Goal: Task Accomplishment & Management: Manage account settings

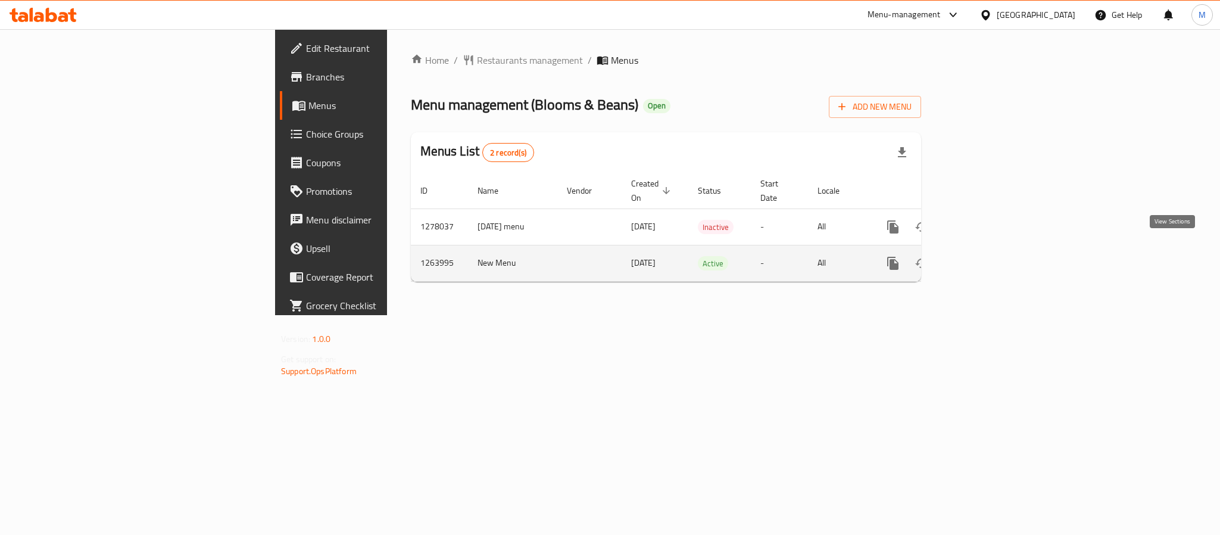
click at [986, 256] on icon "enhanced table" at bounding box center [978, 263] width 14 height 14
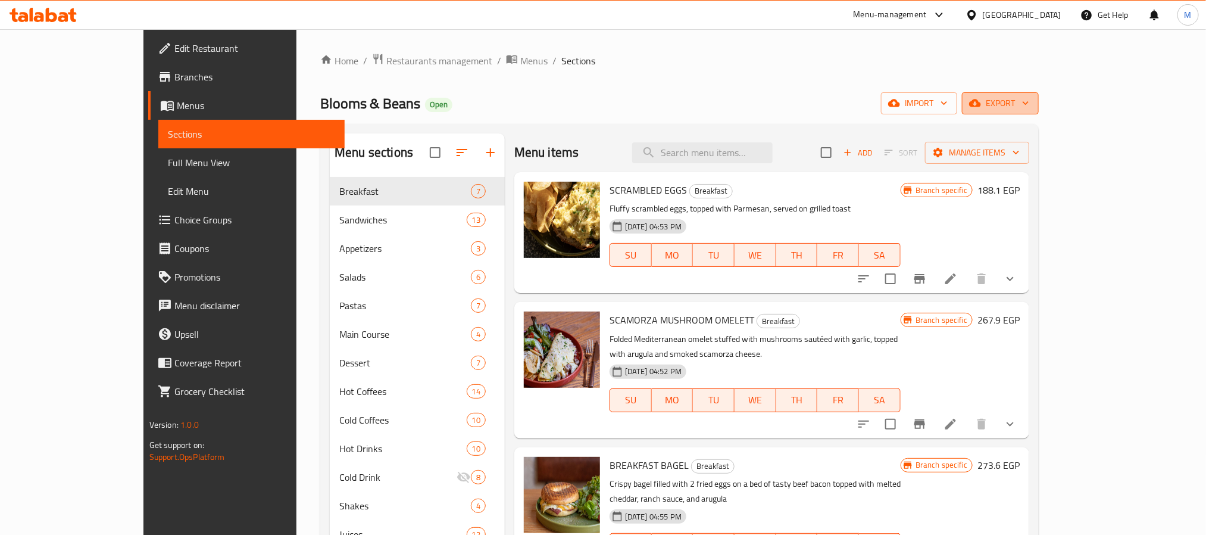
click at [1029, 104] on span "export" at bounding box center [1000, 103] width 58 height 15
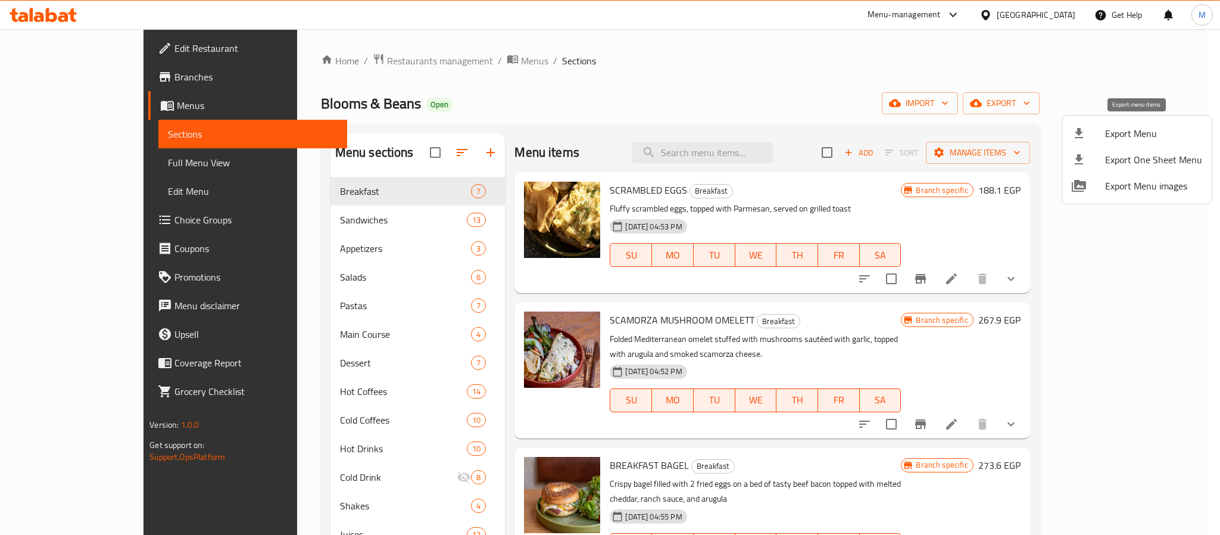
click at [1100, 127] on div at bounding box center [1087, 133] width 33 height 14
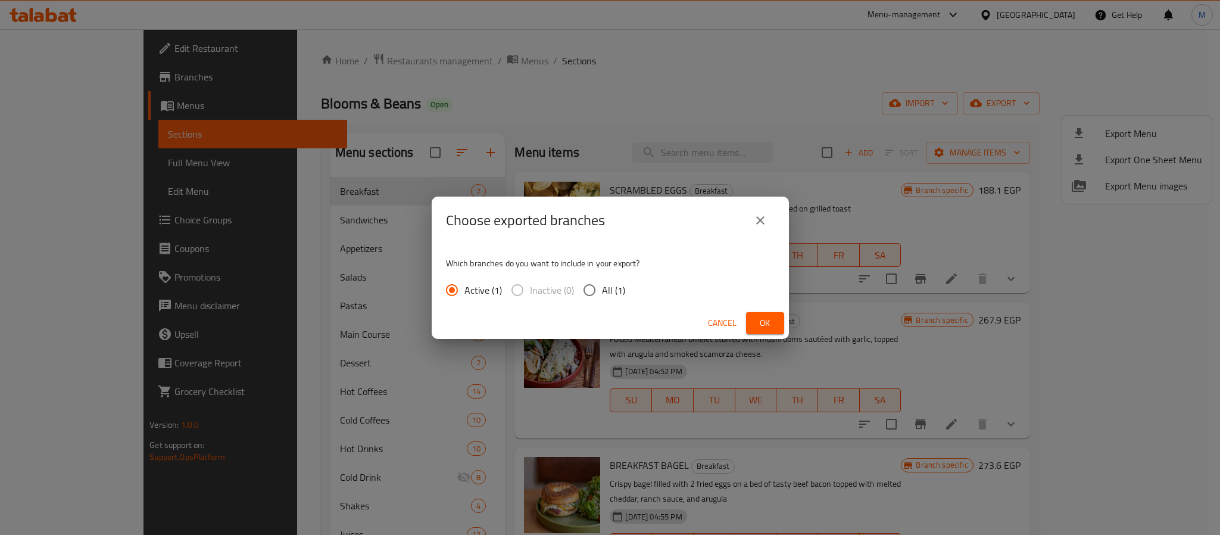
click at [611, 295] on span "All (1)" at bounding box center [613, 290] width 23 height 14
click at [602, 295] on input "All (1)" at bounding box center [589, 289] width 25 height 25
radio input "true"
click at [757, 326] on span "Ok" at bounding box center [764, 322] width 19 height 15
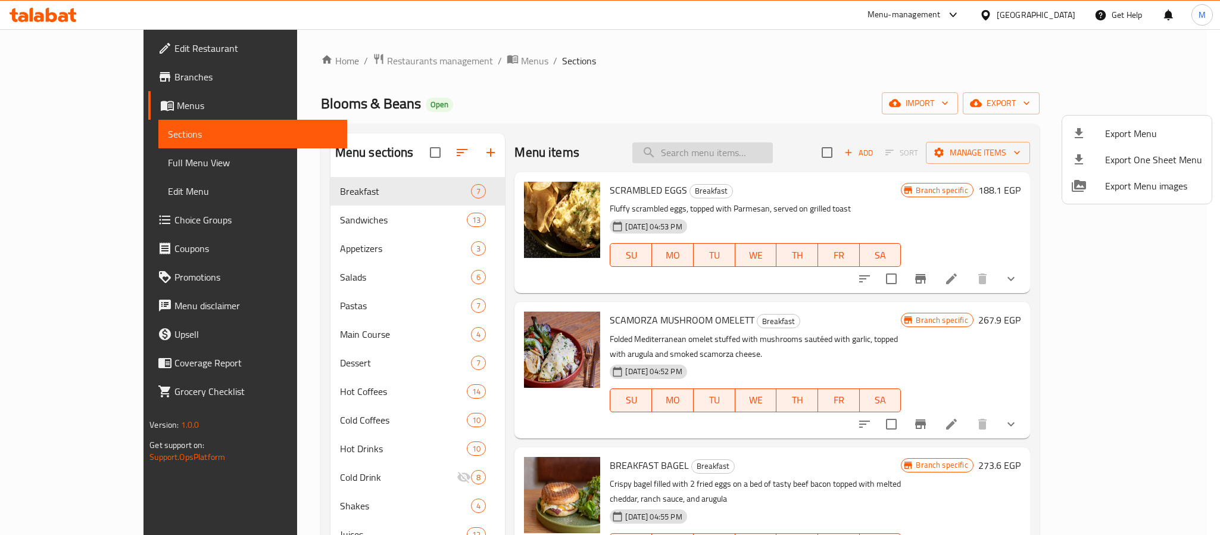
click at [763, 145] on div at bounding box center [610, 267] width 1220 height 535
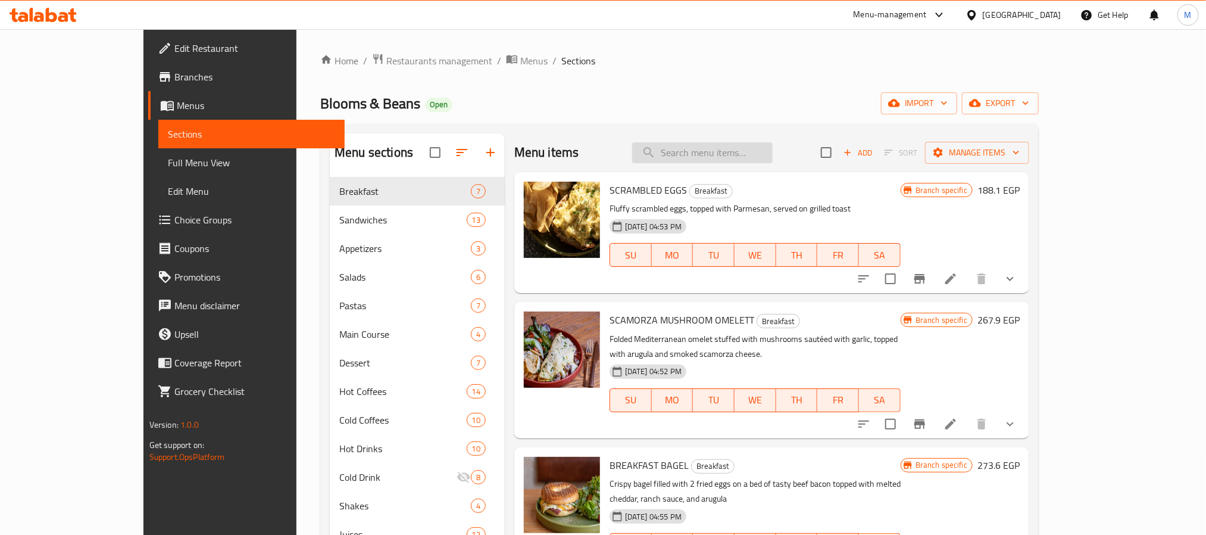
click at [768, 150] on input "search" at bounding box center [702, 152] width 140 height 21
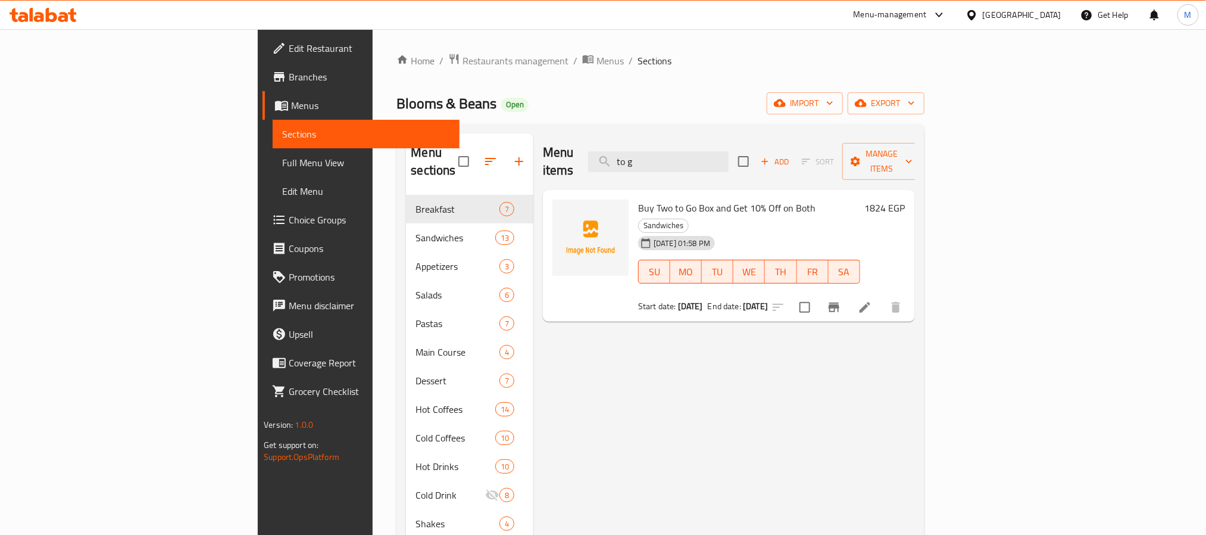
type input "to g"
click at [779, 365] on div "Menu items to g Add Sort Manage items Buy Two to Go Box and Get 10% Off on Both…" at bounding box center [724, 400] width 382 height 535
click at [872, 300] on icon at bounding box center [865, 307] width 14 height 14
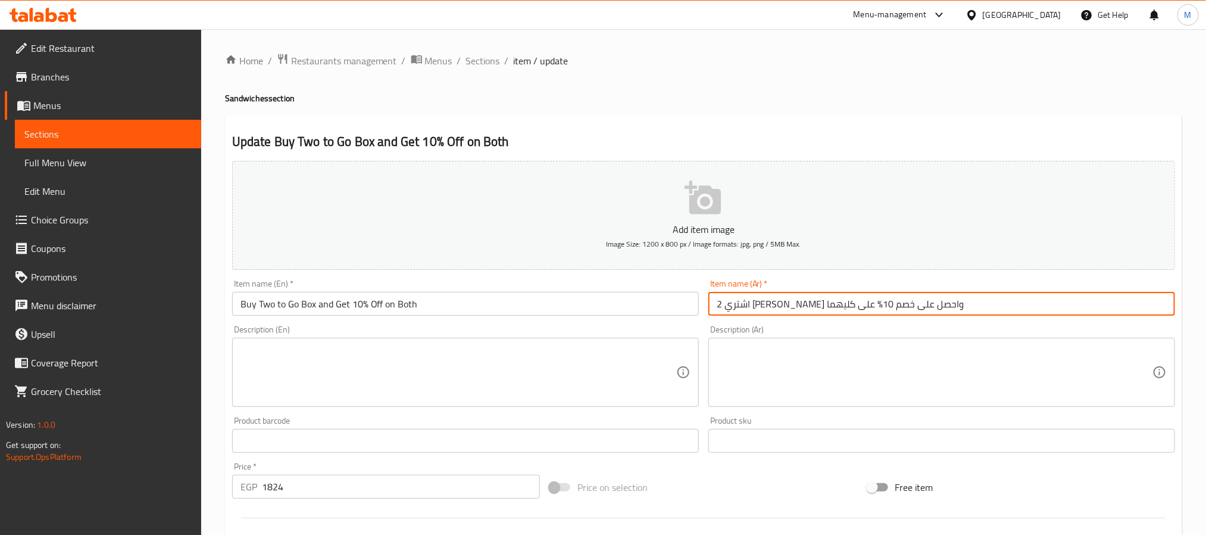
click at [999, 304] on input "اشتري 2 توجو بوكس واحصل على خصم 10% على كليهما" at bounding box center [941, 304] width 467 height 24
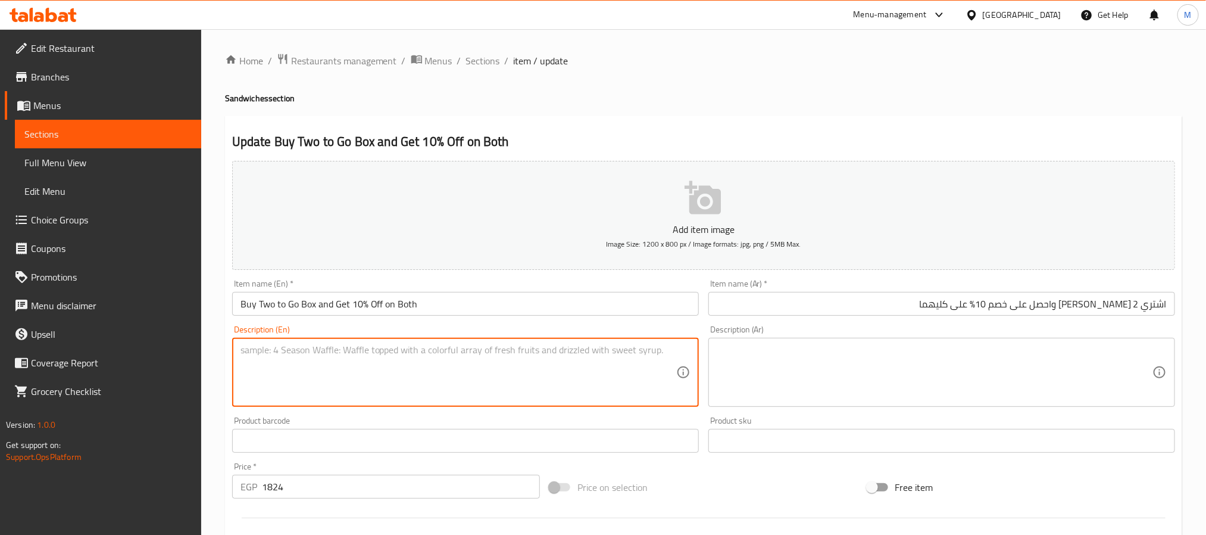
click at [348, 348] on textarea at bounding box center [458, 372] width 436 height 57
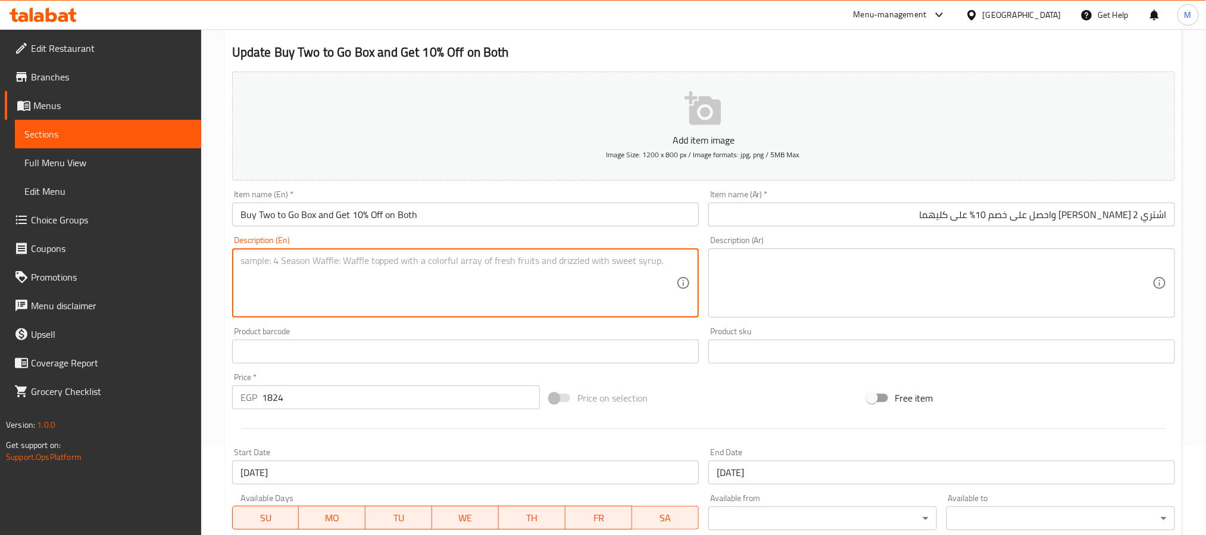
scroll to position [38, 0]
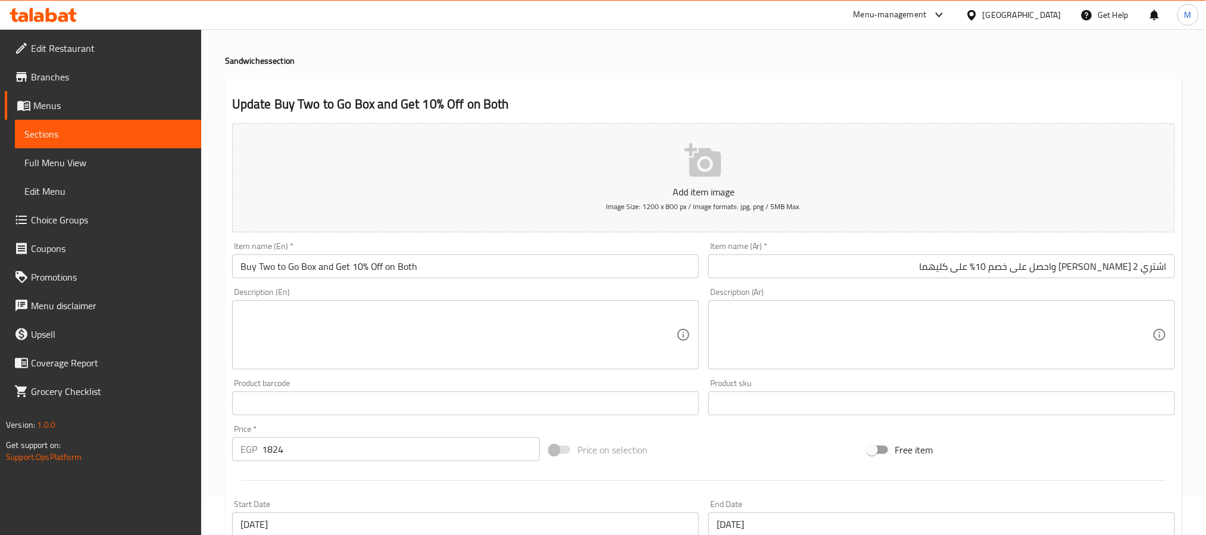
click at [454, 289] on div "Description (En) Description (En)" at bounding box center [465, 329] width 467 height 82
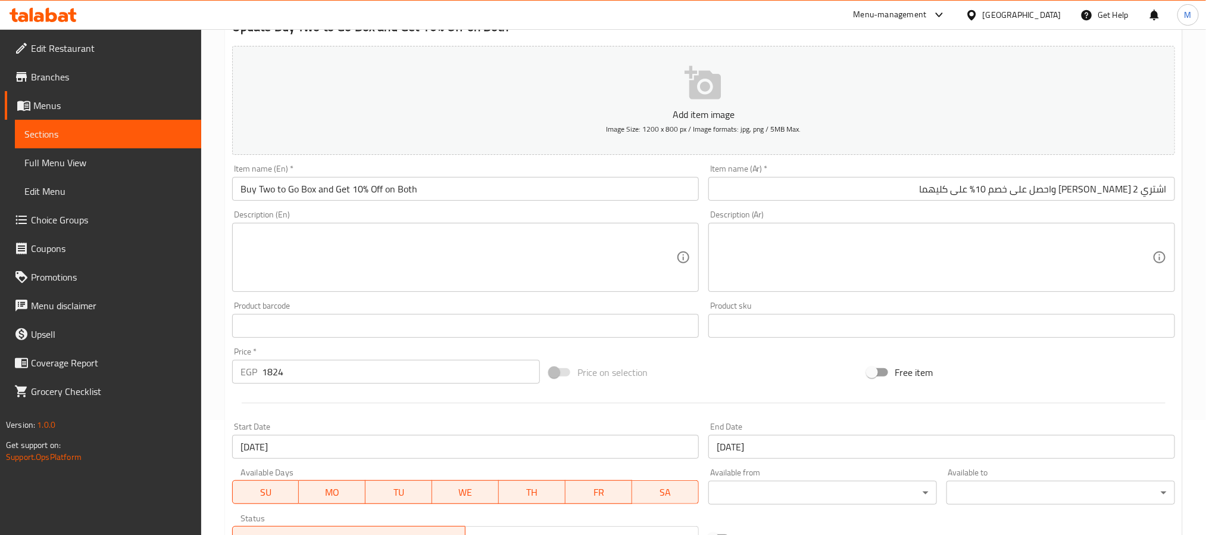
scroll to position [305, 0]
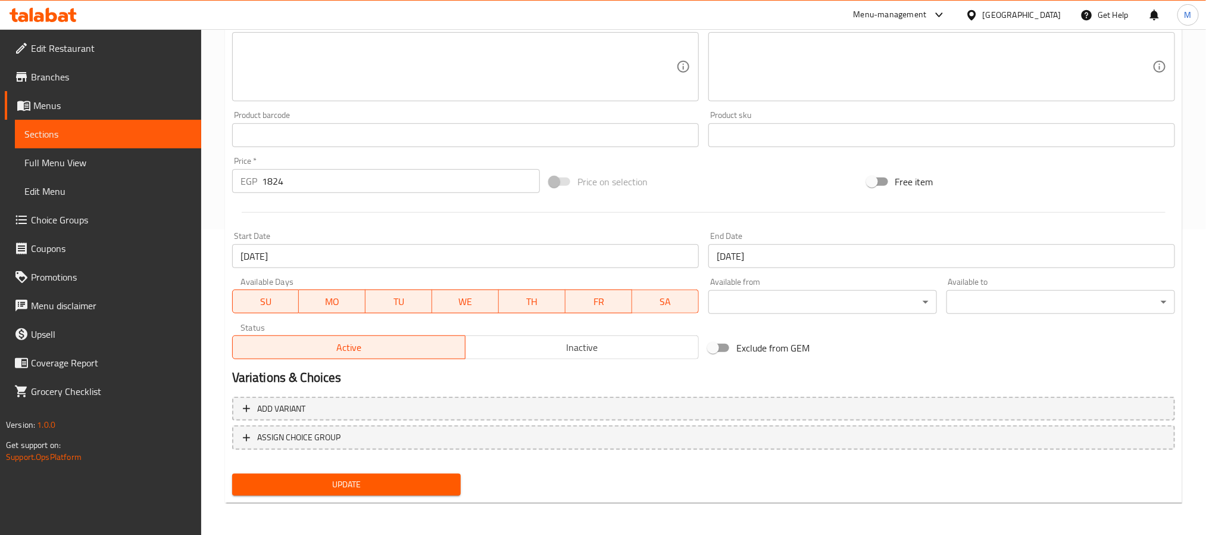
click at [571, 343] on span "Inactive" at bounding box center [582, 347] width 224 height 17
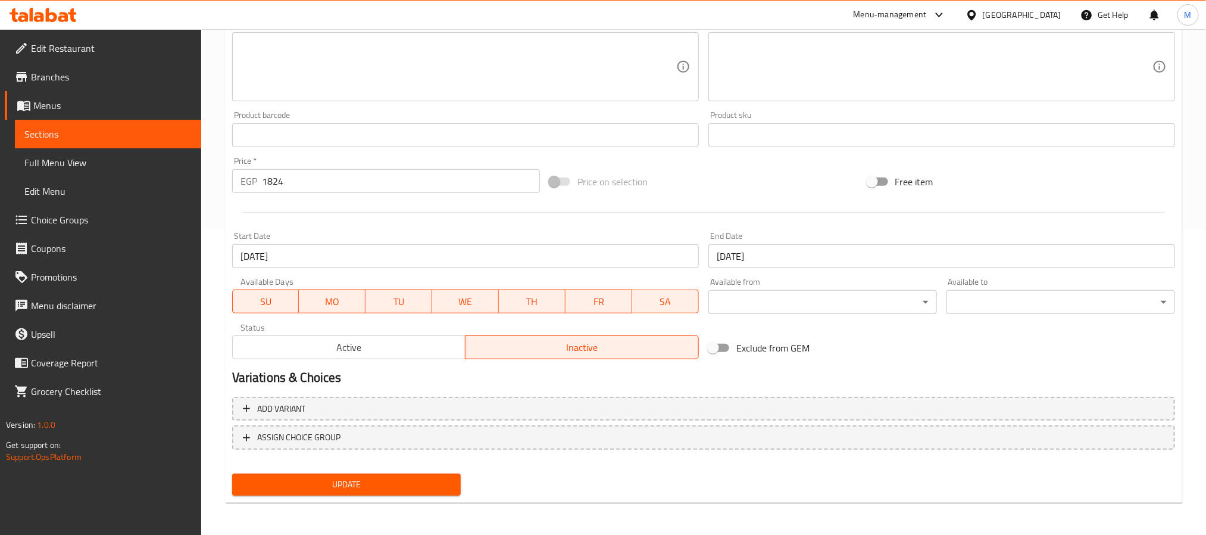
click at [361, 499] on div "Update" at bounding box center [346, 484] width 238 height 32
click at [364, 486] on span "Update" at bounding box center [347, 484] width 210 height 15
click at [765, 261] on input "10-11-2025" at bounding box center [941, 256] width 467 height 24
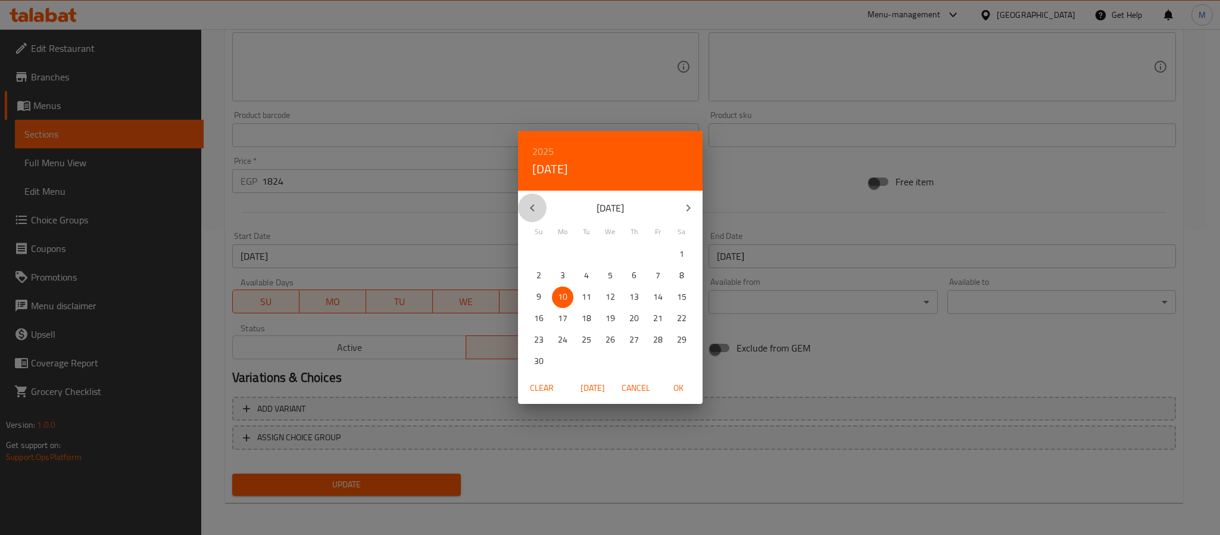
click at [527, 204] on icon "button" at bounding box center [532, 208] width 14 height 14
click at [677, 276] on p "11" at bounding box center [682, 275] width 10 height 15
click at [685, 388] on span "OK" at bounding box center [678, 387] width 29 height 15
type input "[DATE]"
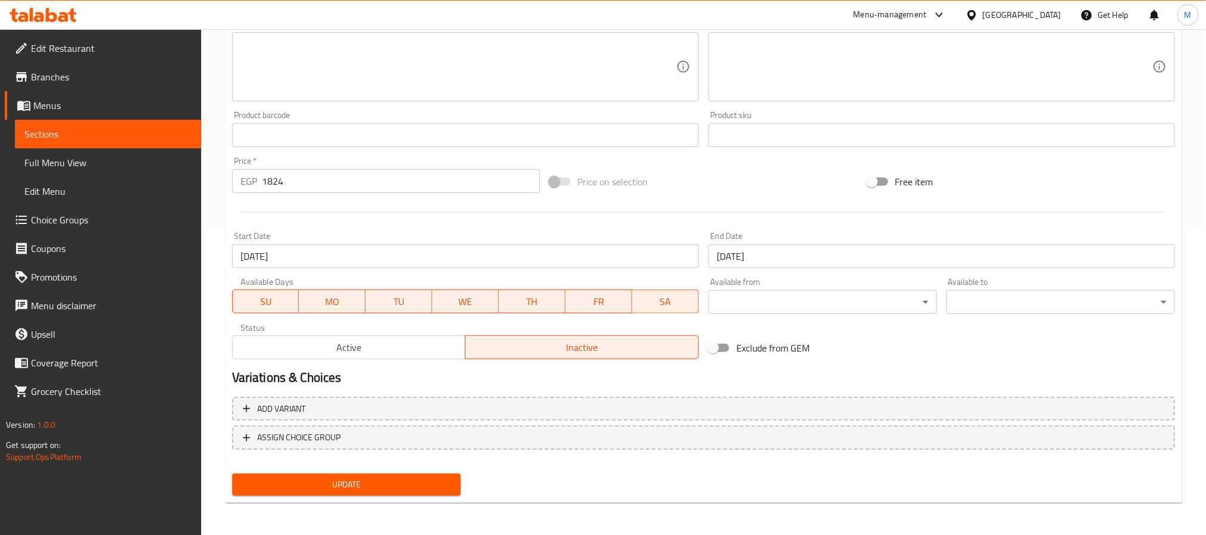
click at [677, 240] on div "Start Date 11-09-2025 Start Date" at bounding box center [465, 250] width 467 height 36
click at [699, 229] on div "Start Date 11-09-2025 Start Date" at bounding box center [465, 250] width 476 height 46
click at [367, 479] on span "Update" at bounding box center [347, 484] width 210 height 15
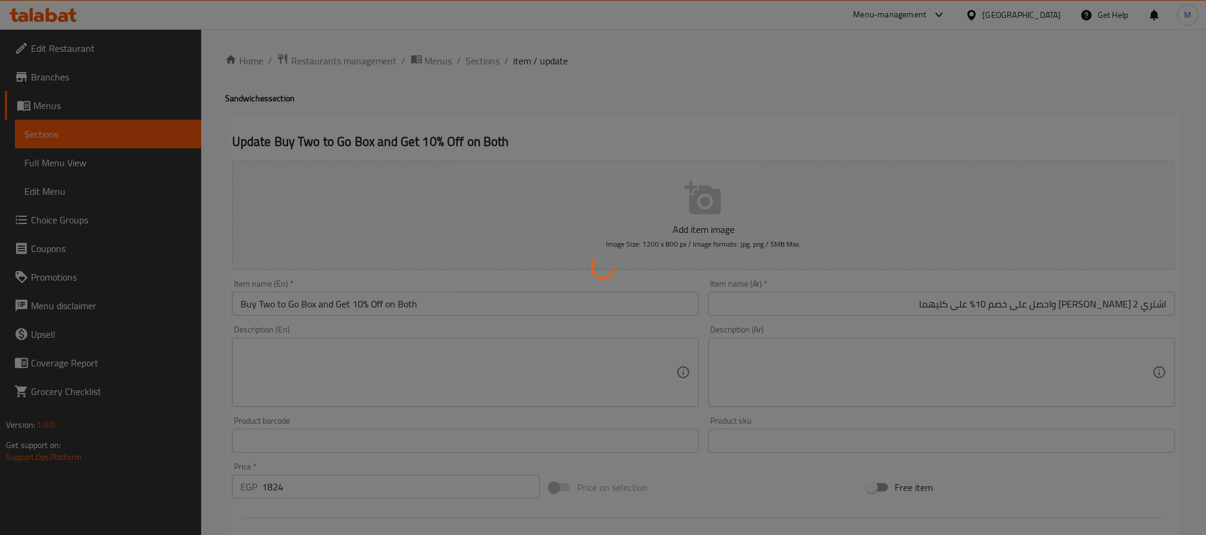
scroll to position [0, 0]
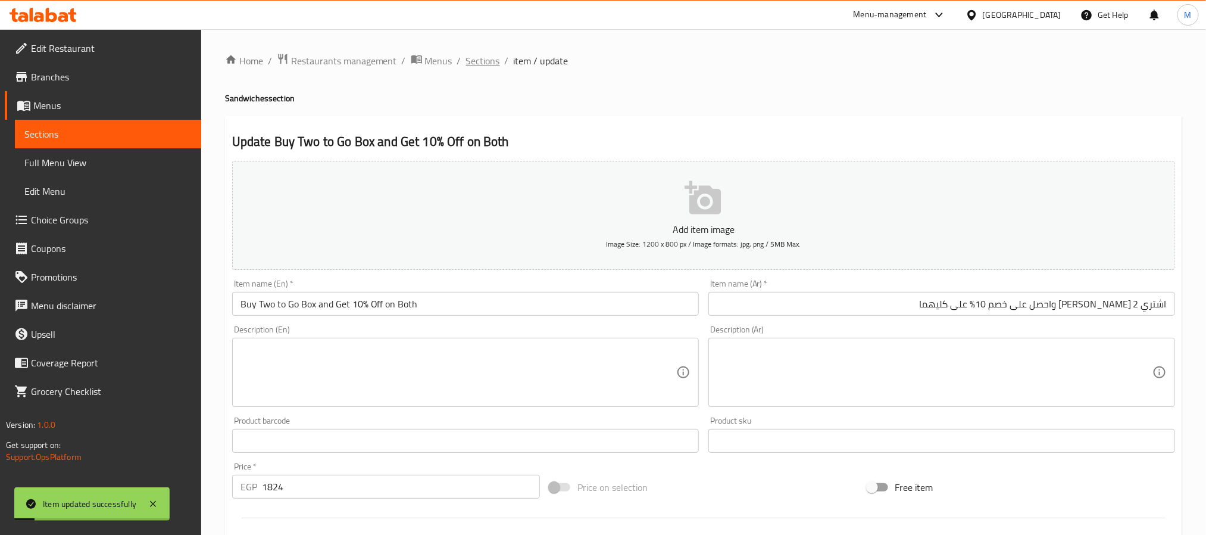
click at [495, 58] on span "Sections" at bounding box center [483, 61] width 34 height 14
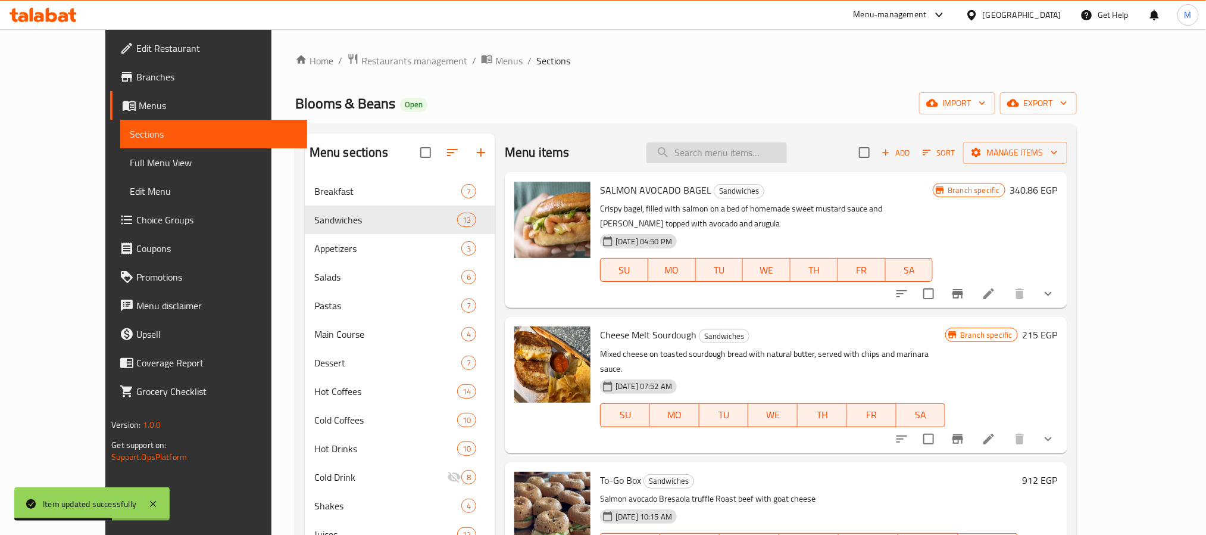
click at [731, 158] on input "search" at bounding box center [716, 152] width 140 height 21
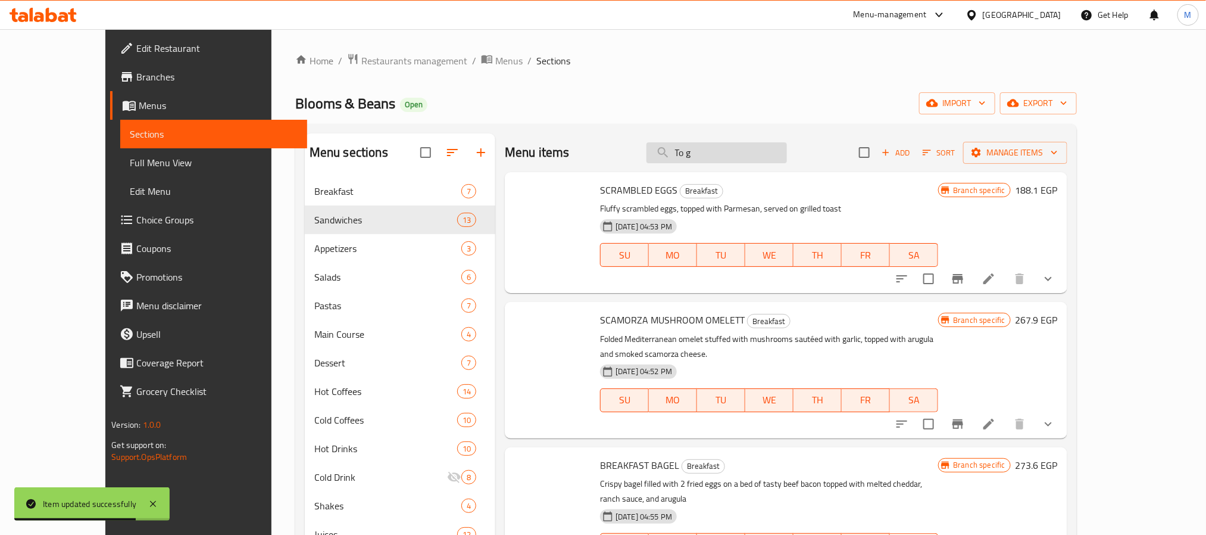
type input "To go"
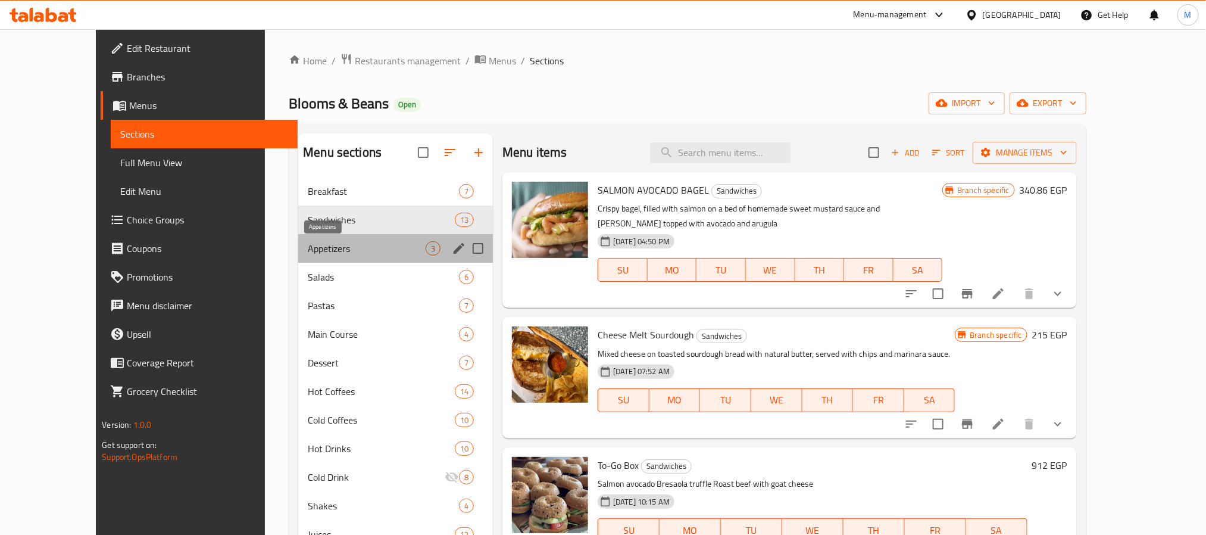
click at [308, 248] on span "Appetizers" at bounding box center [367, 248] width 118 height 14
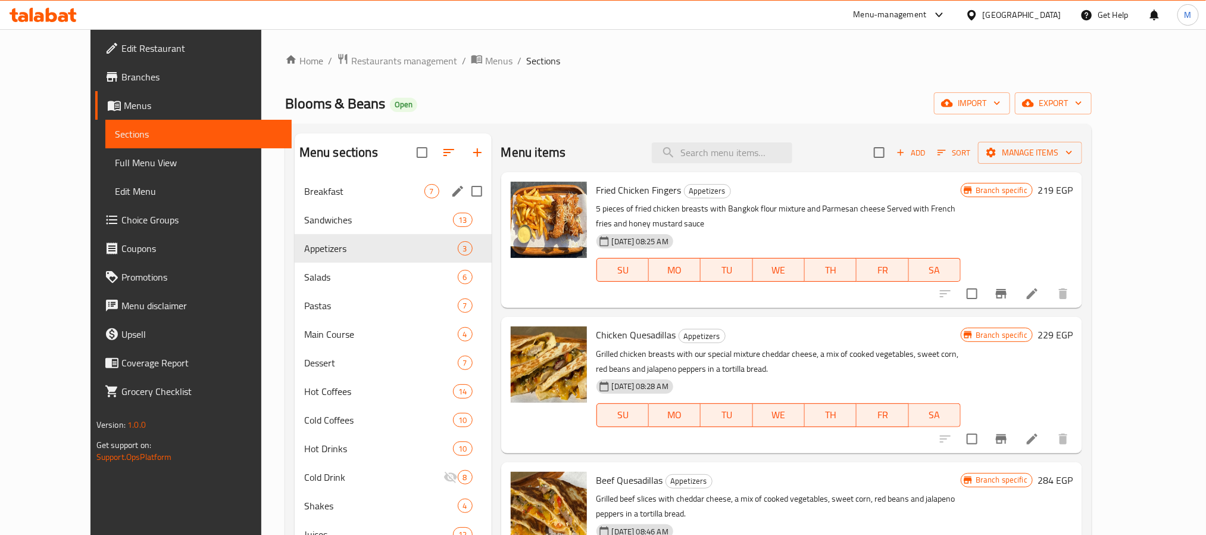
click at [295, 200] on div "Breakfast 7" at bounding box center [393, 191] width 197 height 29
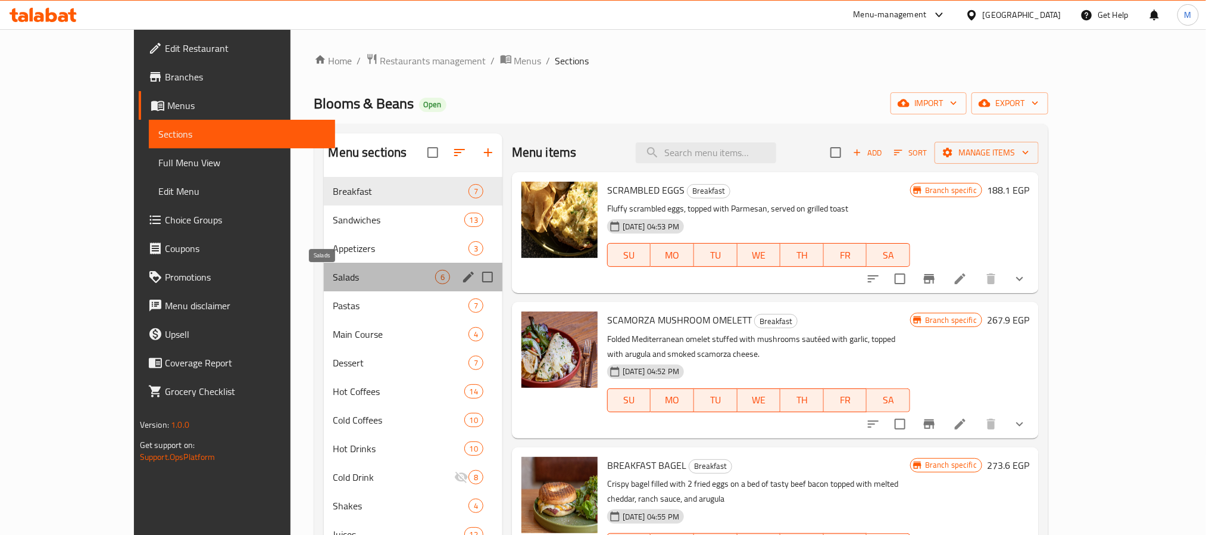
click at [333, 273] on span "Salads" at bounding box center [384, 277] width 102 height 14
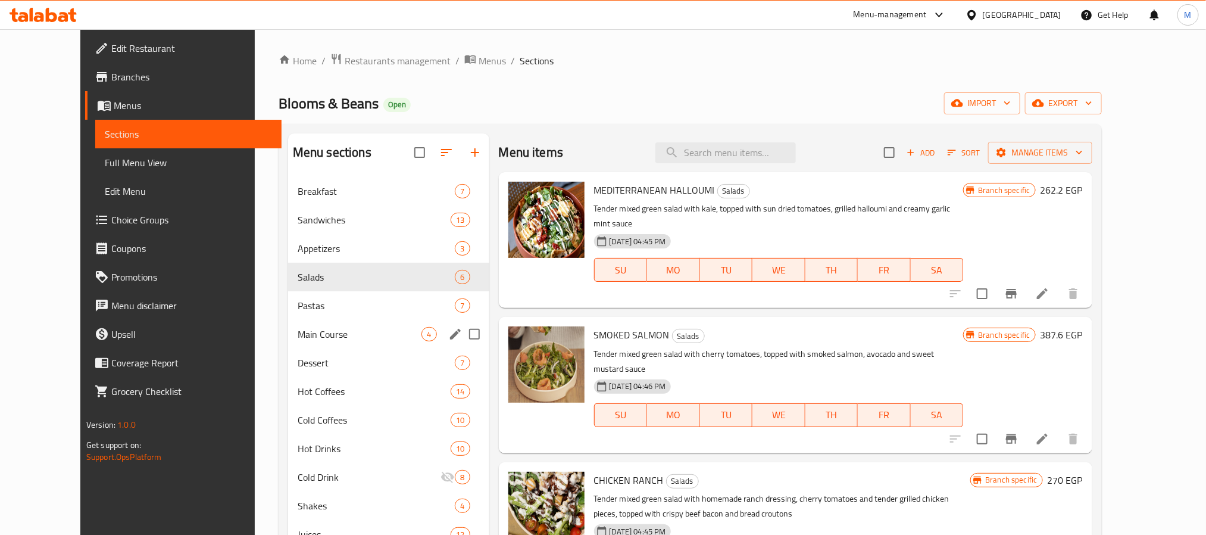
click at [297, 320] on div "Main Course 4" at bounding box center [388, 334] width 201 height 29
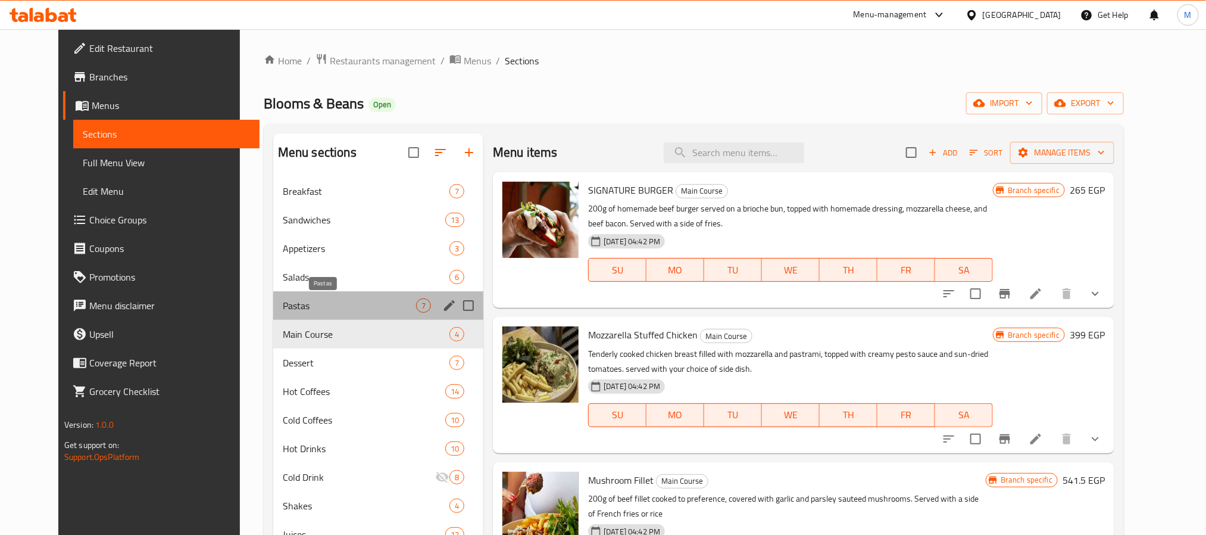
click at [289, 302] on span "Pastas" at bounding box center [349, 305] width 133 height 14
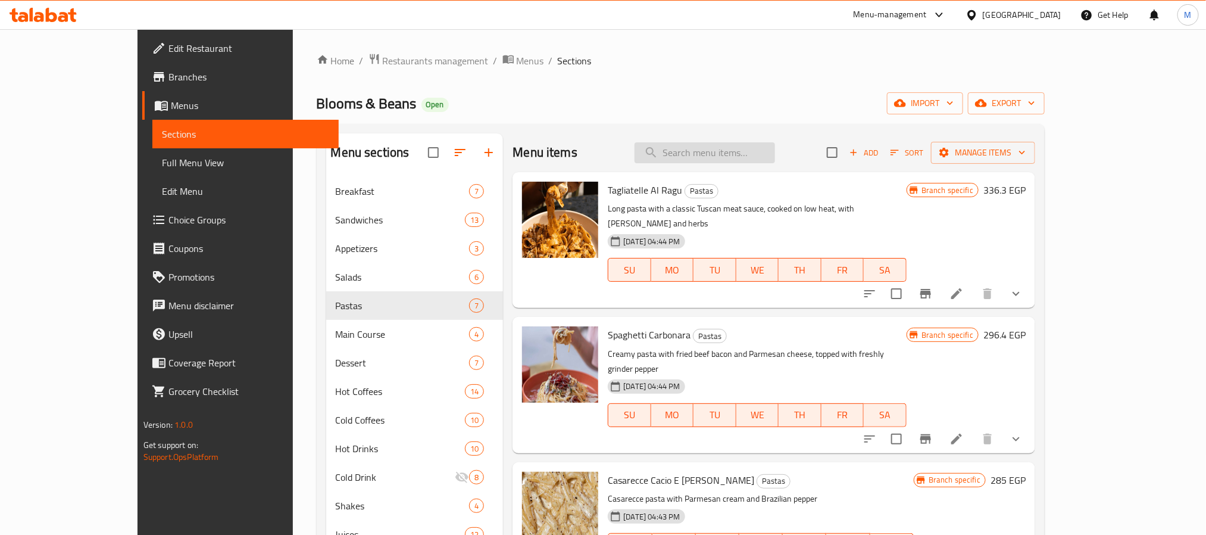
click at [755, 156] on input "search" at bounding box center [705, 152] width 140 height 21
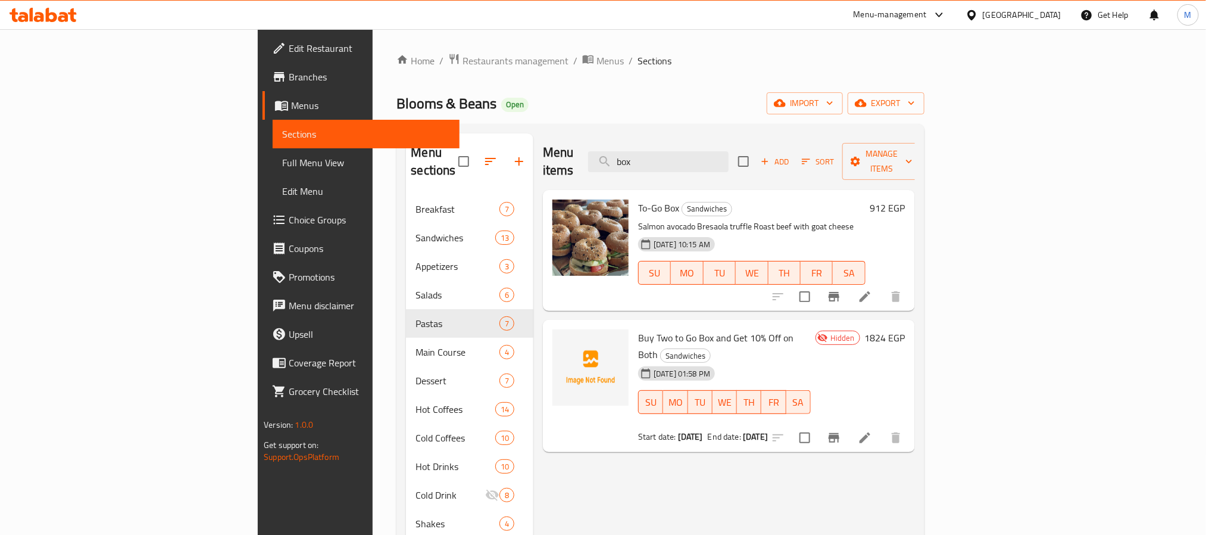
type input "box"
drag, startPoint x: 796, startPoint y: 210, endPoint x: 574, endPoint y: 204, distance: 222.7
click at [638, 219] on p "Salmon avocado Bresaola truffle Roast beef with goat cheese" at bounding box center [751, 226] width 227 height 15
copy p "Salmon avocado Bresaola truffle Roast beef with goat cheese"
click at [882, 286] on li at bounding box center [864, 296] width 33 height 21
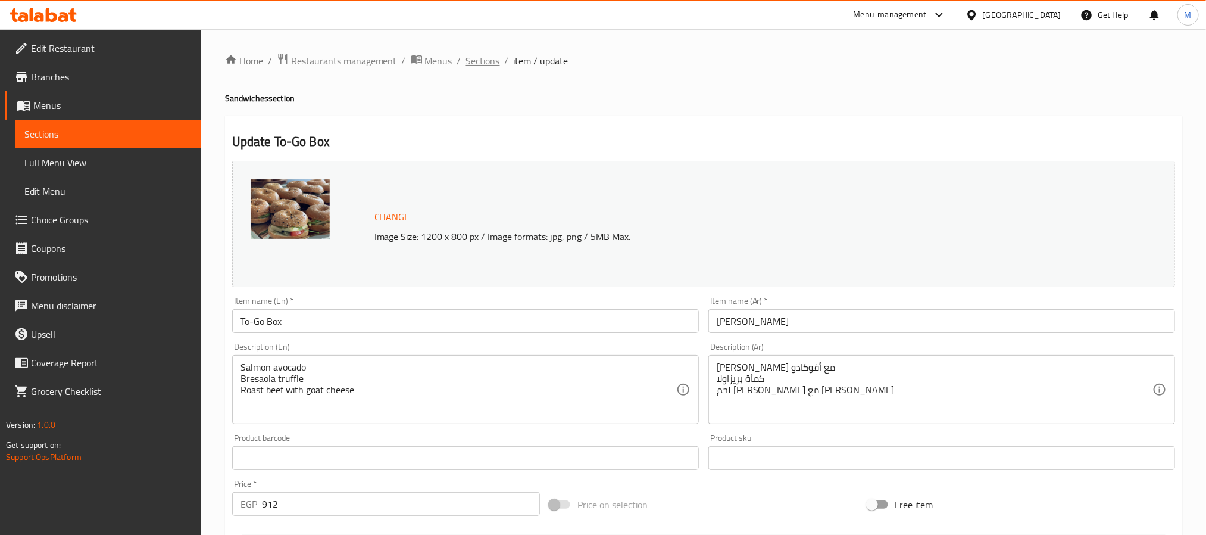
click at [484, 60] on span "Sections" at bounding box center [483, 61] width 34 height 14
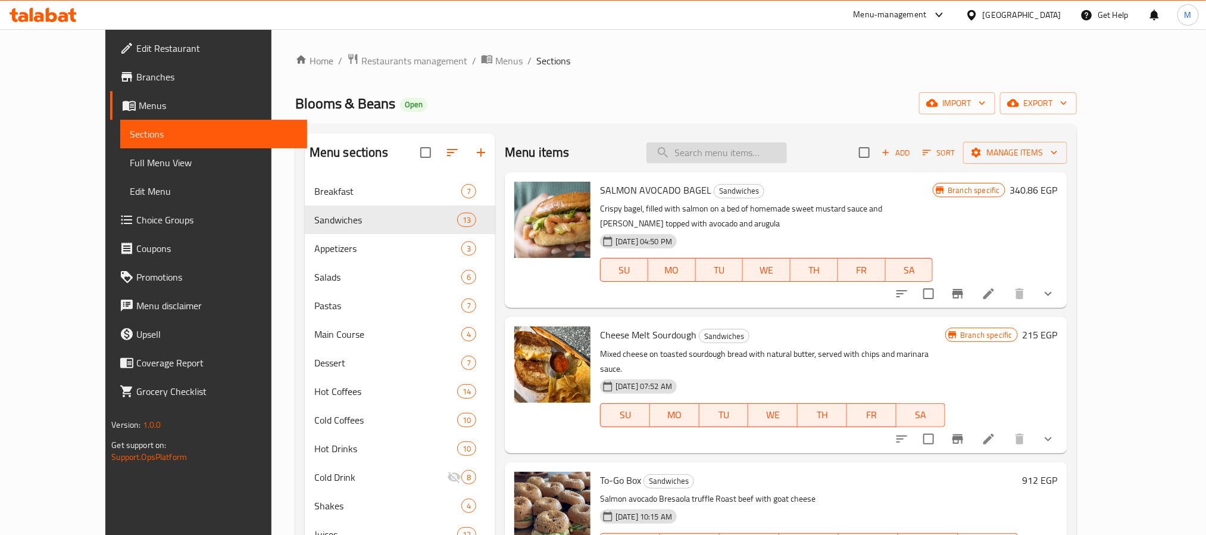
click at [755, 159] on input "search" at bounding box center [716, 152] width 140 height 21
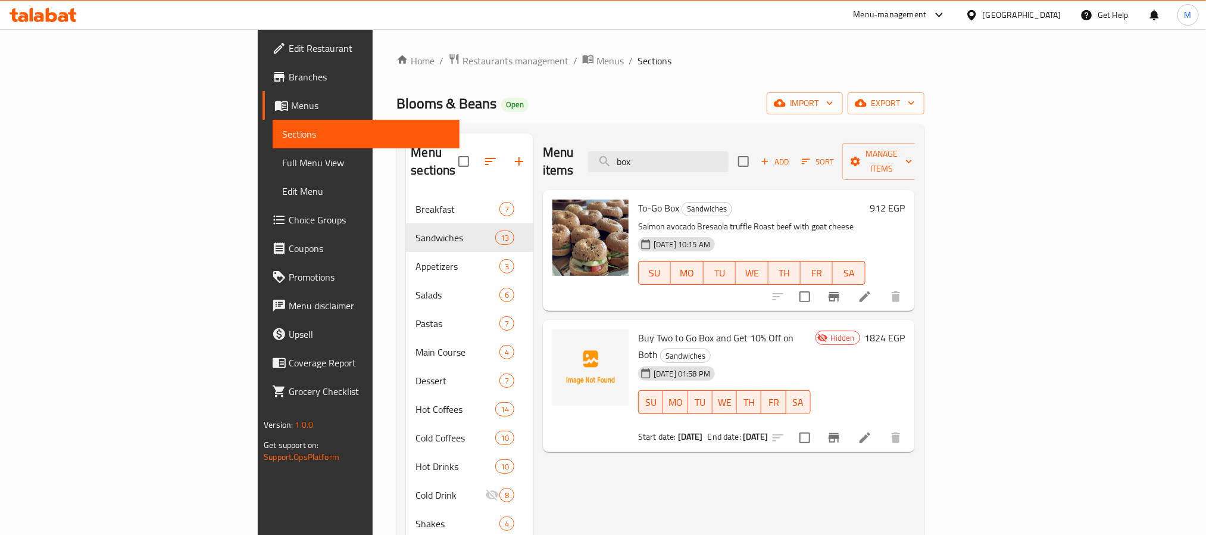
type input "box"
click at [882, 427] on li at bounding box center [864, 437] width 33 height 21
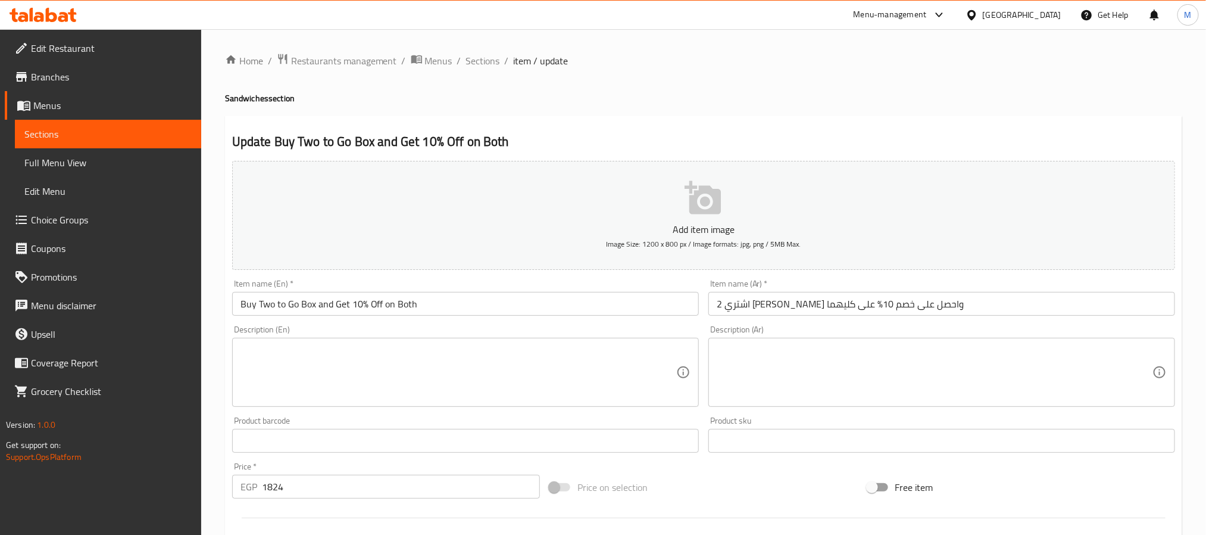
click at [500, 381] on textarea at bounding box center [458, 372] width 436 height 57
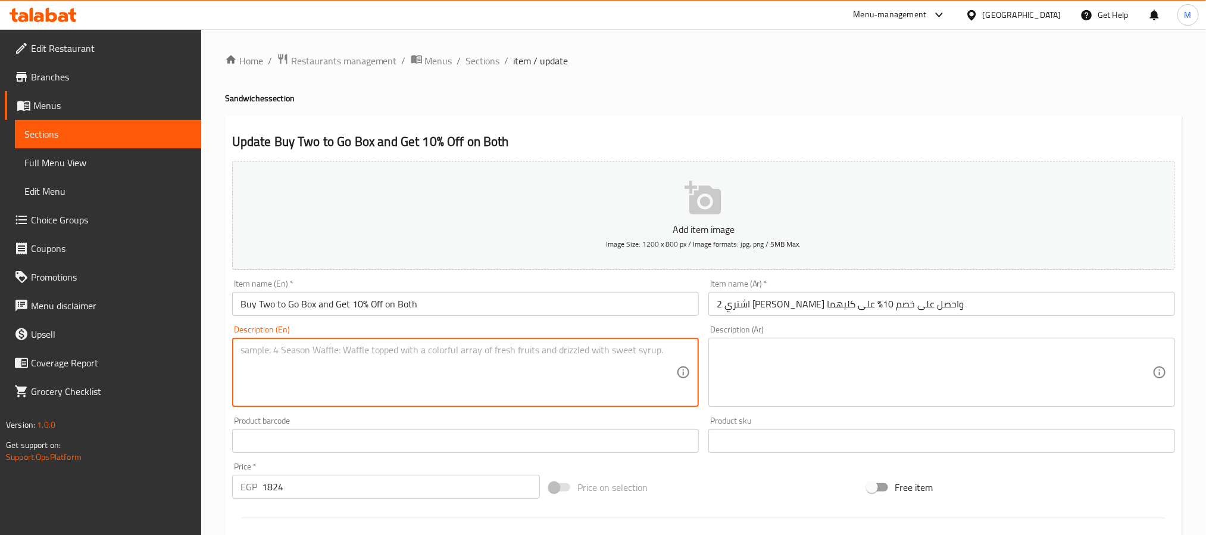
paste textarea "Salmon avocado Bresaola truffle Roast beef with goat cheese"
click at [309, 349] on textarea "Salmon avocado Bresaola truffle Roast beef with goat cheese" at bounding box center [458, 372] width 436 height 57
click at [308, 356] on textarea "Salmon avocado Bresaola truffle Roast beef with goat cheese" at bounding box center [458, 372] width 436 height 57
paste textarea "Bresaola truffle Roast beef with goat"
type textarea "Salmon avocado Bresaola truffle Roast beef with goat cheese"
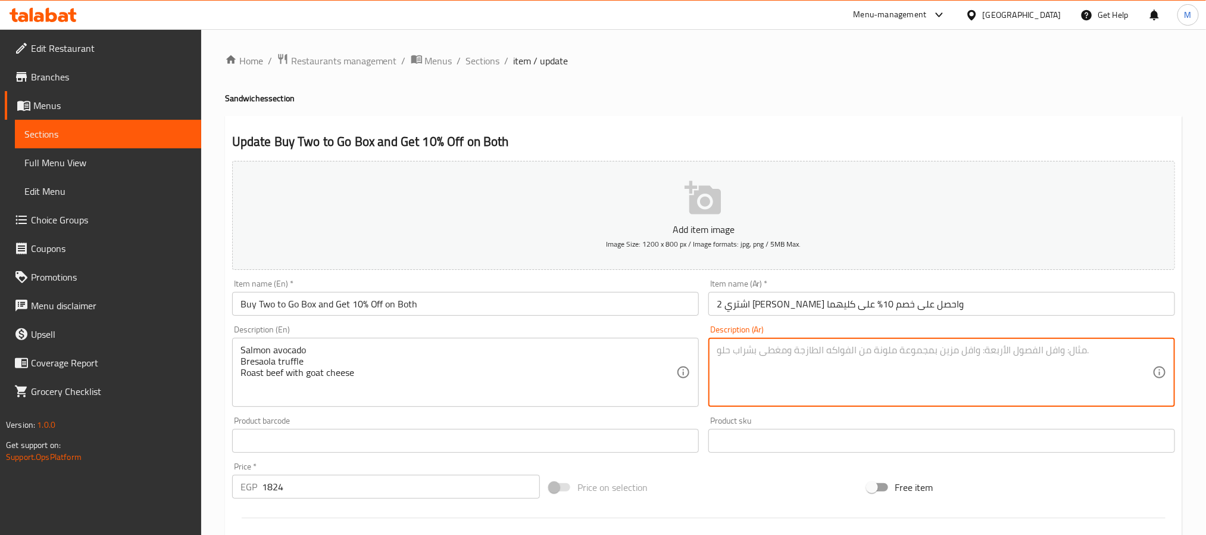
click at [963, 391] on textarea at bounding box center [935, 372] width 436 height 57
paste textarea "سلمون مع أفوكادو كمأة بريزاولا لحم بقري مشوي مع جبن الماعز"
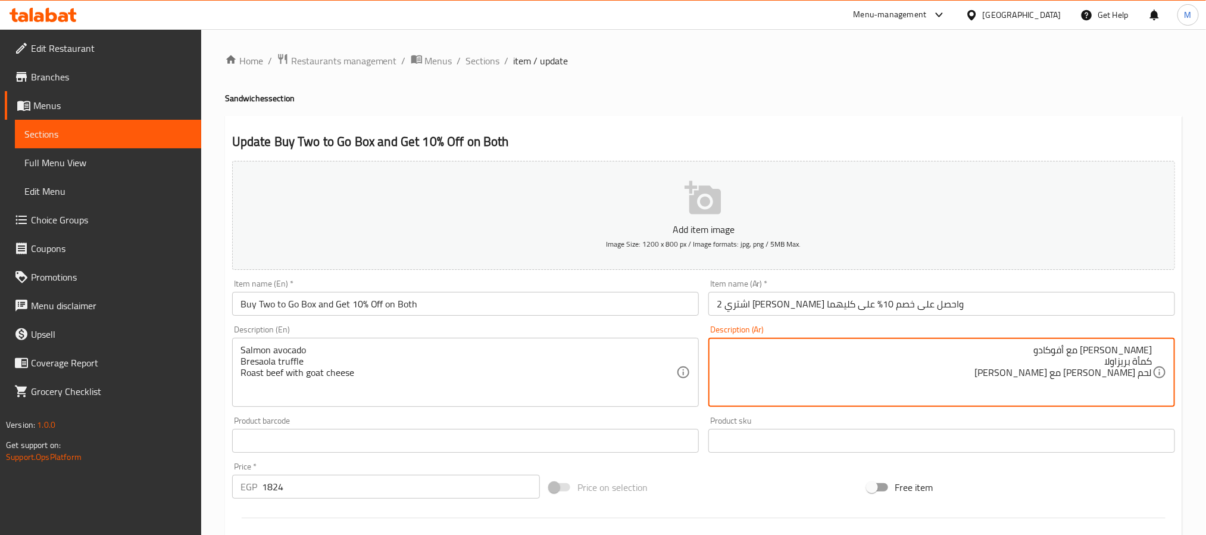
type textarea "سلمون مع أفوكادو كمأة بريزاولا لحم بقري مشوي مع جبن الماعز"
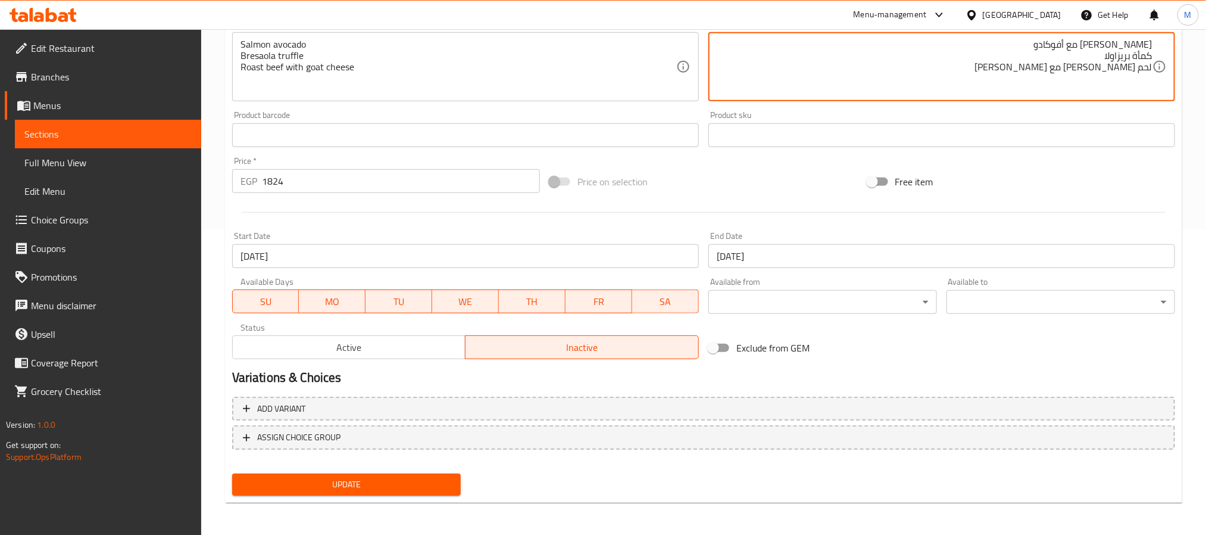
scroll to position [38, 0]
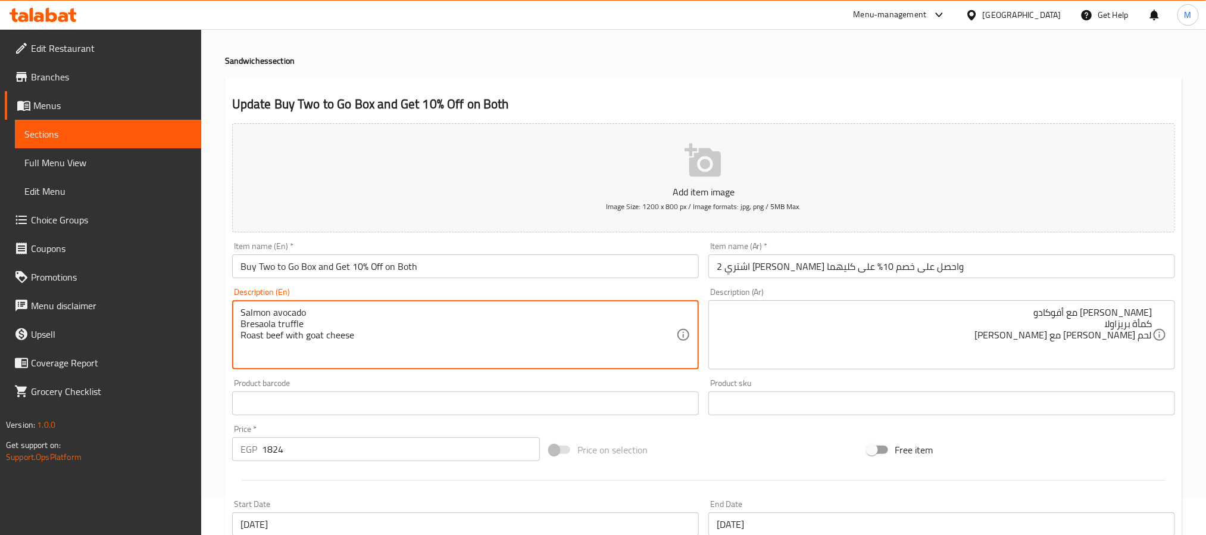
click at [626, 286] on div "Description (En) Salmon avocado Bresaola truffle Roast beef with goat cheese De…" at bounding box center [465, 328] width 476 height 91
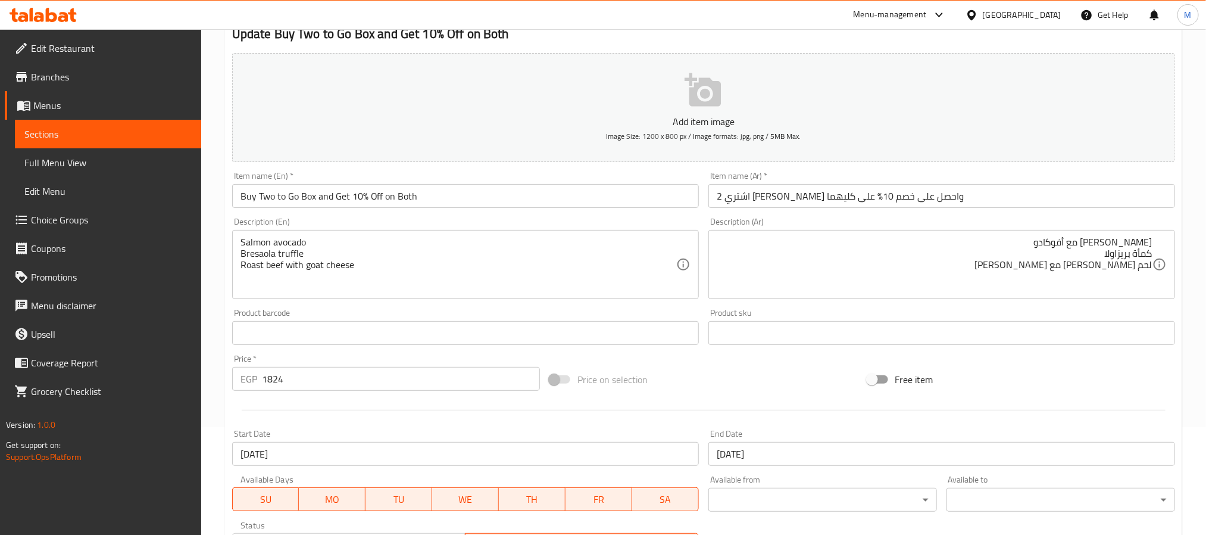
scroll to position [0, 0]
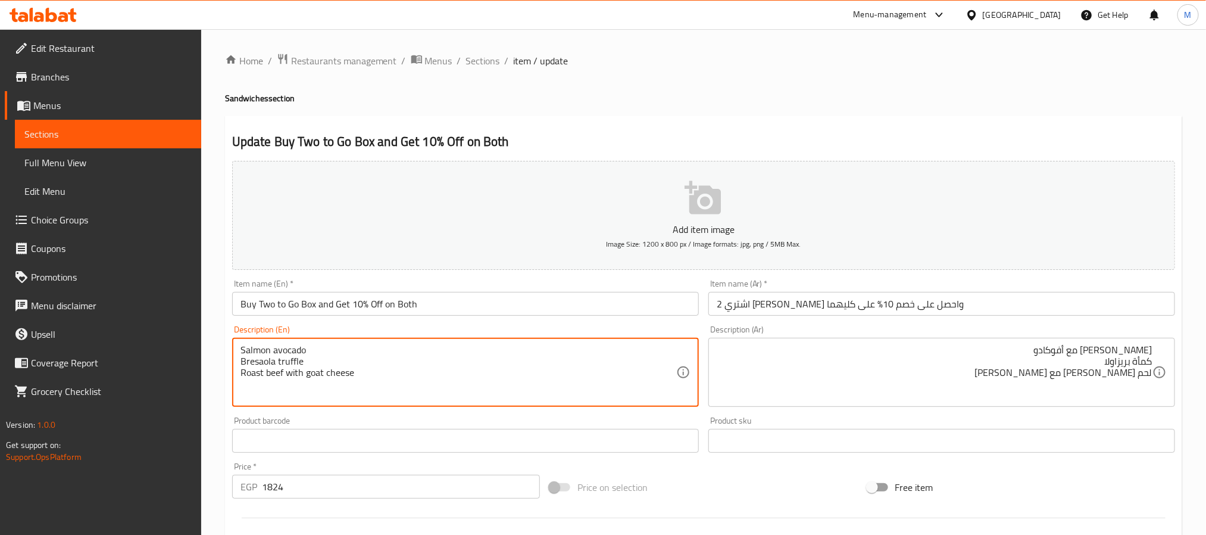
drag, startPoint x: 382, startPoint y: 377, endPoint x: 204, endPoint y: 309, distance: 191.2
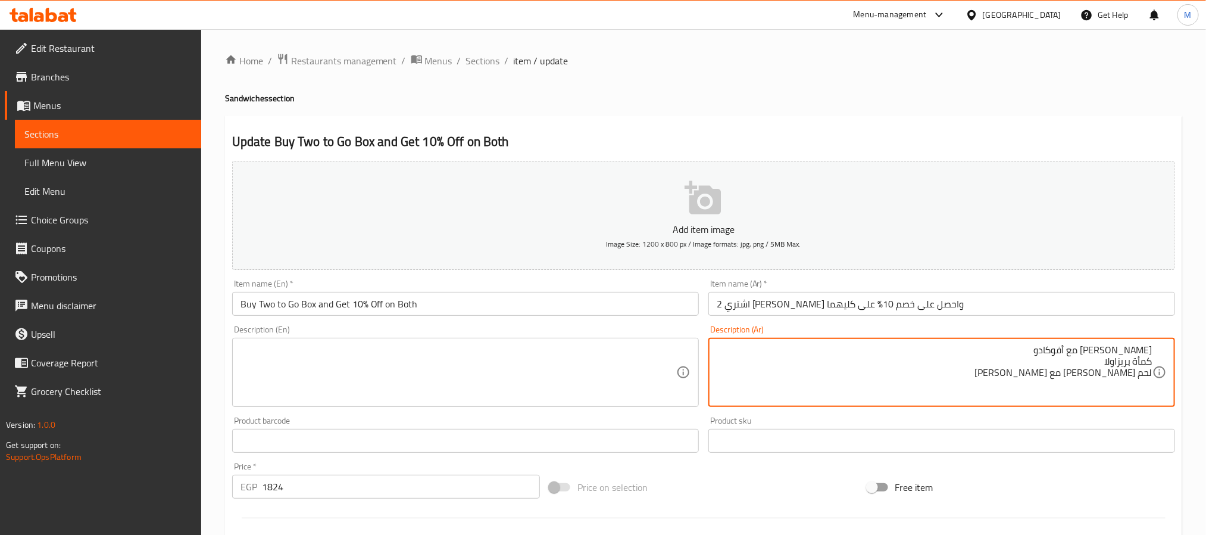
drag, startPoint x: 1015, startPoint y: 376, endPoint x: 1218, endPoint y: 340, distance: 206.7
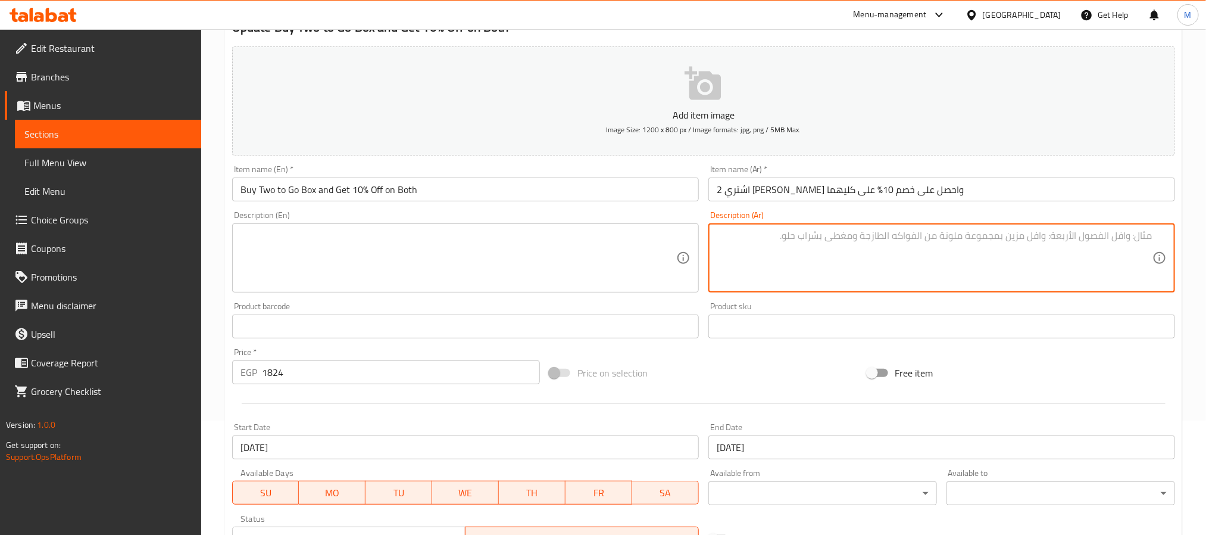
scroll to position [305, 0]
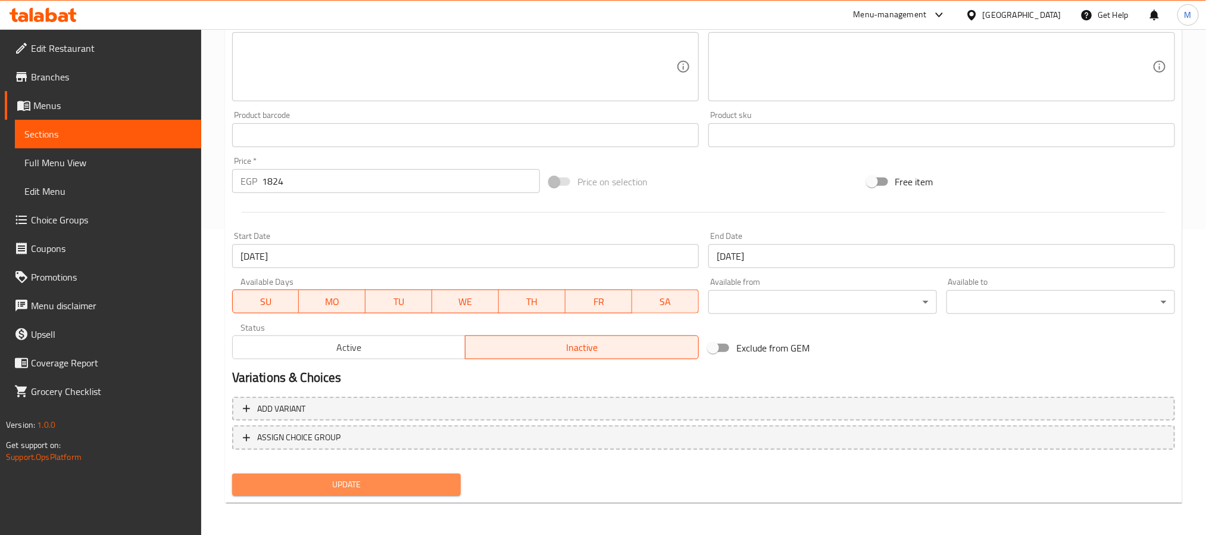
click at [427, 491] on button "Update" at bounding box center [346, 484] width 229 height 22
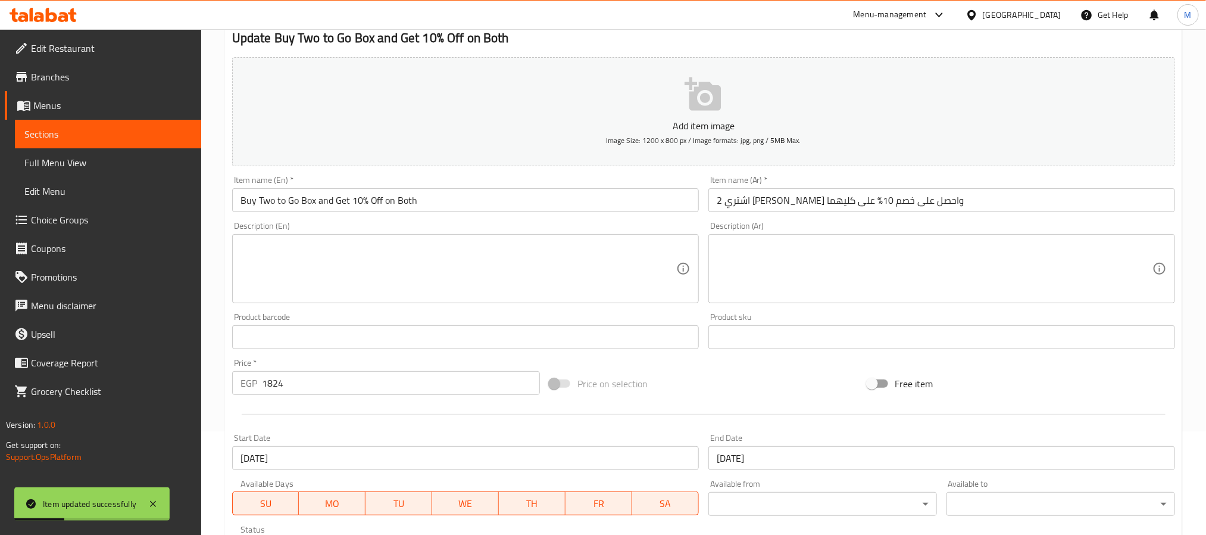
scroll to position [268, 0]
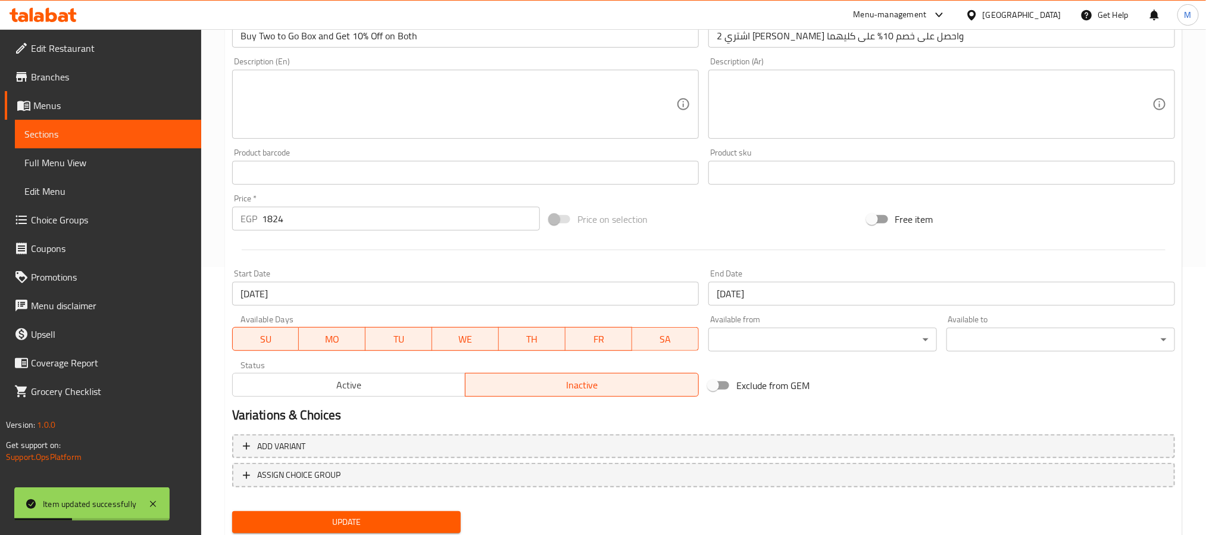
click at [799, 288] on input "[DATE]" at bounding box center [941, 294] width 467 height 24
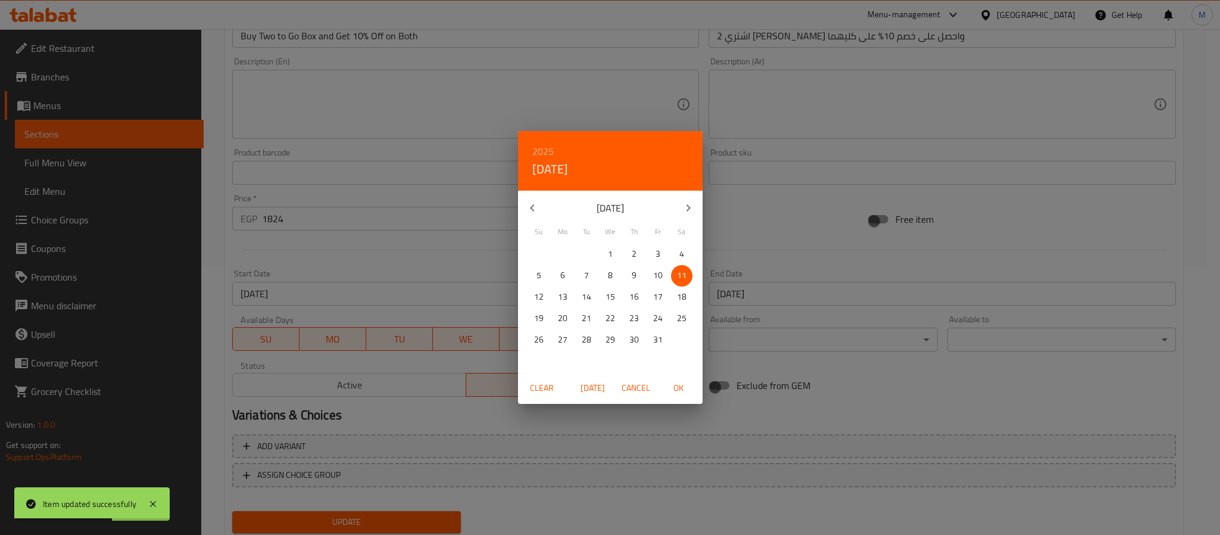
click at [629, 389] on span "Cancel" at bounding box center [635, 387] width 29 height 15
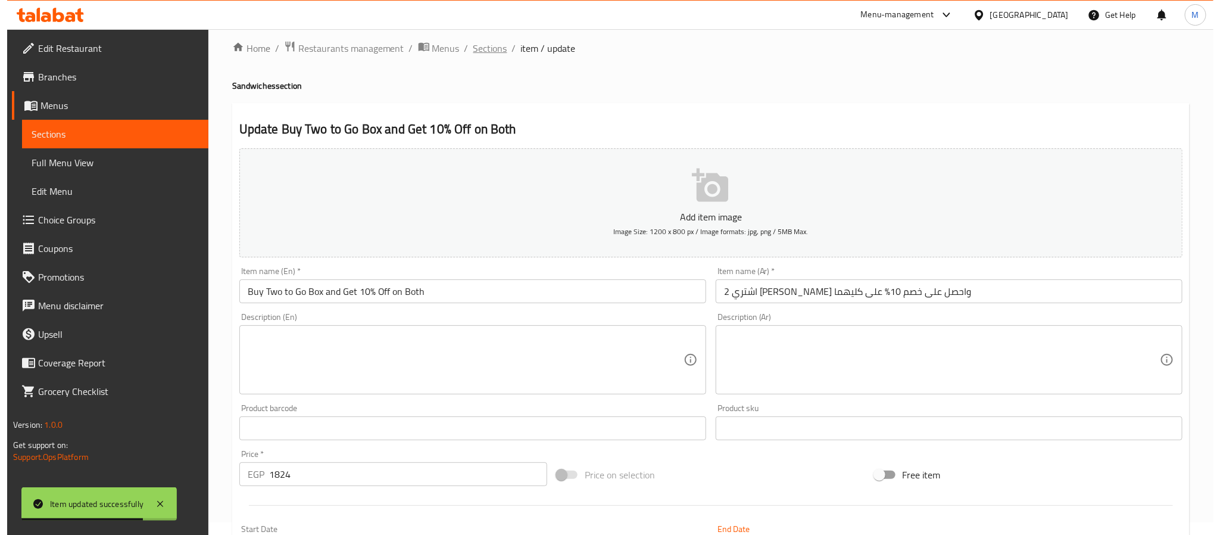
scroll to position [0, 0]
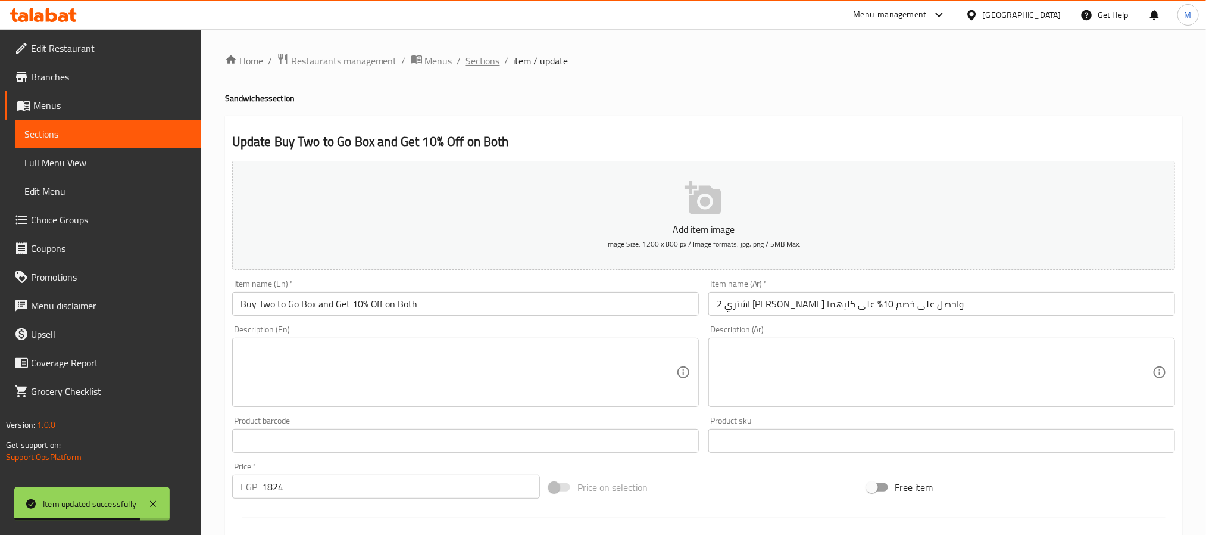
click at [481, 56] on span "Sections" at bounding box center [483, 61] width 34 height 14
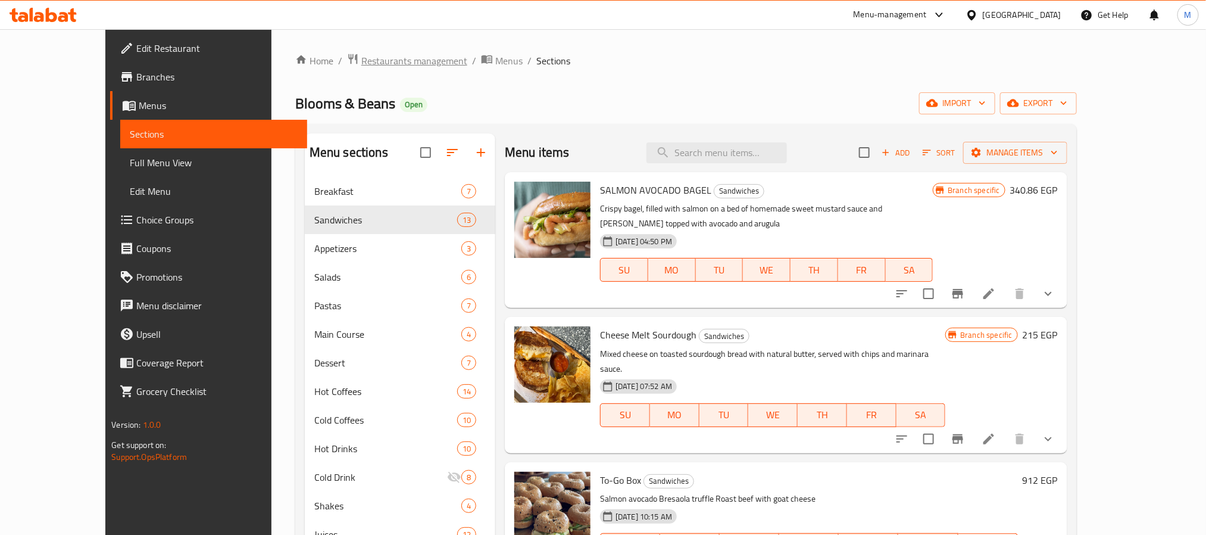
click at [361, 63] on span "Restaurants management" at bounding box center [414, 61] width 106 height 14
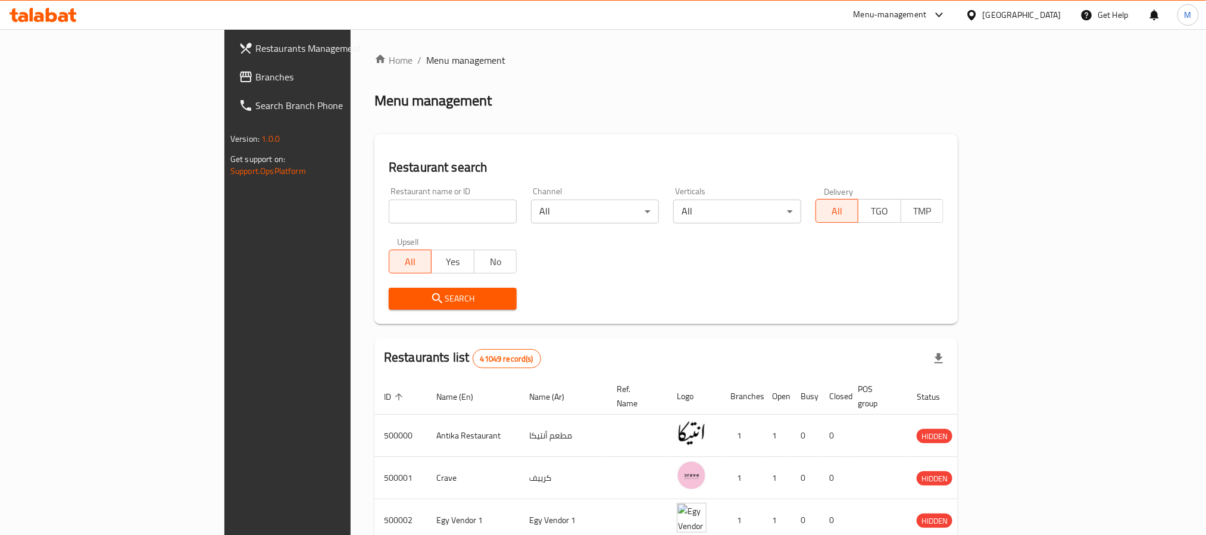
click at [389, 217] on input "search" at bounding box center [453, 211] width 128 height 24
paste input "698533"
type input "698533"
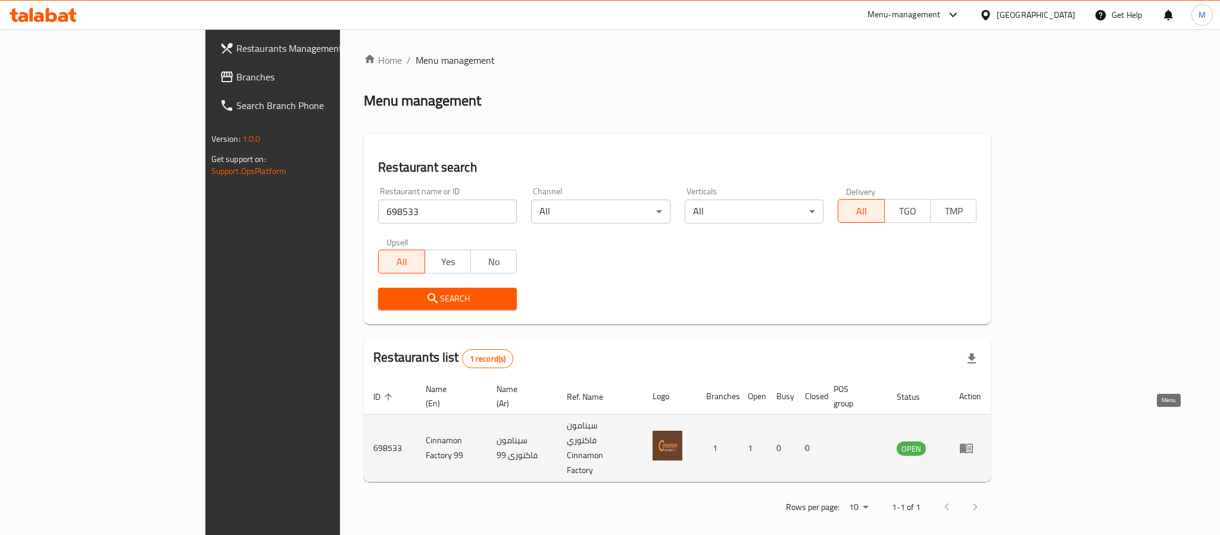
click at [973, 440] on icon "enhanced table" at bounding box center [966, 447] width 14 height 14
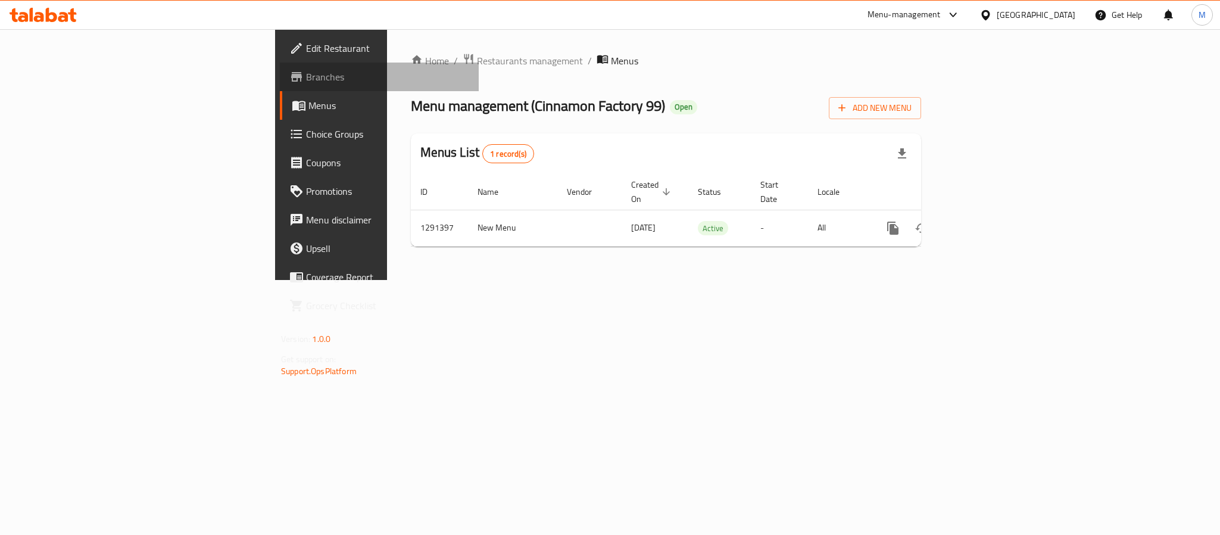
click at [306, 70] on span "Branches" at bounding box center [387, 77] width 163 height 14
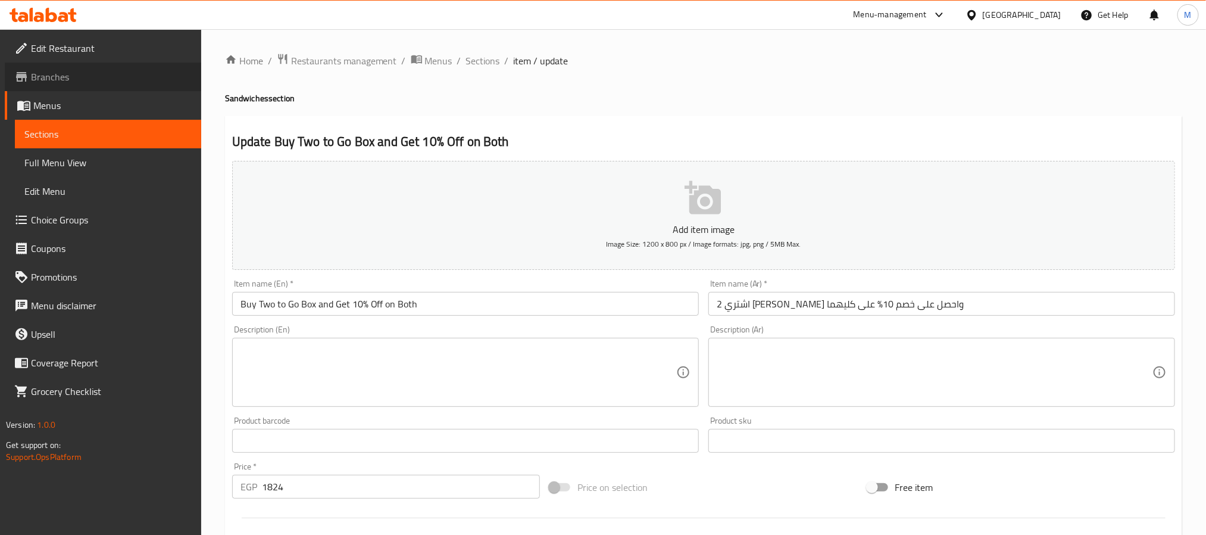
click at [49, 75] on span "Branches" at bounding box center [111, 77] width 161 height 14
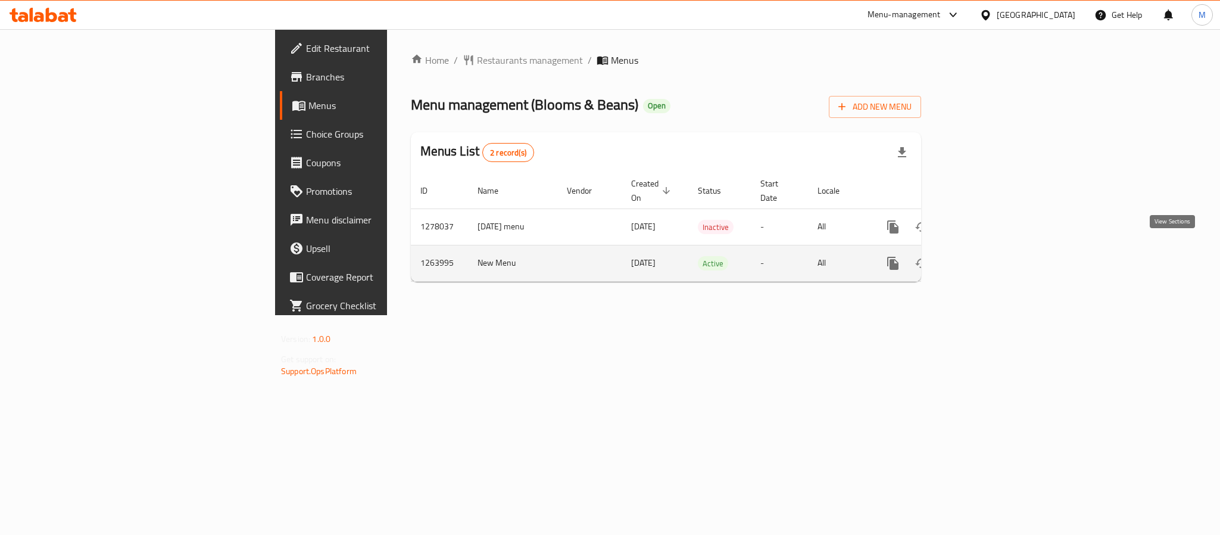
click at [986, 256] on icon "enhanced table" at bounding box center [978, 263] width 14 height 14
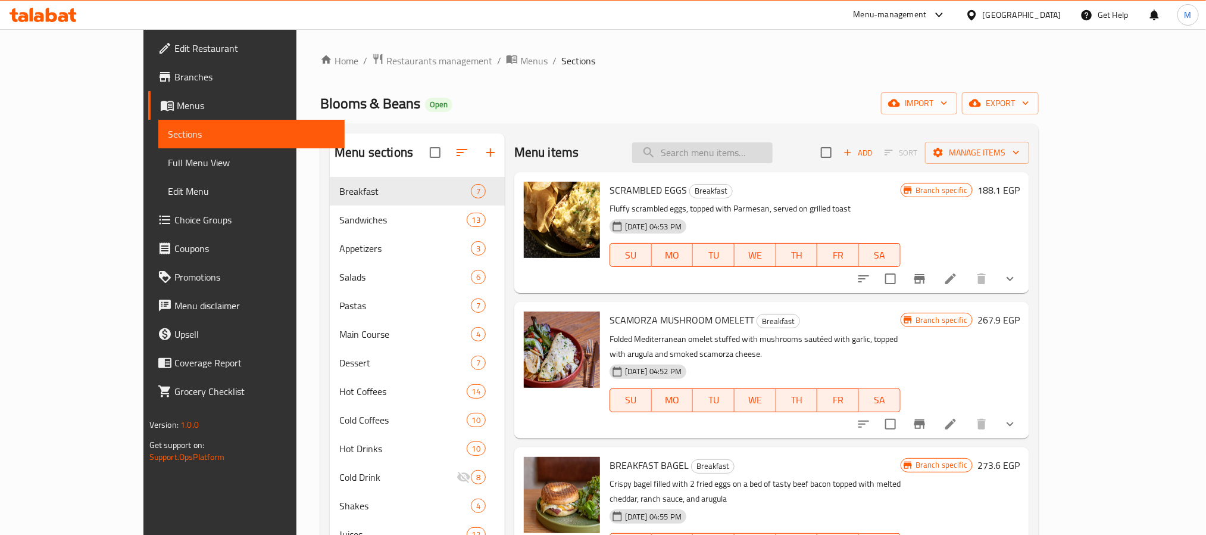
click at [709, 157] on input "search" at bounding box center [702, 152] width 140 height 21
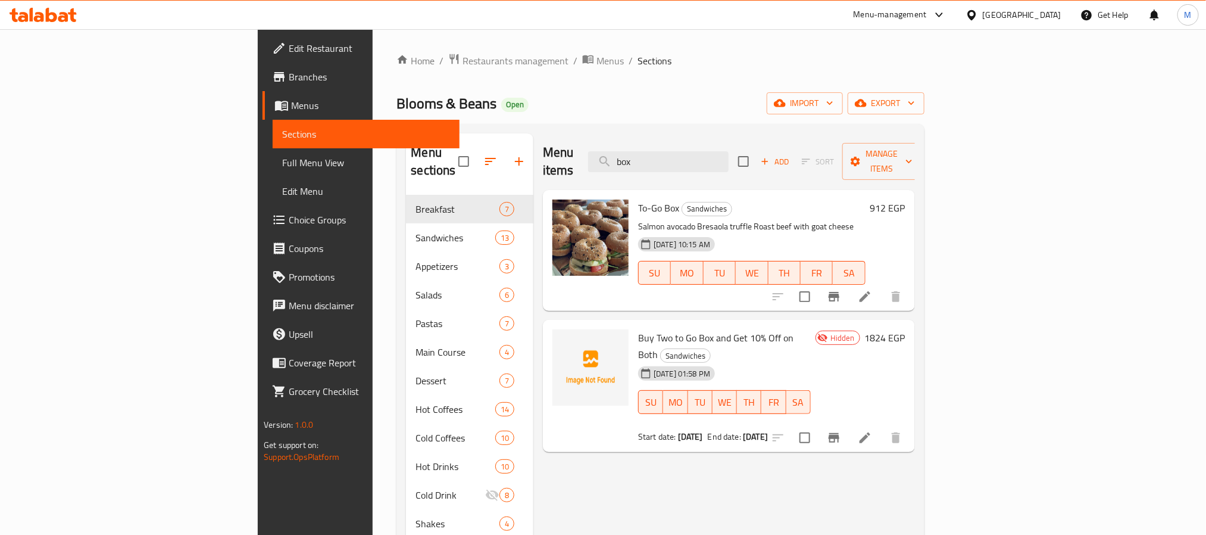
type input "box"
drag, startPoint x: 806, startPoint y: 204, endPoint x: 576, endPoint y: 211, distance: 230.5
click at [638, 219] on p "Salmon avocado Bresaola truffle Roast beef with goat cheese" at bounding box center [751, 226] width 227 height 15
click at [872, 289] on icon at bounding box center [865, 296] width 14 height 14
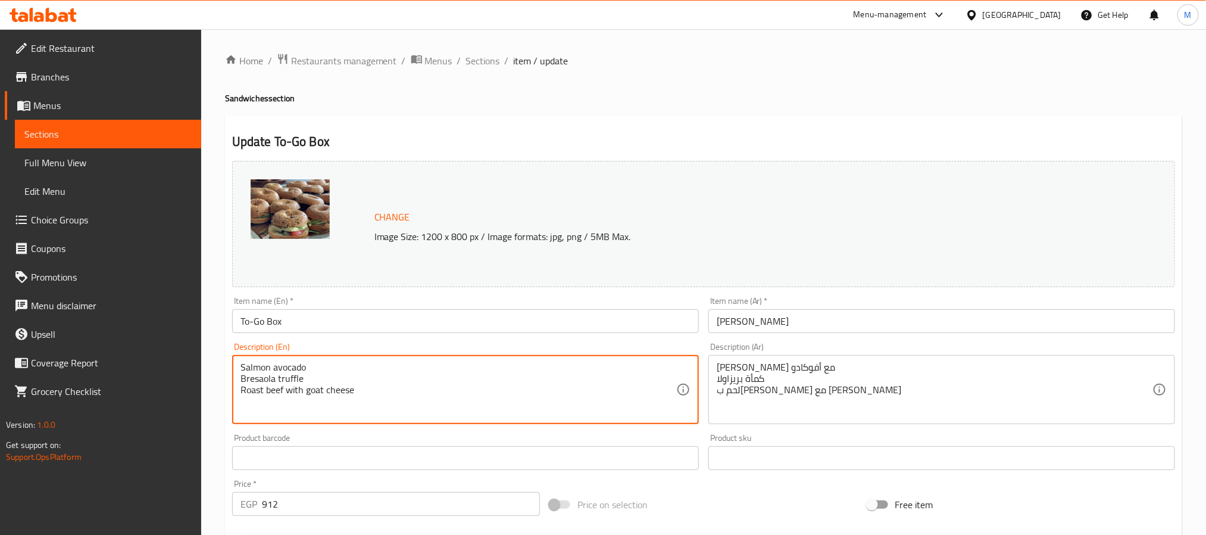
drag, startPoint x: 357, startPoint y: 395, endPoint x: 168, endPoint y: 348, distance: 194.5
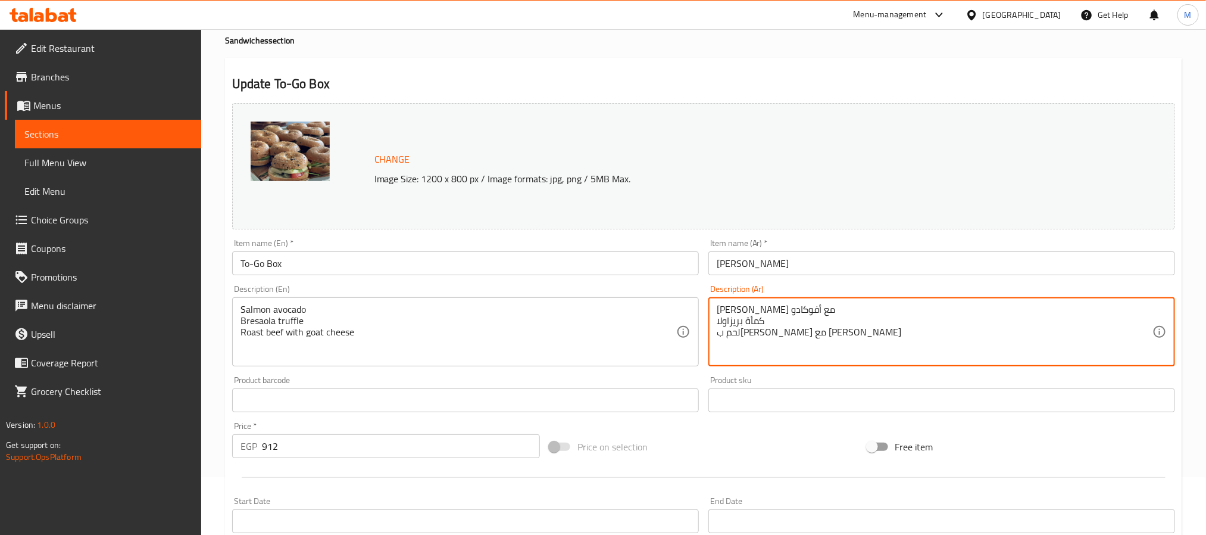
scroll to position [89, 0]
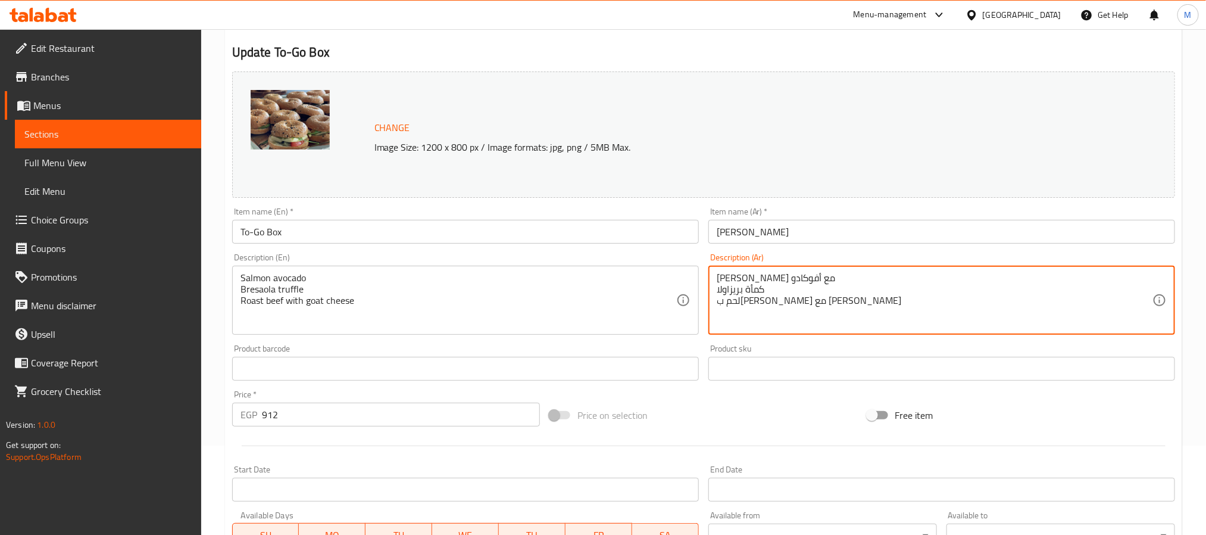
click at [455, 202] on div "Item name (En)   * To-Go Box Item name (En) *" at bounding box center [465, 225] width 476 height 46
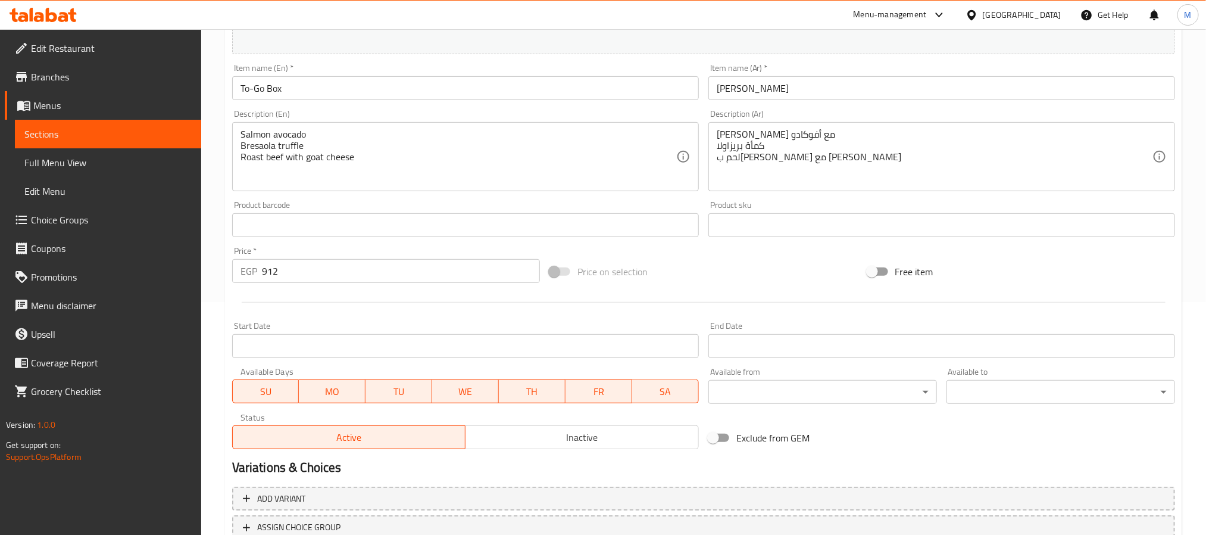
scroll to position [143, 0]
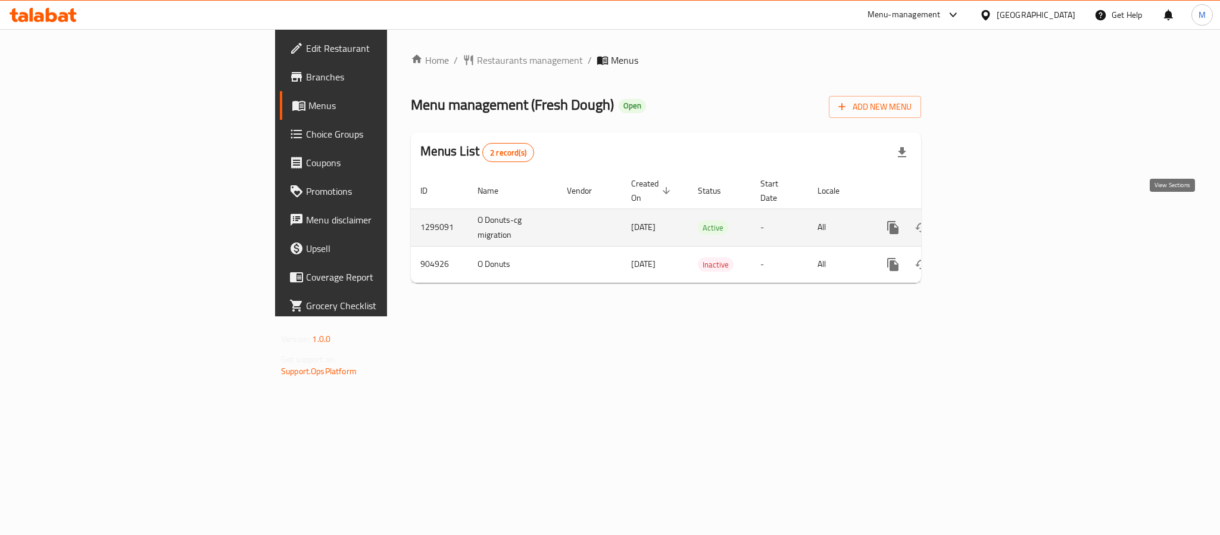
click at [984, 222] on icon "enhanced table" at bounding box center [978, 227] width 11 height 11
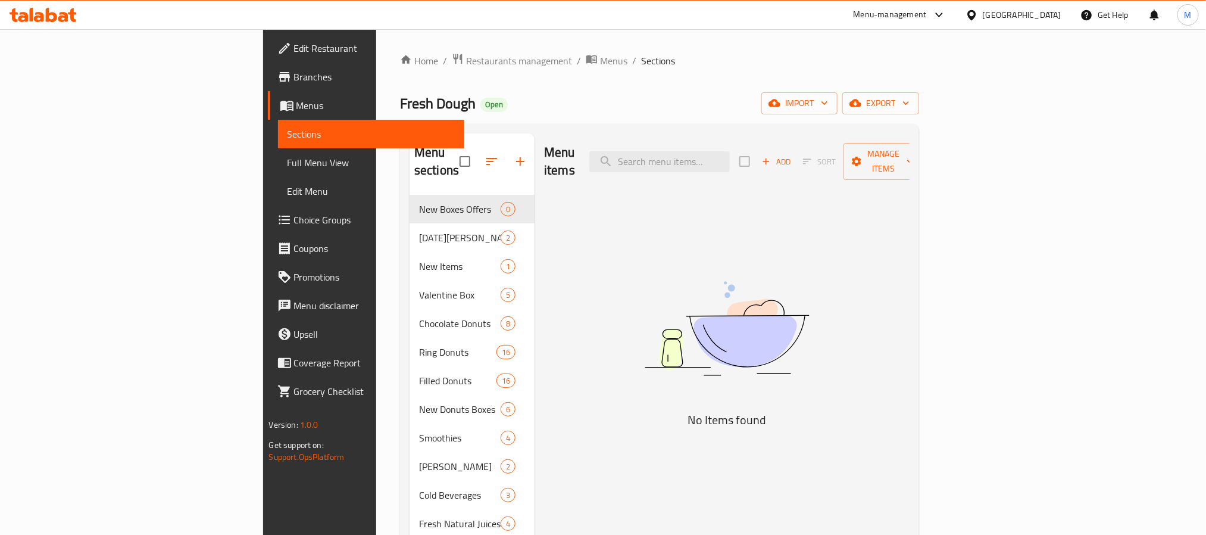
click at [750, 165] on div "Menu items Add Sort Manage items" at bounding box center [726, 161] width 365 height 57
click at [730, 156] on input "search" at bounding box center [659, 161] width 140 height 21
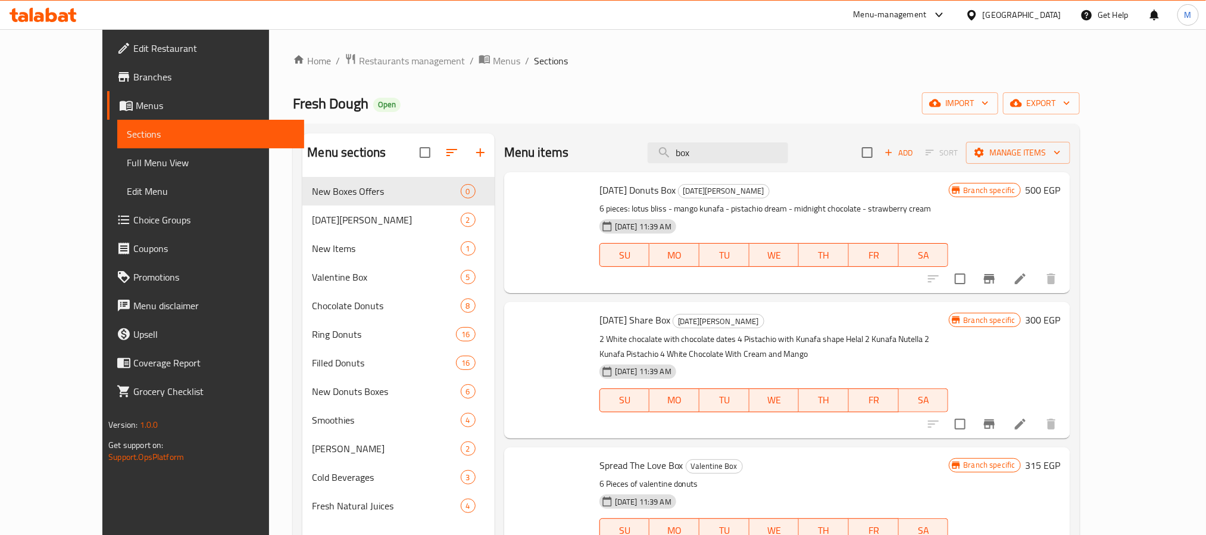
type input "box 4"
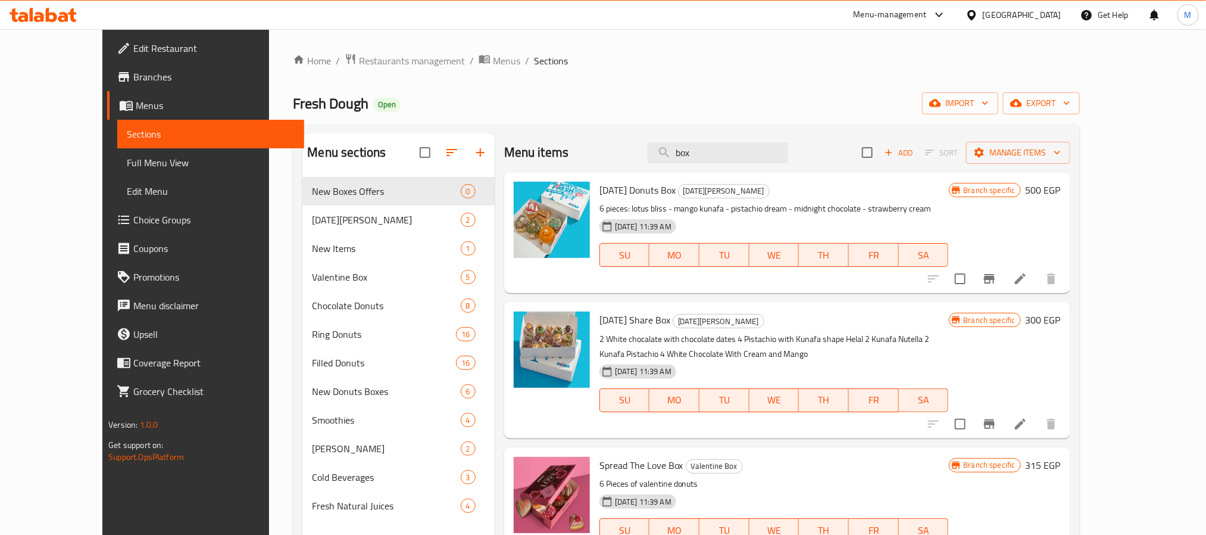
type input "box"
click at [133, 221] on span "Choice Groups" at bounding box center [213, 220] width 161 height 14
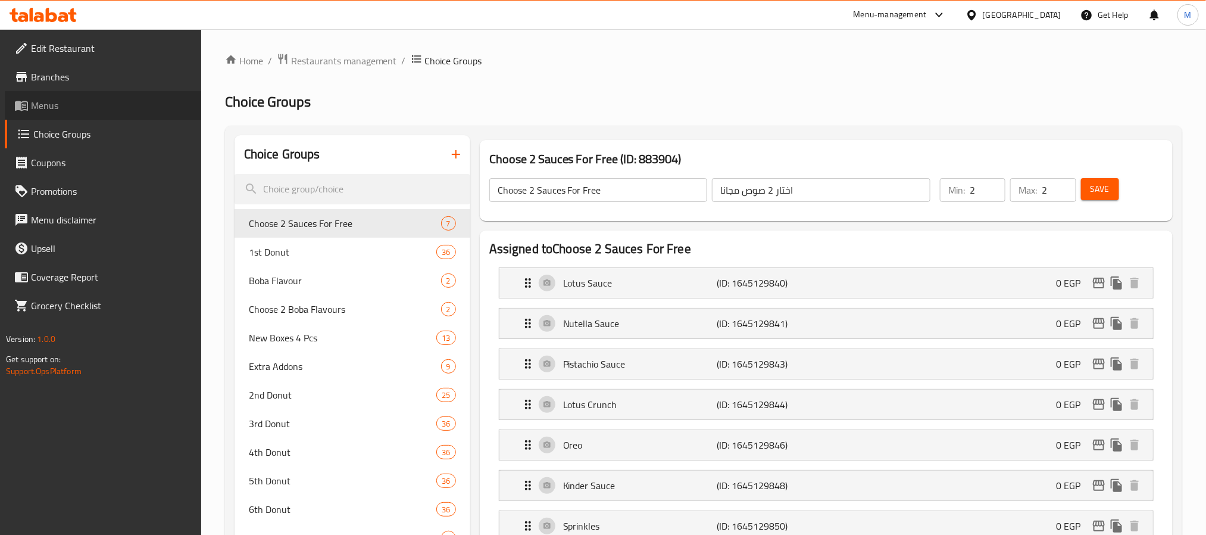
click at [92, 101] on span "Menus" at bounding box center [111, 105] width 161 height 14
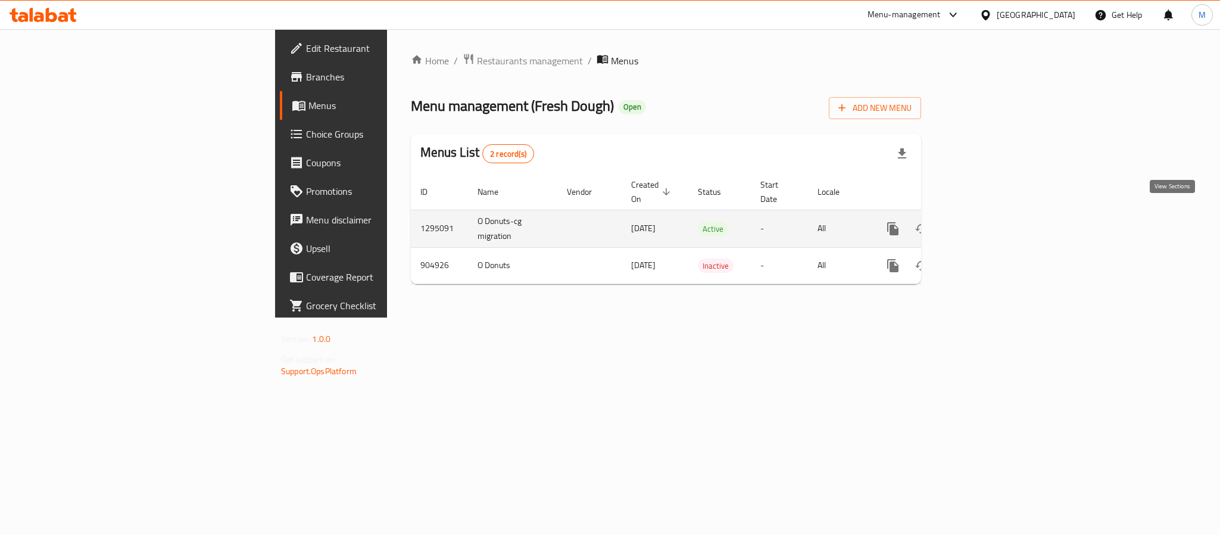
click at [986, 221] on icon "enhanced table" at bounding box center [978, 228] width 14 height 14
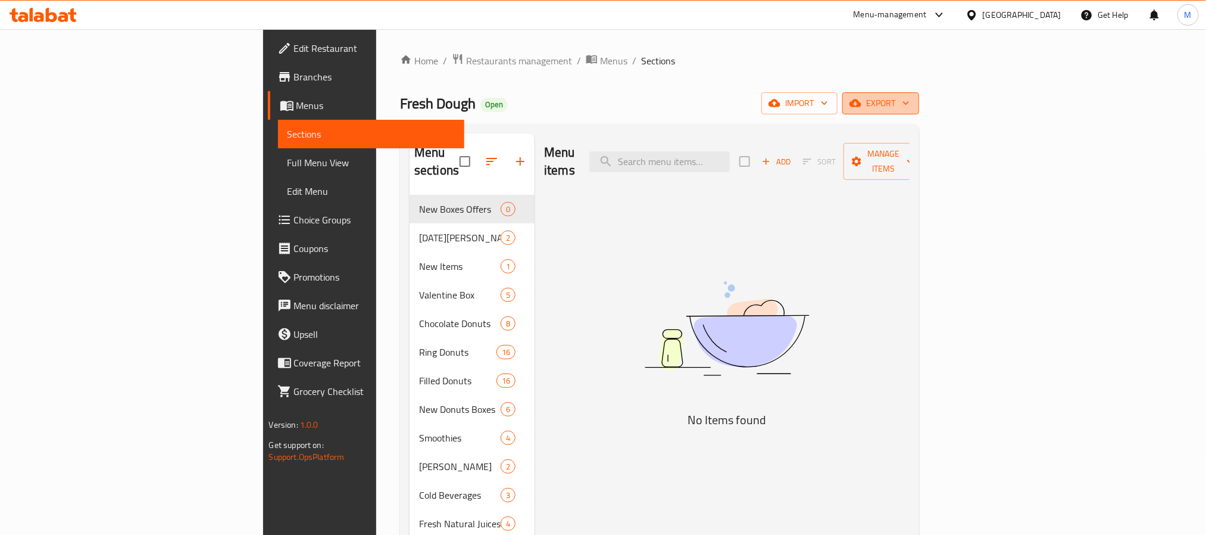
click at [910, 102] on span "export" at bounding box center [881, 103] width 58 height 15
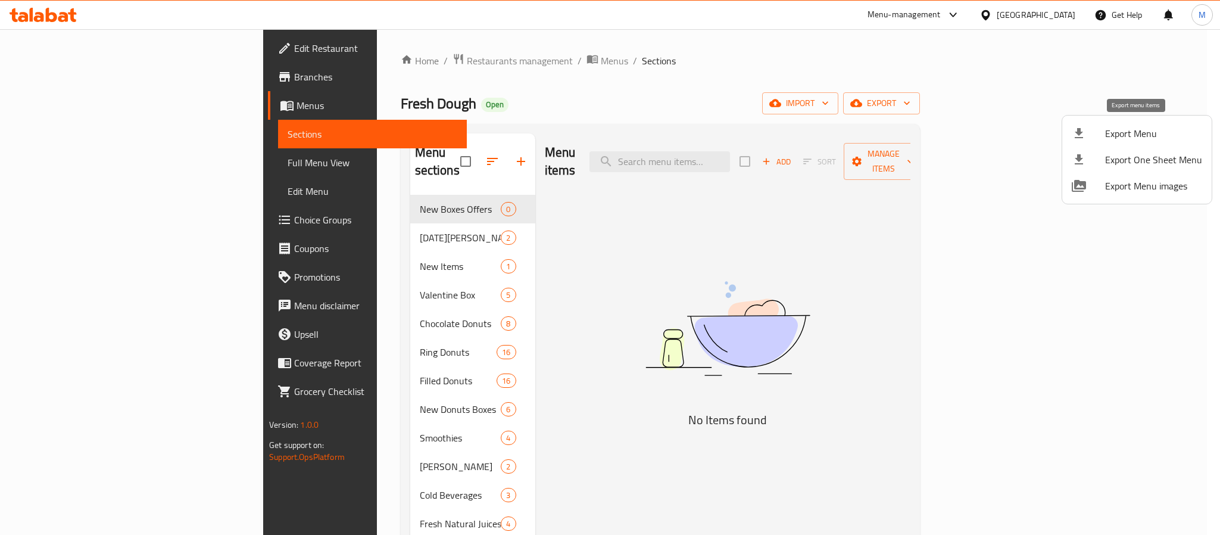
click at [1090, 129] on div at bounding box center [1087, 133] width 33 height 14
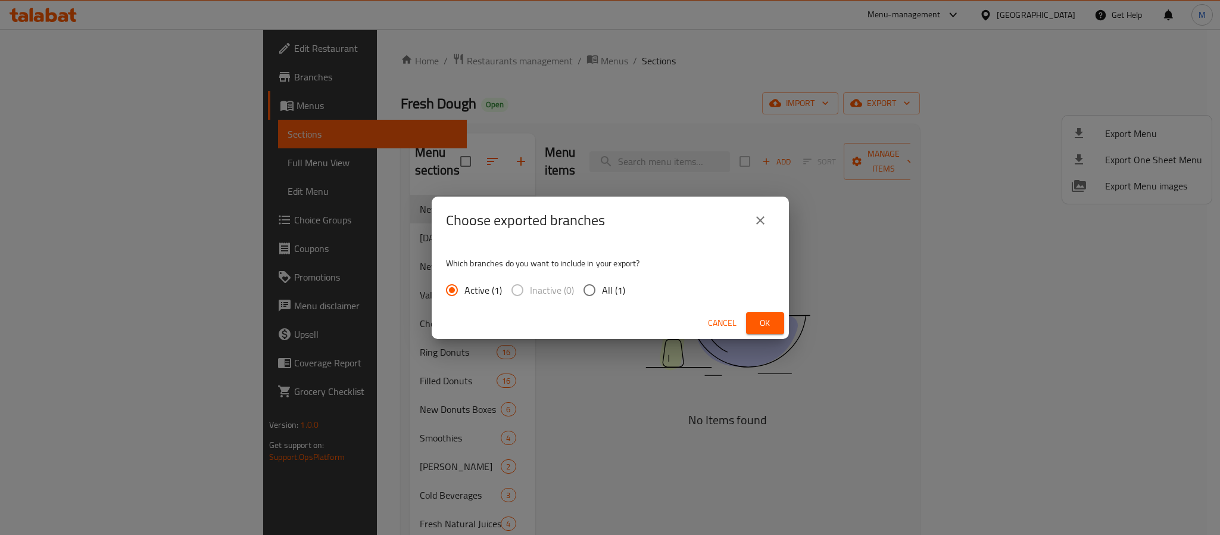
click at [602, 286] on span "All (1)" at bounding box center [613, 290] width 23 height 14
click at [602, 286] on input "All (1)" at bounding box center [589, 289] width 25 height 25
radio input "true"
click at [752, 321] on button "Ok" at bounding box center [765, 323] width 38 height 22
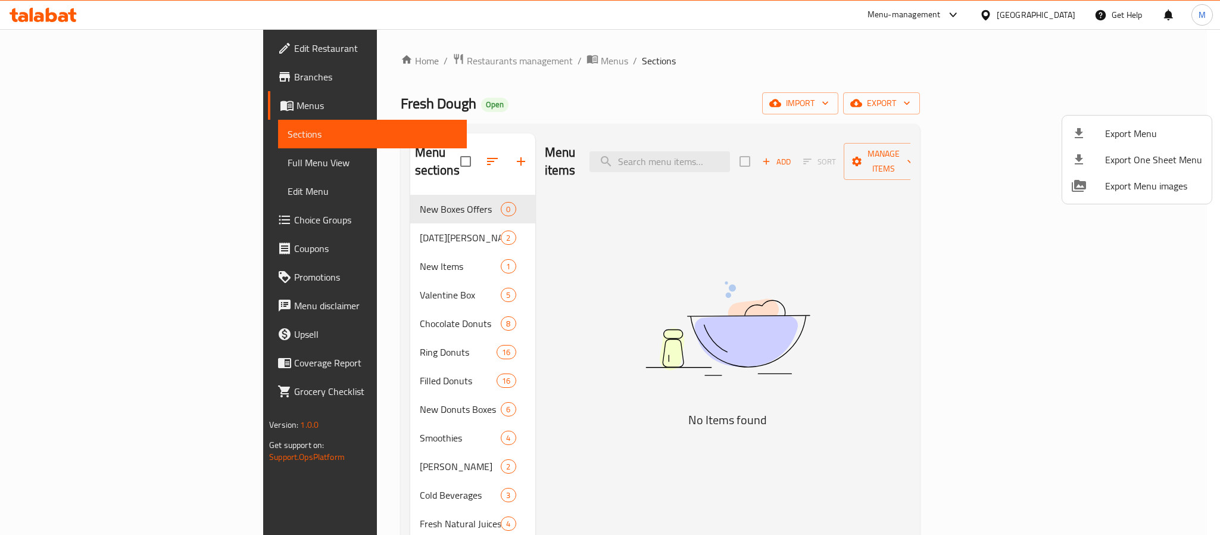
click at [302, 215] on div at bounding box center [610, 267] width 1220 height 535
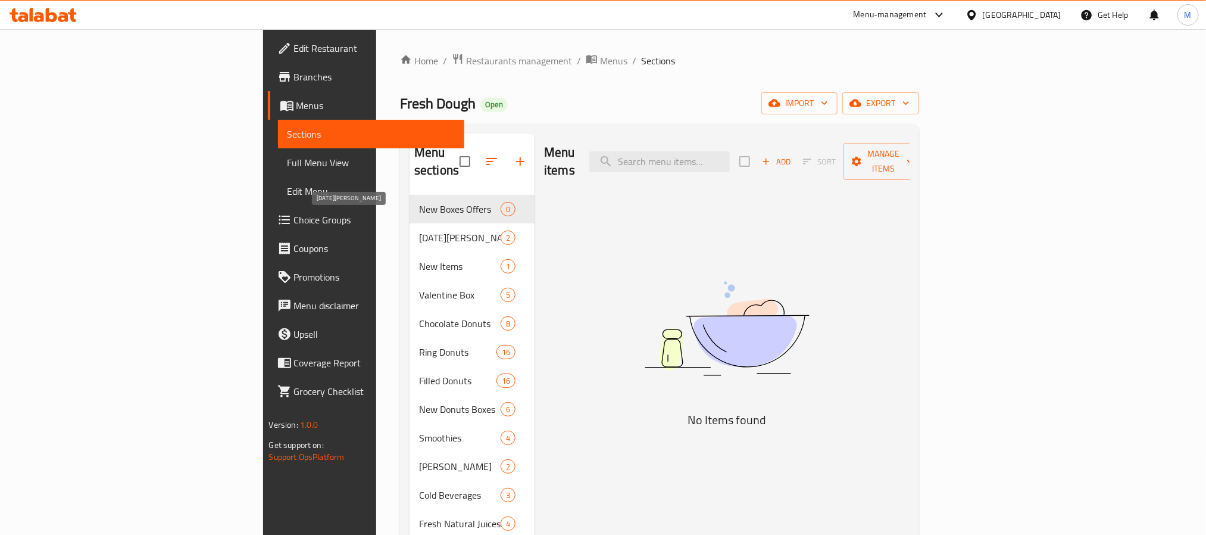
click at [419, 230] on span "[DATE][PERSON_NAME]" at bounding box center [460, 237] width 82 height 14
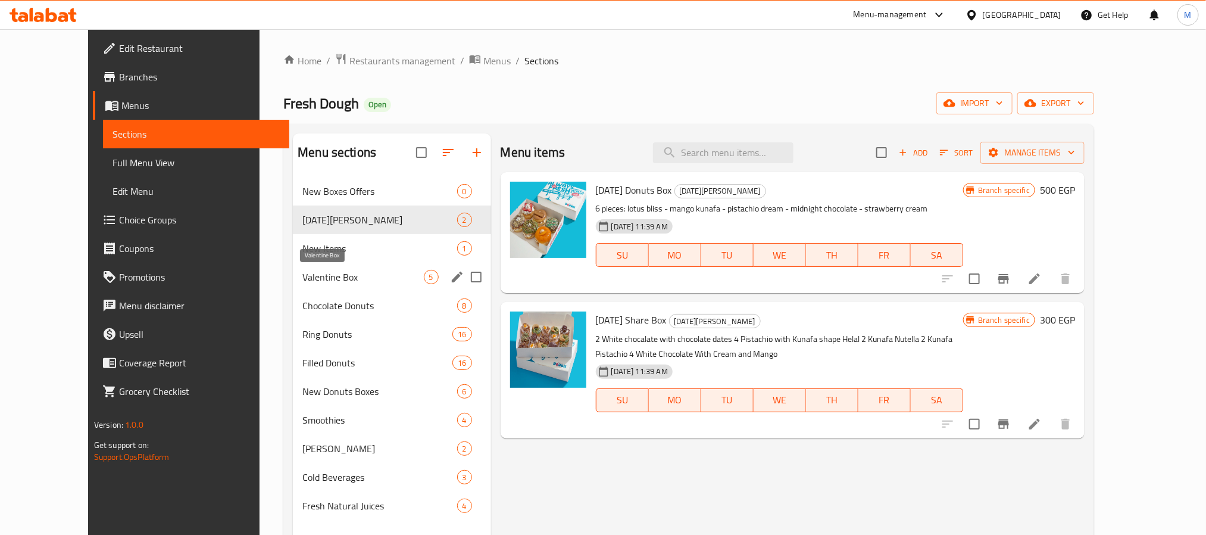
click at [302, 274] on span "Valentine Box" at bounding box center [362, 277] width 121 height 14
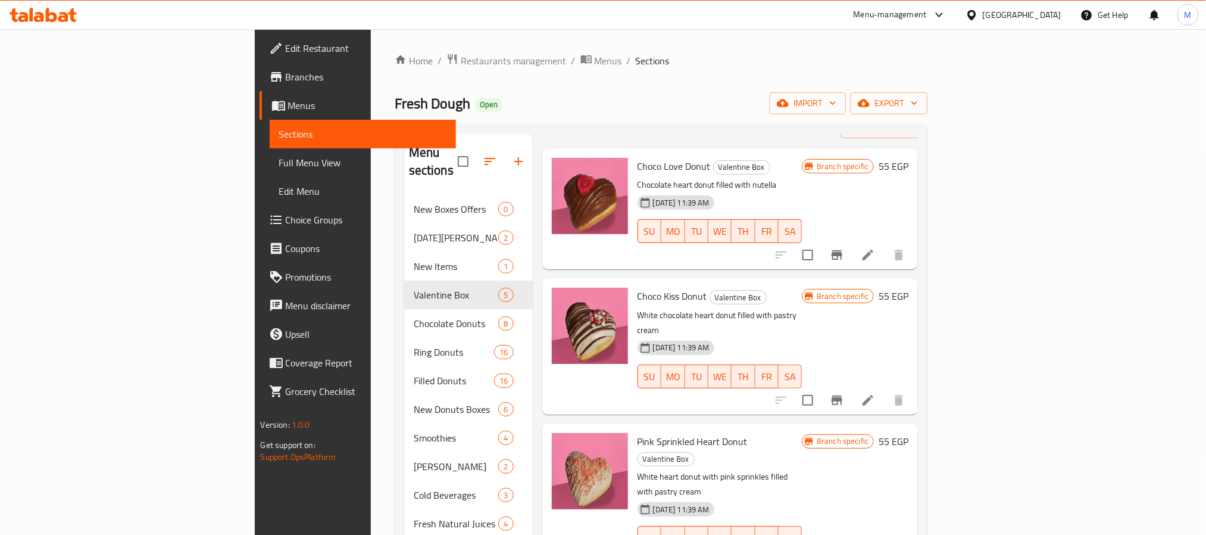
scroll to position [145, 0]
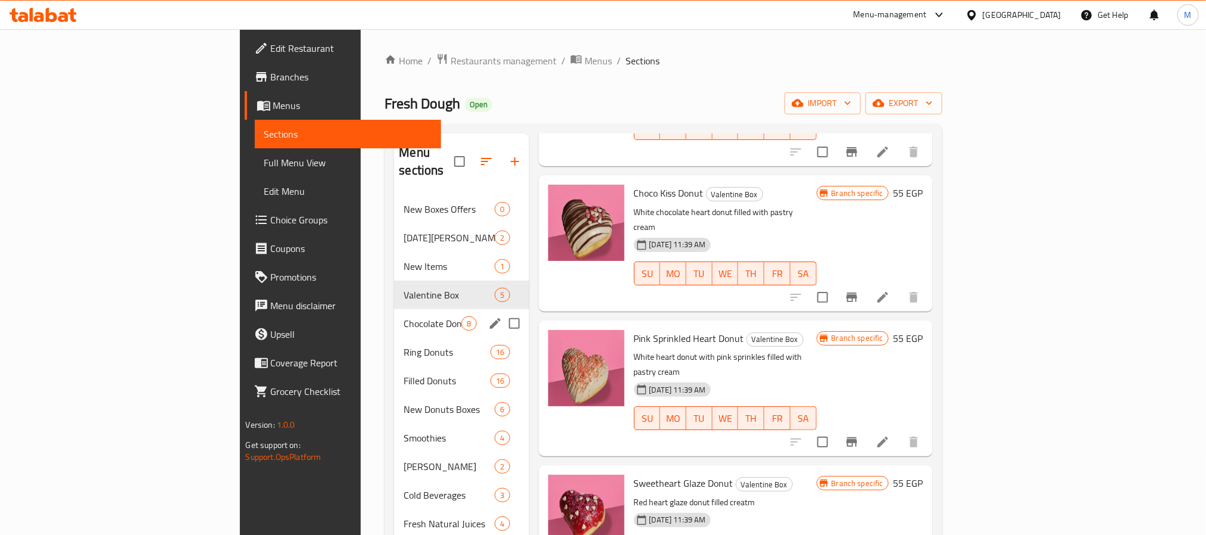
click at [394, 314] on div "Chocolate Donuts 8" at bounding box center [461, 323] width 135 height 29
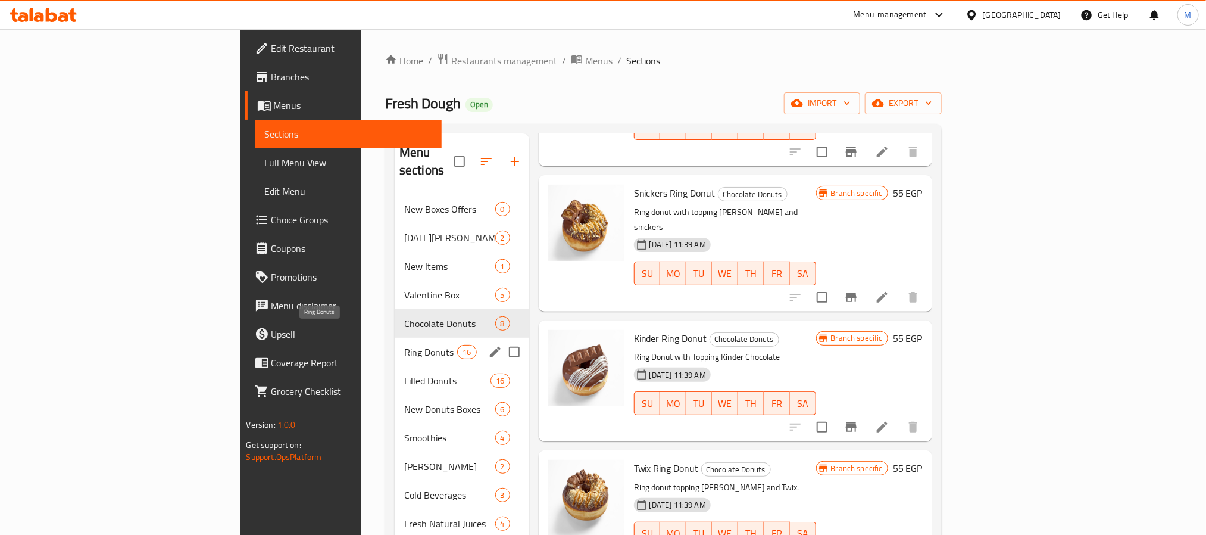
click at [404, 345] on span "Ring Donuts" at bounding box center [430, 352] width 53 height 14
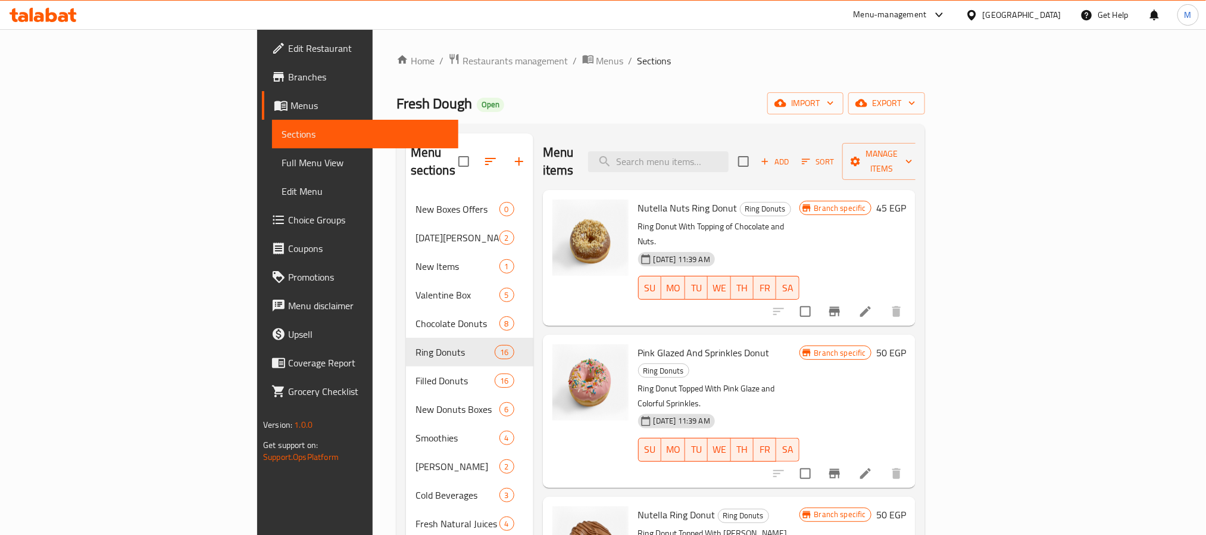
scroll to position [268, 0]
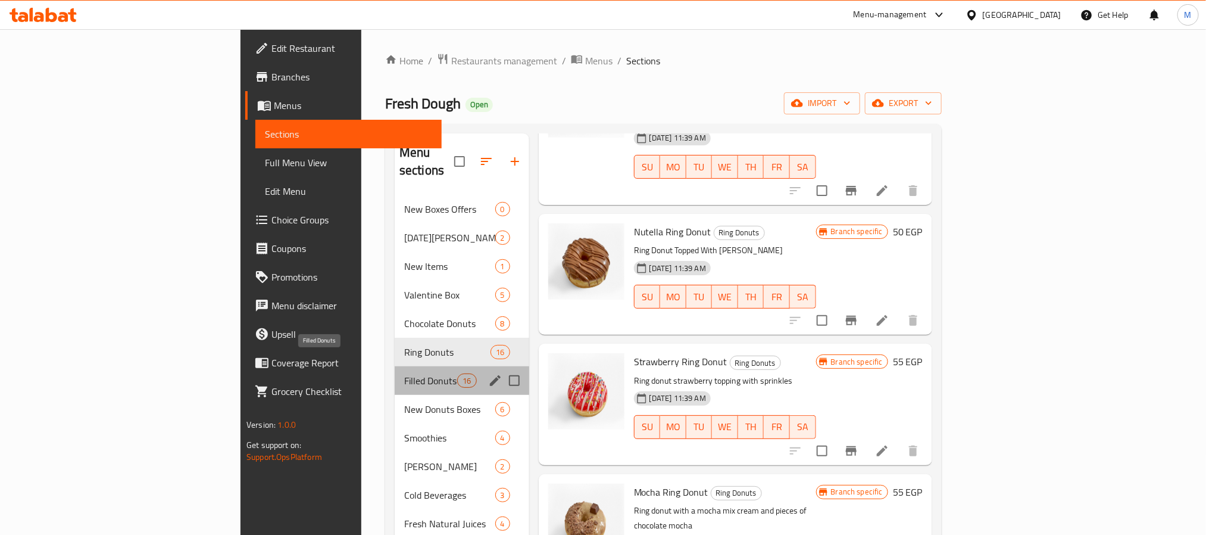
click at [404, 373] on span "Filled Donuts" at bounding box center [430, 380] width 53 height 14
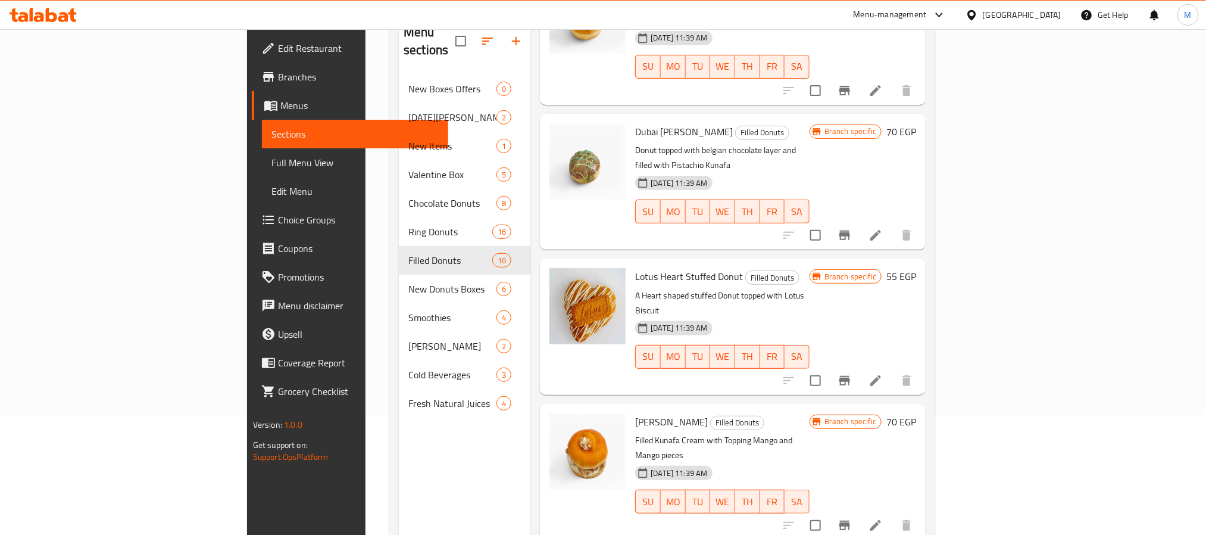
scroll to position [167, 0]
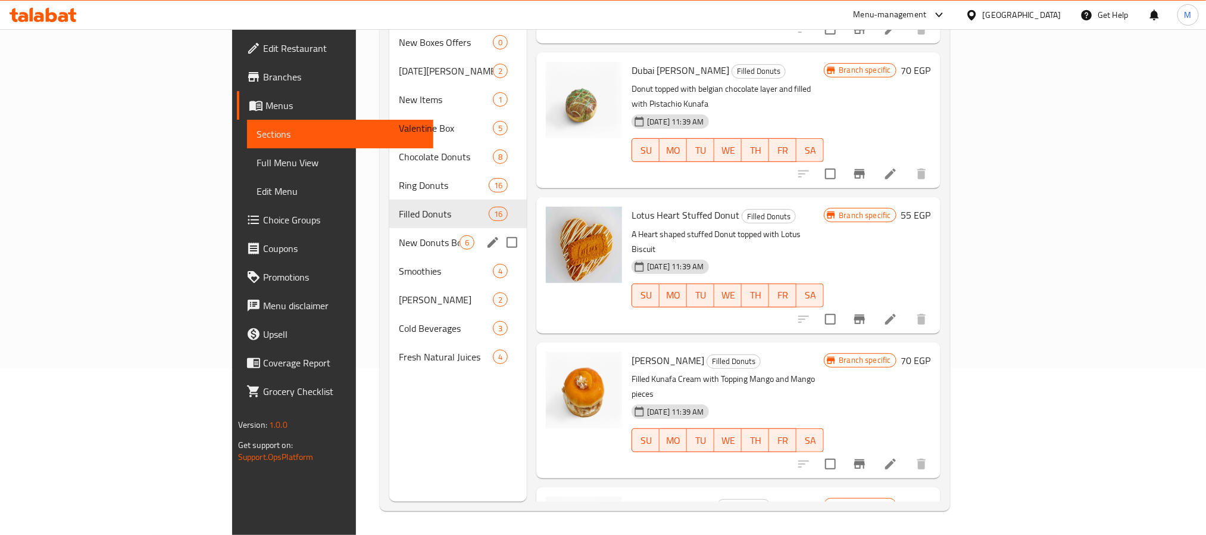
click at [399, 235] on span "New Donuts Boxes" at bounding box center [429, 242] width 61 height 14
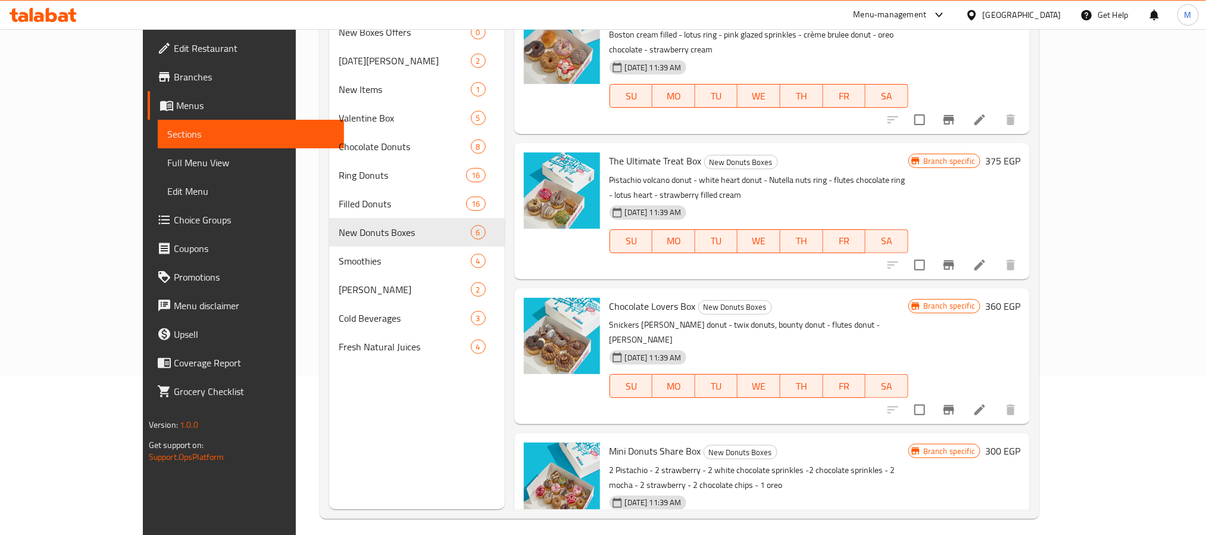
scroll to position [167, 0]
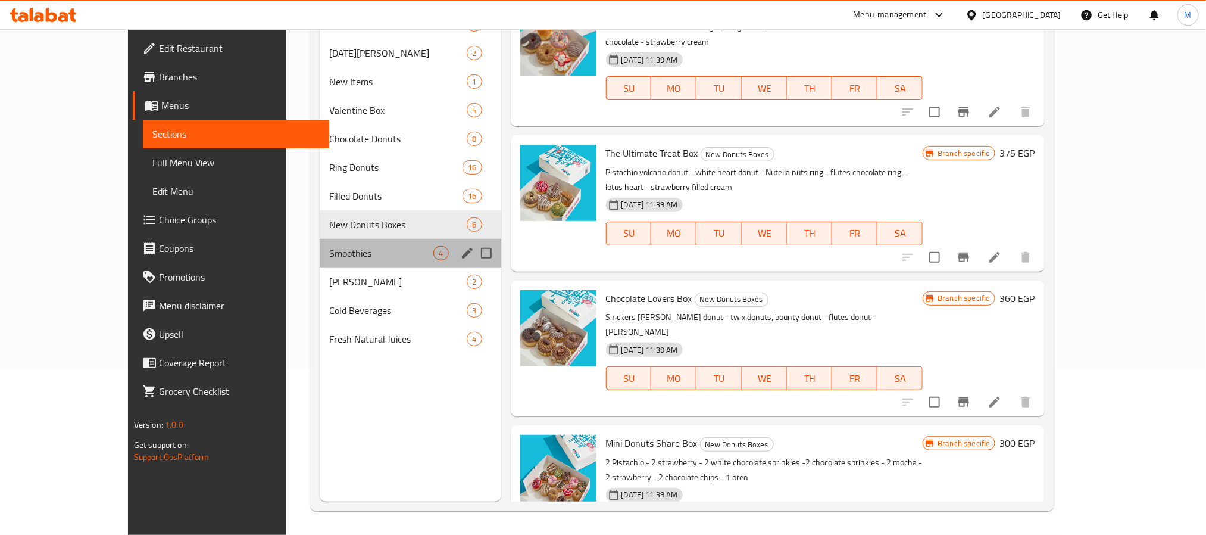
click at [329, 252] on span "Smoothies" at bounding box center [381, 253] width 104 height 14
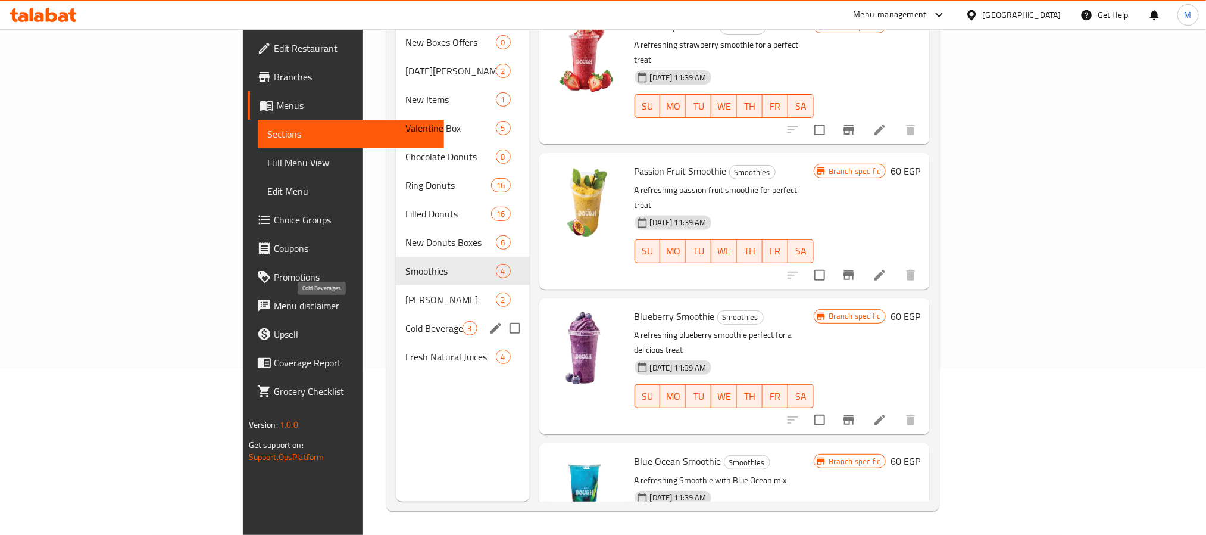
scroll to position [77, 0]
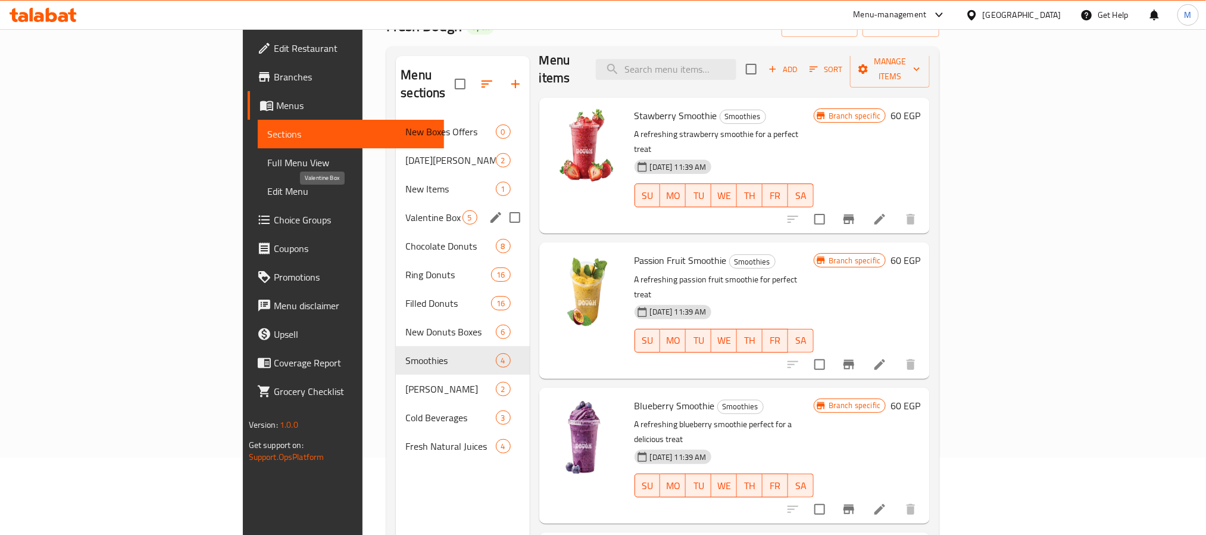
click at [405, 210] on span "Valentine Box" at bounding box center [433, 217] width 57 height 14
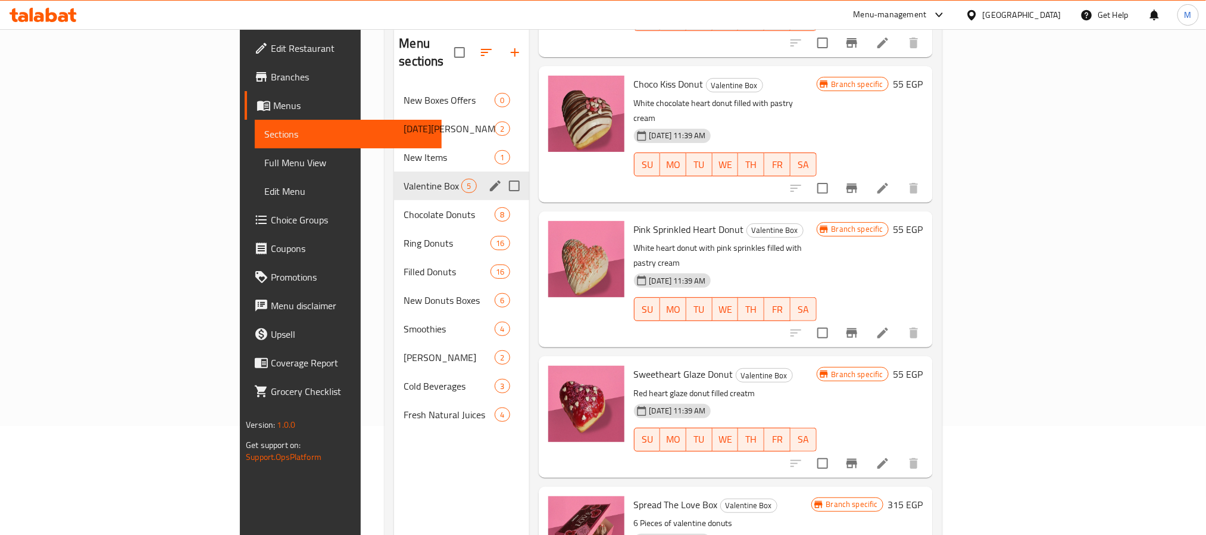
scroll to position [77, 0]
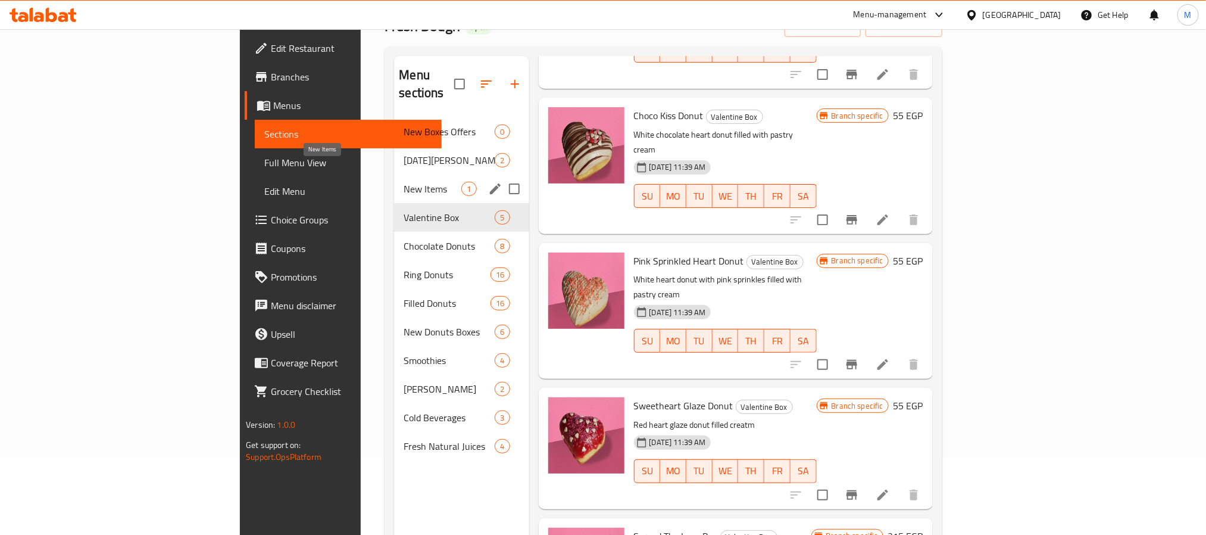
click at [404, 182] on span "New Items" at bounding box center [433, 189] width 58 height 14
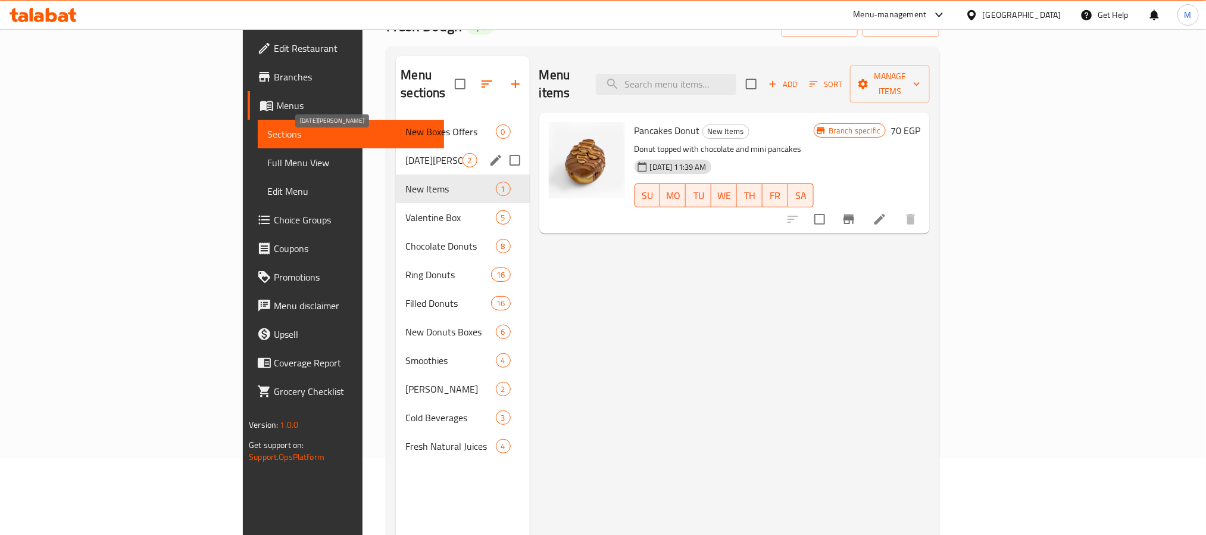
click at [396, 146] on div "Ramadan Donuts 2" at bounding box center [462, 160] width 133 height 29
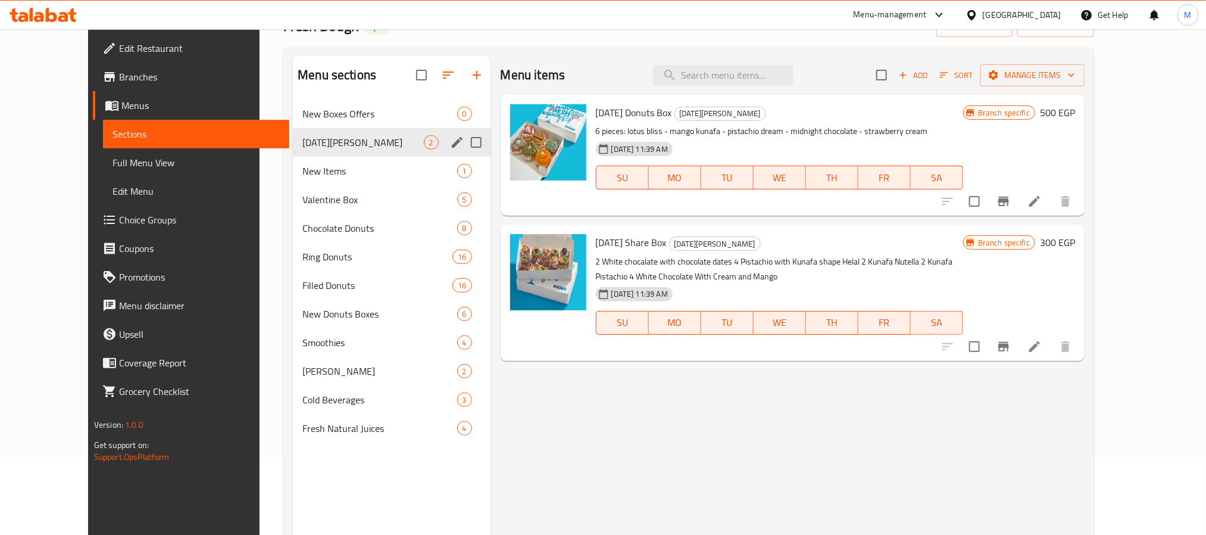
click at [342, 129] on div "Ramadan Donuts 2" at bounding box center [392, 142] width 198 height 29
click at [342, 123] on div "New Boxes Offers 0" at bounding box center [392, 113] width 198 height 29
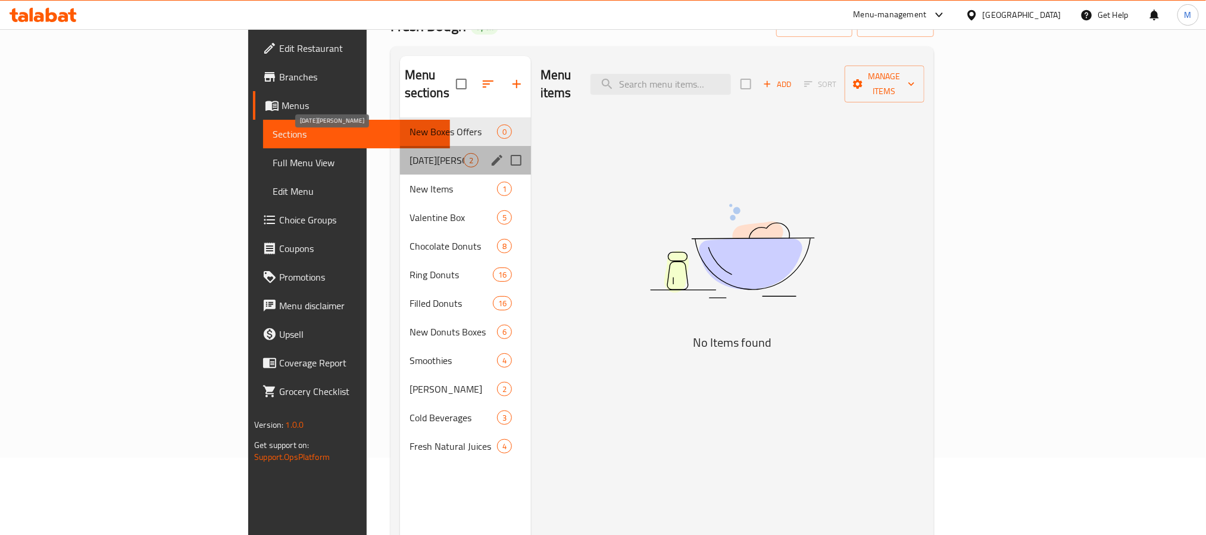
click at [410, 153] on span "[DATE][PERSON_NAME]" at bounding box center [437, 160] width 54 height 14
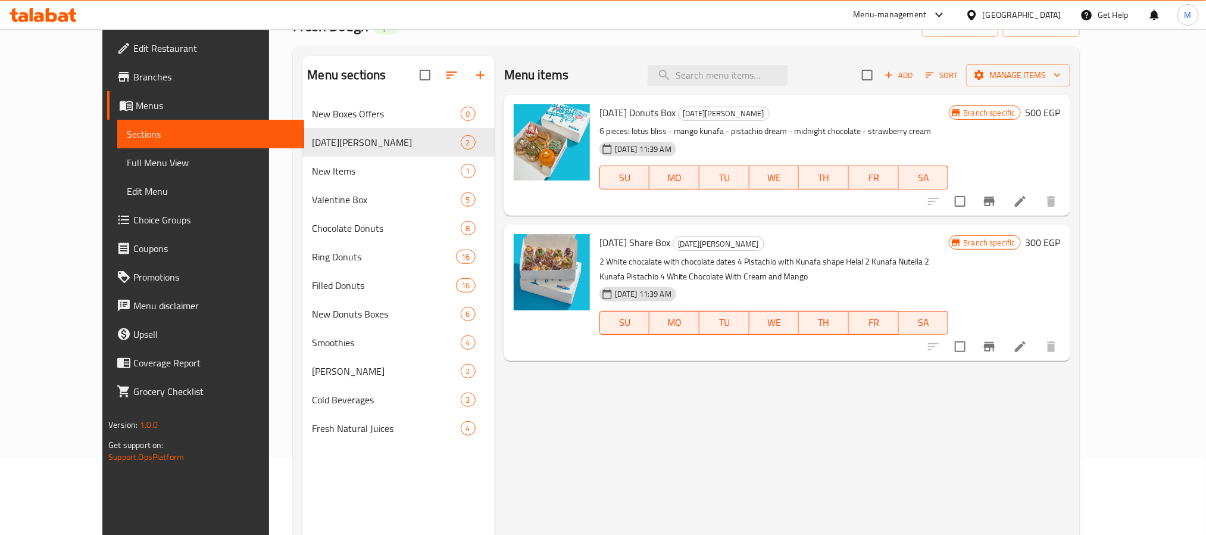
click at [107, 89] on link "Branches" at bounding box center [205, 77] width 196 height 29
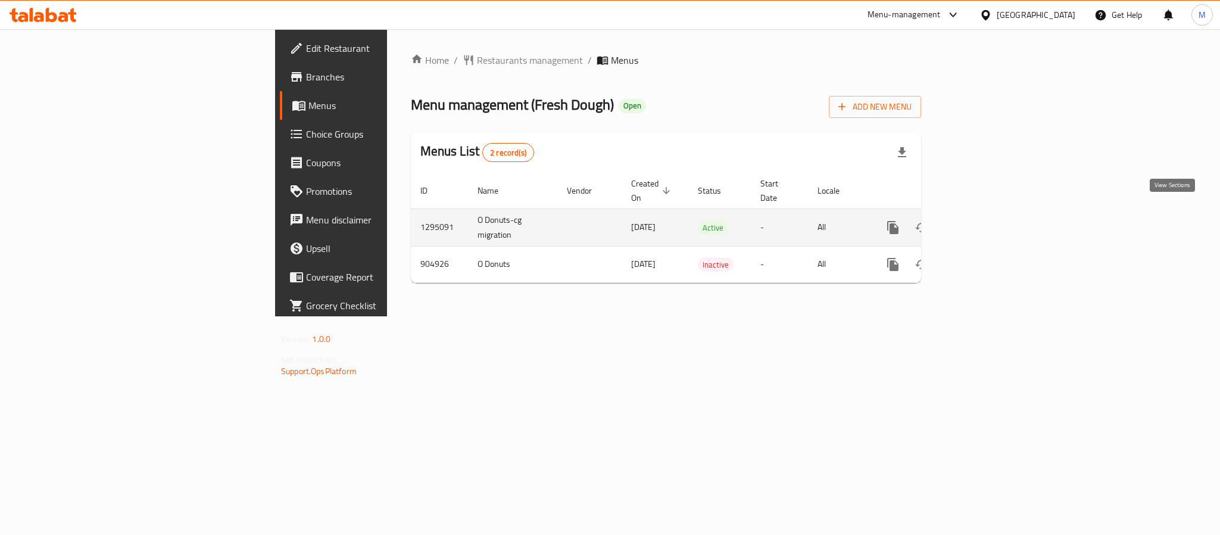
click at [986, 220] on icon "enhanced table" at bounding box center [978, 227] width 14 height 14
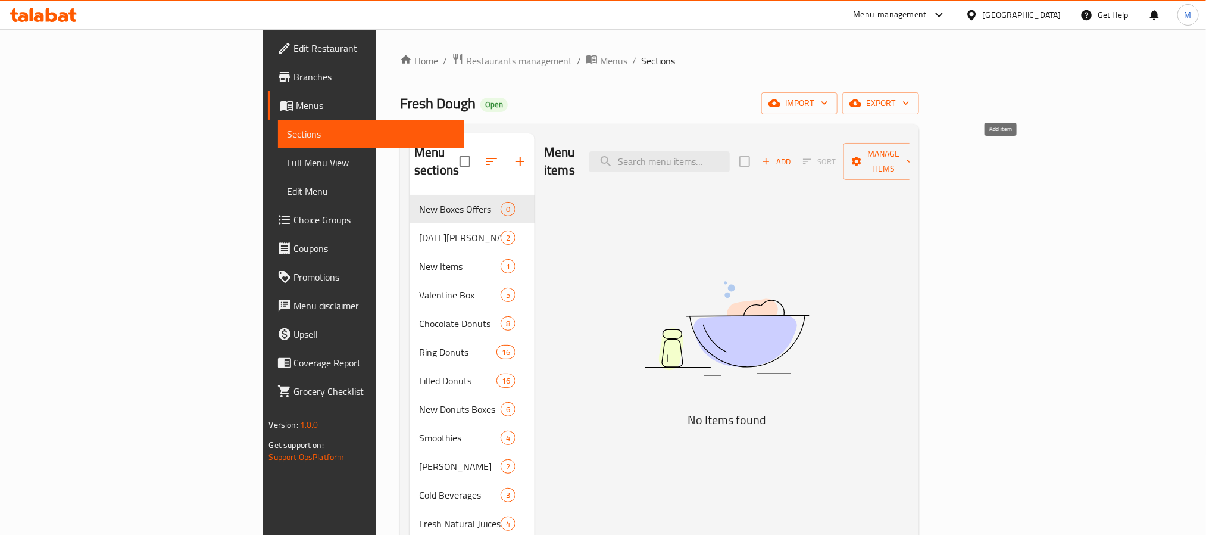
click at [792, 155] on span "Add" at bounding box center [776, 162] width 32 height 14
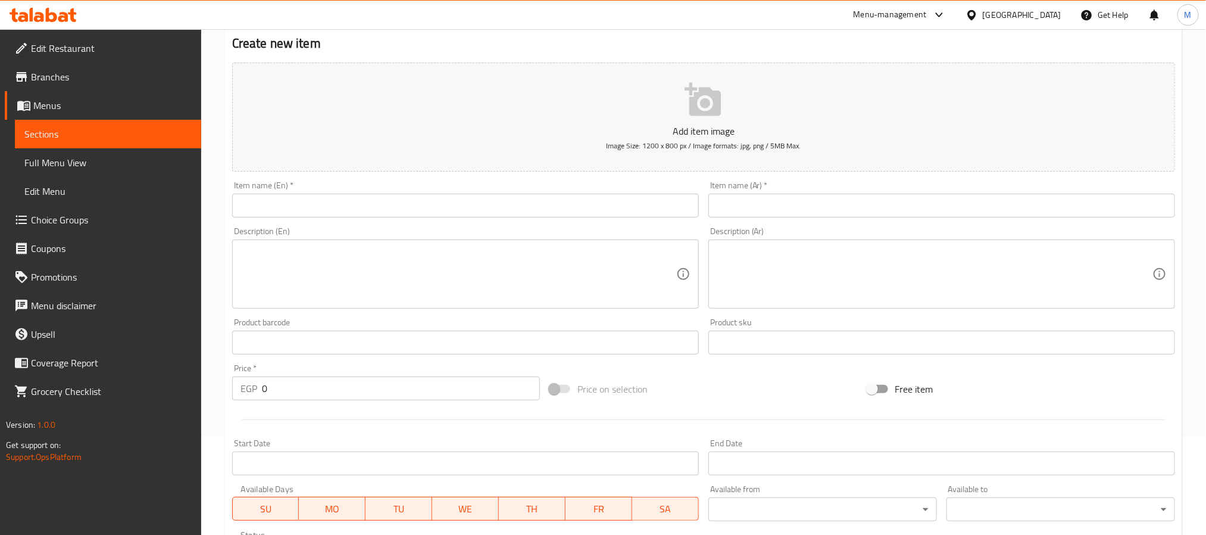
scroll to position [179, 0]
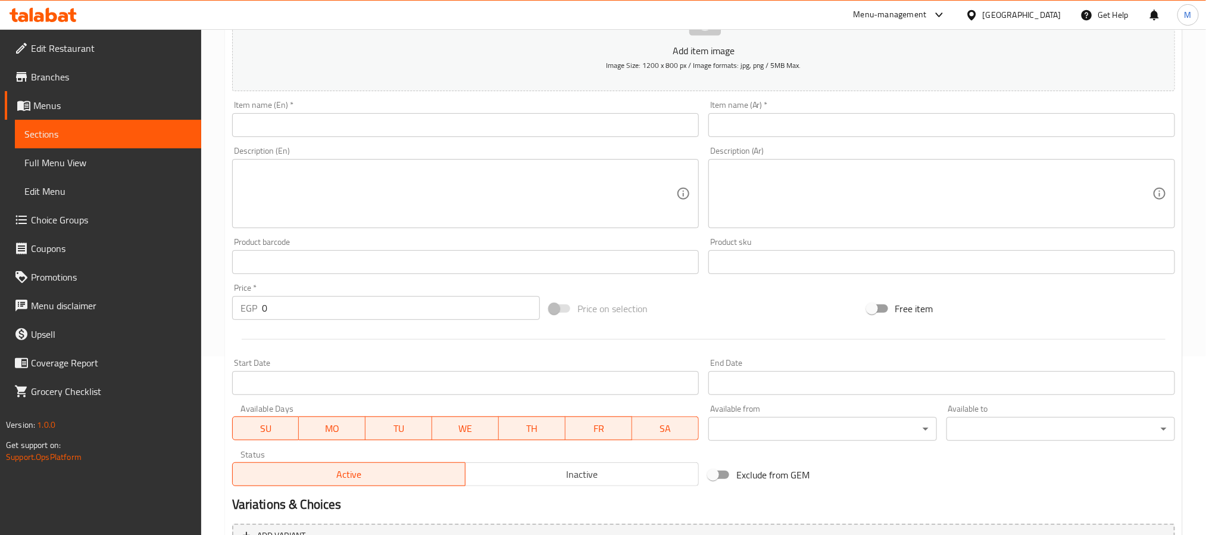
click at [590, 468] on span "Inactive" at bounding box center [582, 473] width 224 height 17
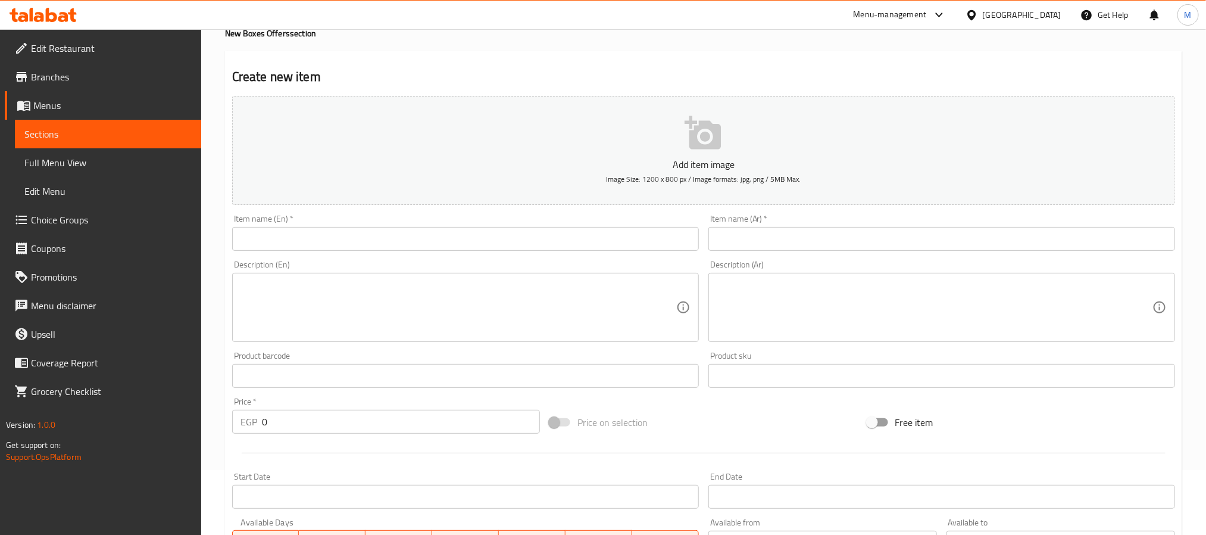
scroll to position [0, 0]
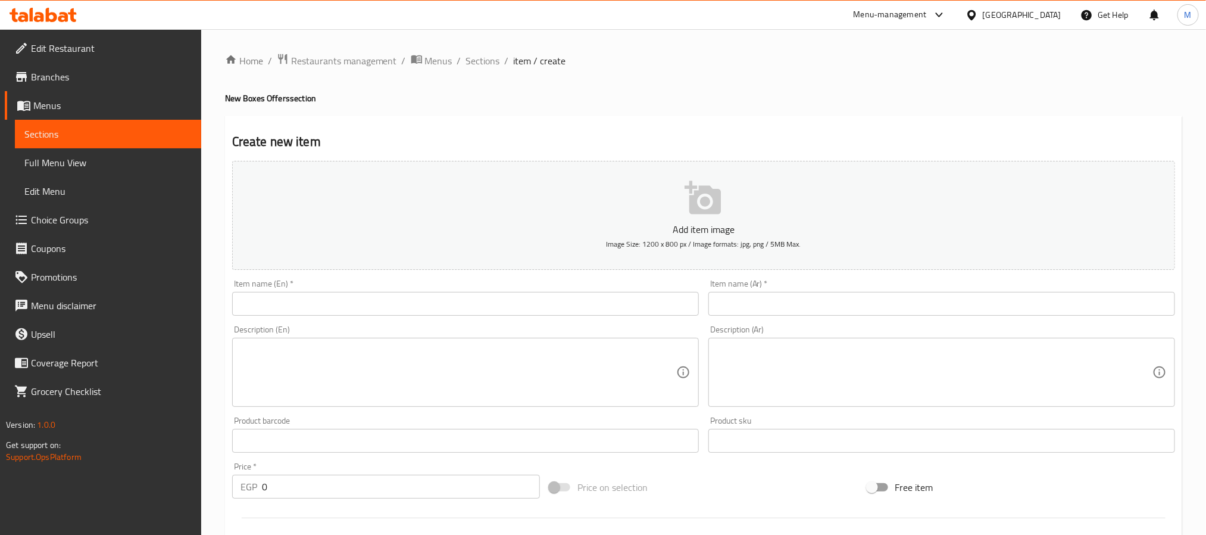
type button "1"
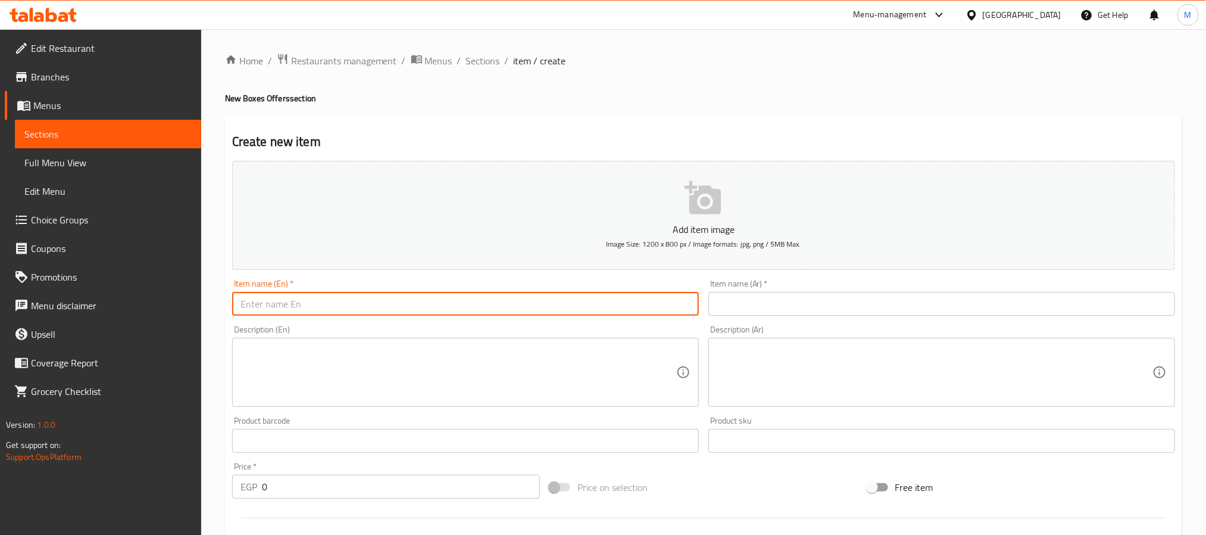
click at [348, 314] on input "text" at bounding box center [465, 304] width 467 height 24
type input "Box 4"
click at [856, 310] on input "text" at bounding box center [941, 304] width 467 height 24
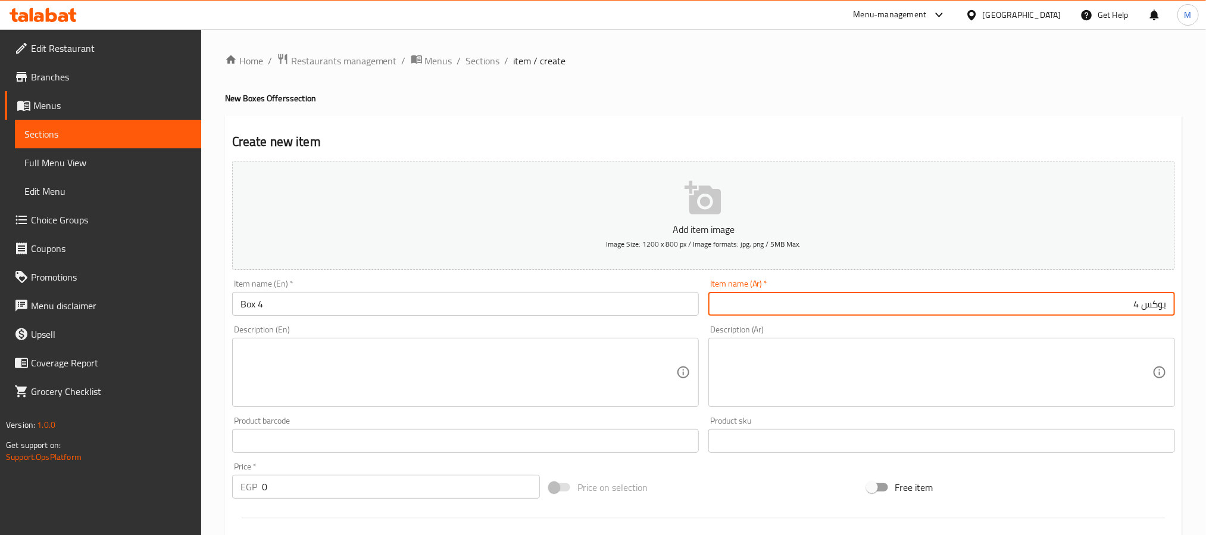
type input "بوكس 4"
click at [311, 404] on div "Description (En)" at bounding box center [465, 372] width 467 height 69
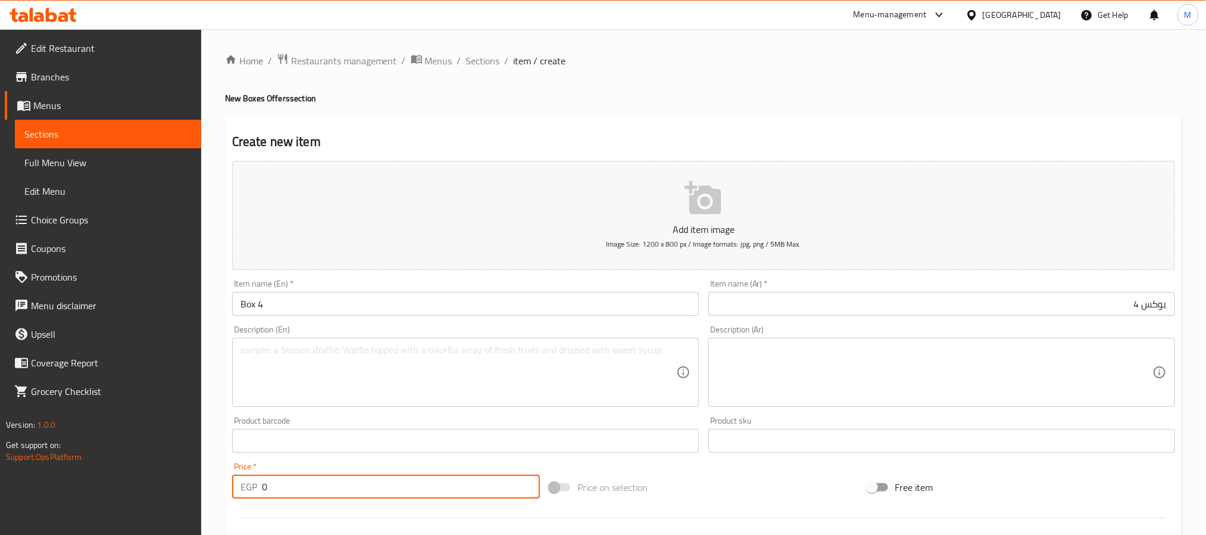
drag, startPoint x: 332, startPoint y: 481, endPoint x: 18, endPoint y: 497, distance: 314.7
click at [18, 497] on div "Edit Restaurant Branches Menus Sections Full Menu View Edit Menu Choice Groups …" at bounding box center [603, 435] width 1206 height 812
type input "170"
click at [225, 338] on div "Create new item Add item image Image Size: 1200 x 800 px / Image formats: jpg, …" at bounding box center [703, 461] width 957 height 693
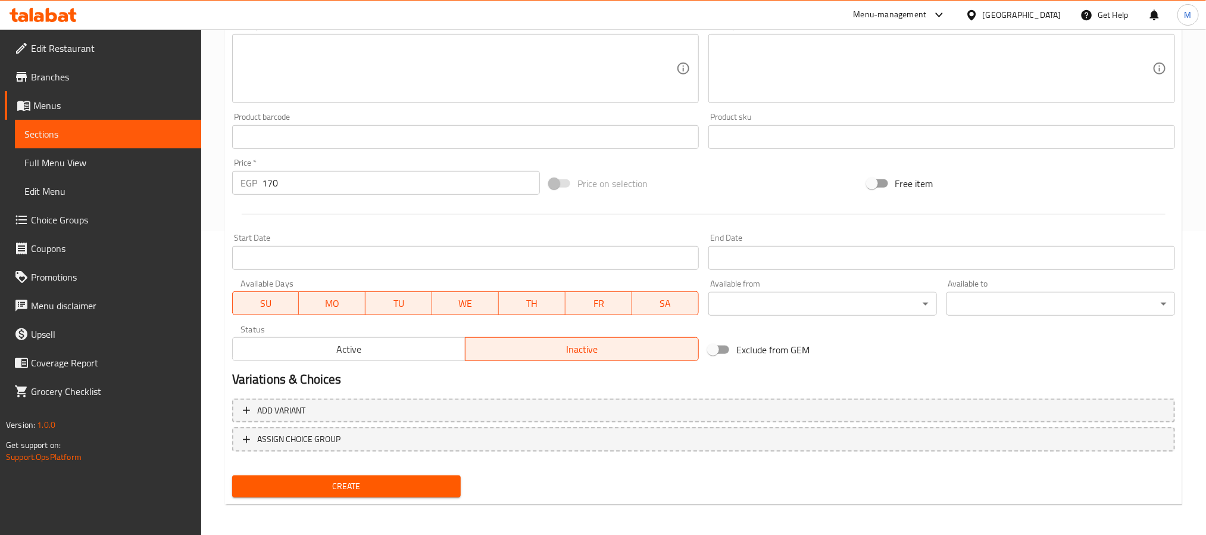
scroll to position [305, 0]
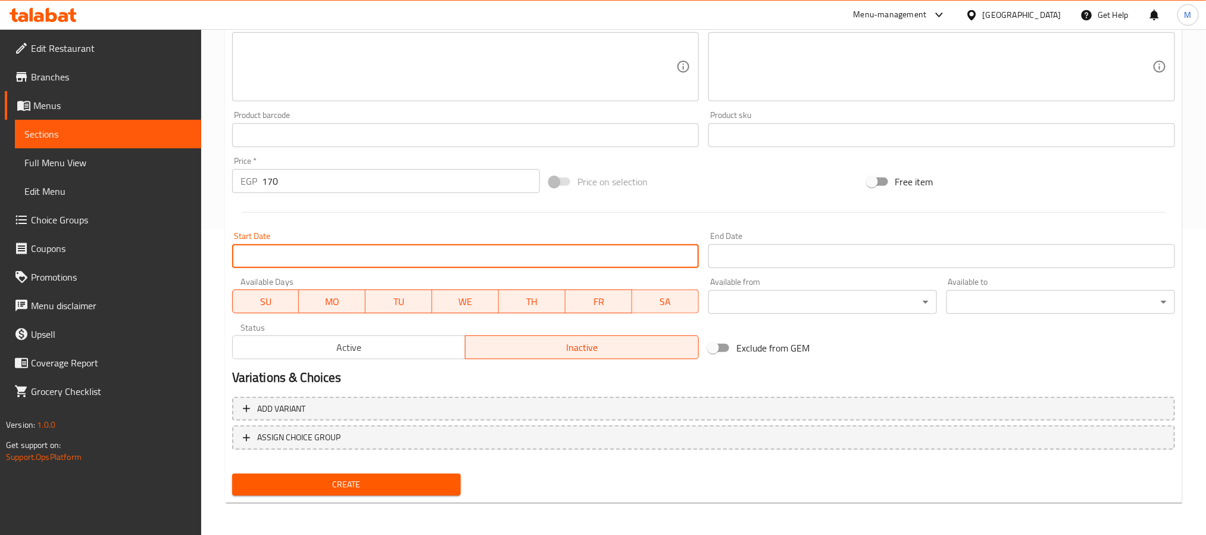
click at [371, 254] on input "Start Date" at bounding box center [465, 256] width 467 height 24
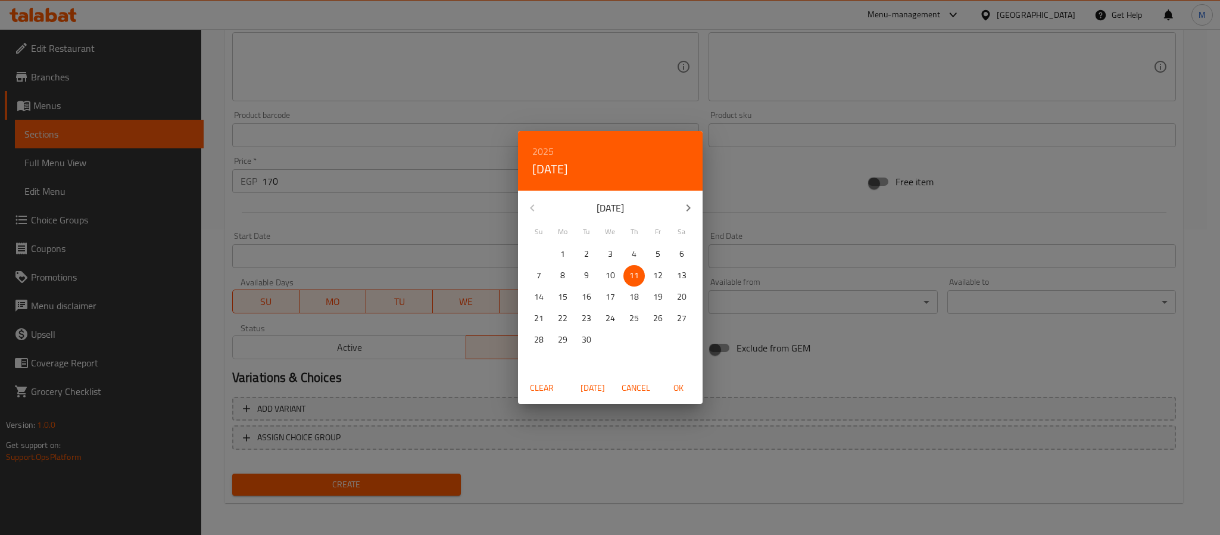
click at [679, 386] on span "OK" at bounding box center [678, 387] width 29 height 15
type input "[DATE]"
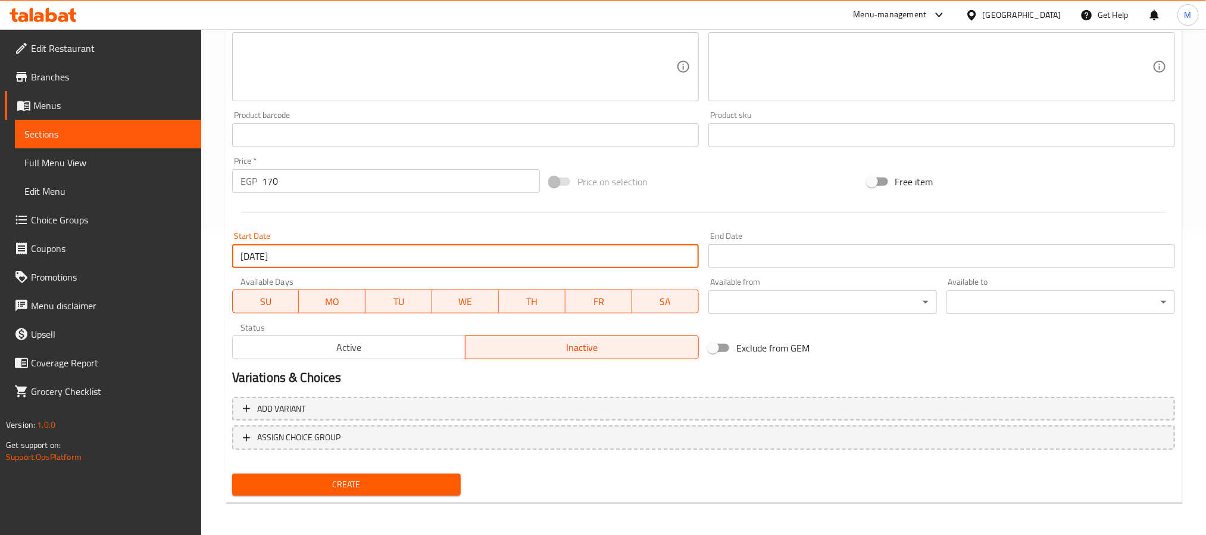
click at [776, 256] on input "Start Date" at bounding box center [941, 256] width 467 height 24
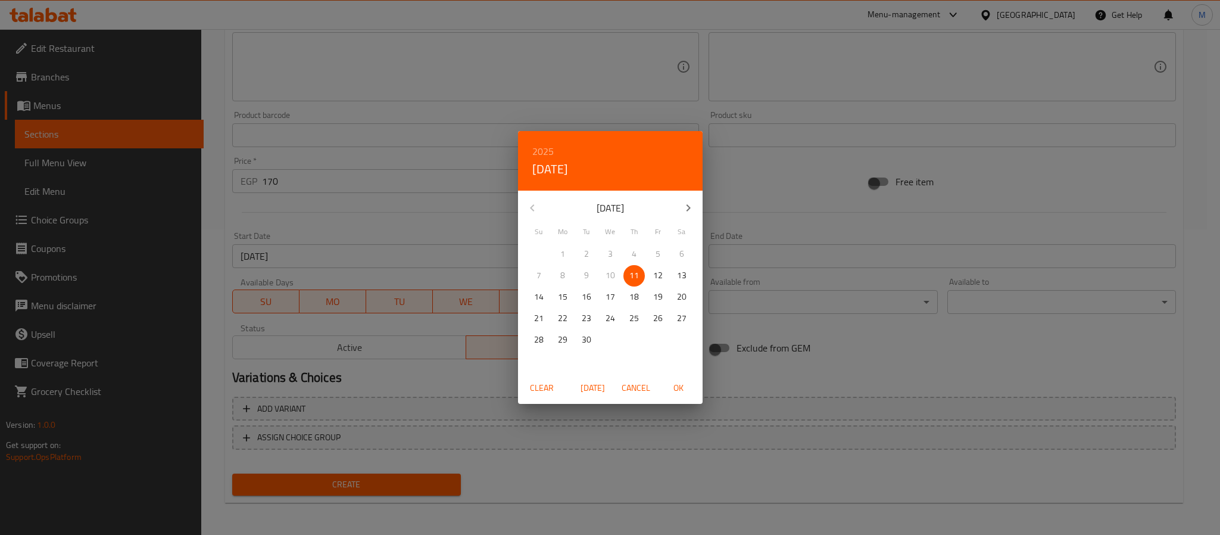
click at [681, 202] on icon "button" at bounding box center [688, 208] width 14 height 14
click at [670, 277] on div "11" at bounding box center [682, 275] width 24 height 21
click at [683, 385] on span "OK" at bounding box center [678, 387] width 29 height 15
type input "[DATE]"
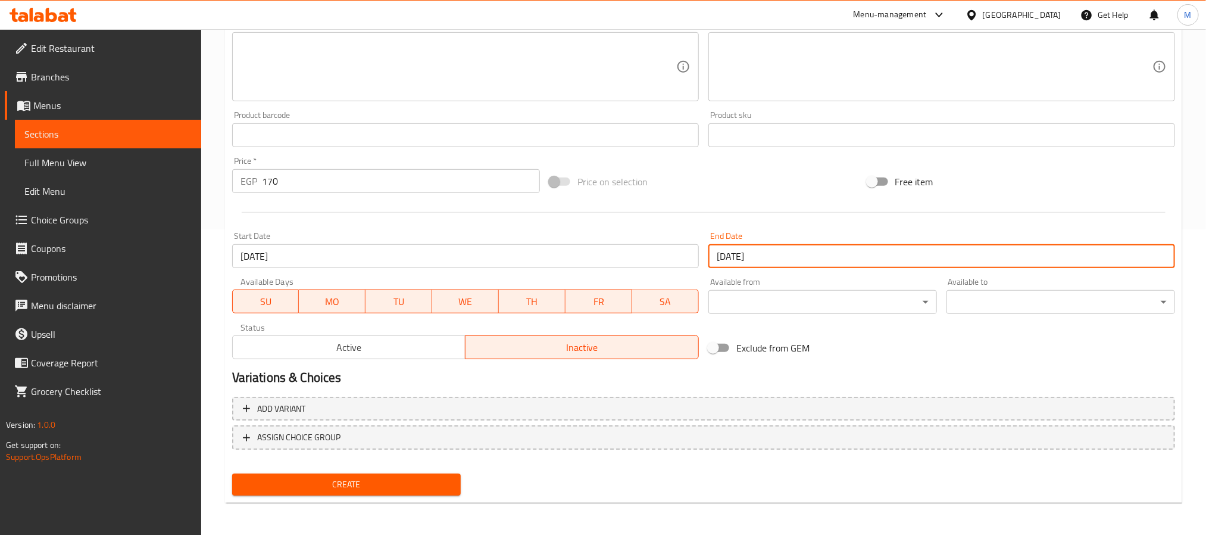
click at [686, 230] on div "Start Date [DATE] Start Date" at bounding box center [465, 250] width 476 height 46
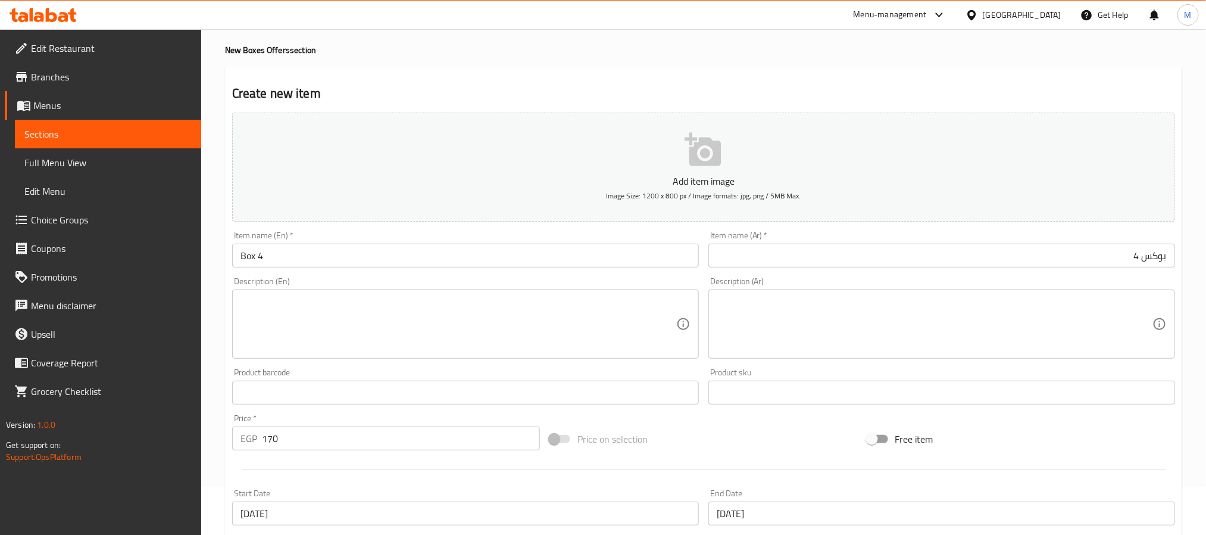
scroll to position [38, 0]
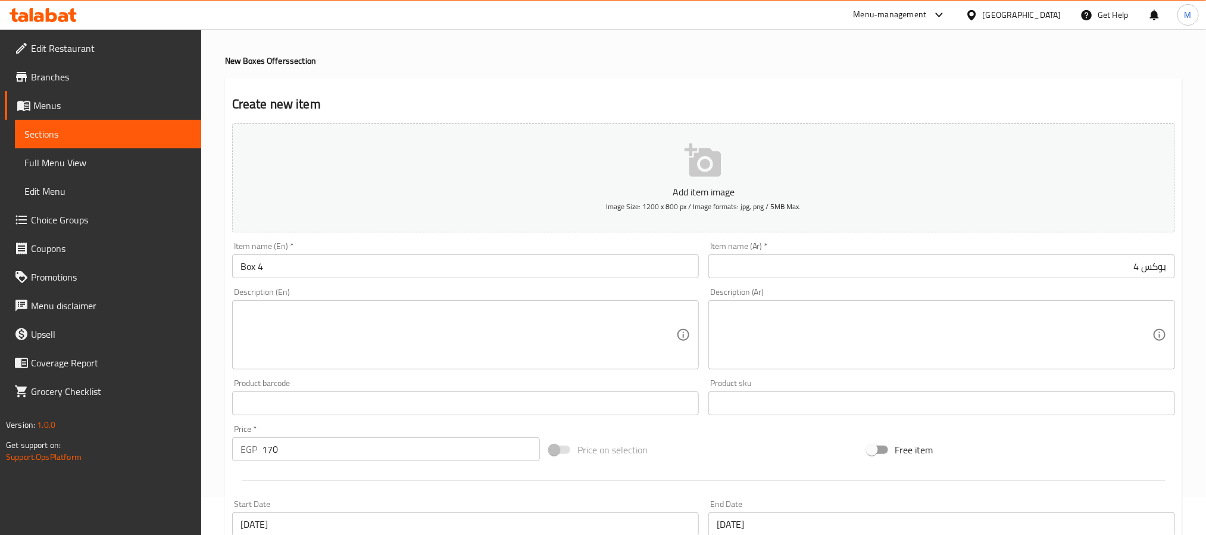
click at [710, 288] on div "Description (Ar) Description (Ar)" at bounding box center [941, 329] width 467 height 82
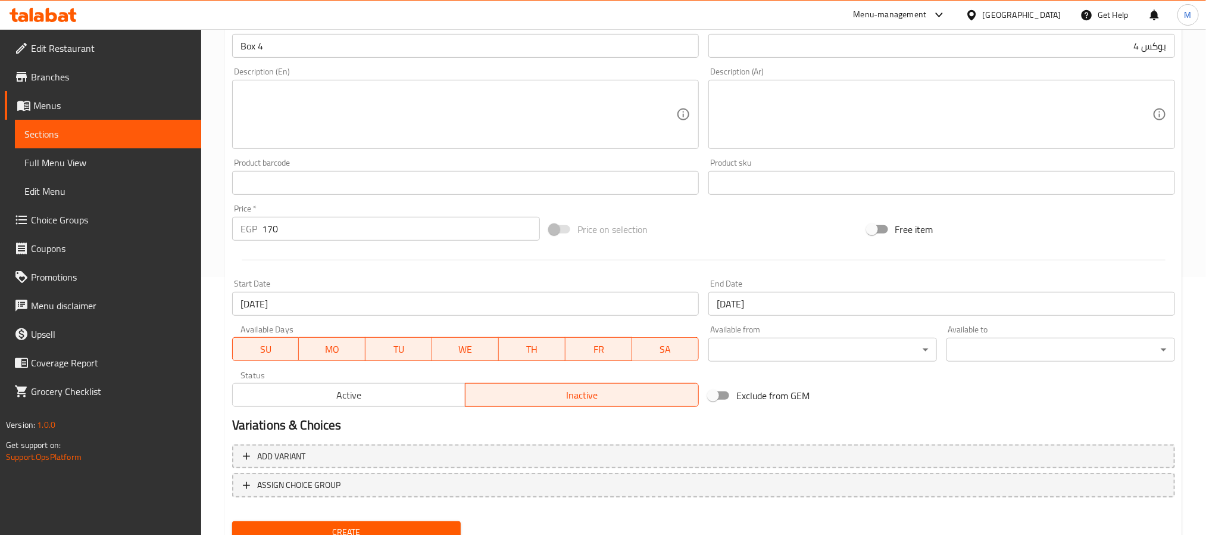
scroll to position [216, 0]
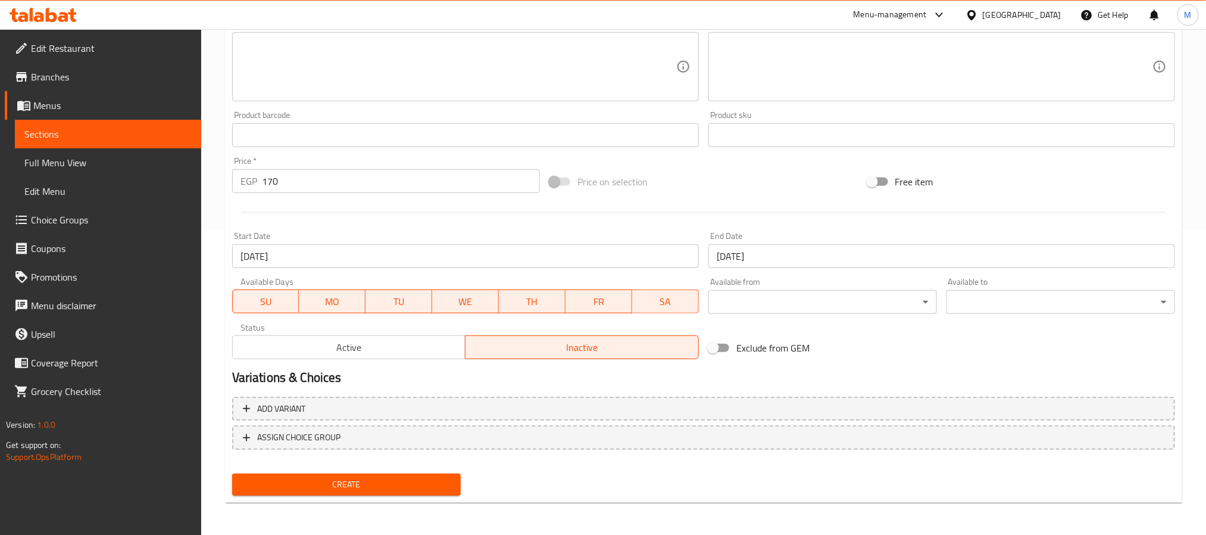
click at [420, 483] on span "Create" at bounding box center [347, 484] width 210 height 15
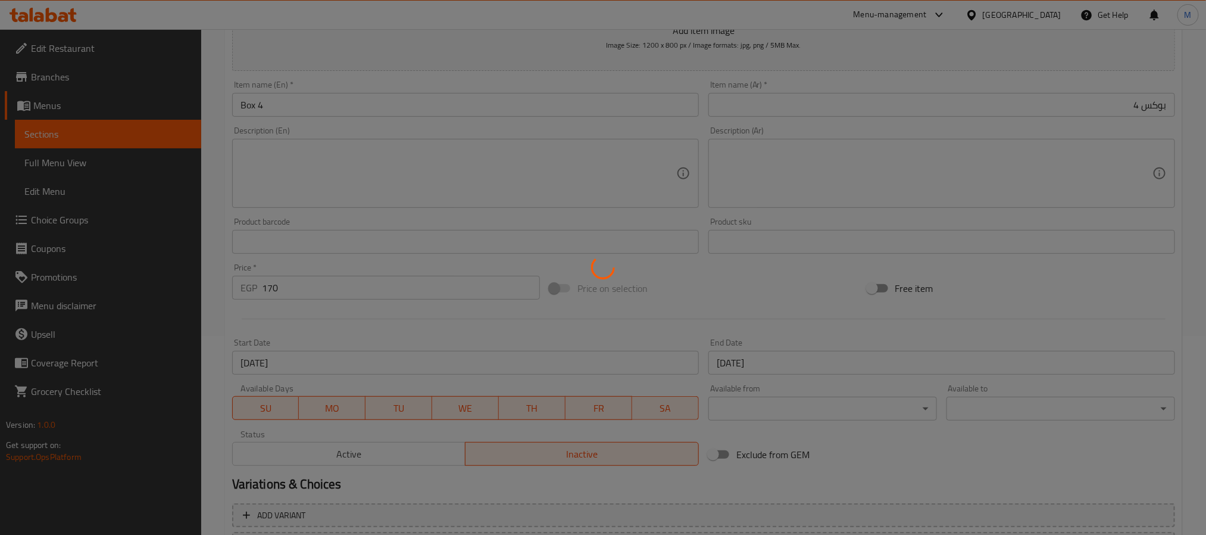
scroll to position [127, 0]
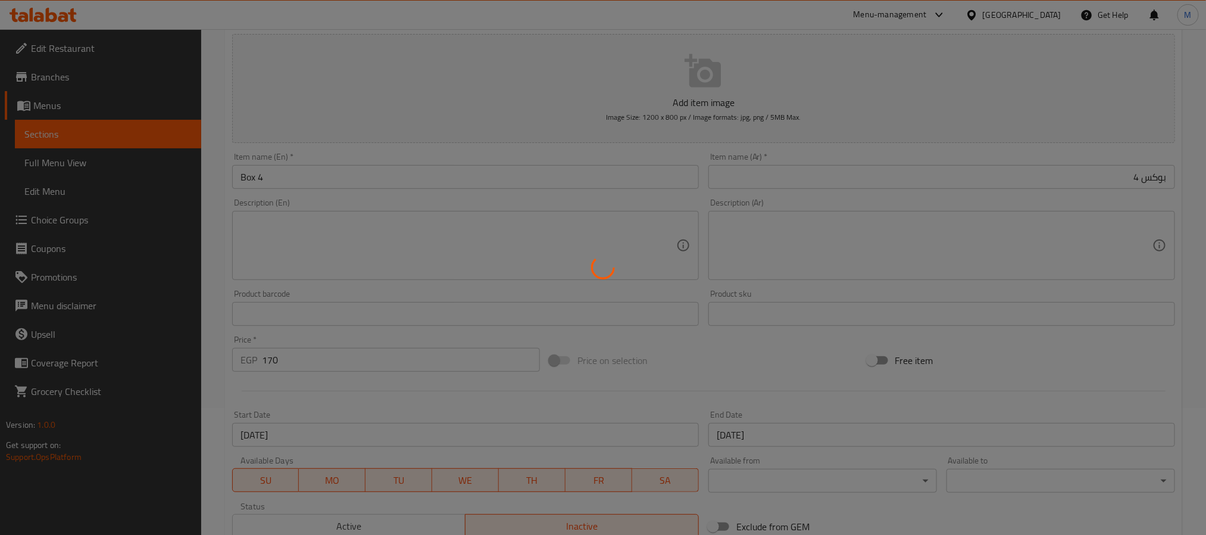
type input "0"
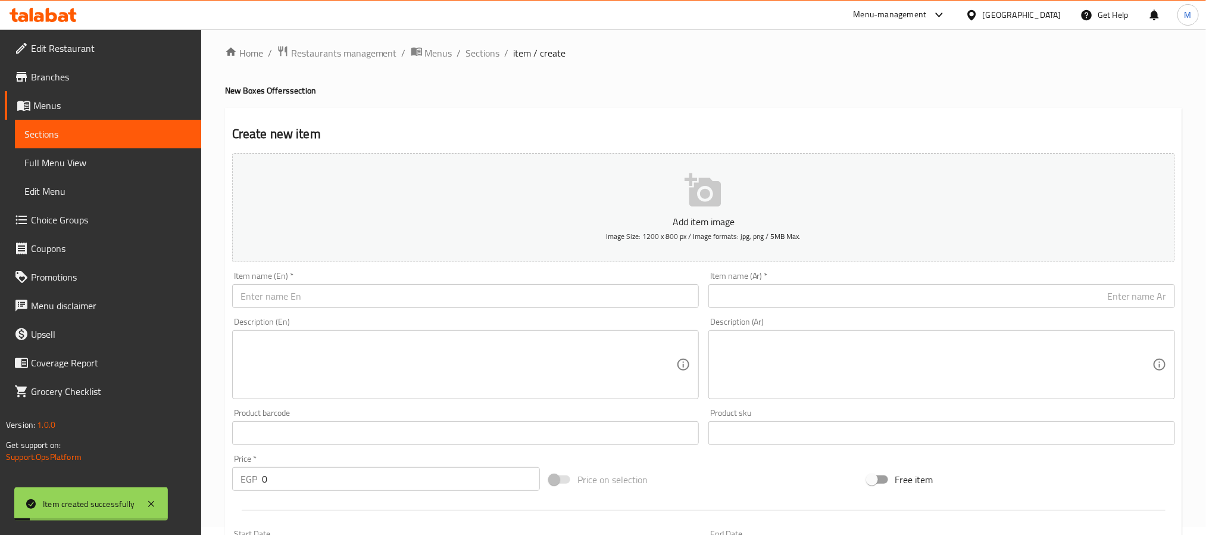
scroll to position [0, 0]
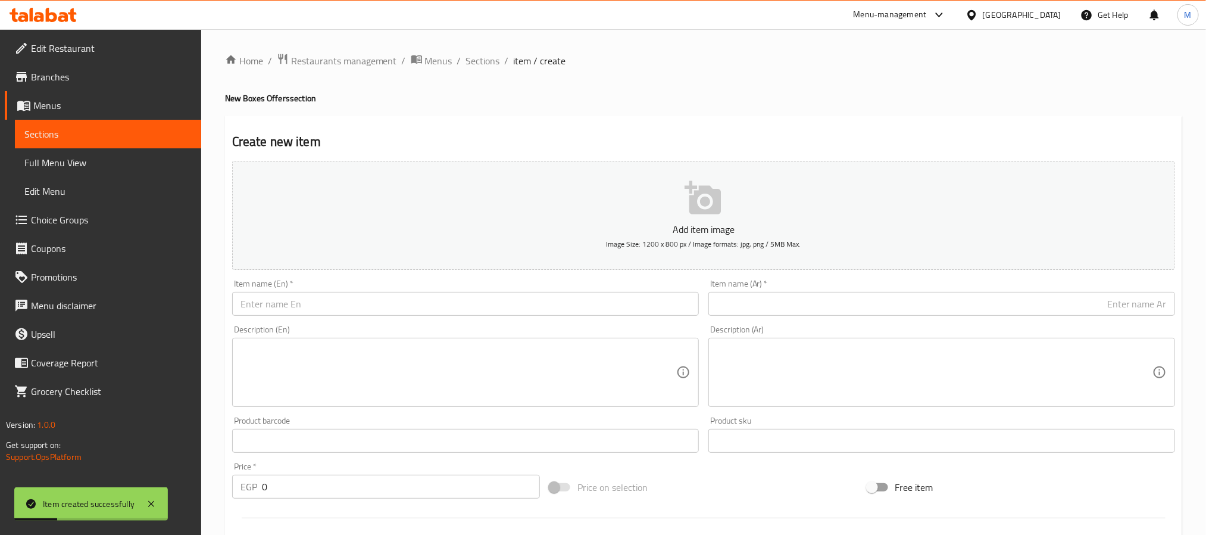
click at [361, 296] on input "text" at bounding box center [465, 304] width 467 height 24
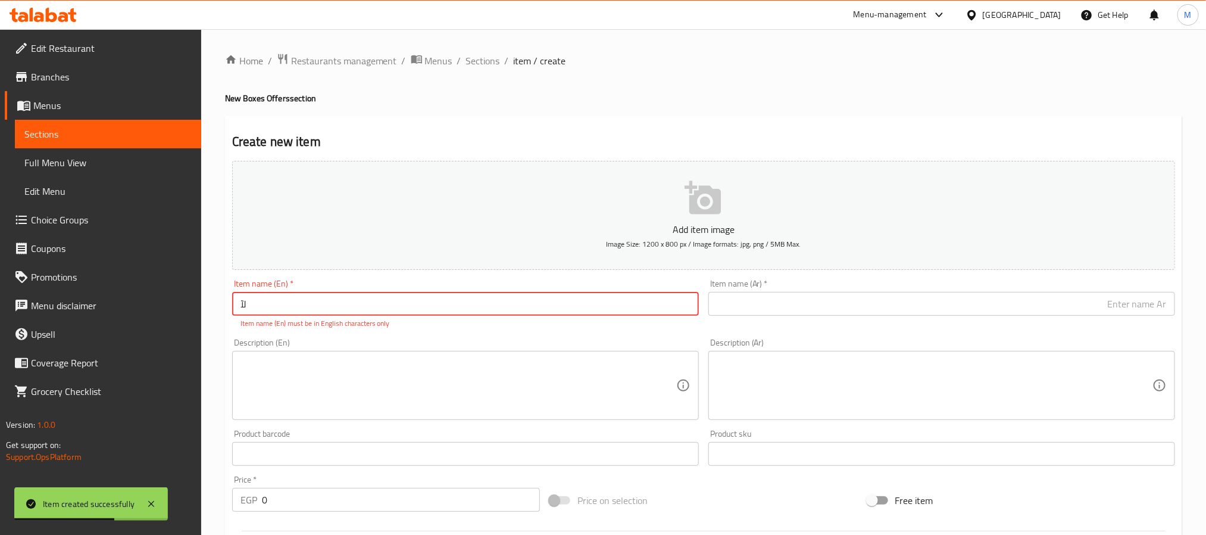
type input "ل"
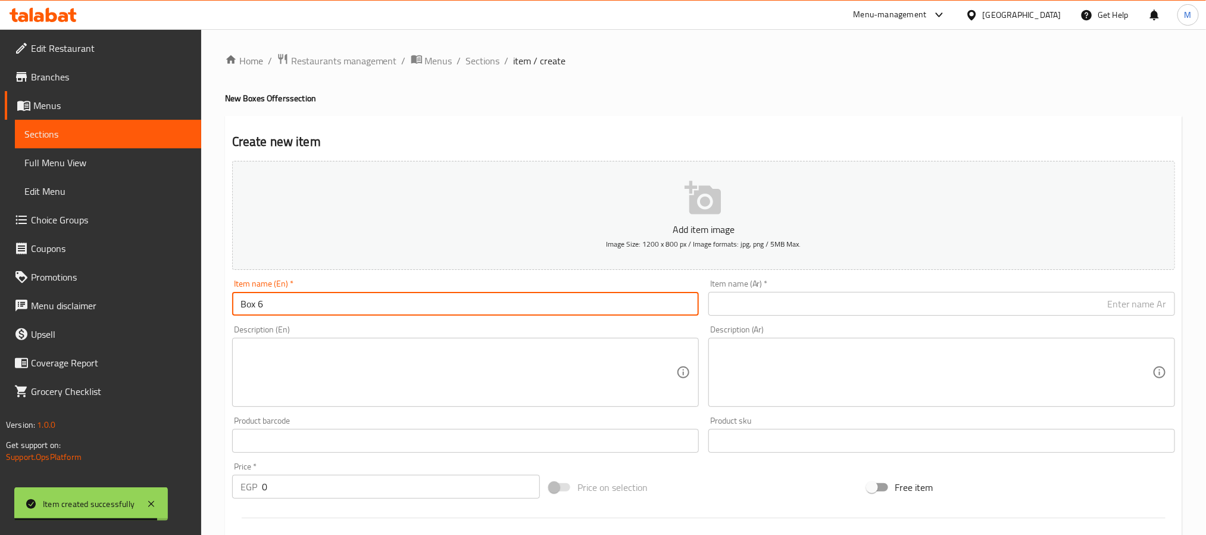
type input "Box 6"
click at [1134, 283] on div "Item name (Ar)   * Item name (Ar) *" at bounding box center [941, 297] width 467 height 36
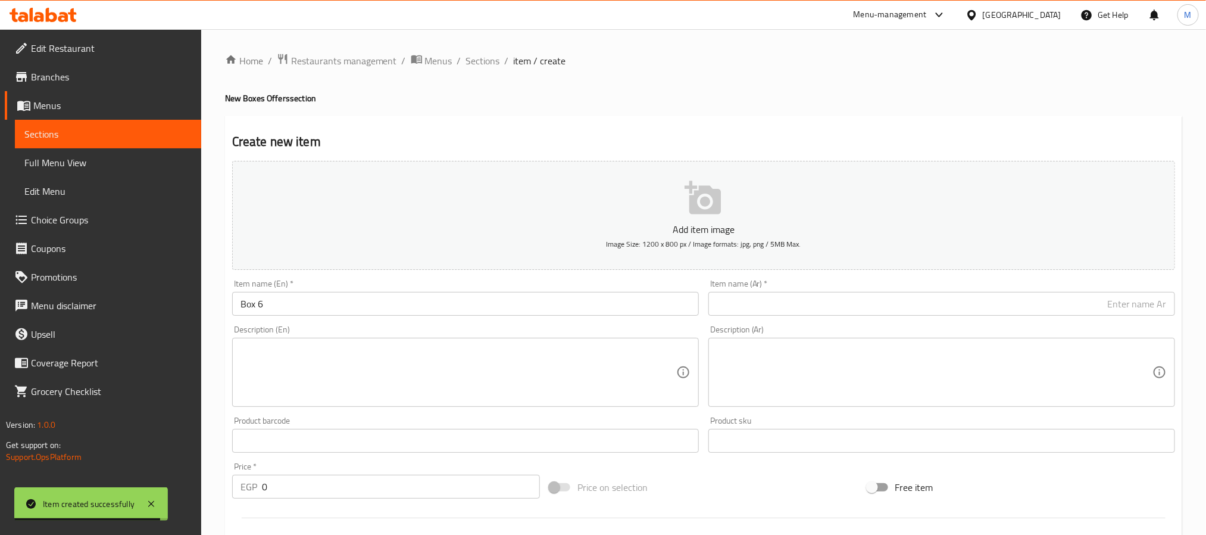
click at [1138, 298] on input "text" at bounding box center [941, 304] width 467 height 24
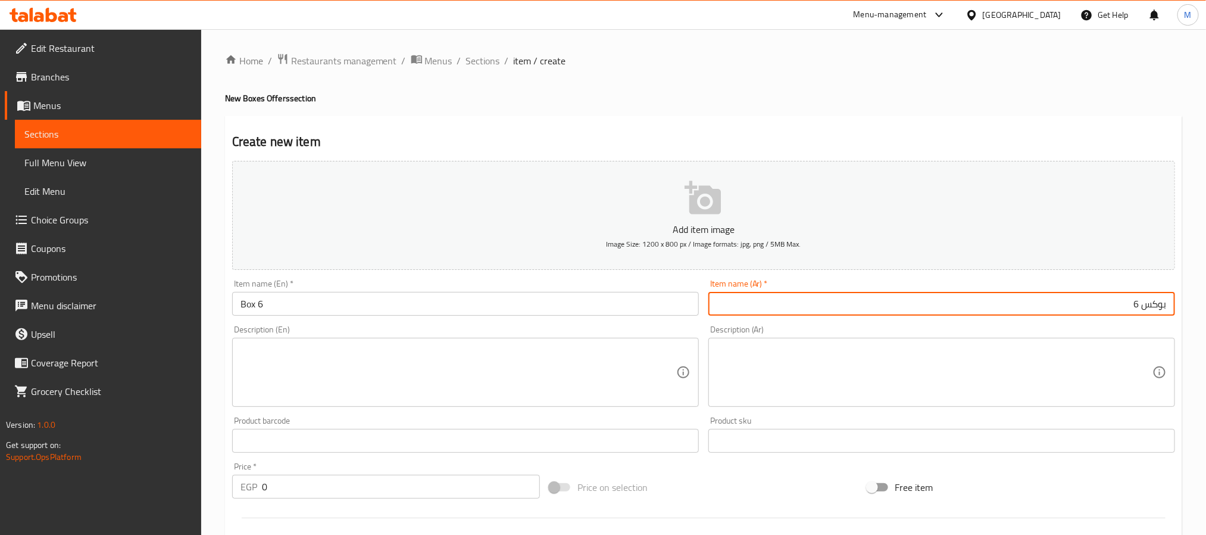
type input "بوكس 6"
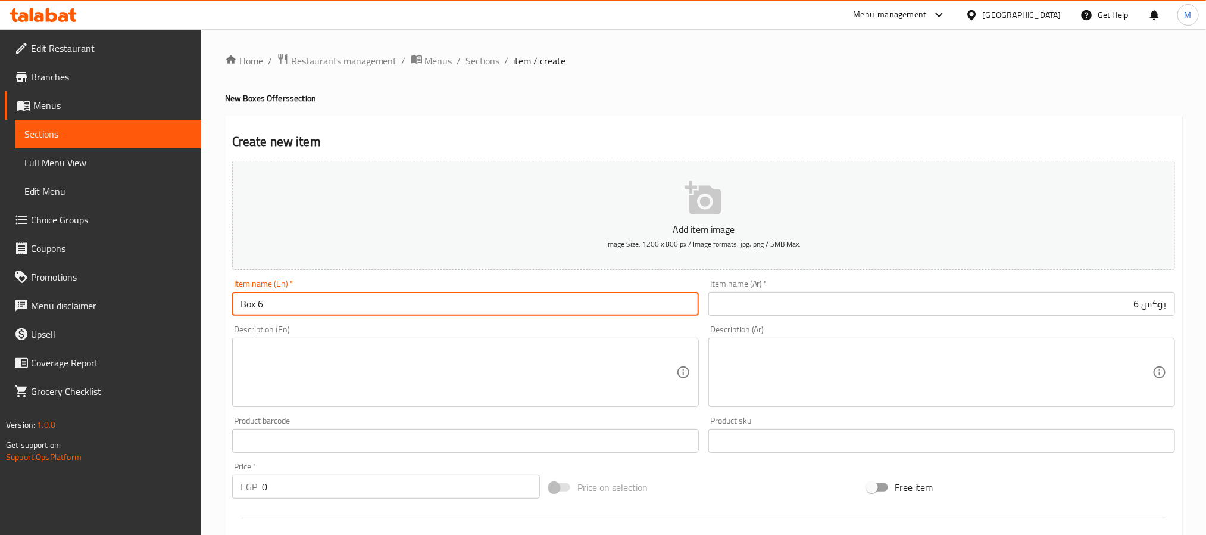
click at [240, 309] on input "Box 6" at bounding box center [465, 304] width 467 height 24
click at [359, 368] on textarea at bounding box center [458, 372] width 436 height 57
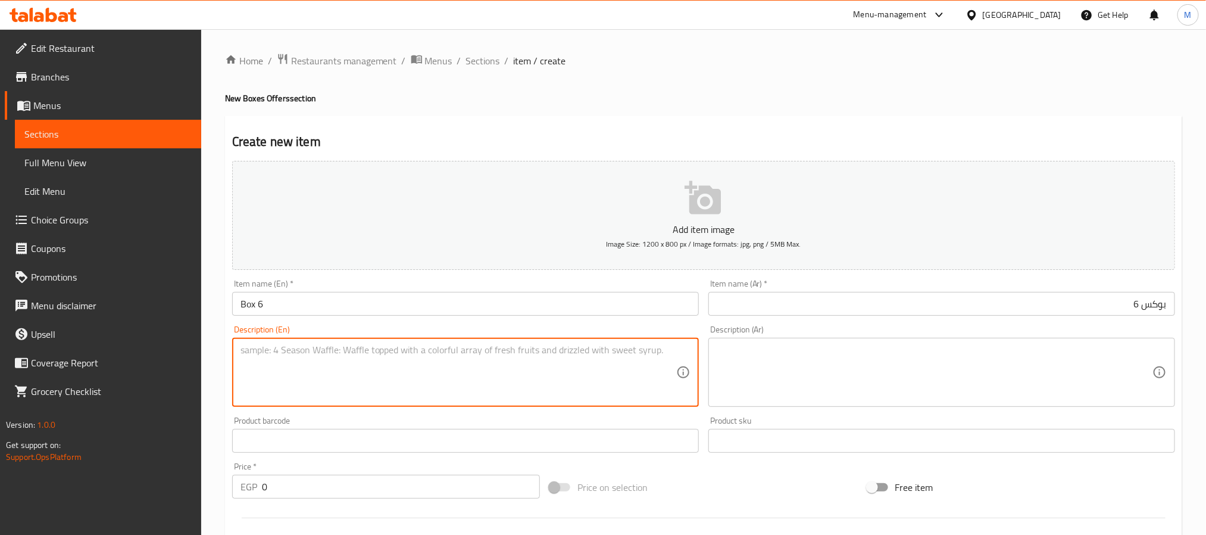
drag, startPoint x: 329, startPoint y: 488, endPoint x: 236, endPoint y: 477, distance: 93.5
click at [239, 477] on div "EGP 0 Price *" at bounding box center [386, 486] width 308 height 24
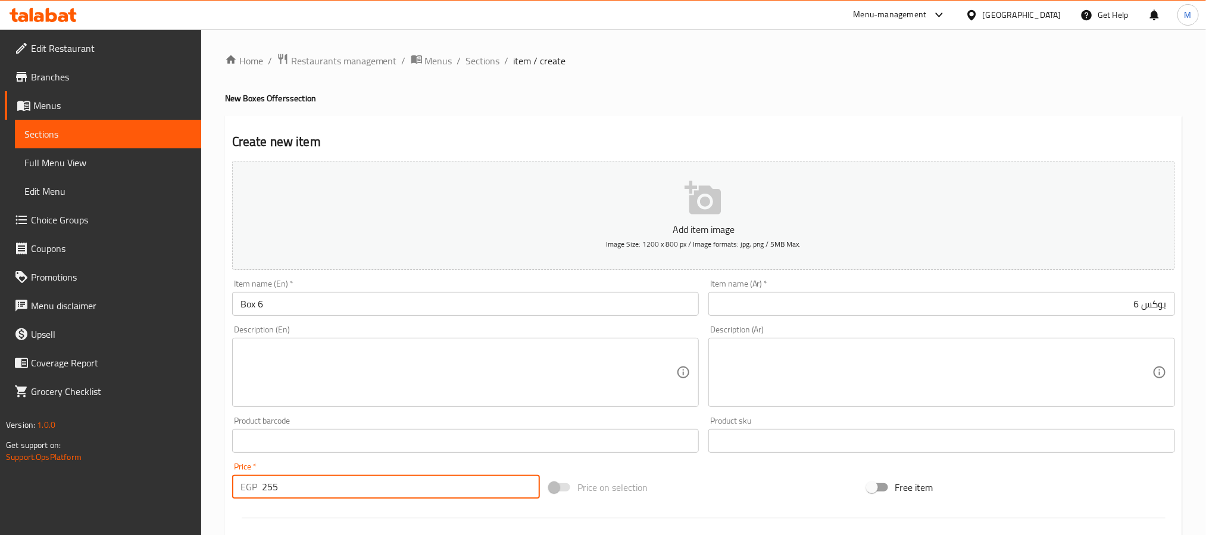
type input "255"
click at [225, 331] on div "Create new item Add item image Image Size: 1200 x 800 px / Image formats: jpg, …" at bounding box center [703, 461] width 957 height 693
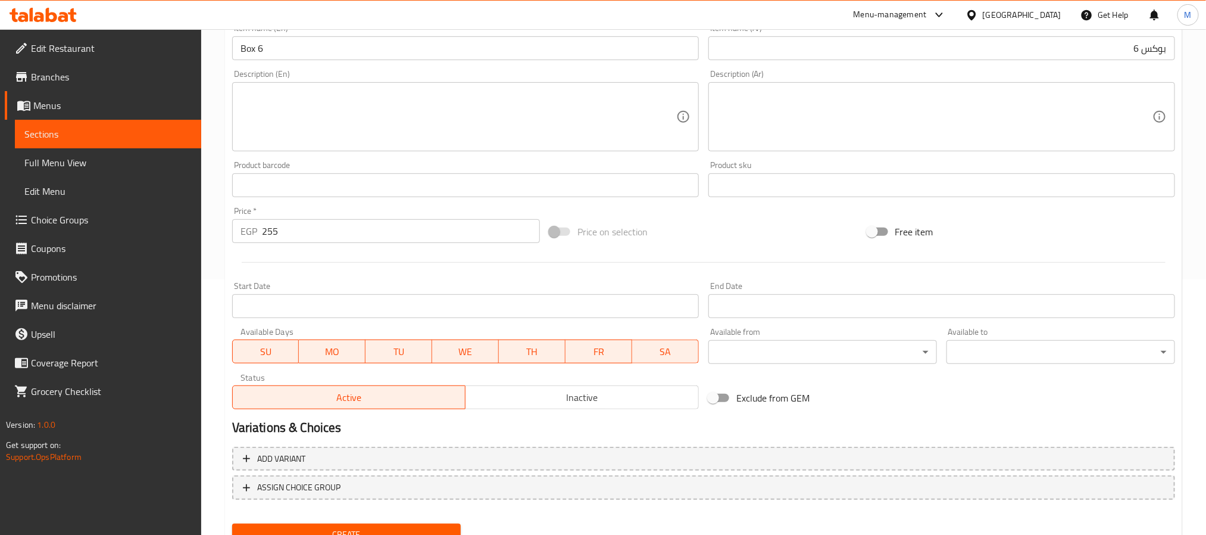
scroll to position [305, 0]
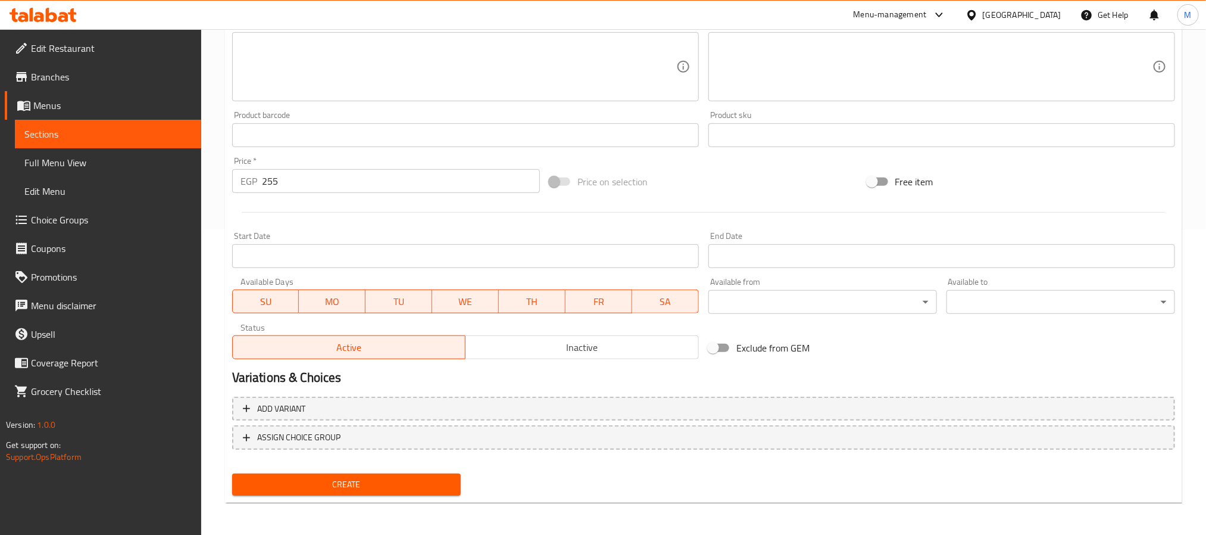
click at [530, 327] on div "Active Inactive" at bounding box center [465, 341] width 467 height 36
click at [536, 340] on span "Inactive" at bounding box center [582, 347] width 224 height 17
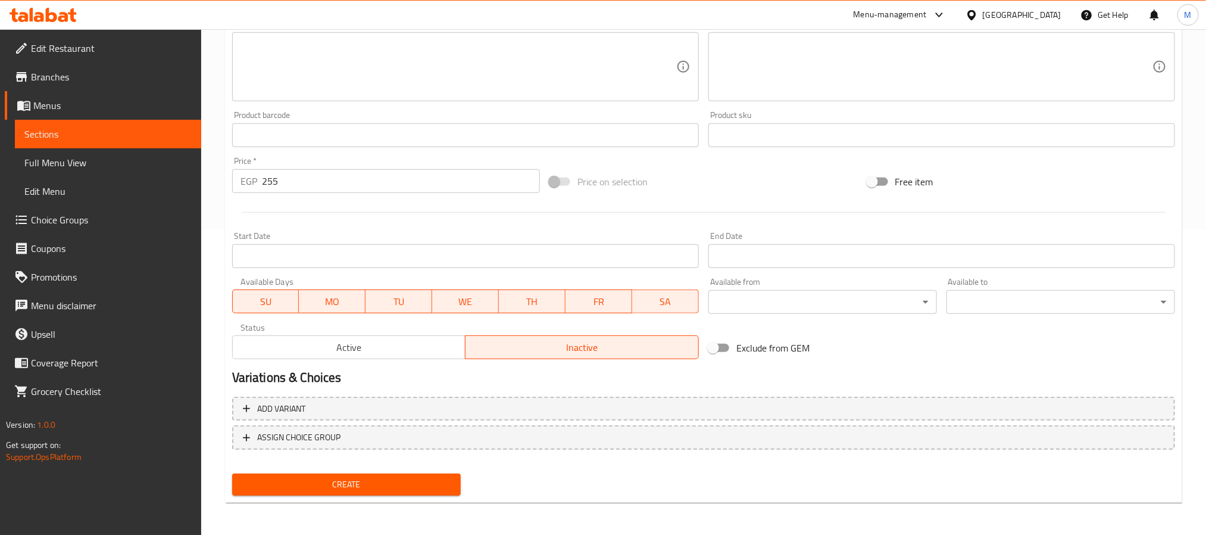
click at [409, 475] on button "Create" at bounding box center [346, 484] width 229 height 22
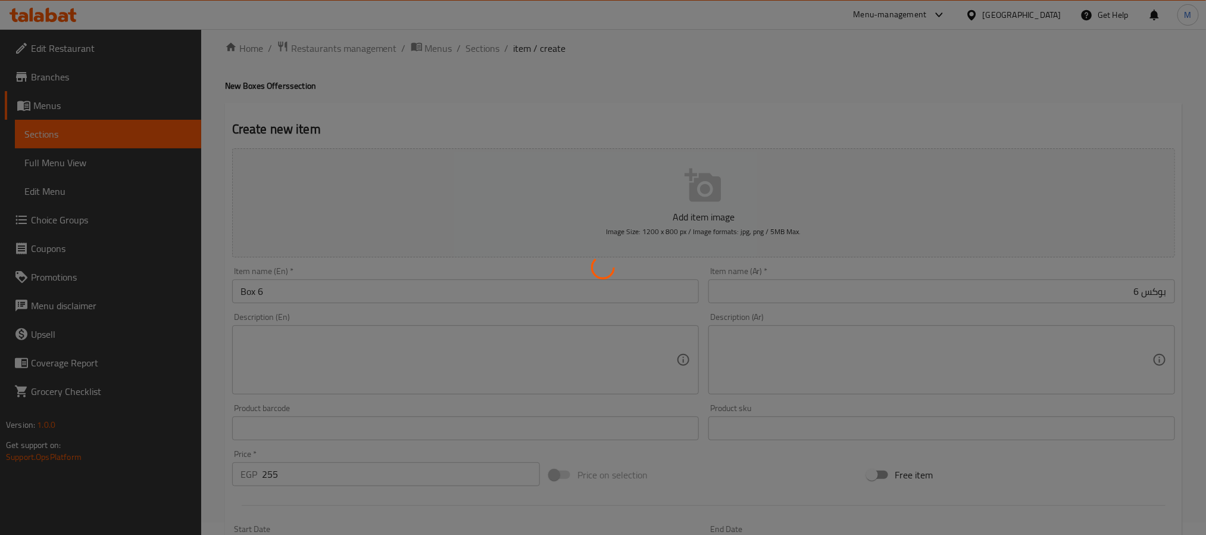
scroll to position [0, 0]
type input "0"
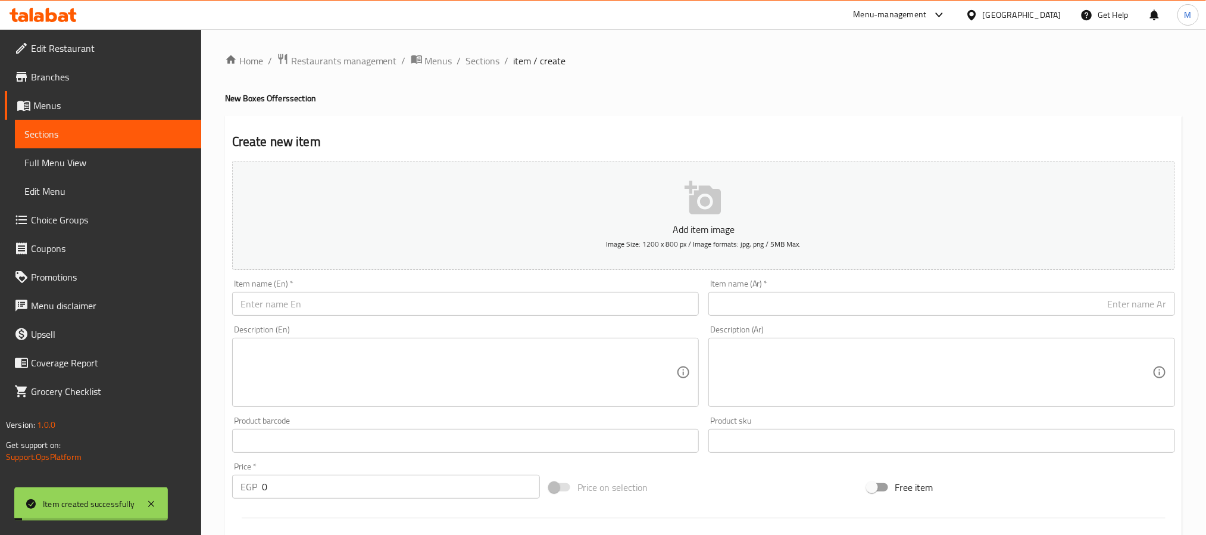
click at [488, 63] on span "Sections" at bounding box center [483, 61] width 34 height 14
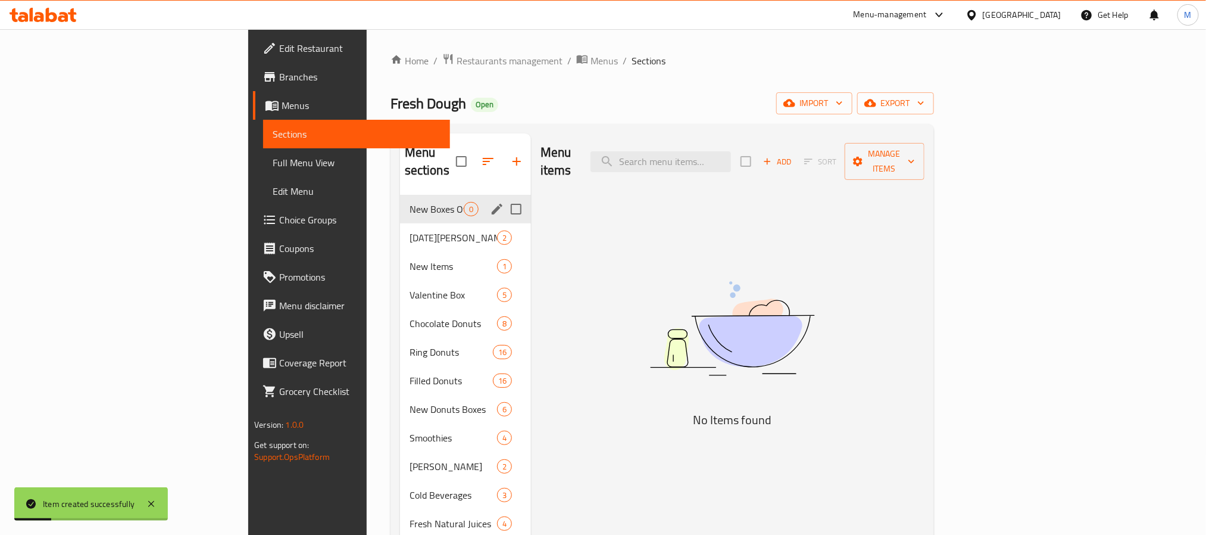
click at [488, 200] on button "edit" at bounding box center [497, 209] width 18 height 18
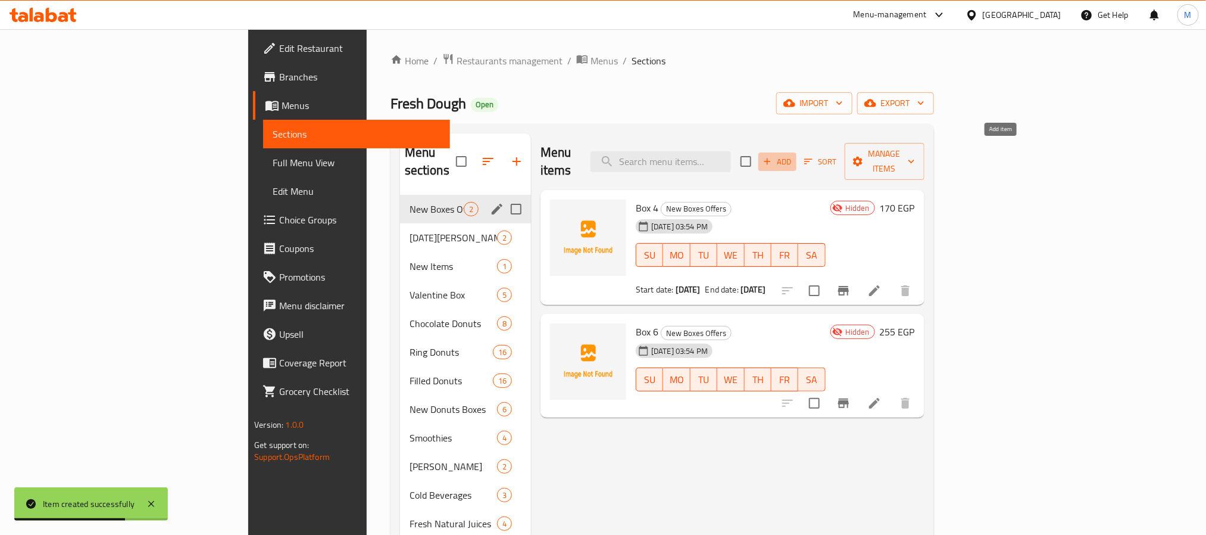
click at [793, 155] on span "Add" at bounding box center [777, 162] width 32 height 14
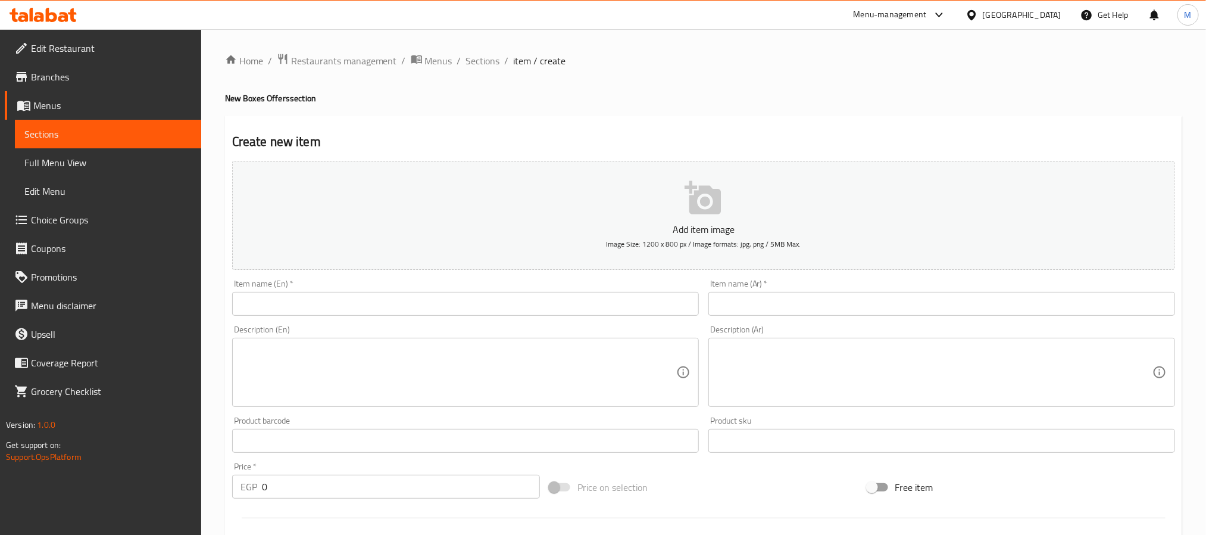
drag, startPoint x: 357, startPoint y: 315, endPoint x: 352, endPoint y: 305, distance: 10.6
click at [357, 315] on input "text" at bounding box center [465, 304] width 467 height 24
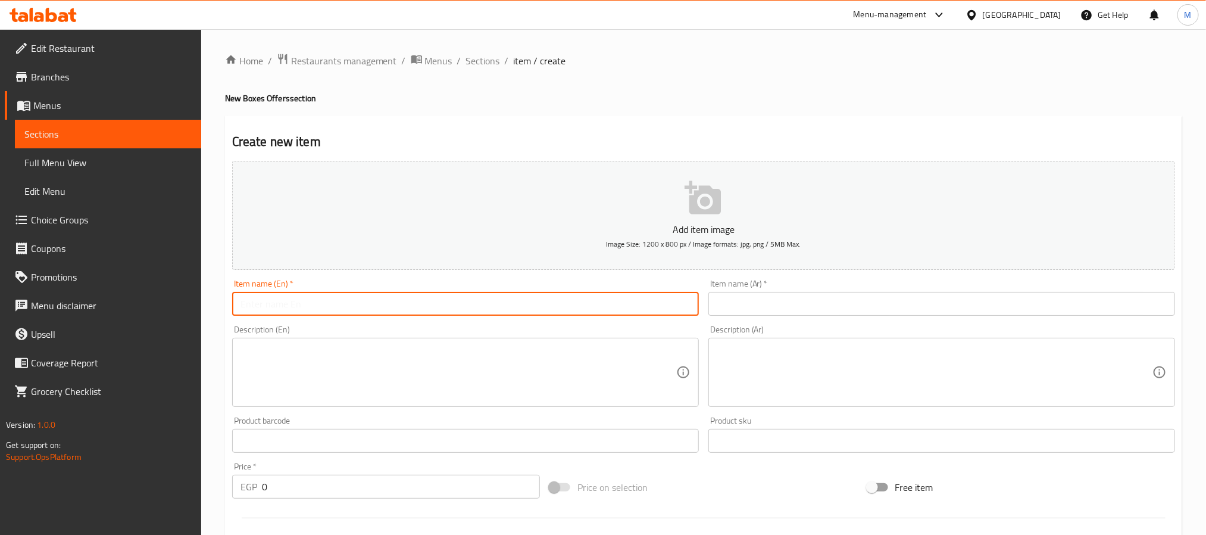
paste input "Box 12"
type input "Box 12"
click at [870, 302] on input "text" at bounding box center [941, 304] width 467 height 24
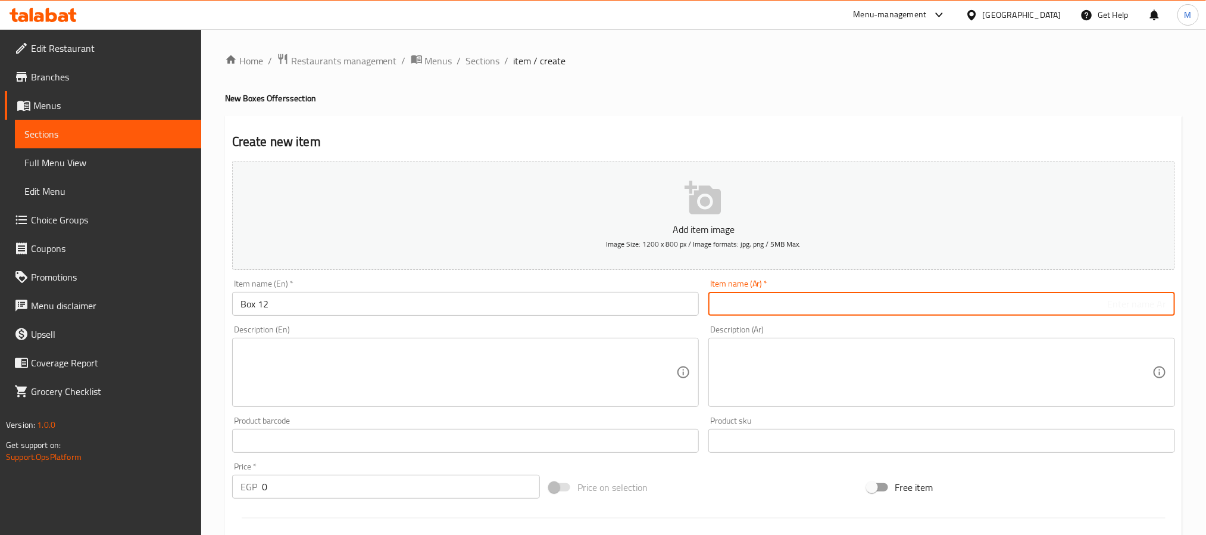
click at [1110, 307] on input "text" at bounding box center [941, 304] width 467 height 24
type input "بوكس 12"
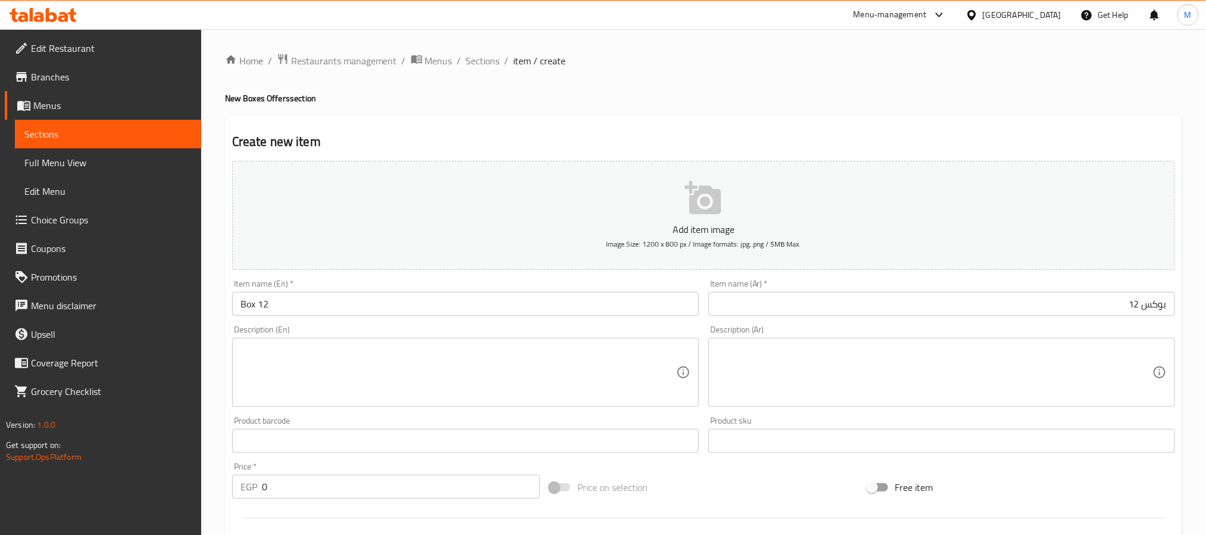
click at [318, 327] on div "Description (En) Description (En)" at bounding box center [465, 366] width 467 height 82
drag, startPoint x: 286, startPoint y: 479, endPoint x: 189, endPoint y: 480, distance: 96.4
click at [211, 477] on div "Home / Restaurants management / Menus / Sections / item / create New Boxes Offe…" at bounding box center [703, 435] width 1005 height 812
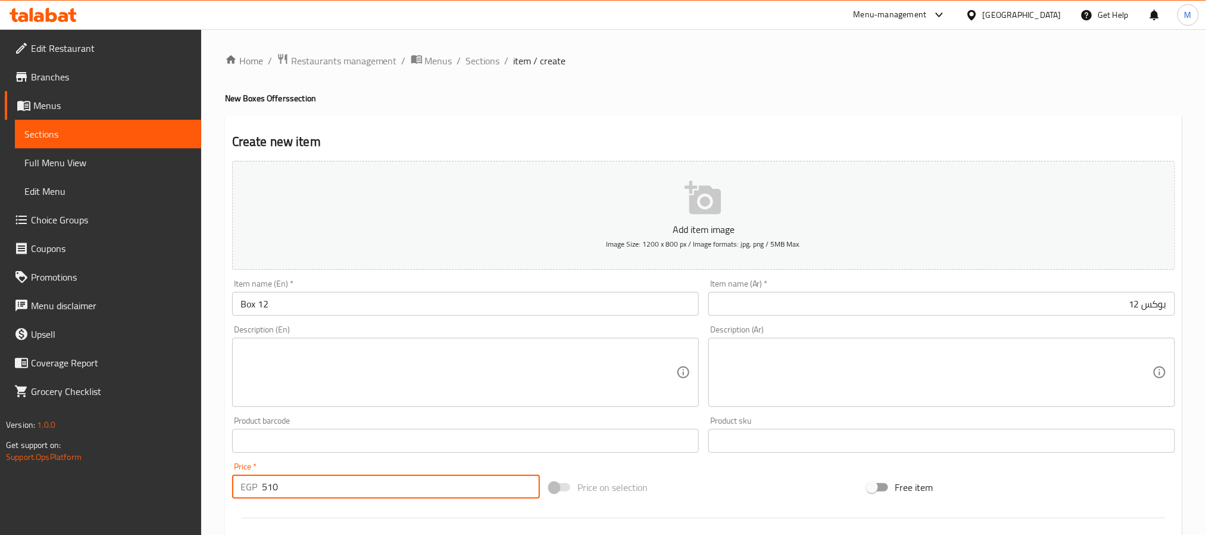
type input "510"
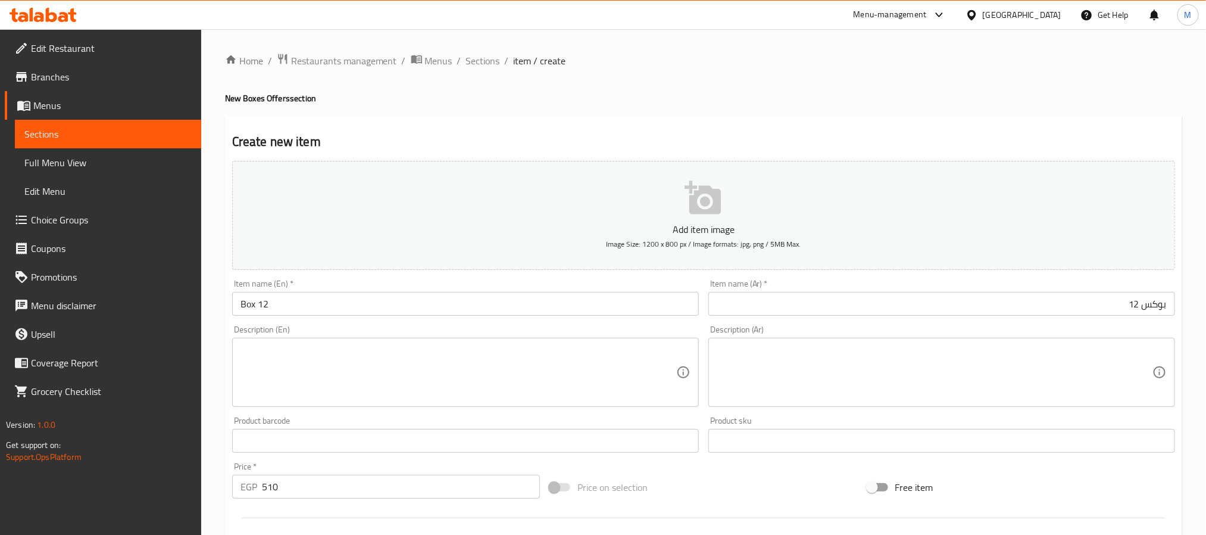
click at [575, 329] on div "Description (En) Description (En)" at bounding box center [465, 366] width 467 height 82
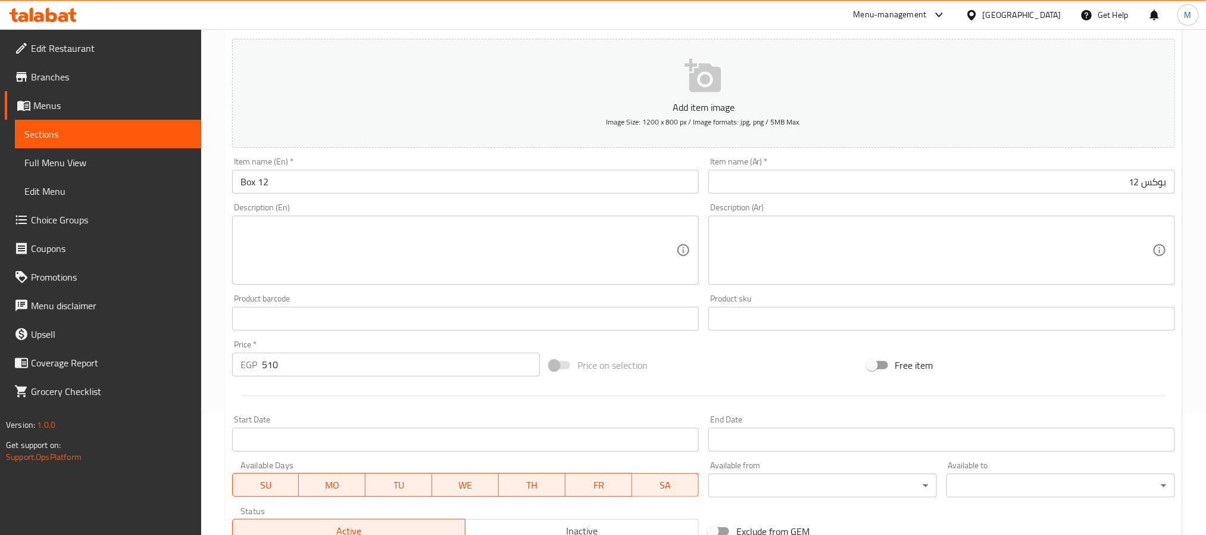
scroll to position [305, 0]
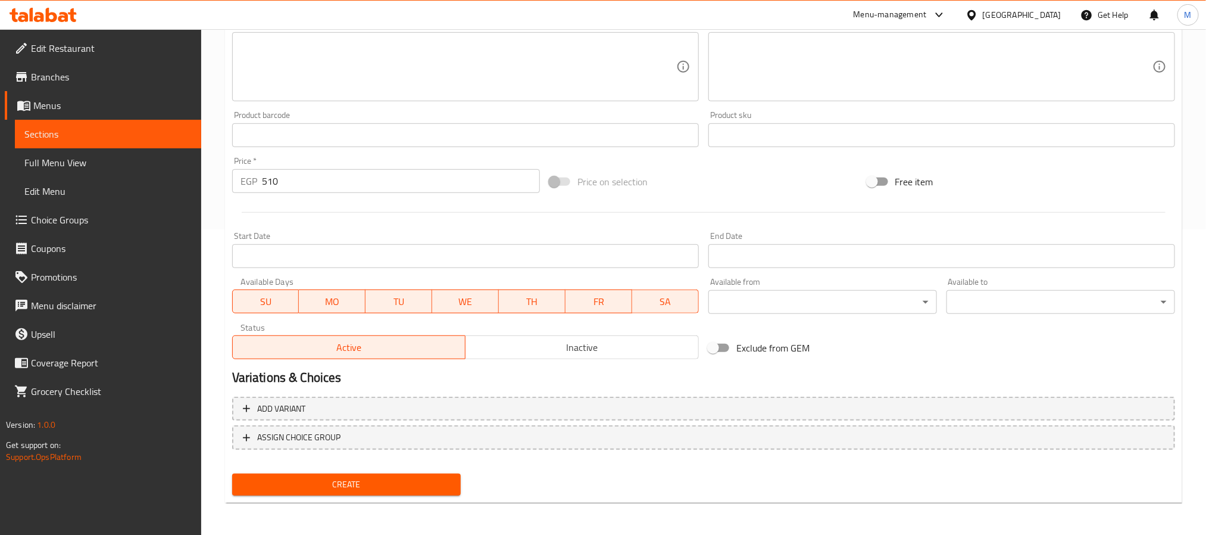
drag, startPoint x: 566, startPoint y: 352, endPoint x: 554, endPoint y: 349, distance: 12.4
click at [567, 354] on span "Inactive" at bounding box center [582, 347] width 224 height 17
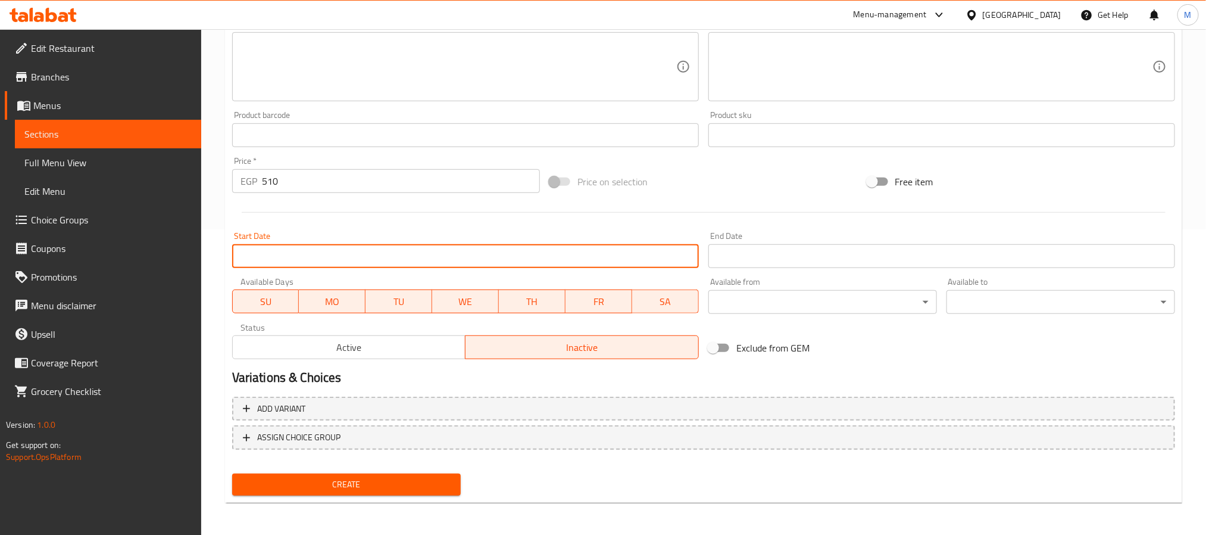
click at [363, 259] on input "Start Date" at bounding box center [465, 256] width 467 height 24
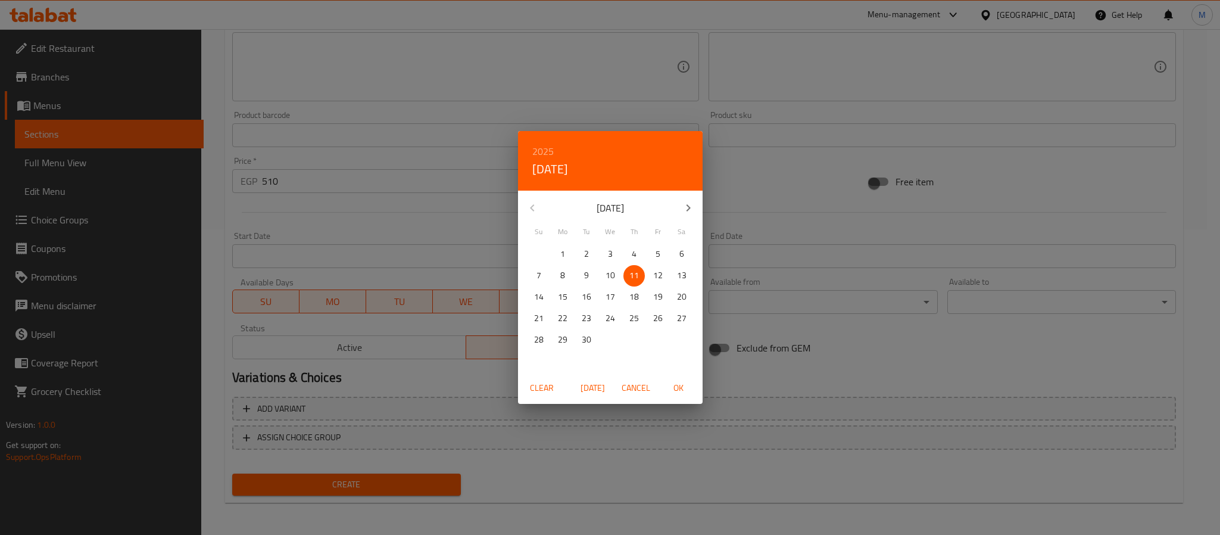
click at [673, 379] on button "OK" at bounding box center [679, 388] width 38 height 22
type input "[DATE]"
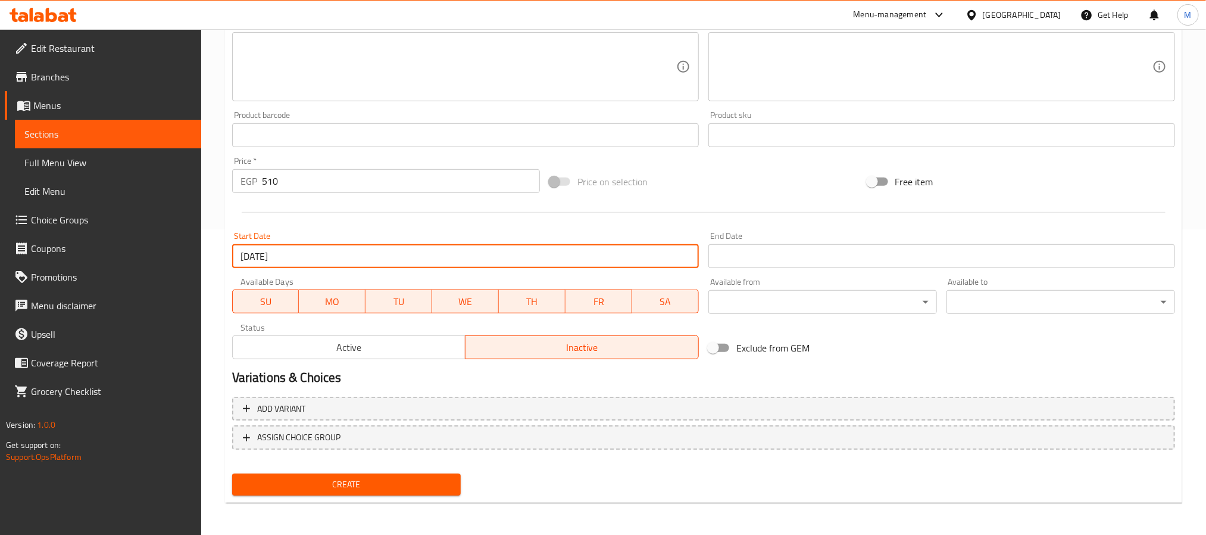
click at [727, 251] on input "Start Date" at bounding box center [941, 256] width 467 height 24
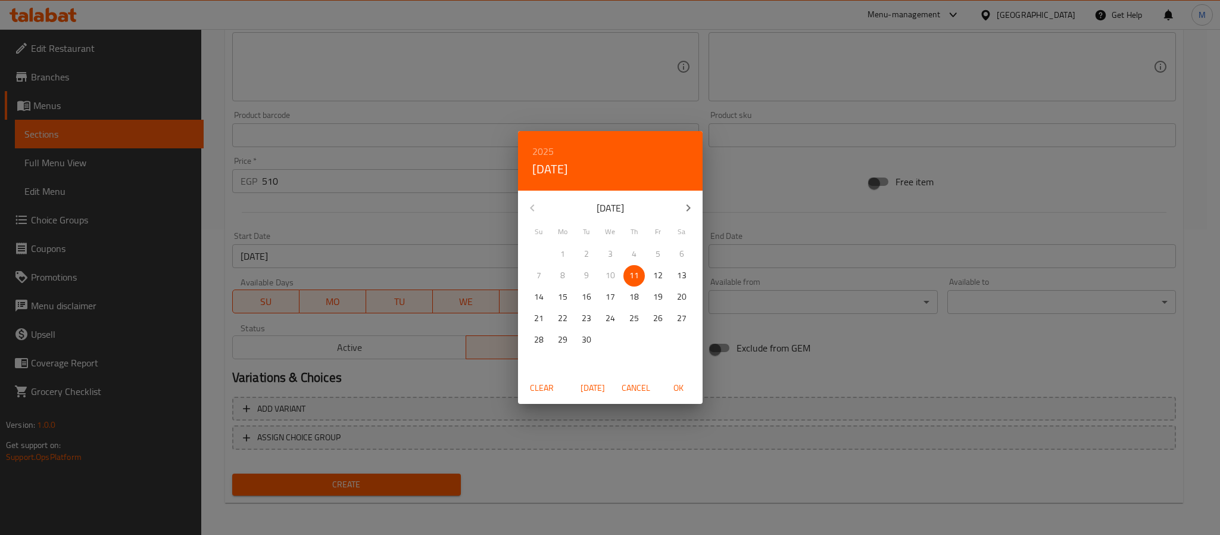
click at [690, 208] on icon "button" at bounding box center [688, 208] width 14 height 14
click at [686, 279] on span "11" at bounding box center [681, 275] width 21 height 15
click at [679, 388] on span "OK" at bounding box center [678, 387] width 29 height 15
type input "[DATE]"
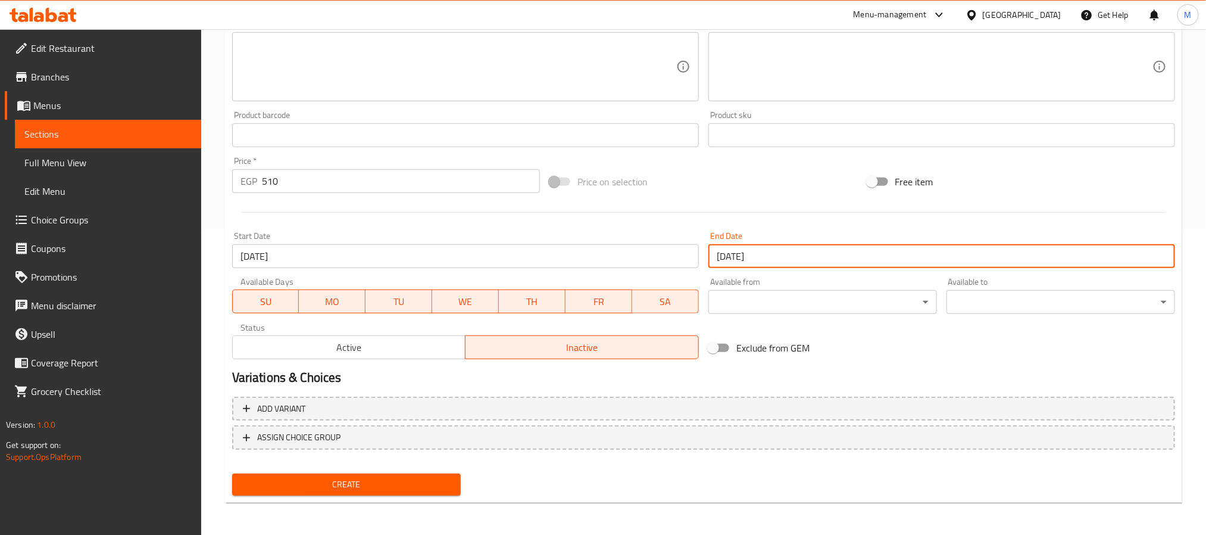
click at [327, 488] on span "Create" at bounding box center [347, 484] width 210 height 15
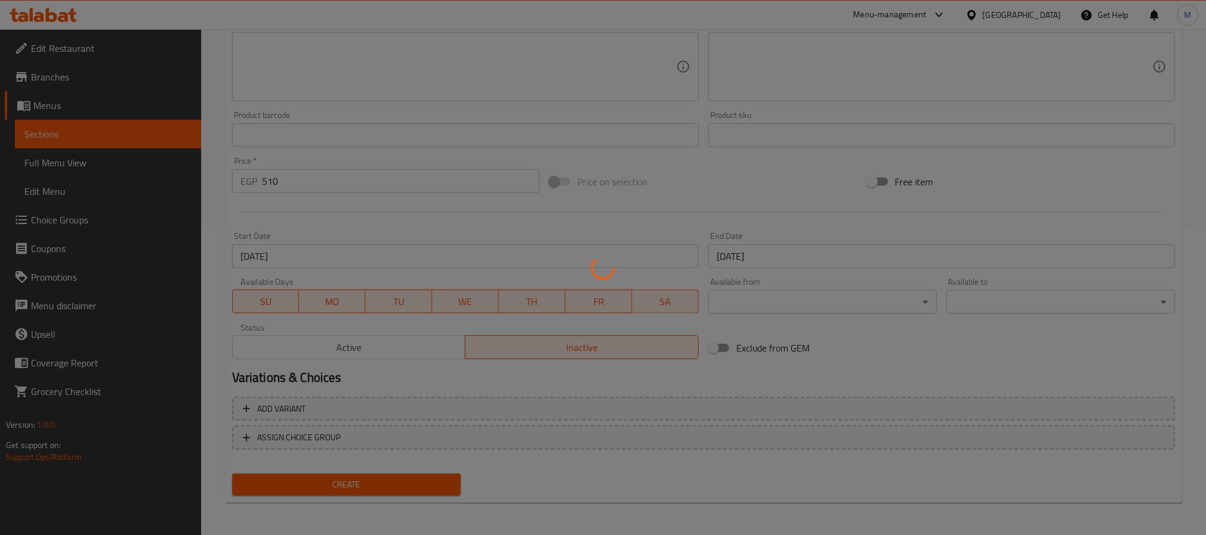
type input "0"
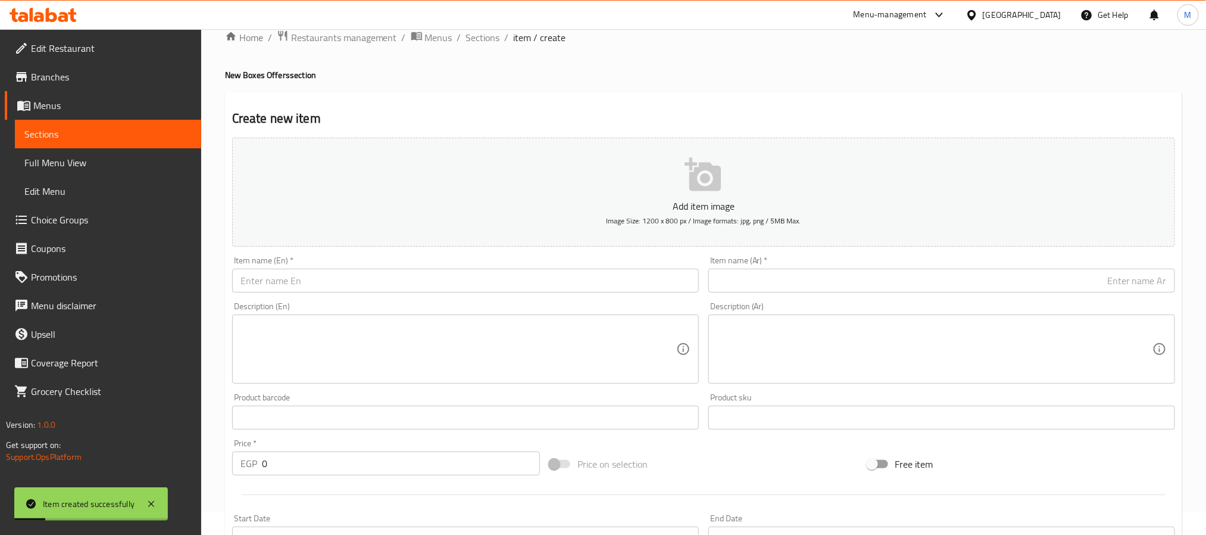
scroll to position [0, 0]
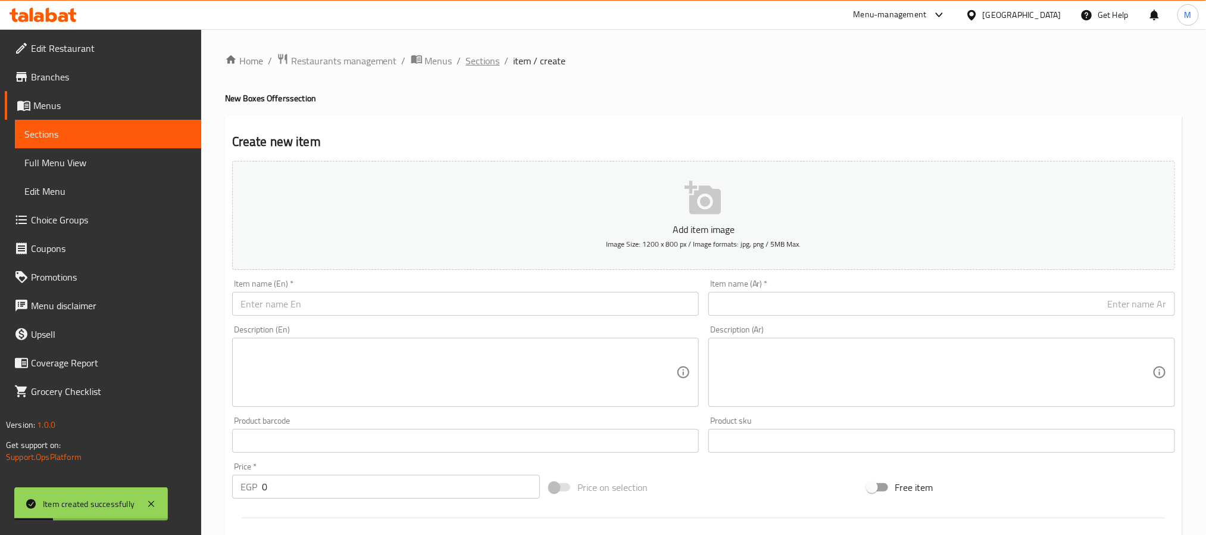
click at [485, 56] on span "Sections" at bounding box center [483, 61] width 34 height 14
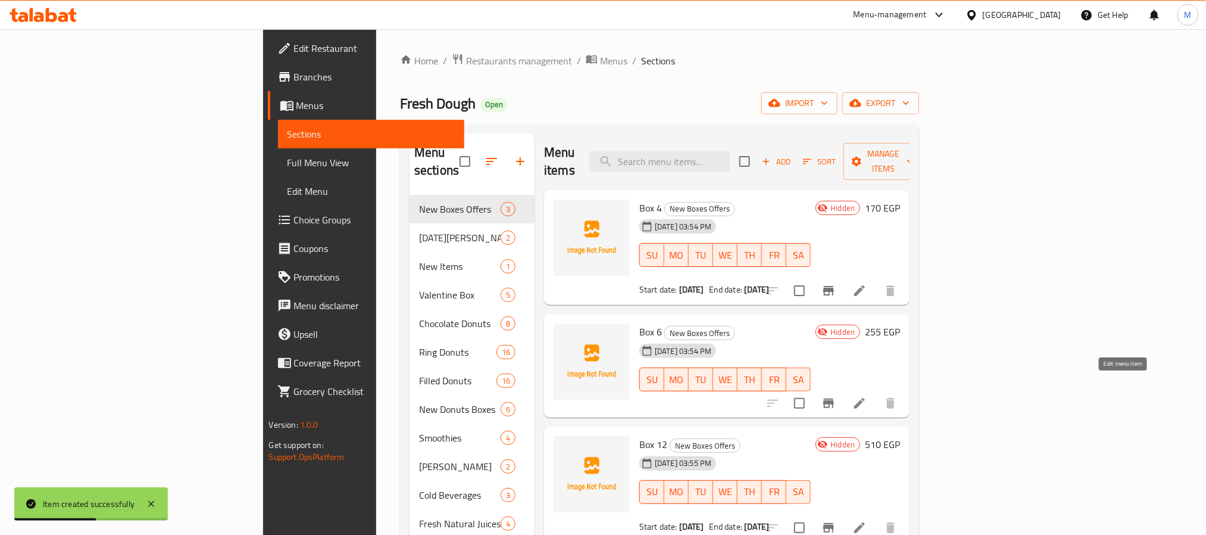
click at [867, 396] on icon at bounding box center [859, 403] width 14 height 14
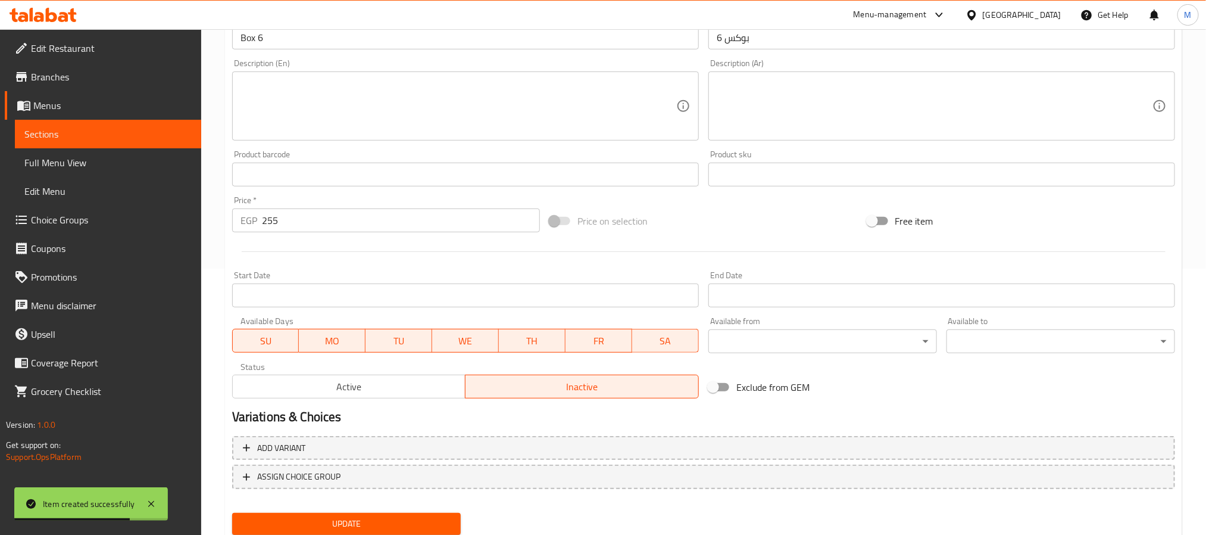
scroll to position [268, 0]
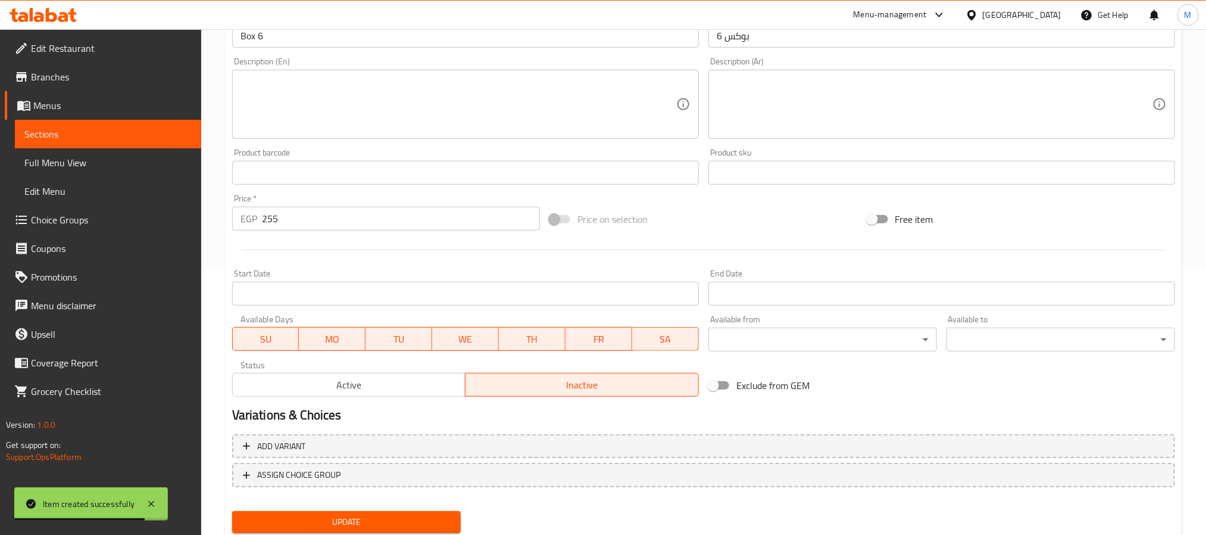
click at [373, 298] on input "Start Date" at bounding box center [465, 294] width 467 height 24
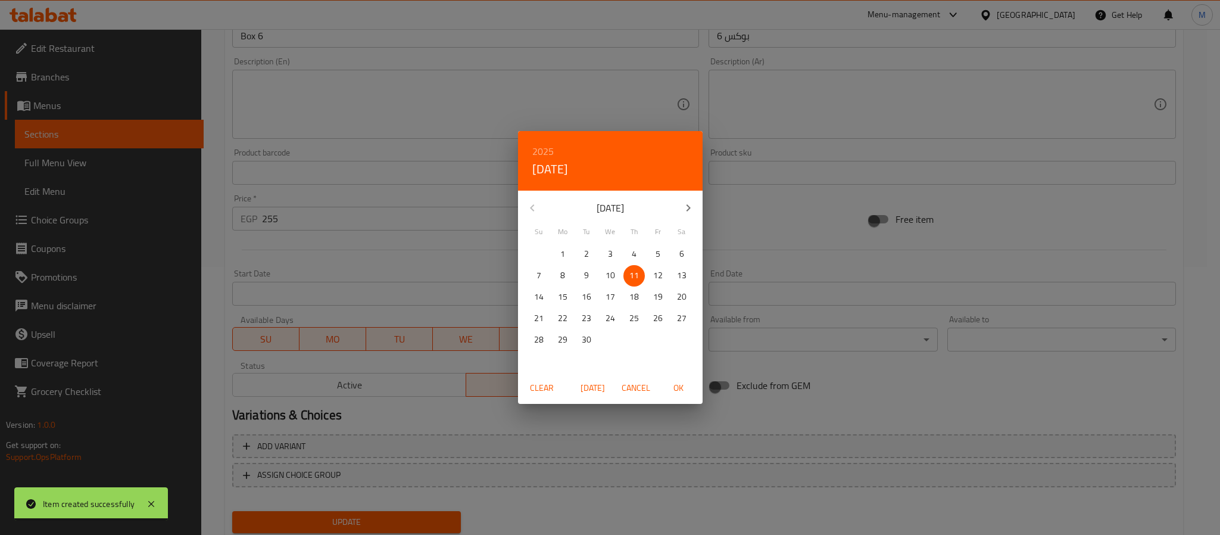
click at [684, 384] on span "OK" at bounding box center [678, 387] width 29 height 15
type input "[DATE]"
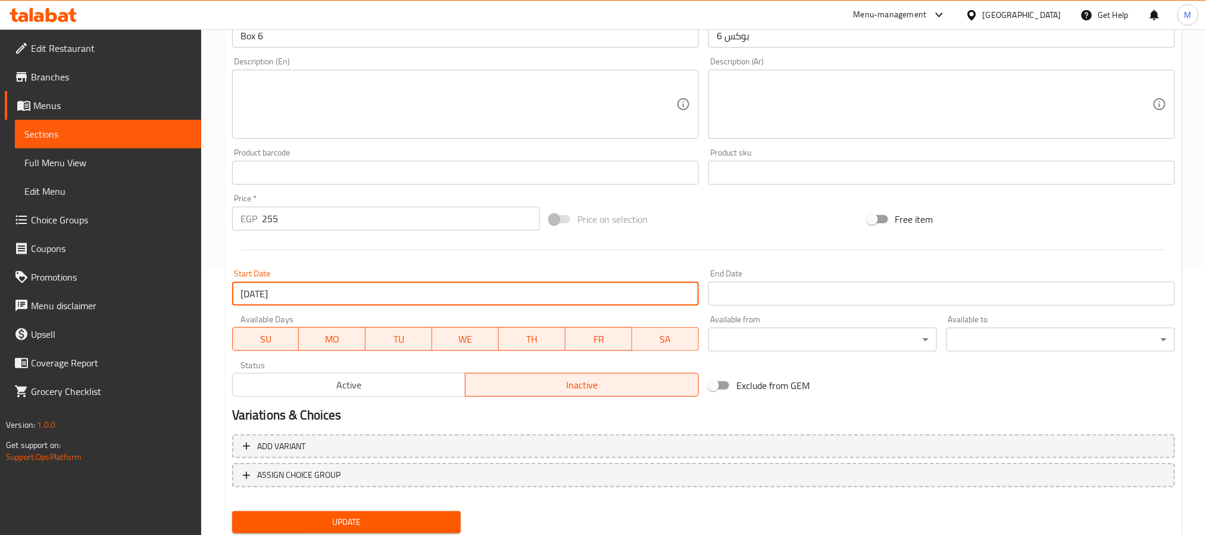
click at [743, 297] on input "Start Date" at bounding box center [941, 294] width 467 height 24
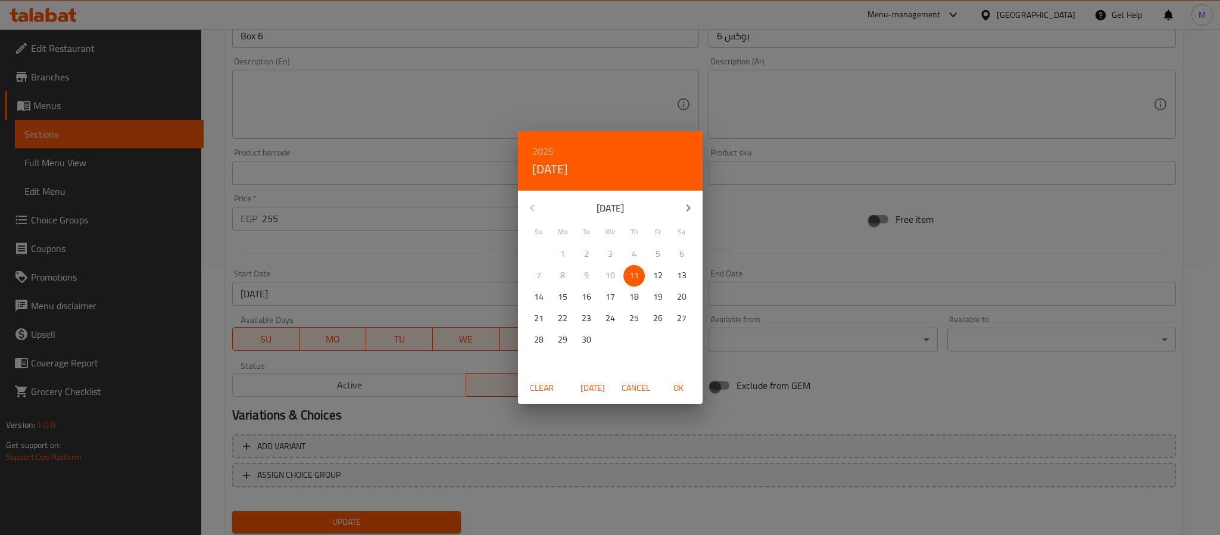
click at [686, 208] on icon "button" at bounding box center [688, 208] width 14 height 14
click at [681, 277] on p "11" at bounding box center [682, 275] width 10 height 15
click at [679, 380] on span "OK" at bounding box center [678, 387] width 29 height 15
type input "[DATE]"
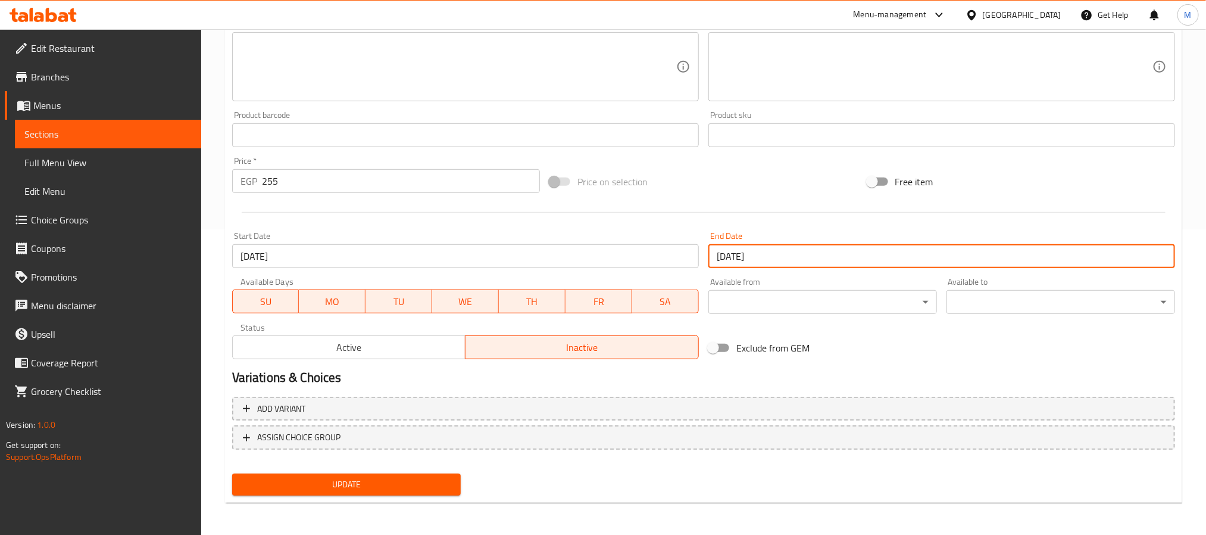
click at [425, 483] on span "Update" at bounding box center [347, 484] width 210 height 15
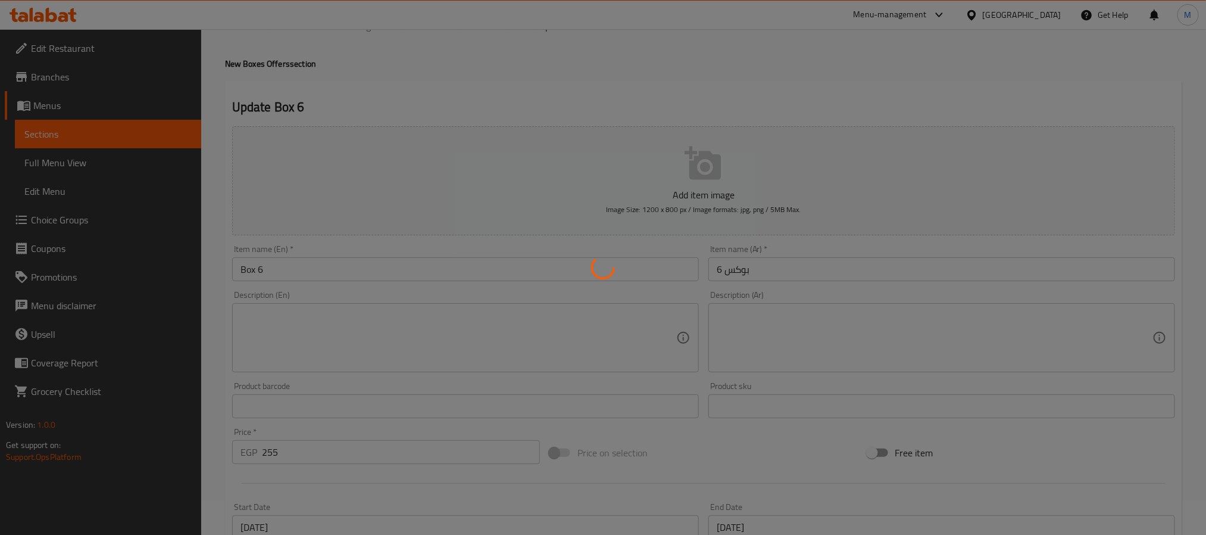
scroll to position [0, 0]
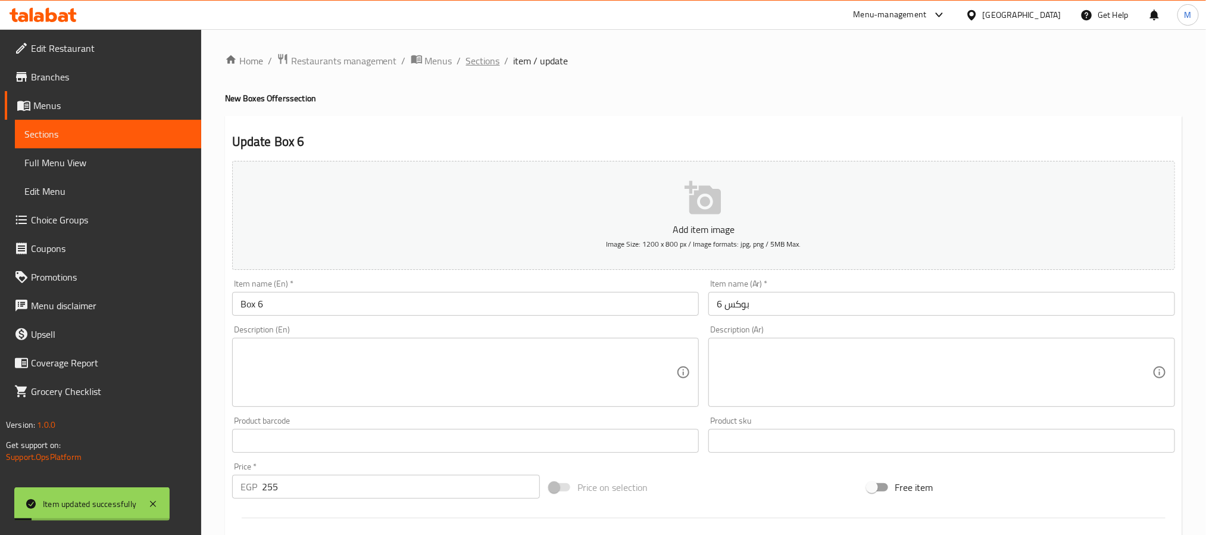
click at [475, 59] on span "Sections" at bounding box center [483, 61] width 34 height 14
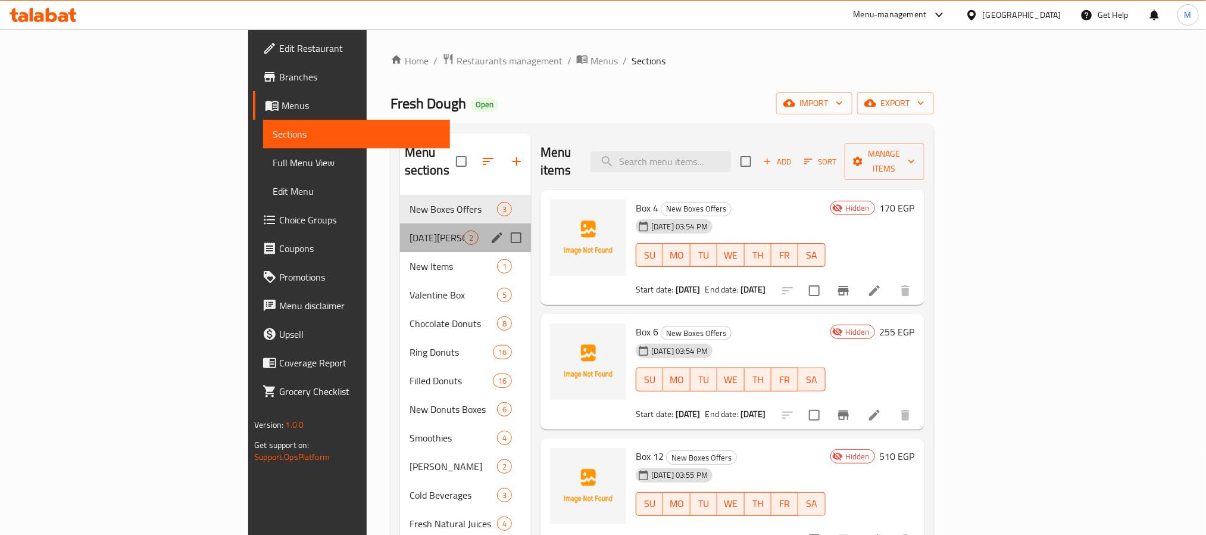
click at [400, 229] on div "Ramadan Donuts 2" at bounding box center [465, 237] width 131 height 29
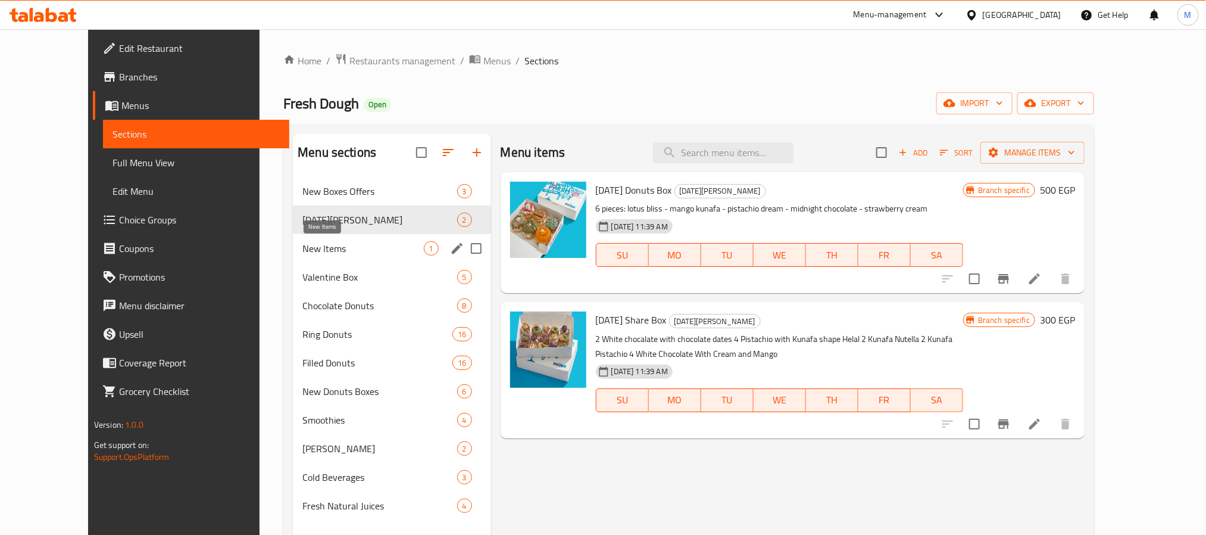
click at [318, 249] on span "New Items" at bounding box center [362, 248] width 121 height 14
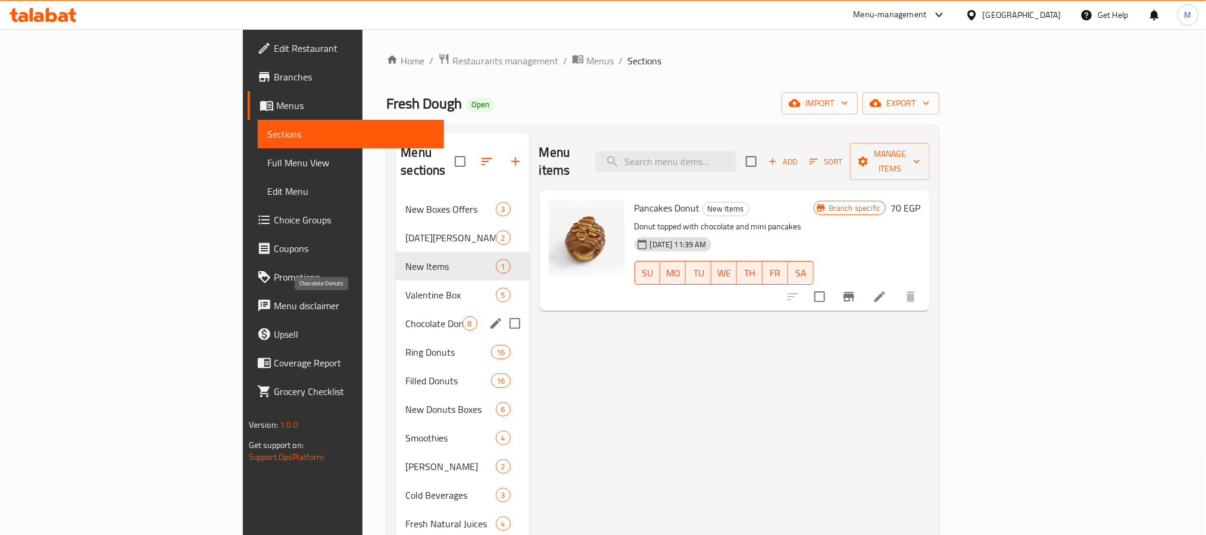
drag, startPoint x: 322, startPoint y: 302, endPoint x: 322, endPoint y: 309, distance: 6.5
click at [405, 316] on span "Chocolate Donuts" at bounding box center [433, 323] width 57 height 14
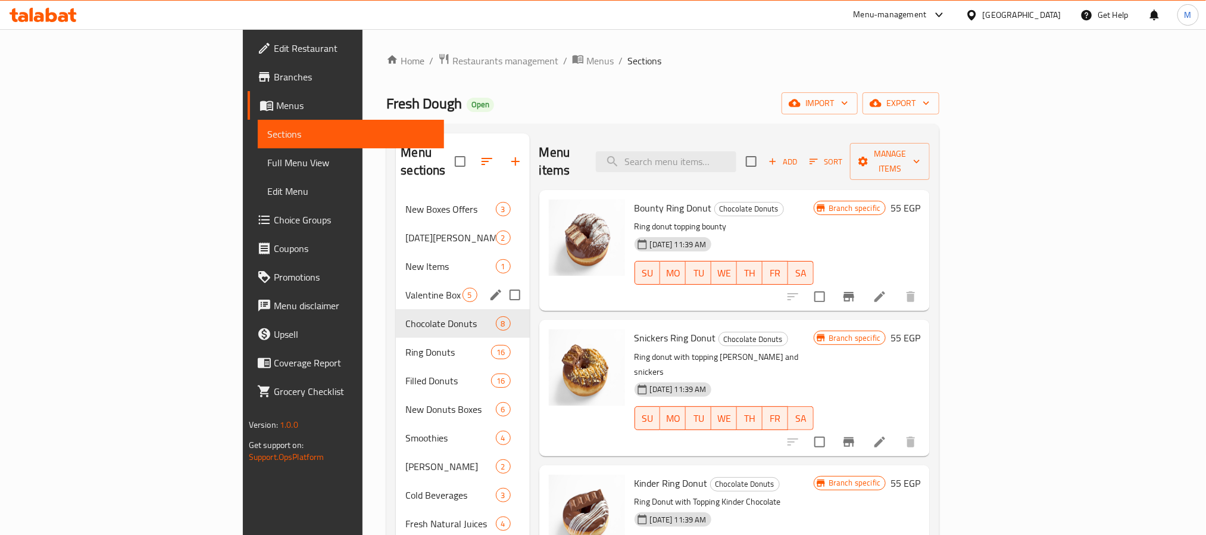
click at [405, 288] on span "Valentine Box" at bounding box center [433, 295] width 57 height 14
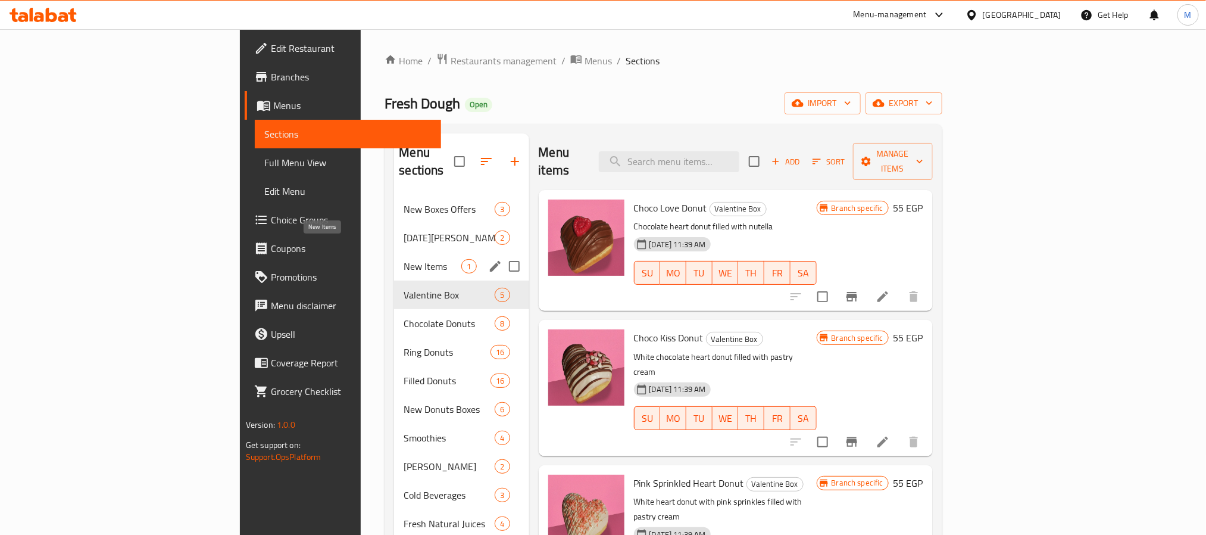
click at [404, 259] on span "New Items" at bounding box center [433, 266] width 58 height 14
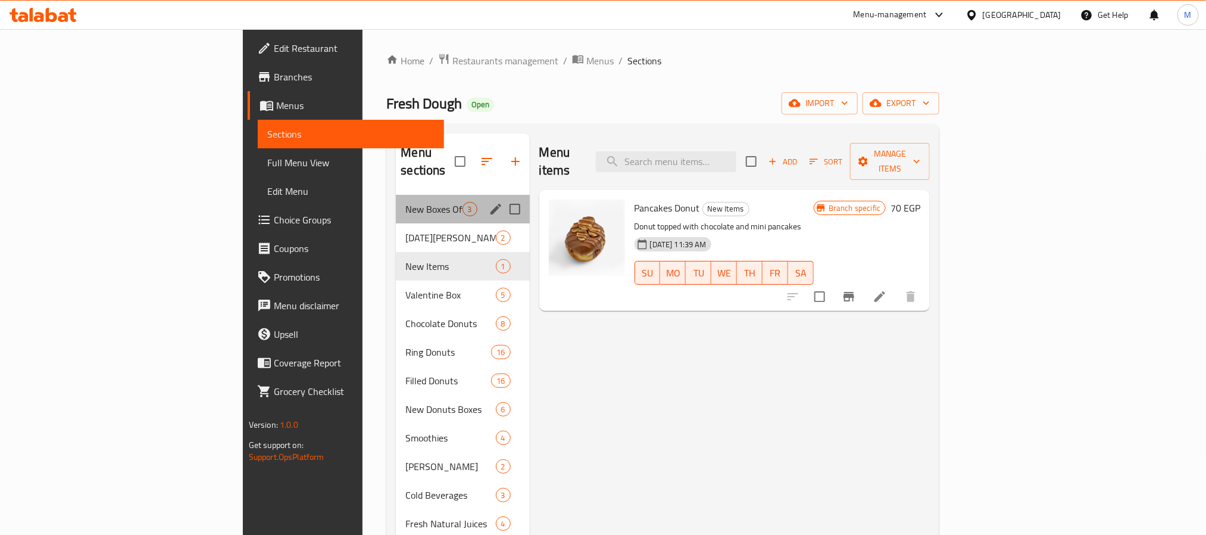
click at [396, 200] on div "New Boxes Offers 3" at bounding box center [462, 209] width 133 height 29
click at [405, 202] on span "New Boxes Offers" at bounding box center [433, 209] width 57 height 14
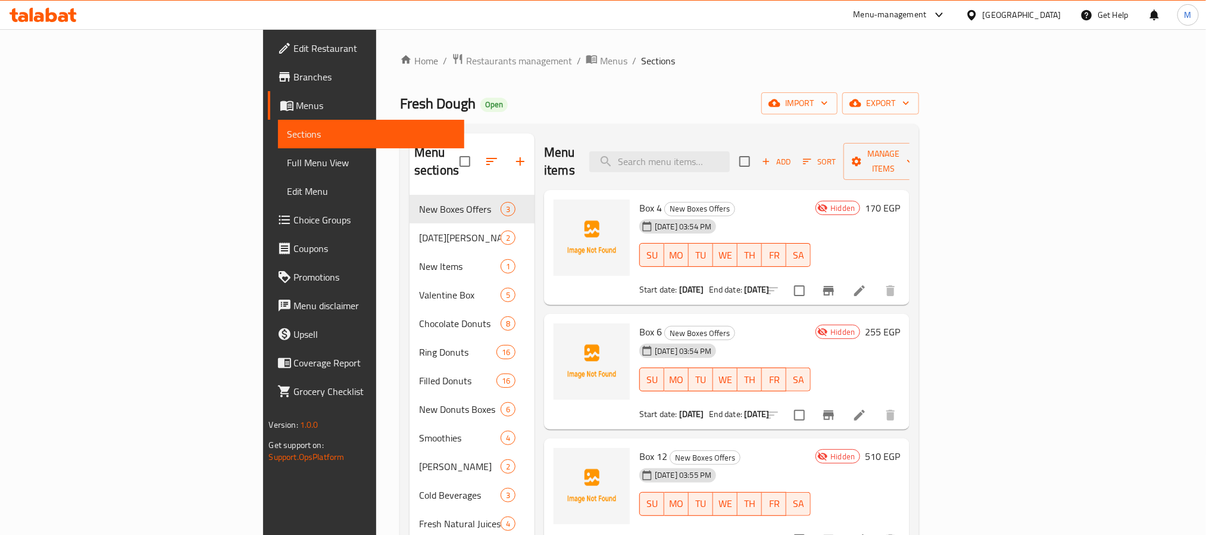
click at [294, 221] on span "Choice Groups" at bounding box center [374, 220] width 161 height 14
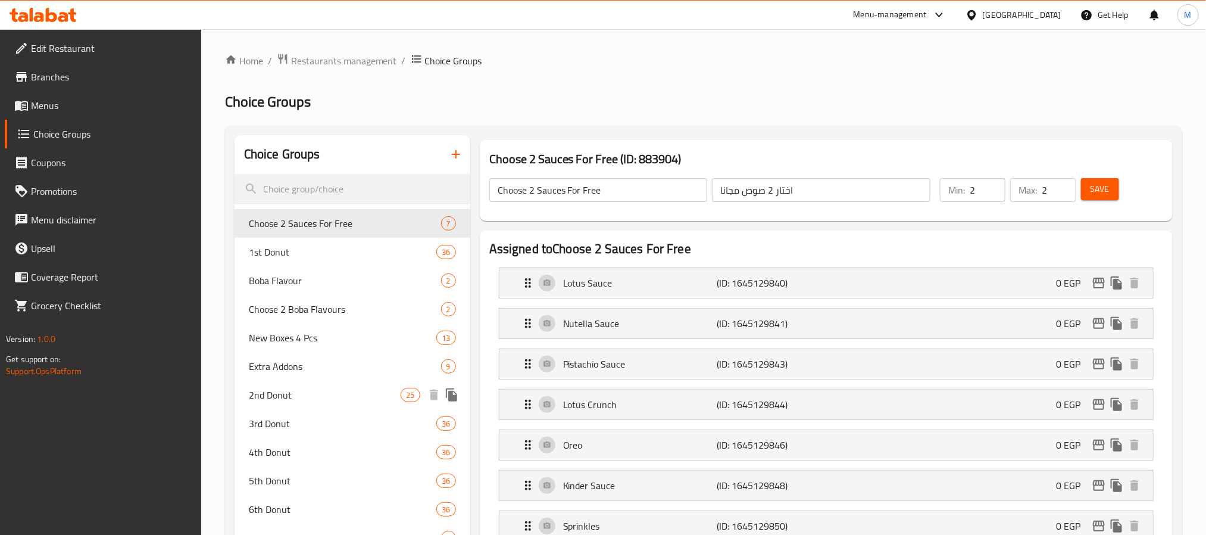
click at [340, 384] on div "2nd Donut 25" at bounding box center [353, 394] width 236 height 29
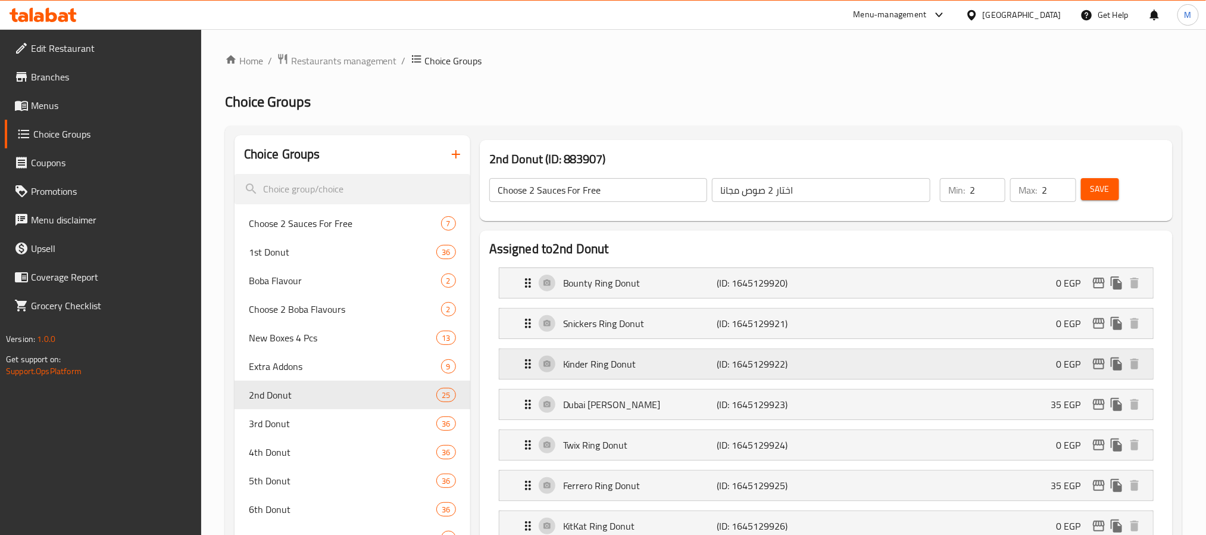
type input "2nd Donut"
type input "الدونات الثانية"
type input "1"
click at [340, 192] on input "search" at bounding box center [353, 189] width 236 height 30
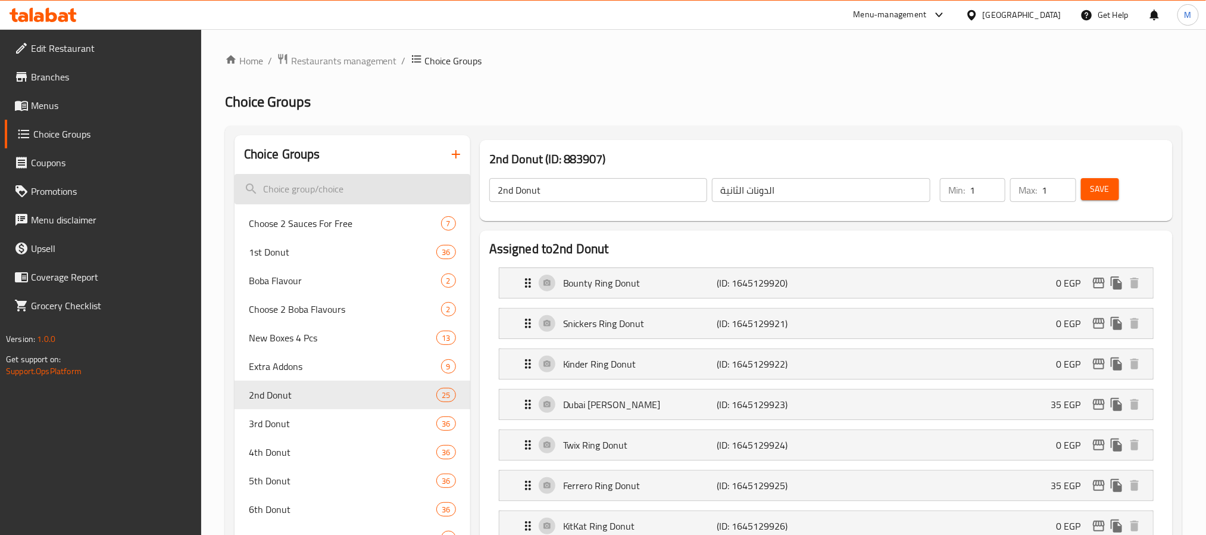
paste input "Sprinkles Mix"
type input "Sprinkles Mix"
paste input "Chocolate Ring"
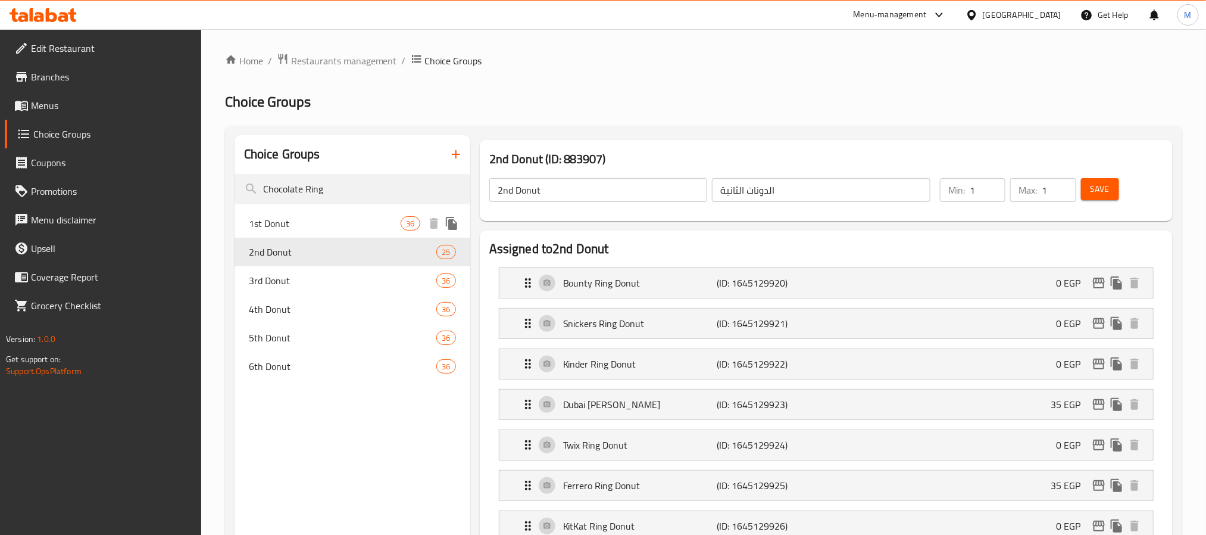
type input "Chocolate Ring"
click at [334, 235] on div "1st Donut 36" at bounding box center [353, 223] width 236 height 29
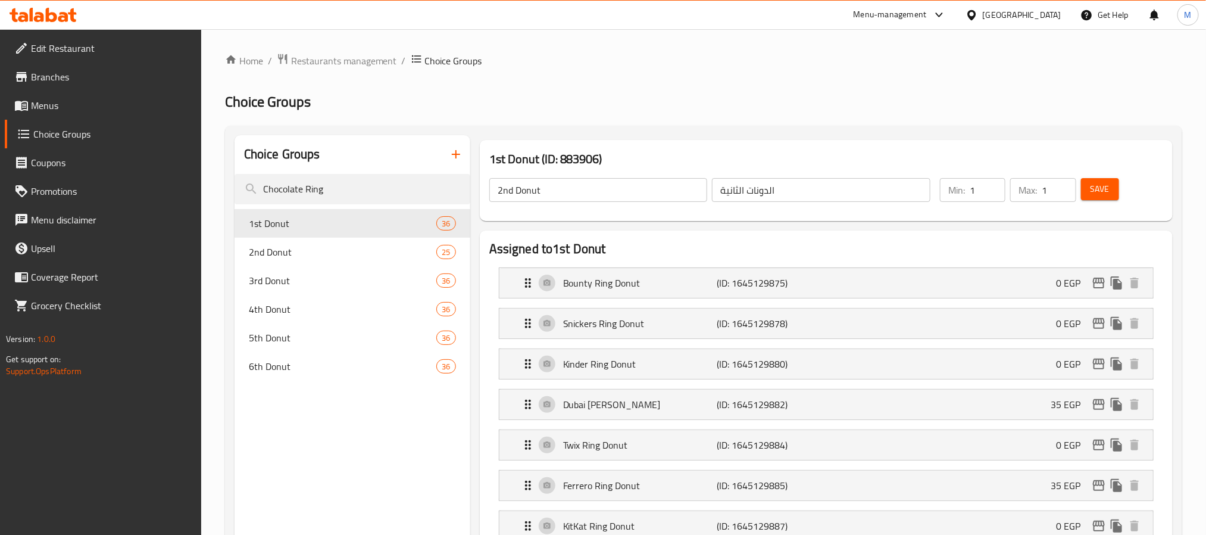
type input "1st Donut"
type input "أول دونات"
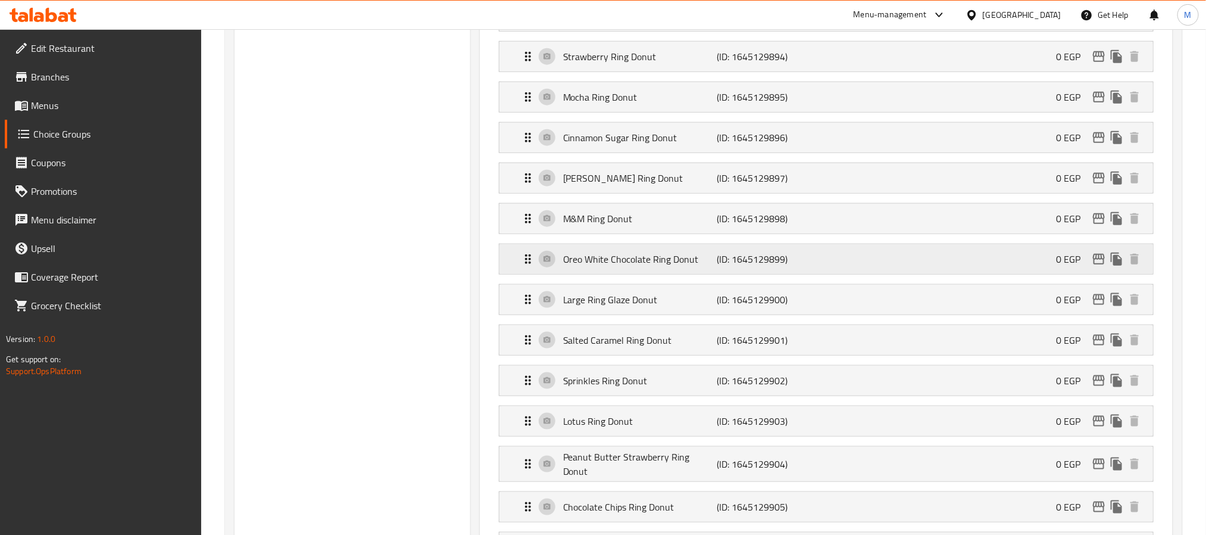
click at [740, 266] on p "(ID: 1645129899)" at bounding box center [768, 259] width 102 height 14
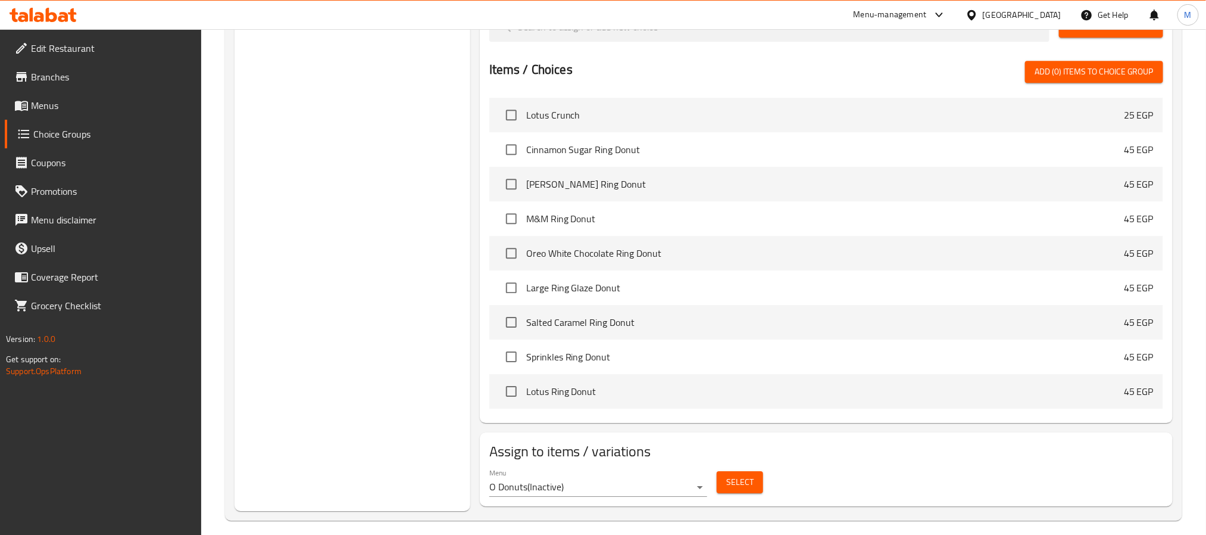
scroll to position [0, 0]
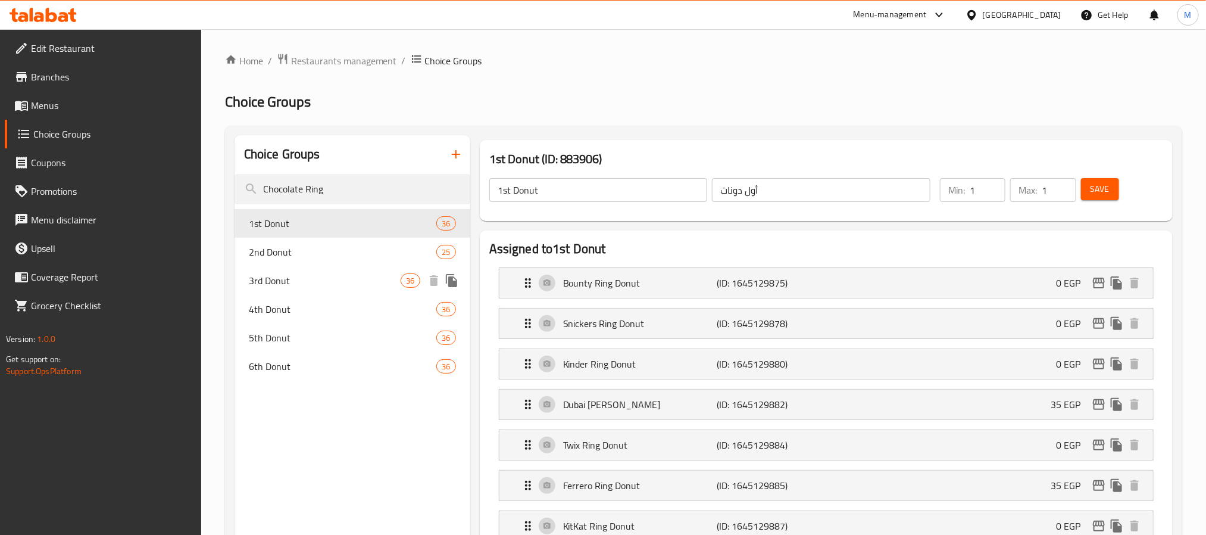
click at [291, 245] on span "2nd Donut" at bounding box center [343, 252] width 188 height 14
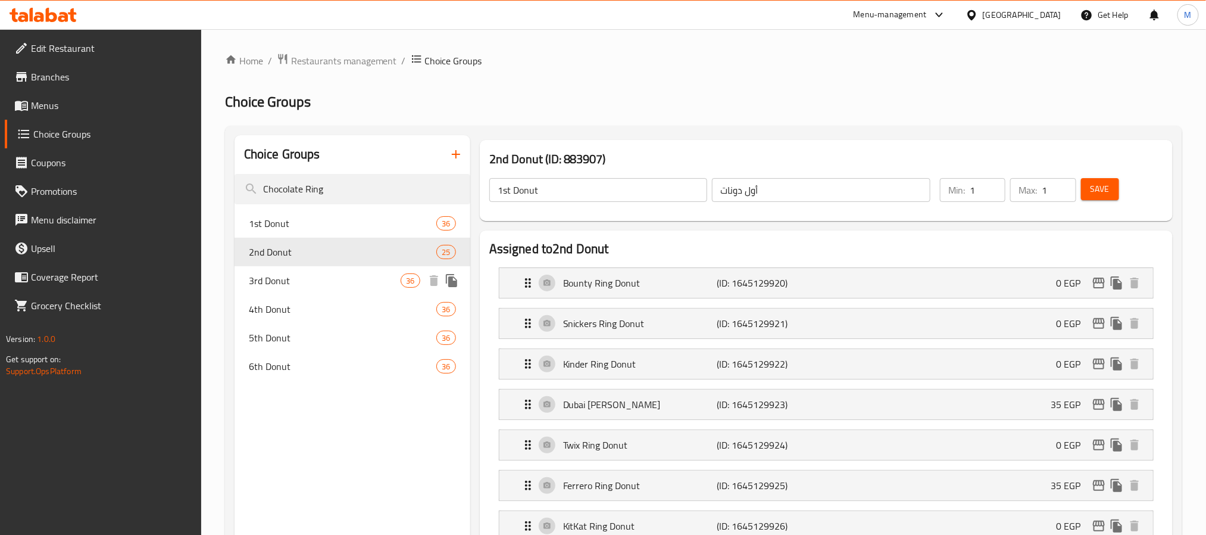
type input "2nd Donut"
type input "الدونات الثانية"
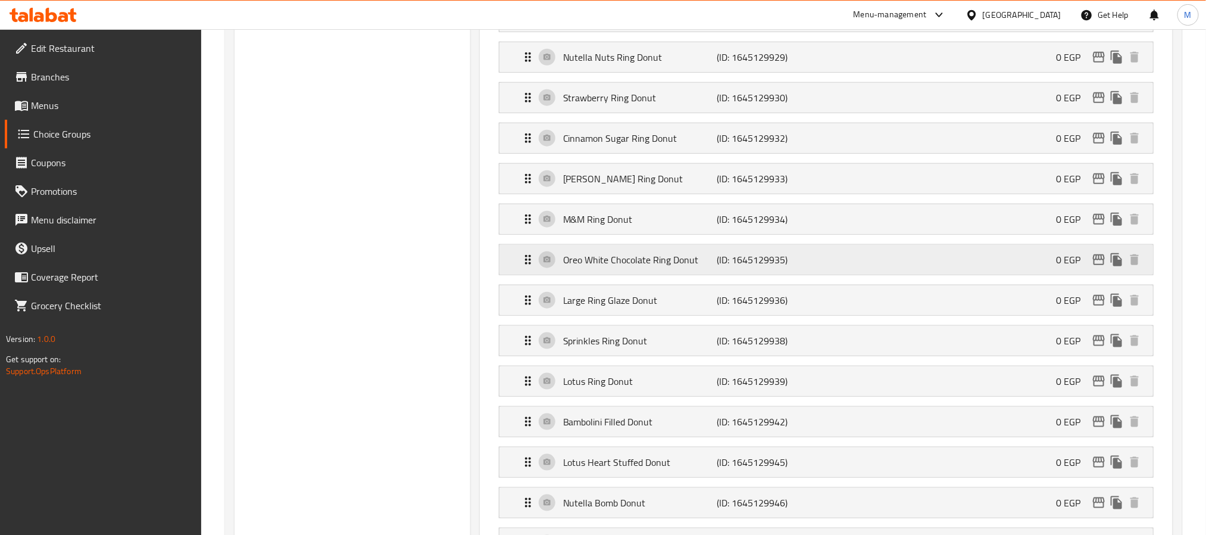
click at [704, 267] on p "Oreo White Chocolate Ring Donut" at bounding box center [640, 259] width 154 height 14
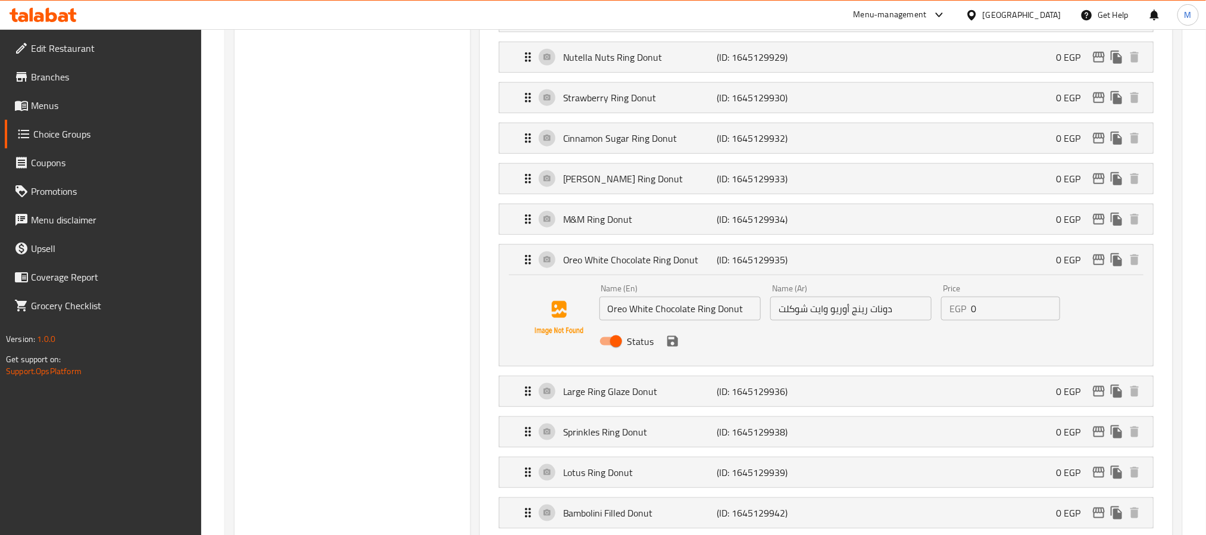
scroll to position [0, 0]
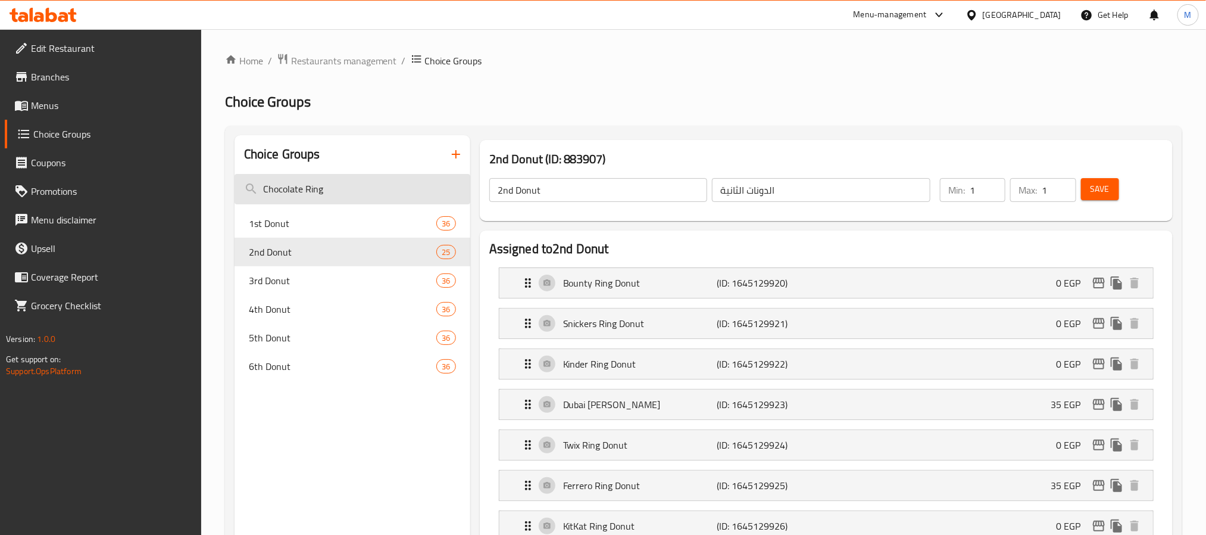
click at [404, 188] on input "Chocolate Ring" at bounding box center [353, 189] width 236 height 30
paste input "[PERSON_NAME]"
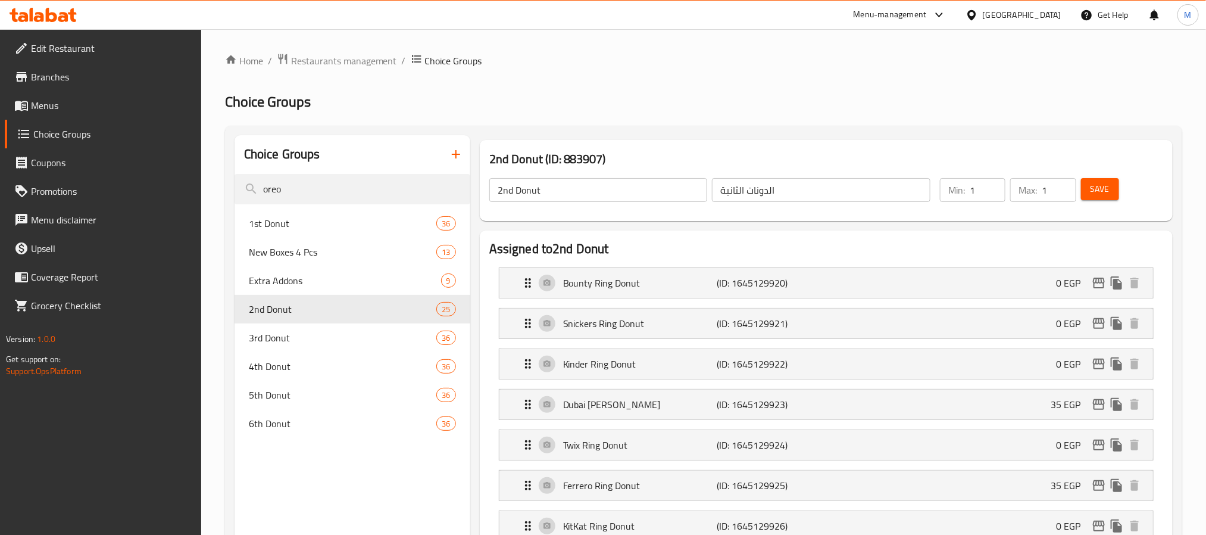
scroll to position [508, 0]
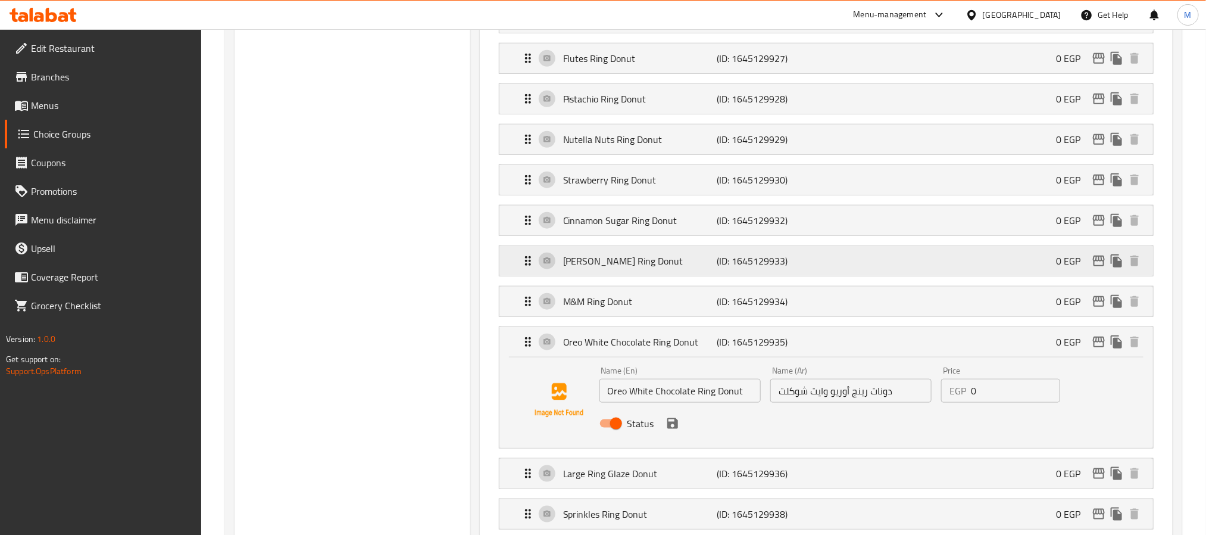
click at [691, 263] on p "[PERSON_NAME] Ring Donut" at bounding box center [640, 261] width 154 height 14
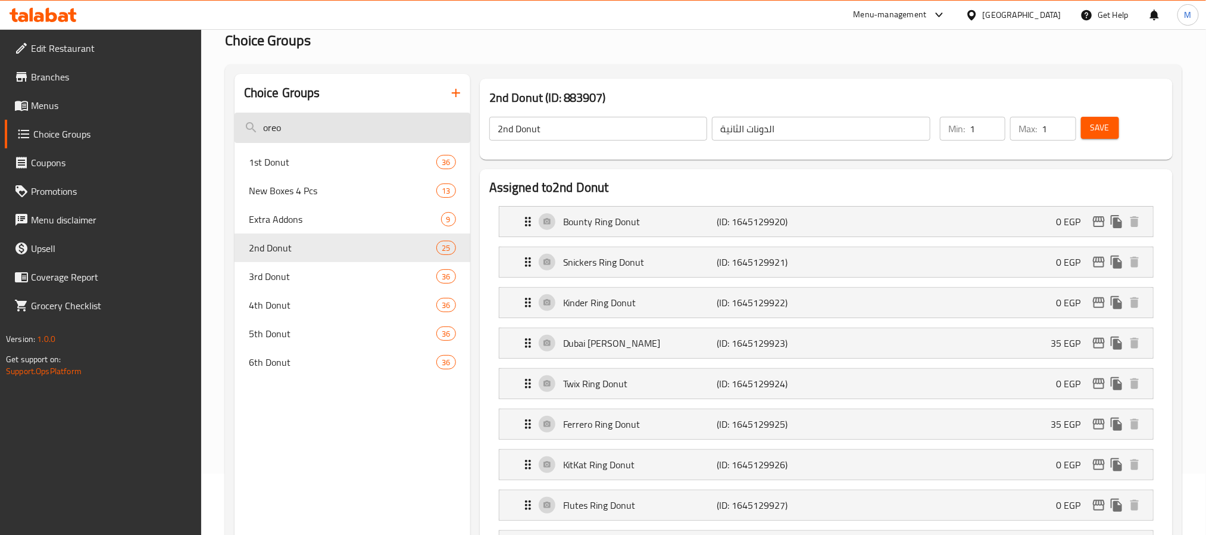
scroll to position [0, 0]
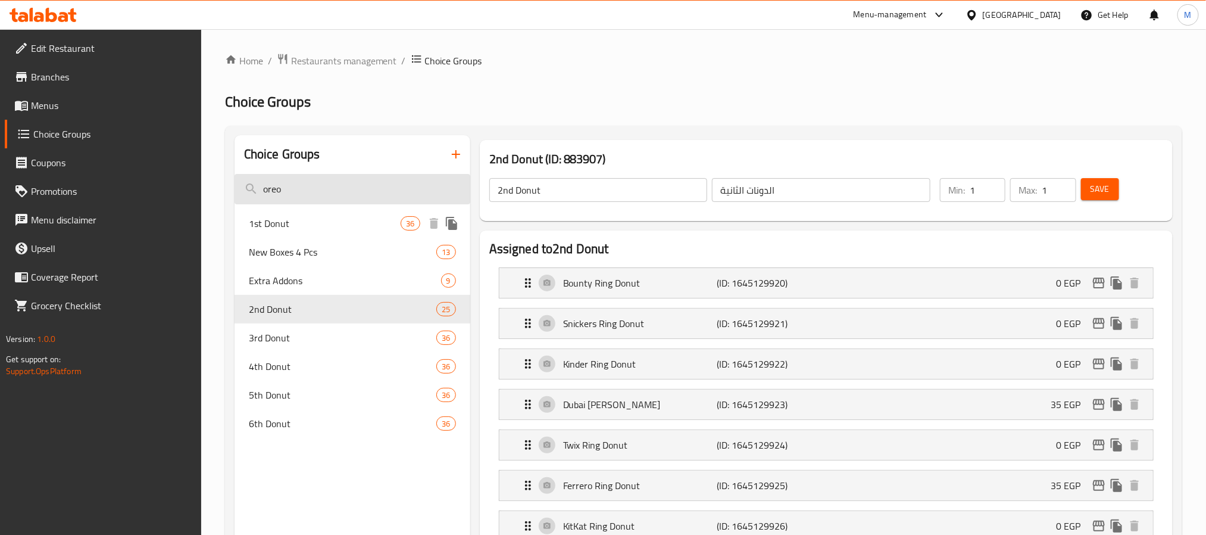
click at [347, 193] on input "oreo" at bounding box center [353, 189] width 236 height 30
paste input "Lotus"
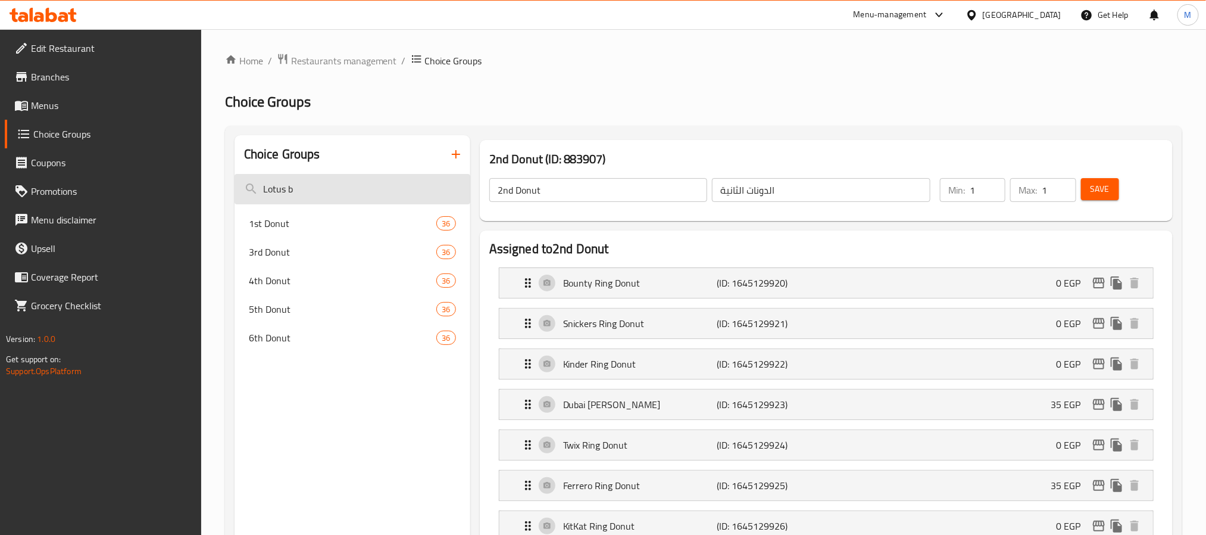
click at [338, 180] on input "Lotus b" at bounding box center [353, 189] width 236 height 30
click at [343, 188] on input "Lotus b" at bounding box center [353, 189] width 236 height 30
paste input "Glazed"
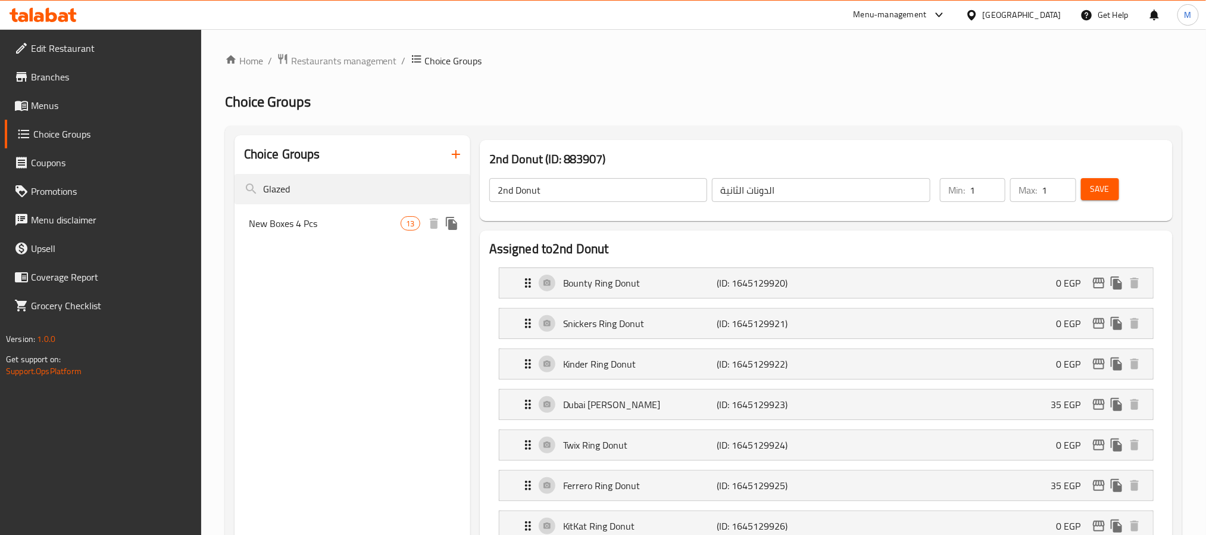
type input "Glazed"
click at [352, 216] on span "New Boxes 4 Pcs" at bounding box center [325, 223] width 152 height 14
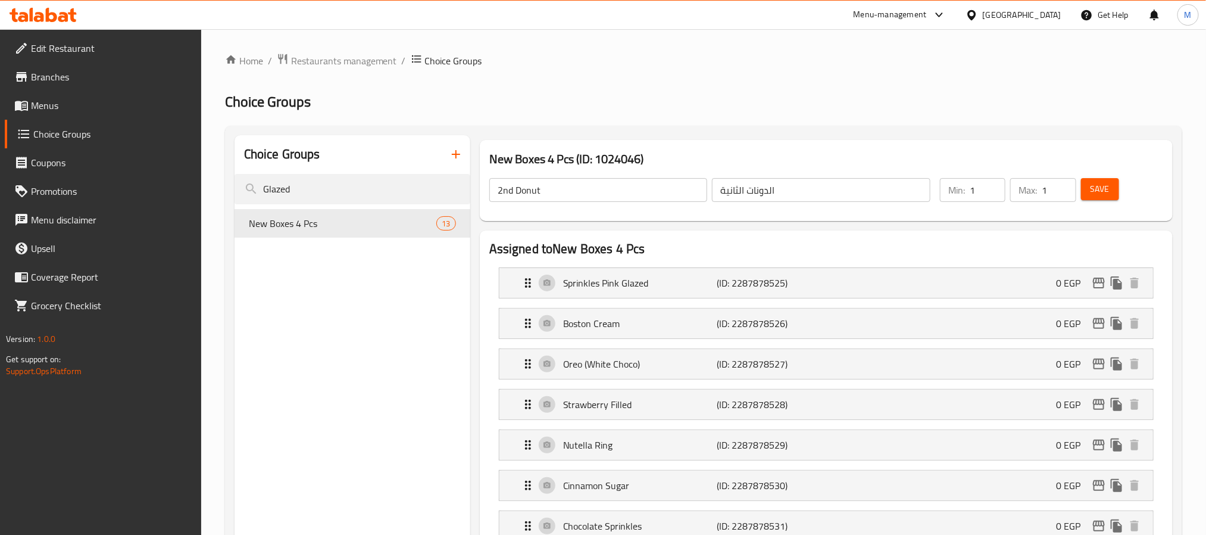
type input "New Boxes 4 Pcs"
type input "بوكسات جديدة 4 قطع"
type input "4"
click at [736, 289] on p "(ID: 2287878525)" at bounding box center [768, 283] width 102 height 14
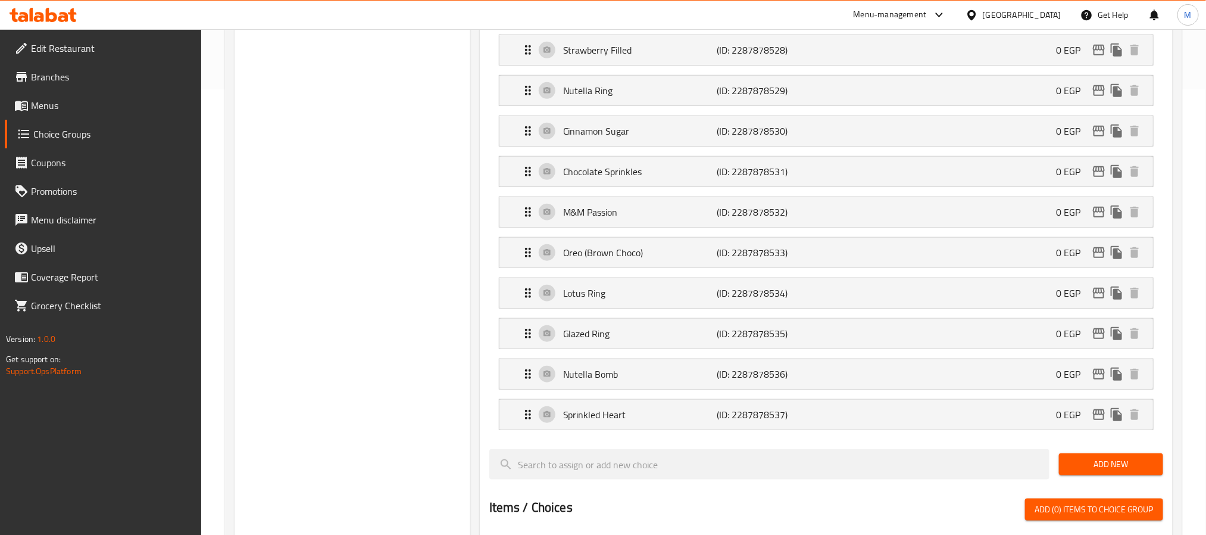
scroll to position [446, 0]
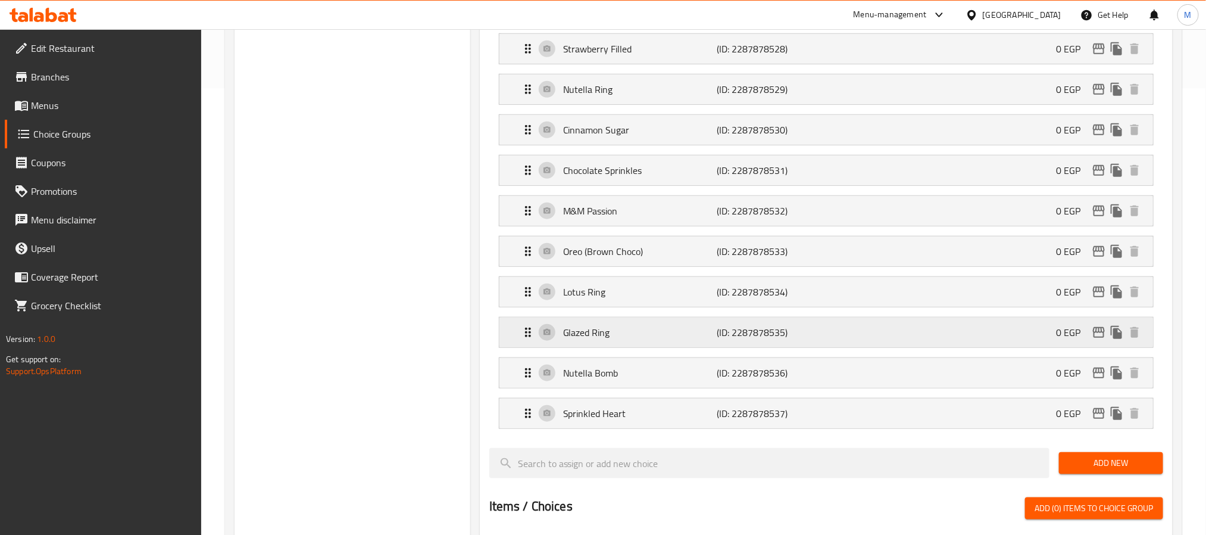
click at [709, 327] on div "Glazed Ring (ID: 2287878535) 0 EGP" at bounding box center [830, 332] width 618 height 30
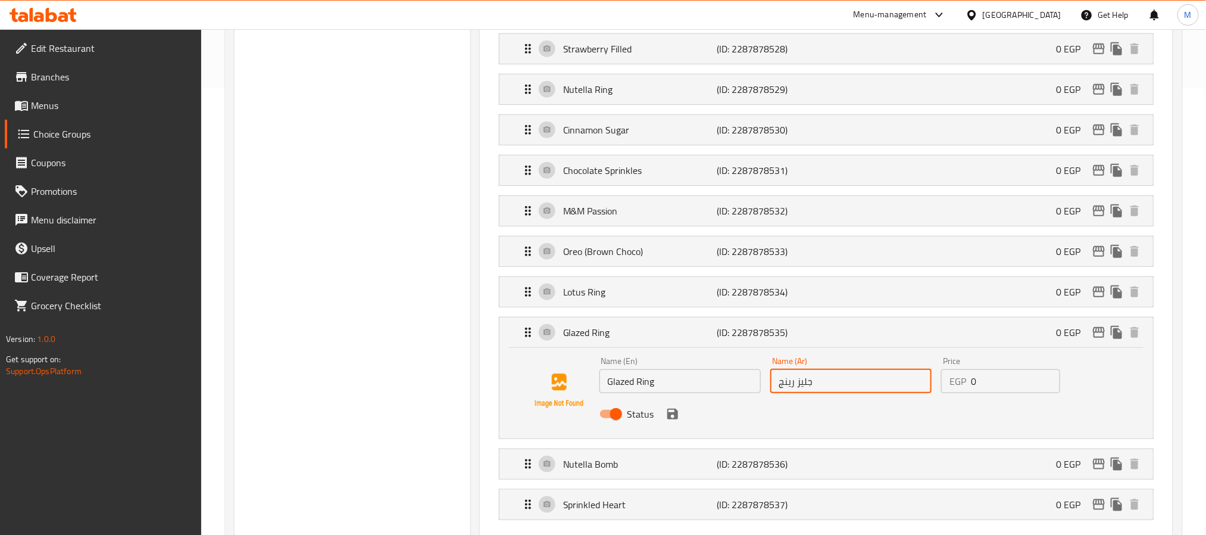
click at [809, 393] on input "جليز رينج" at bounding box center [850, 381] width 161 height 24
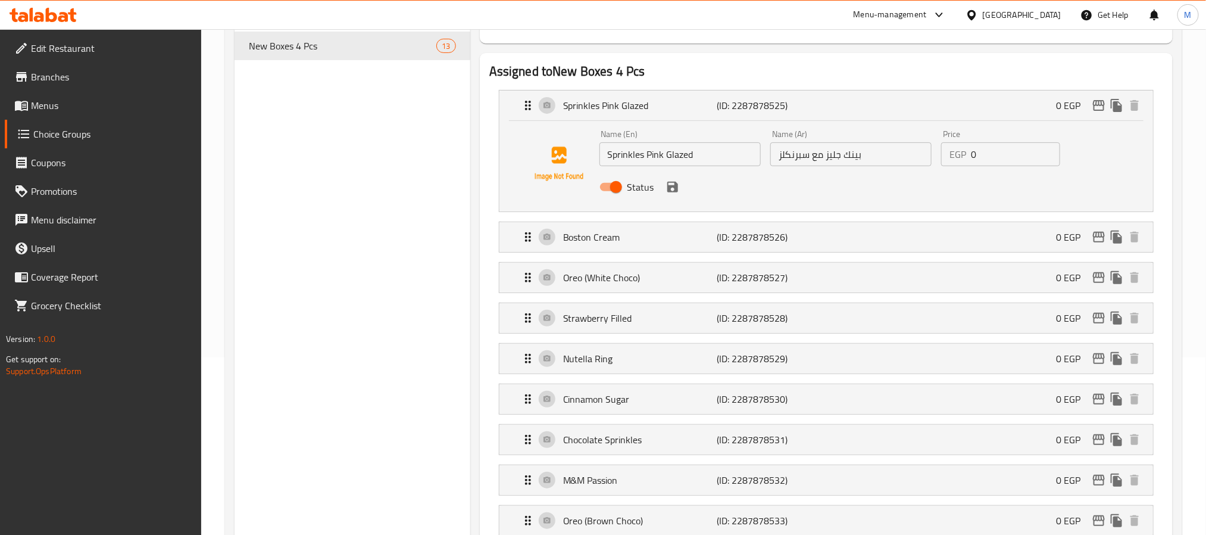
scroll to position [0, 0]
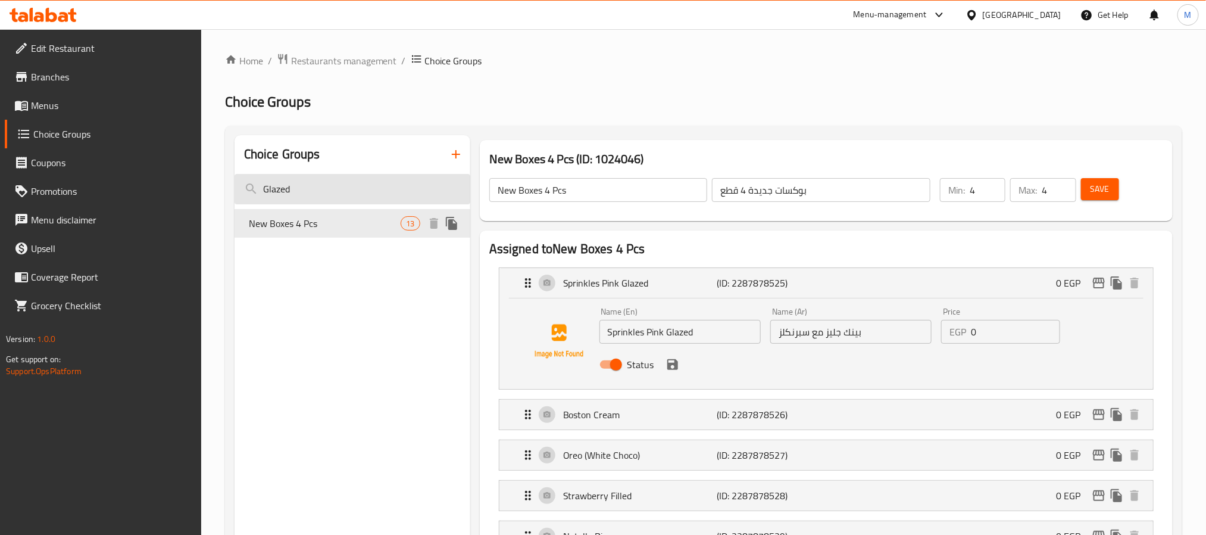
click at [349, 184] on input "Glazed" at bounding box center [353, 189] width 236 height 30
paste input "Cinnamon Sugar"
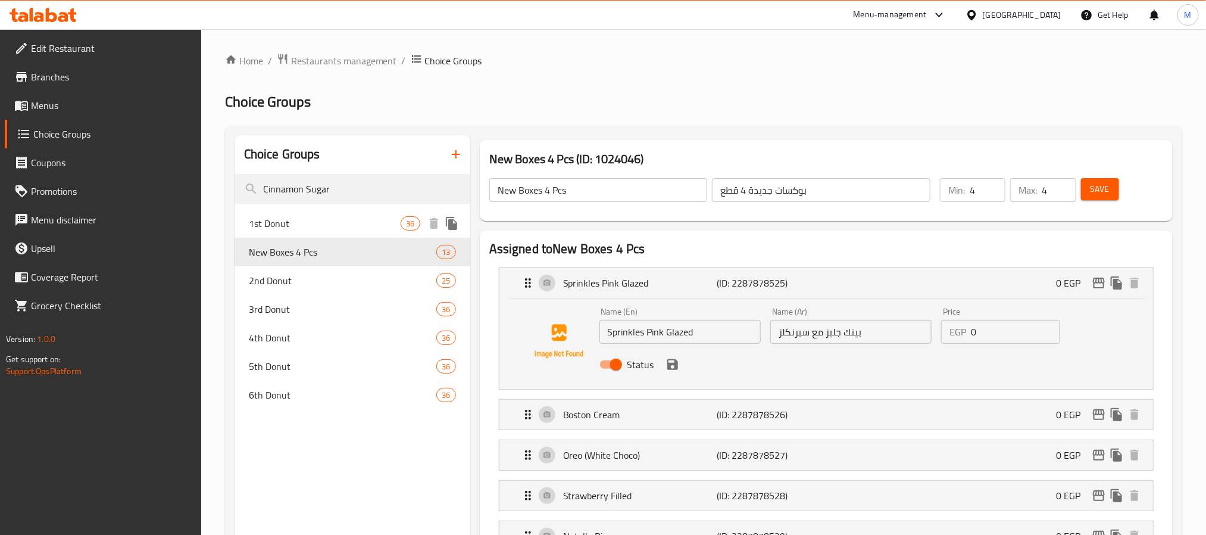
type input "Cinnamon Sugar"
click at [317, 224] on span "1st Donut" at bounding box center [325, 223] width 152 height 14
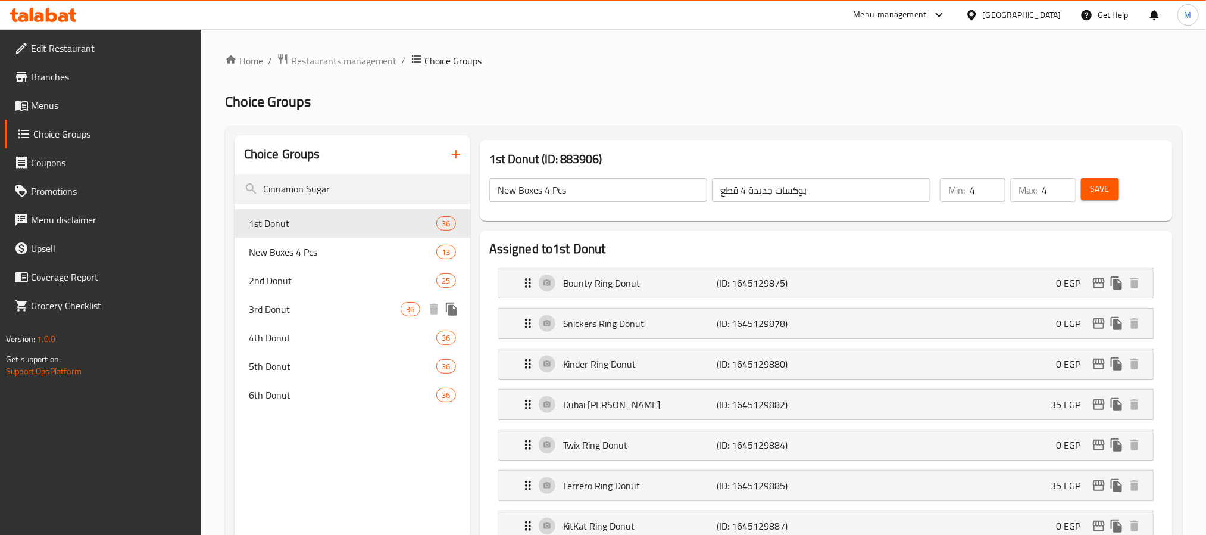
type input "1st Donut"
type input "أول دونات"
type input "1"
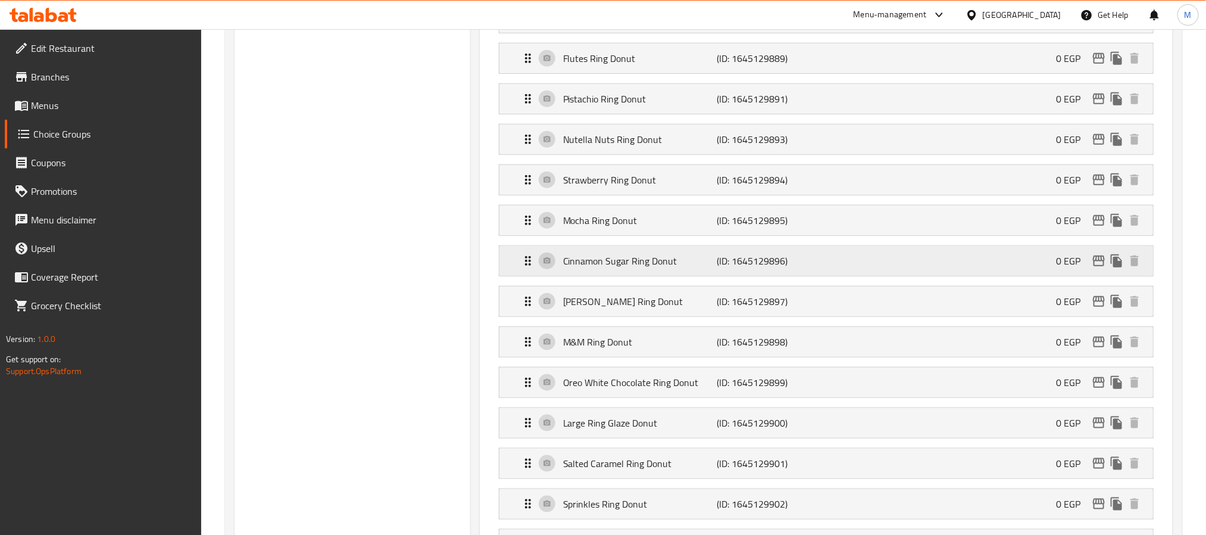
click at [654, 261] on p "Cinnamon Sugar Ring Donut" at bounding box center [640, 261] width 154 height 14
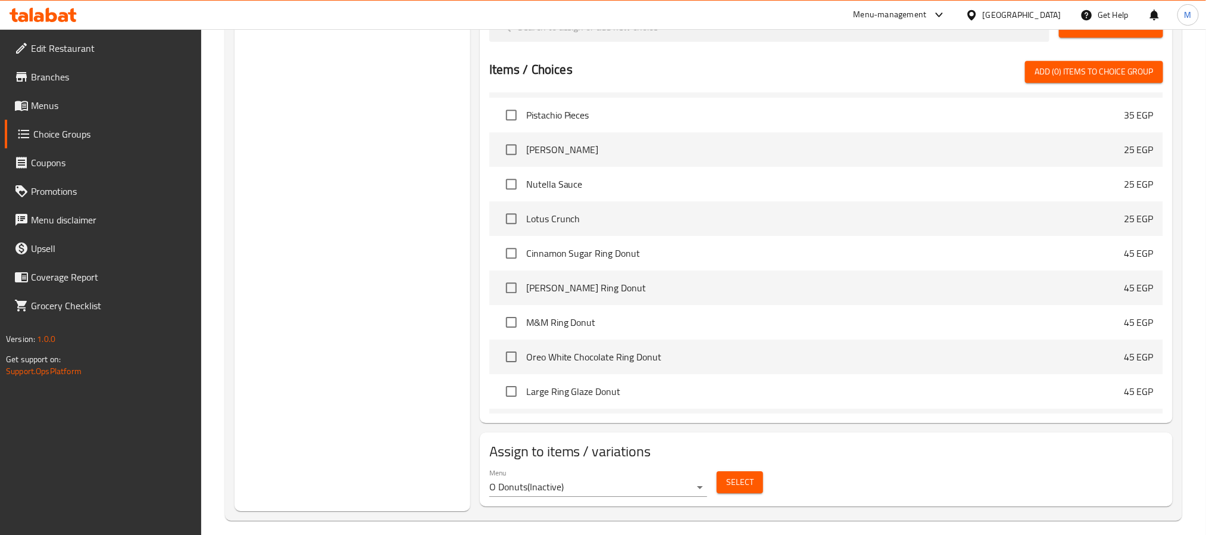
scroll to position [0, 0]
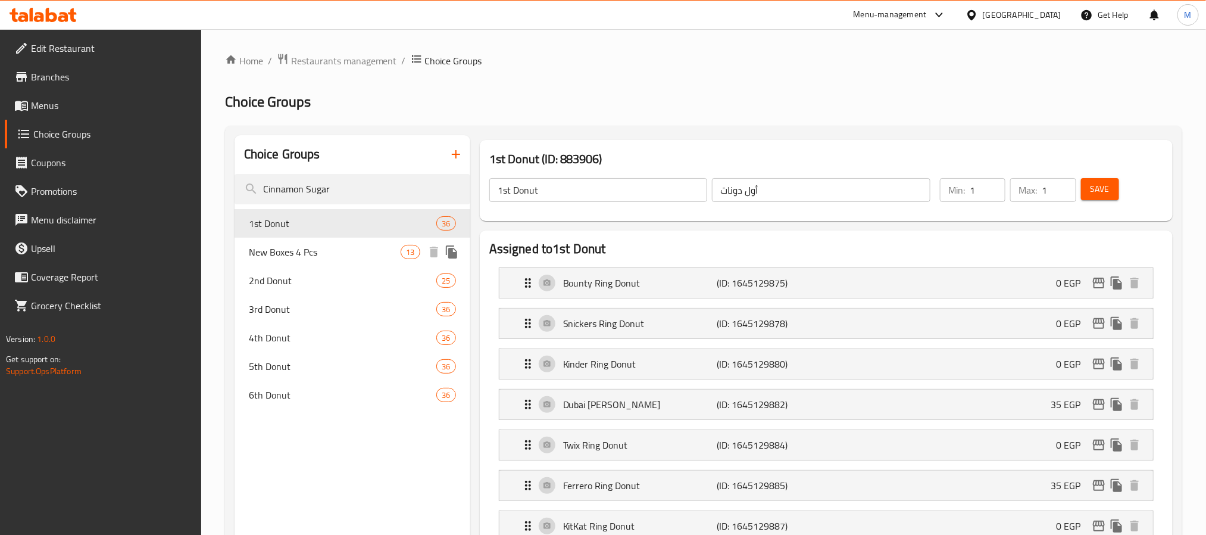
click at [302, 240] on div "New Boxes 4 Pcs 13" at bounding box center [353, 252] width 236 height 29
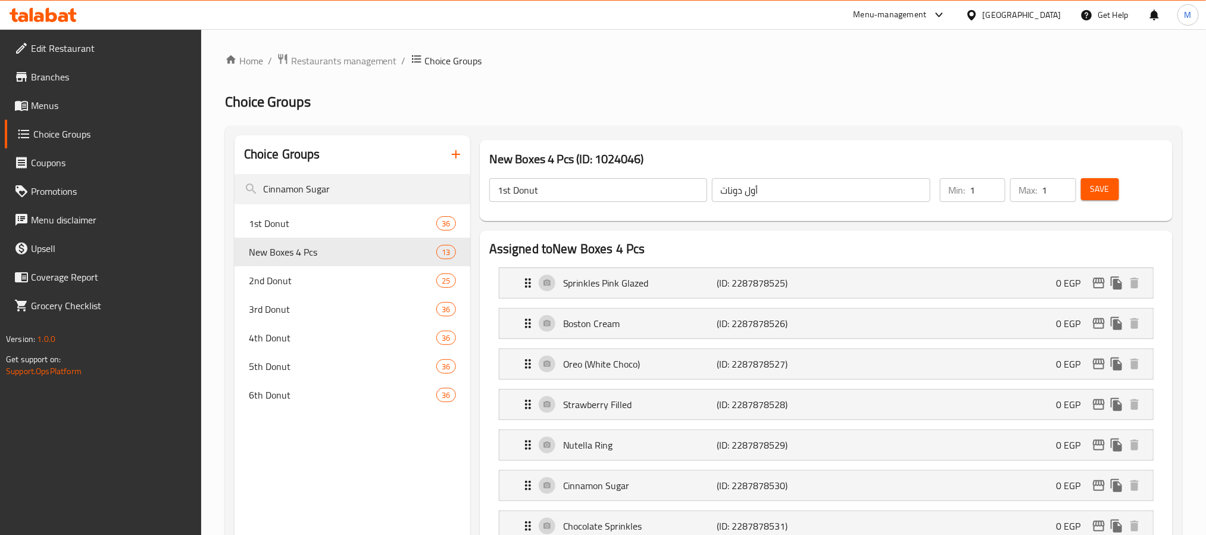
type input "New Boxes 4 Pcs"
type input "بوكسات جديدة 4 قطع"
type input "4"
click at [701, 486] on p "Cinnamon Sugar" at bounding box center [640, 485] width 154 height 14
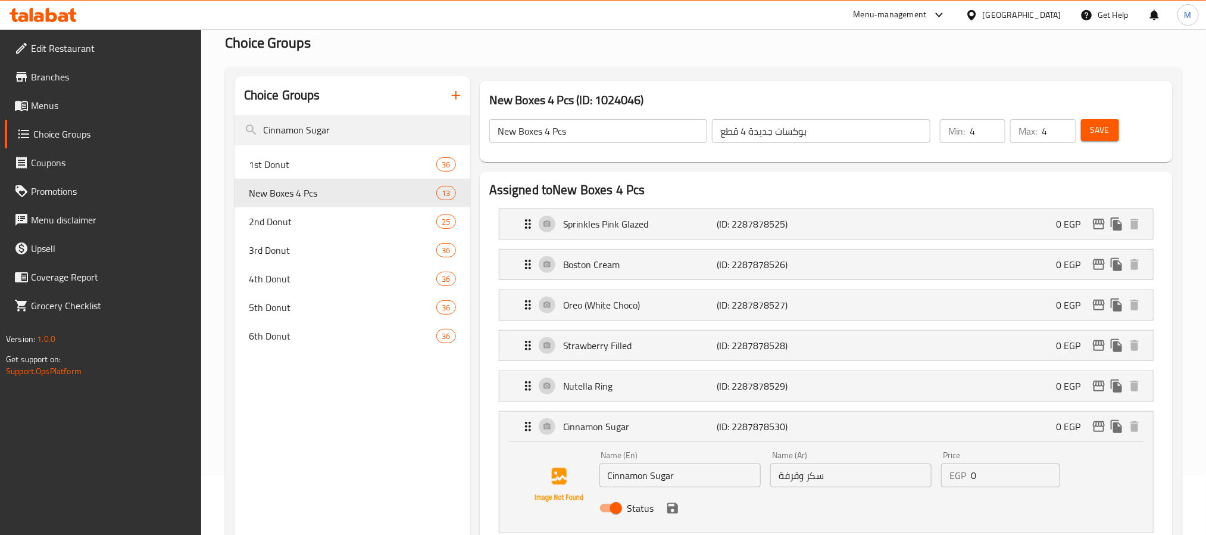
scroll to position [89, 0]
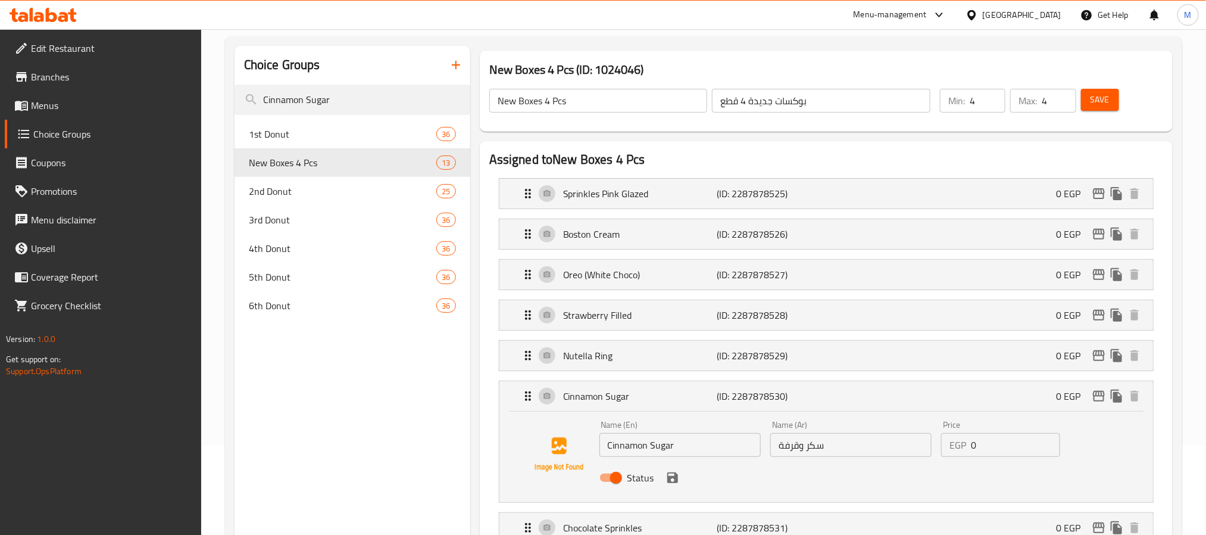
click at [852, 438] on input "سكر وقرفة" at bounding box center [850, 445] width 161 height 24
click at [340, 106] on input "Cinnamon Sugar" at bounding box center [353, 100] width 236 height 30
paste input "Bounty"
type input "Bounty"
click at [315, 136] on span "1st Donut" at bounding box center [325, 134] width 152 height 14
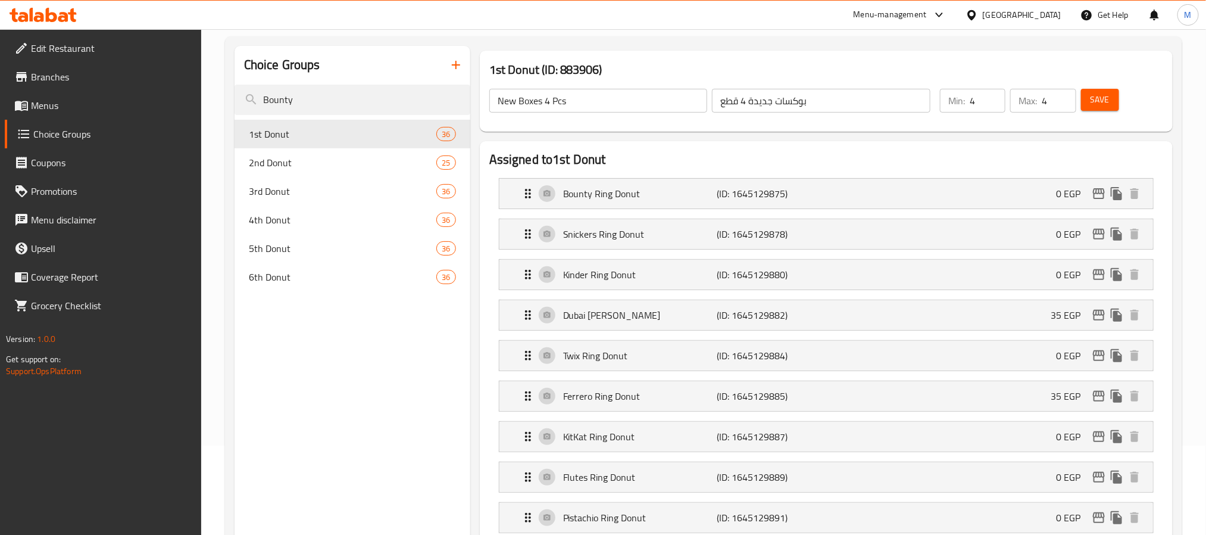
type input "1st Donut"
type input "أول دونات"
type input "1"
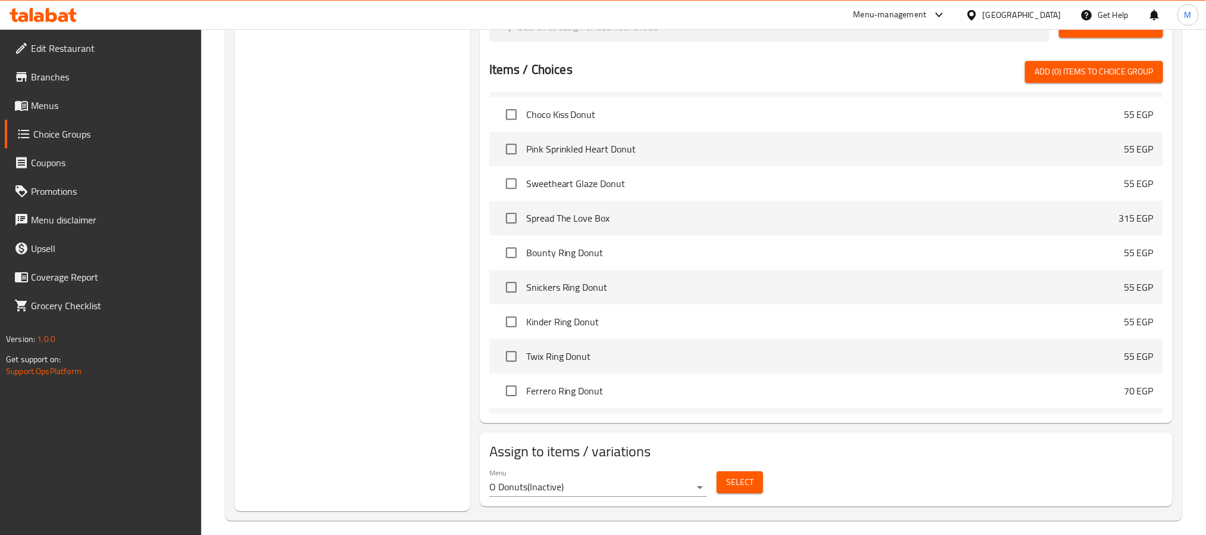
scroll to position [0, 0]
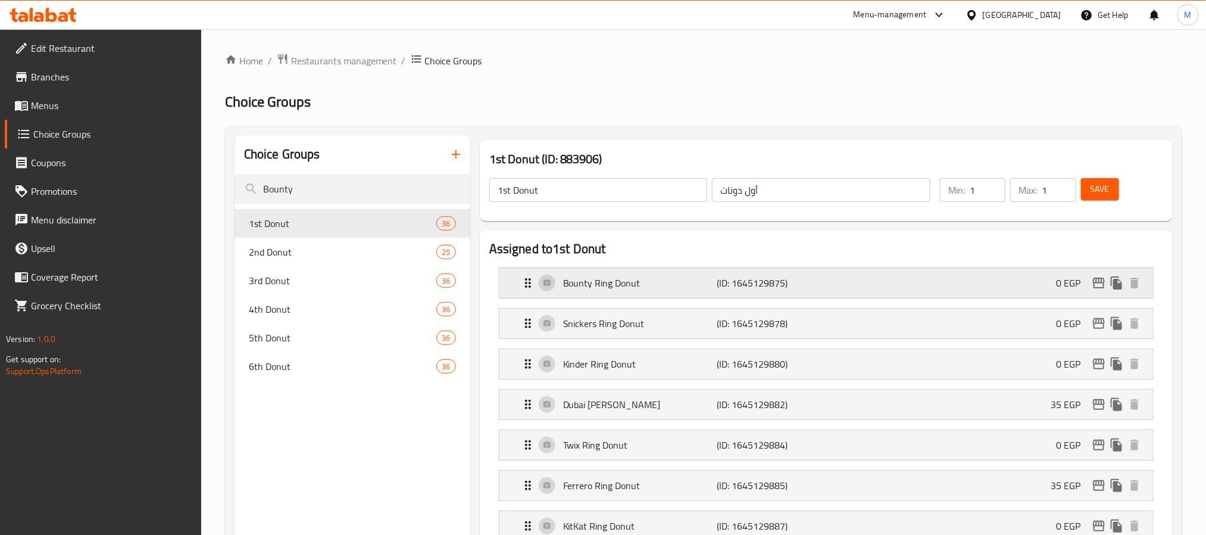
click at [643, 277] on p "Bounty Ring Donut" at bounding box center [640, 283] width 154 height 14
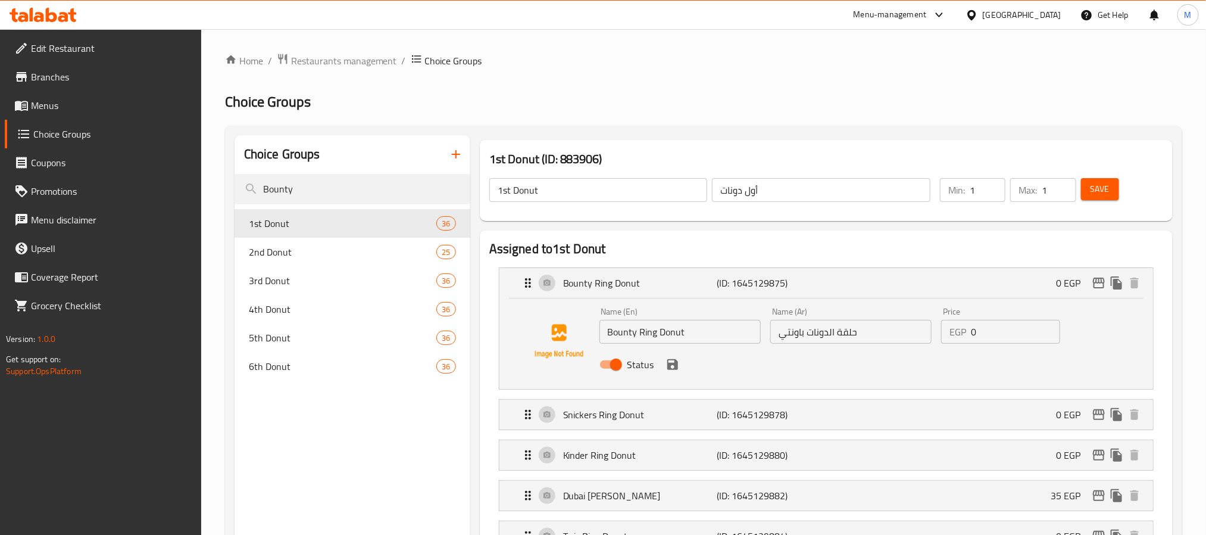
click at [786, 339] on input "حلقة الدونات باونتي" at bounding box center [850, 332] width 161 height 24
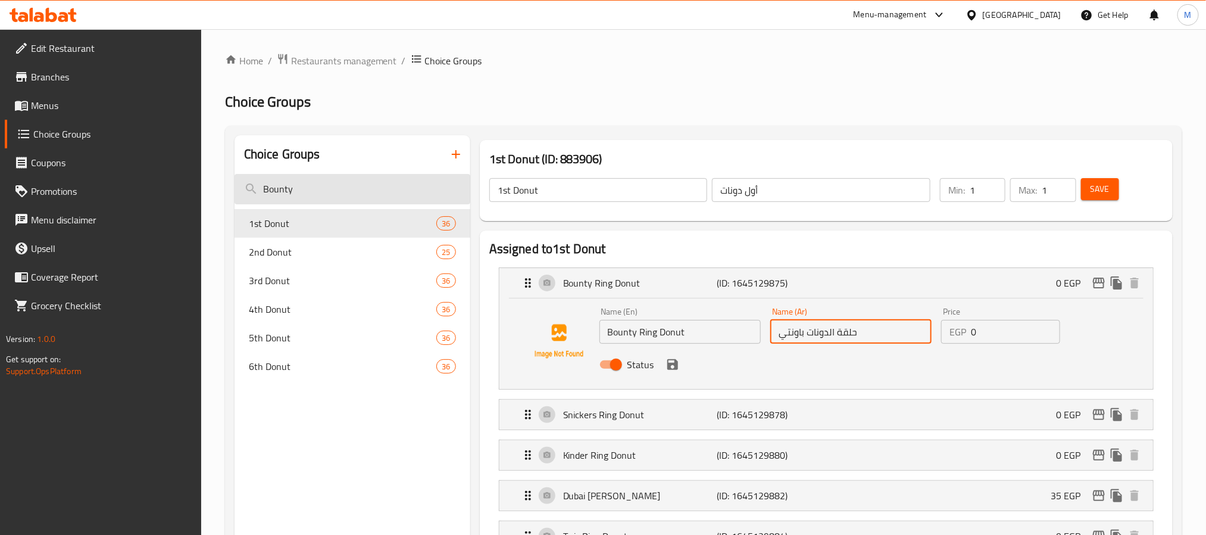
paste input "Kinder"
type input "حلقة الدونات Kinder"
click at [313, 191] on input "Bounty" at bounding box center [353, 189] width 236 height 30
paste input "Kinder"
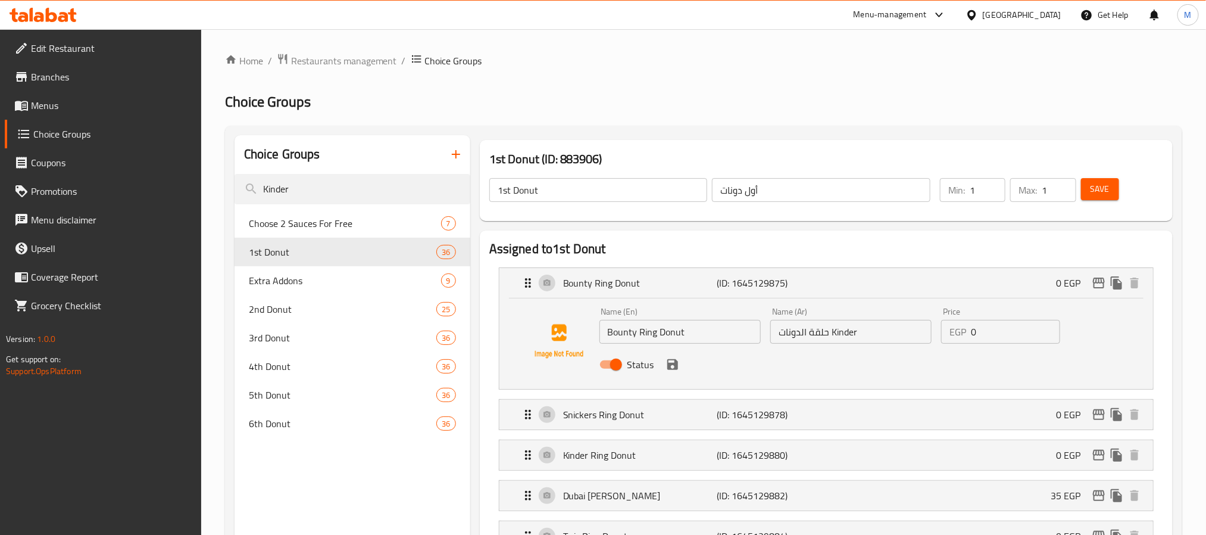
type input "Kinder"
click at [356, 191] on input "Kinder" at bounding box center [353, 189] width 236 height 30
click at [277, 333] on span "3rd Donut" at bounding box center [325, 337] width 152 height 14
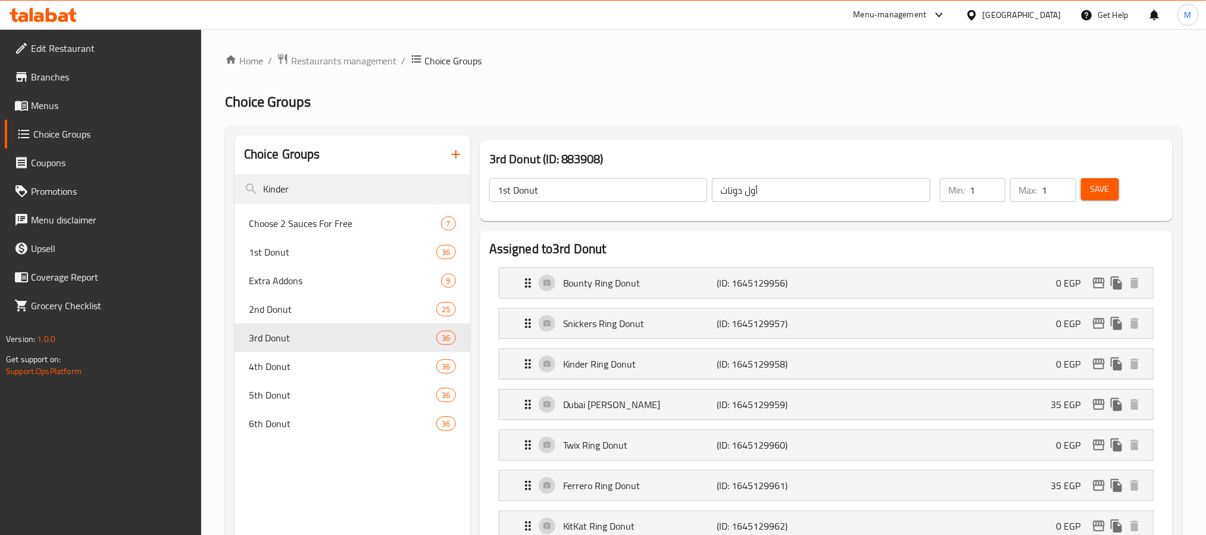
type input "3rd Donut"
type input "الدونات الثالثة"
click at [702, 357] on p "Kinder Ring Donut" at bounding box center [640, 364] width 154 height 14
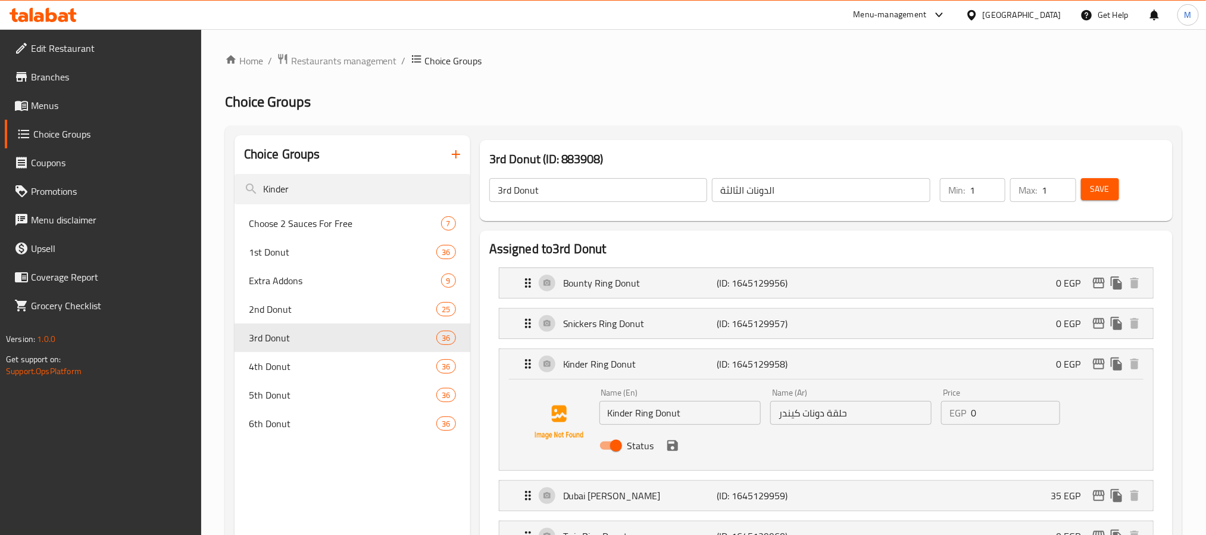
click at [792, 416] on input "حلقة دونات كيندر" at bounding box center [850, 413] width 161 height 24
click at [302, 193] on input "Kinder" at bounding box center [353, 189] width 236 height 30
paste input "كيندر"
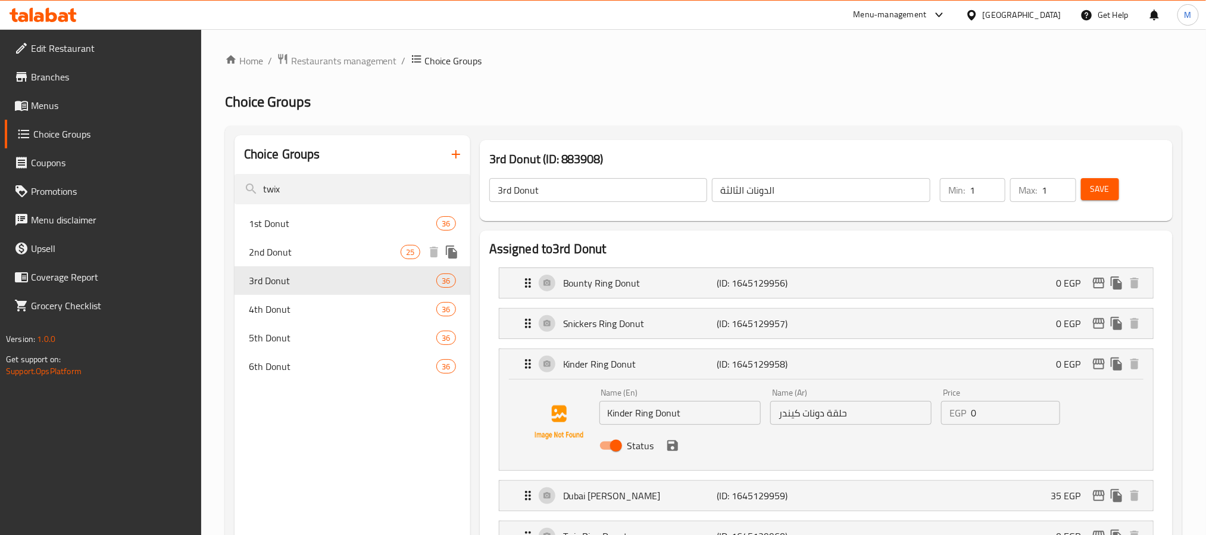
type input "twix"
click at [305, 239] on div "2nd Donut 25" at bounding box center [353, 252] width 236 height 29
type input "2nd Donut"
type input "الدونات الثانية"
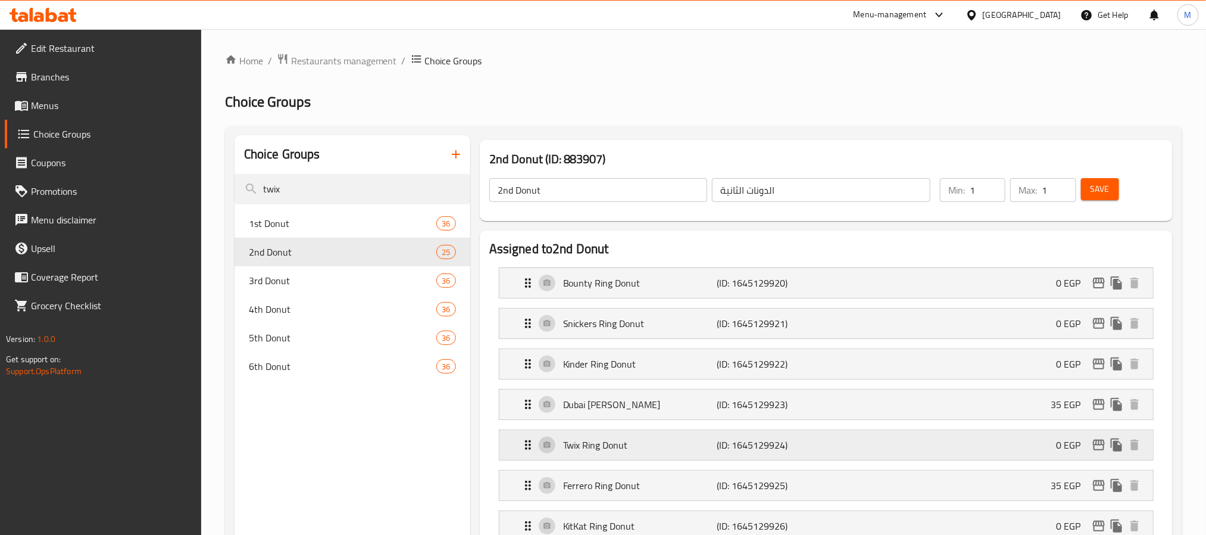
click at [686, 443] on p "Twix Ring Donut" at bounding box center [640, 445] width 154 height 14
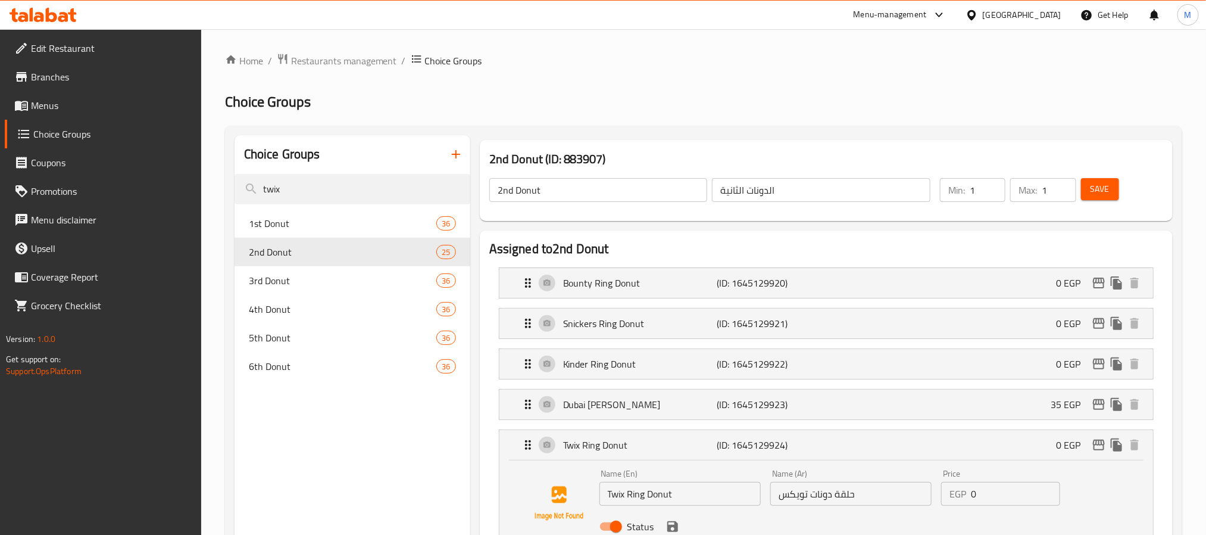
scroll to position [89, 0]
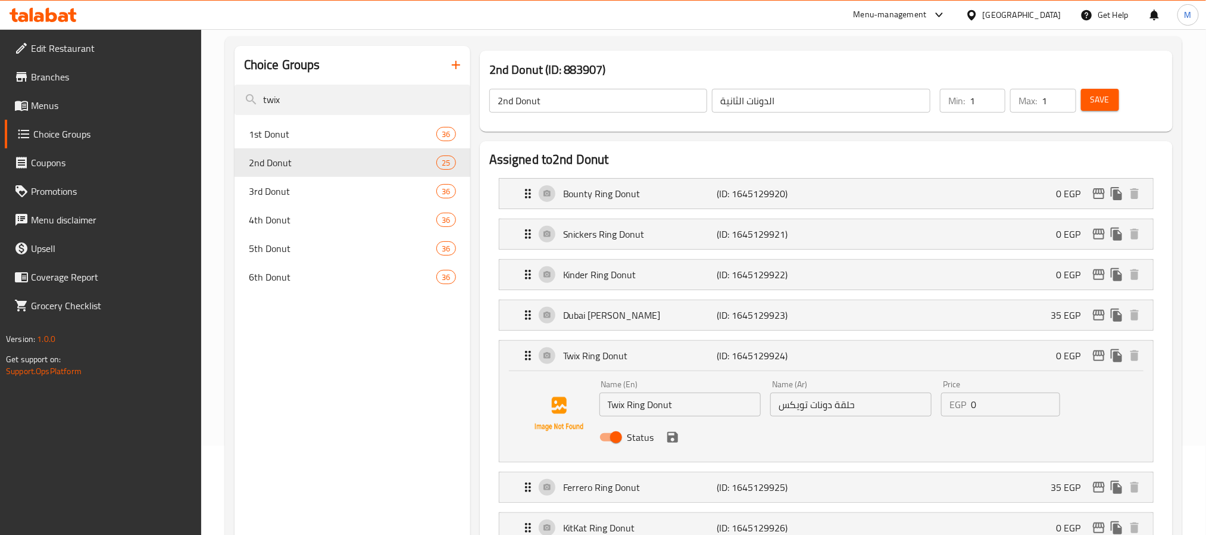
click at [792, 411] on input "حلقة دونات تويكس" at bounding box center [850, 404] width 161 height 24
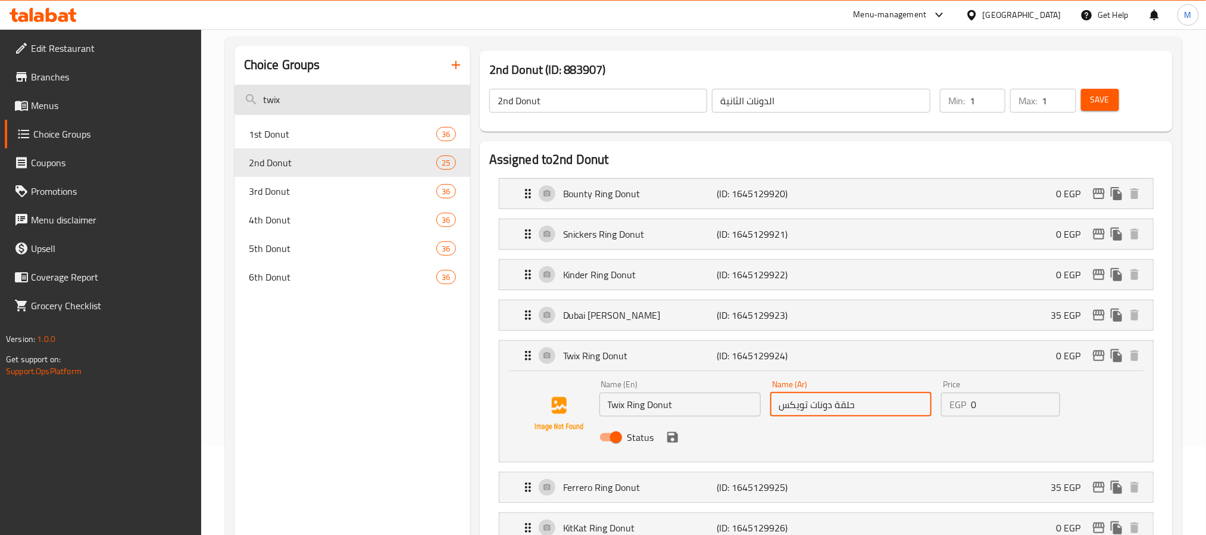
click at [304, 100] on input "twix" at bounding box center [353, 100] width 236 height 30
paste input "Snickers"
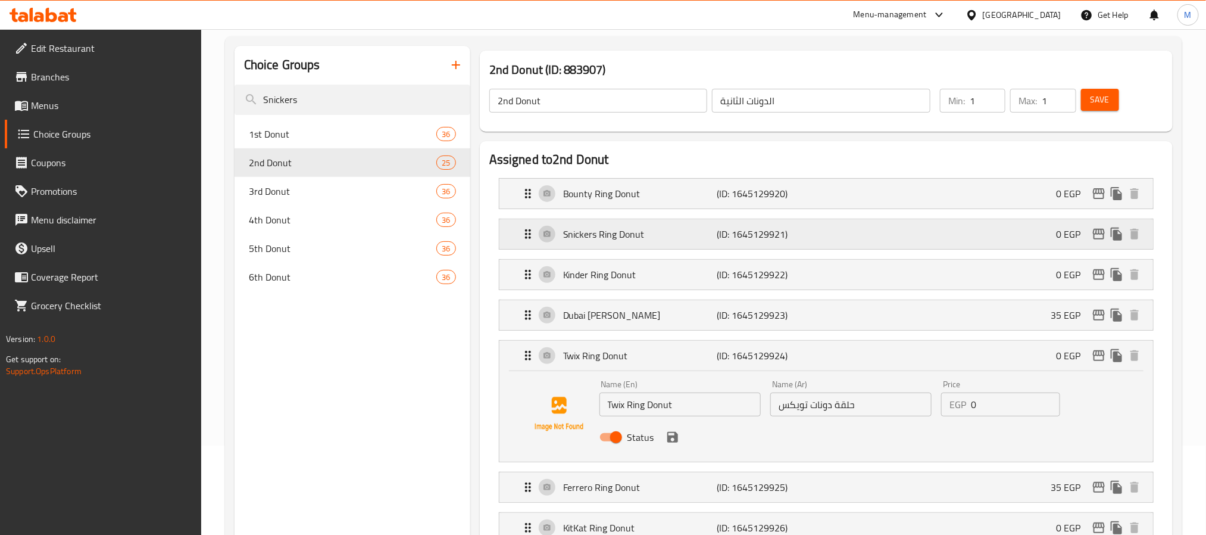
click at [654, 239] on p "Snickers Ring Donut" at bounding box center [640, 234] width 154 height 14
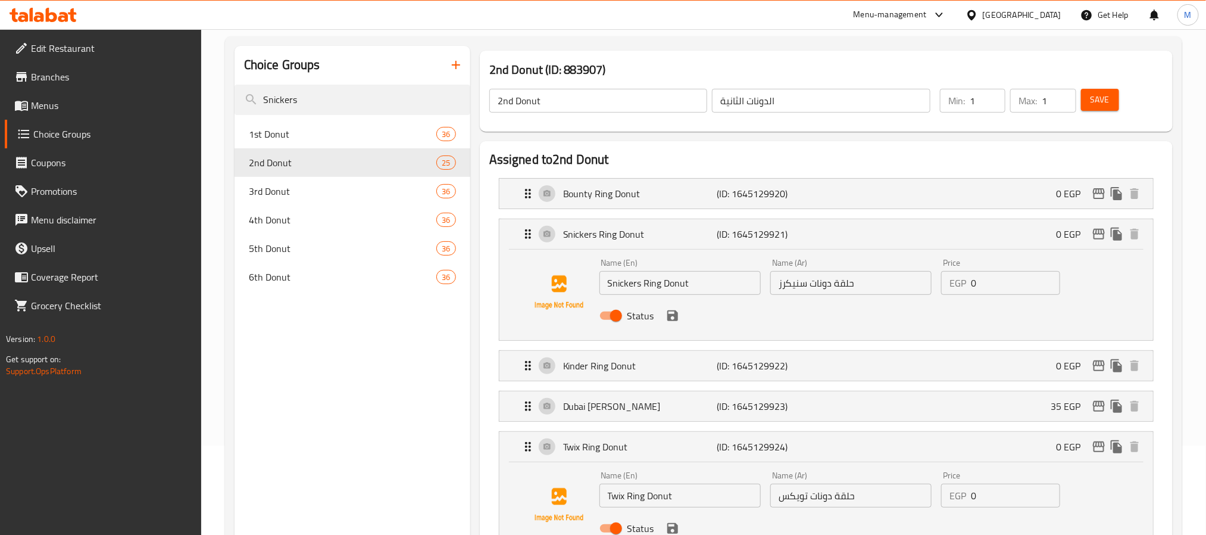
click at [788, 284] on input "حلقة دونات سنيكرز" at bounding box center [850, 283] width 161 height 24
click at [318, 90] on input "Snickers" at bounding box center [353, 100] width 236 height 30
paste input "Flute"
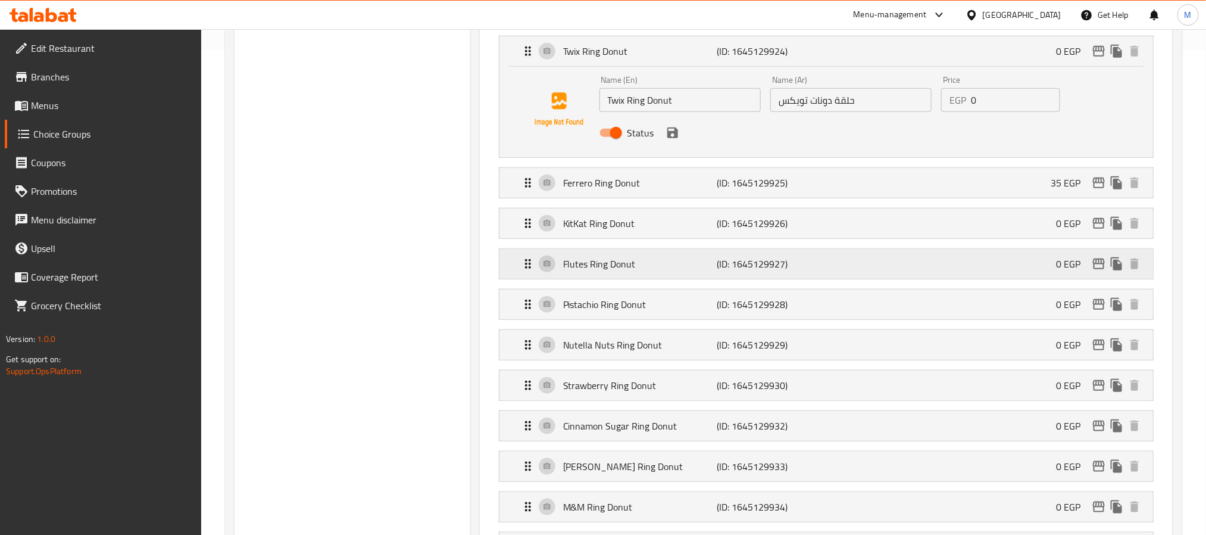
click at [645, 254] on div "Flutes Ring Donut (ID: 1645129927) 0 EGP" at bounding box center [830, 264] width 618 height 30
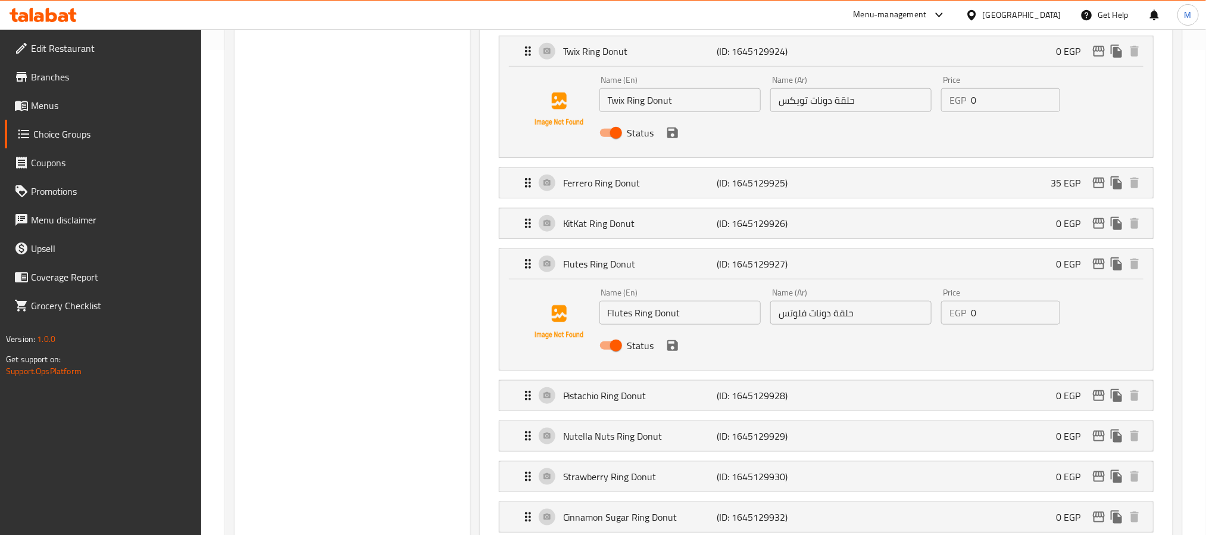
click at [792, 320] on input "حلقة دونات فلوتس" at bounding box center [850, 313] width 161 height 24
click at [677, 407] on div "Pistachio Ring Donut (ID: 1645129928) 0 EGP" at bounding box center [830, 395] width 618 height 30
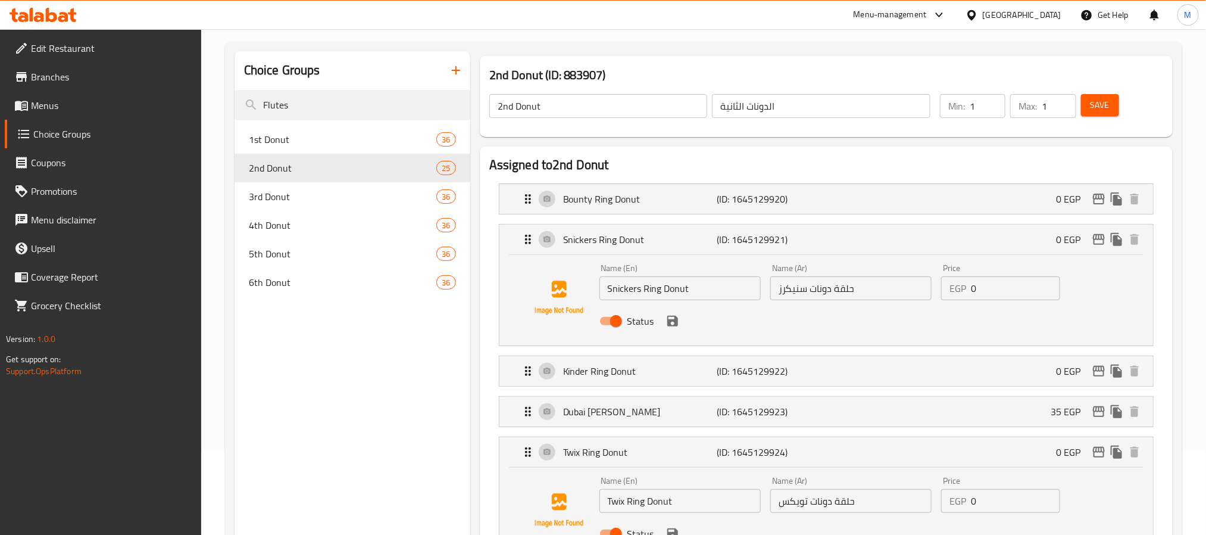
scroll to position [0, 0]
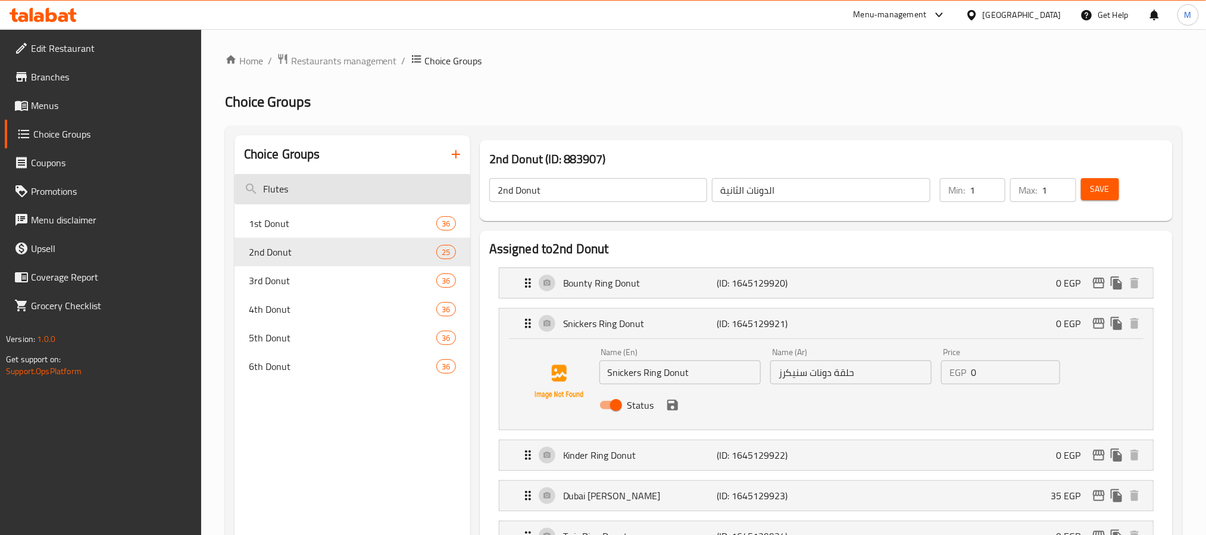
click at [313, 188] on input "Flutes" at bounding box center [353, 189] width 236 height 30
paste input "pistachio ring"
type input "pistachio ring"
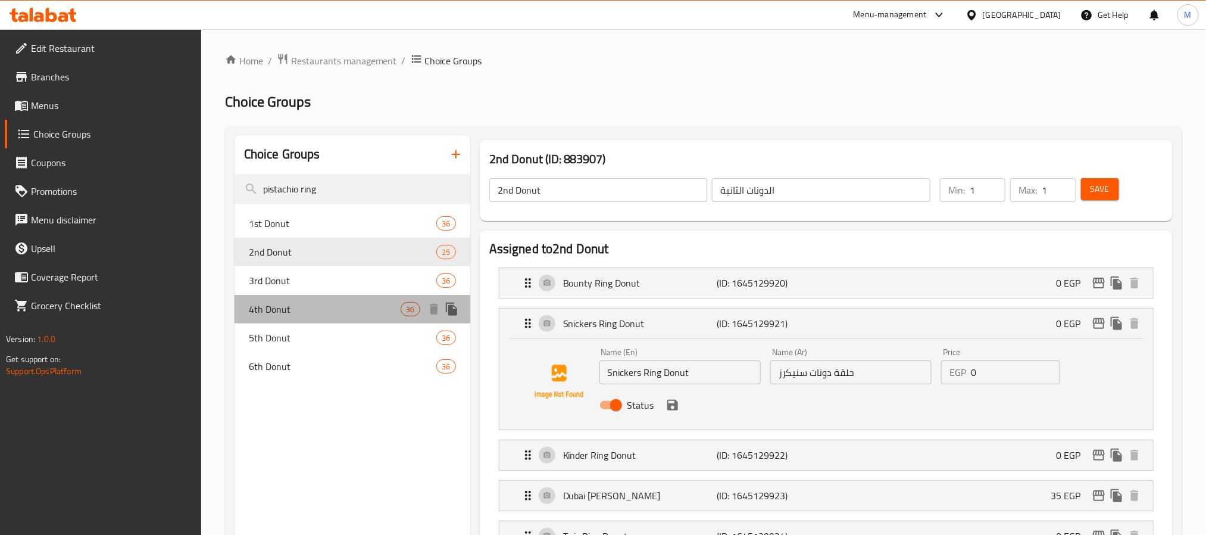
click at [316, 295] on div "4th Donut 36" at bounding box center [353, 309] width 236 height 29
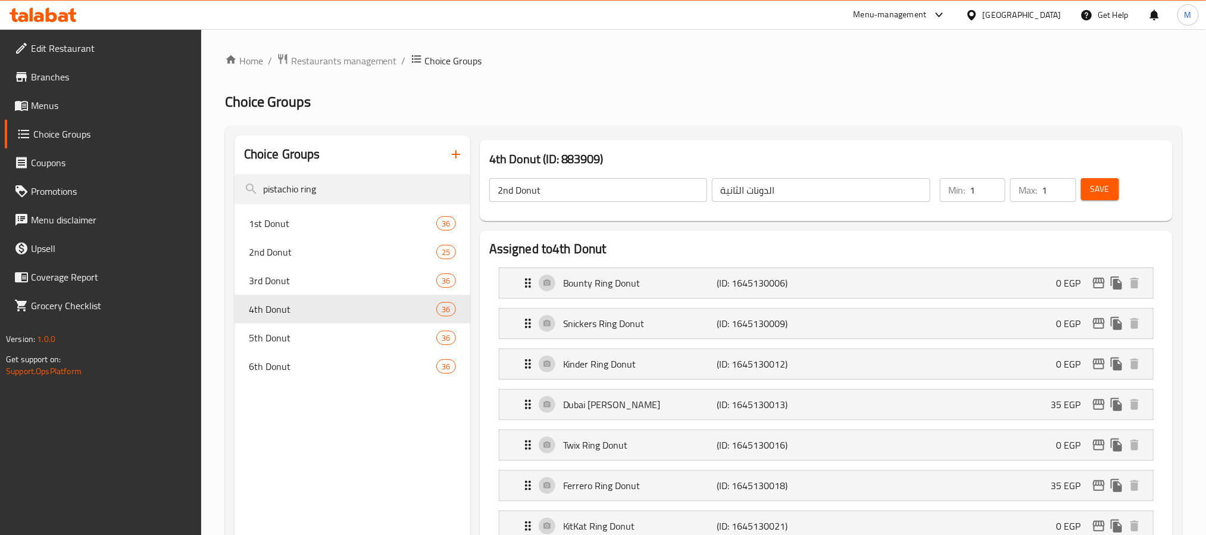
type input "4th Donut"
type input "الدونات الرابعة"
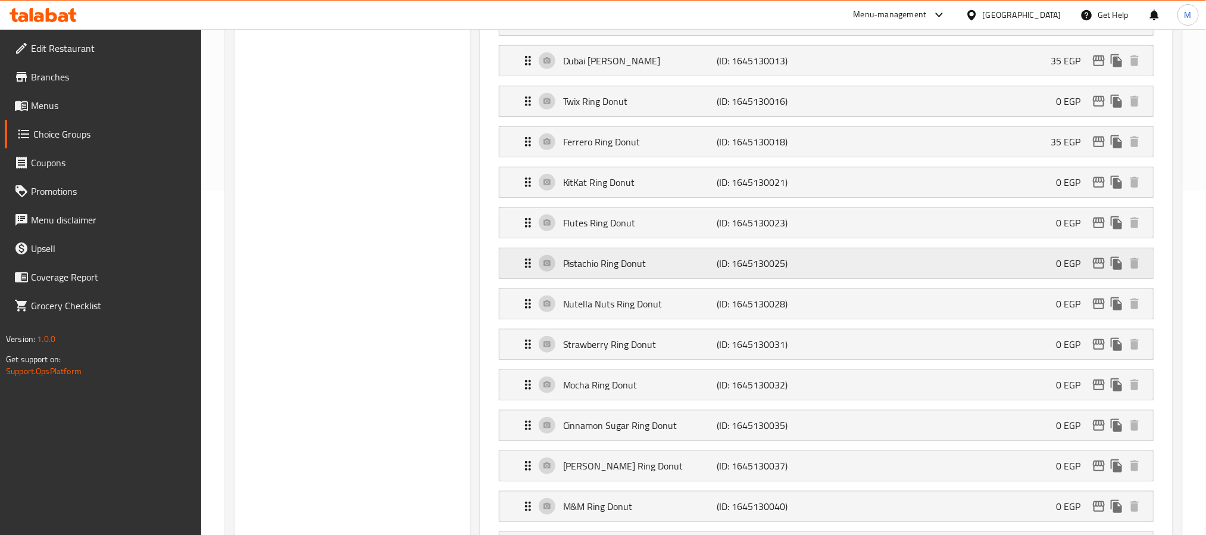
click at [707, 277] on div "Pistachio Ring Donut (ID: 1645130025) 0 EGP" at bounding box center [830, 263] width 618 height 30
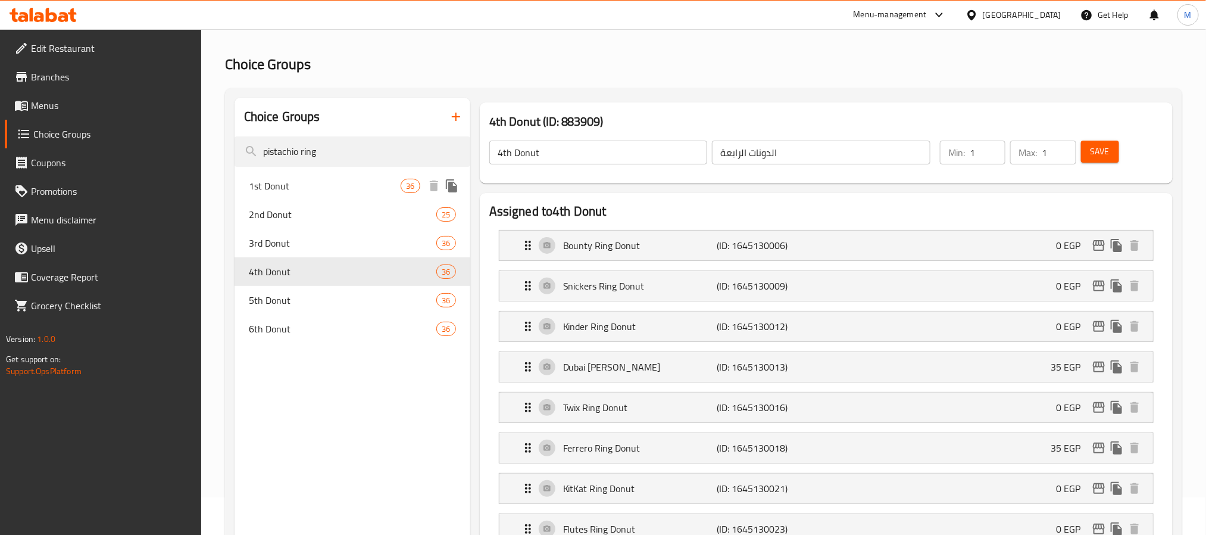
scroll to position [0, 0]
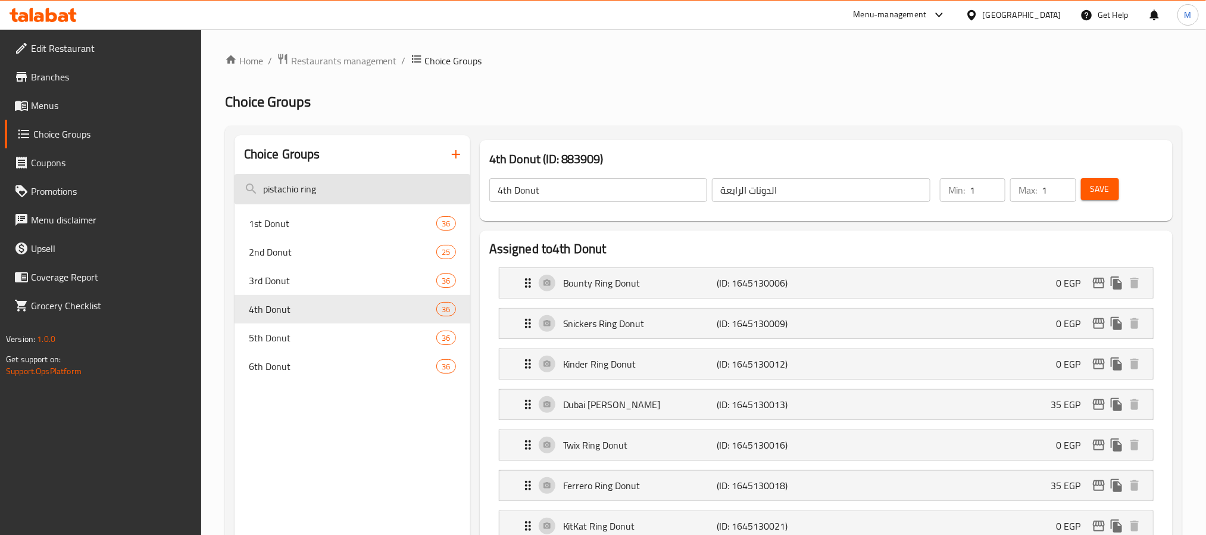
click at [307, 182] on input "pistachio ring" at bounding box center [353, 189] width 236 height 30
paste input "Kit-kat Crispy"
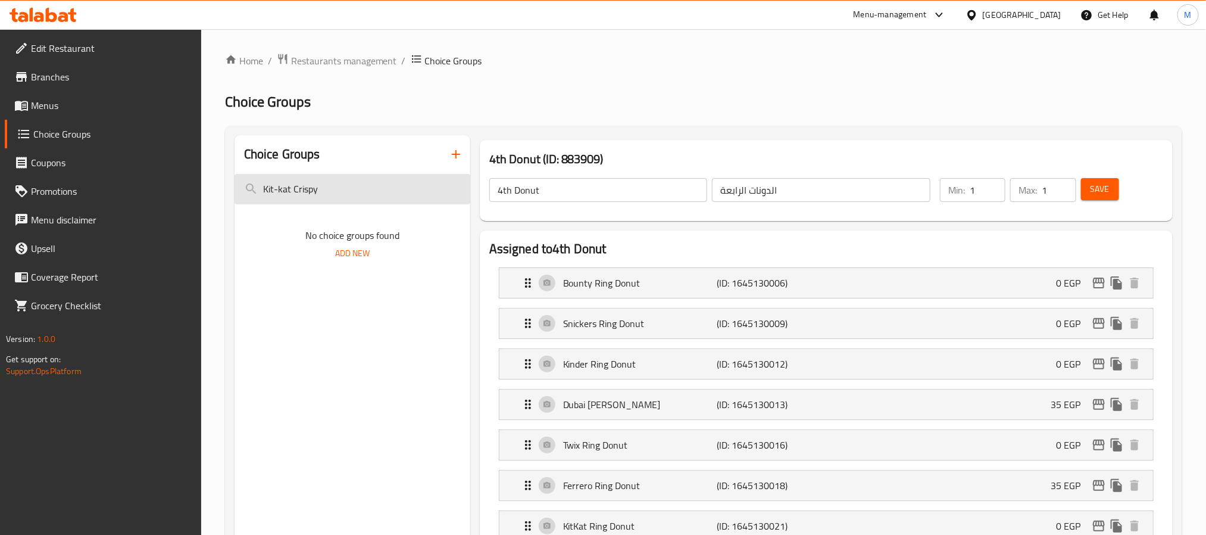
click at [277, 185] on input "Kit-kat Crispy" at bounding box center [353, 189] width 236 height 30
click at [306, 188] on input "Kit kat Crispy" at bounding box center [353, 189] width 236 height 30
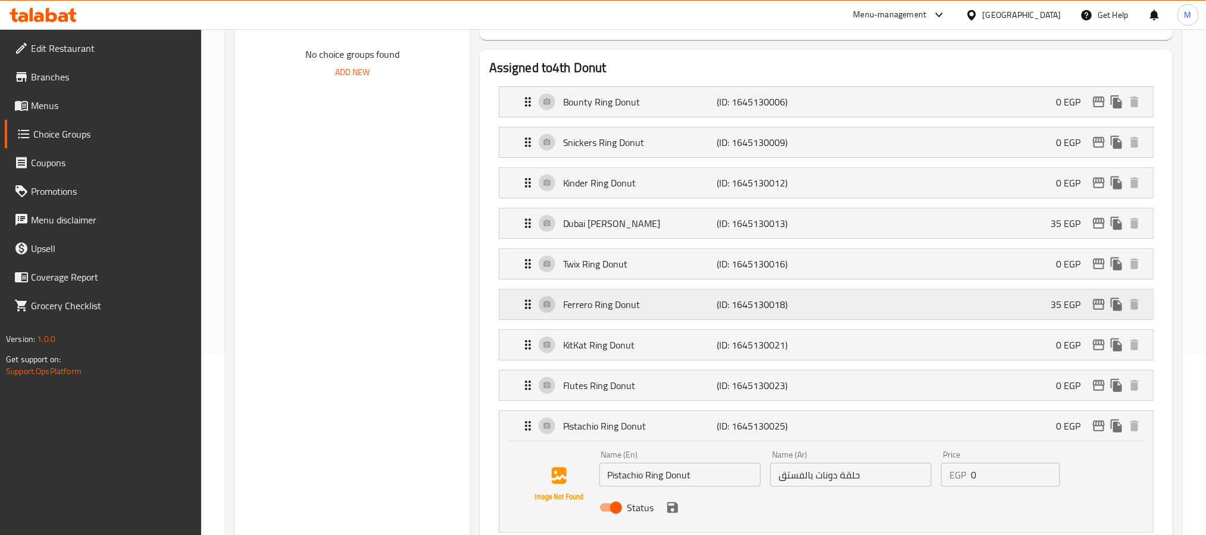
scroll to position [182, 0]
click at [702, 335] on div "KitKat Ring Donut (ID: 1645130021) 0 EGP" at bounding box center [830, 344] width 618 height 30
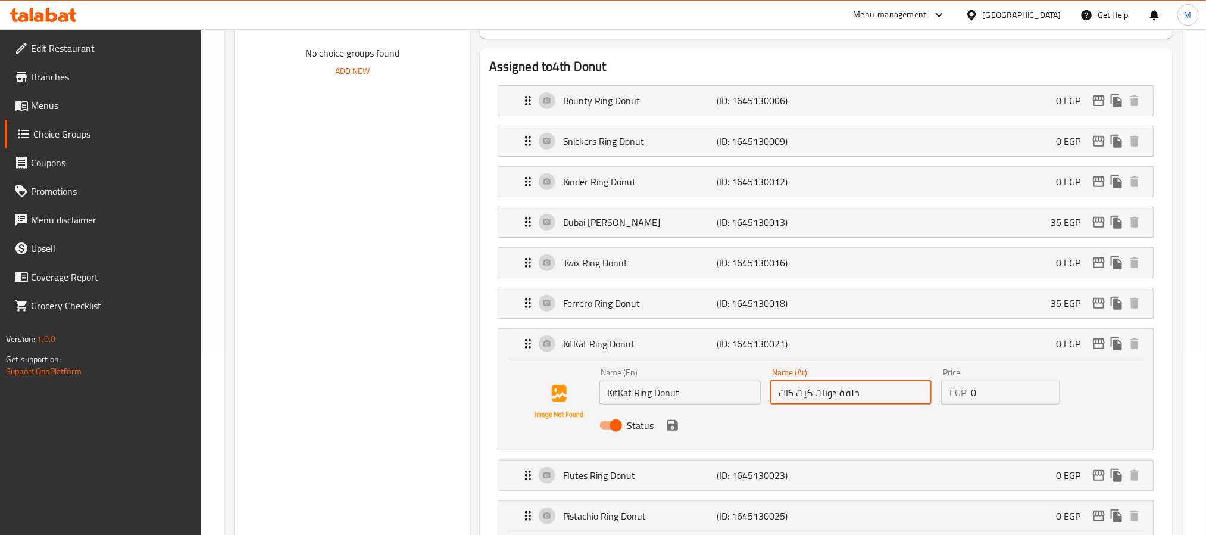
drag, startPoint x: 813, startPoint y: 397, endPoint x: 717, endPoint y: 388, distance: 96.9
click at [717, 388] on div "Name (En) KitKat Ring Donut Name (En) Name (Ar) حلقة دونات كيت كات Name (Ar) Pr…" at bounding box center [851, 402] width 513 height 78
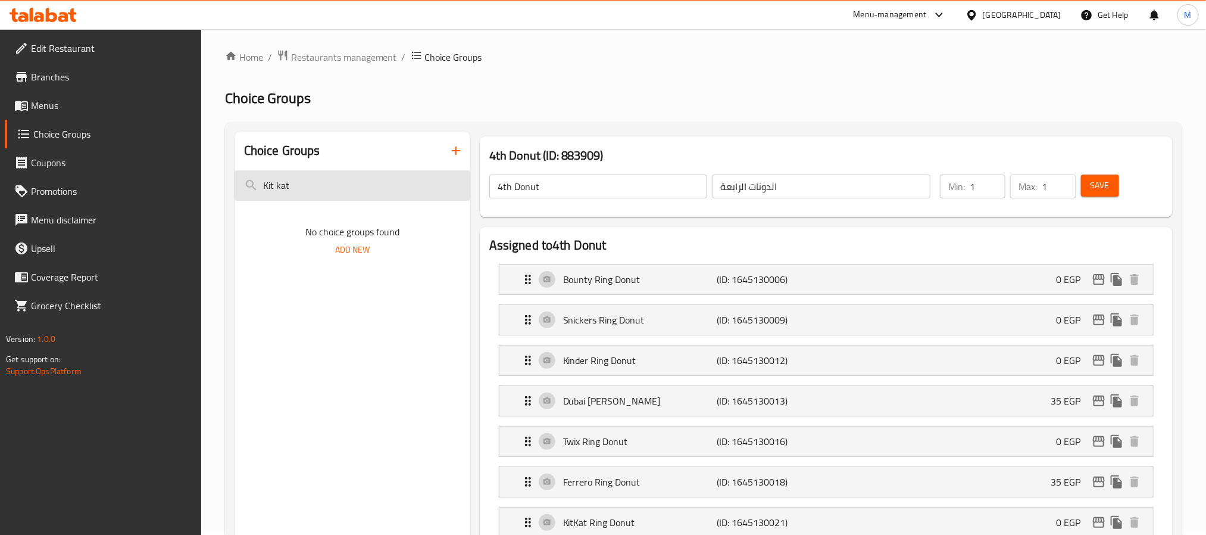
scroll to position [0, 0]
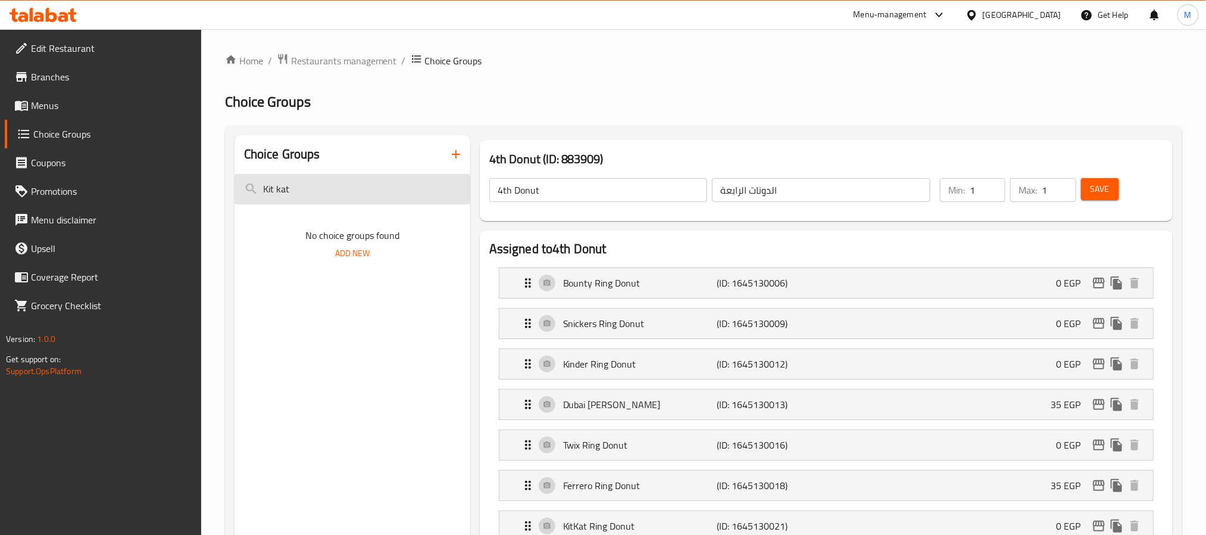
click at [356, 199] on input "Kit kat" at bounding box center [353, 189] width 236 height 30
paste input "Boston Cream"
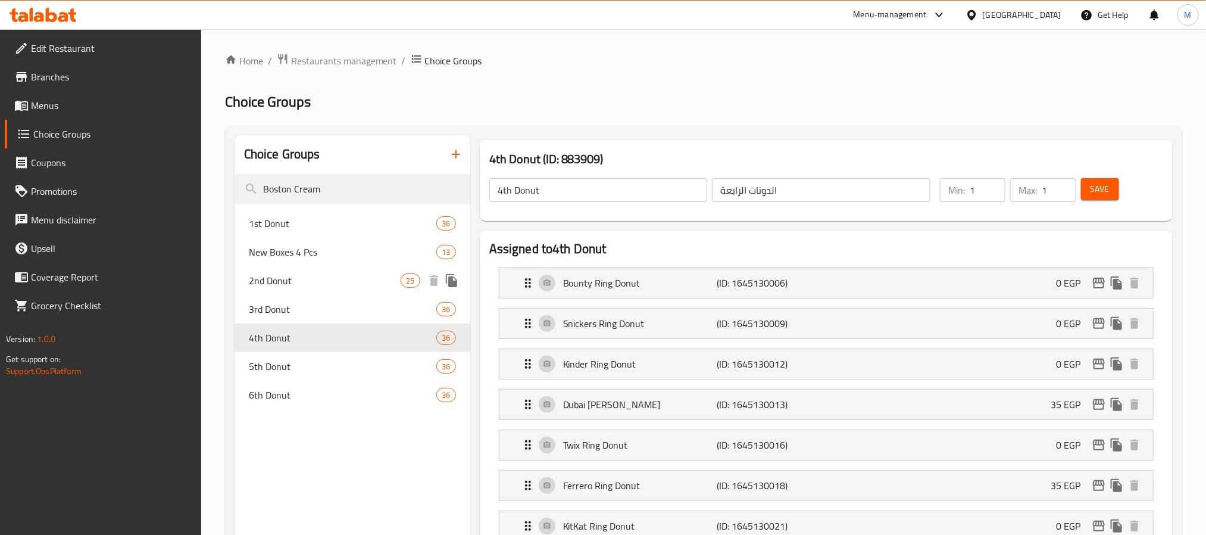
type input "Boston Cream"
click at [290, 266] on div "2nd Donut 25" at bounding box center [353, 280] width 236 height 29
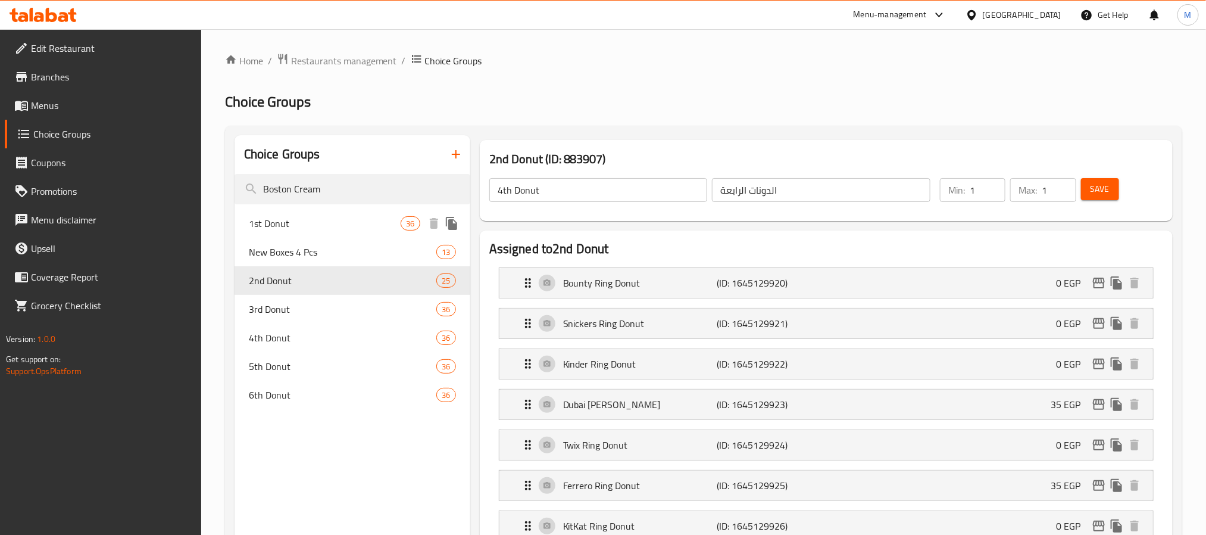
type input "2nd Donut"
type input "الدونات الثانية"
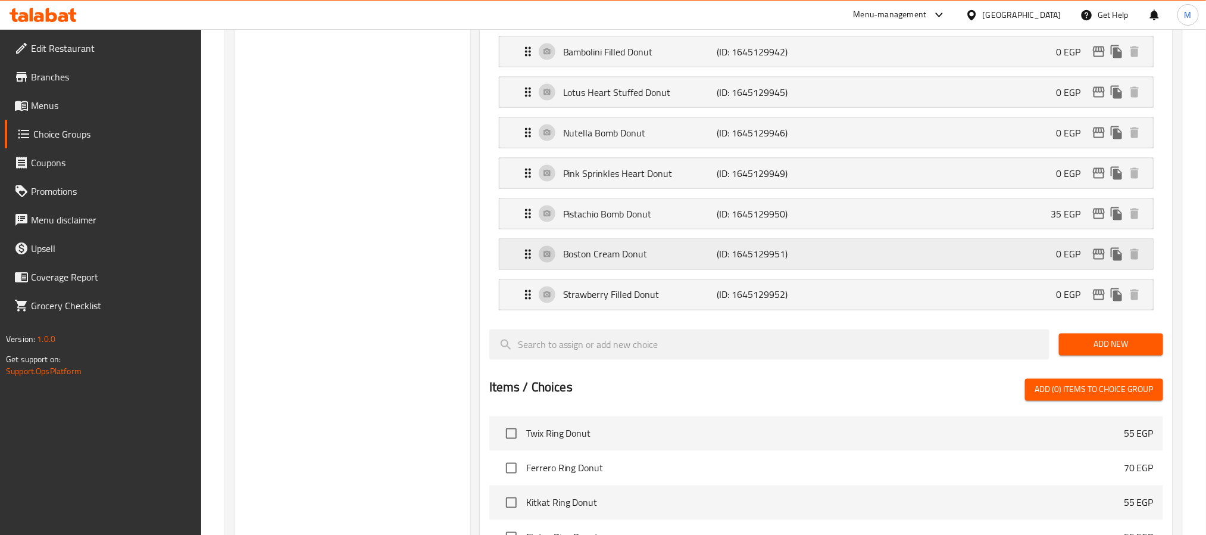
click at [718, 269] on div "Boston Cream Donut (ID: 1645129951) 0 EGP" at bounding box center [830, 254] width 618 height 30
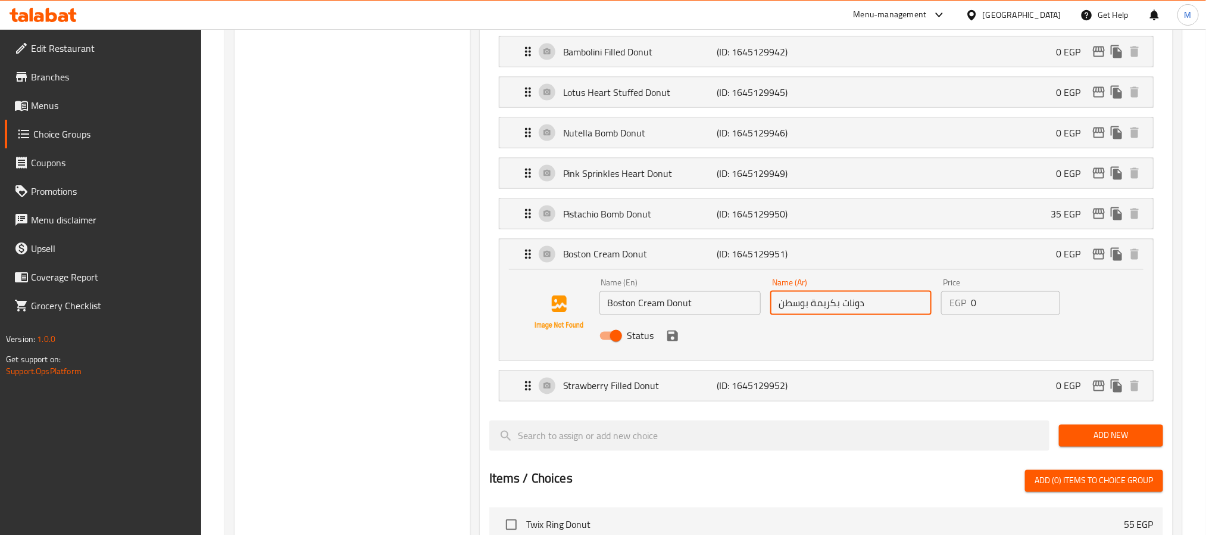
drag, startPoint x: 838, startPoint y: 321, endPoint x: 640, endPoint y: 316, distance: 197.7
click at [642, 316] on div "Name (En) Boston Cream Donut Name (En) Name (Ar) دونات بكريمة بوسطن Name (Ar) P…" at bounding box center [851, 313] width 513 height 78
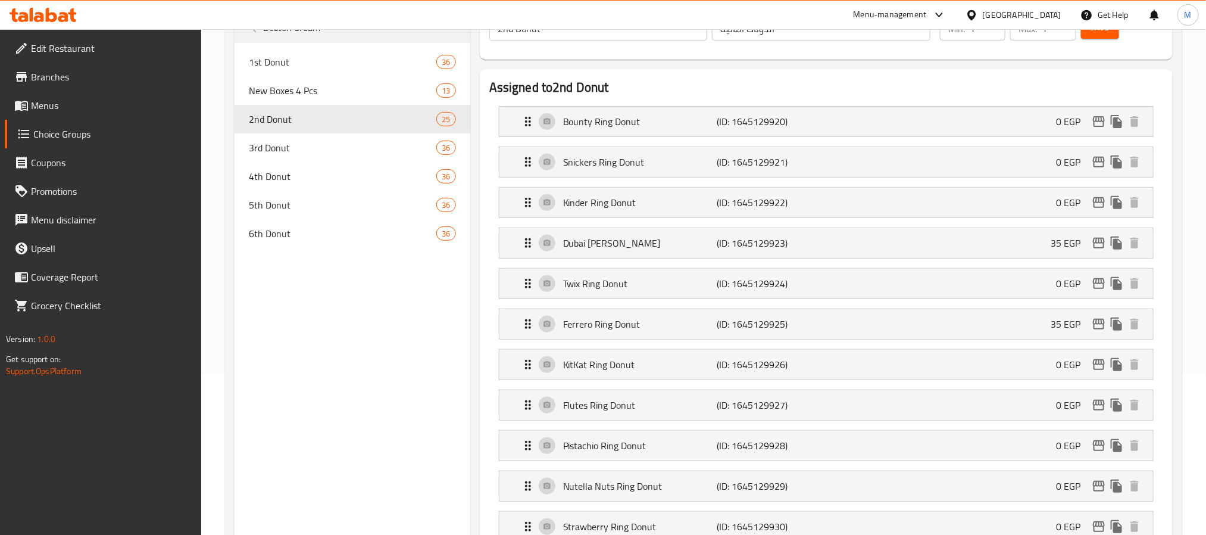
scroll to position [0, 0]
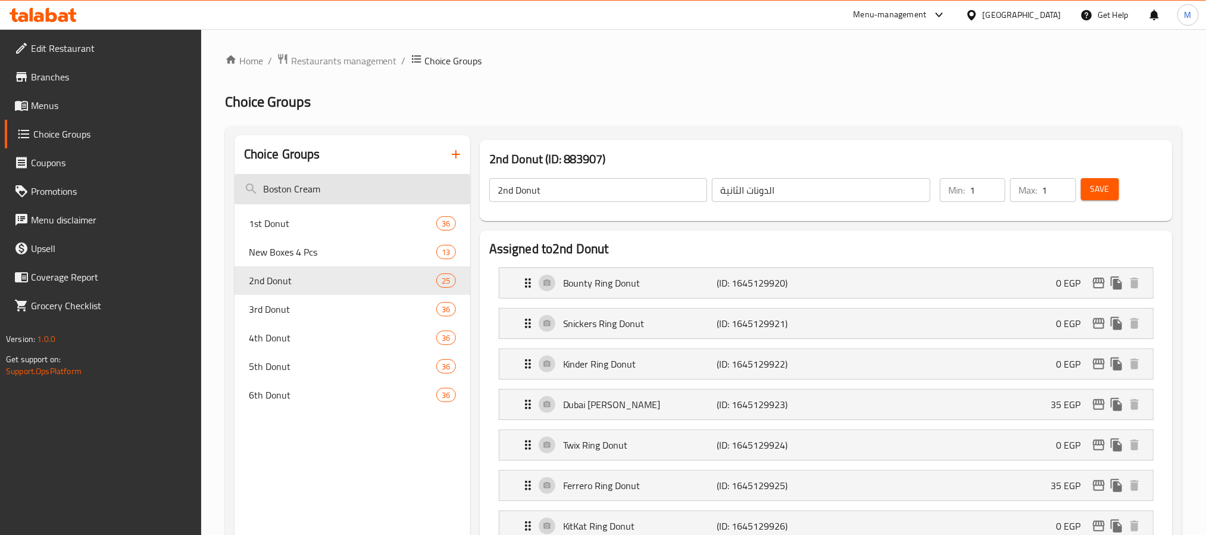
click at [329, 191] on input "Boston Cream" at bounding box center [353, 189] width 236 height 30
paste input "Strawberry Boo"
type input "Strawberry Boom"
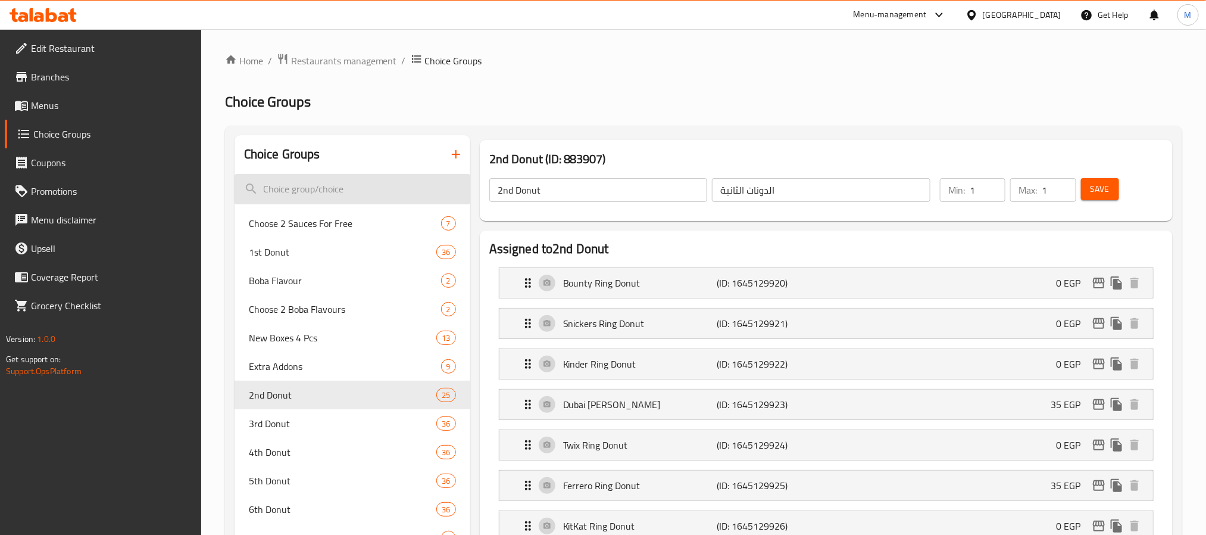
paste input "Lotus Heart"
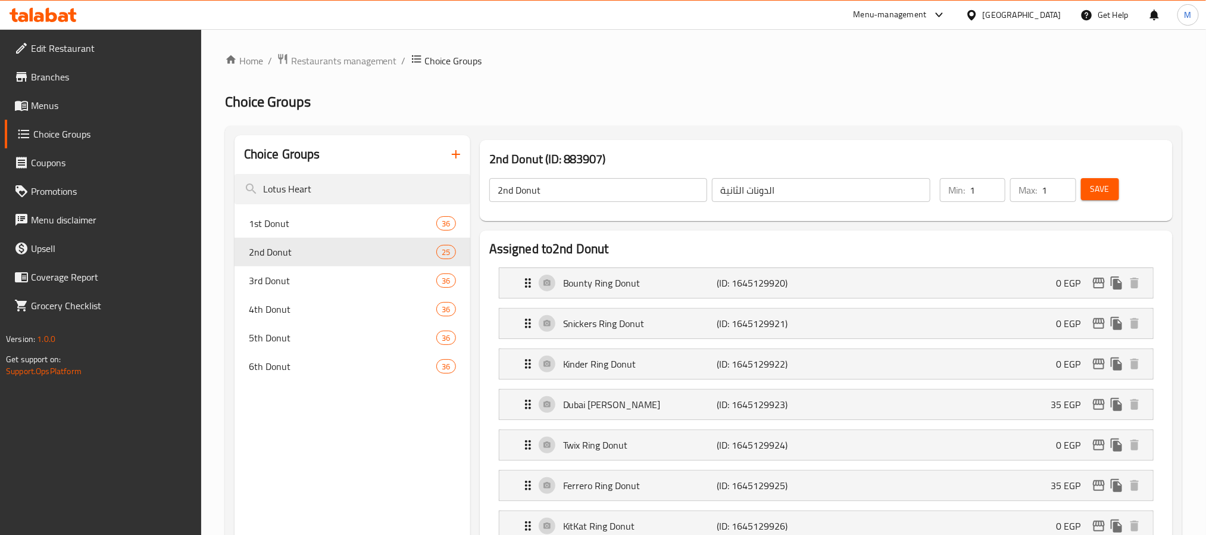
scroll to position [795, 0]
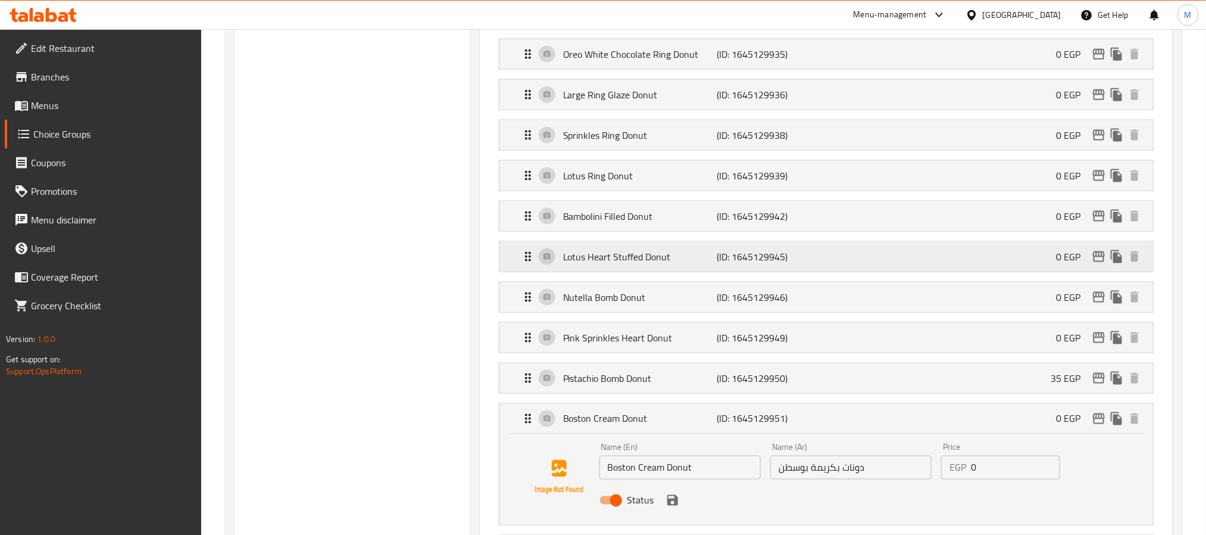
click at [730, 264] on p "(ID: 1645129945)" at bounding box center [768, 256] width 102 height 14
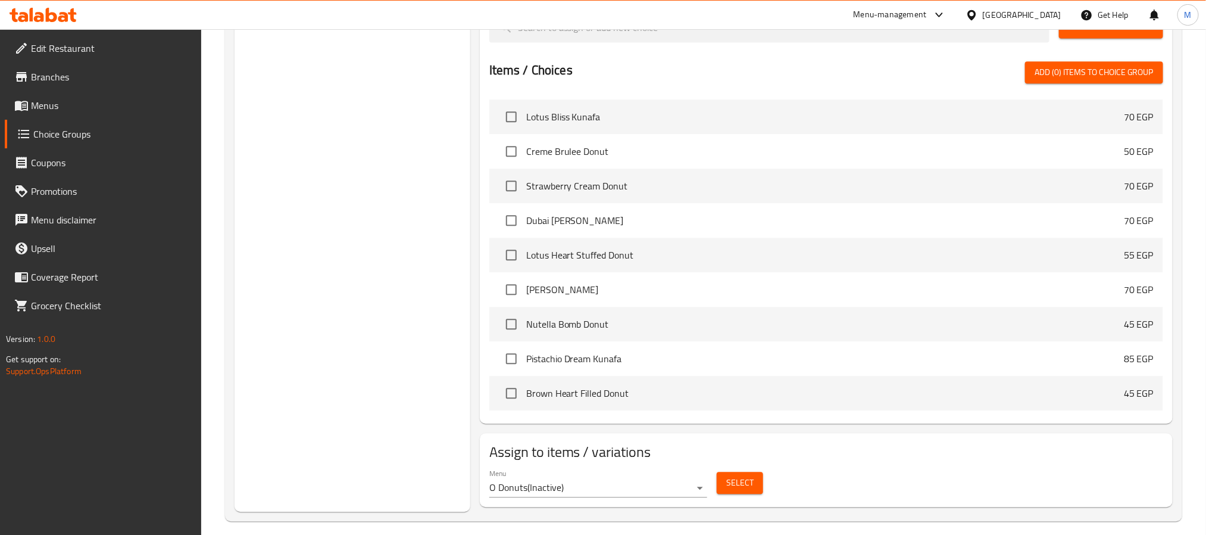
scroll to position [0, 0]
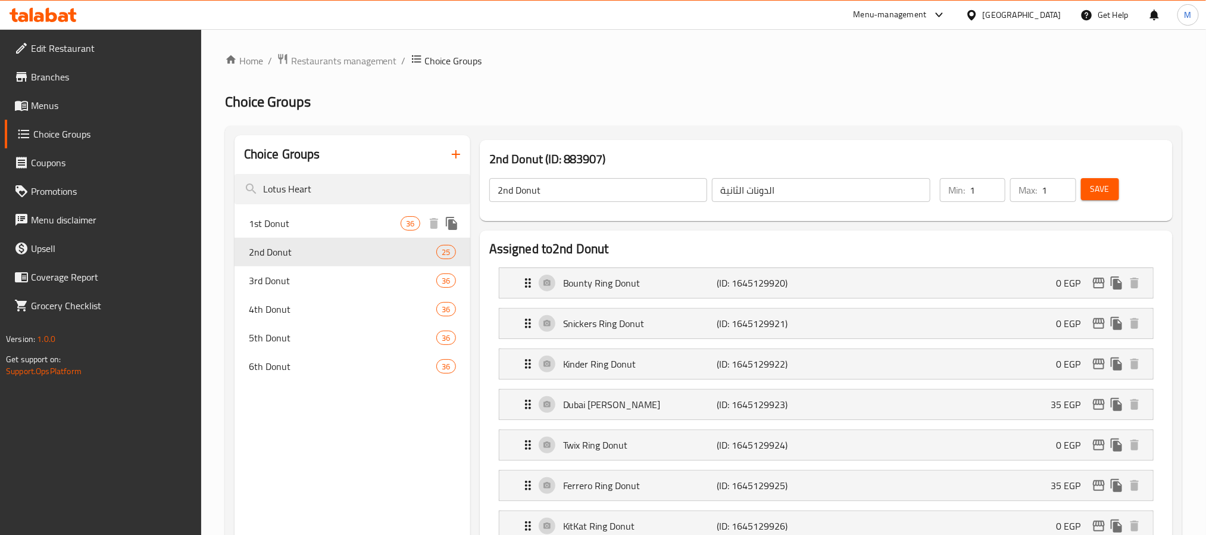
click at [370, 209] on div "1st Donut 36" at bounding box center [353, 223] width 236 height 29
click at [365, 189] on input "Lotus Heart" at bounding box center [353, 189] width 236 height 30
paste input "فستق كنافة دبي"
type input "فستق كنافة دبي"
type input "1st Donut"
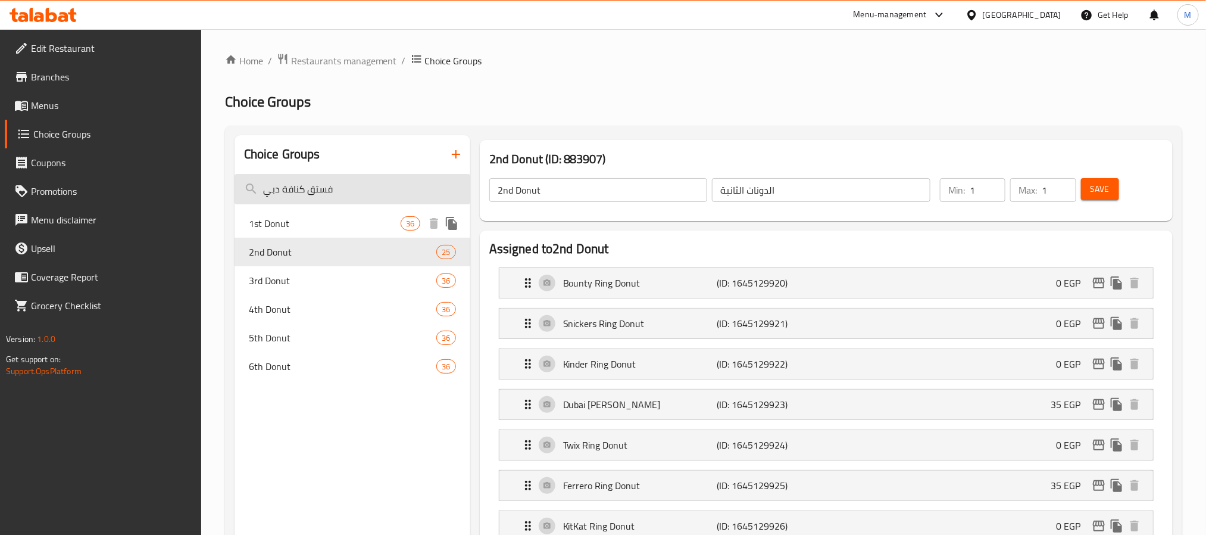
type input "أول دونات"
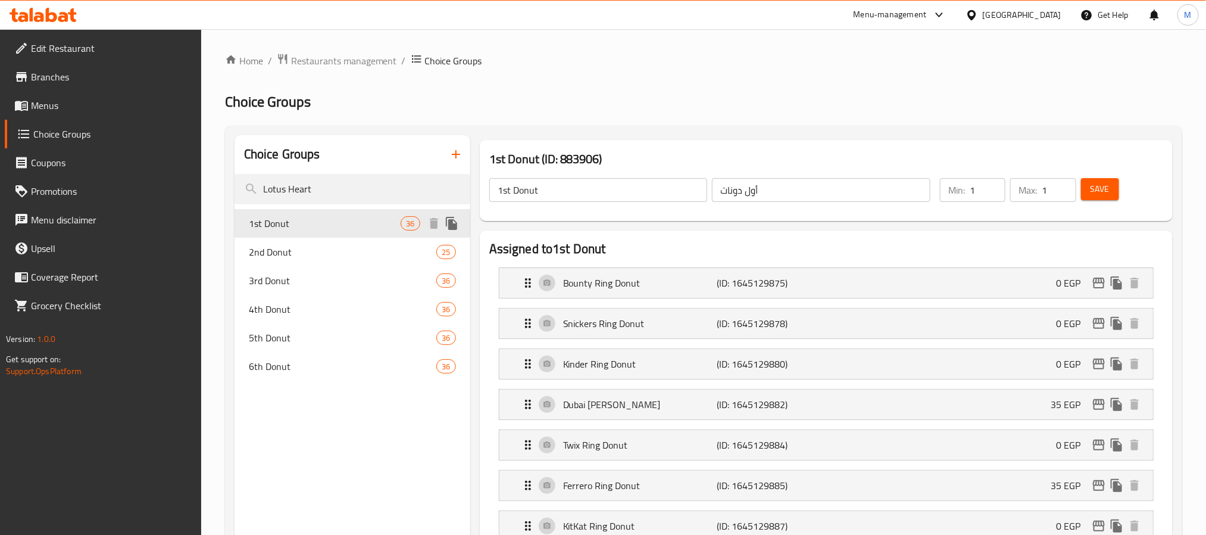
paste input "Pistachio Konafa [GEOGRAPHIC_DATA]"
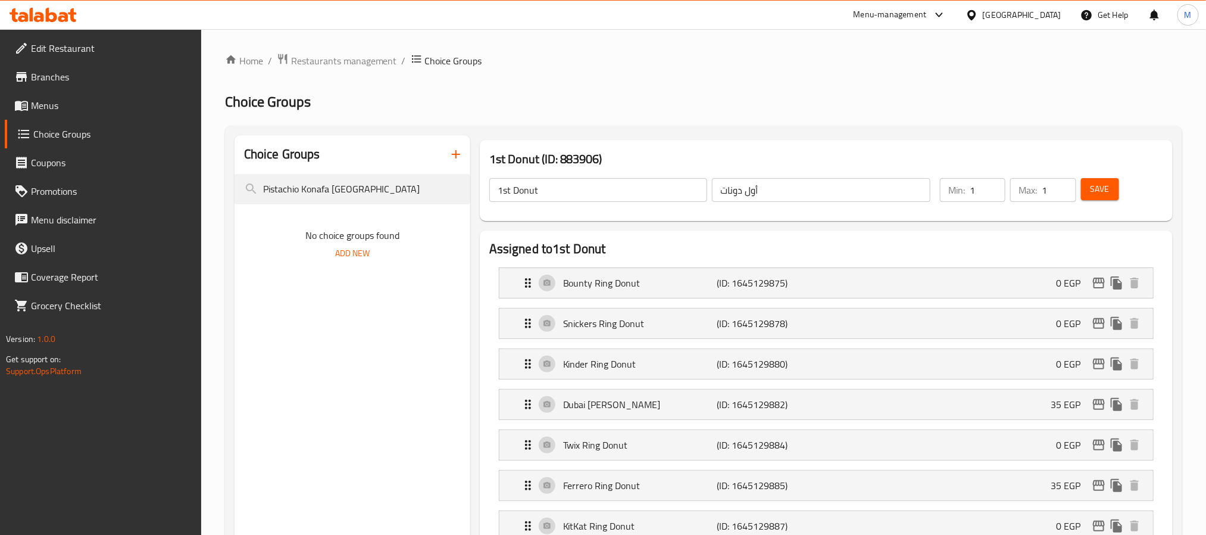
type input "Pistachio Konafa [GEOGRAPHIC_DATA]"
click at [756, 406] on p "(ID: 1645129882)" at bounding box center [768, 404] width 102 height 14
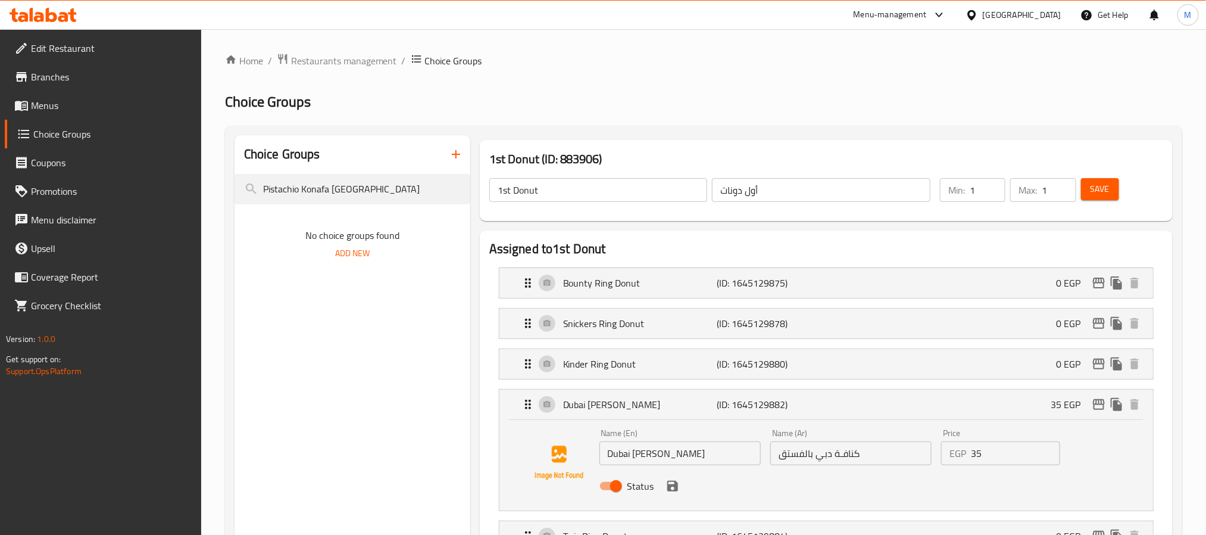
click at [66, 102] on span "Menus" at bounding box center [111, 105] width 161 height 14
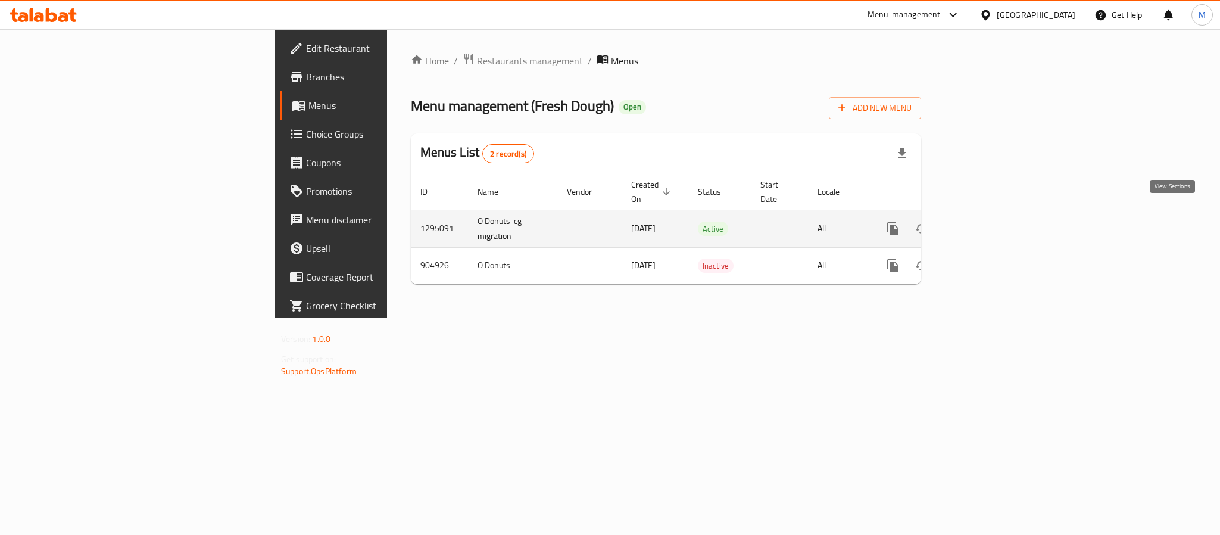
click at [986, 221] on icon "enhanced table" at bounding box center [978, 228] width 14 height 14
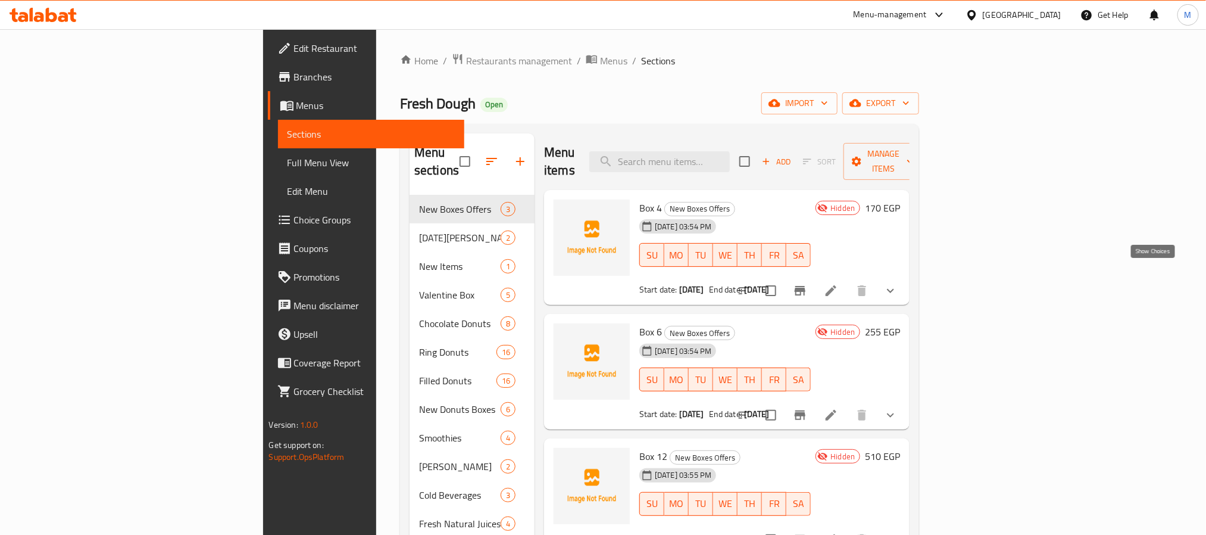
click at [898, 283] on icon "show more" at bounding box center [890, 290] width 14 height 14
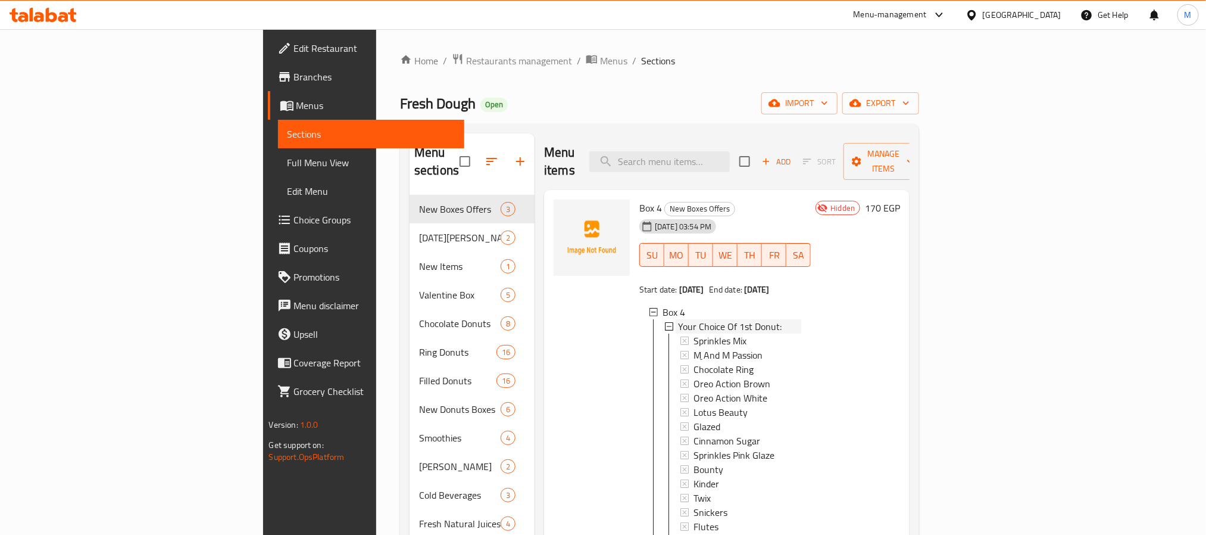
click at [665, 322] on icon at bounding box center [669, 326] width 8 height 8
click at [665, 336] on icon at bounding box center [669, 340] width 8 height 8
click at [665, 351] on icon at bounding box center [669, 355] width 8 height 8
click at [665, 365] on icon at bounding box center [669, 369] width 8 height 8
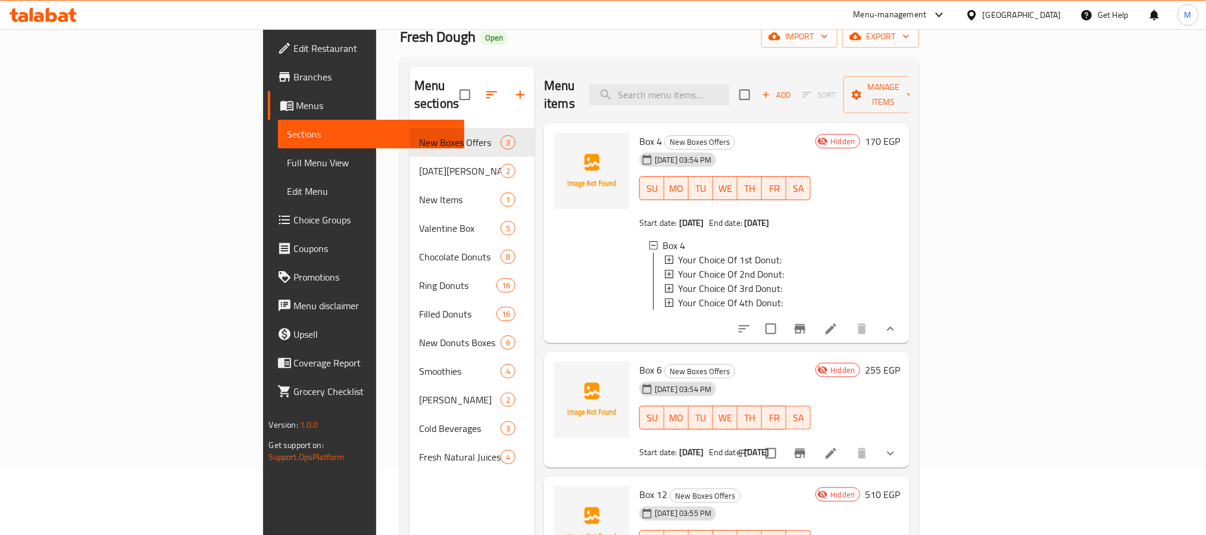
scroll to position [167, 0]
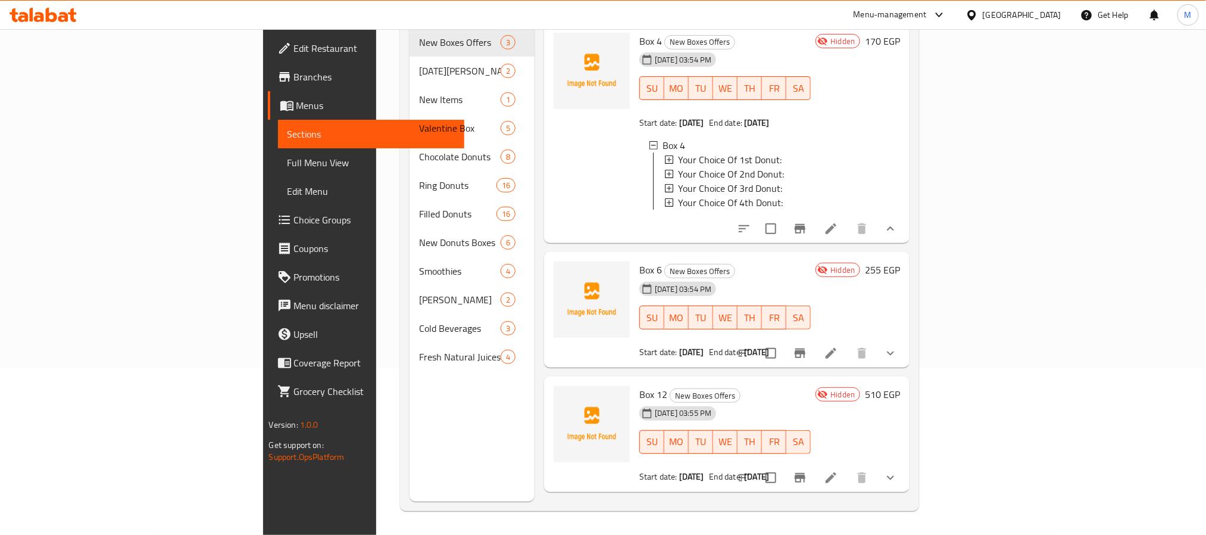
click at [898, 354] on icon "show more" at bounding box center [890, 353] width 14 height 14
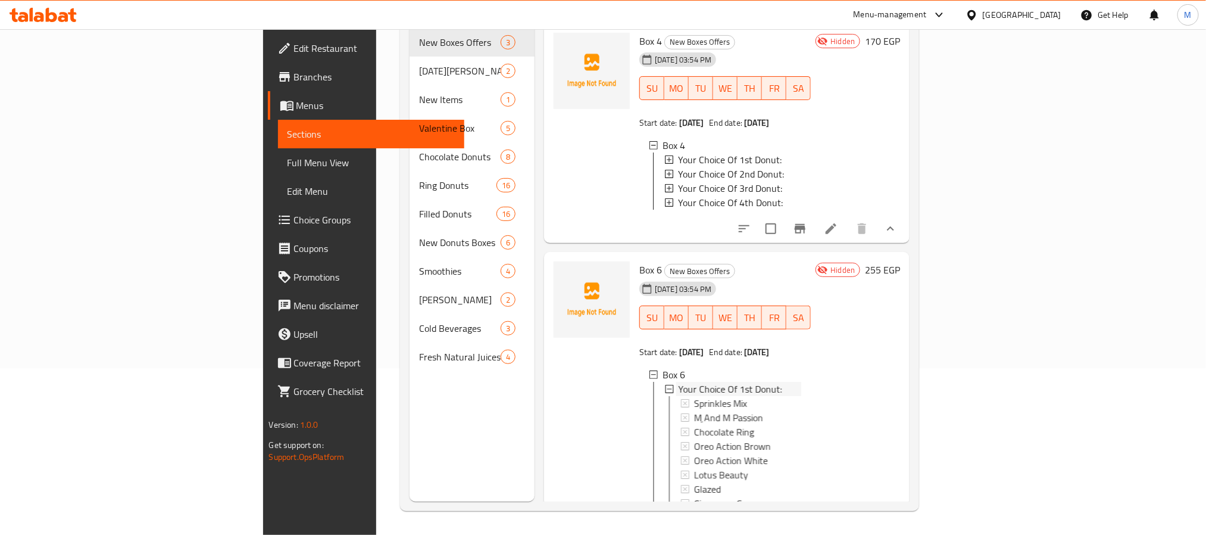
click at [665, 385] on icon at bounding box center [669, 389] width 8 height 8
click at [665, 397] on icon at bounding box center [669, 401] width 8 height 8
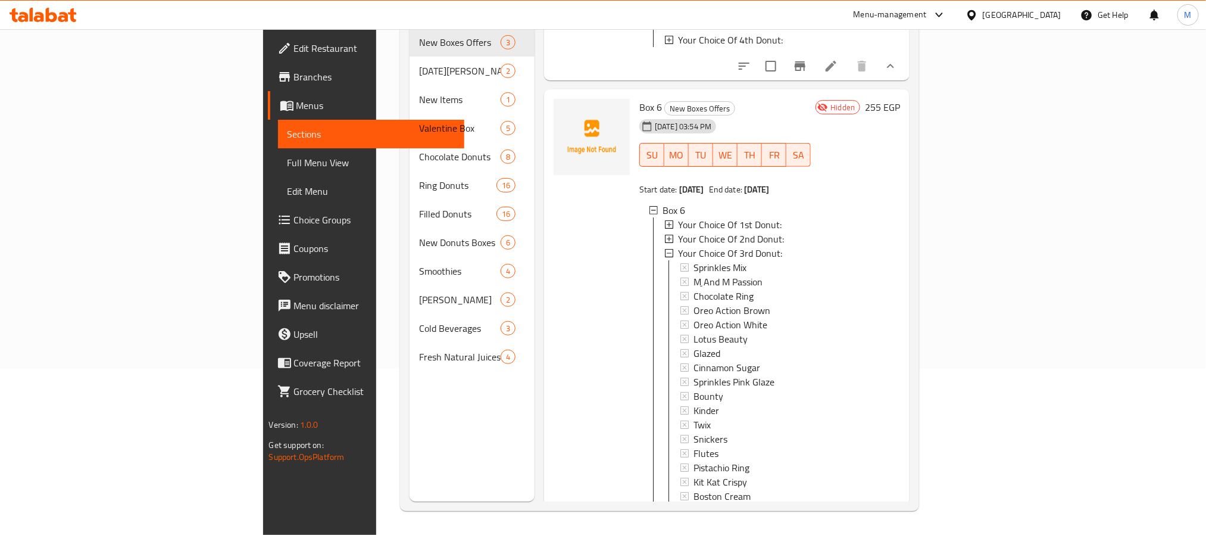
scroll to position [179, 0]
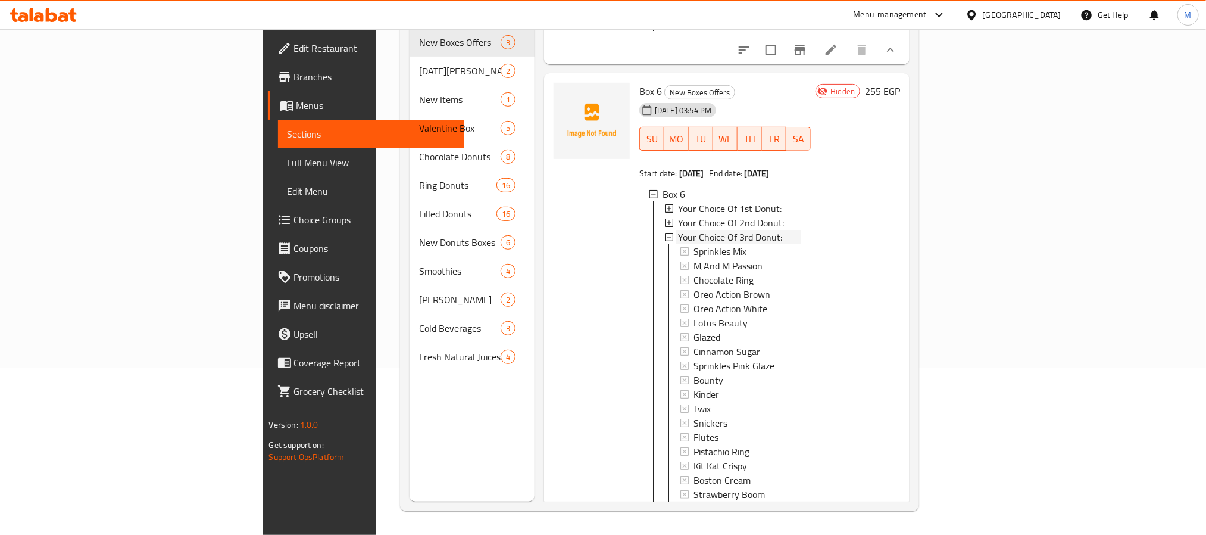
click at [665, 234] on icon at bounding box center [669, 237] width 8 height 8
click at [665, 248] on icon at bounding box center [669, 251] width 8 height 8
click at [665, 261] on icon at bounding box center [669, 265] width 8 height 8
click at [665, 279] on icon at bounding box center [669, 280] width 8 height 8
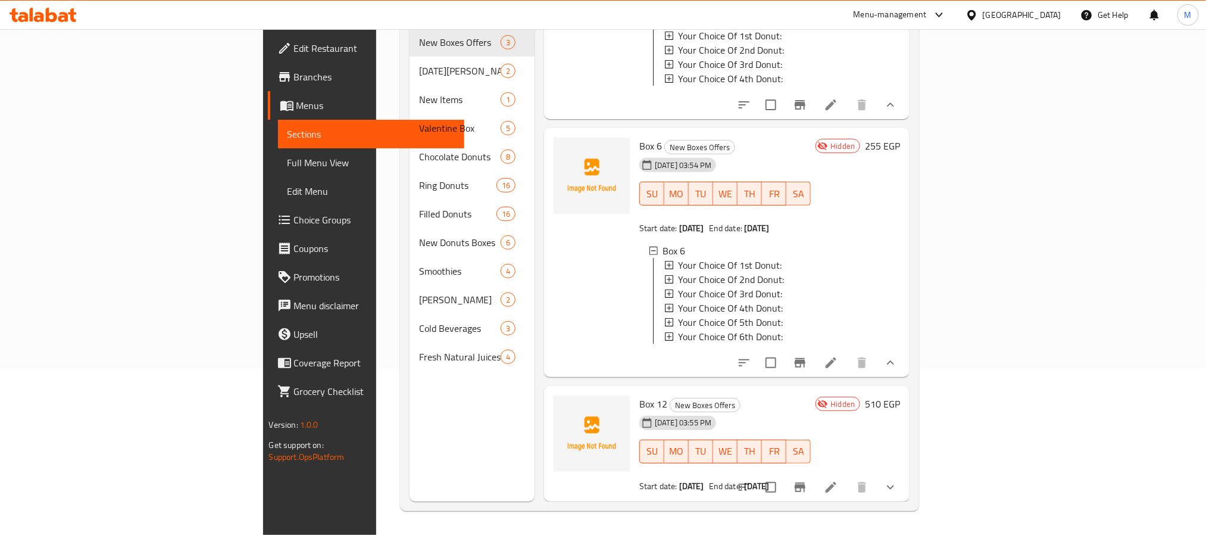
scroll to position [132, 0]
click at [905, 493] on button "show more" at bounding box center [890, 487] width 29 height 29
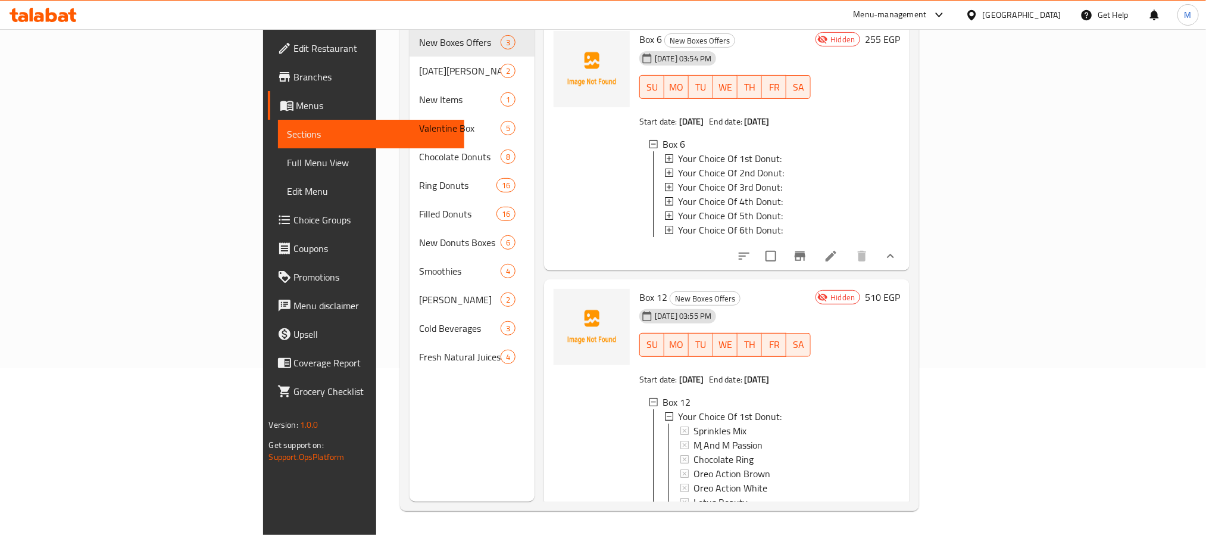
scroll to position [2, 0]
click at [665, 418] on icon at bounding box center [669, 414] width 8 height 8
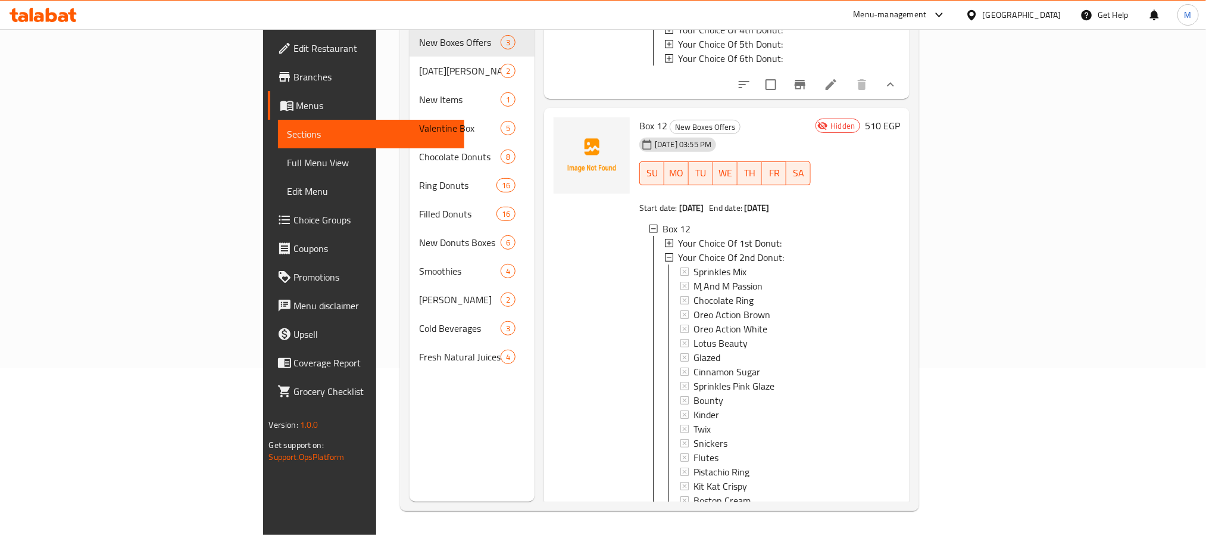
scroll to position [409, 0]
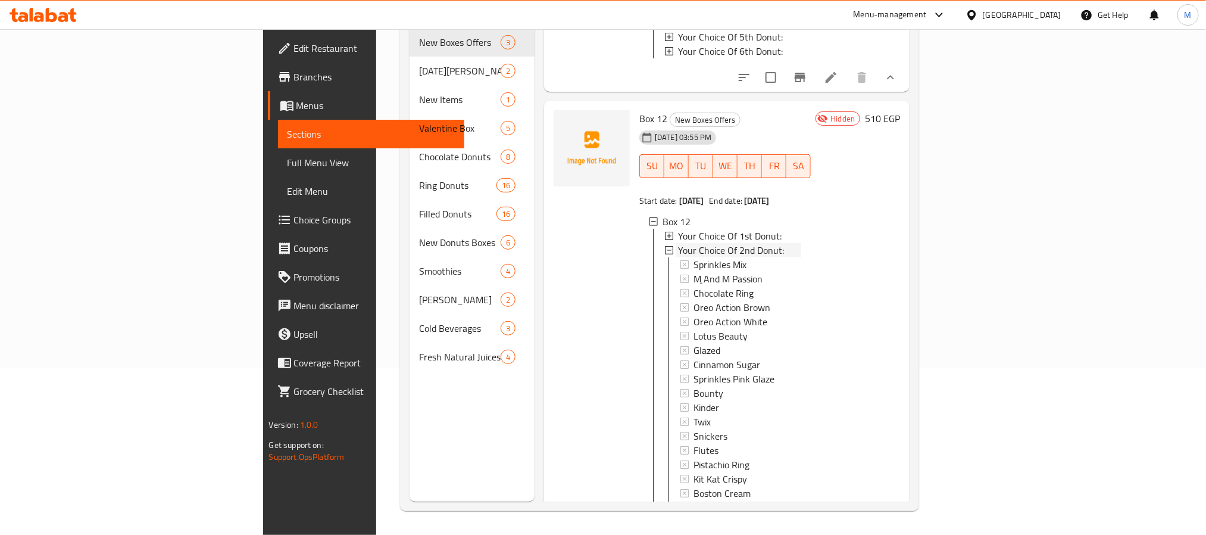
click at [665, 254] on icon at bounding box center [669, 250] width 8 height 8
click at [665, 268] on icon at bounding box center [669, 264] width 8 height 8
click at [665, 283] on icon at bounding box center [669, 278] width 8 height 8
click at [665, 297] on icon at bounding box center [669, 293] width 8 height 8
click at [665, 311] on icon at bounding box center [669, 307] width 8 height 8
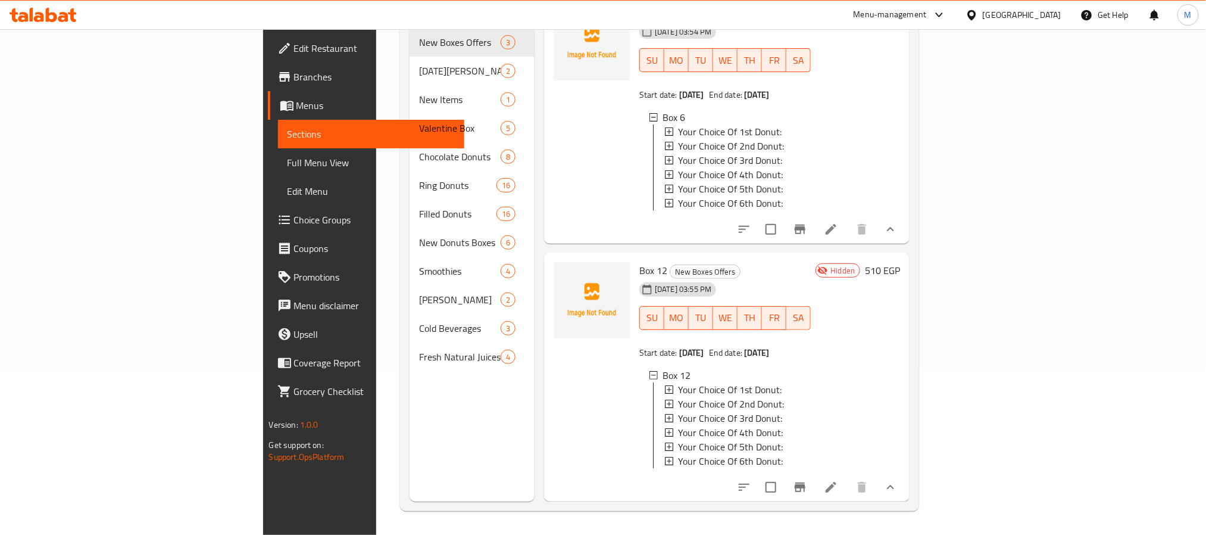
scroll to position [279, 0]
click at [838, 488] on icon at bounding box center [831, 487] width 14 height 14
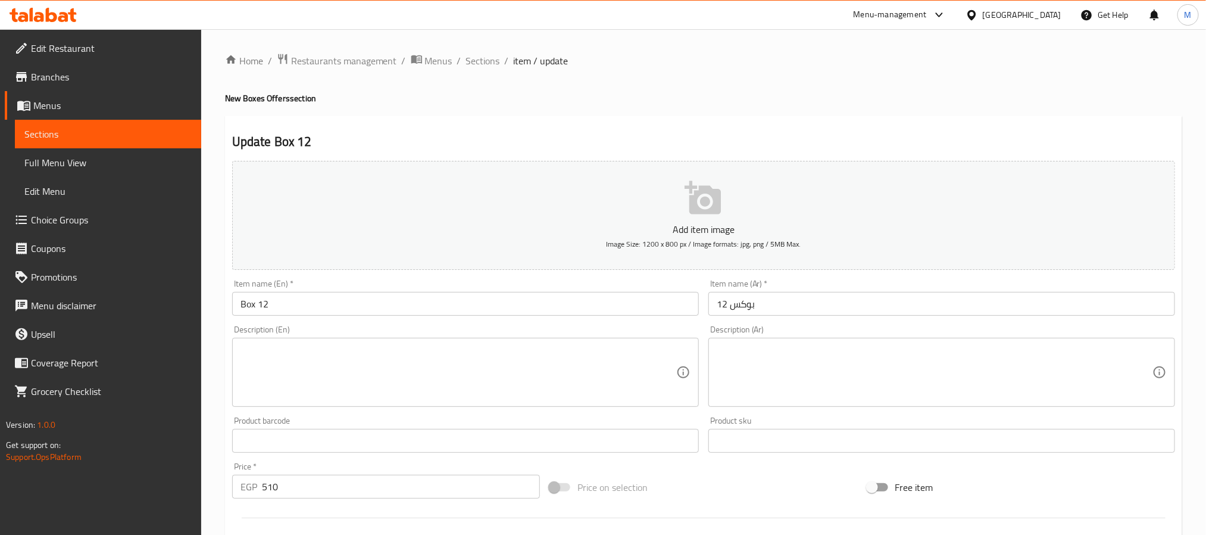
click at [1117, 438] on input "text" at bounding box center [941, 441] width 467 height 24
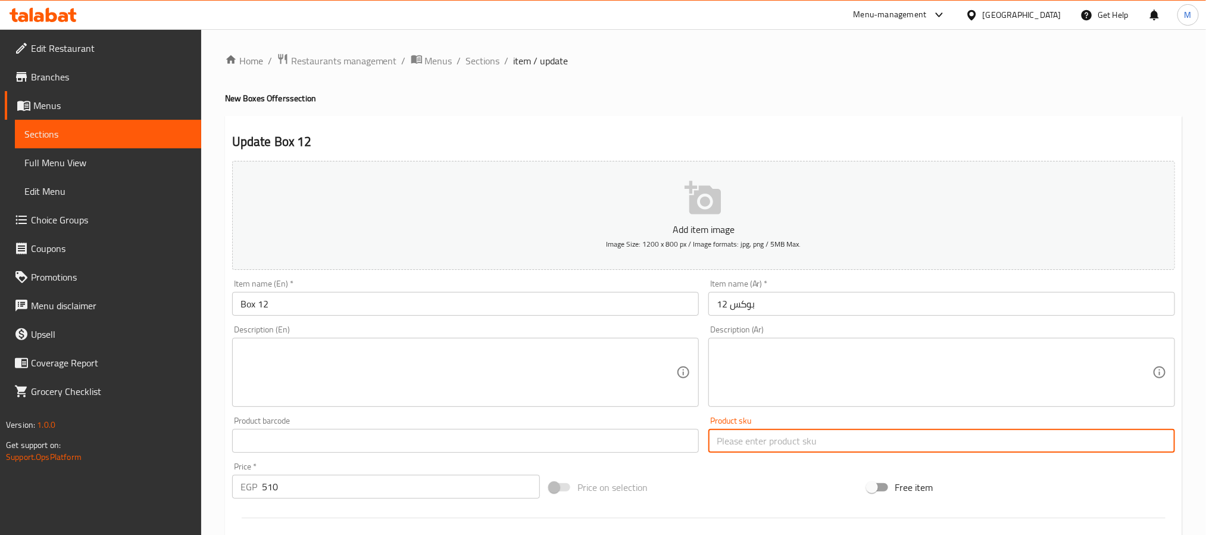
type input "اختيارك من الدونات الأولى:"
type input "1"
type input "اختيارك من الدونات الثانية:"
type input "1"
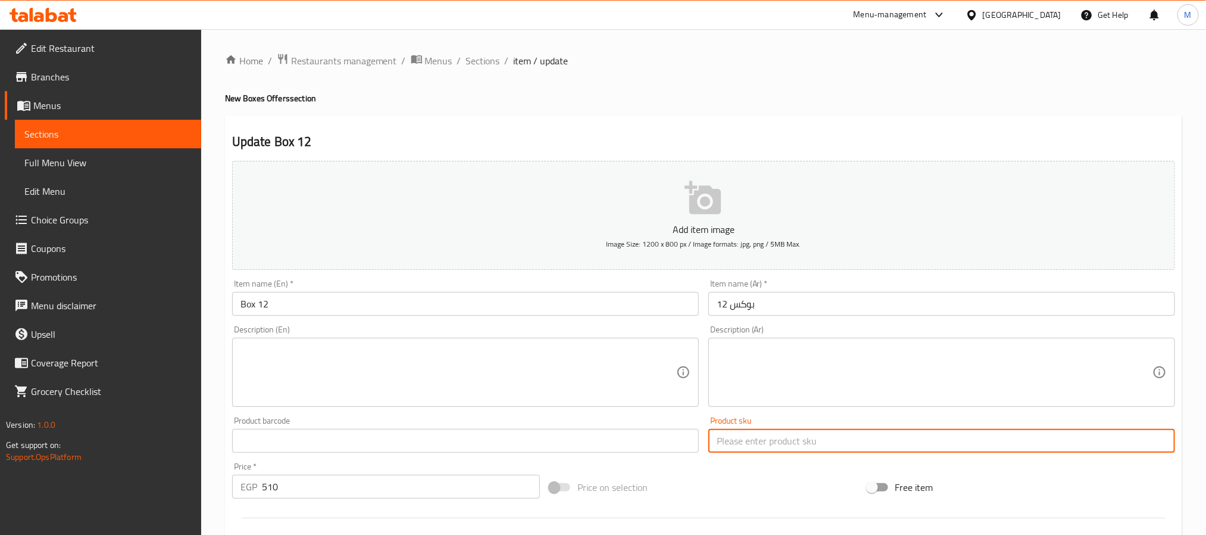
type input "1"
type input "اختيارك للدونات الثالثة:"
type input "1"
type input "اختيارك للدونات الرابعة:"
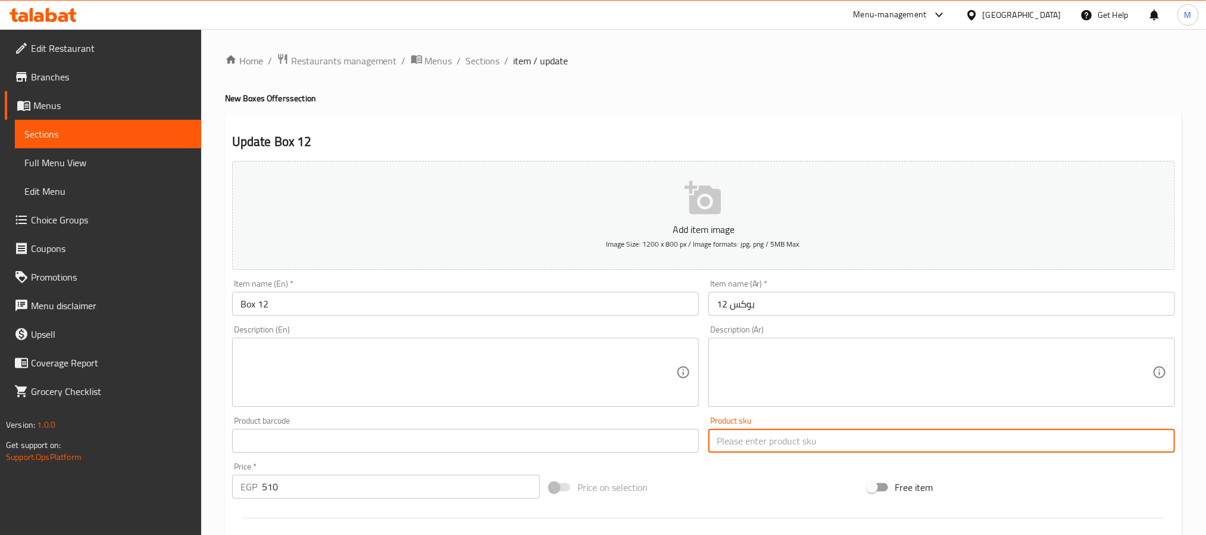
type input "1"
type input "اختيارك للدونات الخامسة:"
type input "1"
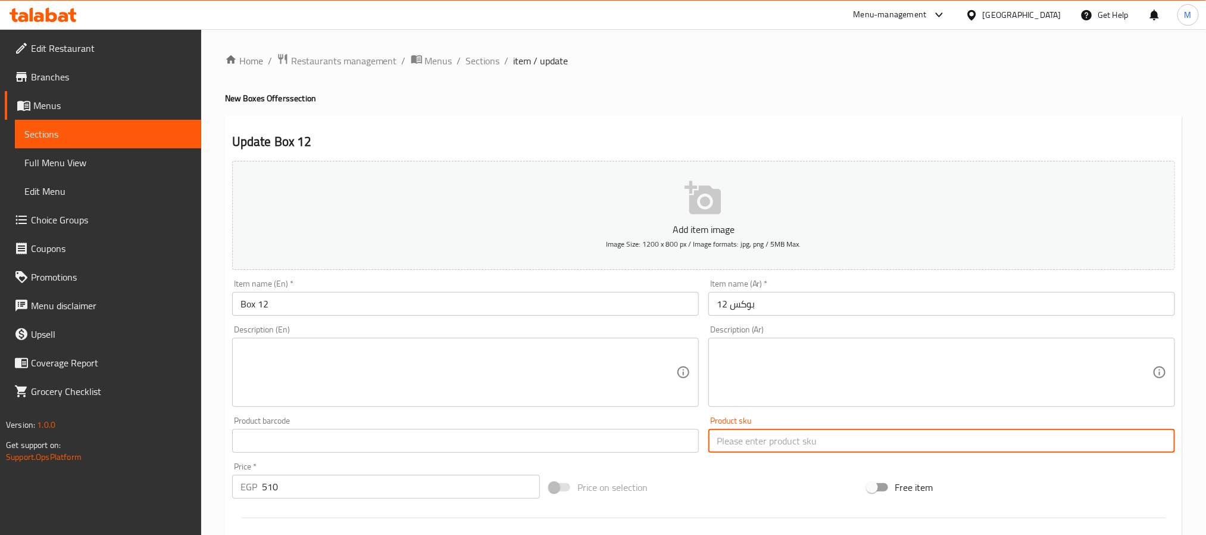
type input "اختيارك للدونات السادسة:"
type input "1"
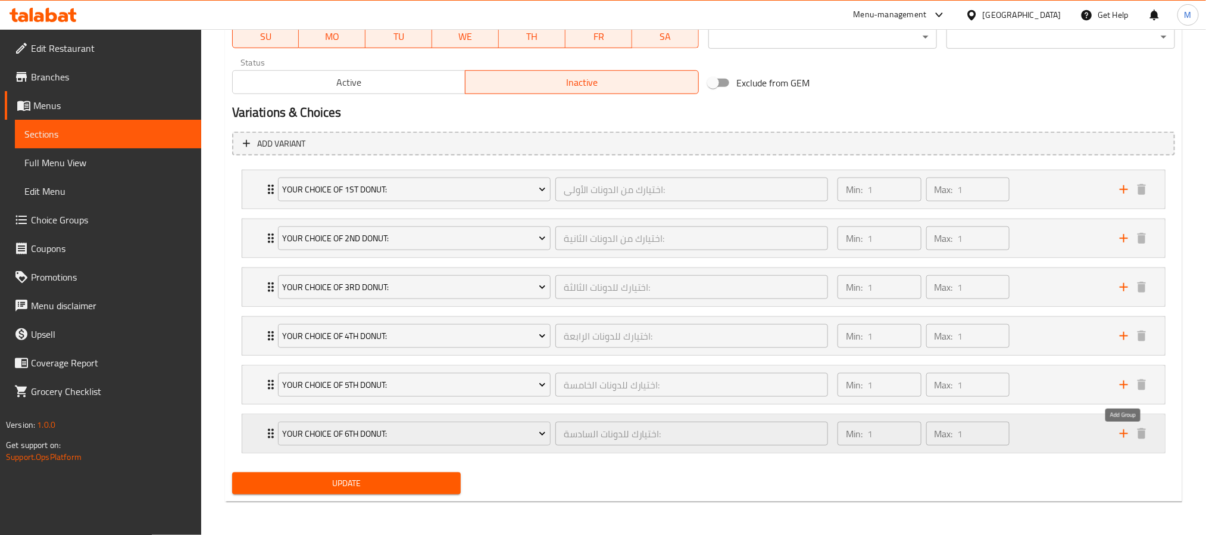
click at [1126, 438] on icon "add" at bounding box center [1124, 433] width 14 height 14
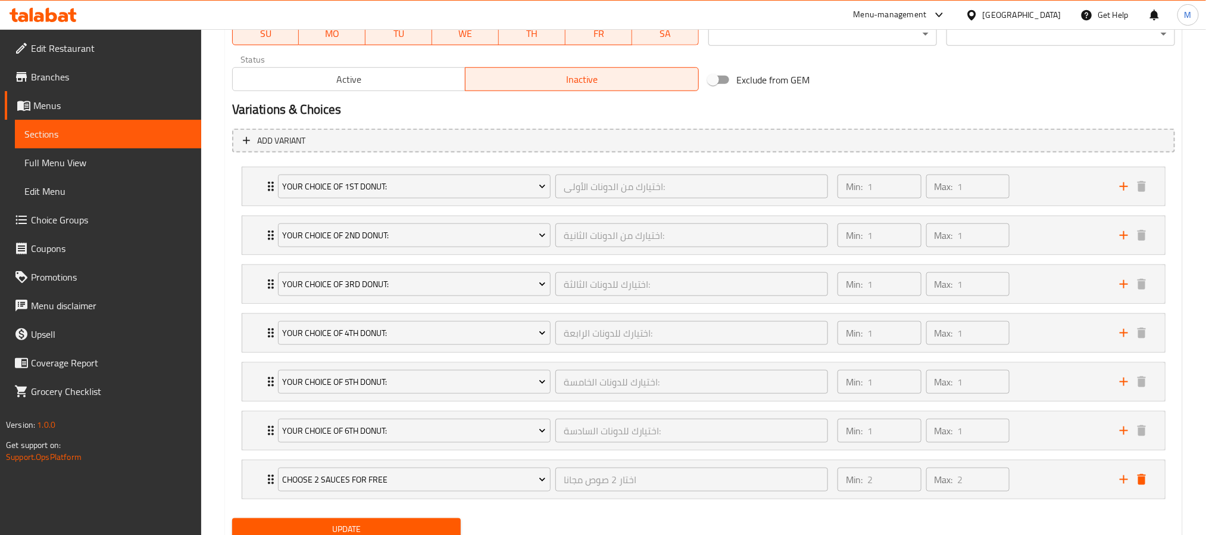
scroll to position [626, 0]
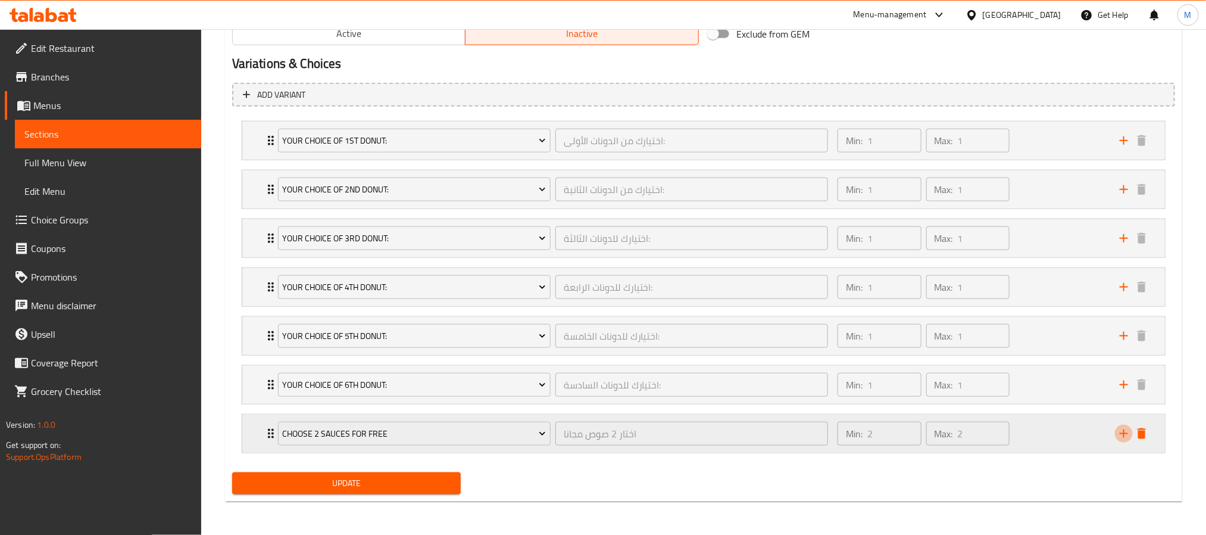
click at [1117, 436] on icon "add" at bounding box center [1124, 433] width 14 height 14
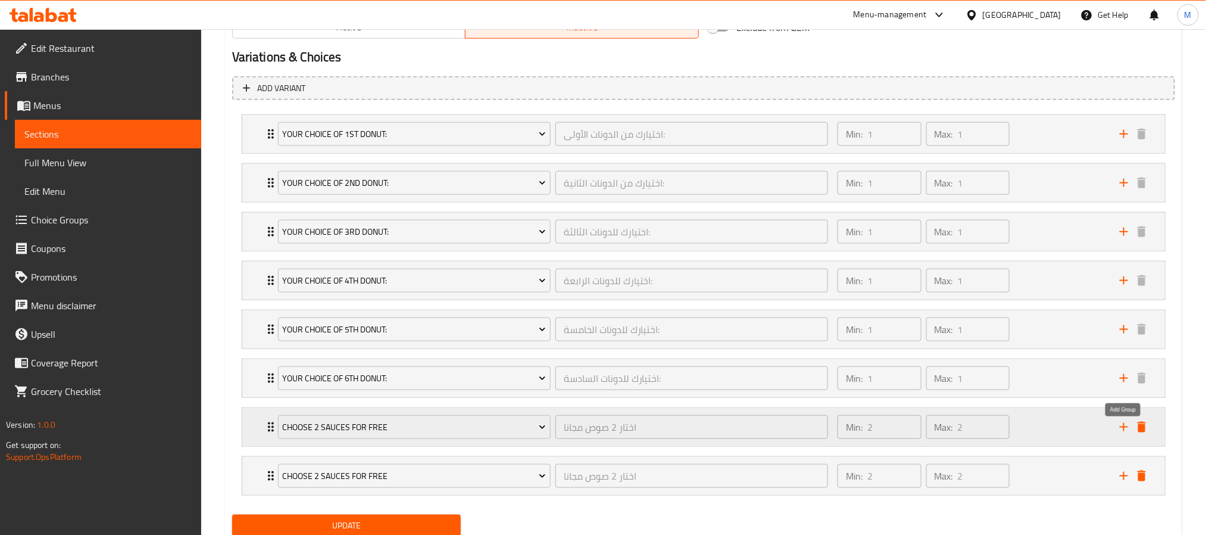
click at [1120, 432] on icon "add" at bounding box center [1124, 427] width 14 height 14
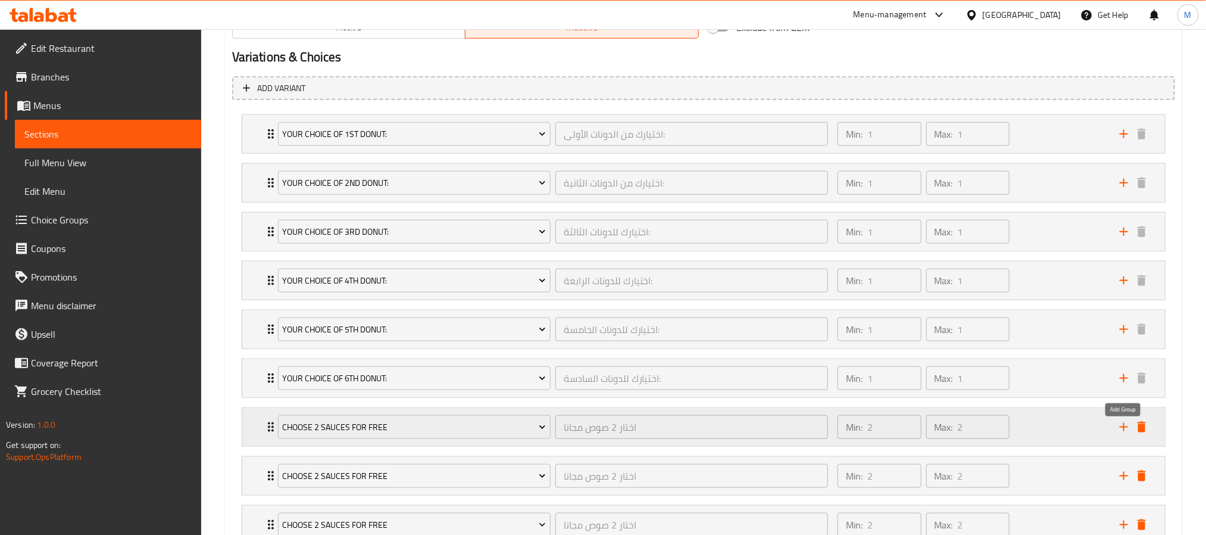
click at [1120, 432] on icon "add" at bounding box center [1124, 427] width 14 height 14
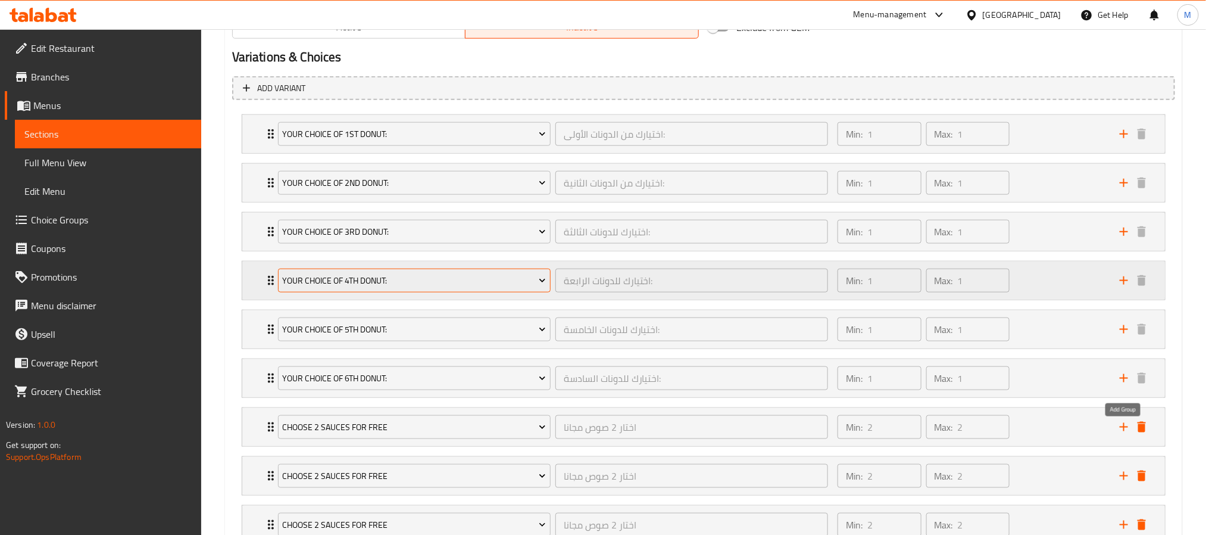
click at [455, 286] on span "Your Choice Of 4th Donut:" at bounding box center [414, 280] width 264 height 15
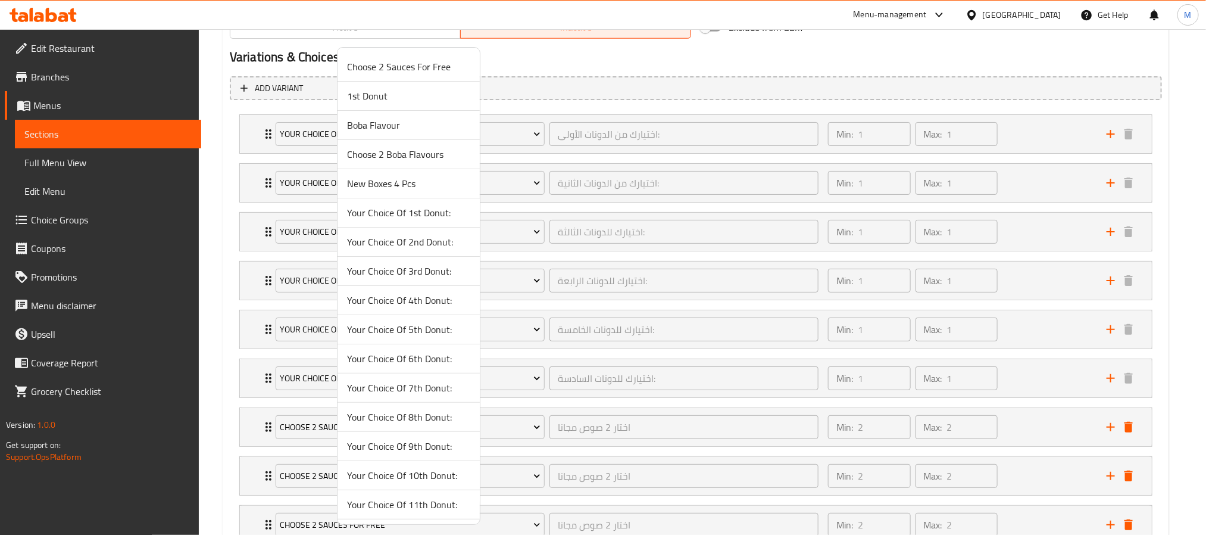
scroll to position [775, 0]
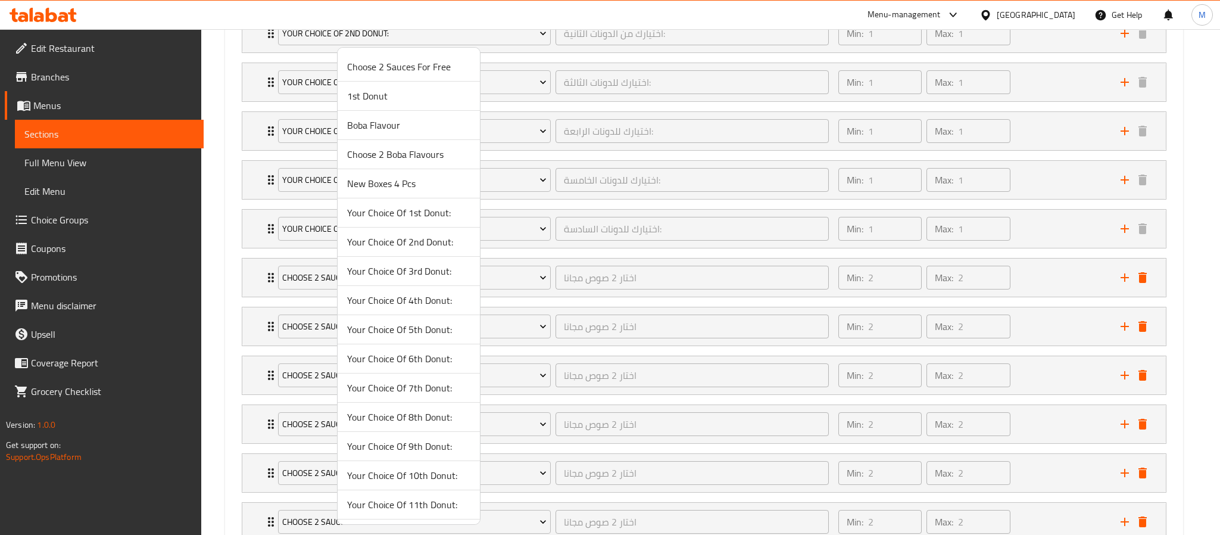
click at [1195, 331] on div at bounding box center [610, 267] width 1220 height 535
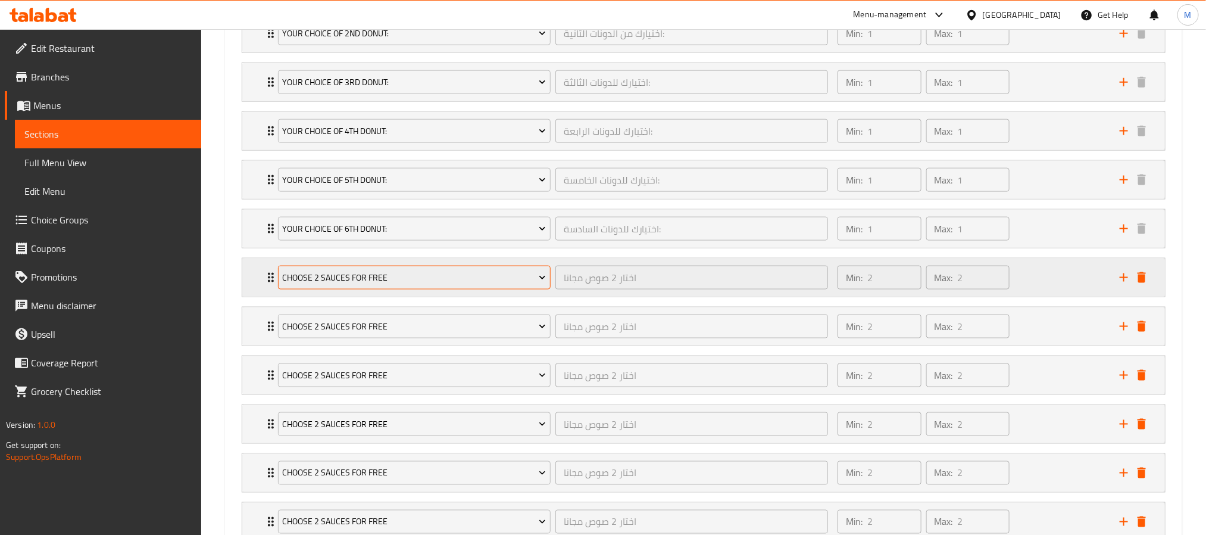
click at [536, 283] on icon "Expand" at bounding box center [542, 277] width 12 height 12
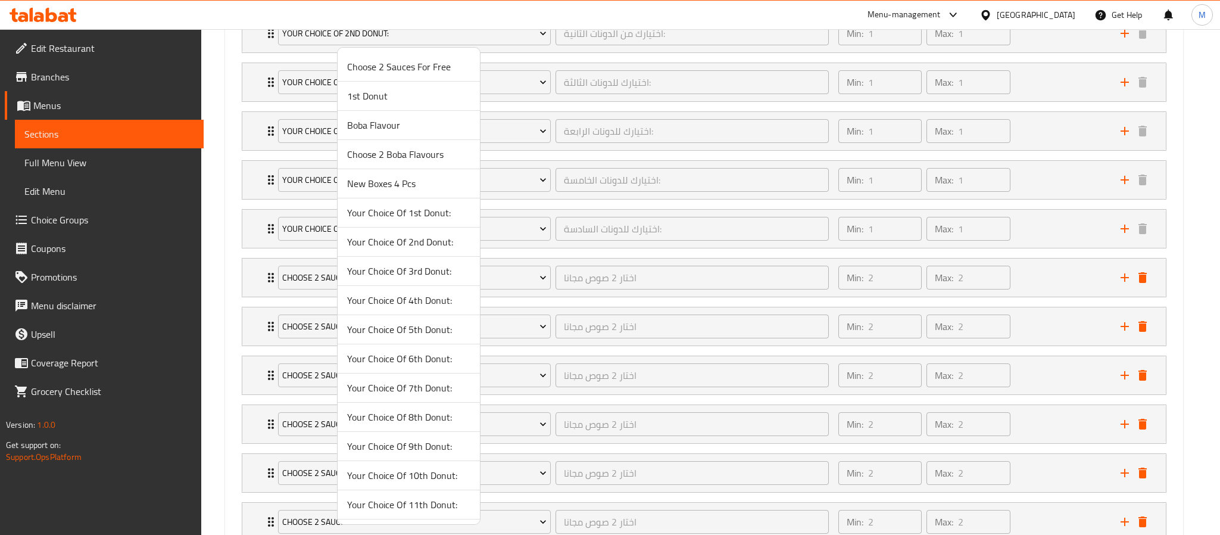
click at [431, 385] on span "Your Choice Of 7th Donut:" at bounding box center [408, 387] width 123 height 14
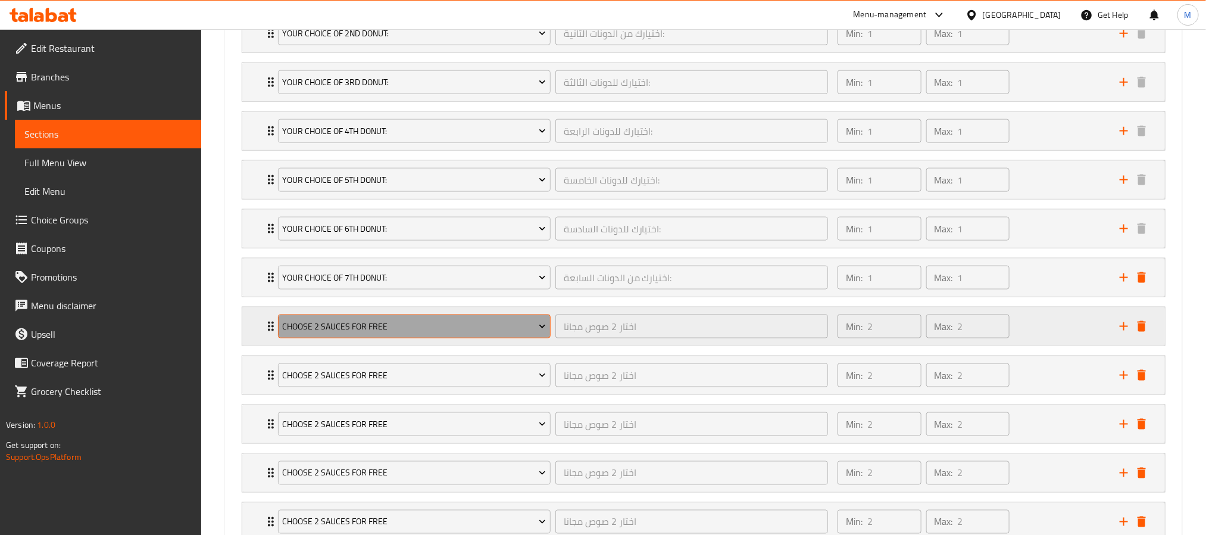
click at [541, 323] on button "Choose 2 Sauces For Free" at bounding box center [414, 326] width 273 height 24
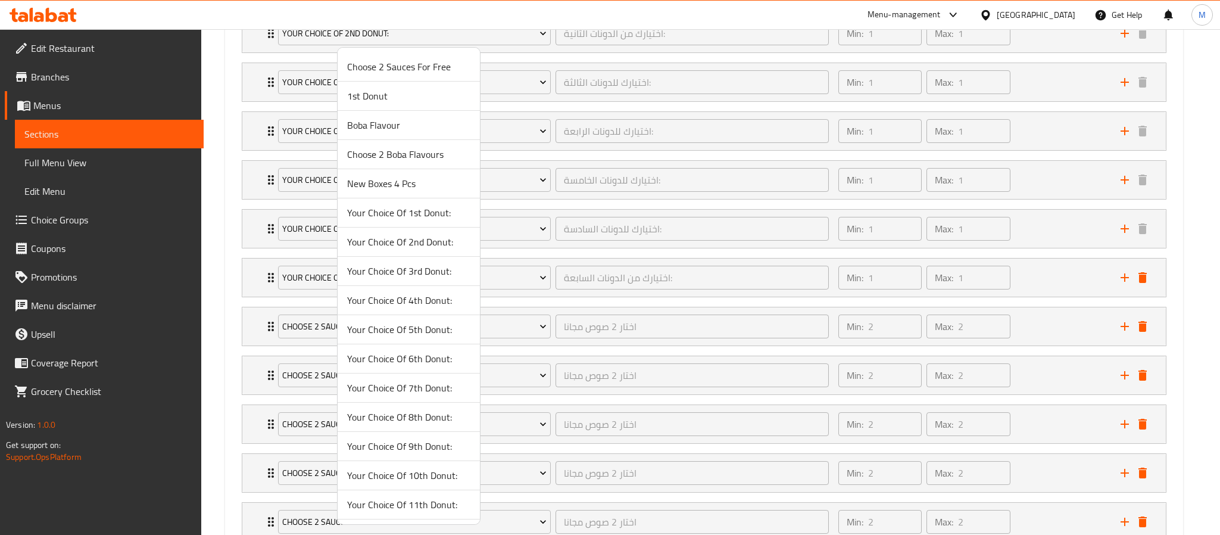
click at [429, 413] on span "Your Choice Of 8th Donut:" at bounding box center [408, 417] width 123 height 14
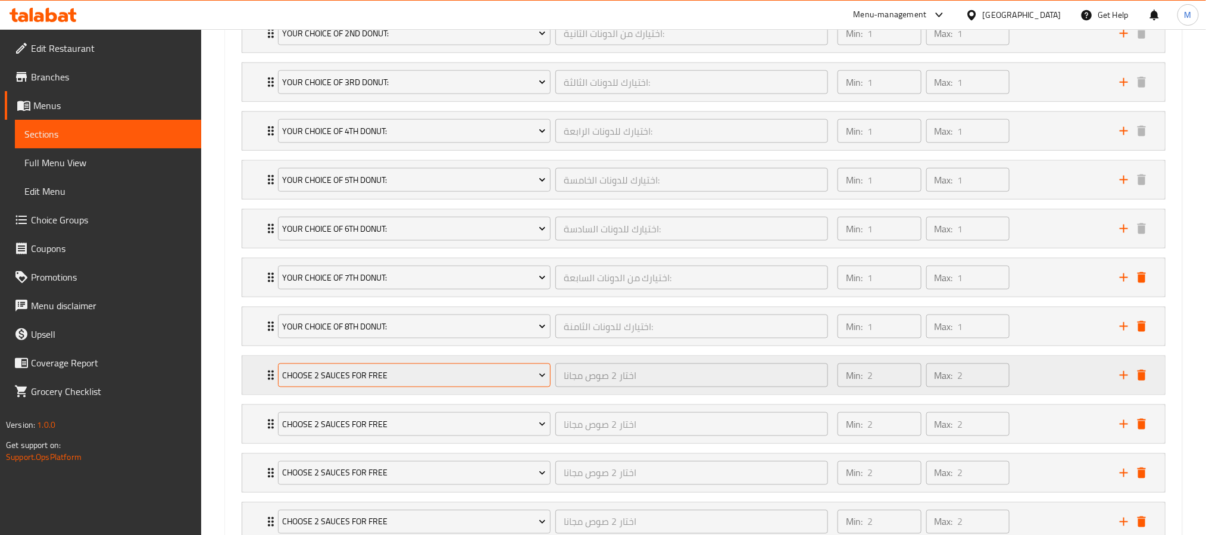
click at [536, 387] on button "Choose 2 Sauces For Free" at bounding box center [414, 375] width 273 height 24
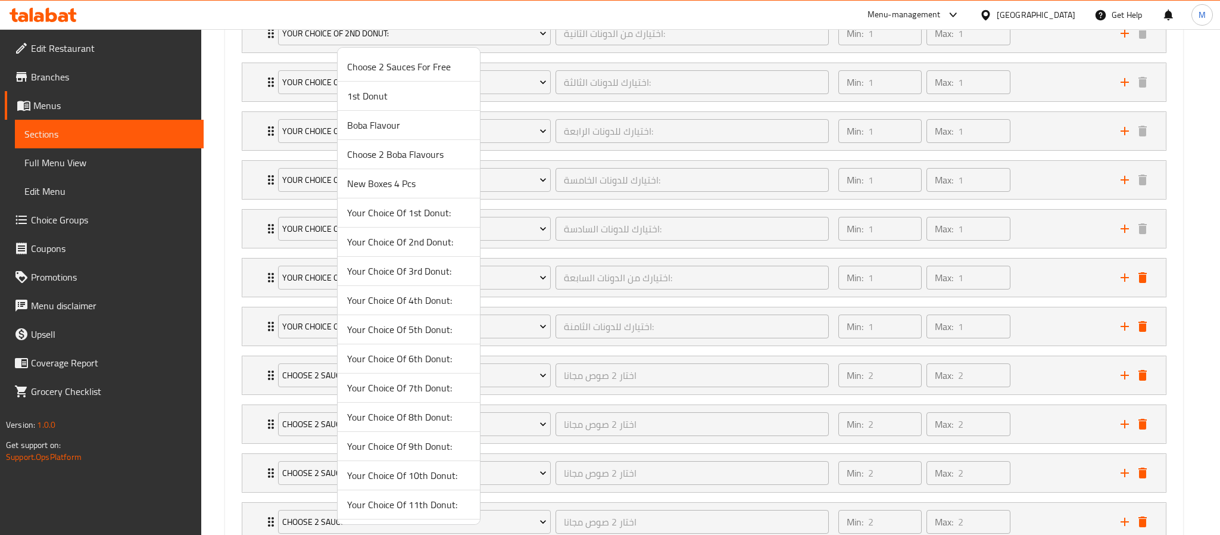
click at [438, 445] on span "Your Choice Of 9th Donut:" at bounding box center [408, 446] width 123 height 14
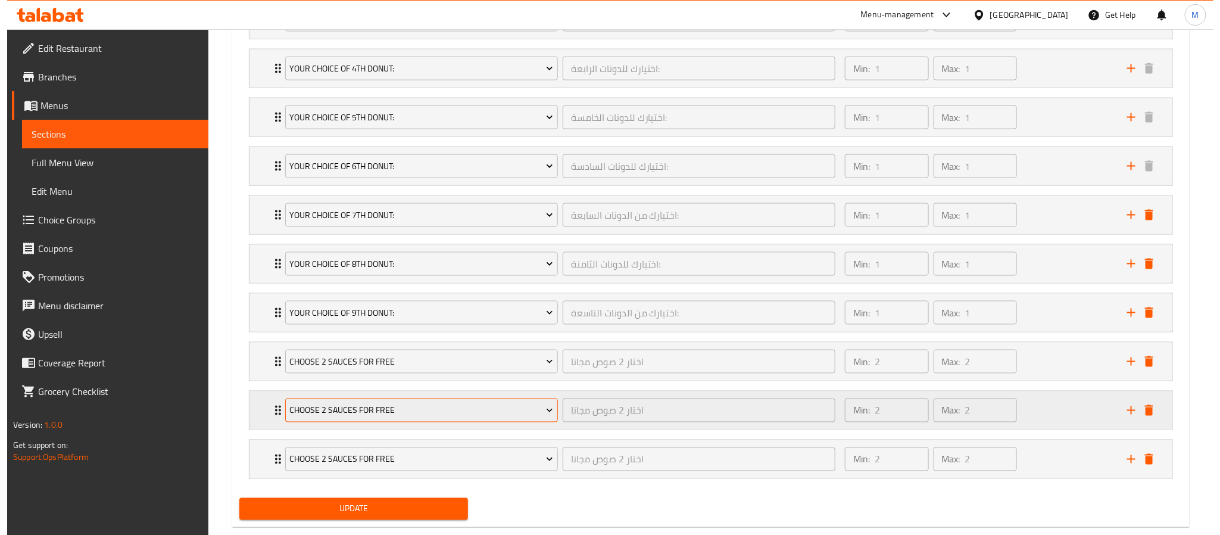
scroll to position [875, 0]
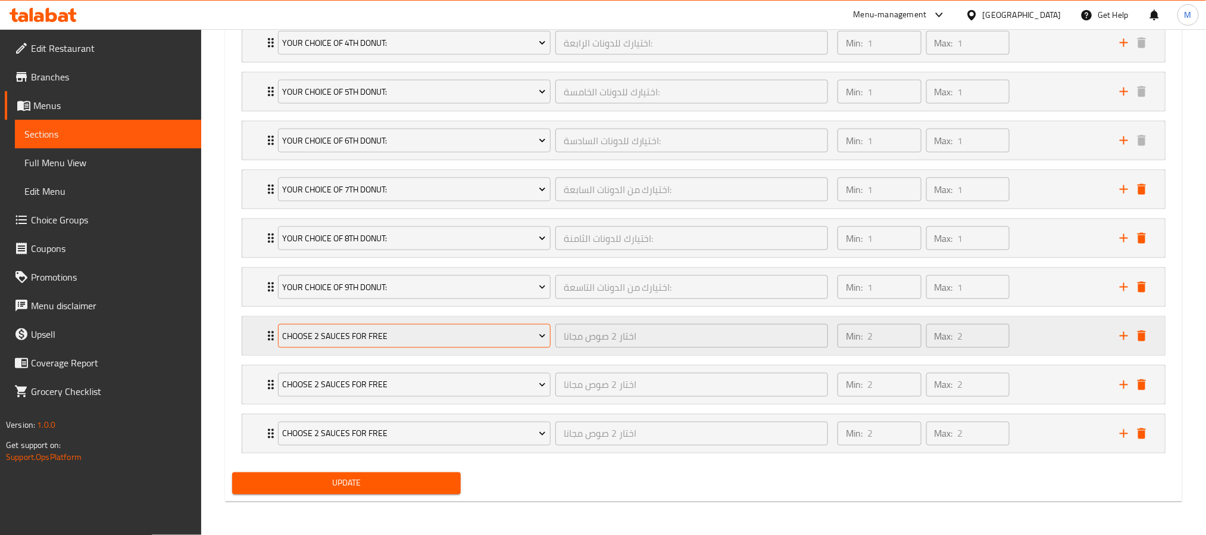
click at [520, 343] on button "Choose 2 Sauces For Free" at bounding box center [414, 336] width 273 height 24
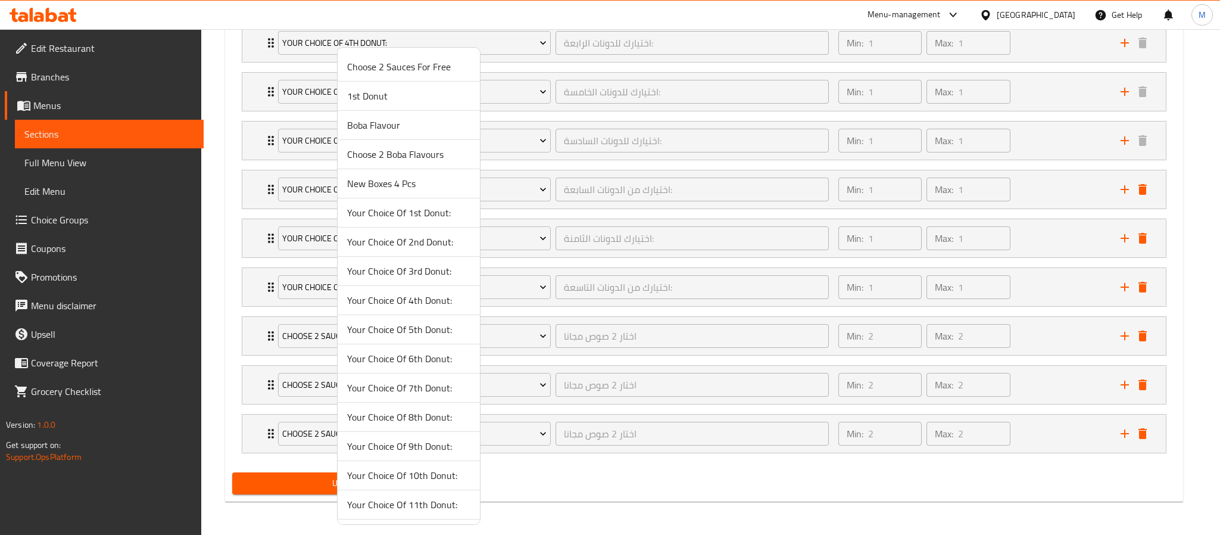
click at [435, 476] on span "Your Choice Of 10th Donut:" at bounding box center [408, 475] width 123 height 14
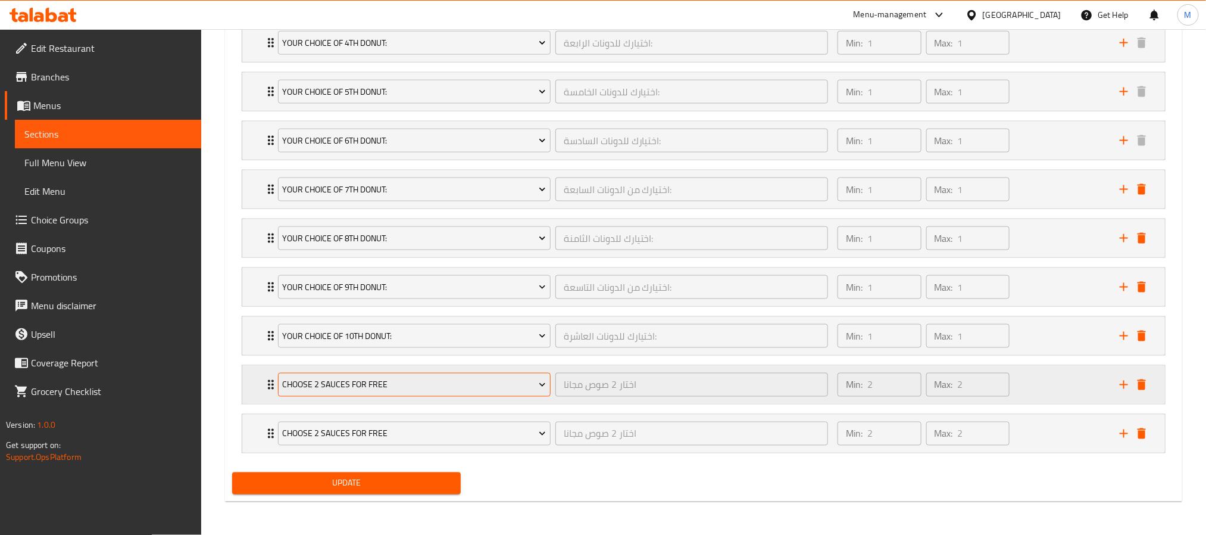
click at [540, 379] on icon "Expand" at bounding box center [542, 385] width 12 height 12
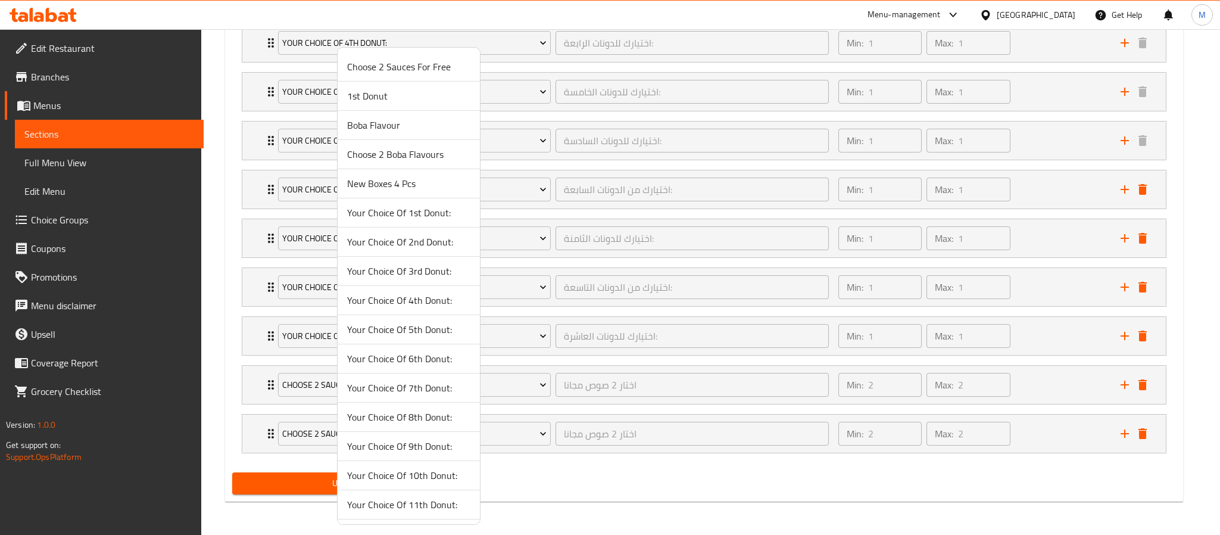
click at [436, 501] on span "Your Choice Of 11th Donut:" at bounding box center [408, 504] width 123 height 14
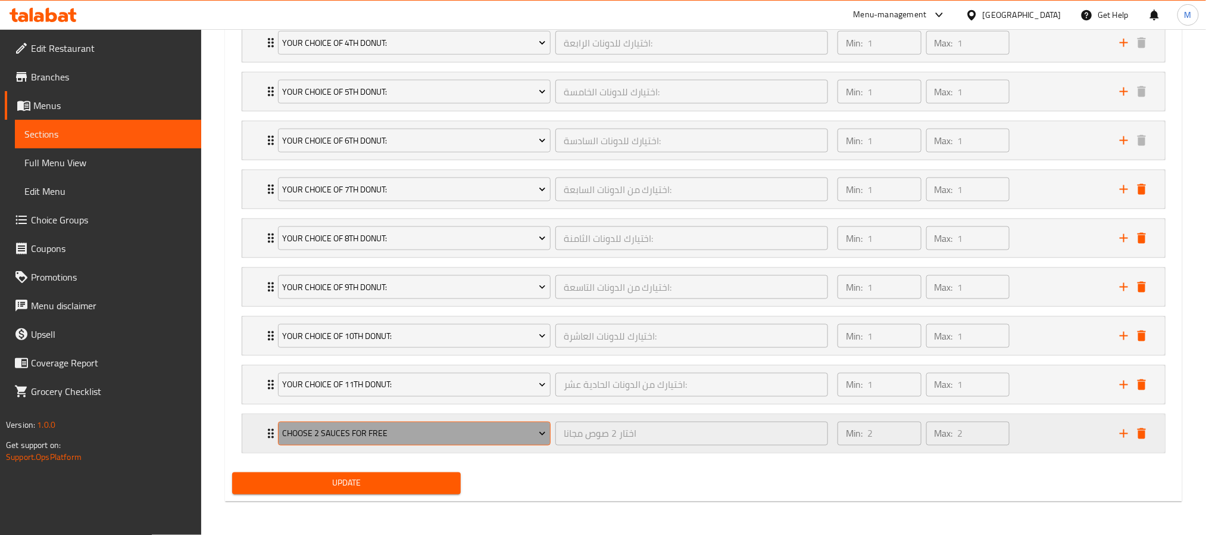
click at [543, 431] on icon "Expand" at bounding box center [542, 433] width 12 height 12
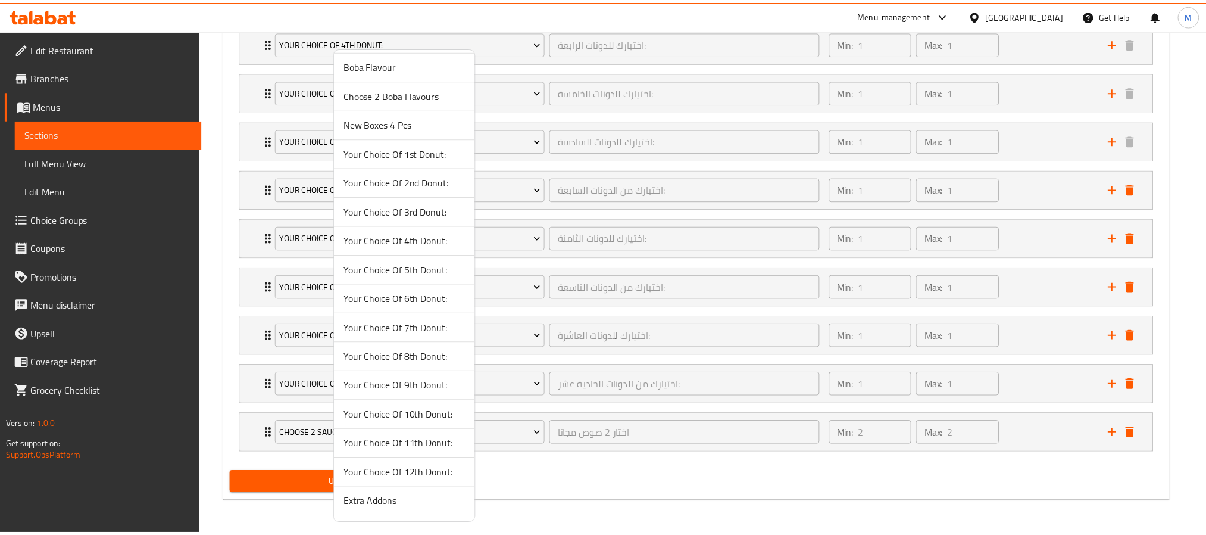
scroll to position [89, 0]
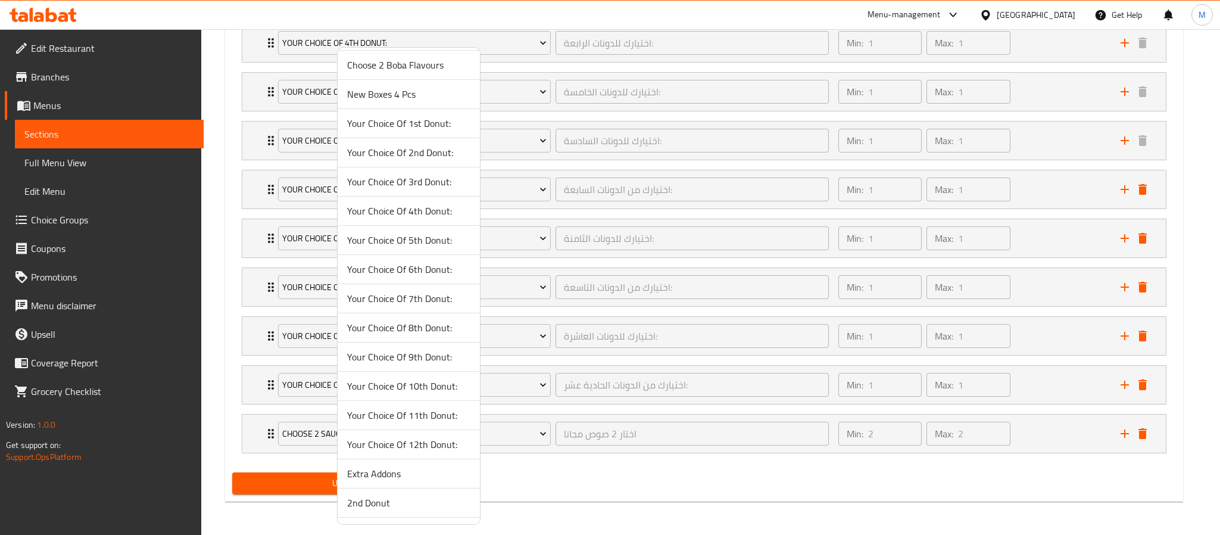
click at [438, 451] on span "Your Choice Of 12th Donut:" at bounding box center [408, 444] width 123 height 14
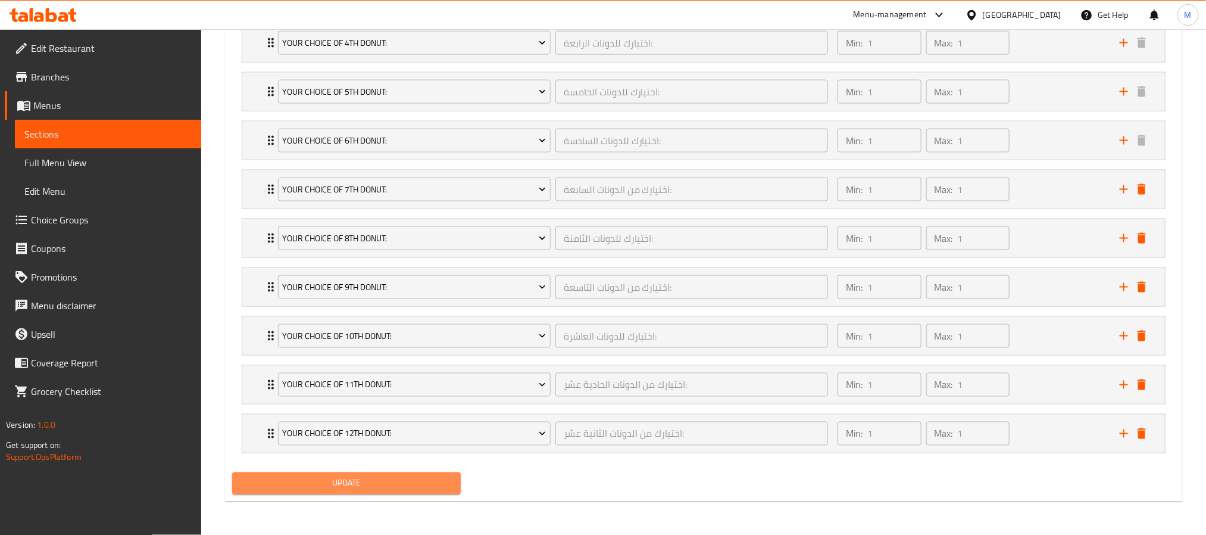
click at [430, 486] on span "Update" at bounding box center [347, 483] width 210 height 15
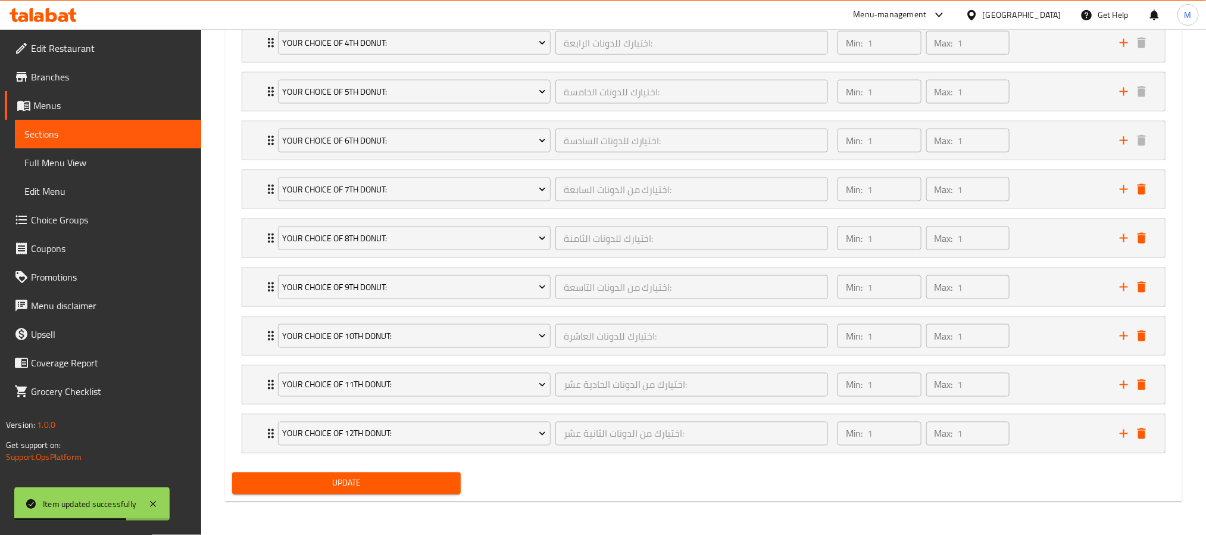
scroll to position [0, 0]
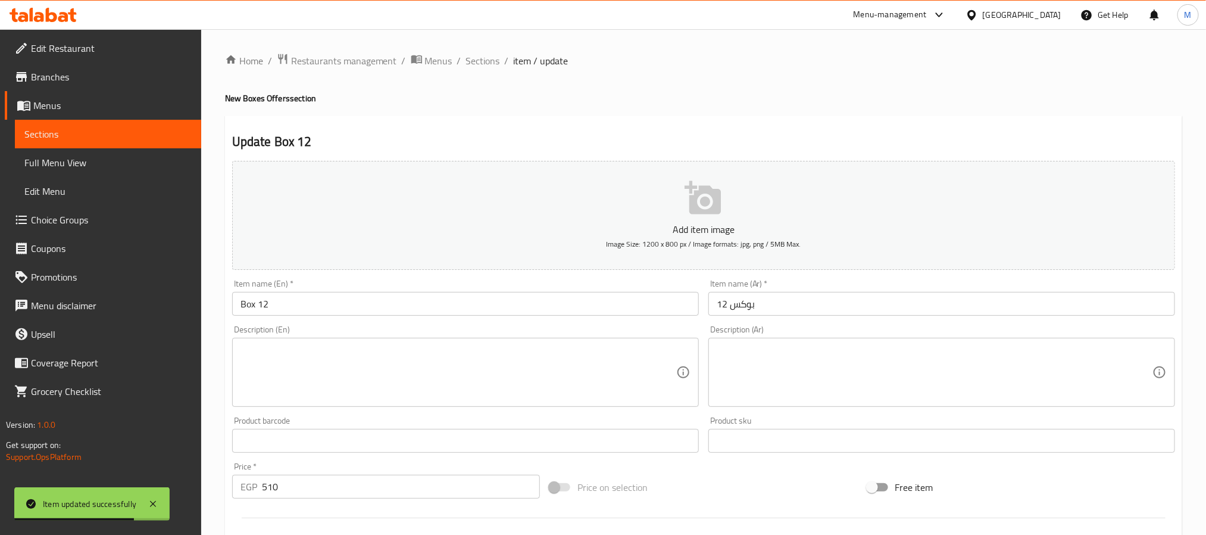
click at [365, 366] on textarea at bounding box center [458, 372] width 436 height 57
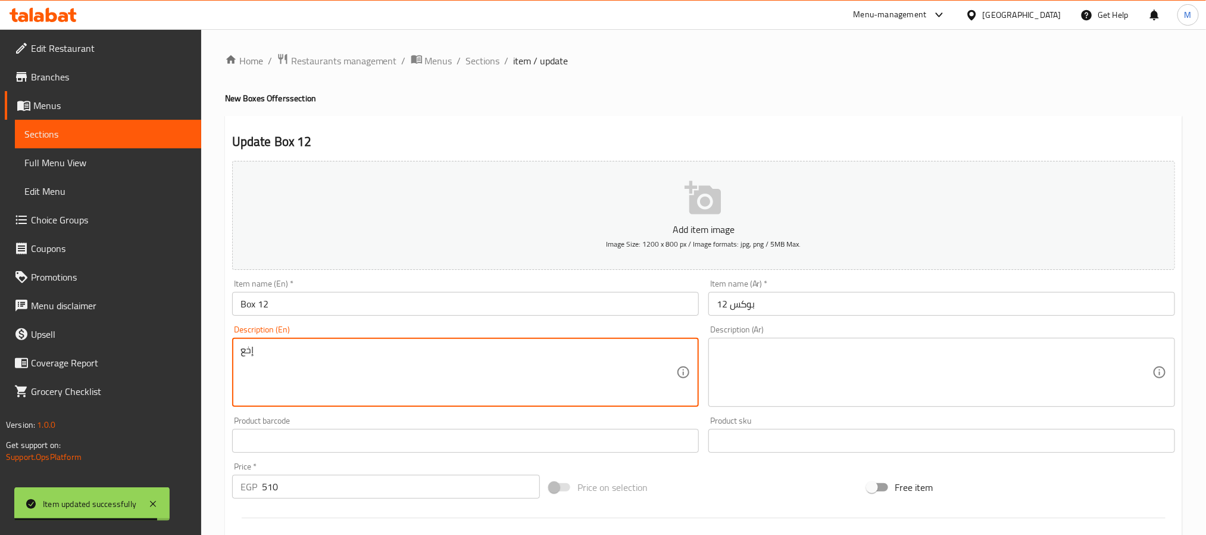
type textarea "إخع"
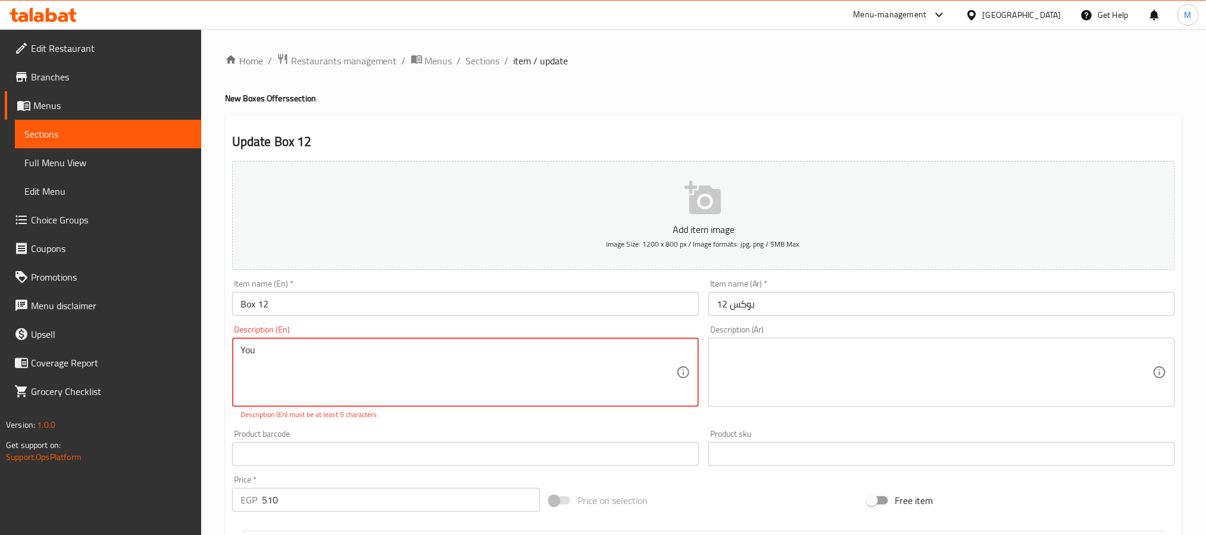
type textarea "Yo"
click at [229, 345] on div "Description (En) Your Description (En) Description (En) must be at least 5 char…" at bounding box center [465, 372] width 476 height 104
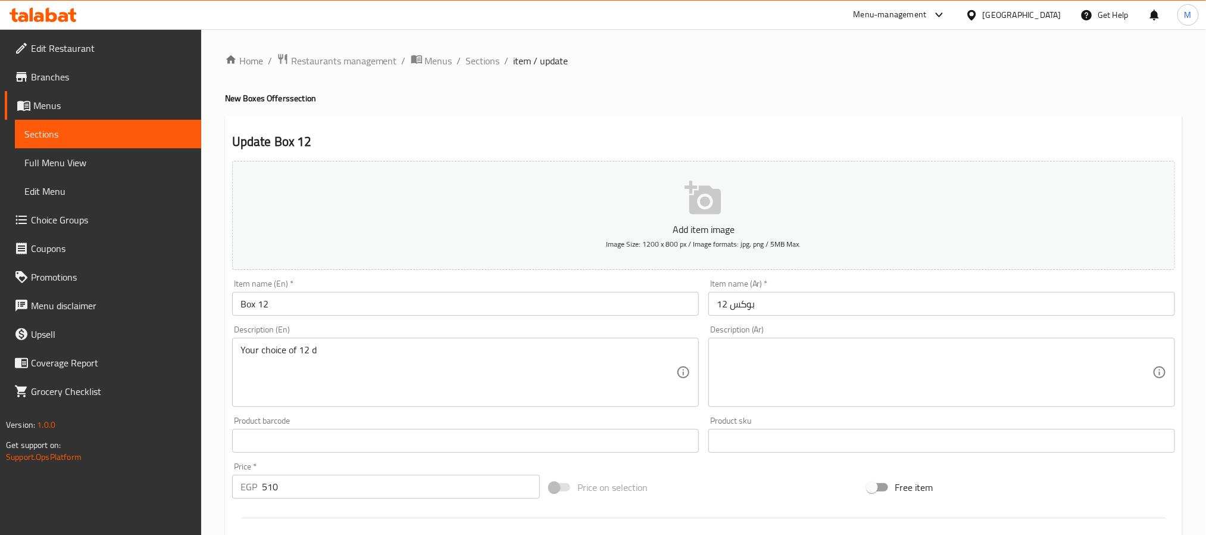
drag, startPoint x: 1195, startPoint y: 238, endPoint x: 883, endPoint y: 321, distance: 322.8
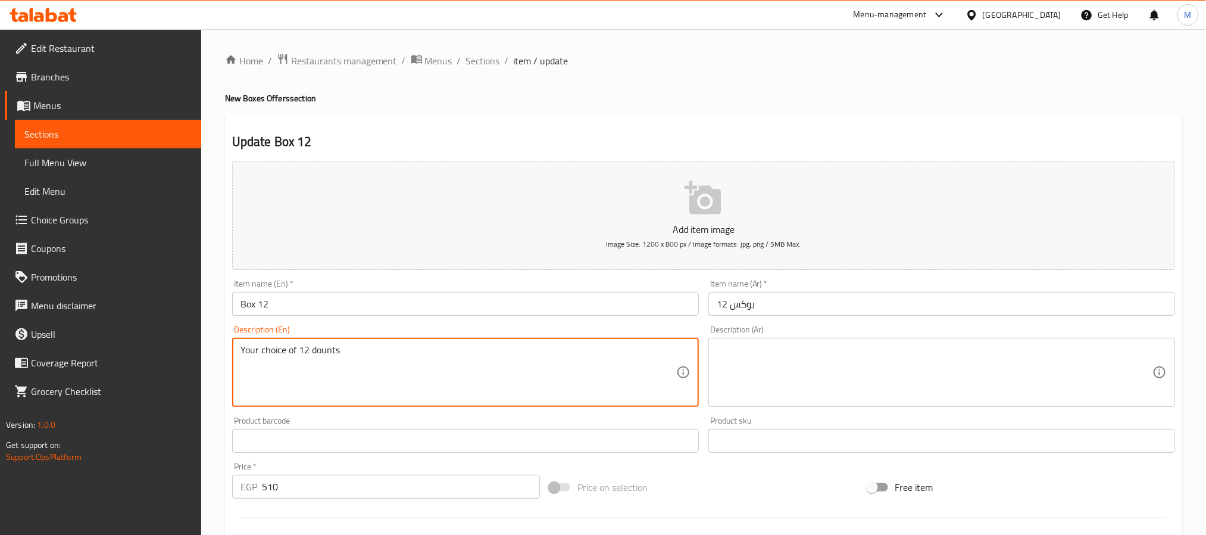
drag, startPoint x: 323, startPoint y: 343, endPoint x: 325, endPoint y: 357, distance: 13.8
click at [325, 358] on textarea "Your choice of 12 dounts" at bounding box center [458, 372] width 436 height 57
click at [325, 357] on textarea "Your choice of 12 dounts" at bounding box center [458, 372] width 436 height 57
click at [381, 351] on textarea "Your choice of 12 donuts" at bounding box center [458, 372] width 436 height 57
click at [327, 349] on textarea "Your choice of 12 donuts" at bounding box center [458, 372] width 436 height 57
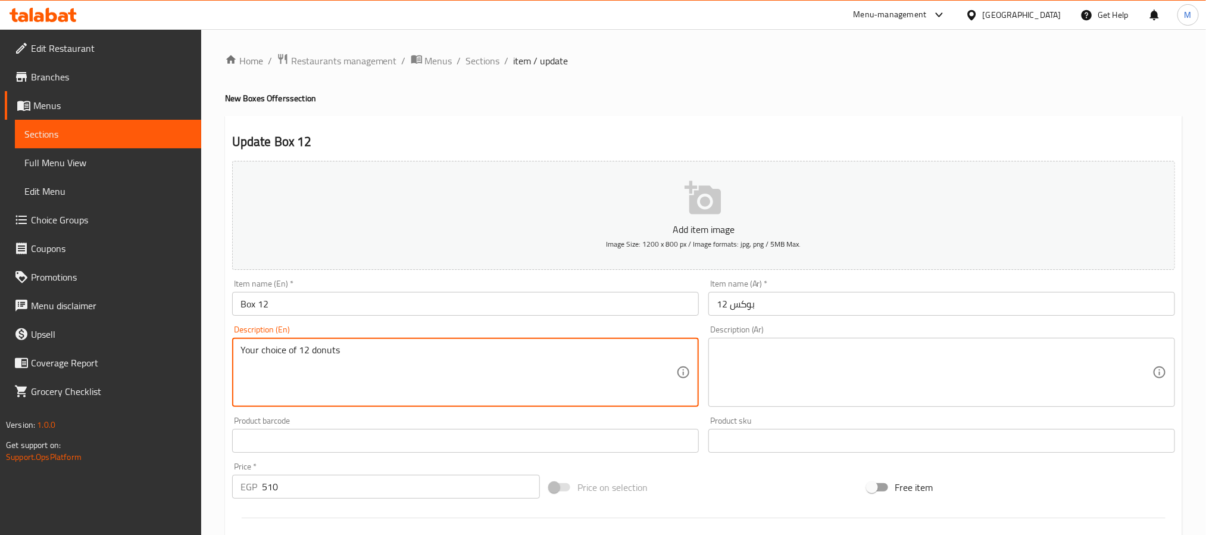
click at [327, 349] on textarea "Your choice of 12 donuts" at bounding box center [458, 372] width 436 height 57
click at [334, 355] on textarea "Your choice of 12 donuts" at bounding box center [458, 372] width 436 height 57
type textarea "Your choice of 12 donuts"
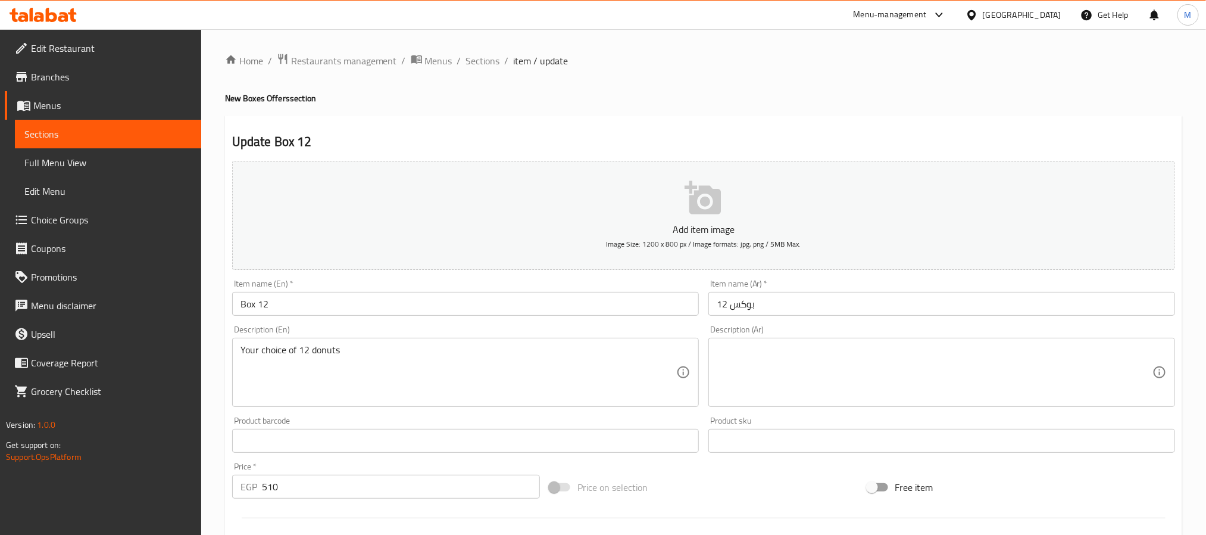
click at [577, 372] on textarea "Your choice of 12 donuts" at bounding box center [458, 372] width 436 height 57
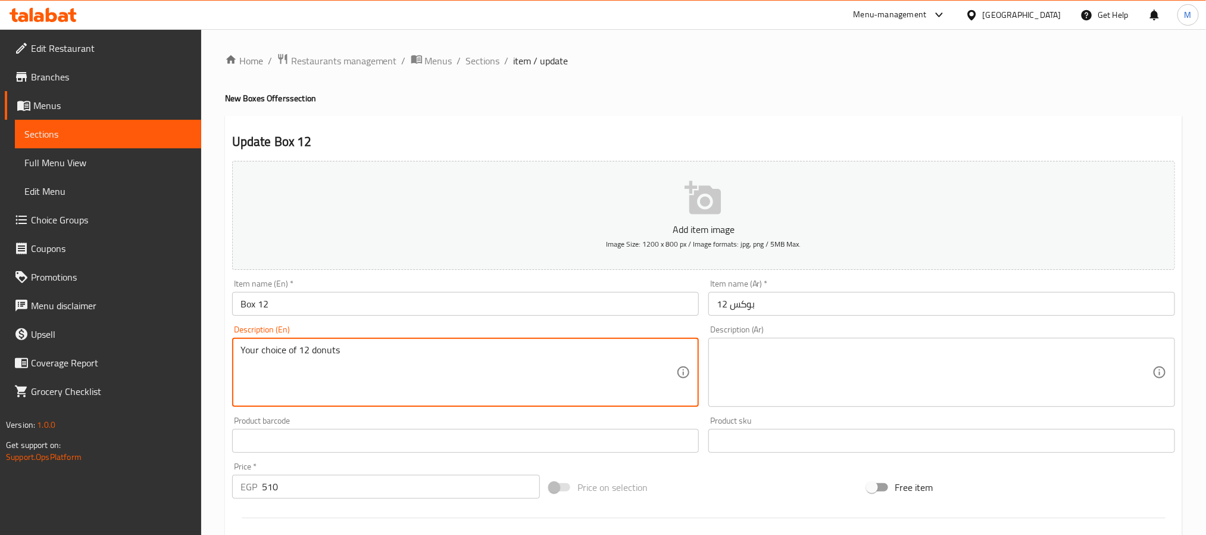
click at [897, 370] on textarea at bounding box center [935, 372] width 436 height 57
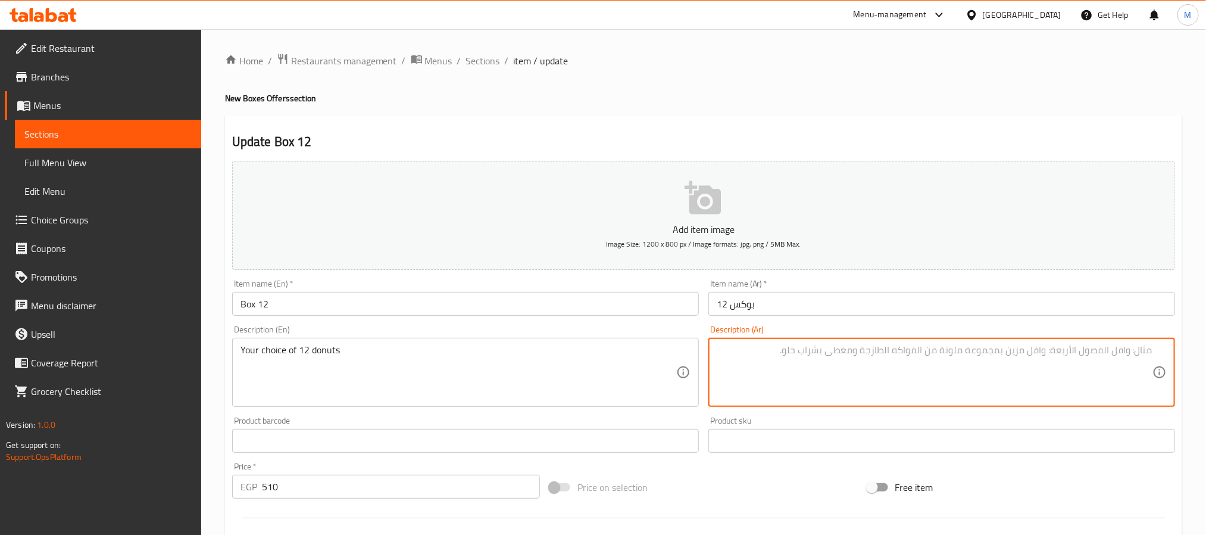
click at [924, 368] on textarea at bounding box center [935, 372] width 436 height 57
paste textarea "اختيارك من 12 دونات"
click at [968, 352] on textarea "اختيارك من 12 دونات" at bounding box center [935, 372] width 436 height 57
paste textarea "اختيارك من 12 دونات"
click at [999, 354] on textarea "اختيارك من 12 دونات" at bounding box center [935, 372] width 436 height 57
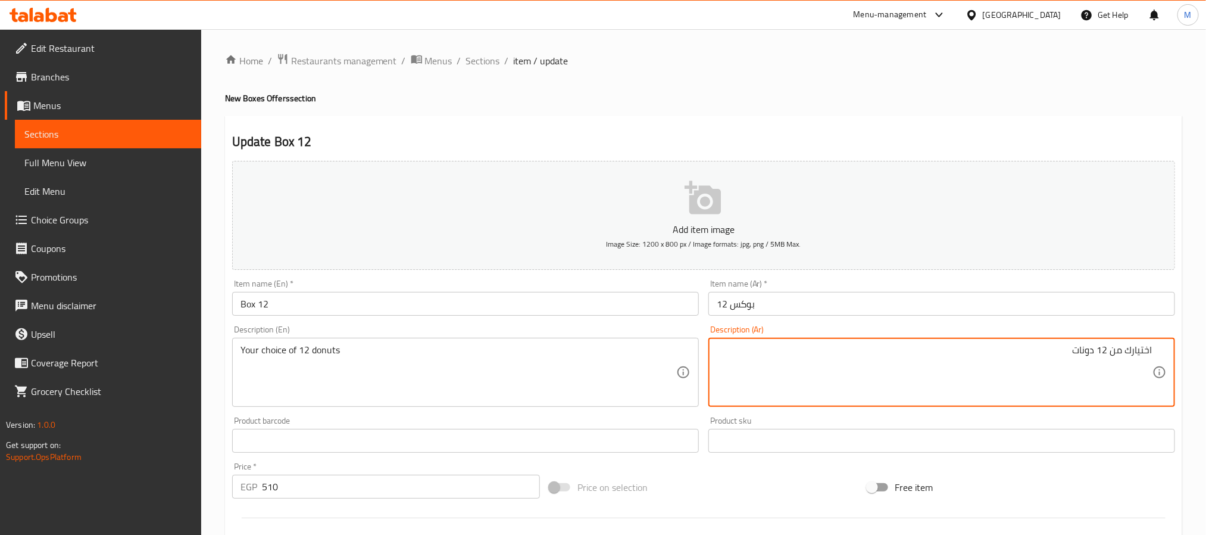
type textarea "اختيارك من 12 دونات"
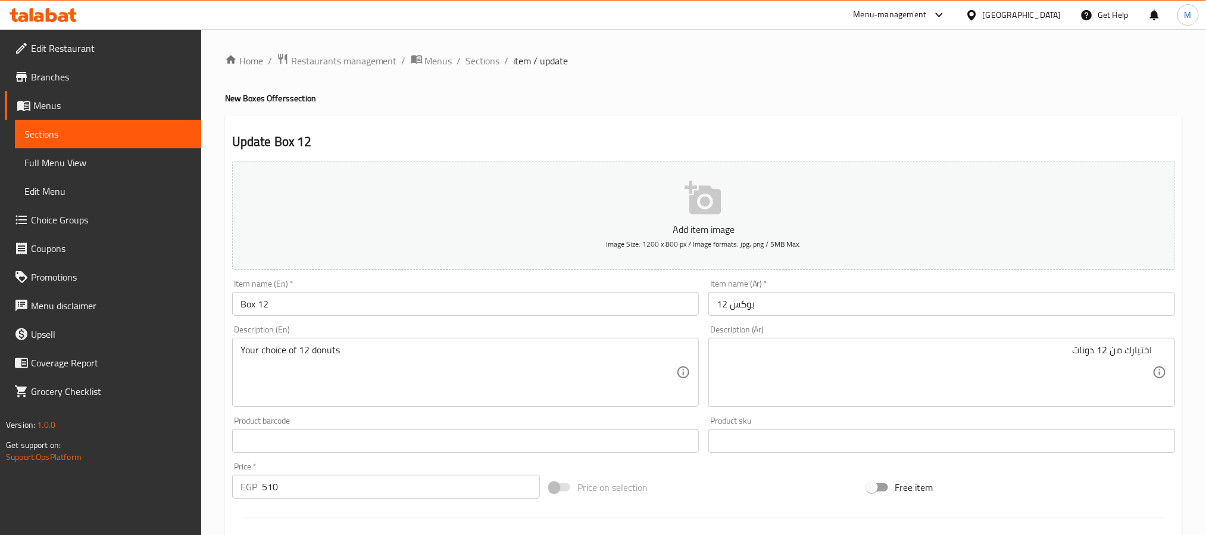
click at [1050, 327] on div "Description (Ar) اختيارك من 12 دونات Description (Ar)" at bounding box center [941, 366] width 467 height 82
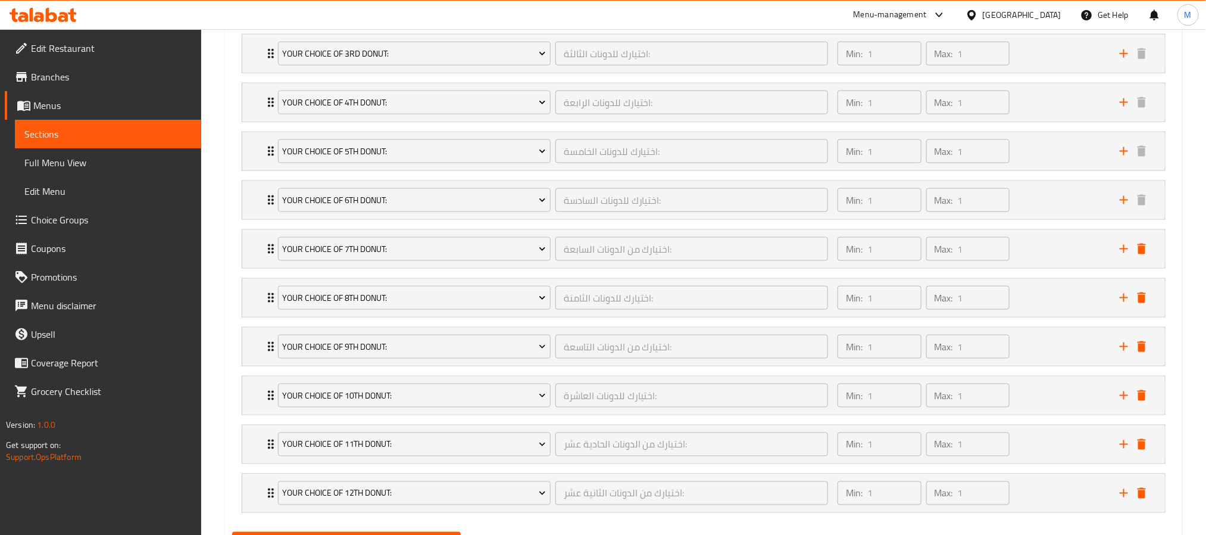
scroll to position [875, 0]
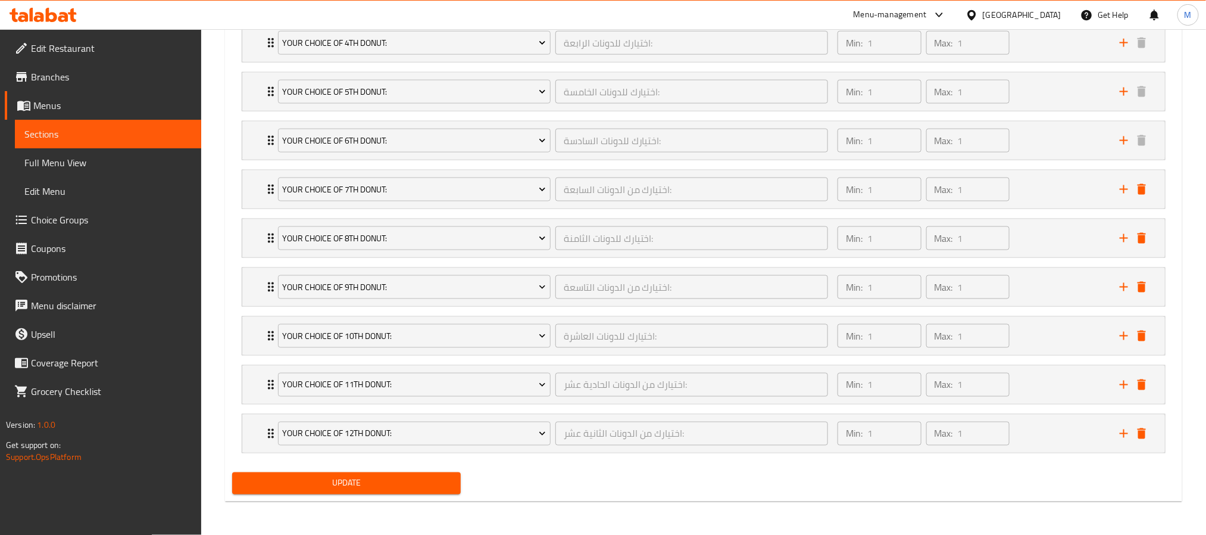
click at [429, 486] on span "Update" at bounding box center [347, 483] width 210 height 15
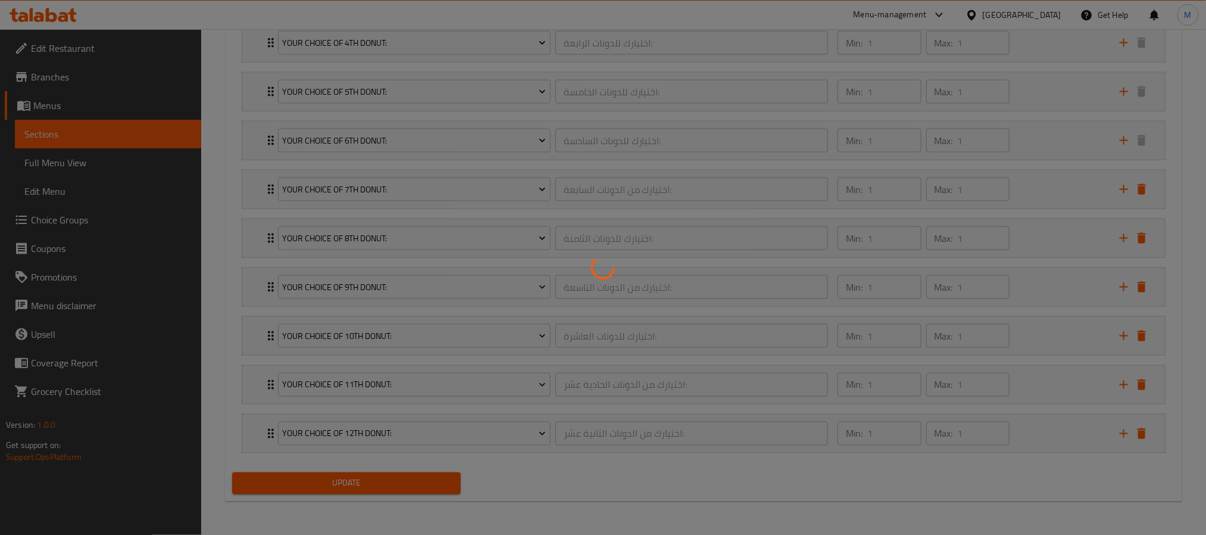
scroll to position [0, 0]
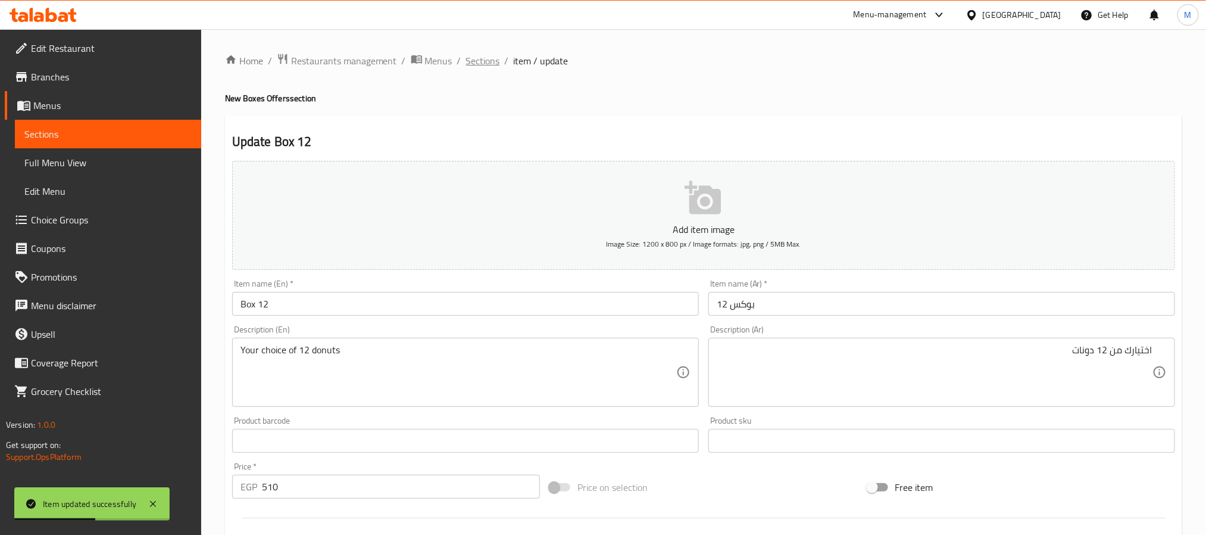
click at [475, 56] on span "Sections" at bounding box center [483, 61] width 34 height 14
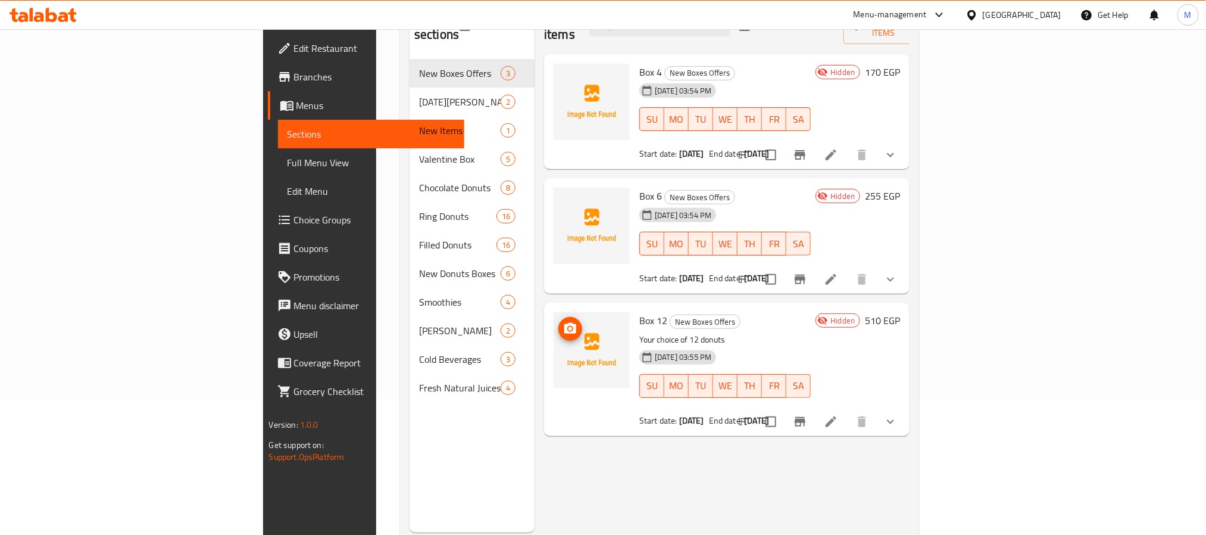
scroll to position [167, 0]
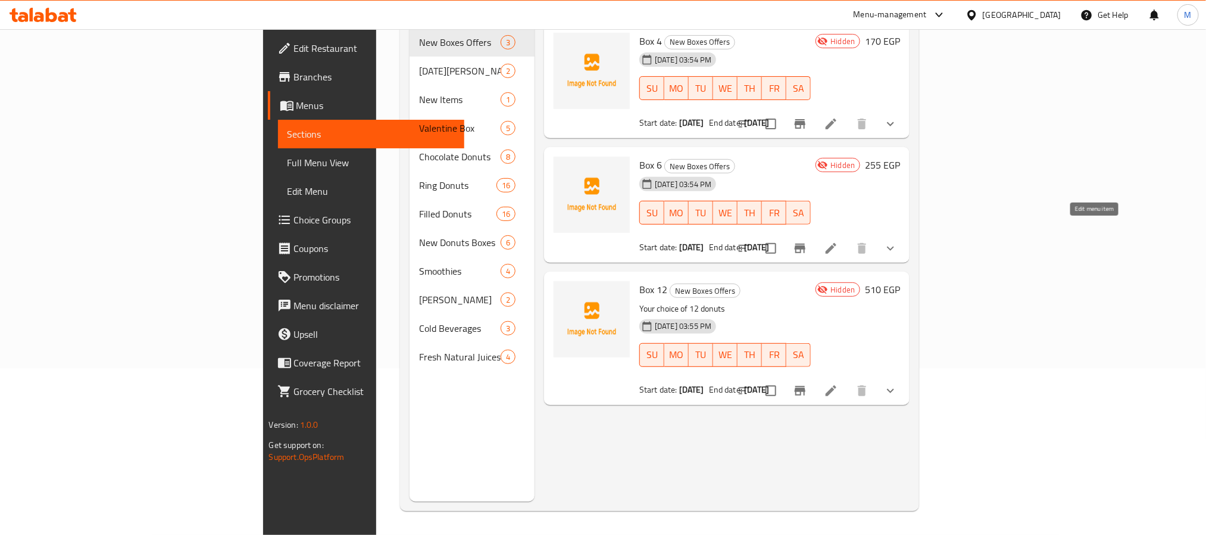
click at [838, 241] on icon at bounding box center [831, 248] width 14 height 14
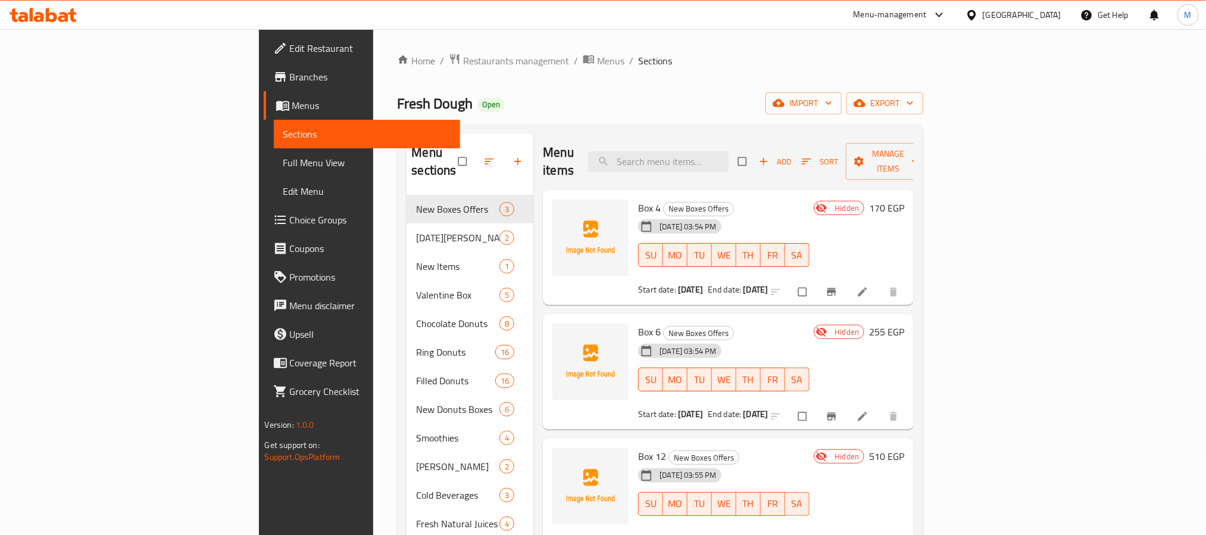
click at [290, 227] on span "Choice Groups" at bounding box center [370, 220] width 161 height 14
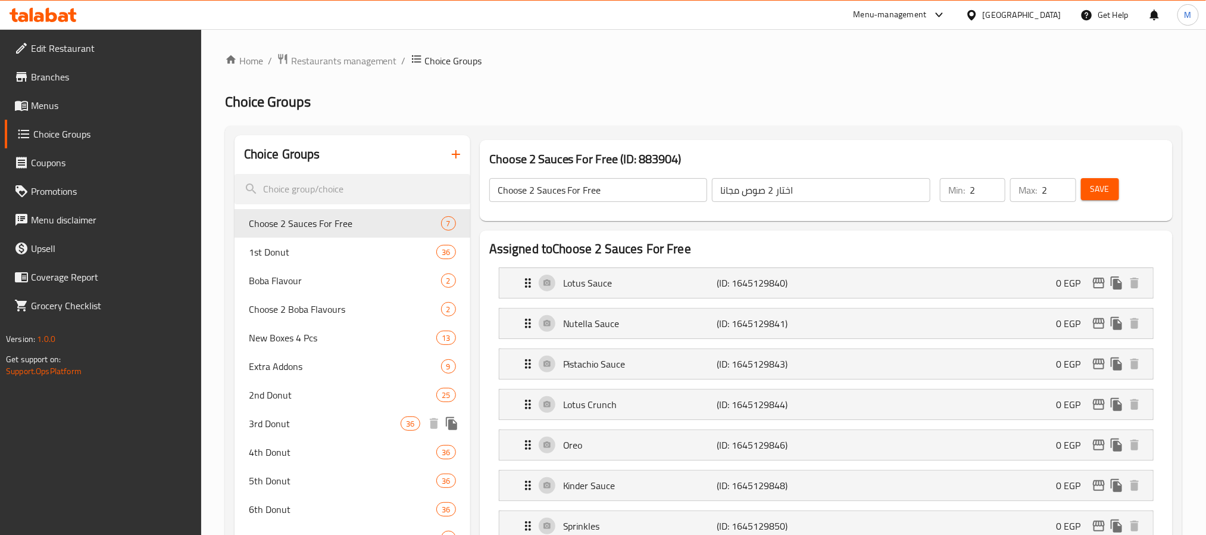
scroll to position [268, 0]
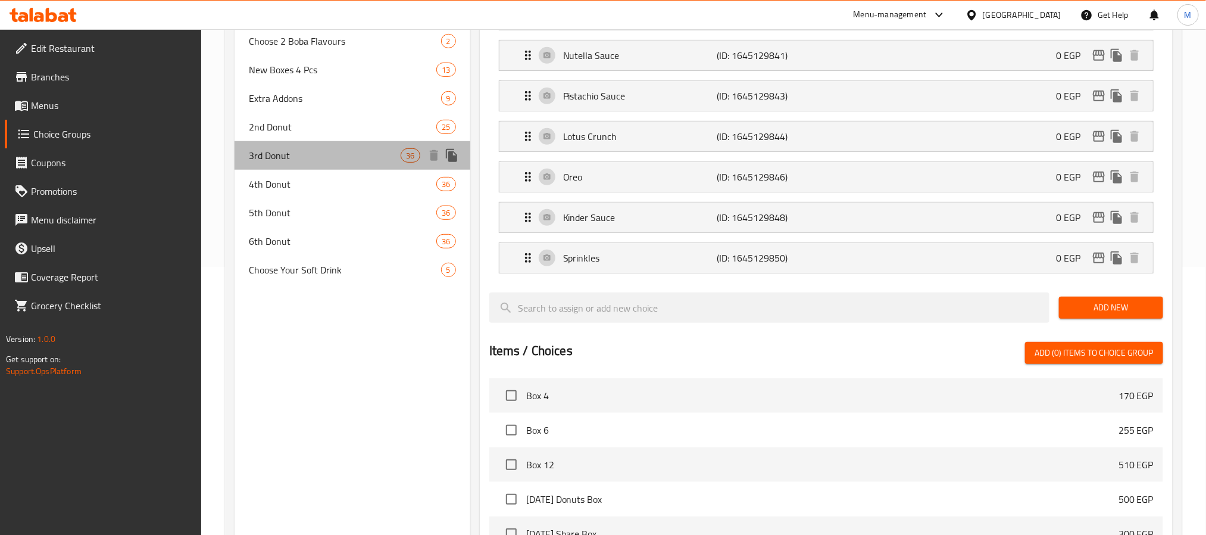
click at [307, 161] on span "3rd Donut" at bounding box center [325, 155] width 152 height 14
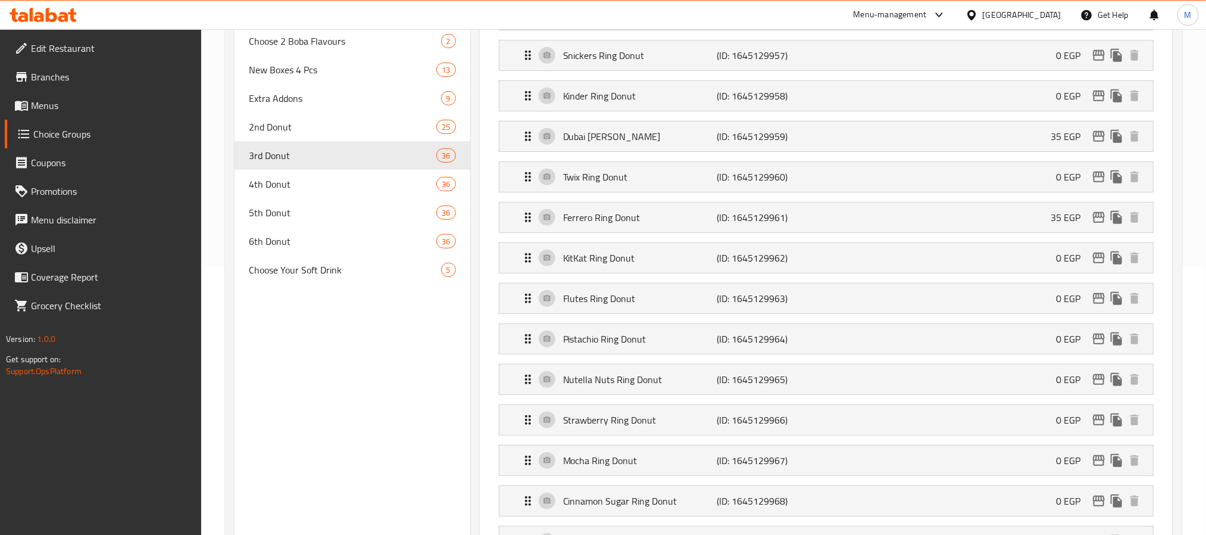
type input "3rd Donut"
type input "الدونات الثالثة"
type input "1"
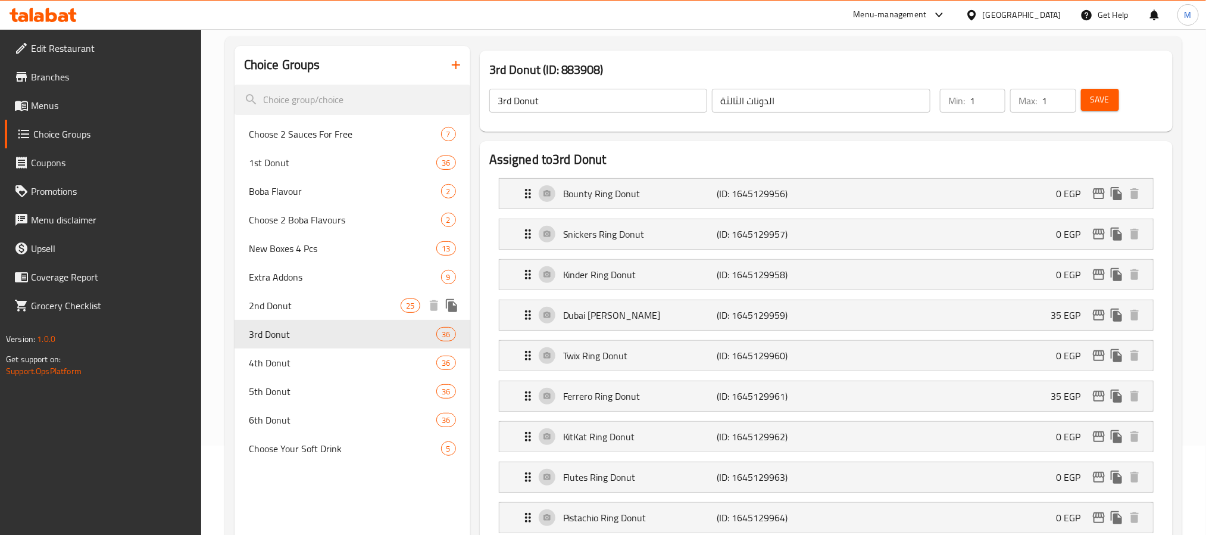
click at [306, 302] on span "2nd Donut" at bounding box center [325, 305] width 152 height 14
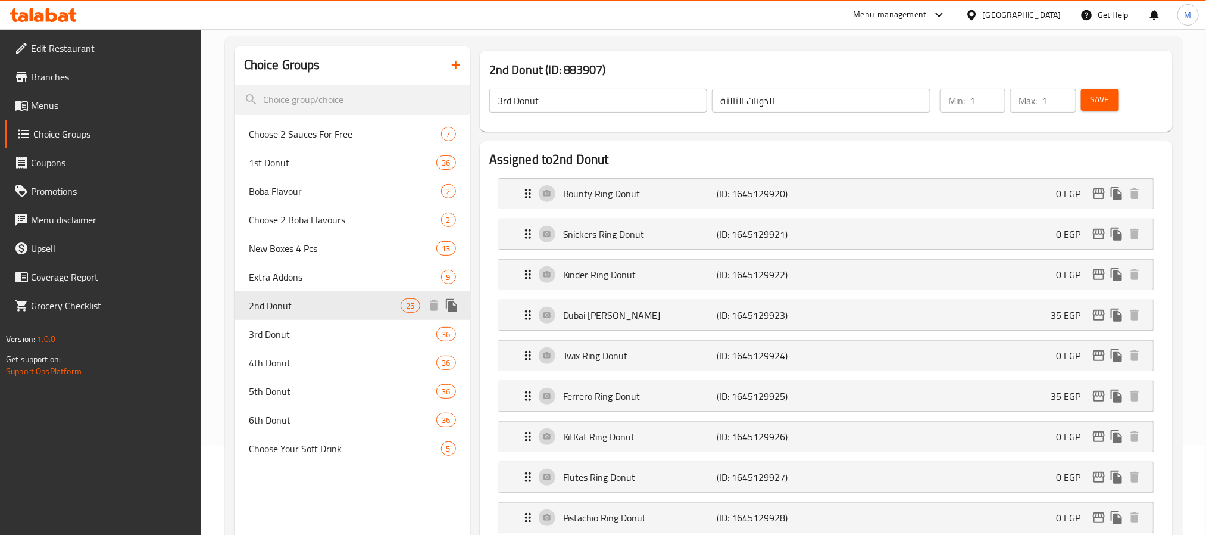
type input "2nd Donut"
type input "الدونات الثانية"
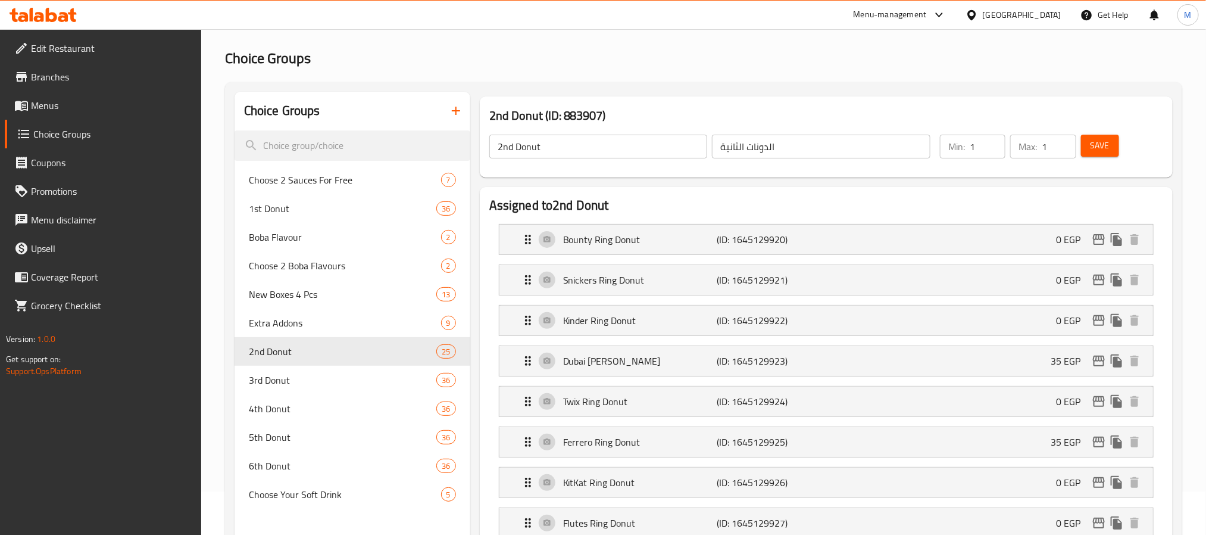
scroll to position [0, 0]
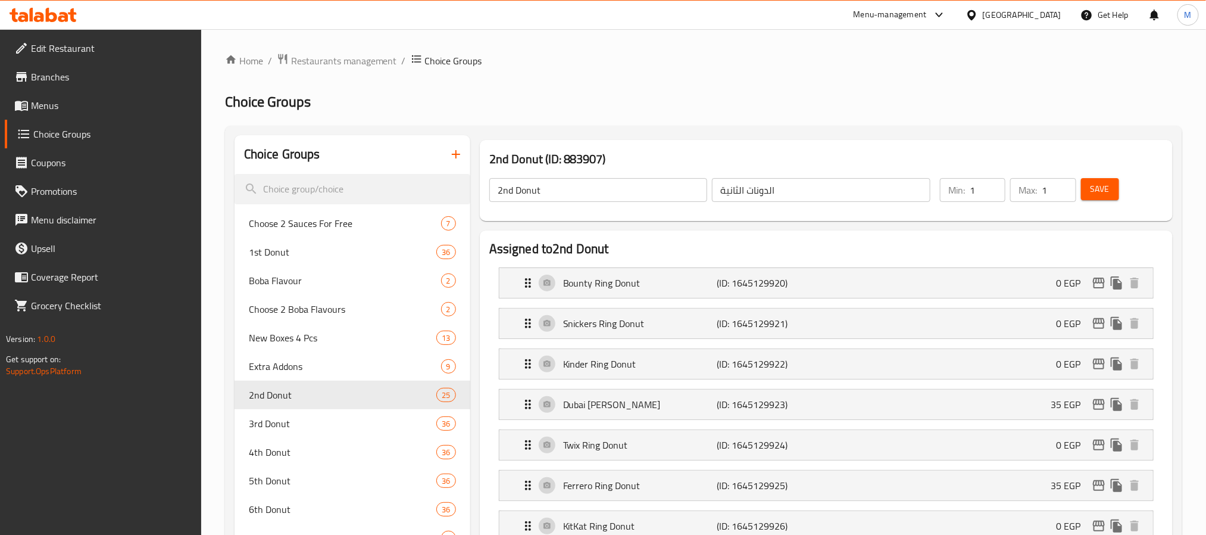
click at [455, 159] on icon "button" at bounding box center [456, 154] width 14 height 14
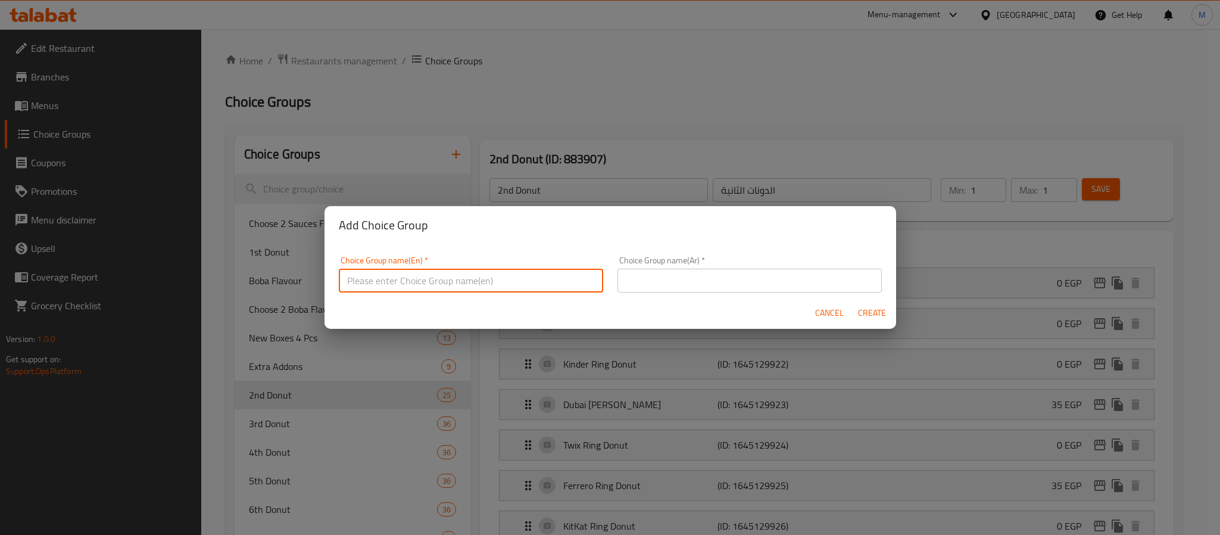
click at [481, 286] on input "text" at bounding box center [471, 280] width 264 height 24
type input "إ"
drag, startPoint x: 432, startPoint y: 281, endPoint x: 379, endPoint y: 289, distance: 54.2
click at [379, 289] on input "Your Choice Of 1st Dount:" at bounding box center [471, 280] width 264 height 24
click at [448, 286] on input "Your Choice Of 1st Dount:" at bounding box center [471, 280] width 264 height 24
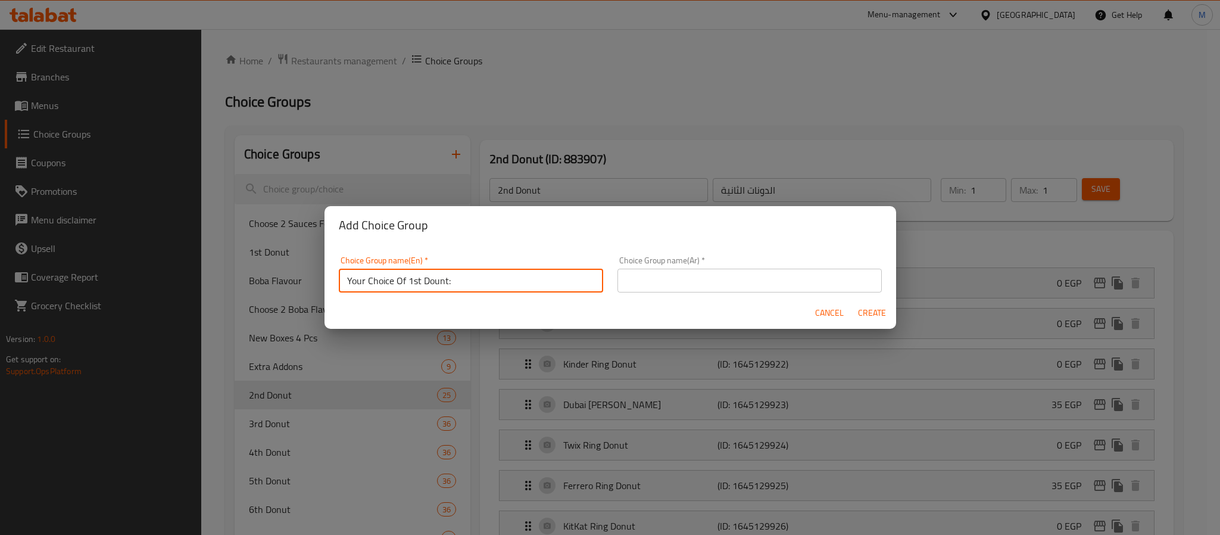
paste input "nut:"
click at [480, 279] on input "Your Choice Of 1st Donut:" at bounding box center [471, 280] width 264 height 24
type input "Your Choice Of 1st Donut:"
click at [807, 258] on div "Choice Group name(Ar)   * Choice Group name(Ar) *" at bounding box center [749, 274] width 264 height 36
click at [807, 271] on input "text" at bounding box center [749, 280] width 264 height 24
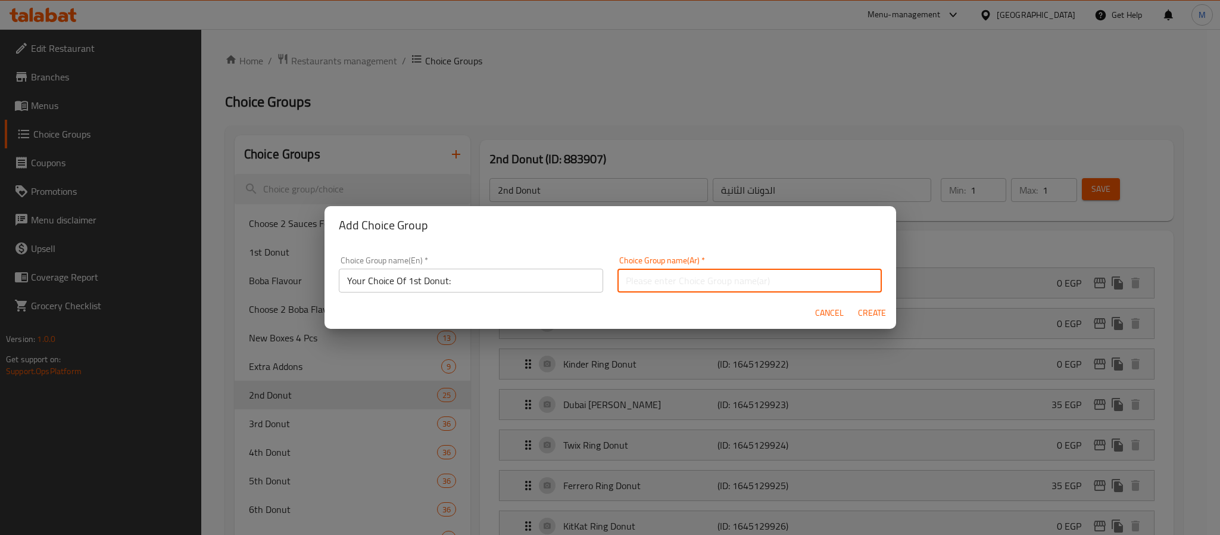
paste input "اختيارك من الدونات الأولى:"
type input "اختيارك من الدونات الأولى:"
click at [868, 309] on span "Create" at bounding box center [872, 312] width 29 height 15
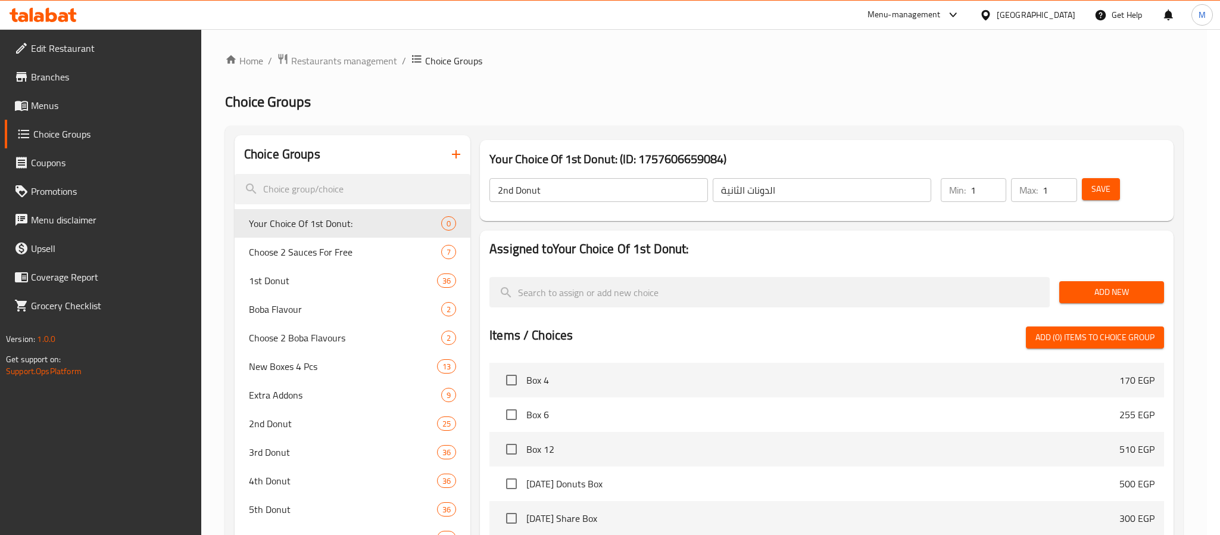
type input "Your Choice Of 1st Donut:"
type input "اختيارك من الدونات الأولى:"
type input "0"
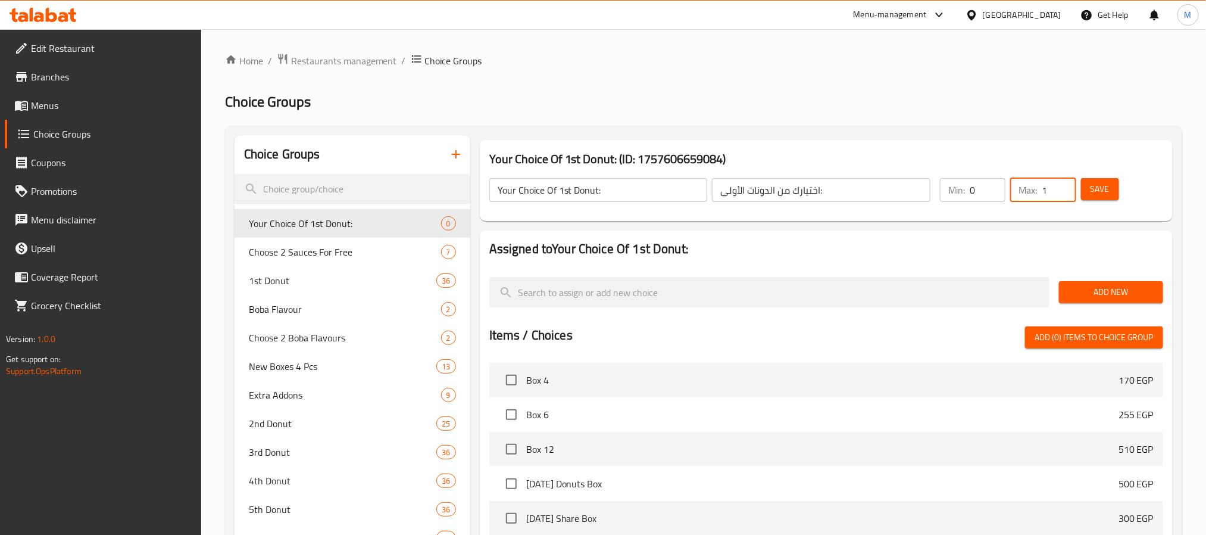
type input "1"
click at [1063, 183] on input "1" at bounding box center [1059, 190] width 34 height 24
type input "1"
click at [991, 182] on input "1" at bounding box center [988, 190] width 36 height 24
click at [1101, 293] on span "Add New" at bounding box center [1110, 292] width 85 height 15
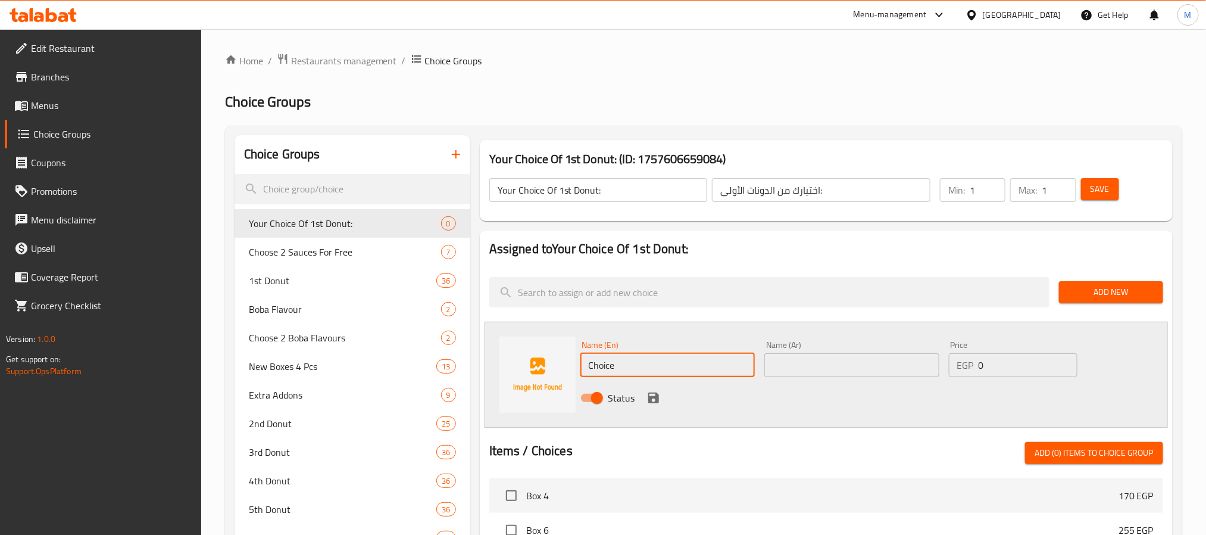
click at [668, 361] on input "Choice" at bounding box center [667, 365] width 175 height 24
paste input "Sprinkles Mix"
type input "Sprinkles Mix"
drag, startPoint x: 800, startPoint y: 347, endPoint x: 809, endPoint y: 354, distance: 11.1
click at [801, 348] on div "Name (Ar) Name (Ar)" at bounding box center [851, 358] width 175 height 36
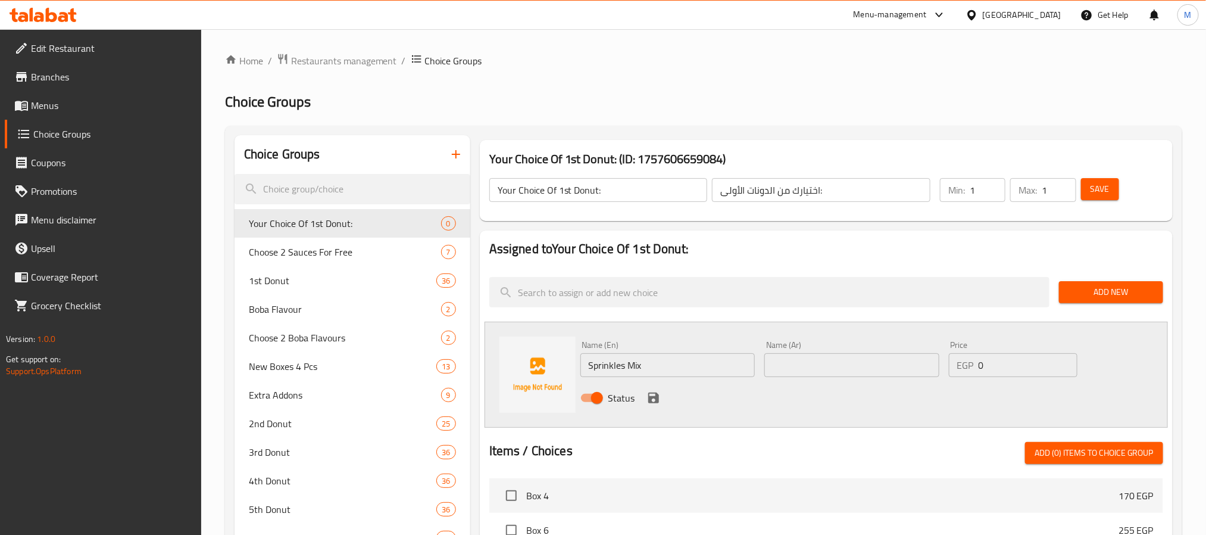
click at [817, 359] on input "text" at bounding box center [851, 365] width 175 height 24
click at [879, 368] on input "text" at bounding box center [851, 365] width 175 height 24
type input "s"
type input "سبرينكلز مكس"
click at [658, 400] on icon "save" at bounding box center [653, 397] width 11 height 11
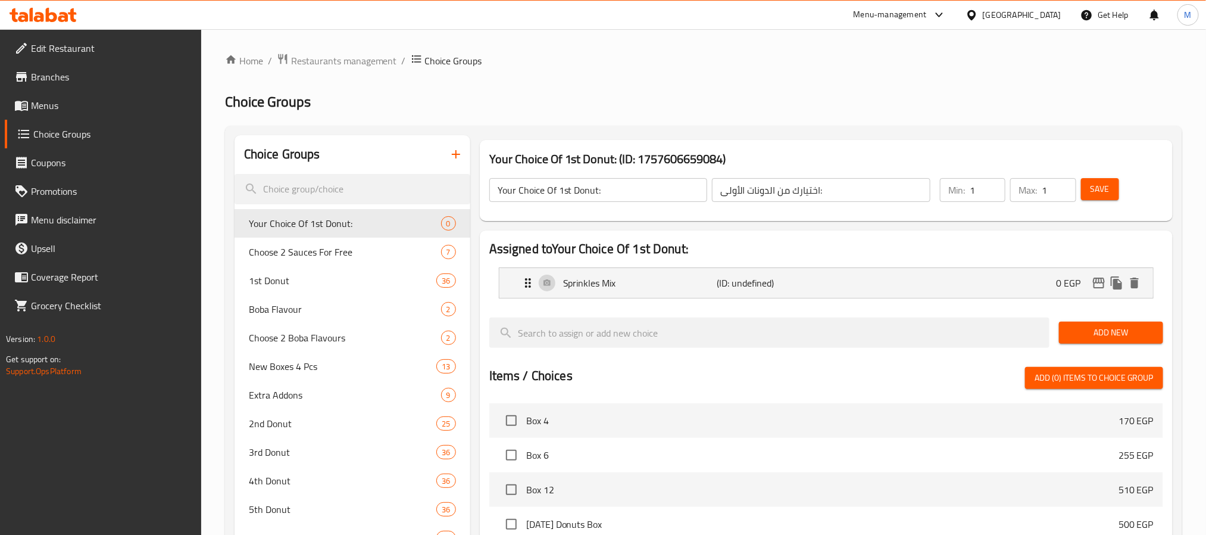
click at [1100, 332] on span "Add New" at bounding box center [1110, 332] width 85 height 15
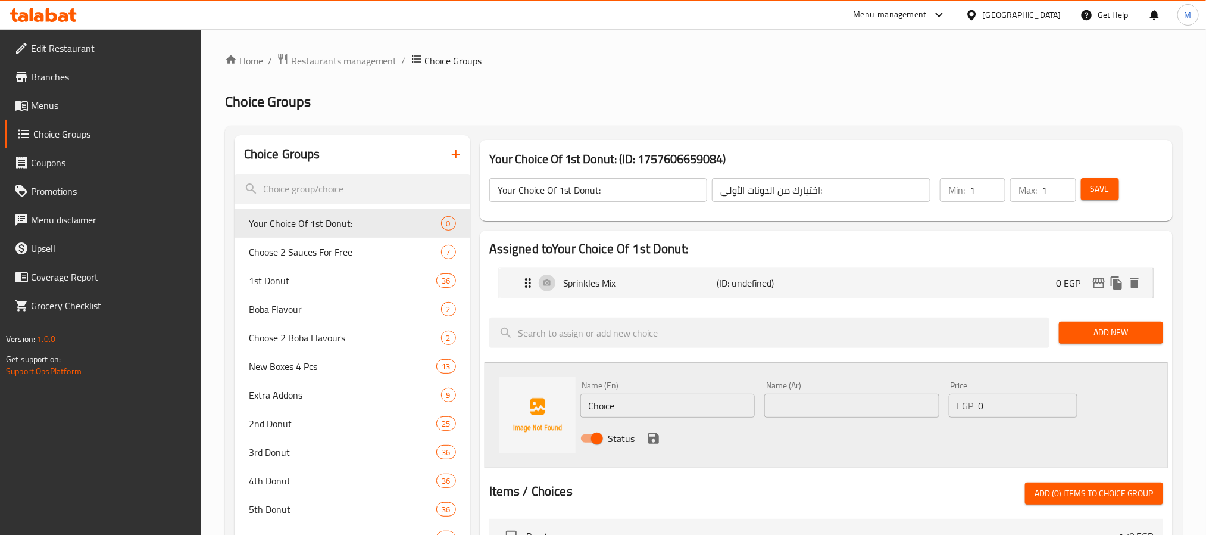
drag, startPoint x: 670, startPoint y: 404, endPoint x: 281, endPoint y: 411, distance: 388.8
click at [339, 409] on div "Choice Groups Your Choice Of 1st Donut: 0 Choose 2 Sauces For Free 7 1st Donut …" at bounding box center [706, 533] width 943 height 797
paste input "M&M Passion"
click at [602, 401] on input "M&M Passion" at bounding box center [667, 405] width 175 height 24
click at [595, 402] on input "MِAnd M Passion" at bounding box center [667, 405] width 175 height 24
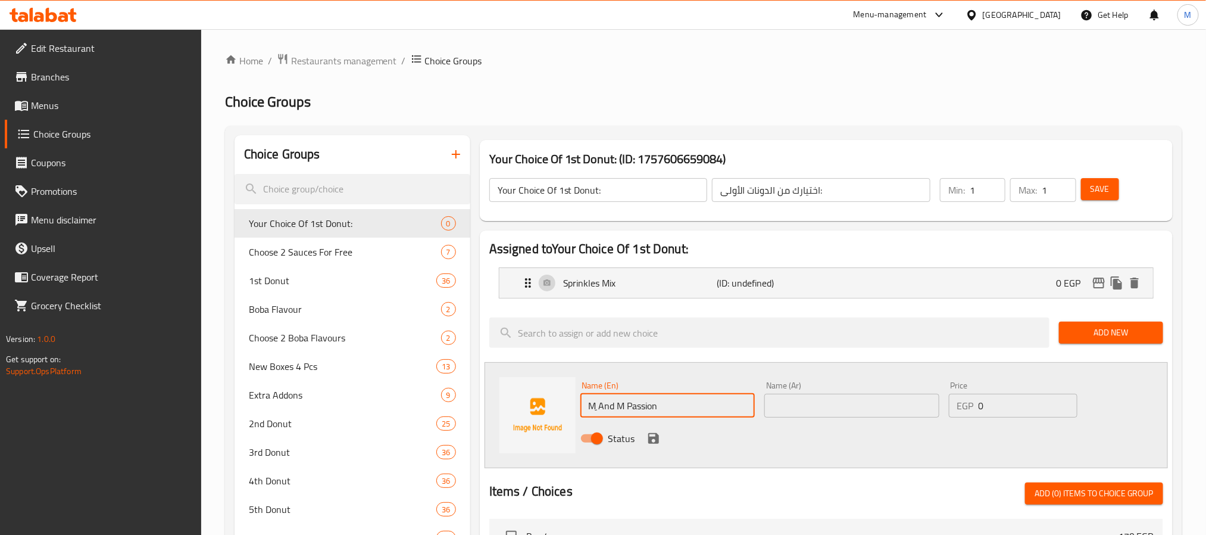
click at [711, 405] on input "Mِ And M Passion" at bounding box center [667, 405] width 175 height 24
type input "Mِ And M Passion"
click at [820, 405] on input "text" at bounding box center [851, 405] width 175 height 24
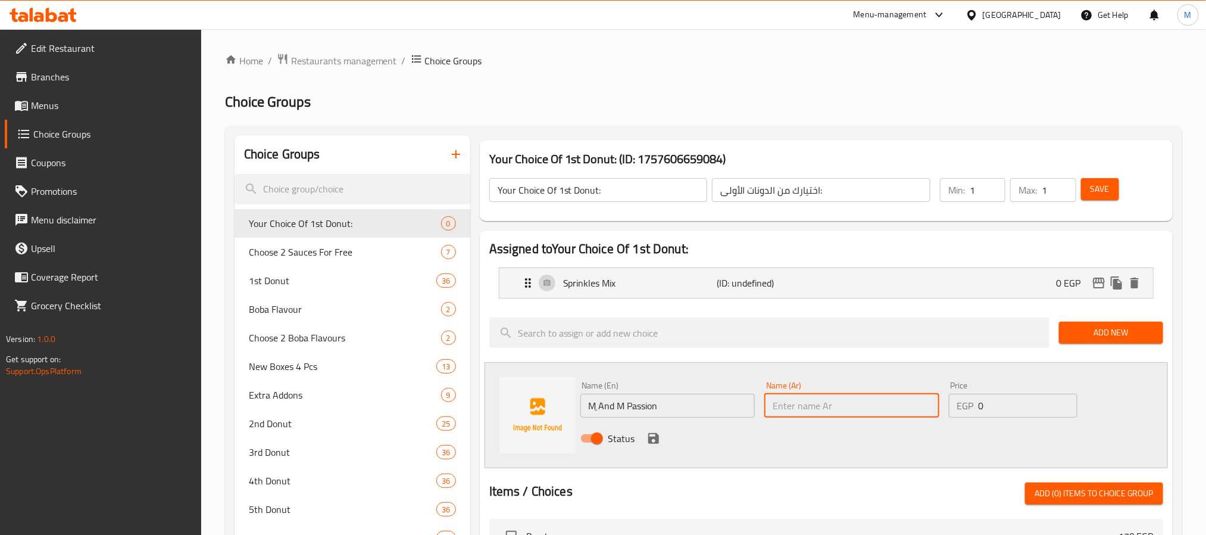
click at [900, 410] on input "text" at bounding box center [851, 405] width 175 height 24
paste input "إم آند إم باشن"
click at [917, 411] on input "إم آند إم باشن" at bounding box center [851, 405] width 175 height 24
type input "إم اند إم باشن"
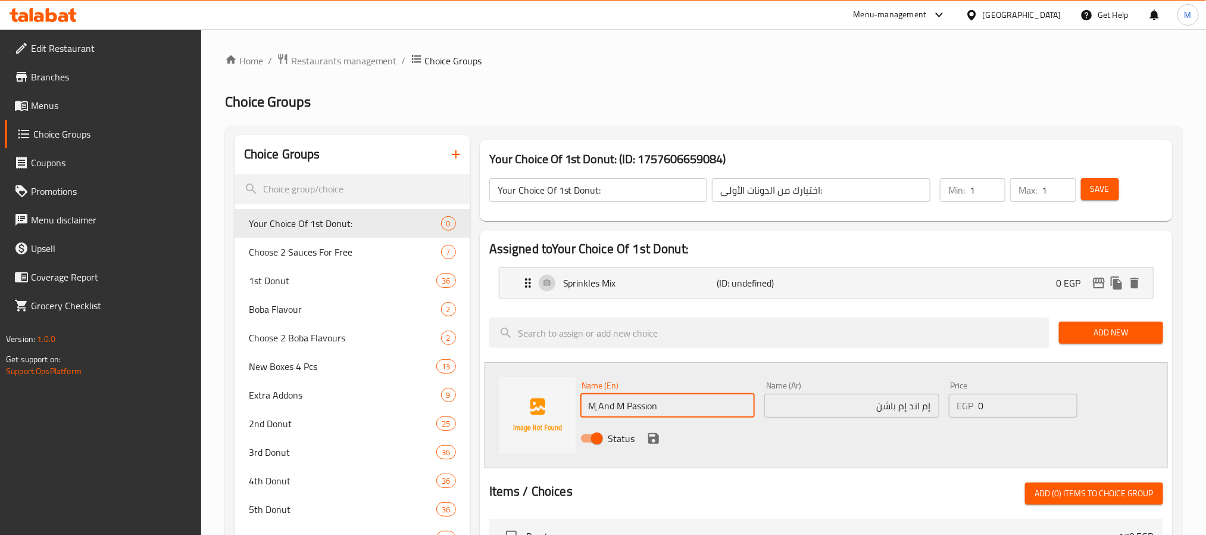
click at [668, 411] on input "Mِ And M Passion" at bounding box center [667, 405] width 175 height 24
click at [657, 433] on icon "save" at bounding box center [653, 438] width 14 height 14
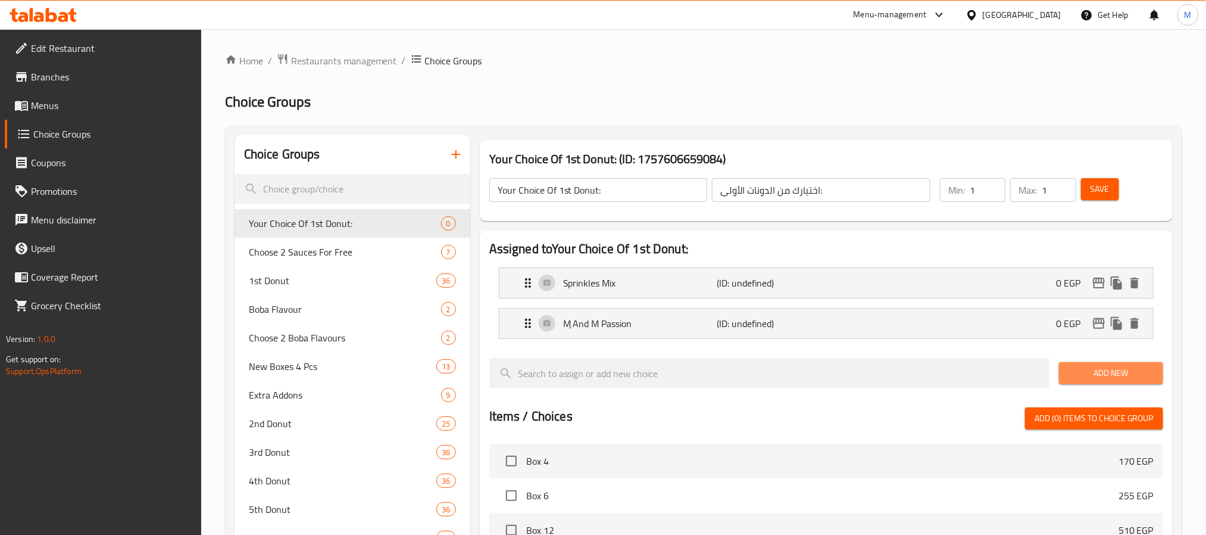
click at [1124, 372] on span "Add New" at bounding box center [1110, 372] width 85 height 15
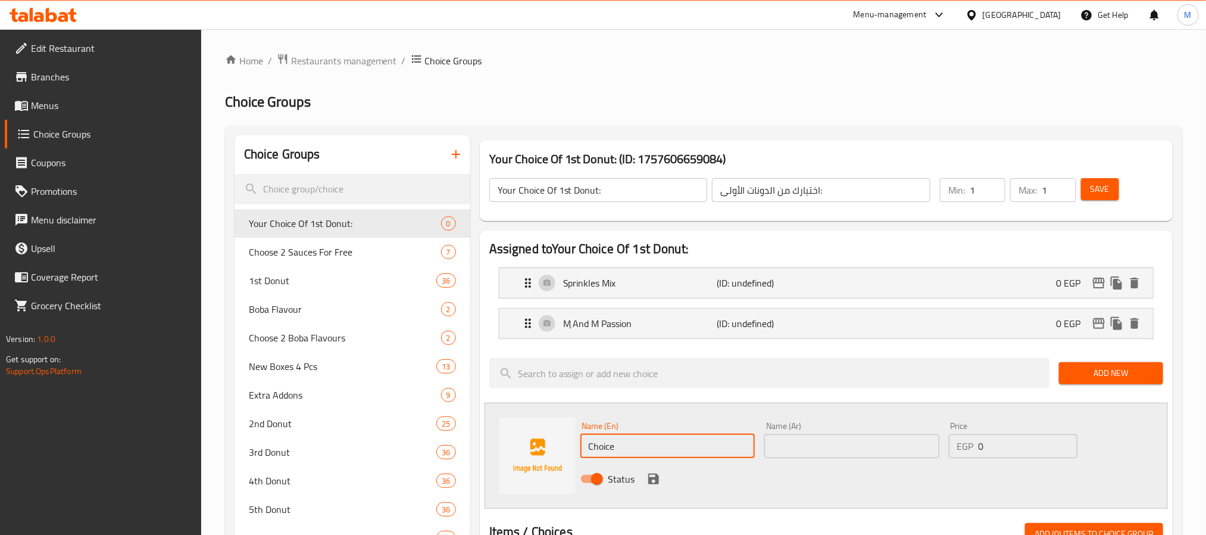
click at [670, 436] on input "Choice" at bounding box center [667, 446] width 175 height 24
paste input "Chocolate Ring"
click at [593, 445] on input "Chocolate Ring" at bounding box center [667, 446] width 175 height 24
type input "Chocolate Ring"
click at [902, 442] on input "text" at bounding box center [851, 446] width 175 height 24
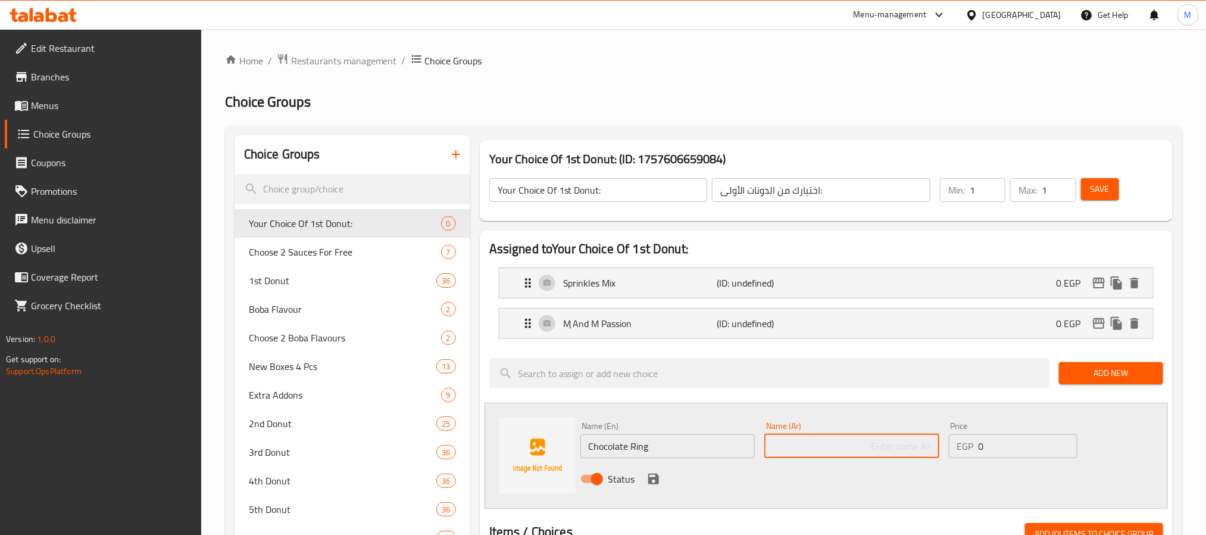
paste input "خاتم الشوكولاتة"
click at [925, 448] on input "خاتم الشوكولاتة" at bounding box center [851, 446] width 175 height 24
type input "رينج شوكولاتة"
click at [650, 480] on icon "save" at bounding box center [653, 478] width 11 height 11
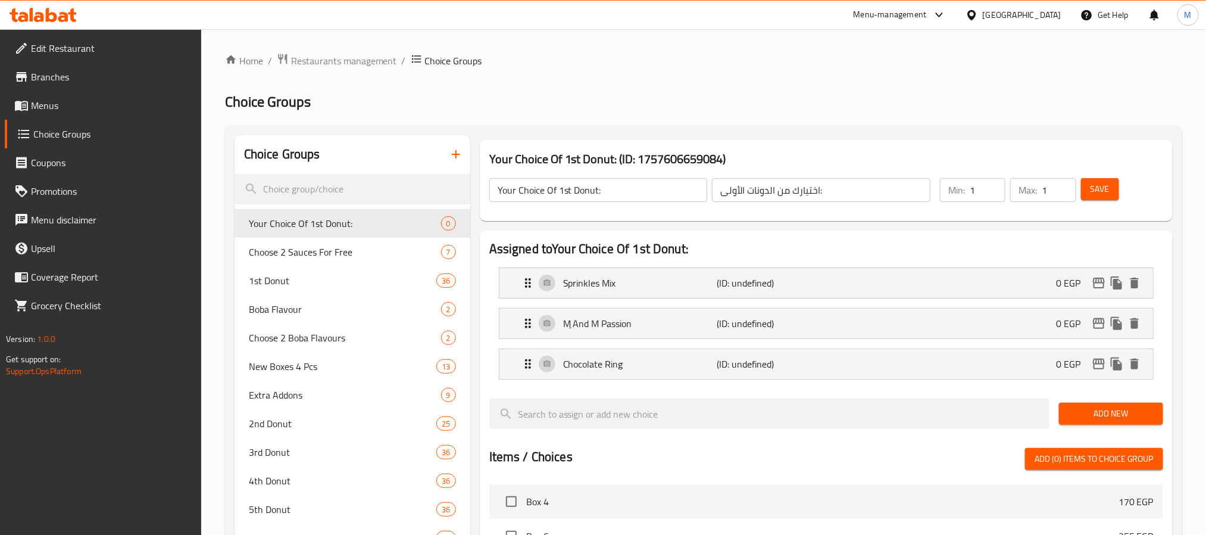
click at [1080, 411] on span "Add New" at bounding box center [1110, 413] width 85 height 15
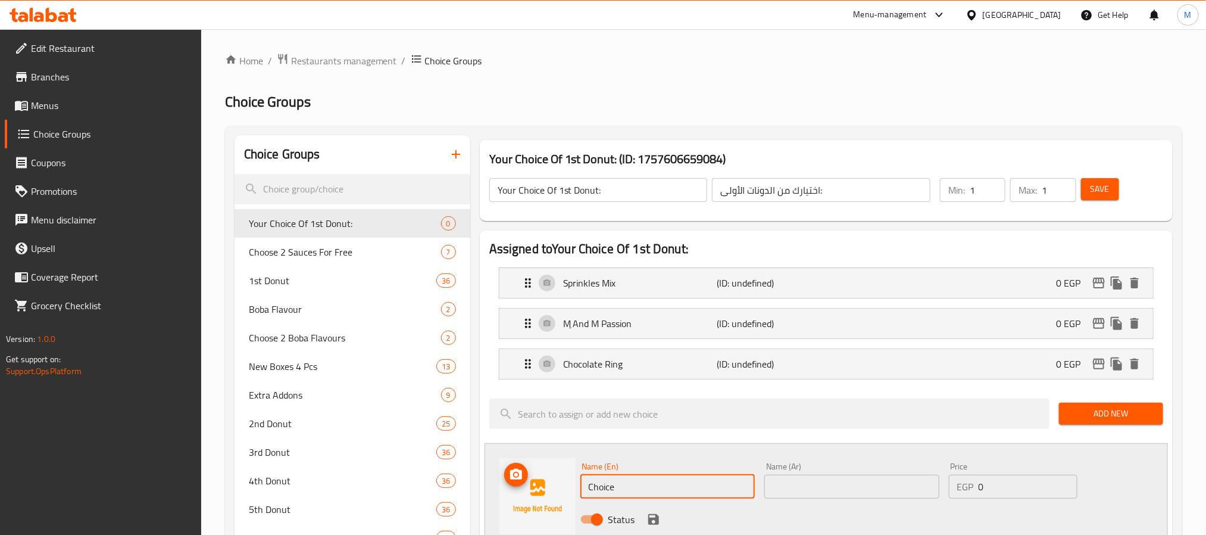
drag, startPoint x: 673, startPoint y: 481, endPoint x: 518, endPoint y: 490, distance: 155.0
click at [531, 490] on div "Name (En) Choice Name (En) Name (Ar) Name (Ar) Price EGP 0 Price Status" at bounding box center [826, 496] width 683 height 106
paste input "Oreo Action (Brown)"
click at [641, 493] on input "Oreo Action (Brown" at bounding box center [667, 486] width 175 height 24
type input "Oreo Action Brown"
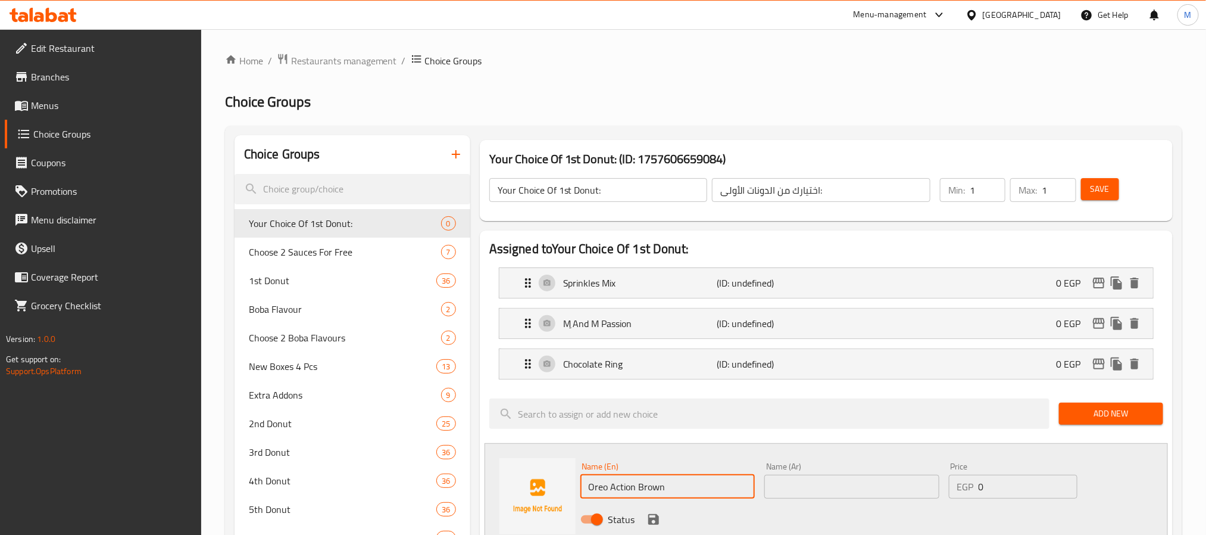
click at [858, 479] on input "text" at bounding box center [851, 486] width 175 height 24
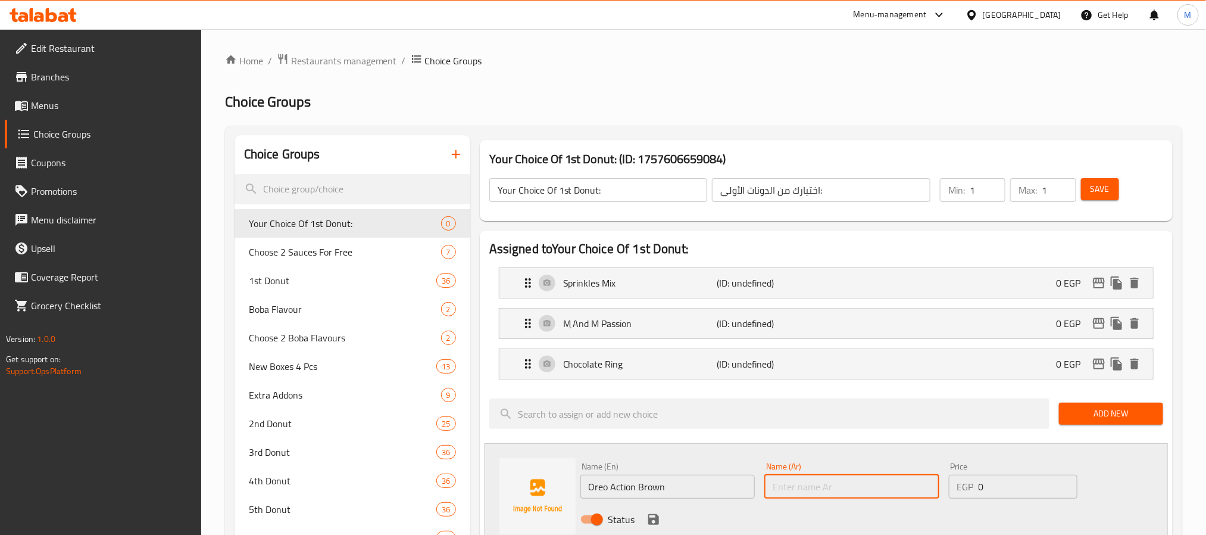
paste input "[PERSON_NAME]"
click at [876, 488] on input "[PERSON_NAME]" at bounding box center [851, 486] width 175 height 24
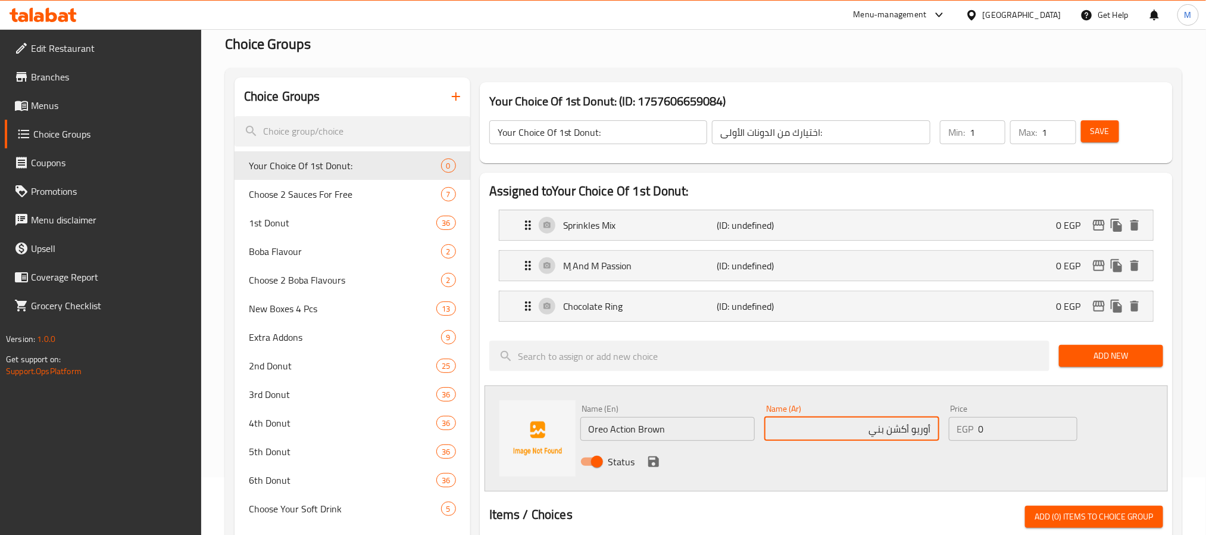
scroll to position [89, 0]
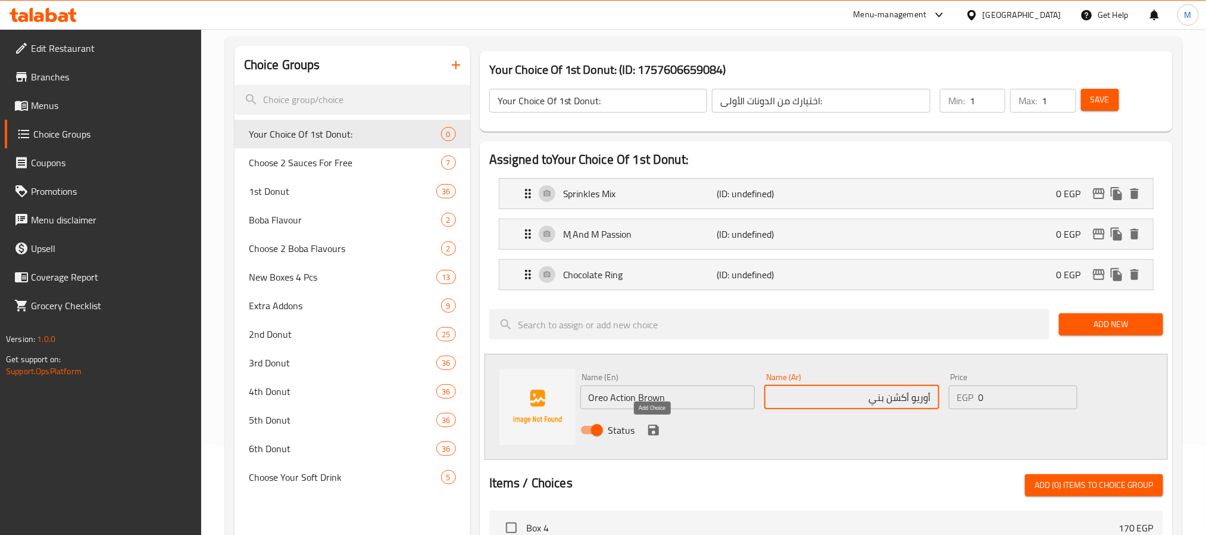
type input "أوريو أكشن بني"
click at [651, 427] on icon "save" at bounding box center [653, 430] width 14 height 14
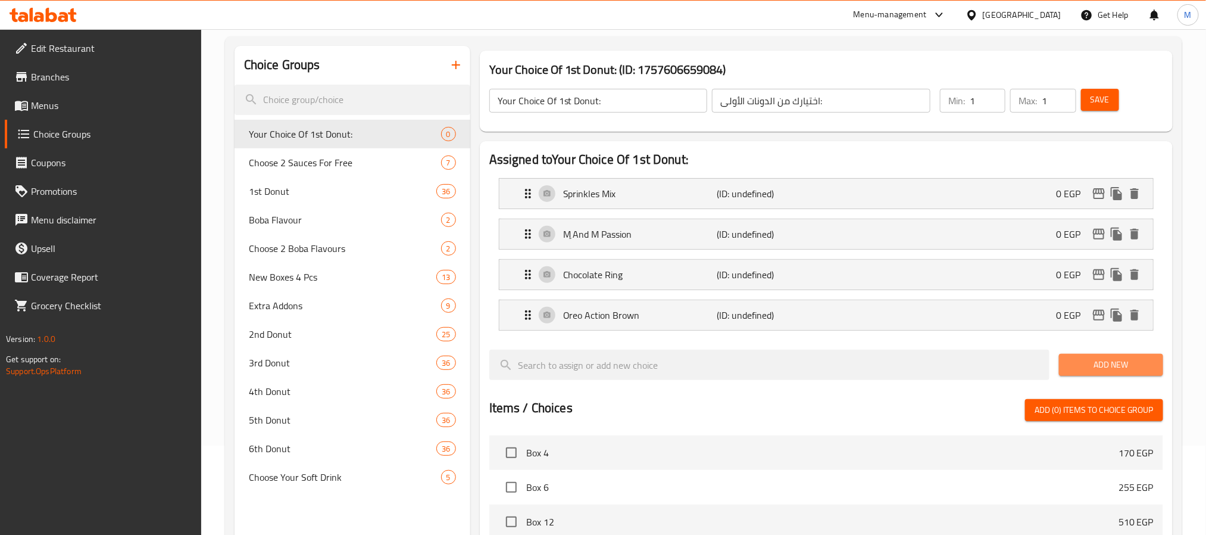
click at [1099, 365] on span "Add New" at bounding box center [1110, 364] width 85 height 15
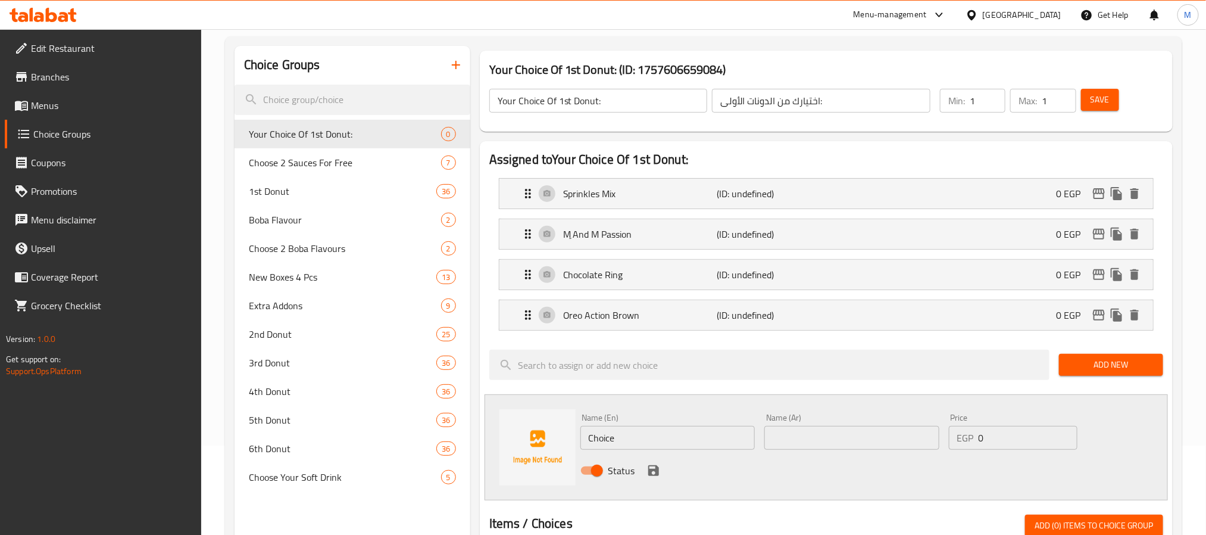
drag, startPoint x: 633, startPoint y: 443, endPoint x: 395, endPoint y: 467, distance: 238.6
click at [427, 460] on div "Choice Groups Your Choice Of 1st Donut: 0 Choose 2 Sauces For Free 7 1st Donut …" at bounding box center [706, 505] width 943 height 918
paste input "Oreo Action (white)"
click at [638, 439] on input "Oreo Action (white" at bounding box center [667, 438] width 175 height 24
click at [736, 434] on input "Oreo Action White" at bounding box center [667, 438] width 175 height 24
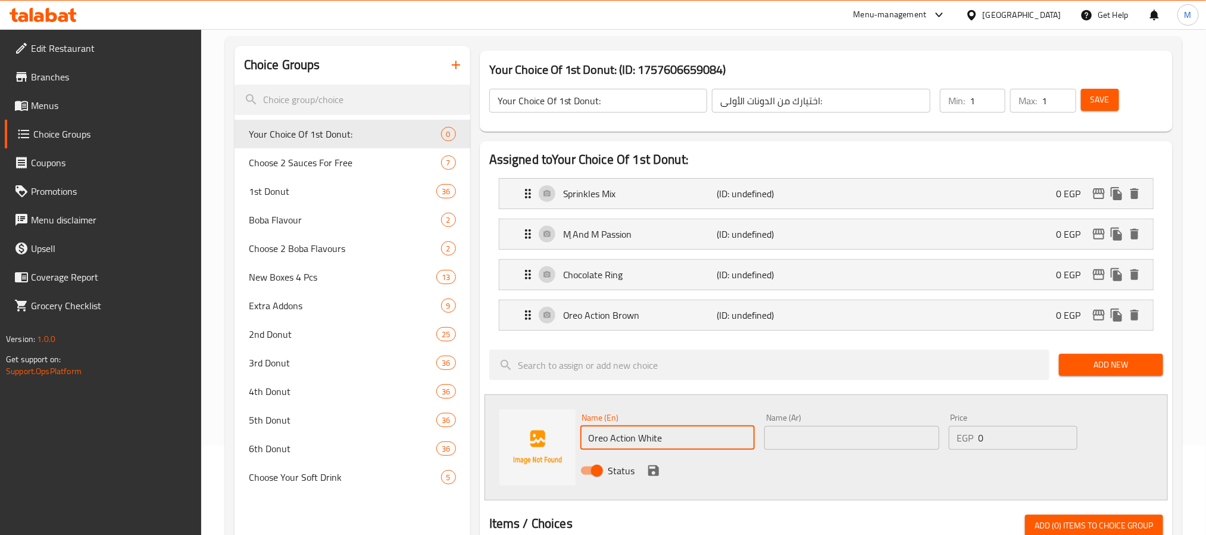
type input "Oreo Action White"
click at [843, 445] on input "text" at bounding box center [851, 438] width 175 height 24
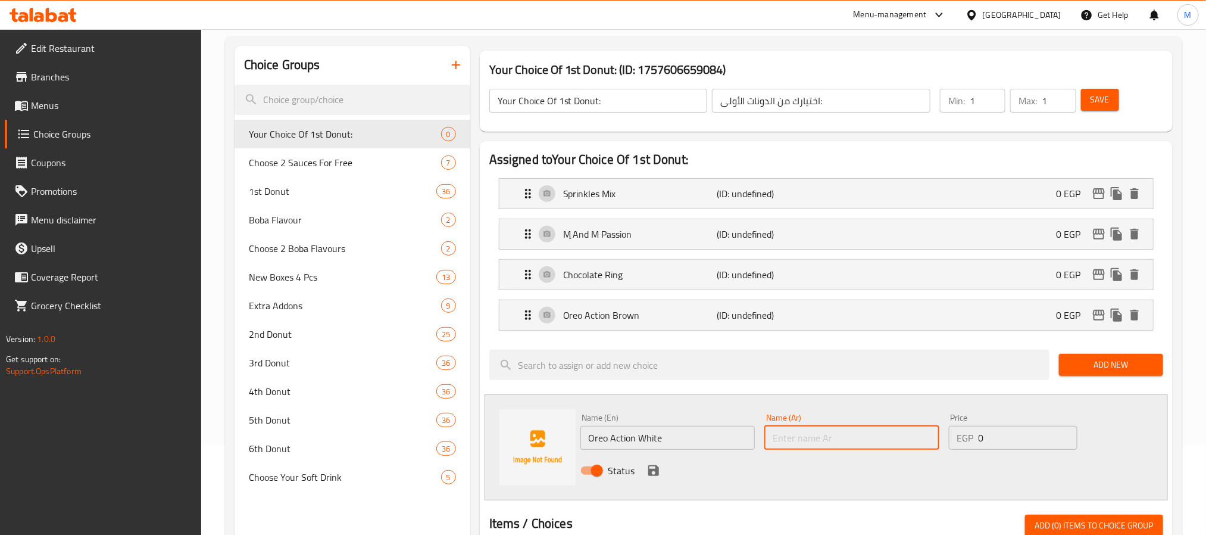
paste input "أوريو أكشن وايت"
type input "أوريو أكشن ابيض"
click at [652, 476] on icon "save" at bounding box center [653, 470] width 11 height 11
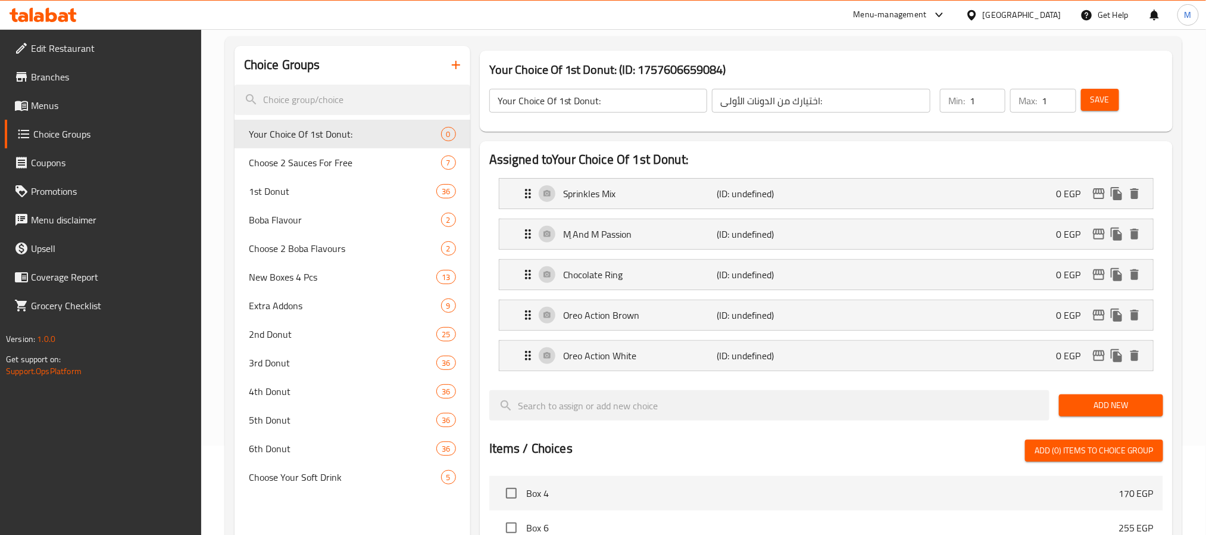
click at [1079, 413] on span "Add New" at bounding box center [1110, 405] width 85 height 15
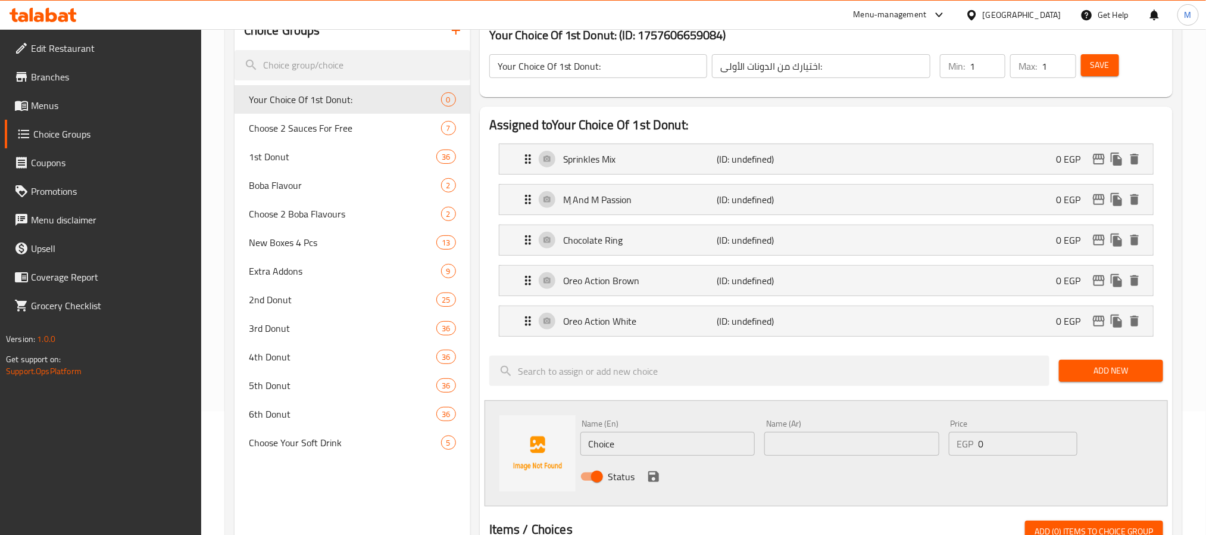
scroll to position [179, 0]
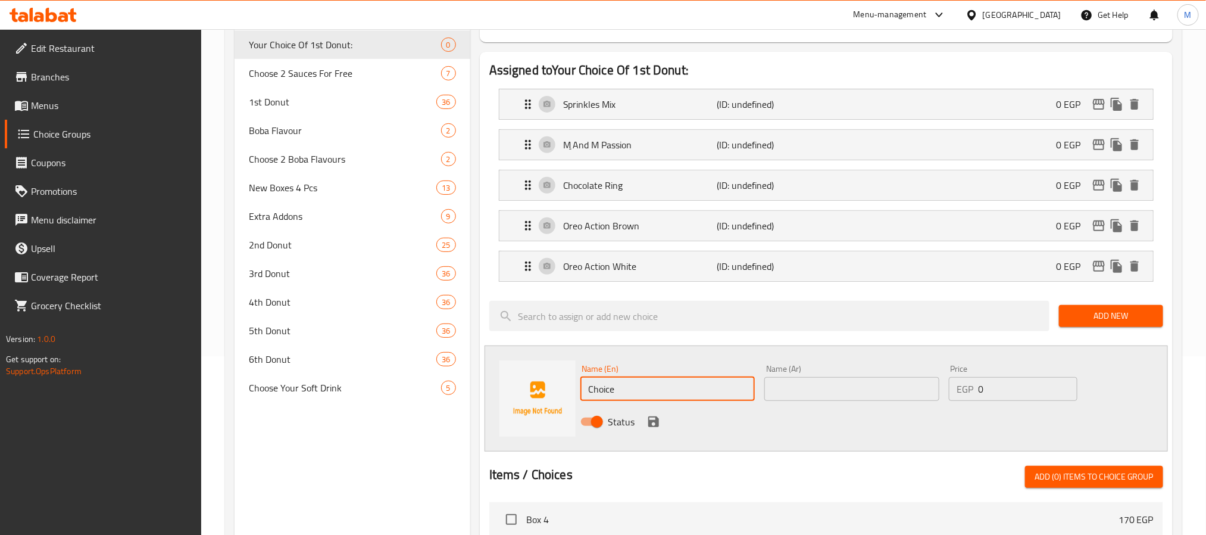
drag, startPoint x: 666, startPoint y: 393, endPoint x: 488, endPoint y: 390, distance: 178.6
click at [489, 390] on div "Name (En) Choice Name (En) Name (Ar) Name (Ar) Price EGP 0 Price Status" at bounding box center [826, 398] width 683 height 106
paste input "Lotus Beauty"
type input "Lotus Beauty"
click at [876, 393] on input "text" at bounding box center [851, 389] width 175 height 24
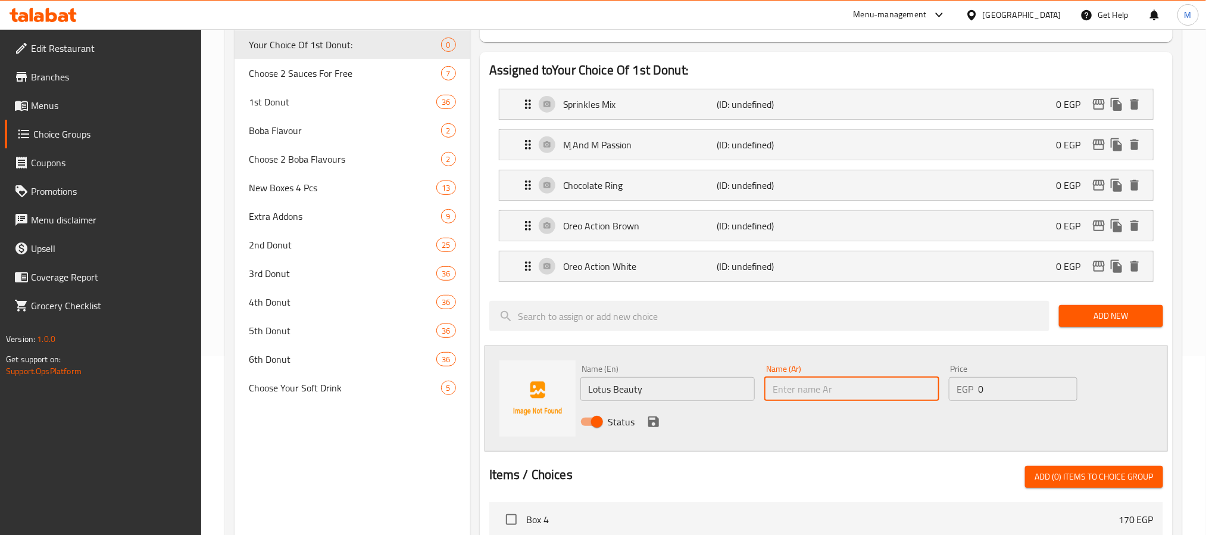
paste input "[PERSON_NAME]"
type input "[PERSON_NAME]"
click at [607, 389] on input "Lotus Beauty" at bounding box center [667, 389] width 175 height 24
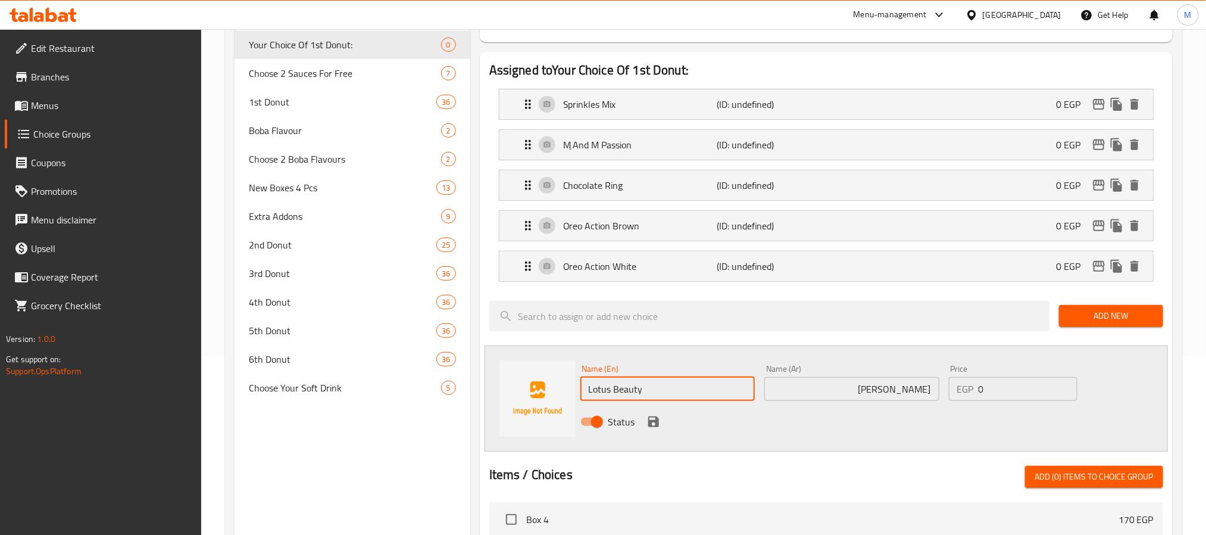
click at [607, 389] on input "Lotus Beauty" at bounding box center [667, 389] width 175 height 24
click at [655, 427] on icon "save" at bounding box center [653, 421] width 11 height 11
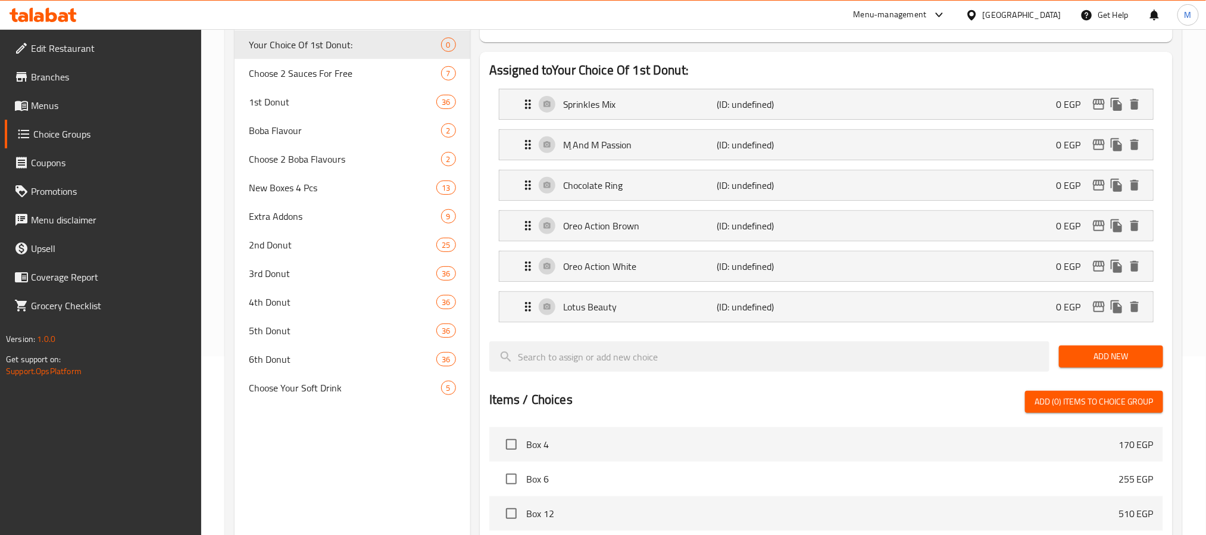
click at [1086, 364] on span "Add New" at bounding box center [1110, 356] width 85 height 15
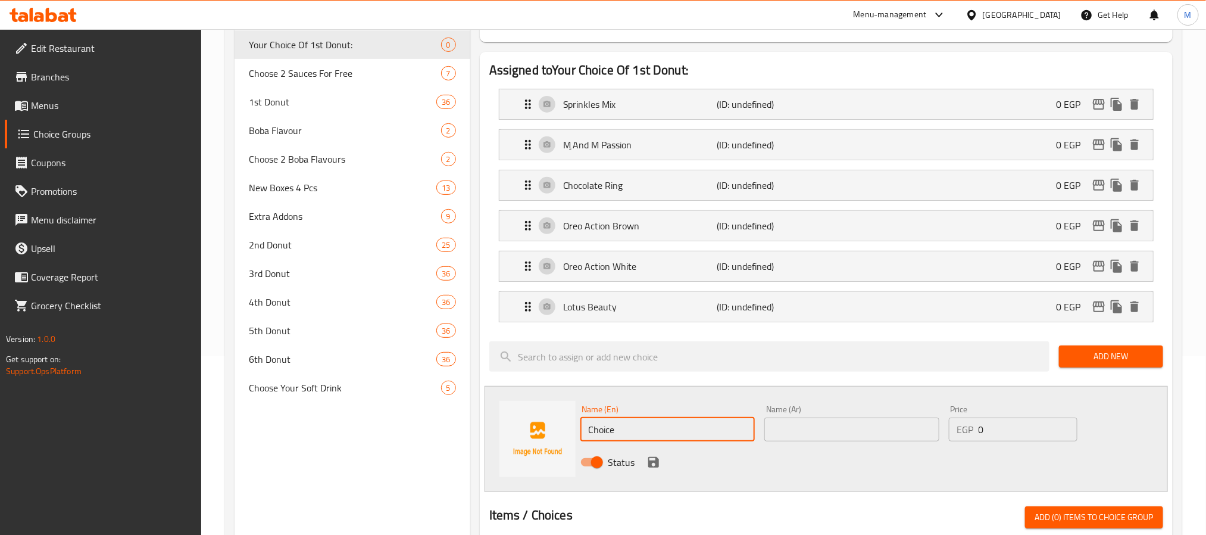
drag, startPoint x: 648, startPoint y: 431, endPoint x: 266, endPoint y: 430, distance: 382.1
click at [445, 432] on div "Choice Groups Your Choice Of 1st Donut: 0 Choose 2 Sauces For Free 7 1st Donut …" at bounding box center [706, 456] width 943 height 999
paste input "Glazed"
type input "Glazed"
click at [891, 436] on input "text" at bounding box center [851, 429] width 175 height 24
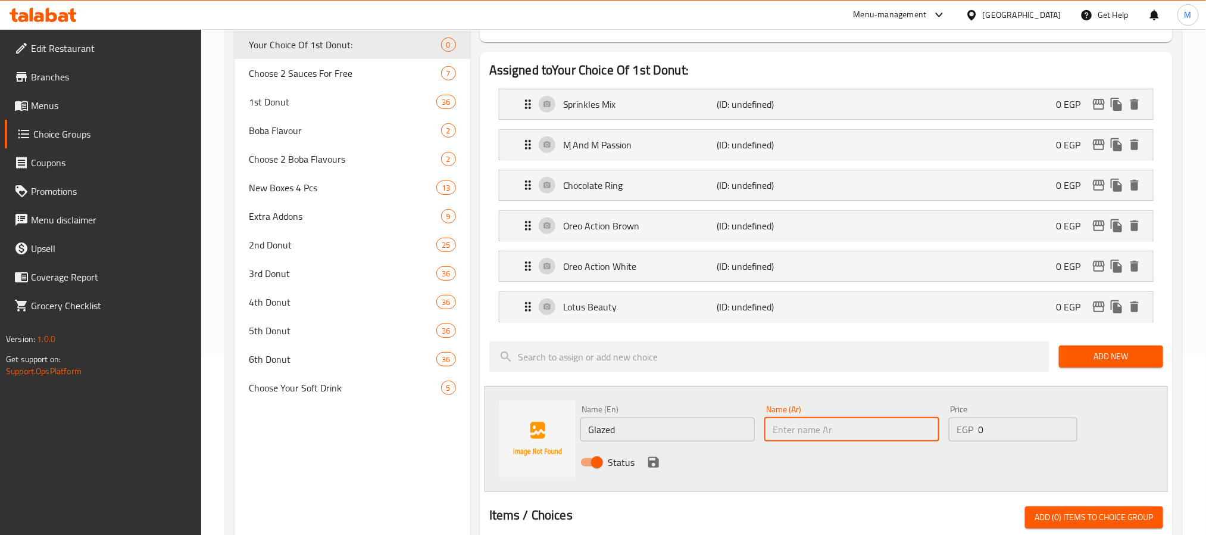
paste input "جليز"
type input "جليزد"
click at [704, 418] on div "Name (En) Glazed Name (En)" at bounding box center [667, 423] width 175 height 36
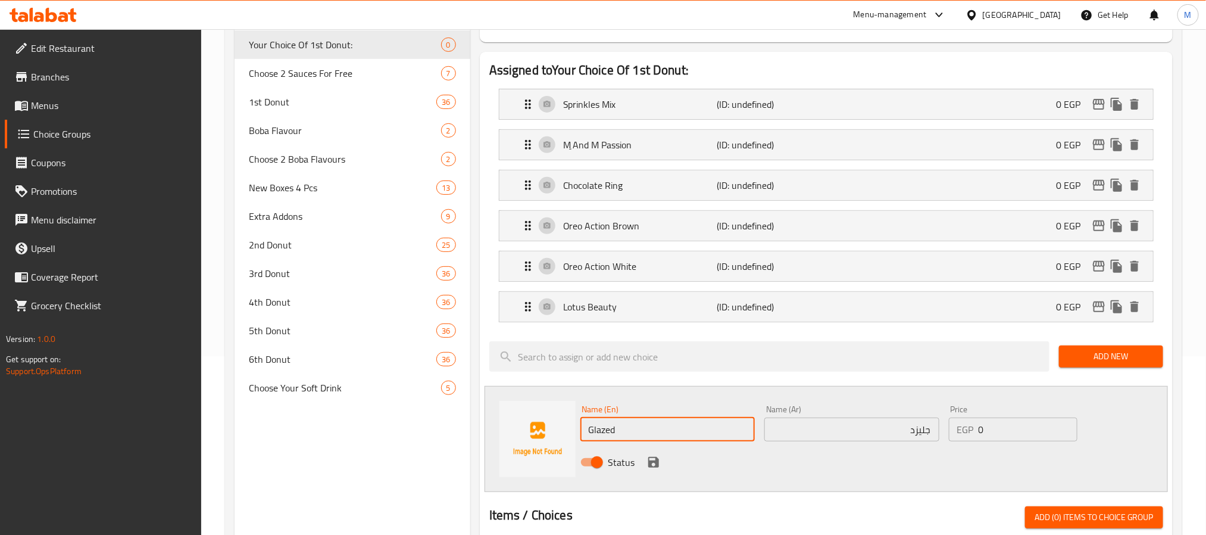
click at [710, 425] on input "Glazed" at bounding box center [667, 429] width 175 height 24
click at [655, 464] on icon "save" at bounding box center [653, 462] width 11 height 11
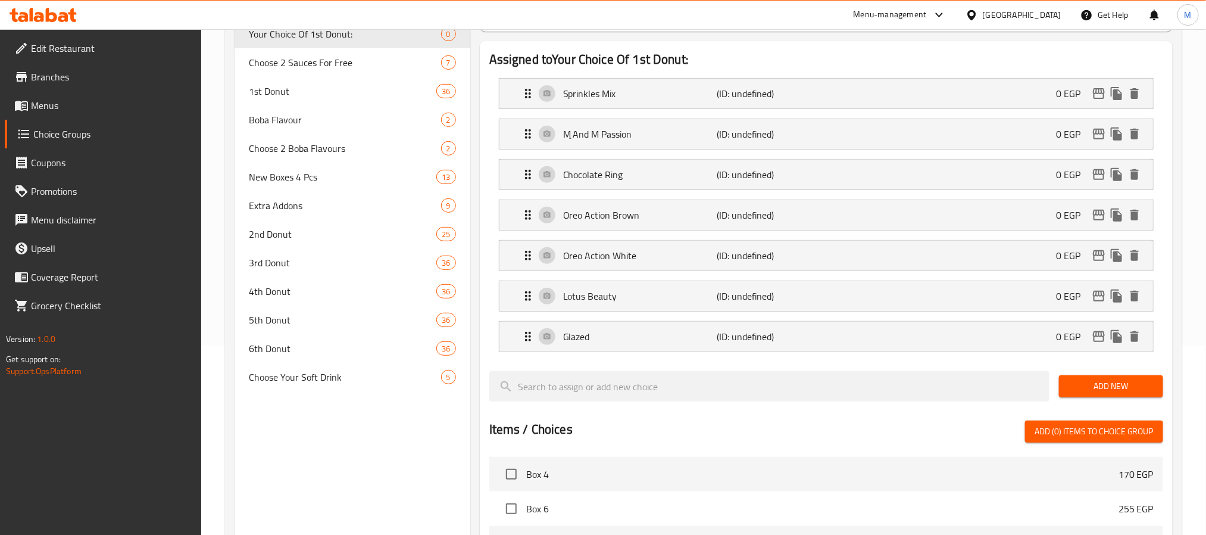
scroll to position [268, 0]
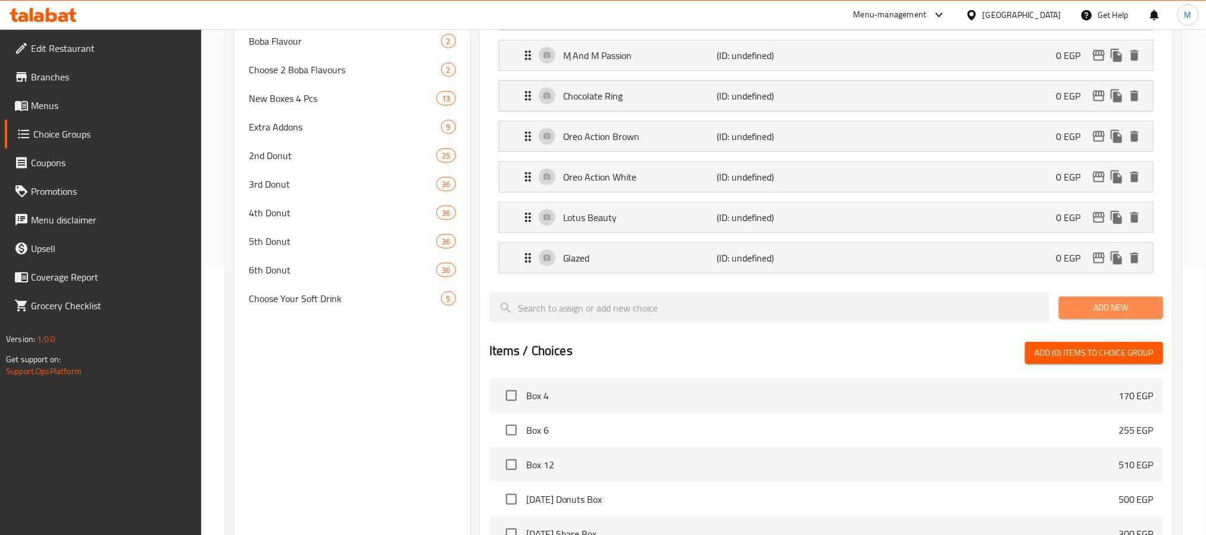
click at [1088, 304] on span "Add New" at bounding box center [1110, 307] width 85 height 15
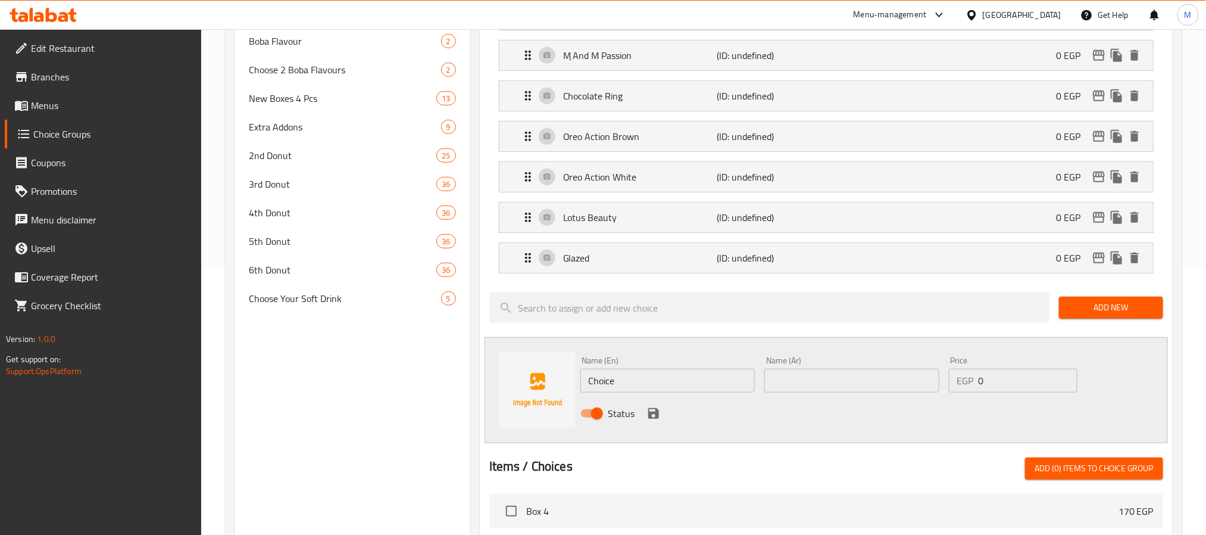
drag, startPoint x: 654, startPoint y: 375, endPoint x: 375, endPoint y: 382, distance: 278.7
click at [404, 380] on div "Choice Groups Your Choice Of 1st Donut: 0 Choose 2 Sauces For Free 7 1st Donut …" at bounding box center [706, 387] width 943 height 1040
paste input "innamon Sugar"
type input "Cinnamon Sugar"
click at [890, 385] on input "text" at bounding box center [851, 380] width 175 height 24
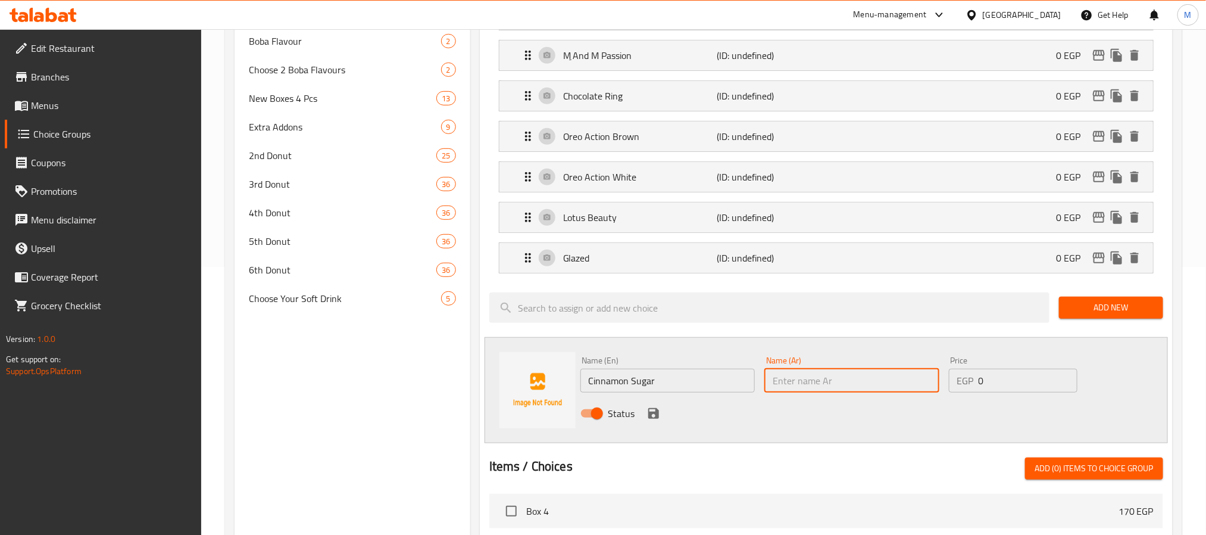
paste input "سكر وقرفة"
click at [909, 389] on input "سكر وقرفة" at bounding box center [851, 380] width 175 height 24
type input "سكر قرفة"
click at [622, 384] on input "Cinnamon Sugar" at bounding box center [667, 380] width 175 height 24
click at [654, 420] on icon "save" at bounding box center [653, 413] width 14 height 14
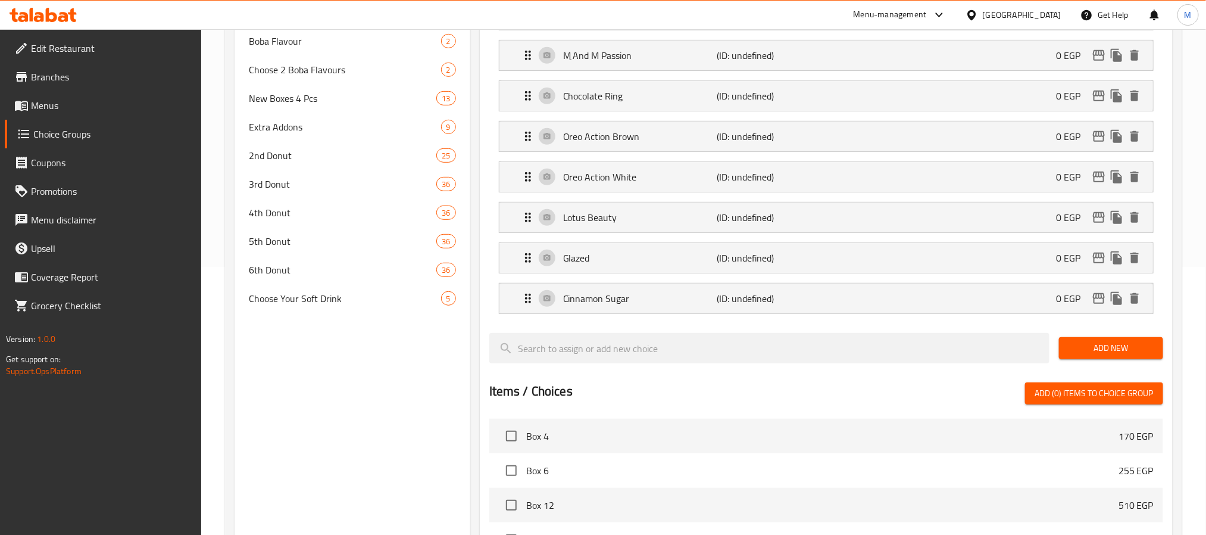
click at [1096, 352] on span "Add New" at bounding box center [1110, 347] width 85 height 15
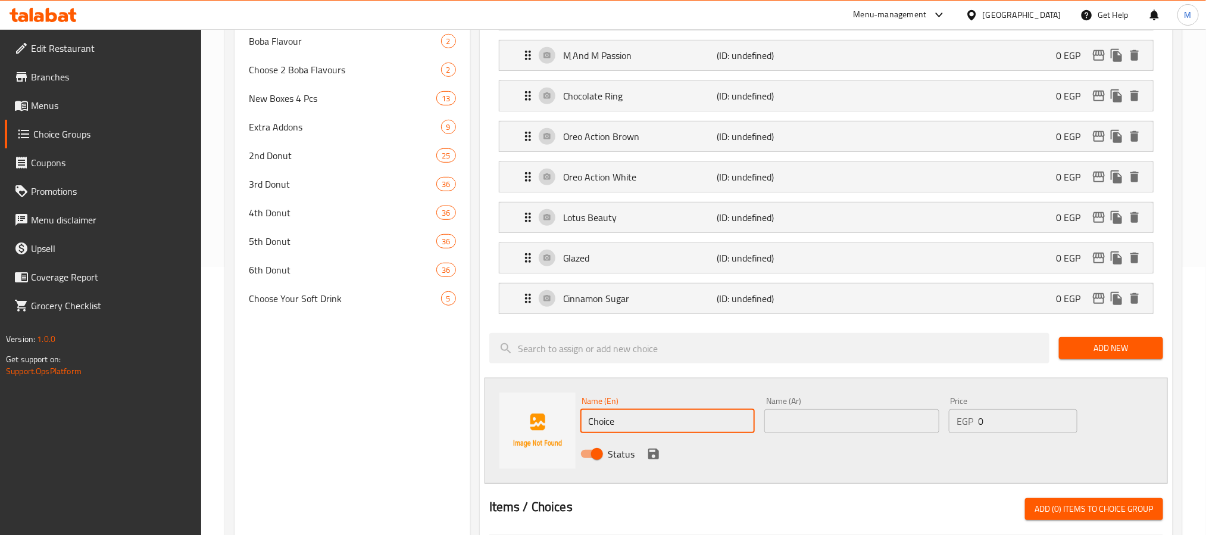
drag, startPoint x: 683, startPoint y: 421, endPoint x: 197, endPoint y: 420, distance: 485.7
click at [421, 413] on div "Choice Groups Your Choice Of 1st Donut: 0 Choose 2 Sauces For Free 7 1st Donut …" at bounding box center [706, 407] width 943 height 1080
paste input "Sprinkles Pink Glaz"
type input "Sprinkles Pink Glaze"
click at [896, 427] on input "text" at bounding box center [851, 421] width 175 height 24
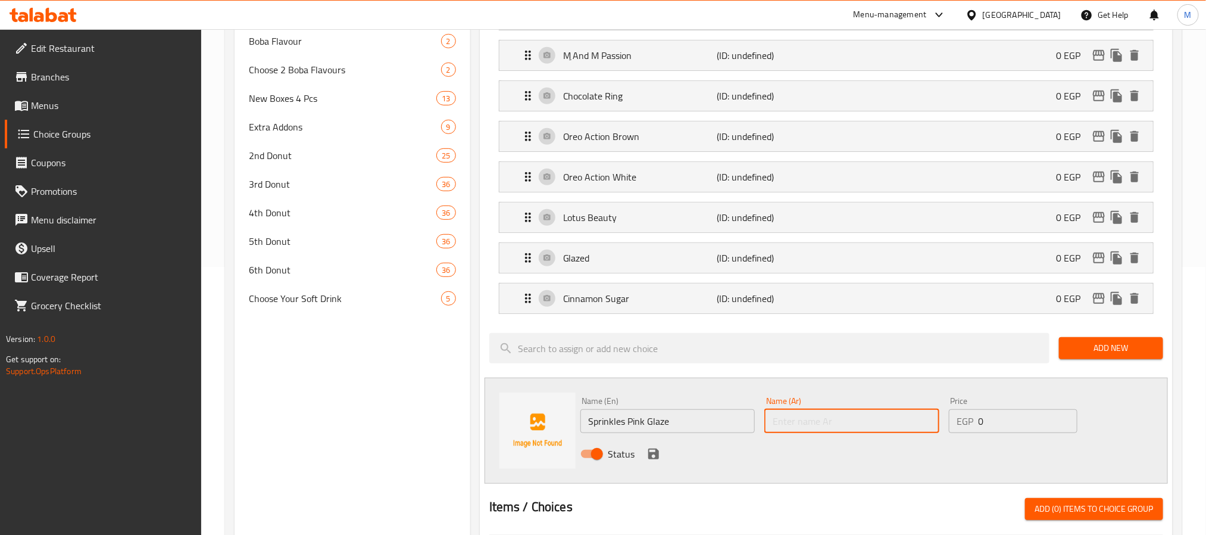
paste input "سبريكلز بينك غلاز"
click at [916, 430] on input "سبريكلز بينك غلاز" at bounding box center [851, 421] width 175 height 24
type input "سبرينكلز بينك جليز"
click at [656, 459] on icon "save" at bounding box center [653, 453] width 11 height 11
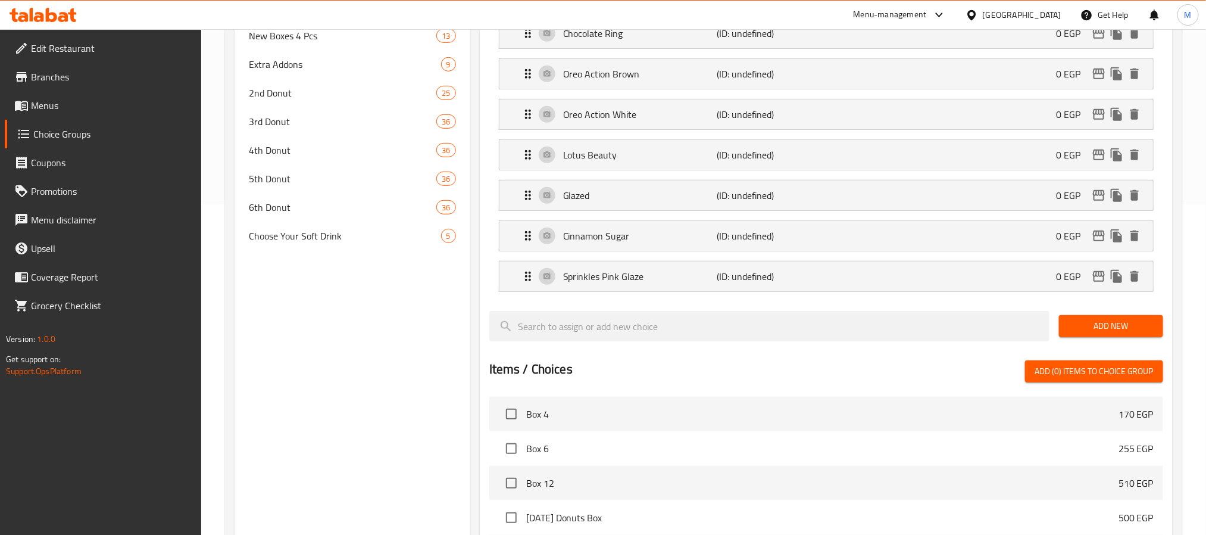
scroll to position [357, 0]
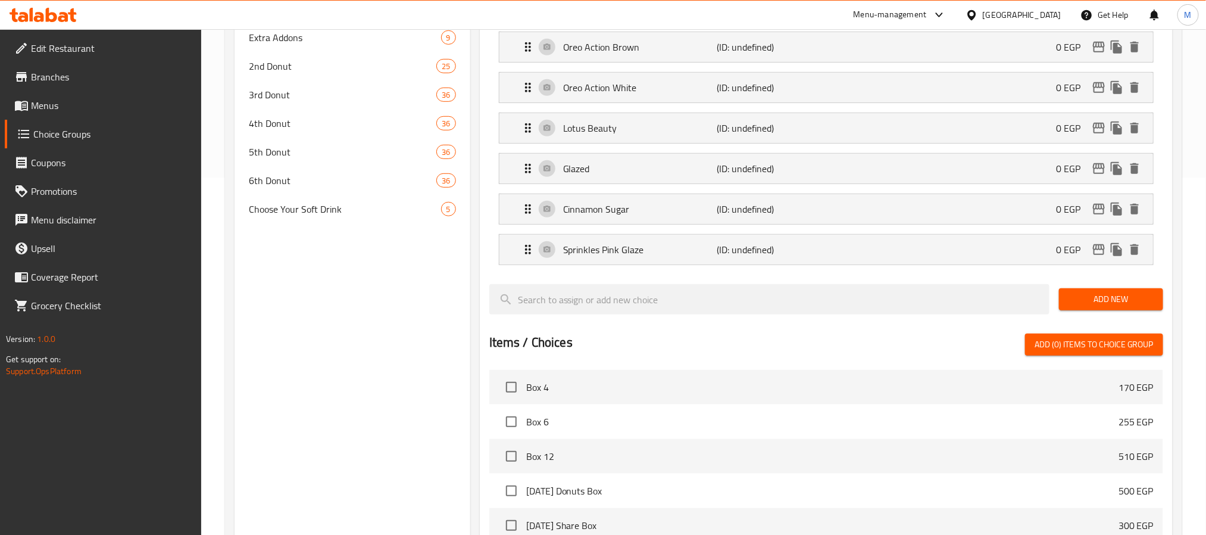
click at [1099, 299] on span "Add New" at bounding box center [1110, 299] width 85 height 15
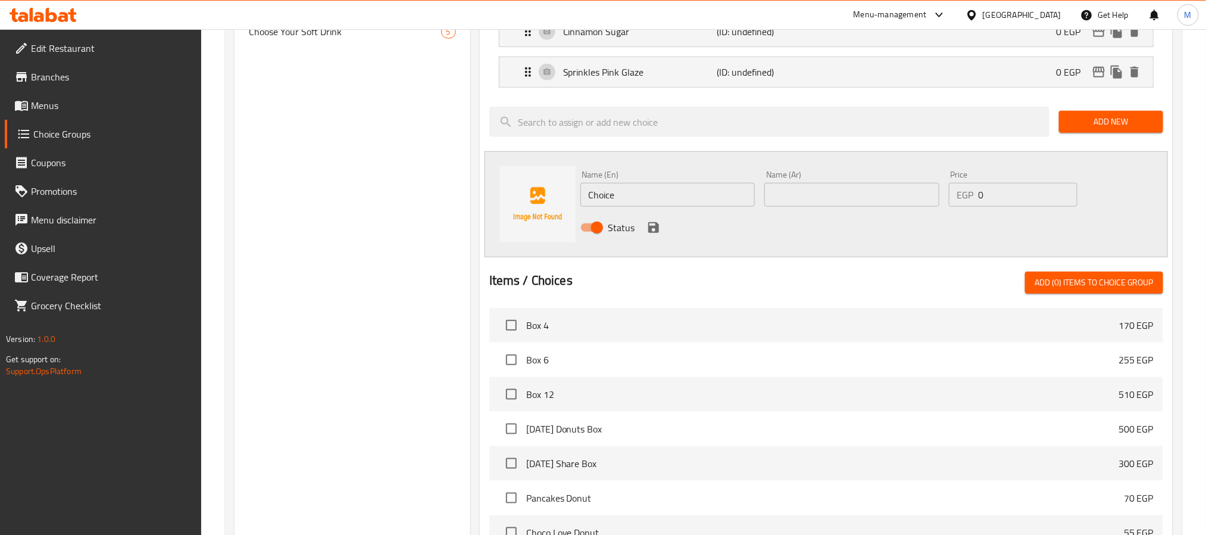
scroll to position [536, 0]
click at [368, 213] on div "Choice Groups Your Choice Of 1st Donut: 0 Choose 2 Sauces For Free 7 1st Donut …" at bounding box center [706, 159] width 943 height 1121
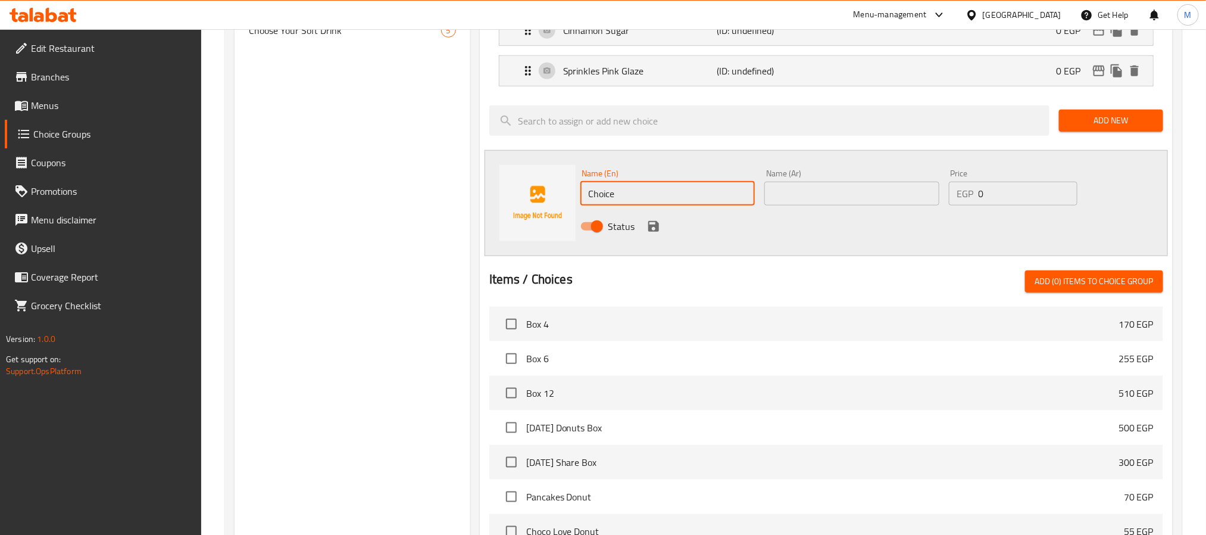
paste input "Bounty"
type input "Bounty"
click at [855, 198] on div "Name (Ar) Name (Ar)" at bounding box center [852, 187] width 185 height 46
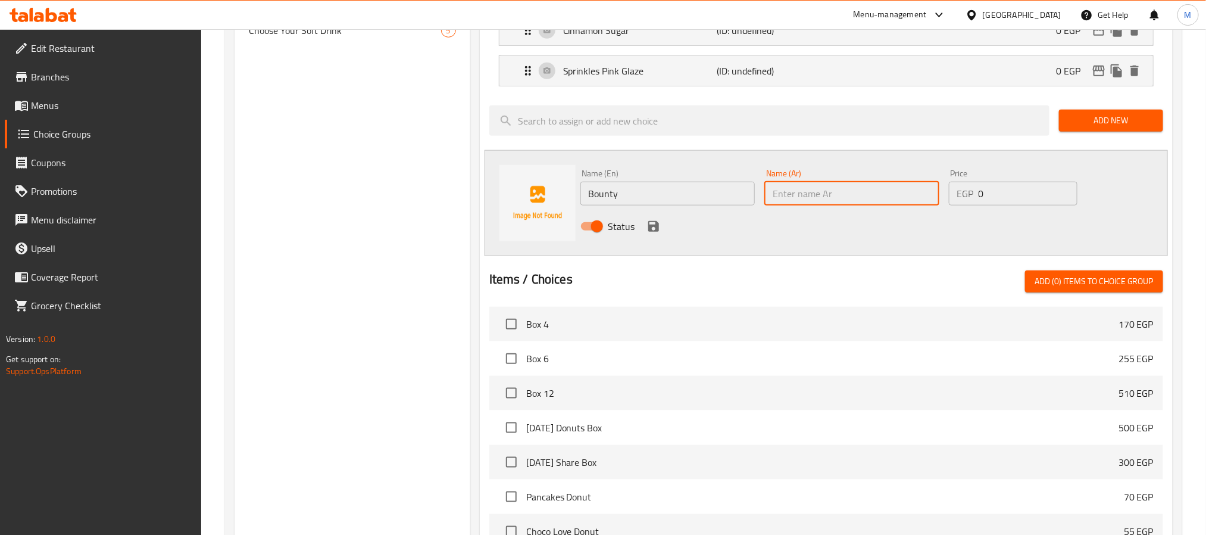
click at [854, 196] on input "text" at bounding box center [851, 194] width 175 height 24
paste input "باونتي"
type input "باونتي"
click at [658, 232] on icon "save" at bounding box center [653, 226] width 11 height 11
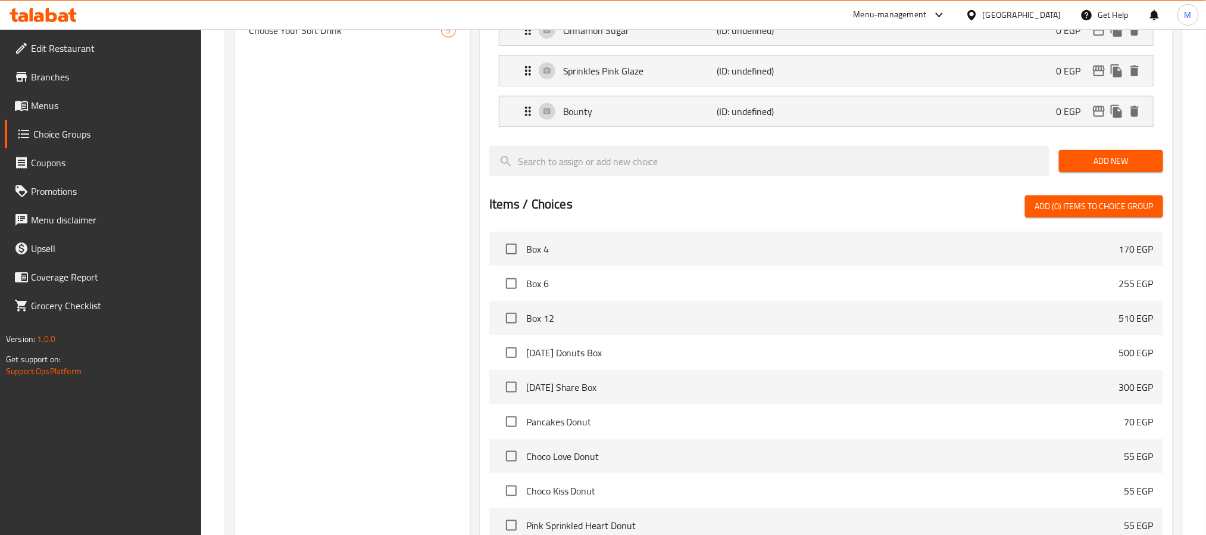
click at [1095, 161] on span "Add New" at bounding box center [1110, 161] width 85 height 15
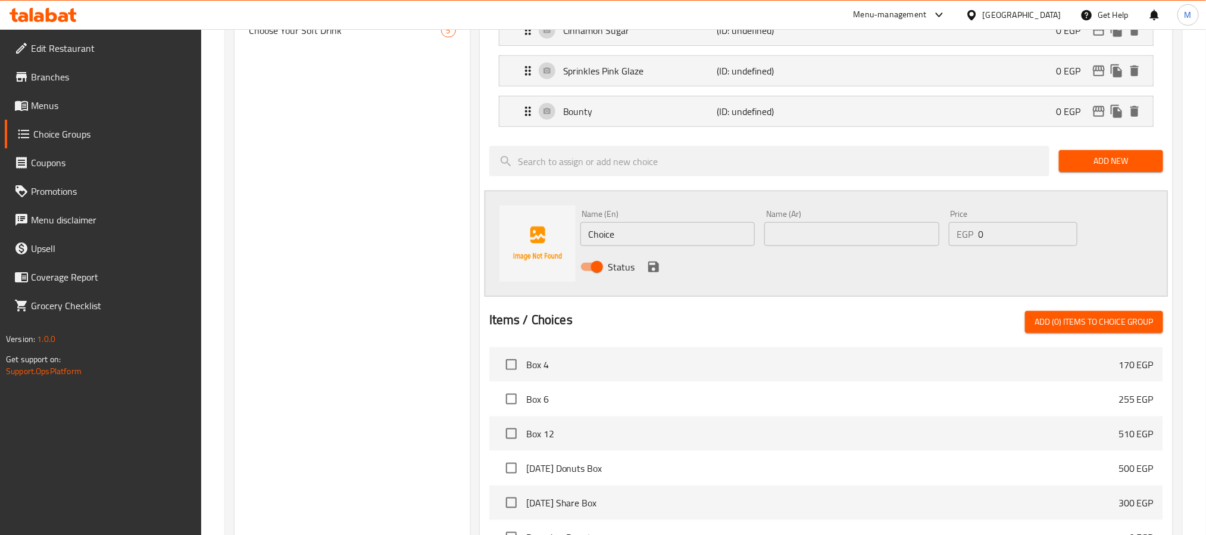
drag, startPoint x: 658, startPoint y: 243, endPoint x: 385, endPoint y: 255, distance: 273.5
click at [409, 252] on div "Choice Groups Your Choice Of 1st Donut: 0 Choose 2 Sauces For Free 7 1st Donut …" at bounding box center [706, 179] width 943 height 1161
paste input "Kinder"
type input "Kinder"
drag, startPoint x: 871, startPoint y: 113, endPoint x: 951, endPoint y: 129, distance: 80.7
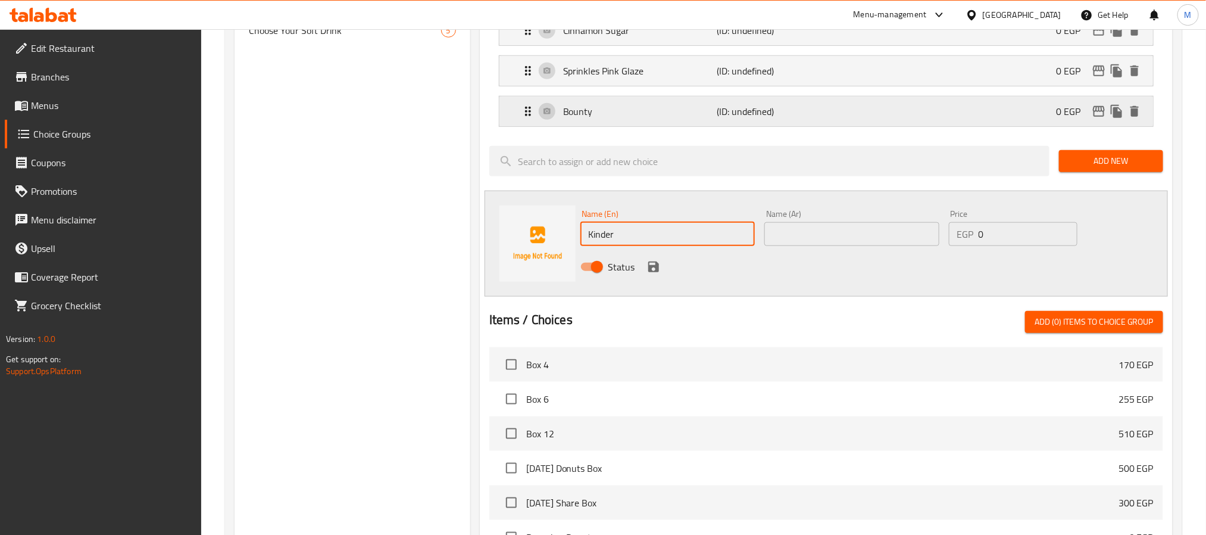
click at [871, 113] on div "Bounty (ID: undefined) 0 EGP" at bounding box center [830, 111] width 618 height 30
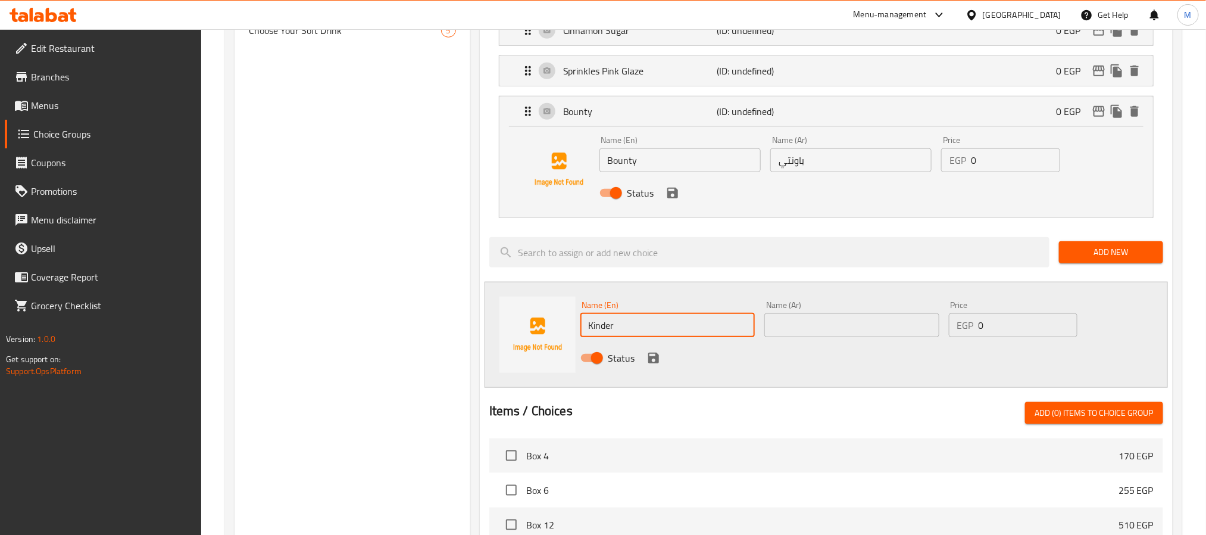
drag, startPoint x: 920, startPoint y: 176, endPoint x: 818, endPoint y: 195, distance: 103.1
click at [873, 185] on div "Name (En) Bounty Name (En) Name (Ar) باونتي Name (Ar) Price EGP 0 Price Status" at bounding box center [851, 170] width 513 height 78
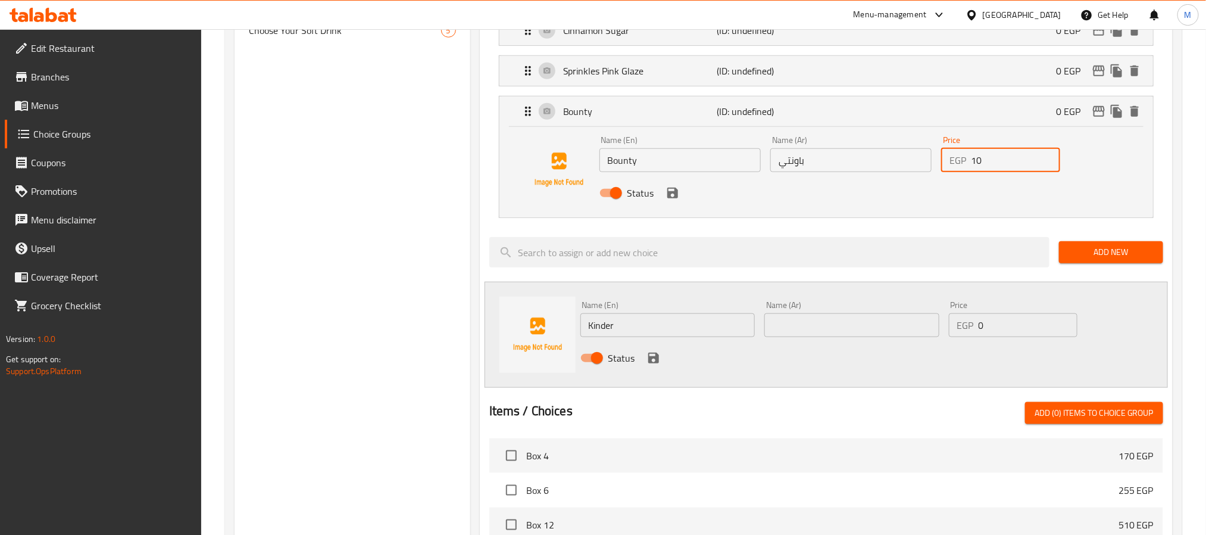
click at [668, 209] on div "Status" at bounding box center [851, 193] width 513 height 32
click at [673, 198] on icon "save" at bounding box center [672, 193] width 11 height 11
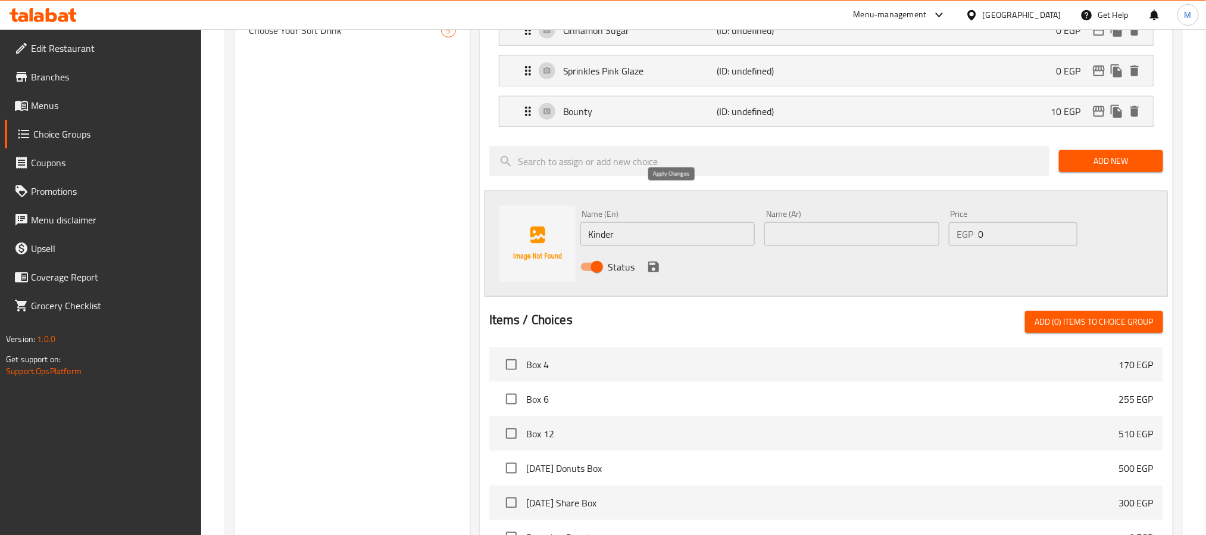
type input "10"
click at [795, 231] on input "text" at bounding box center [851, 234] width 175 height 24
paste input "كيندر"
type input "كيندر"
drag, startPoint x: 992, startPoint y: 243, endPoint x: 804, endPoint y: 340, distance: 211.1
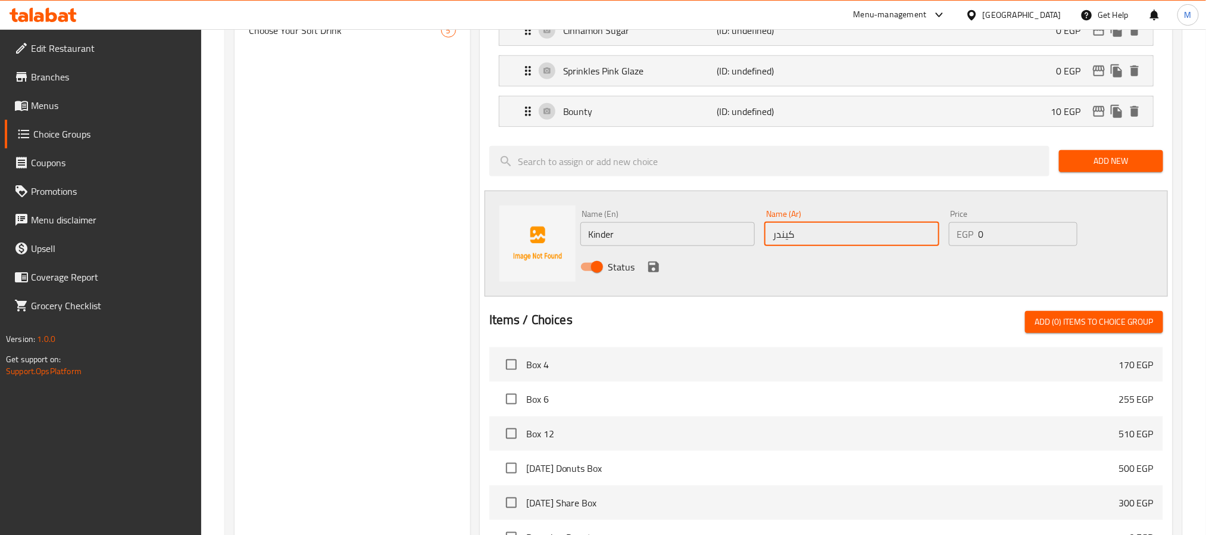
click at [950, 246] on div "EGP 0 Price" at bounding box center [1013, 234] width 129 height 24
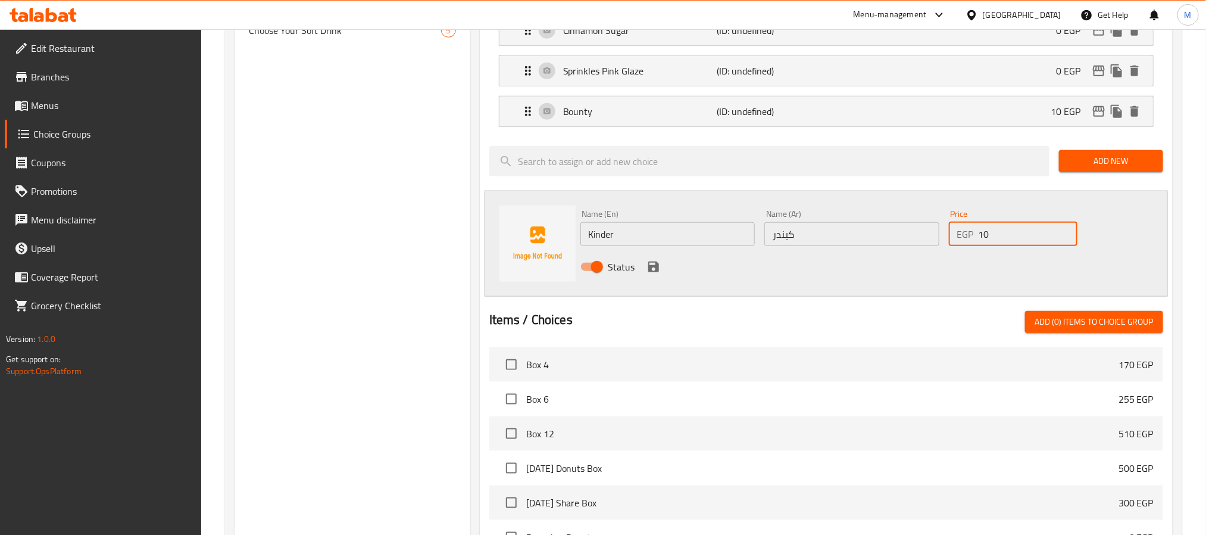
type input "10"
click at [661, 277] on div "Status" at bounding box center [852, 267] width 553 height 32
click at [654, 271] on icon "save" at bounding box center [653, 266] width 11 height 11
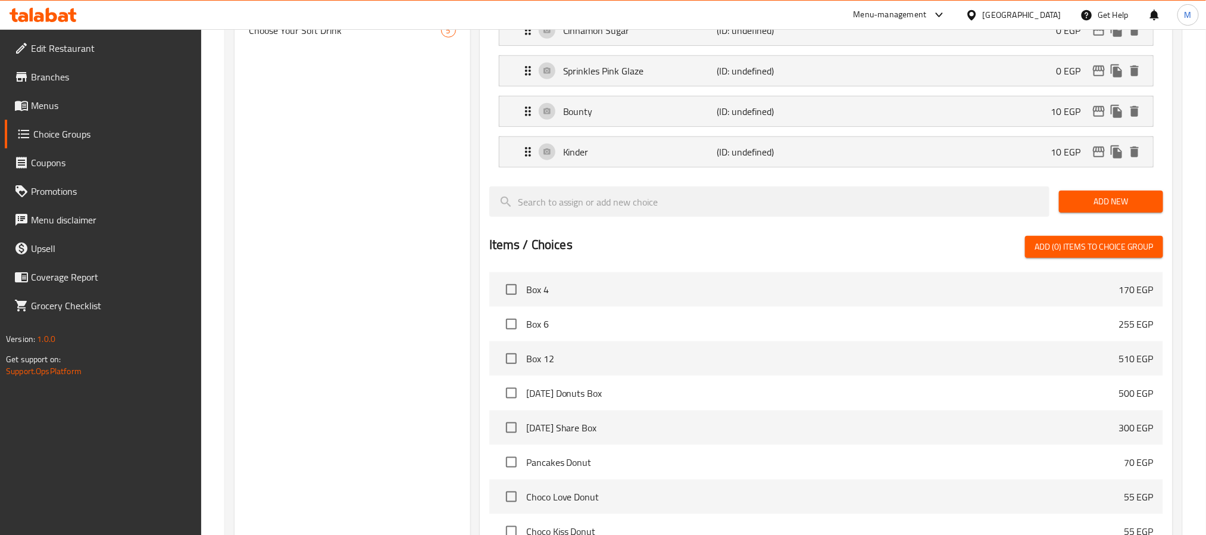
click at [1086, 218] on div "Add New" at bounding box center [1111, 202] width 114 height 40
click at [1114, 209] on span "Add New" at bounding box center [1110, 201] width 85 height 15
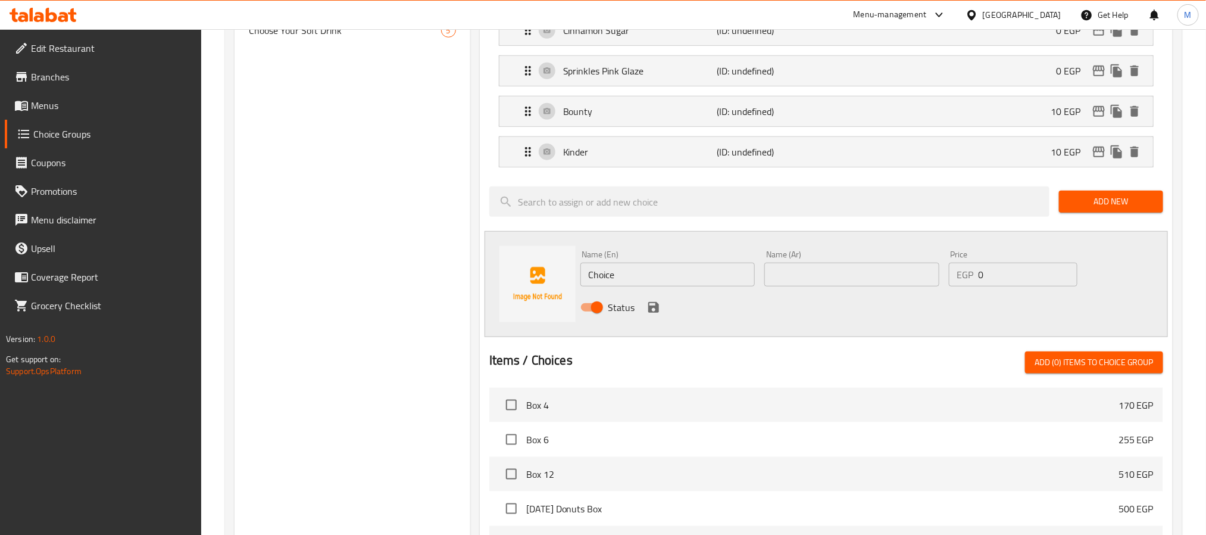
drag, startPoint x: 626, startPoint y: 284, endPoint x: 348, endPoint y: 263, distance: 278.2
click at [413, 263] on div "Choice Groups Your Choice Of 1st Donut: 0 Choose 2 Sauces For Free 7 1st Donut …" at bounding box center [706, 200] width 943 height 1202
type input "Twix"
click at [904, 280] on input "text" at bounding box center [851, 275] width 175 height 24
click at [634, 268] on input "Twix" at bounding box center [667, 275] width 175 height 24
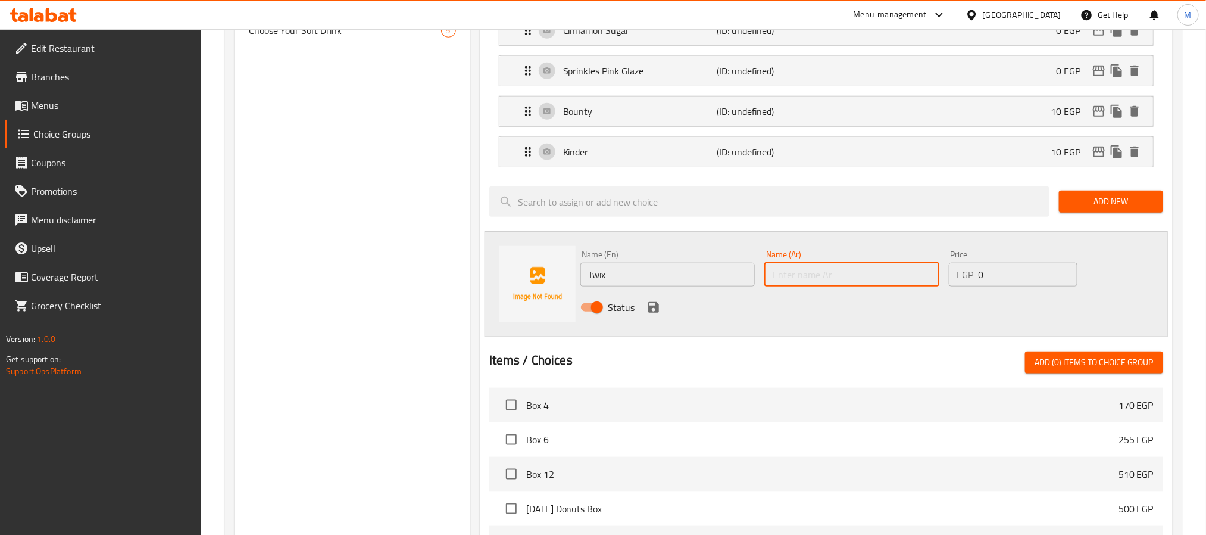
click at [870, 274] on input "text" at bounding box center [851, 275] width 175 height 24
paste input "تويكس"
type input "تويكس"
click at [830, 279] on div "Name (En) Twix Name (En) Name (Ar) تويكس Name (Ar) Price EGP 0 Price Status" at bounding box center [852, 284] width 553 height 78
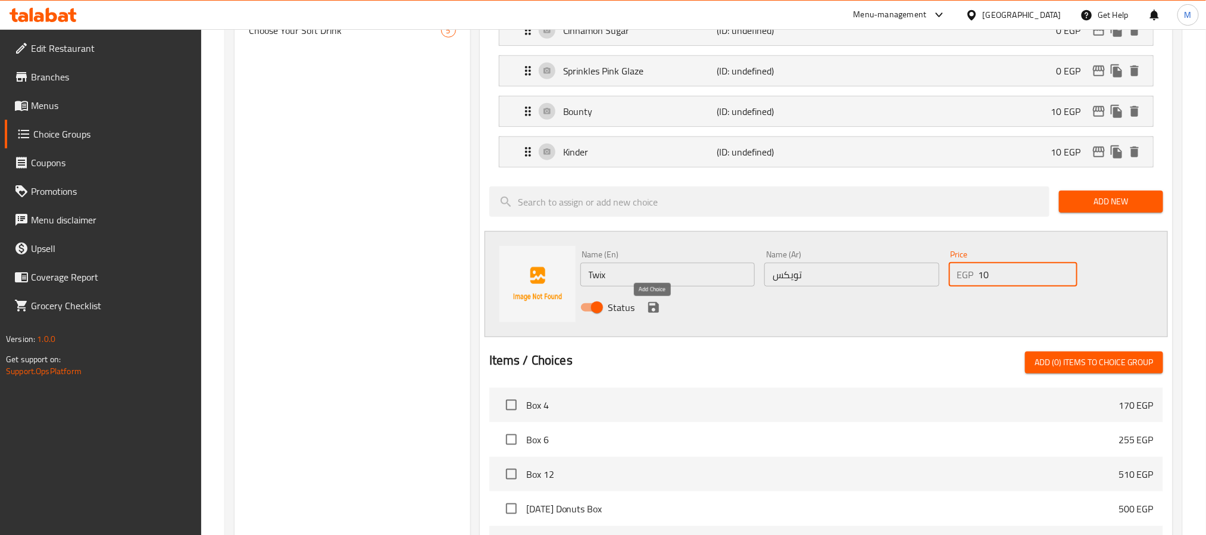
type input "10"
click at [656, 308] on icon "save" at bounding box center [653, 307] width 14 height 14
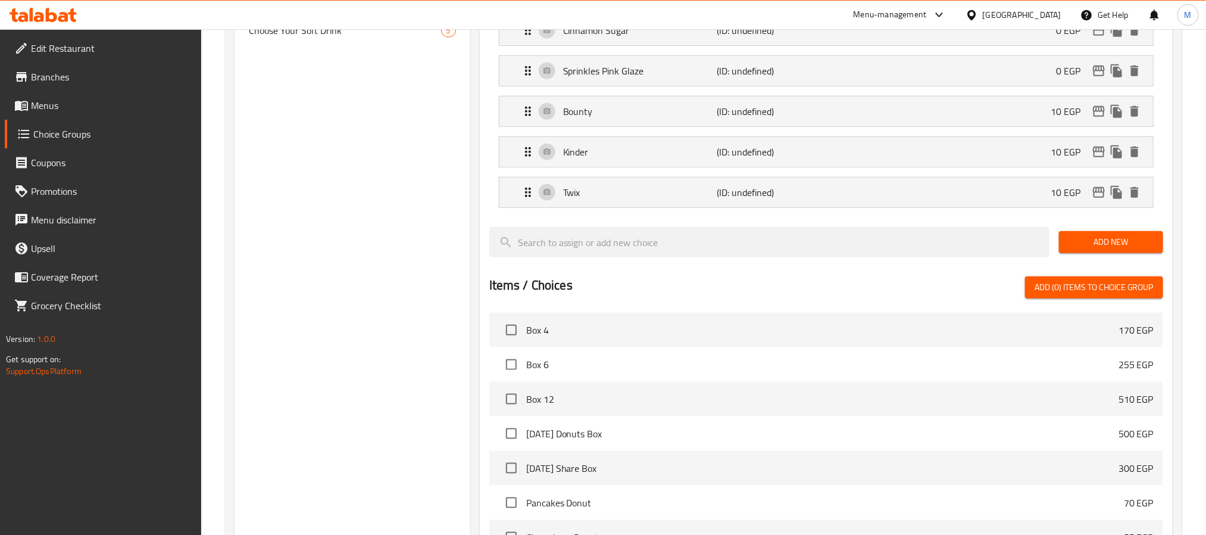
click at [1091, 248] on span "Add New" at bounding box center [1110, 242] width 85 height 15
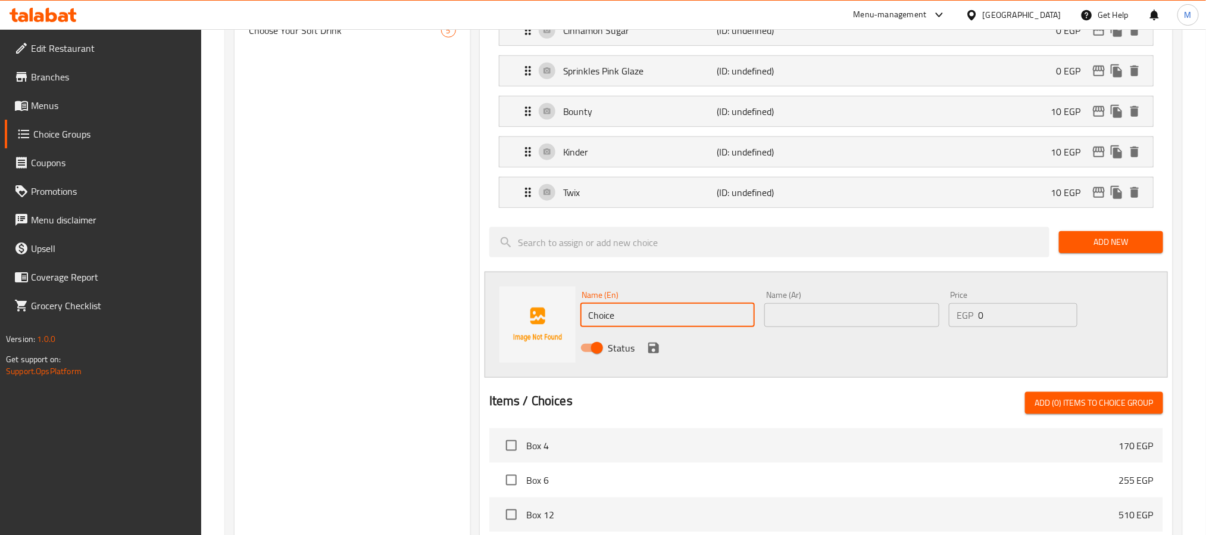
drag, startPoint x: 647, startPoint y: 329, endPoint x: 323, endPoint y: 346, distance: 324.3
click at [379, 339] on div "Choice Groups Your Choice Of 1st Donut: 0 Choose 2 Sauces For Free 7 1st Donut …" at bounding box center [706, 220] width 943 height 1242
paste input "Snickers"
type input "Snickers"
click at [814, 320] on input "text" at bounding box center [851, 315] width 175 height 24
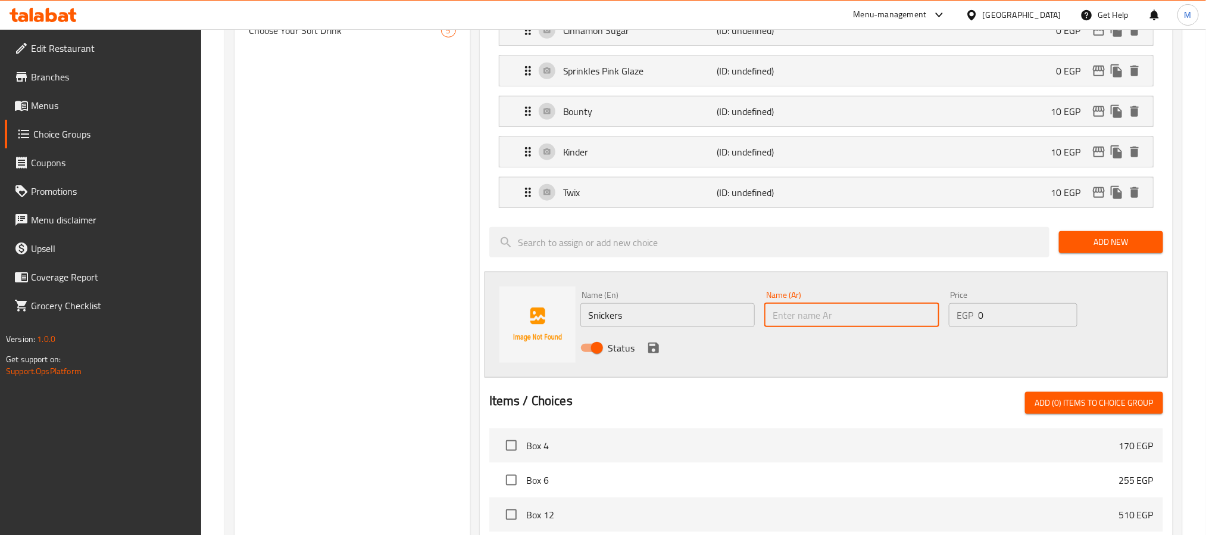
paste input "سنيكرز"
type input "سنيكرز"
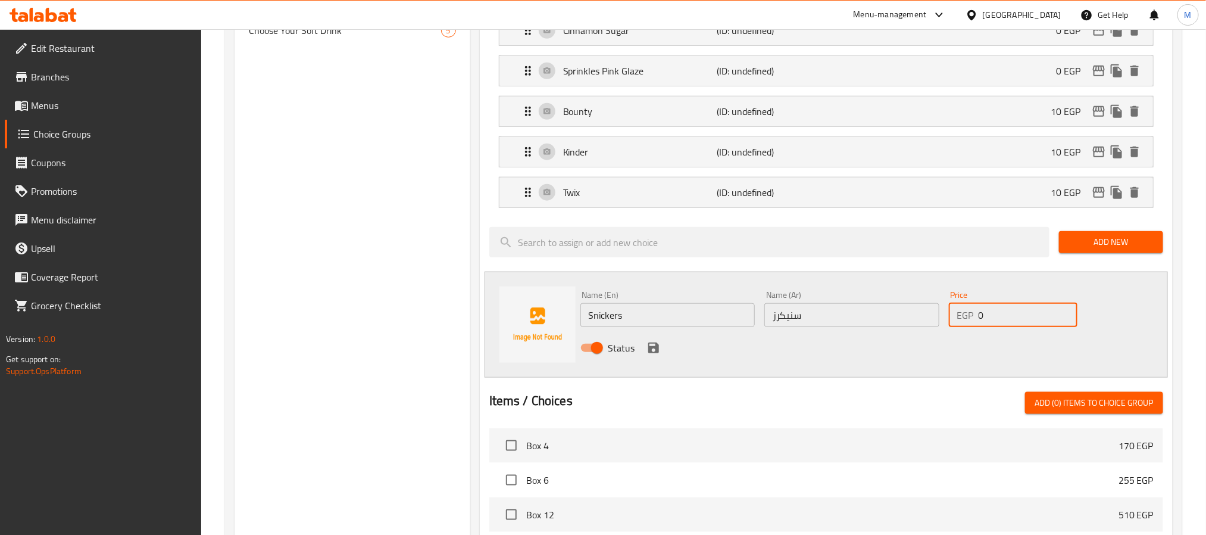
drag, startPoint x: 963, startPoint y: 323, endPoint x: 924, endPoint y: 316, distance: 39.9
click at [925, 327] on div "Name (En) Snickers Name (En) Name (Ar) سنيكرز Name (Ar) Price EGP 0 Price Status" at bounding box center [852, 325] width 553 height 78
type input "10"
click at [649, 353] on icon "save" at bounding box center [653, 347] width 11 height 11
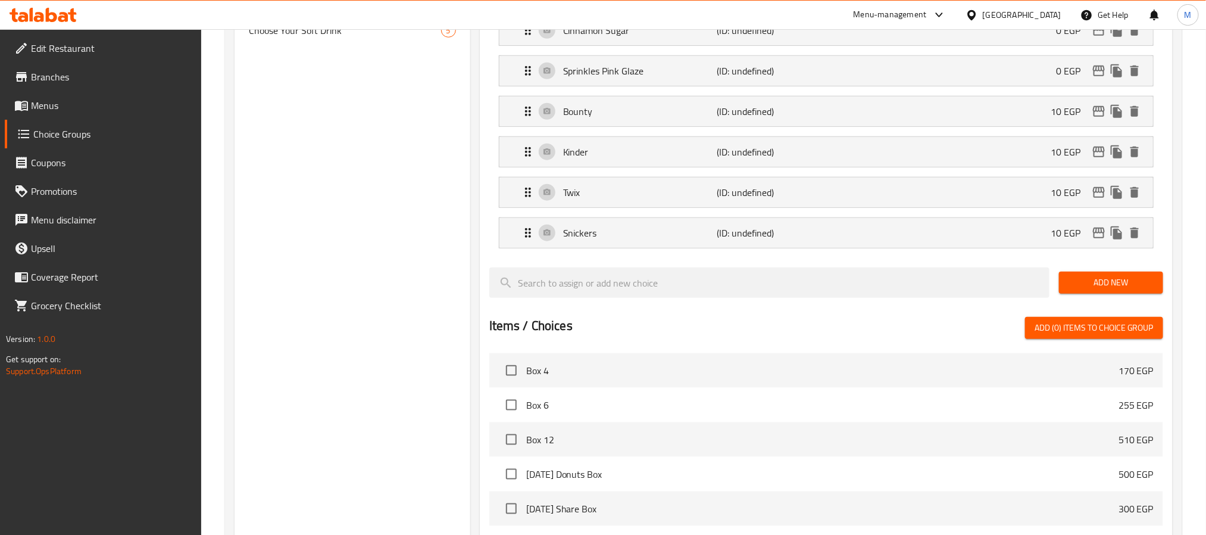
click at [1088, 290] on span "Add New" at bounding box center [1110, 282] width 85 height 15
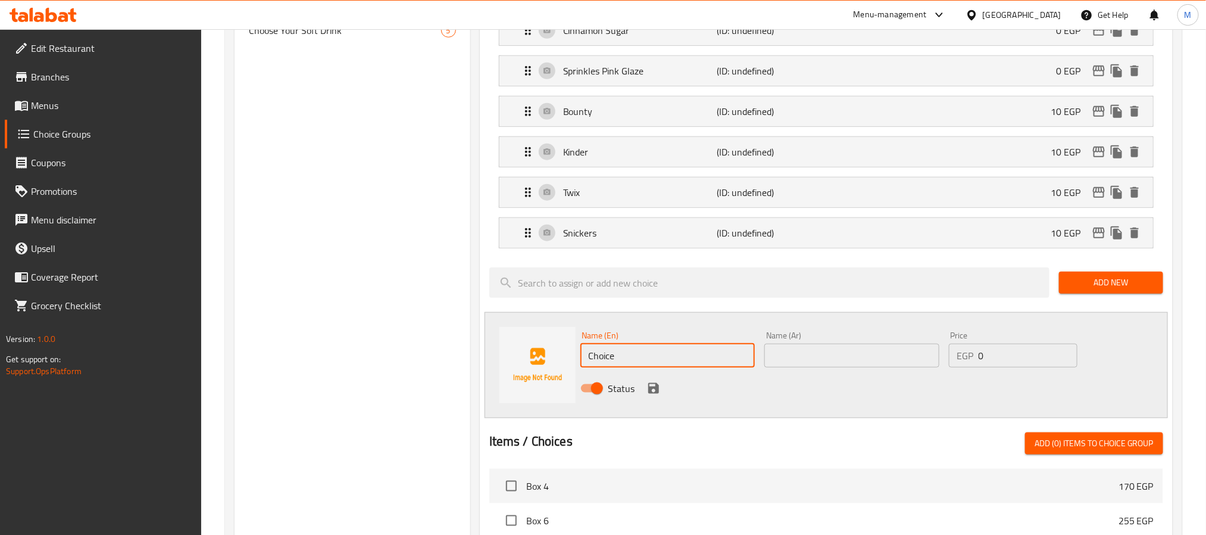
drag, startPoint x: 625, startPoint y: 361, endPoint x: 299, endPoint y: 363, distance: 326.2
click at [379, 364] on div "Choice Groups Your Choice Of 1st Donut: 0 Choose 2 Sauces For Free 7 1st Donut …" at bounding box center [706, 240] width 943 height 1283
paste input "Flutes"
type input "Flutes"
click at [836, 367] on input "text" at bounding box center [851, 355] width 175 height 24
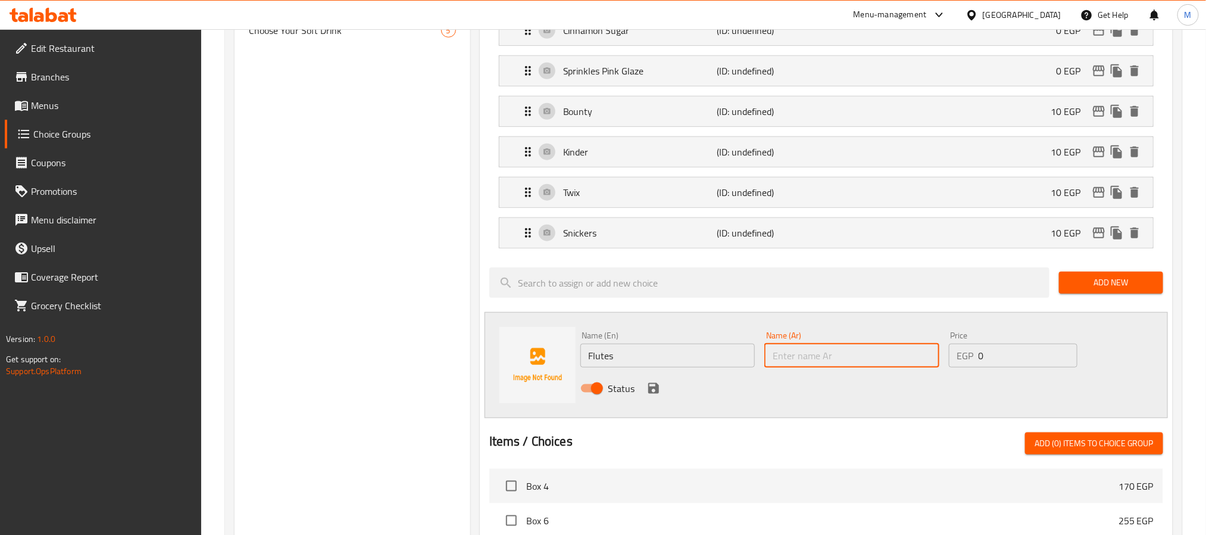
paste input "فلوتس"
type input "فلوتس"
click at [842, 363] on div "Name (En) Flutes Name (En) Name (Ar) فلوتس Name (Ar) Price EGP 0 Price Status" at bounding box center [852, 365] width 553 height 78
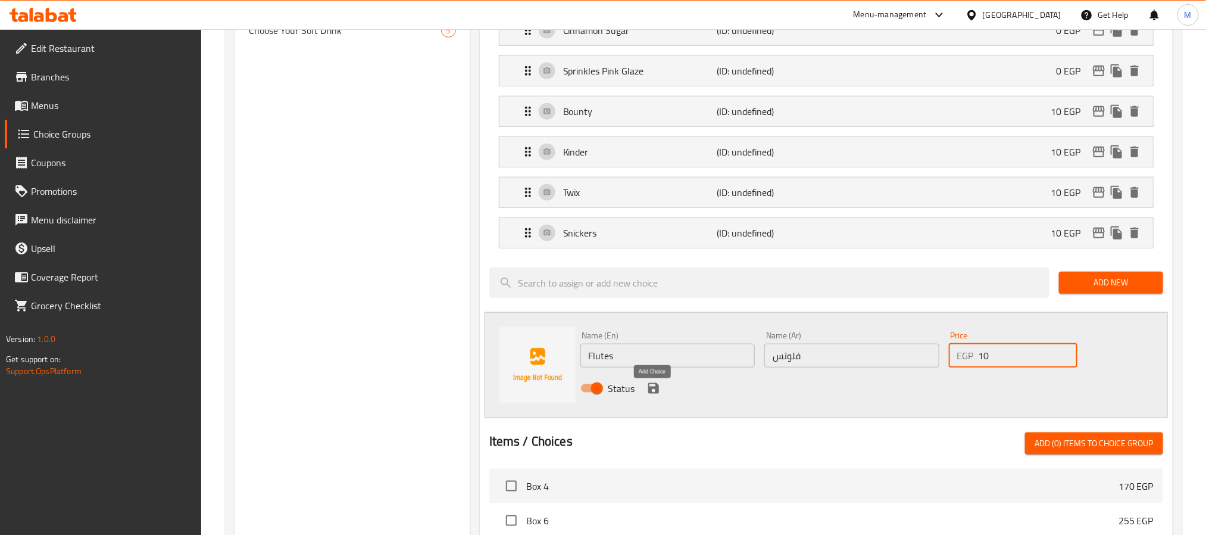
type input "10"
click at [647, 395] on icon "save" at bounding box center [653, 388] width 14 height 14
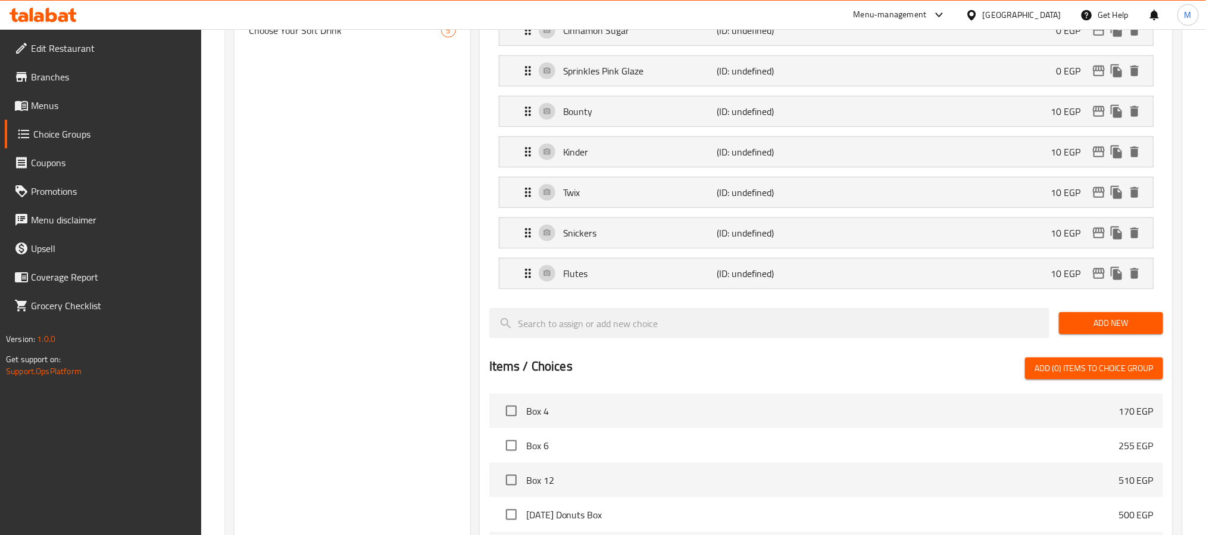
click at [1136, 321] on button "Add New" at bounding box center [1111, 323] width 104 height 22
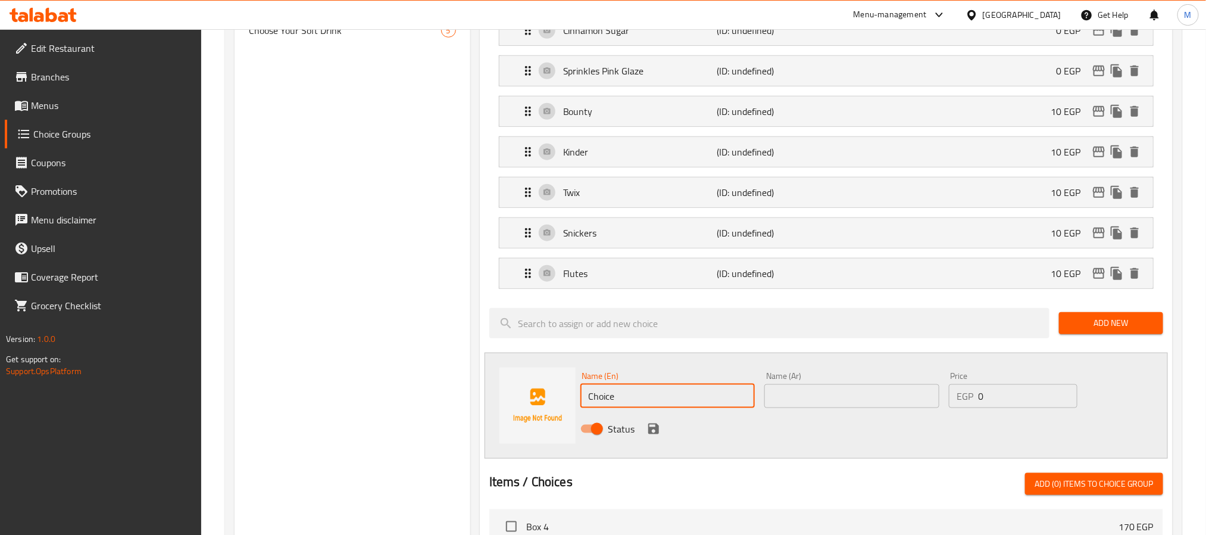
click at [690, 395] on input "Choice" at bounding box center [667, 396] width 175 height 24
paste input "pistachio ring"
type input "Pistachio Ring"
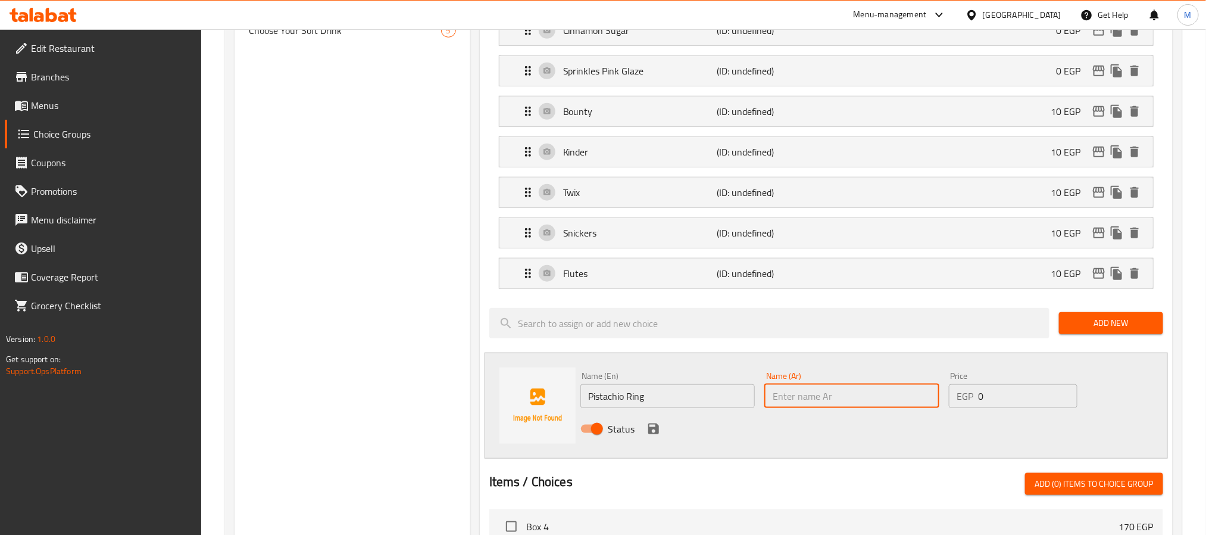
click at [895, 408] on input "text" at bounding box center [851, 396] width 175 height 24
type input "رينج فستق"
click at [648, 431] on icon "save" at bounding box center [653, 428] width 11 height 11
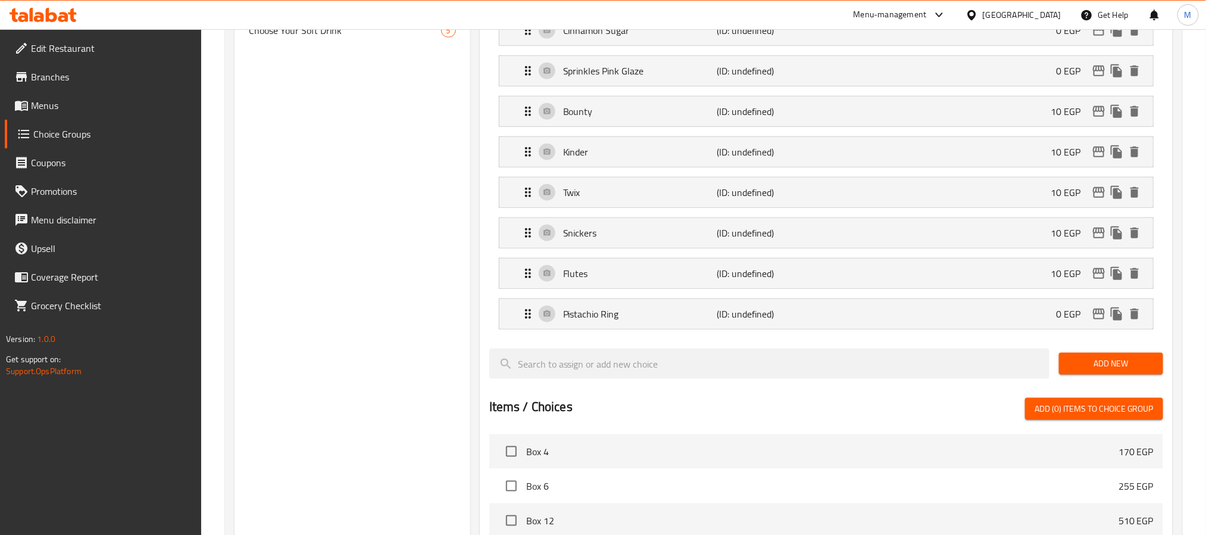
click at [1101, 366] on span "Add New" at bounding box center [1110, 363] width 85 height 15
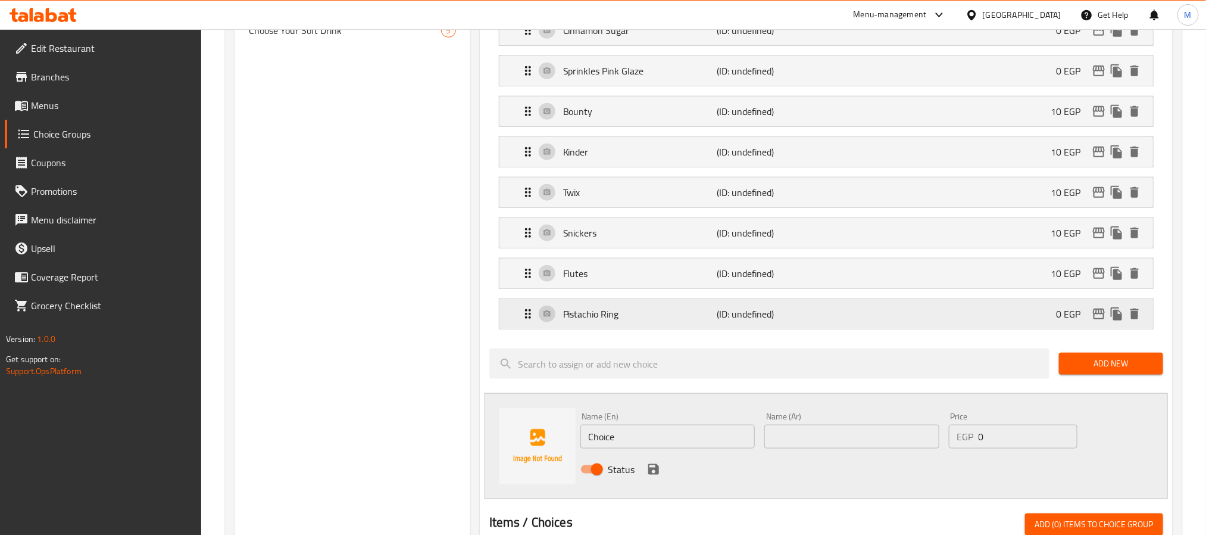
click at [864, 314] on div "Pistachio Ring (ID: undefined) 0 EGP" at bounding box center [830, 314] width 618 height 30
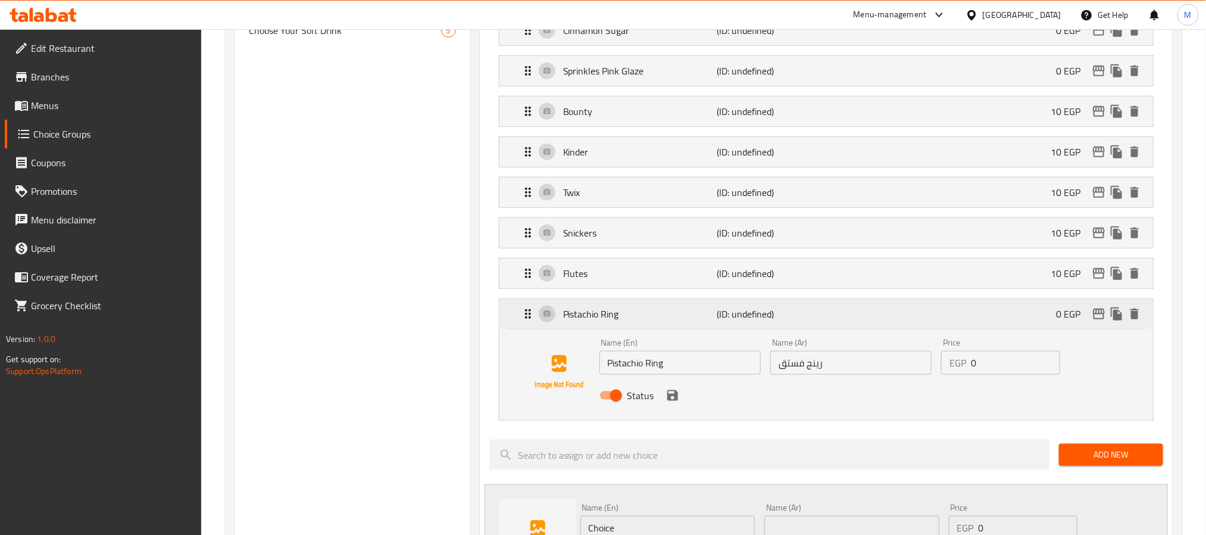
click at [864, 314] on div "Pistachio Ring (ID: undefined) 0 EGP" at bounding box center [830, 314] width 618 height 30
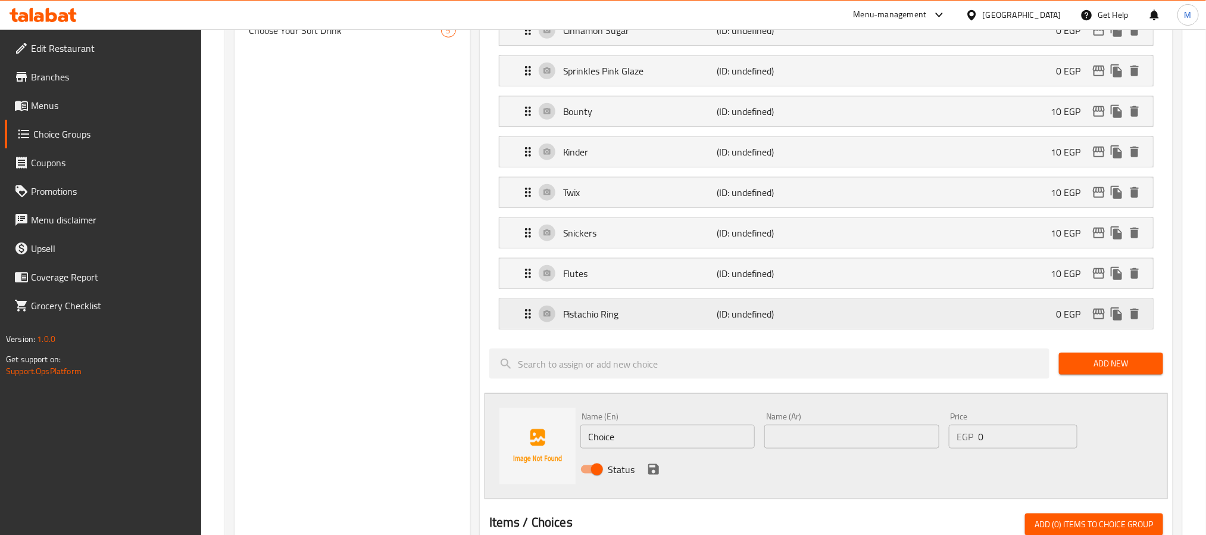
click at [974, 316] on div "Pistachio Ring (ID: undefined) 0 EGP" at bounding box center [830, 314] width 618 height 30
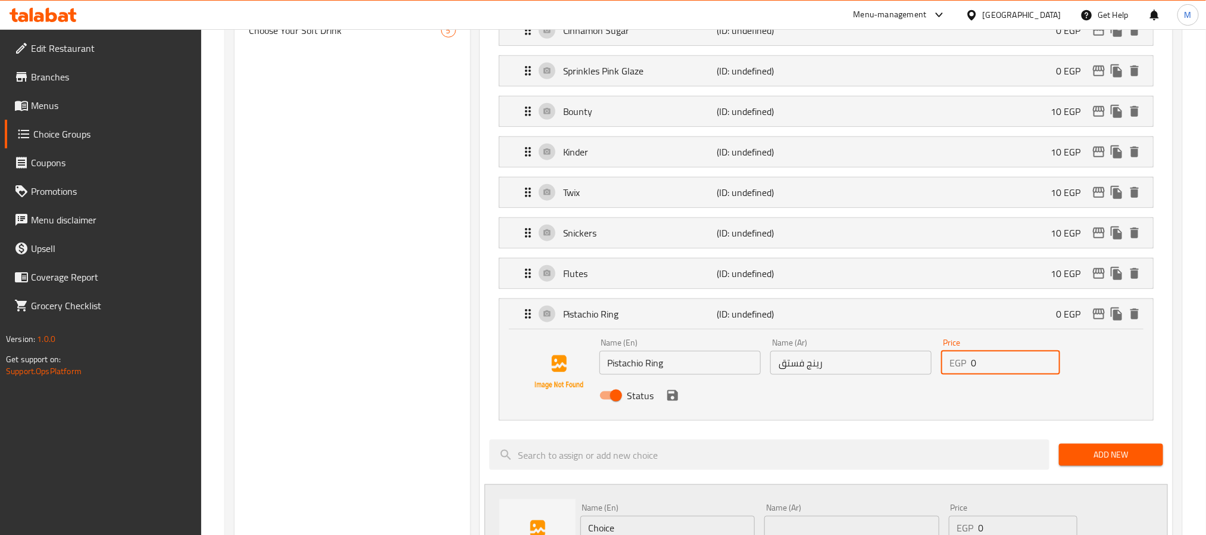
drag, startPoint x: 888, startPoint y: 377, endPoint x: 816, endPoint y: 386, distance: 72.0
click at [835, 384] on div "Name (En) Pistachio Ring Name (En) Name (Ar) رينج فستق Name (Ar) Price EGP 0 Pr…" at bounding box center [851, 372] width 513 height 78
click at [671, 401] on icon "save" at bounding box center [672, 395] width 11 height 11
type input "10"
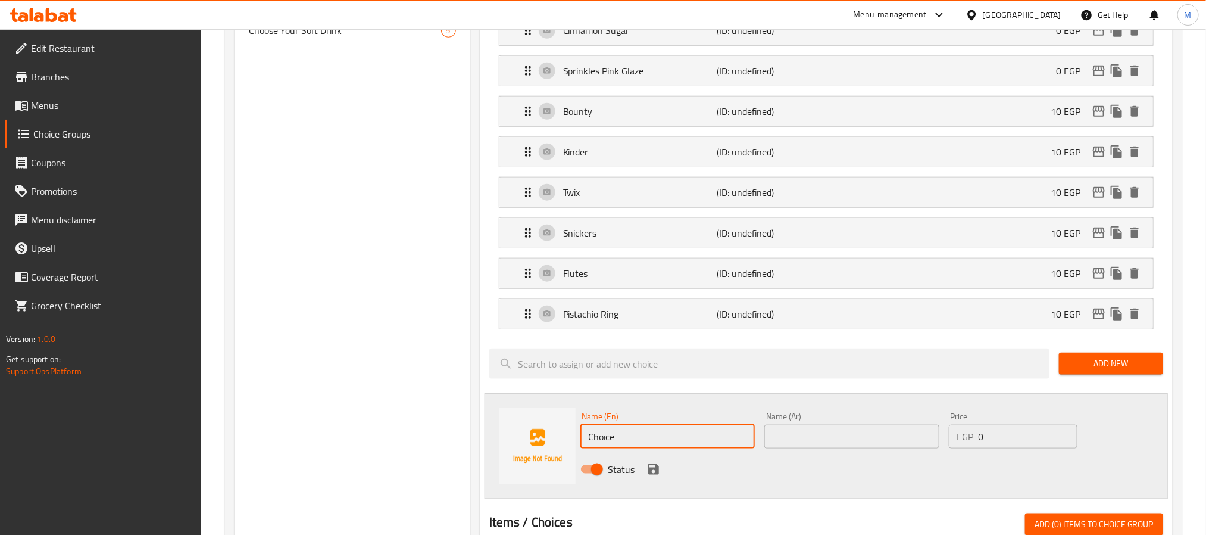
drag, startPoint x: 642, startPoint y: 440, endPoint x: 470, endPoint y: 450, distance: 171.7
click at [492, 446] on div "Name (En) Choice Name (En) Name (Ar) Name (Ar) Price EGP 0 Price Status" at bounding box center [826, 446] width 683 height 106
paste input "Kit-kat Crispy"
click at [606, 446] on input "Kit-kat Crispy" at bounding box center [667, 436] width 175 height 24
type input "Kit Kat Crispy"
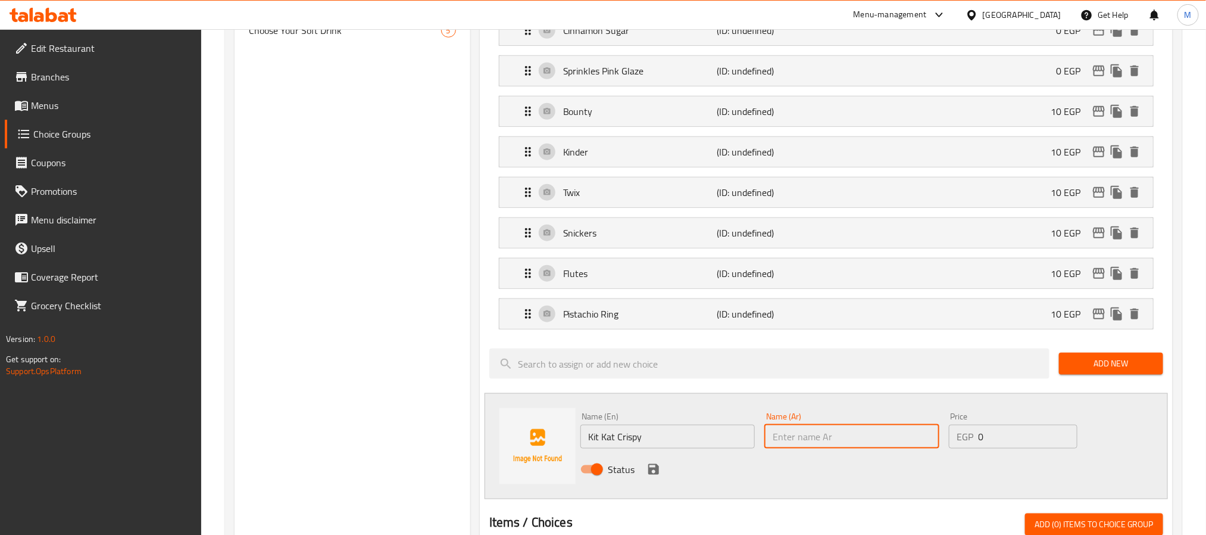
click at [848, 447] on input "text" at bounding box center [851, 436] width 175 height 24
paste input "كيت كات"
click at [636, 442] on input "Kit Kat Crispy" at bounding box center [667, 436] width 175 height 24
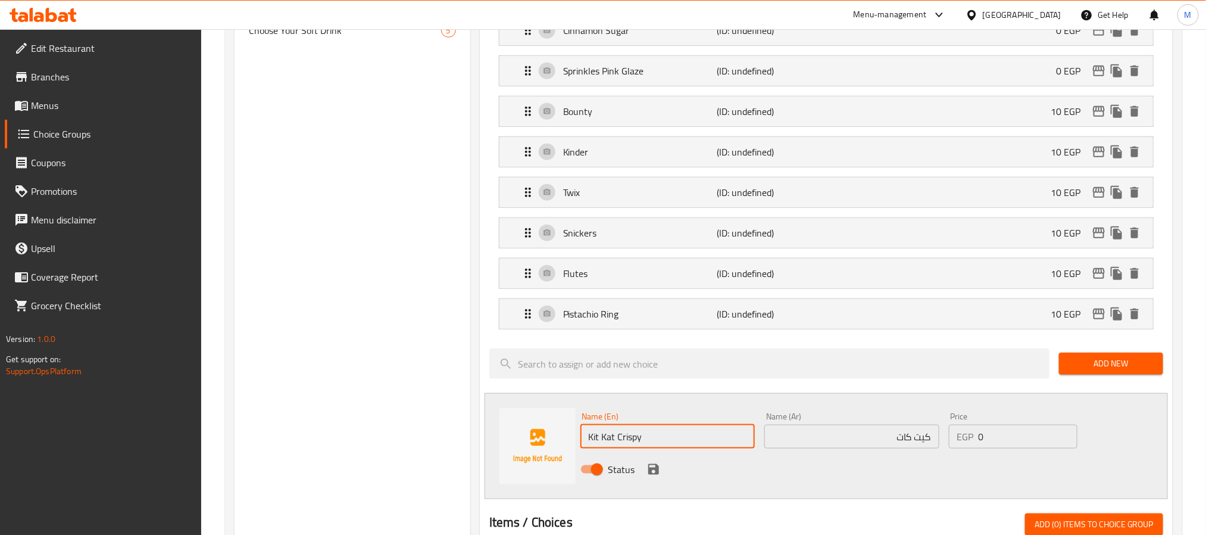
click at [636, 442] on input "Kit Kat Crispy" at bounding box center [667, 436] width 175 height 24
click at [873, 448] on input "كيت كات" at bounding box center [851, 436] width 175 height 24
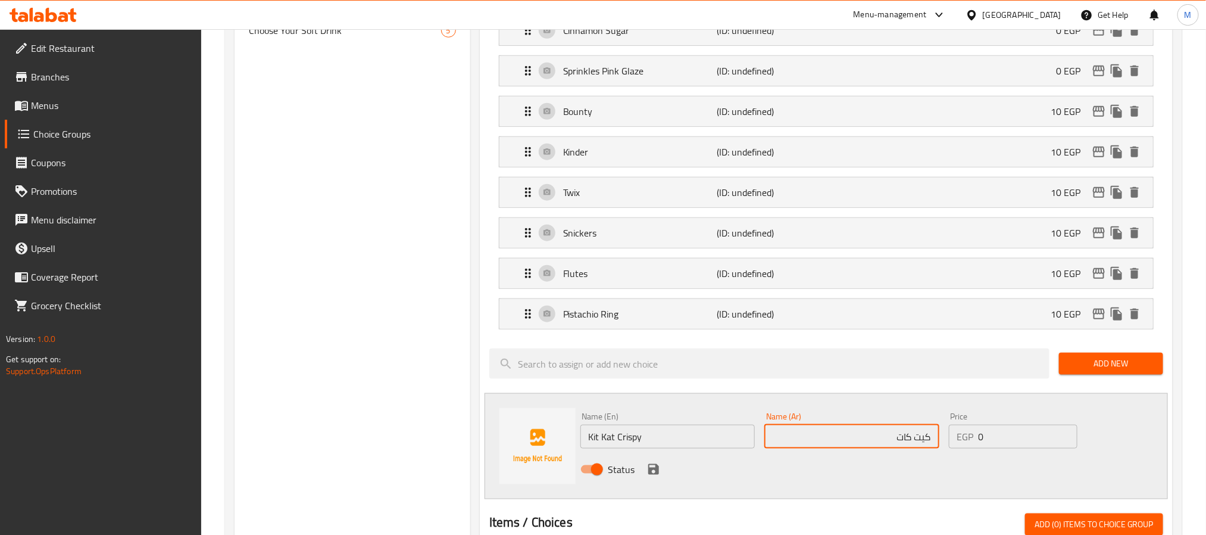
paste input "كرسبي"
type input "كيت كات كرسبي"
drag, startPoint x: 995, startPoint y: 449, endPoint x: 868, endPoint y: 457, distance: 127.1
click at [898, 452] on div "Name (En) Kit Kat Crispy Name (En) Name (Ar) كيت كات كرسبي Name (Ar) Price EGP …" at bounding box center [852, 446] width 553 height 78
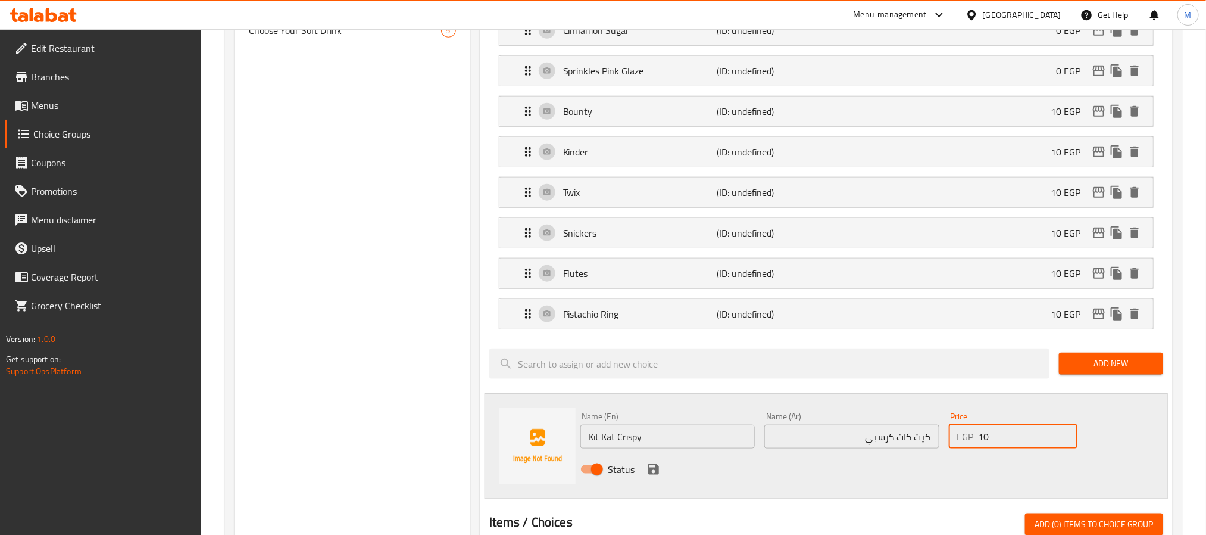
type input "10"
click at [651, 474] on icon "save" at bounding box center [653, 469] width 11 height 11
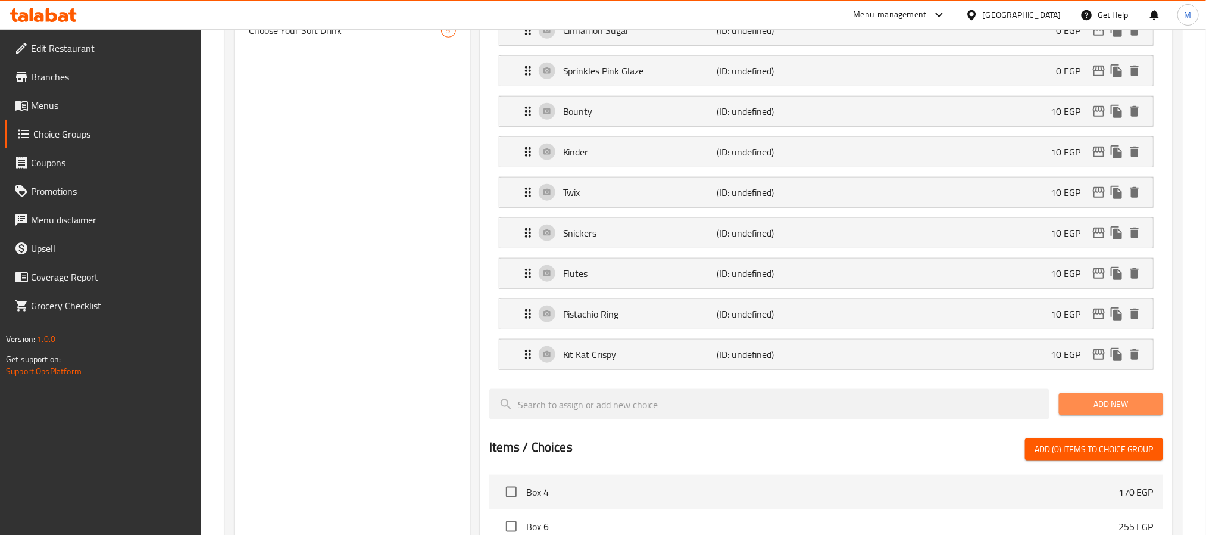
click at [1104, 411] on span "Add New" at bounding box center [1110, 403] width 85 height 15
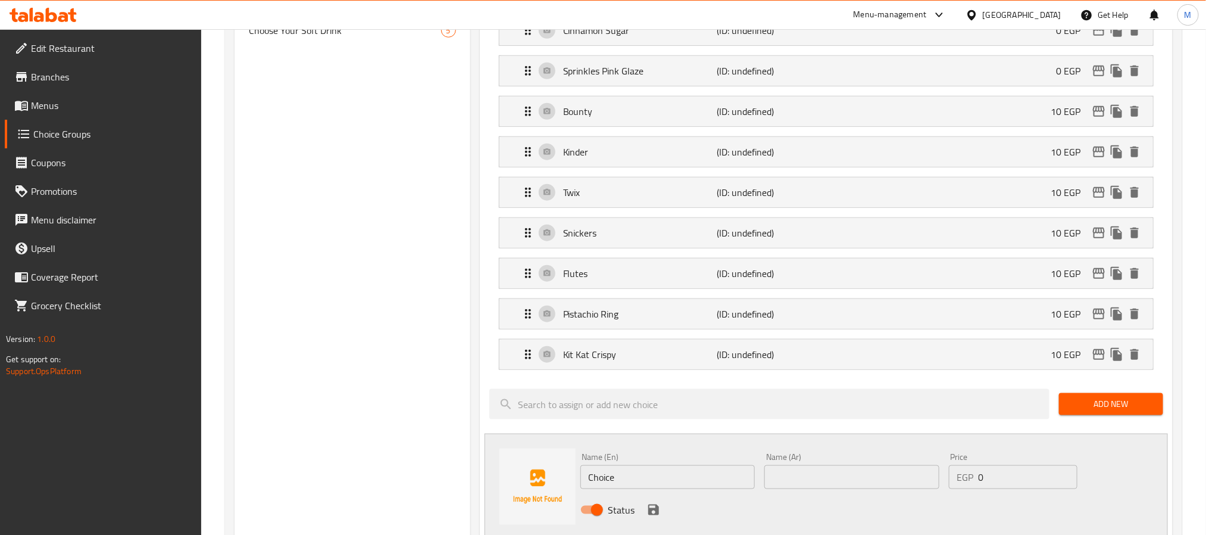
drag, startPoint x: 657, startPoint y: 474, endPoint x: 345, endPoint y: 476, distance: 311.9
click at [470, 473] on div "Your Choice Of 1st Donut: (ID: 1757606659084) Your Choice Of 1st Donut: ​ اختيا…" at bounding box center [823, 301] width 707 height 1404
paste input "Boston Cream"
type input "Boston Cream"
drag, startPoint x: 852, startPoint y: 479, endPoint x: 804, endPoint y: 448, distance: 56.8
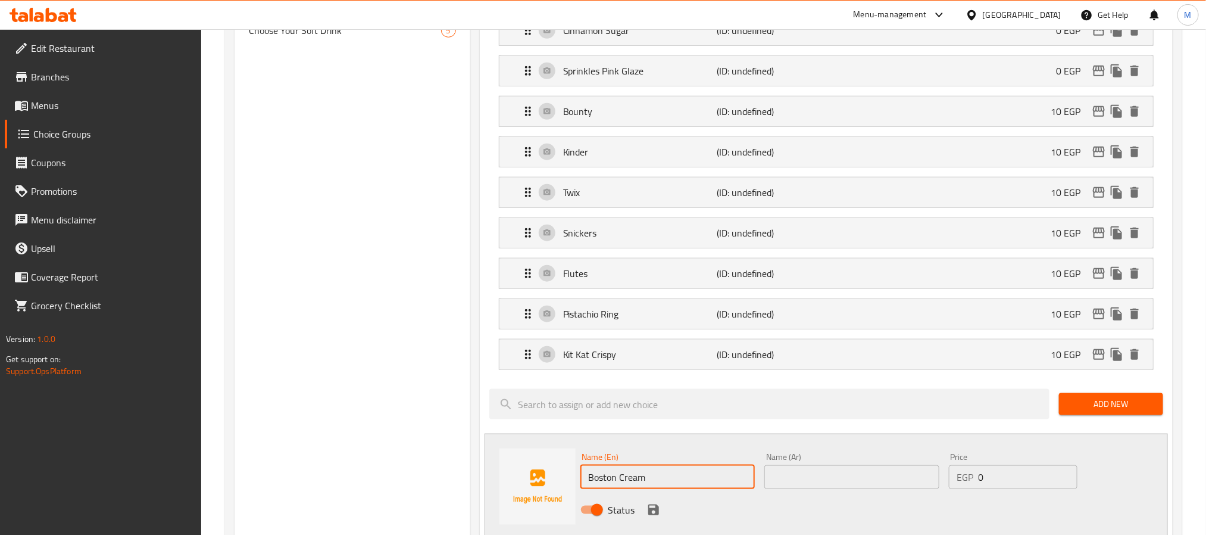
click at [852, 479] on input "text" at bounding box center [851, 477] width 175 height 24
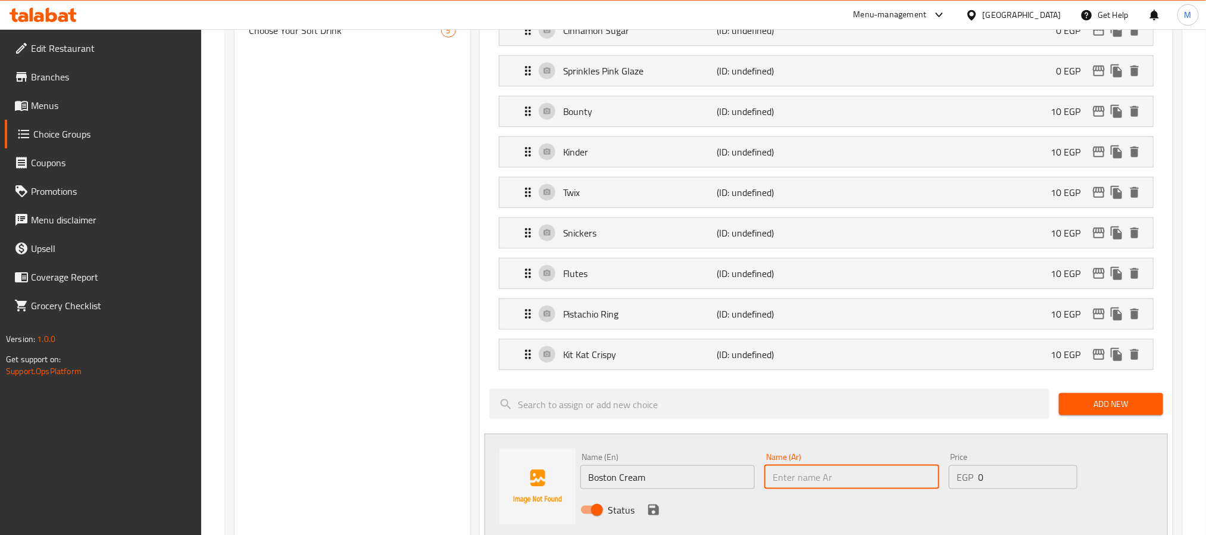
click at [876, 489] on input "text" at bounding box center [851, 477] width 175 height 24
paste input "[PERSON_NAME]"
type input "[PERSON_NAME]"
click at [624, 482] on input "Boston Cream" at bounding box center [667, 477] width 175 height 24
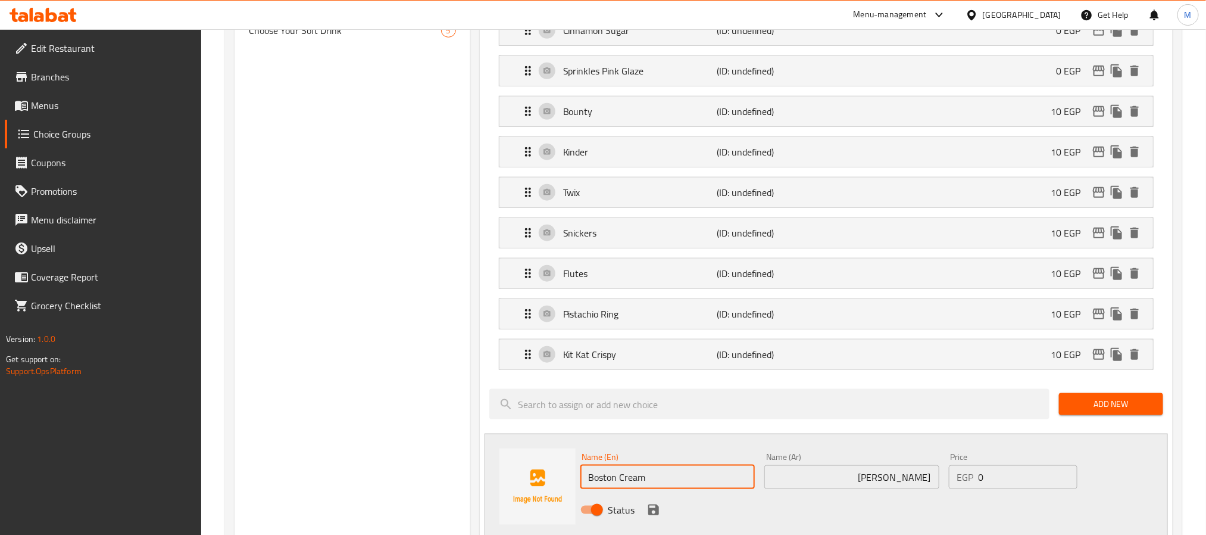
click at [624, 482] on input "Boston Cream" at bounding box center [667, 477] width 175 height 24
click at [659, 517] on icon "save" at bounding box center [653, 509] width 14 height 14
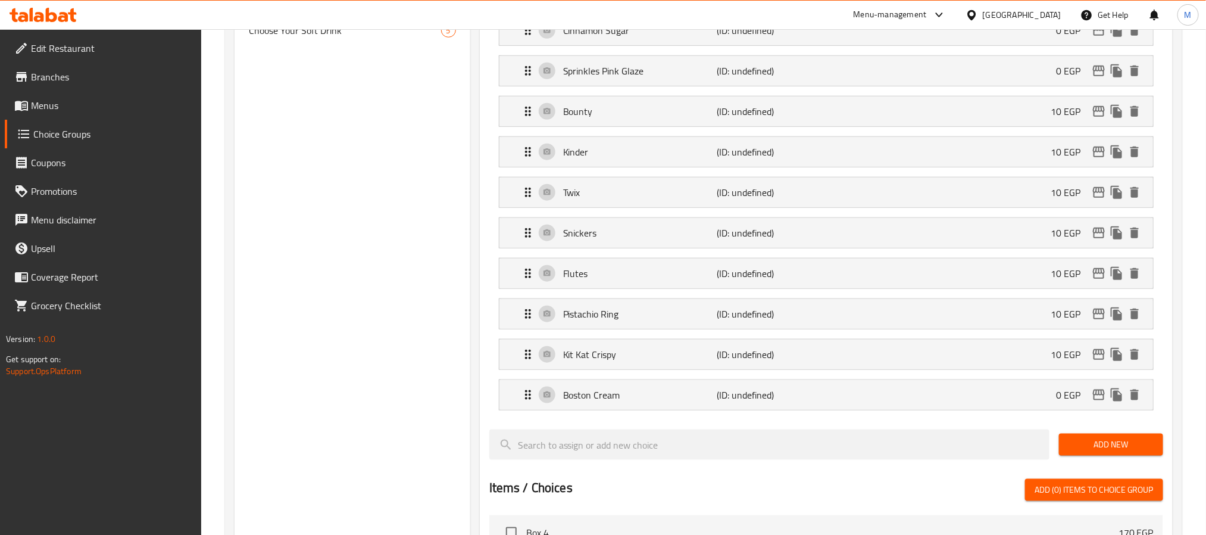
click at [1102, 452] on span "Add New" at bounding box center [1110, 444] width 85 height 15
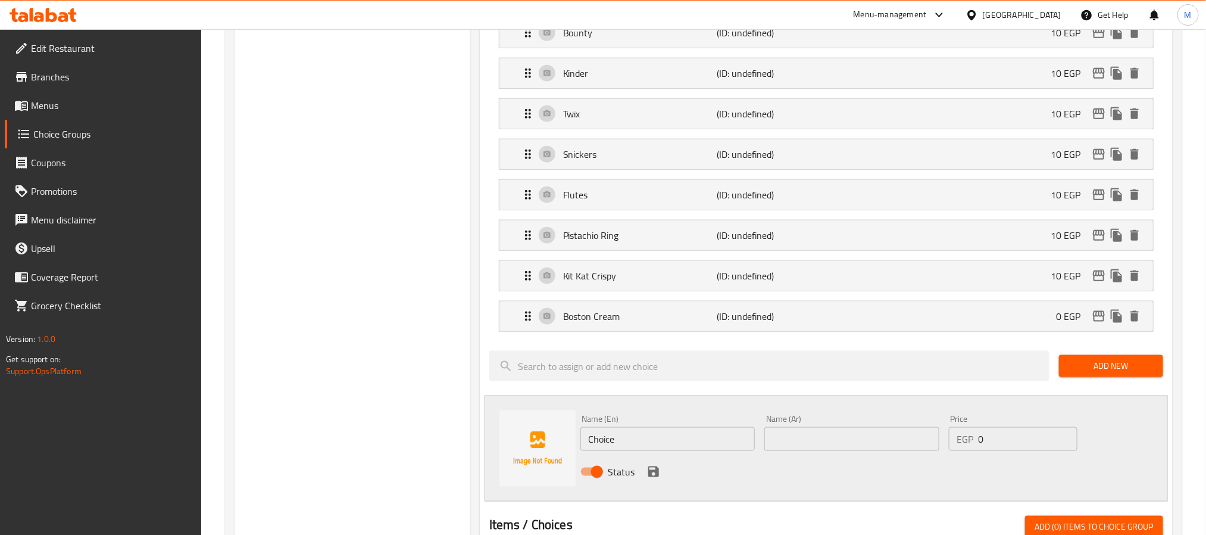
scroll to position [714, 0]
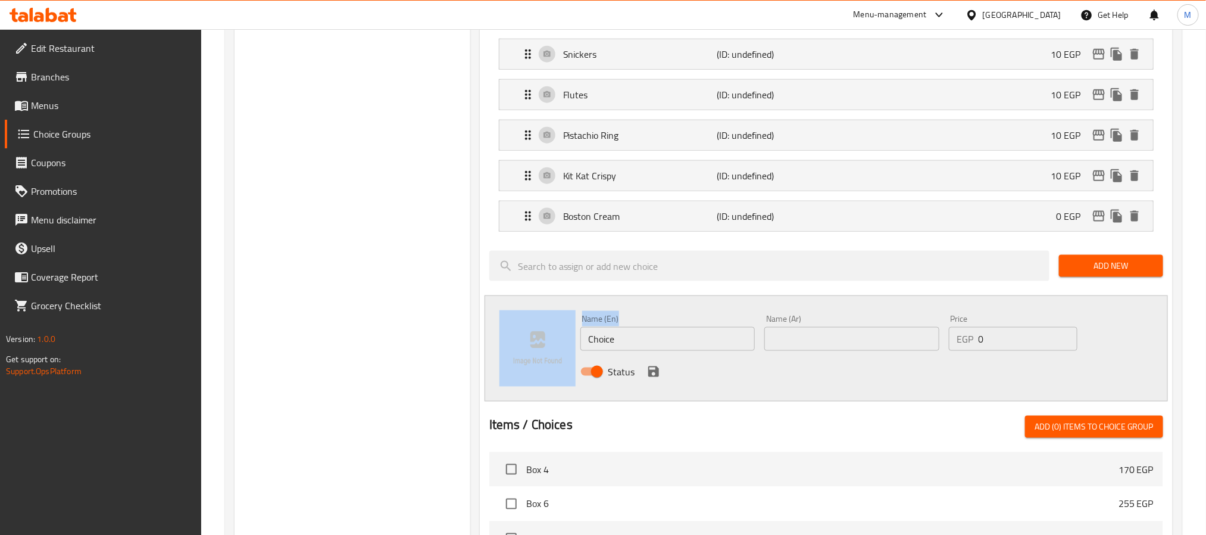
drag, startPoint x: 615, startPoint y: 334, endPoint x: 540, endPoint y: 338, distance: 75.1
click at [511, 338] on div "Name (En) Choice Name (En) Name (Ar) Name (Ar) Price EGP 0 Price Status" at bounding box center [826, 348] width 683 height 106
click at [636, 343] on input "Choice" at bounding box center [667, 339] width 175 height 24
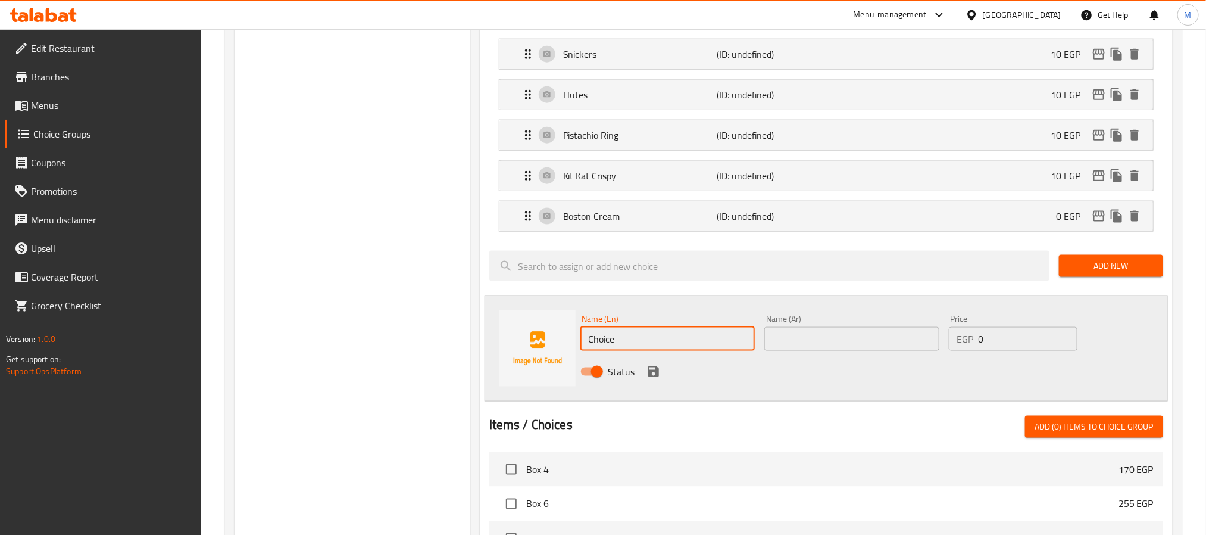
click at [636, 343] on input "Choice" at bounding box center [667, 339] width 175 height 24
paste input "Strawberry Boom"
type input "Strawberry Boom"
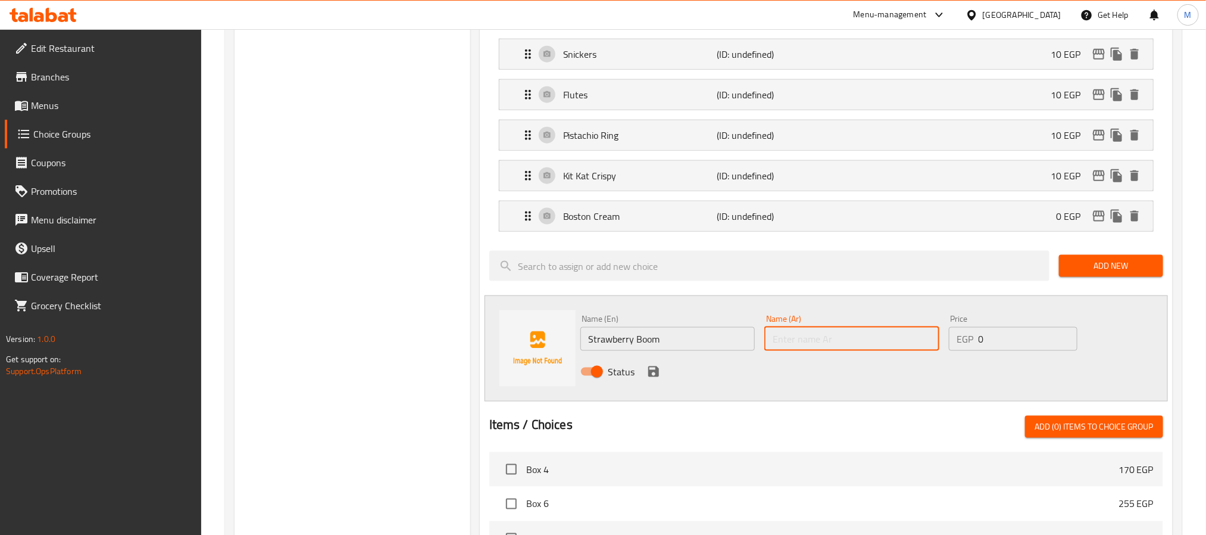
paste input "ستروبري بوم"
click at [888, 351] on input "ستروبري بوم" at bounding box center [851, 339] width 175 height 24
click at [924, 351] on input "ستروبري بووم" at bounding box center [851, 339] width 175 height 24
type input "فراولة بووم"
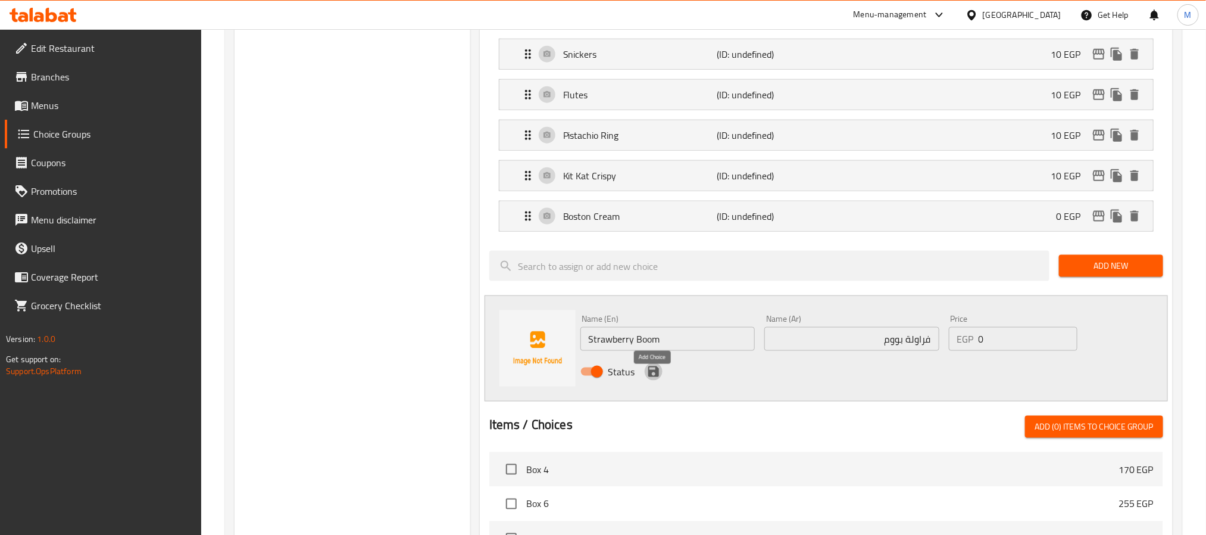
click at [654, 379] on icon "save" at bounding box center [653, 371] width 14 height 14
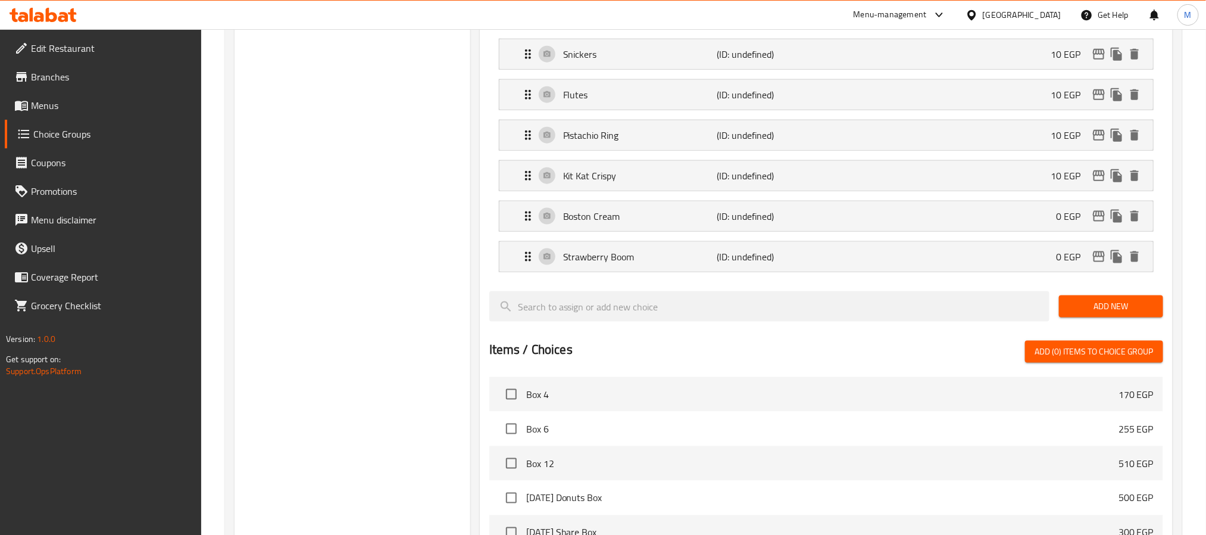
click at [1095, 314] on span "Add New" at bounding box center [1110, 306] width 85 height 15
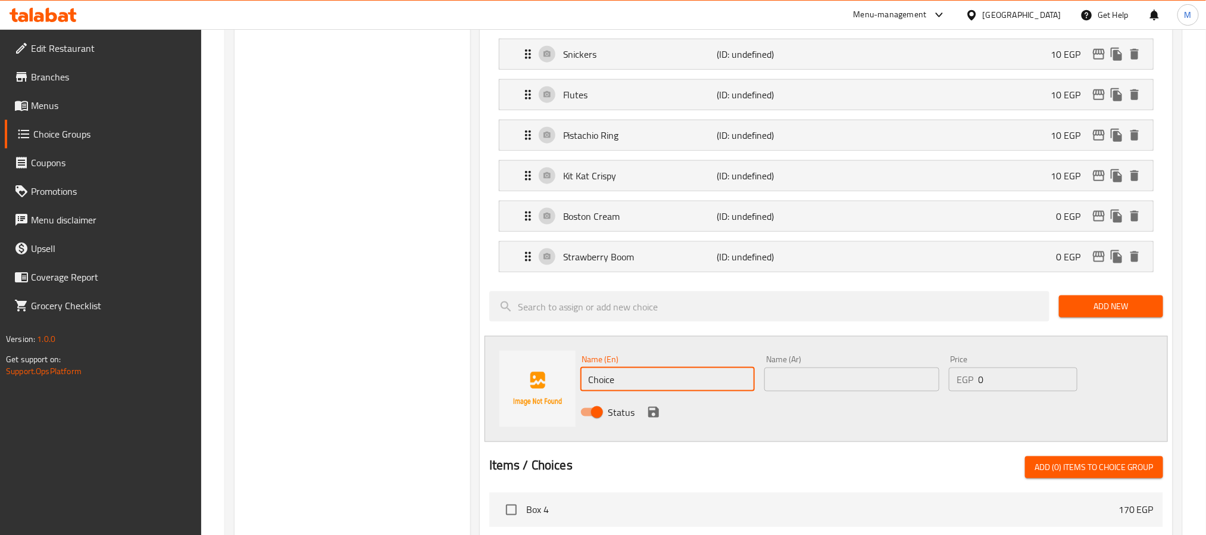
drag, startPoint x: 626, startPoint y: 392, endPoint x: 374, endPoint y: 413, distance: 252.6
click at [431, 404] on div "Choice Groups Your Choice Of 1st Donut: 0 Choose 2 Sauces For Free 7 1st Donut …" at bounding box center [706, 163] width 943 height 1485
paste input "Sprinkled Heart"
type input "Sprinkled Heart"
click at [899, 391] on input "text" at bounding box center [851, 379] width 175 height 24
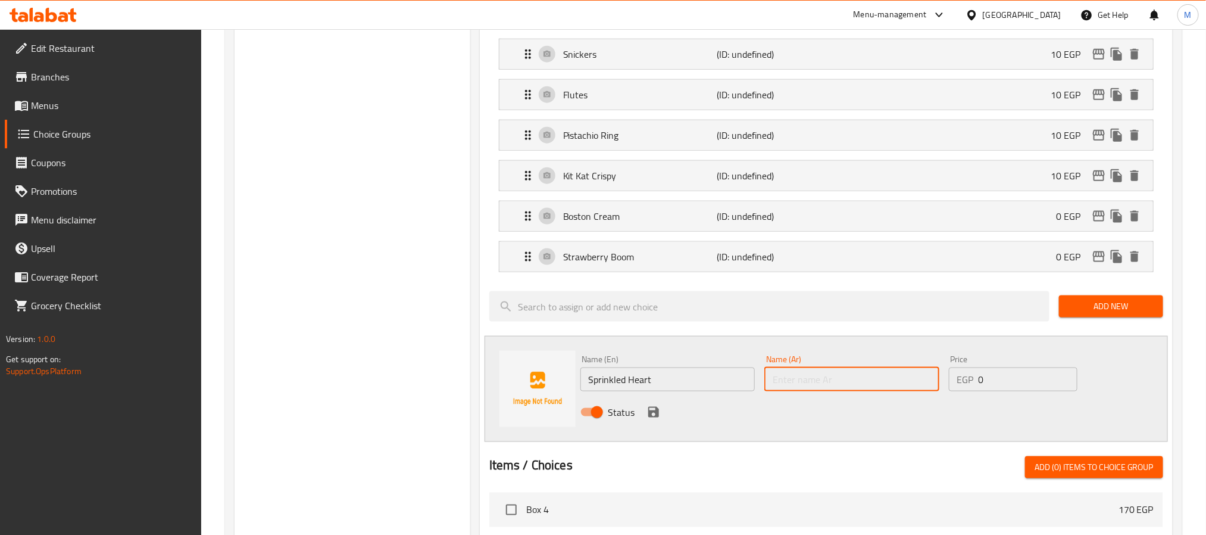
paste input "سبرينكلد"
paste input "هارت"
click at [893, 391] on input "سبرينكلدهارت" at bounding box center [851, 379] width 175 height 24
type input "سبرينكلد هارت"
click at [656, 417] on icon "save" at bounding box center [653, 412] width 11 height 11
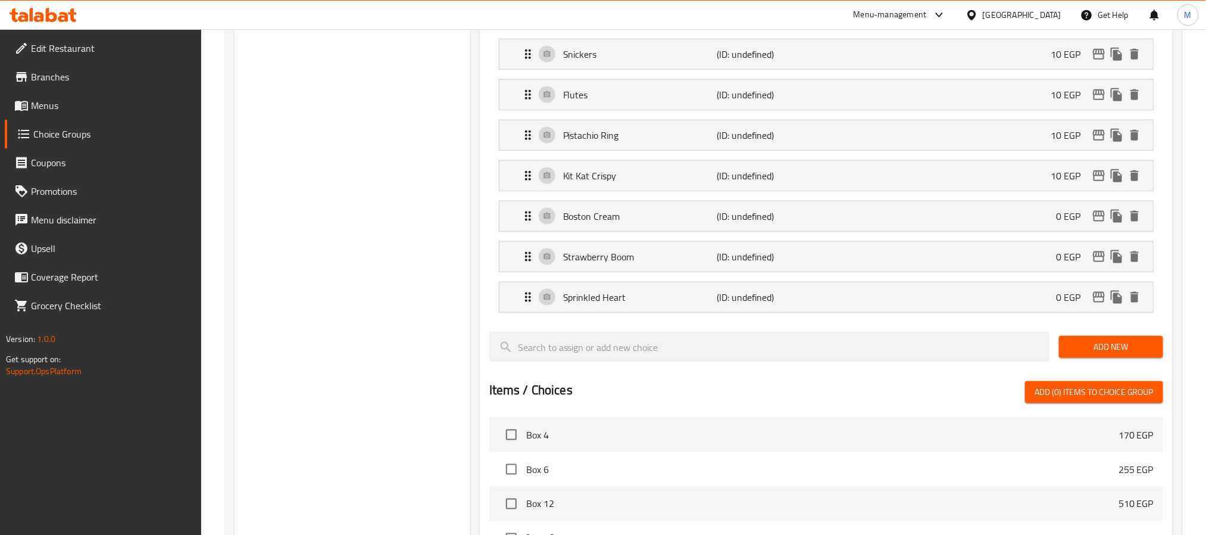
click at [1110, 354] on span "Add New" at bounding box center [1110, 346] width 85 height 15
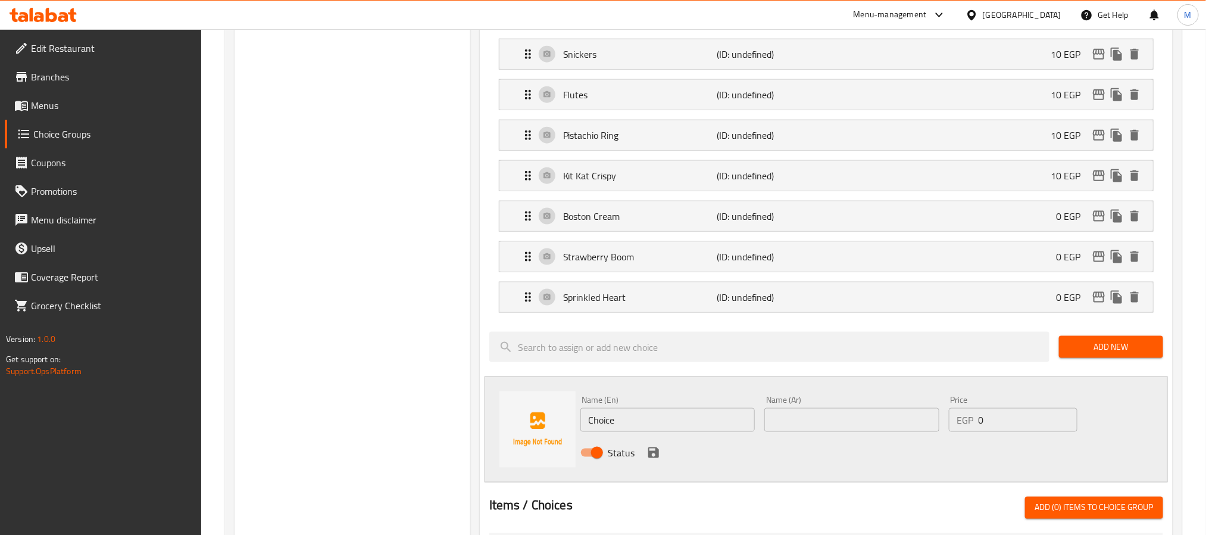
drag, startPoint x: 648, startPoint y: 438, endPoint x: 400, endPoint y: 438, distance: 248.2
click at [429, 435] on div "Choice Groups Your Choice Of 1st Donut: 0 Choose 2 Sauces For Free 7 1st Donut …" at bounding box center [706, 184] width 943 height 1526
paste input "Nutella Bomb"
type input "Nutella Bomb"
paste input "نوتيلا بوم"
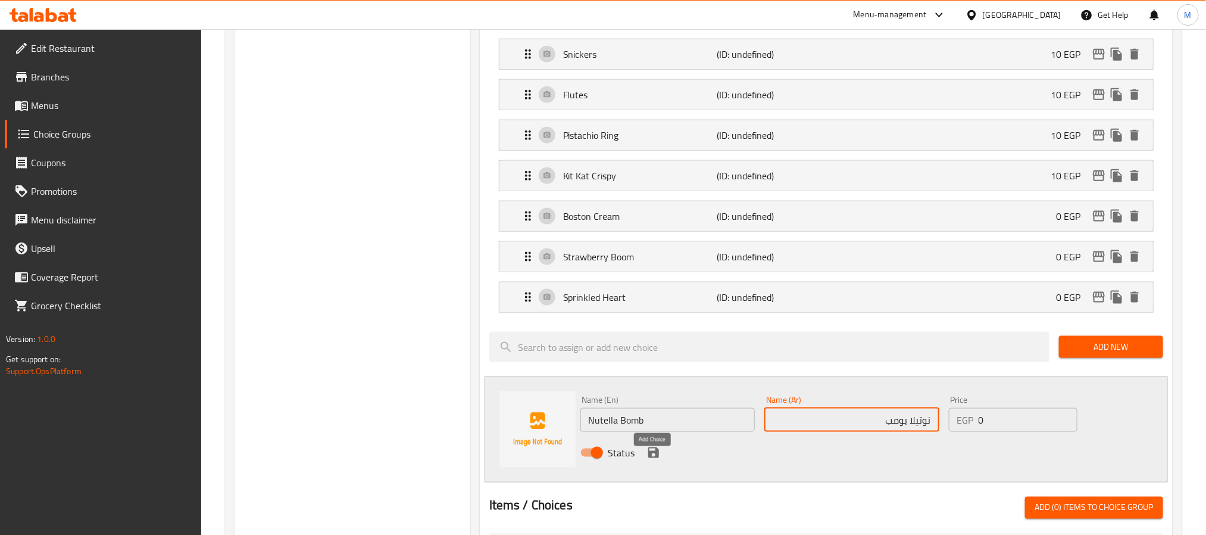
type input "نوتيلا بومب"
click at [652, 459] on icon "save" at bounding box center [653, 452] width 14 height 14
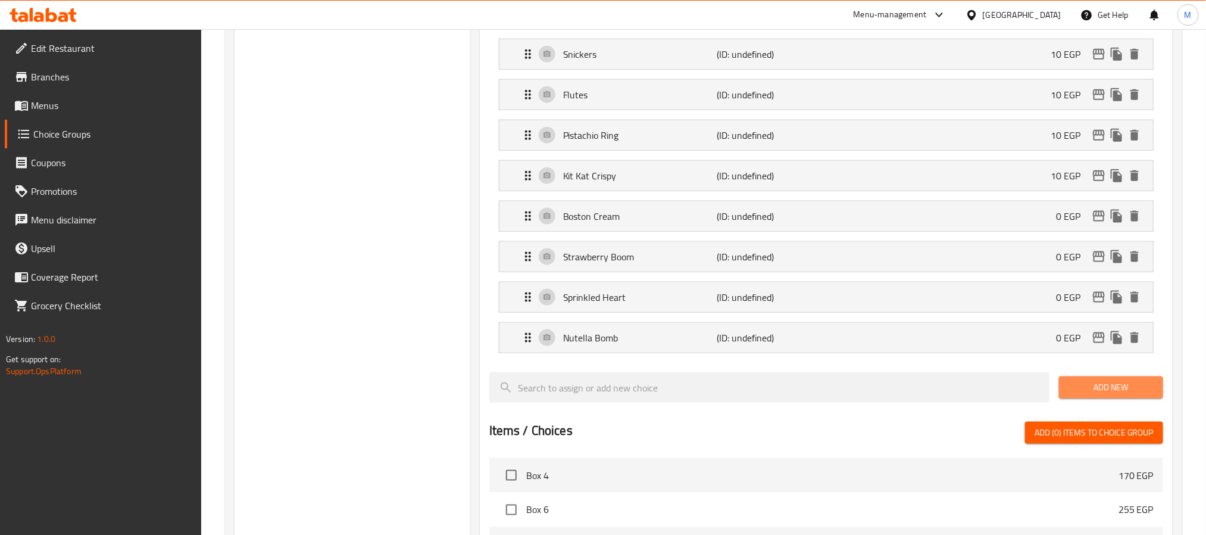
click at [1100, 395] on span "Add New" at bounding box center [1110, 387] width 85 height 15
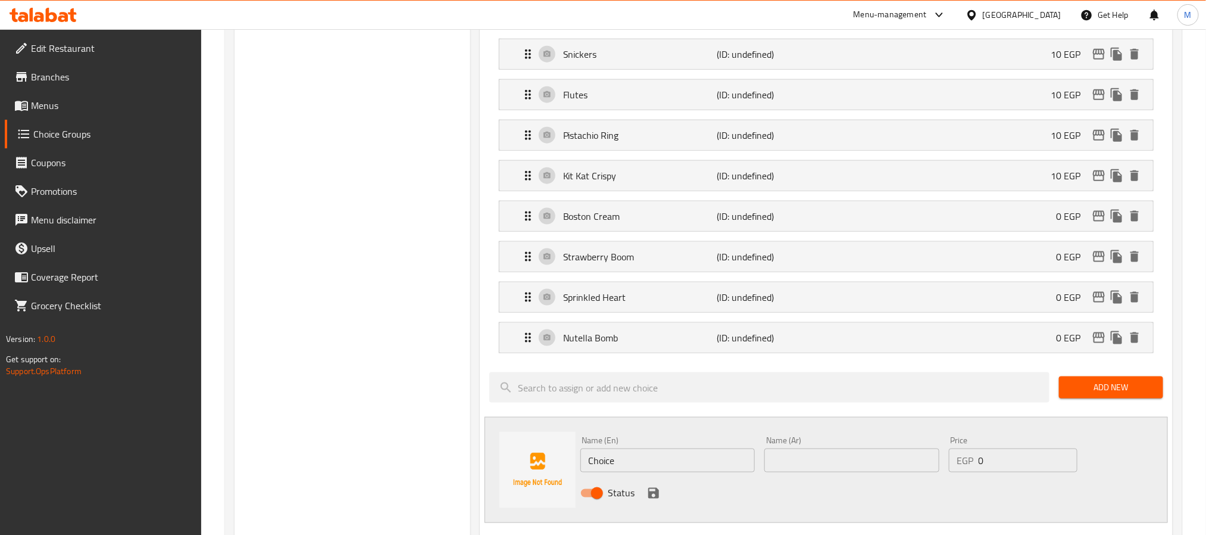
drag, startPoint x: 663, startPoint y: 463, endPoint x: 401, endPoint y: 484, distance: 263.3
click at [470, 472] on div "Your Choice Of 1st Donut: (ID: 1757606659084) Your Choice Of 1st Donut: ​ اختيا…" at bounding box center [823, 204] width 707 height 1566
paste input "White chocolate"
type input "White Chocolate"
click at [902, 472] on input "text" at bounding box center [851, 460] width 175 height 24
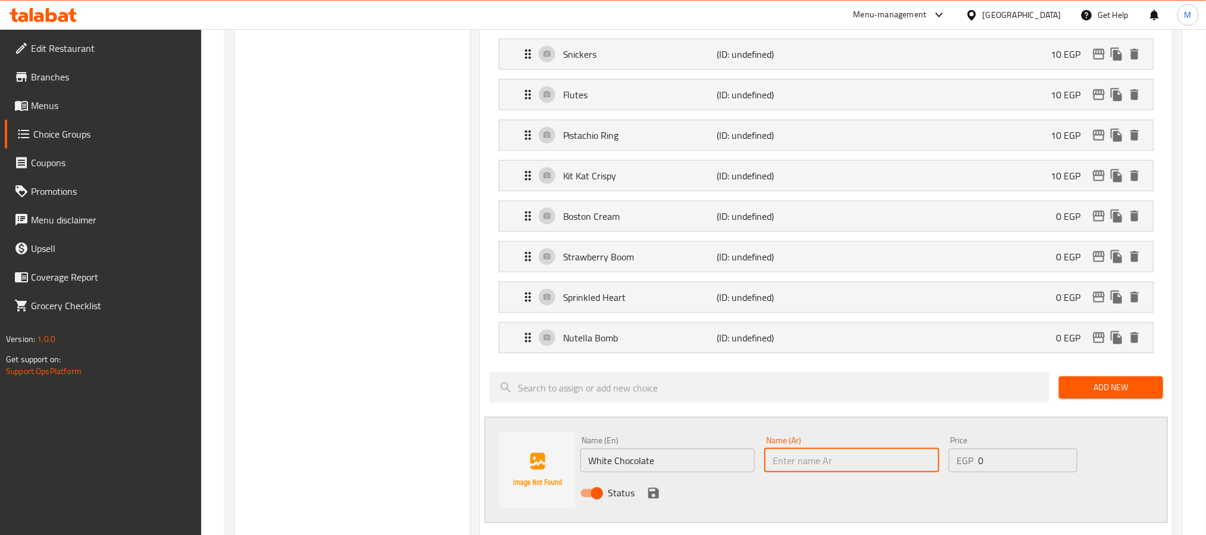
paste input "الشوكولاتة البيضاء"
click at [925, 471] on input "الشوكولاتة البيضاء" at bounding box center [851, 460] width 175 height 24
click at [885, 472] on input "شوكولاتة البيضاء" at bounding box center [851, 460] width 175 height 24
type input "شوكولاتة بيضاء"
click at [645, 501] on button "save" at bounding box center [654, 493] width 18 height 18
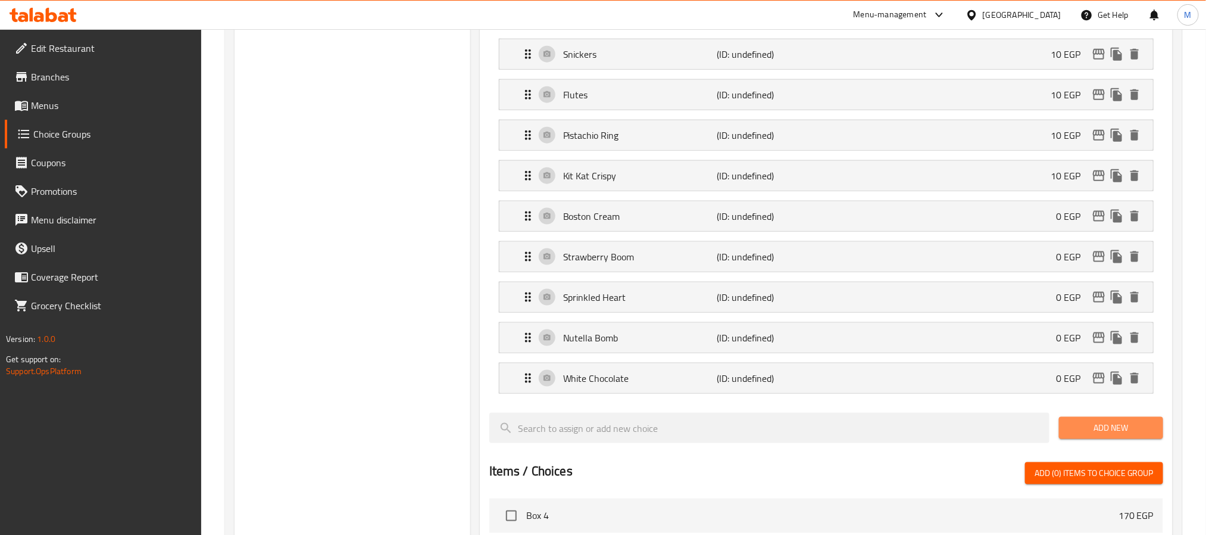
click at [1085, 435] on span "Add New" at bounding box center [1110, 427] width 85 height 15
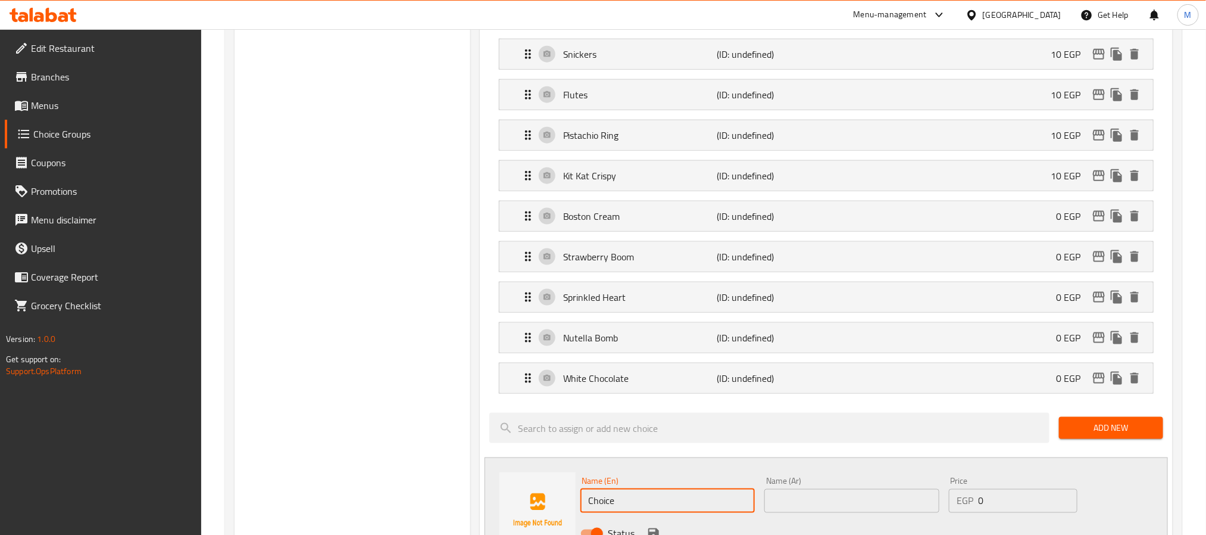
drag, startPoint x: 661, startPoint y: 505, endPoint x: 477, endPoint y: 495, distance: 184.2
click at [509, 493] on div "Name (En) Choice Name (En) Name (Ar) Name (Ar) Price EGP 0 Price Status" at bounding box center [826, 510] width 683 height 106
paste input "Toffee"
type input "Toffee"
click at [865, 513] on input "text" at bounding box center [851, 501] width 175 height 24
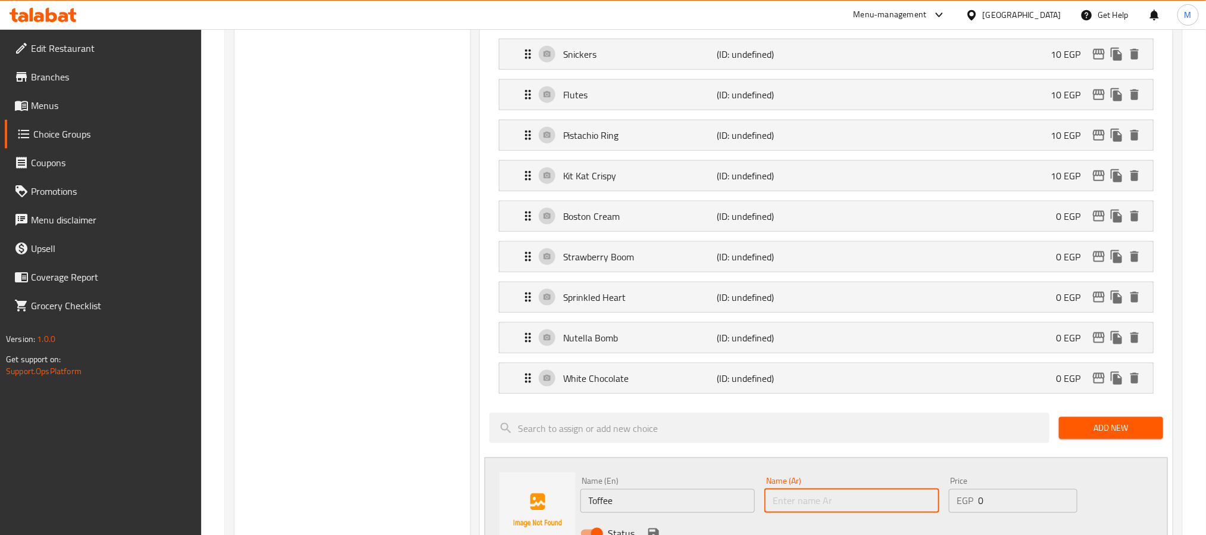
paste input "توفي"
type input "توفي"
drag, startPoint x: 1000, startPoint y: 515, endPoint x: 921, endPoint y: 502, distance: 79.6
click at [929, 504] on div "Name (En) Toffee Name (En) Name (Ar) توفي Name (Ar) Price EGP 0 Price Status" at bounding box center [852, 510] width 553 height 78
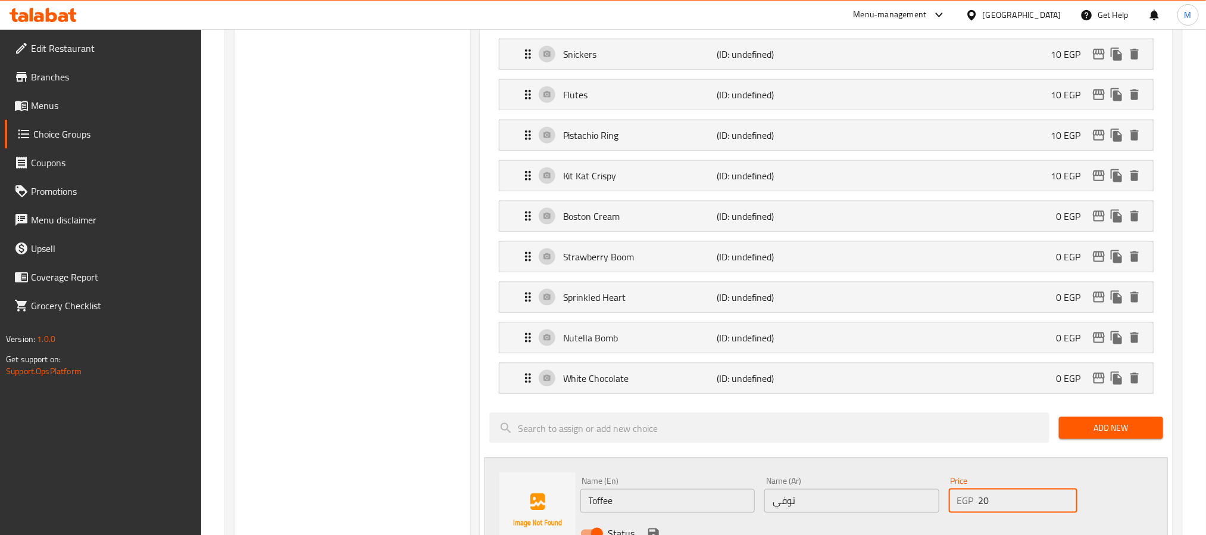
type input "20"
click at [268, 392] on div "Choice Groups Your Choice Of 1st Donut: 0 Choose 2 Sauces For Free 7 1st Donut …" at bounding box center [353, 224] width 236 height 1607
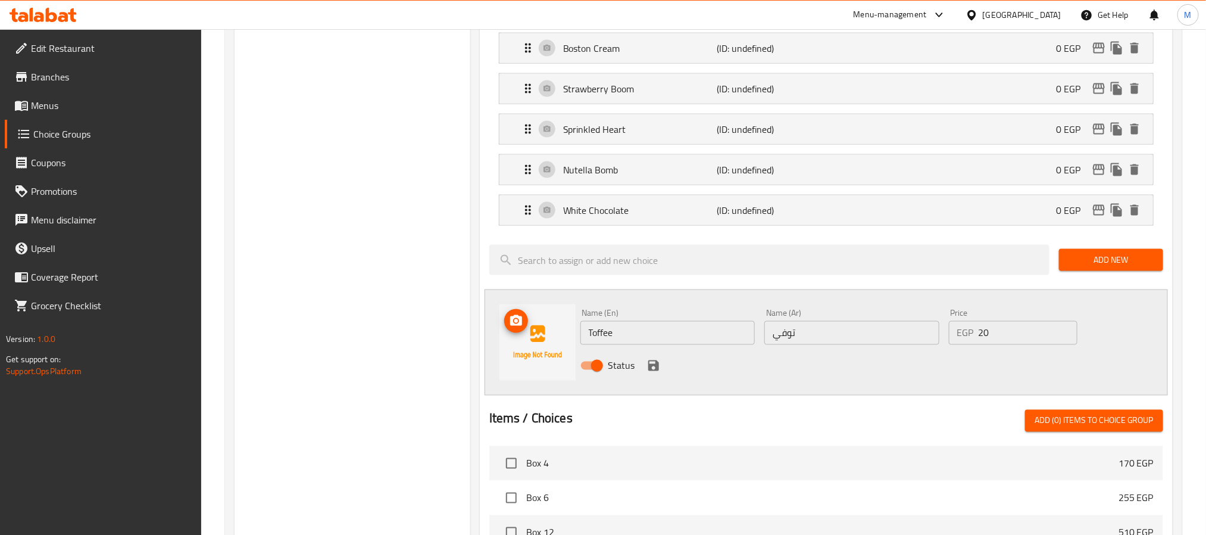
scroll to position [893, 0]
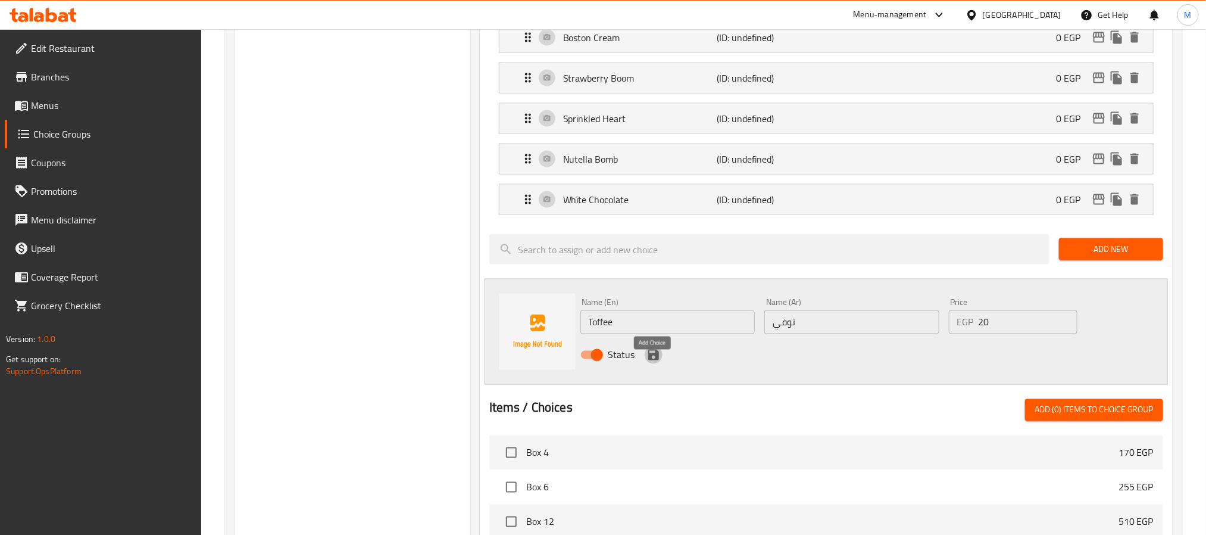
click at [656, 360] on icon "save" at bounding box center [653, 354] width 11 height 11
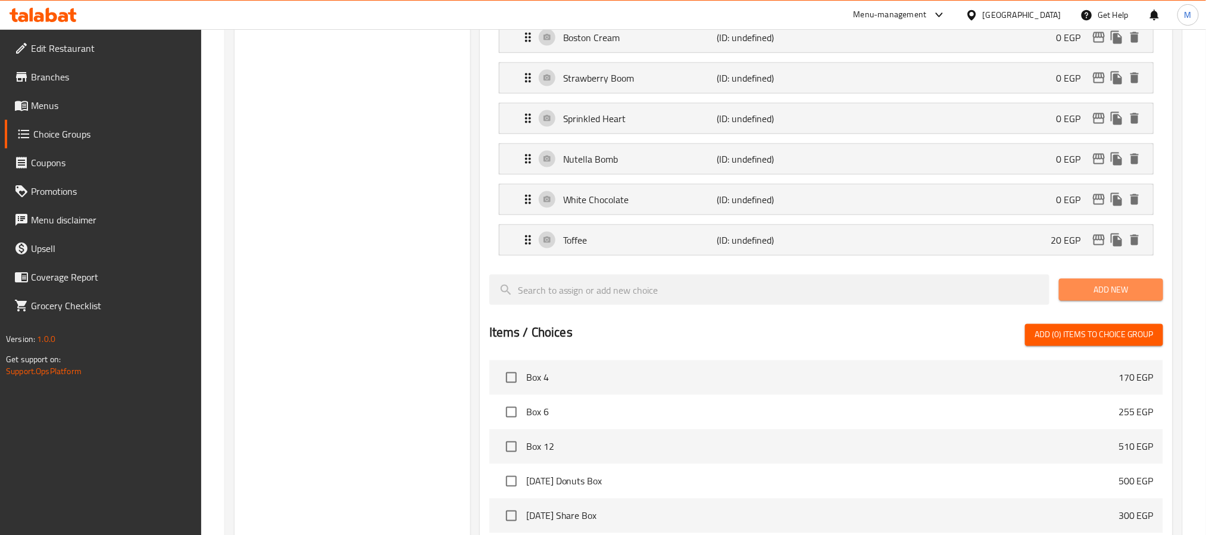
click at [1076, 297] on span "Add New" at bounding box center [1110, 289] width 85 height 15
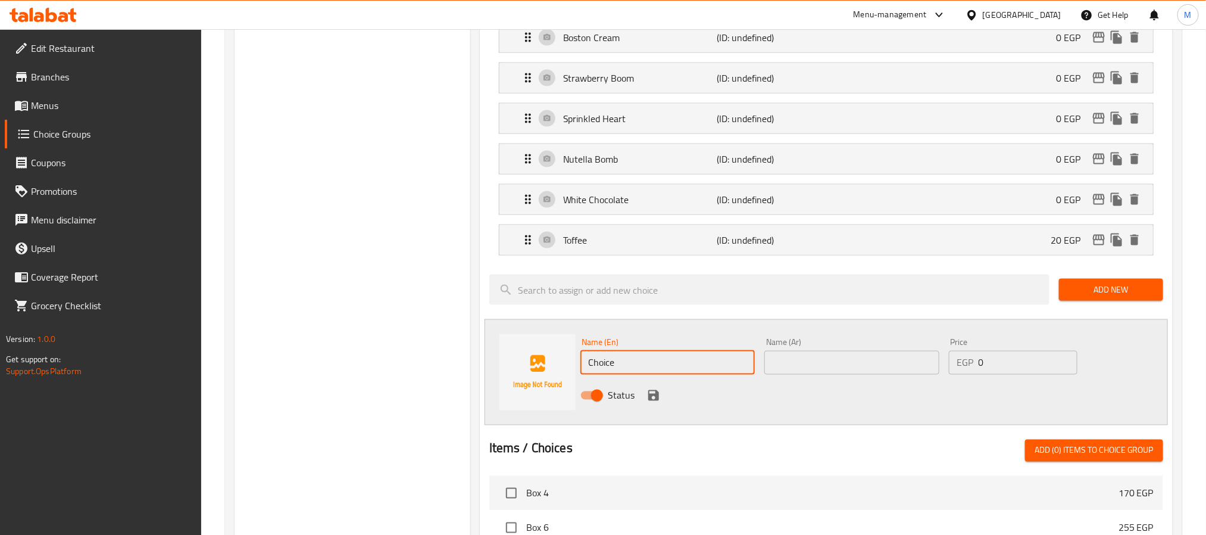
drag, startPoint x: 638, startPoint y: 372, endPoint x: 402, endPoint y: 370, distance: 235.1
click at [511, 370] on div "Name (En) Choice Name (En) Name (Ar) Name (Ar) Price EGP 0 Price Status" at bounding box center [826, 372] width 683 height 106
paste input "Lotus Heart"
type input "Lotus Heart"
click at [856, 379] on div "Name (Ar) Name (Ar)" at bounding box center [852, 356] width 185 height 46
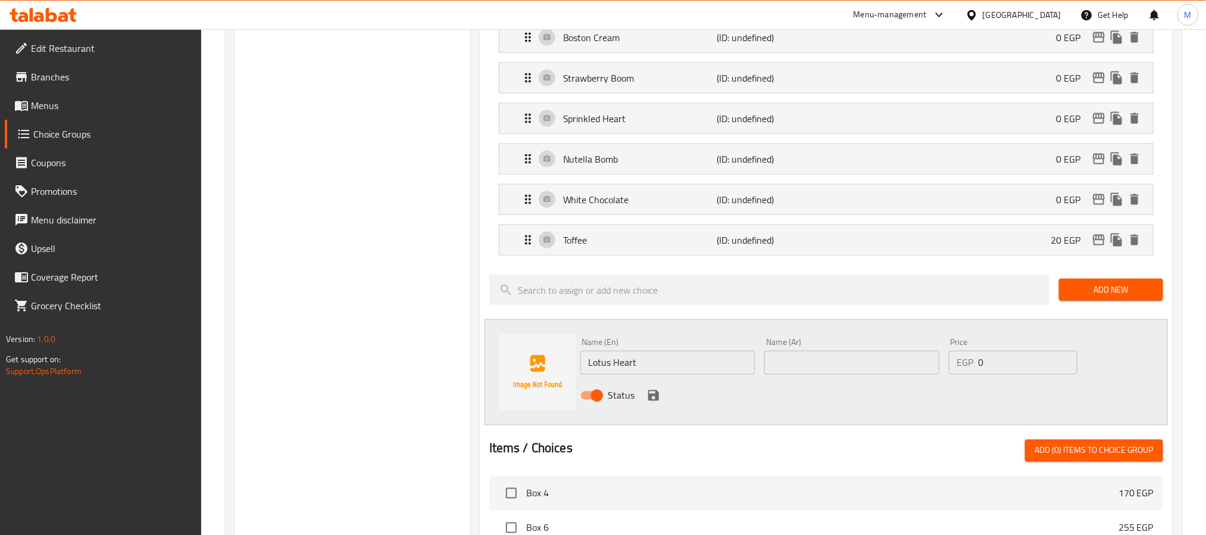
click at [857, 374] on input "text" at bounding box center [851, 363] width 175 height 24
paste input "لوتس هارت"
type input "لوتس هارت"
drag, startPoint x: 1004, startPoint y: 379, endPoint x: 873, endPoint y: 383, distance: 131.0
click at [886, 383] on div "Name (En) Lotus Heart Name (En) Name (Ar) لوتس هارت Name (Ar) Price EGP 0 Price…" at bounding box center [852, 372] width 553 height 78
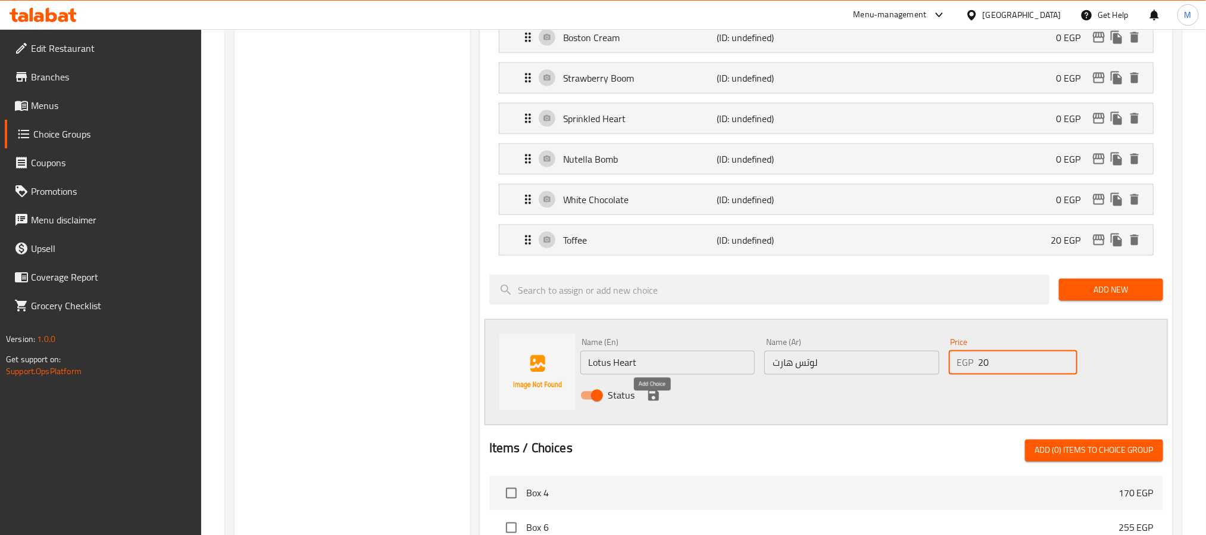
type input "20"
click at [652, 402] on icon "save" at bounding box center [653, 395] width 14 height 14
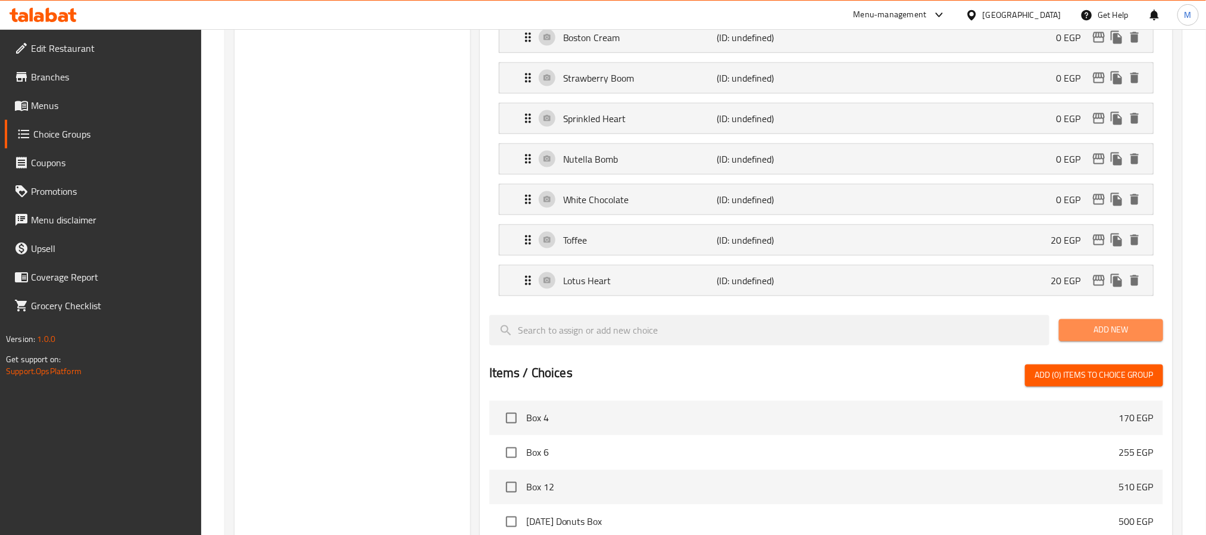
click at [1102, 338] on span "Add New" at bounding box center [1110, 330] width 85 height 15
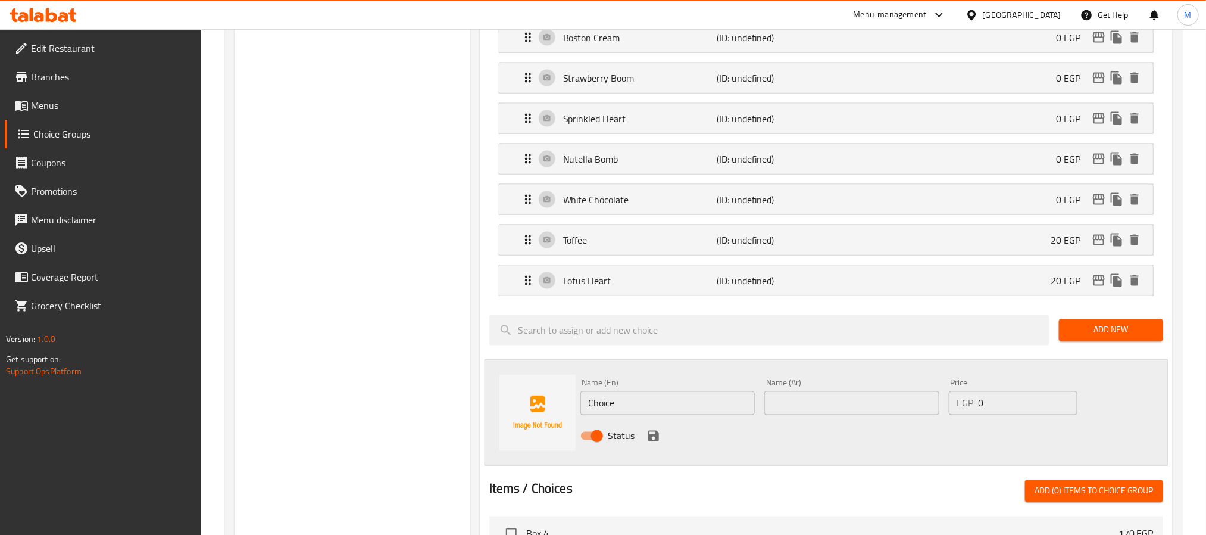
drag, startPoint x: 636, startPoint y: 418, endPoint x: 432, endPoint y: 423, distance: 204.2
click at [461, 420] on div "Choice Groups Your Choice Of 1st Donut: 0 Choose 2 Sauces For Free 7 1st Donut …" at bounding box center [706, 86] width 943 height 1688
paste input "Ferero Donut"
type input "Ferero Donut"
click at [818, 415] on input "text" at bounding box center [851, 403] width 175 height 24
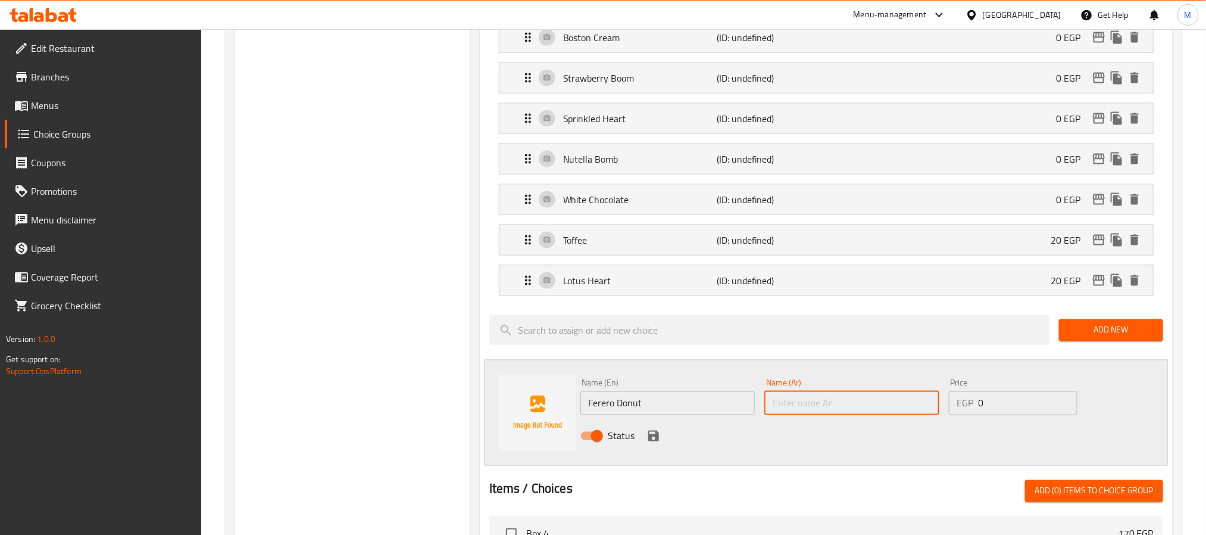
paste input "دونات فيريرو"
type input "دونات فيريرو"
click at [649, 441] on icon "save" at bounding box center [653, 435] width 11 height 11
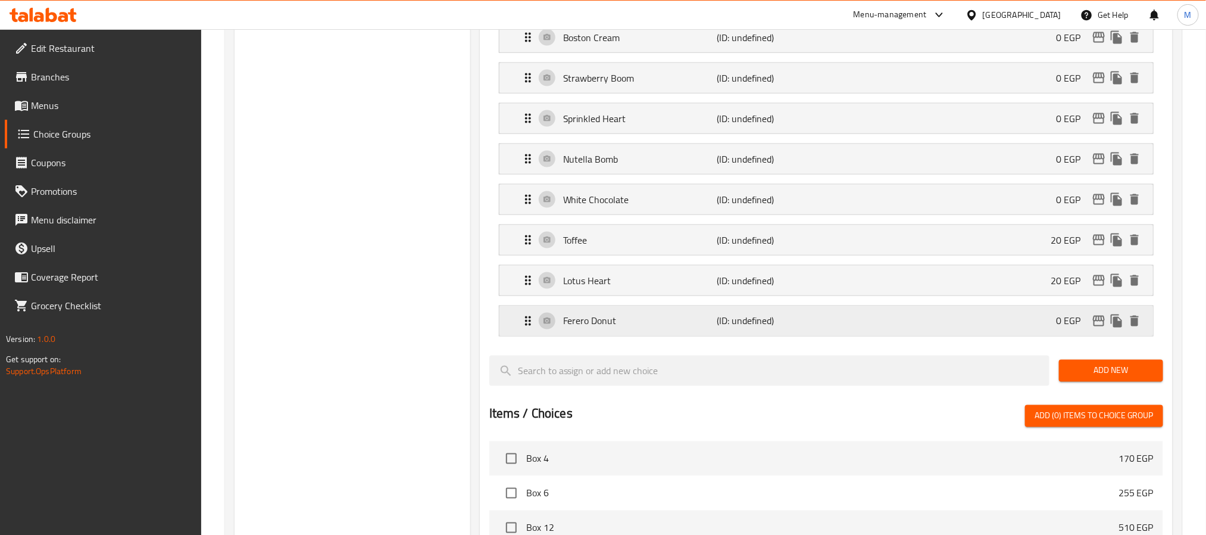
click at [1027, 336] on div "Ferero Donut (ID: undefined) 0 EGP" at bounding box center [830, 321] width 618 height 30
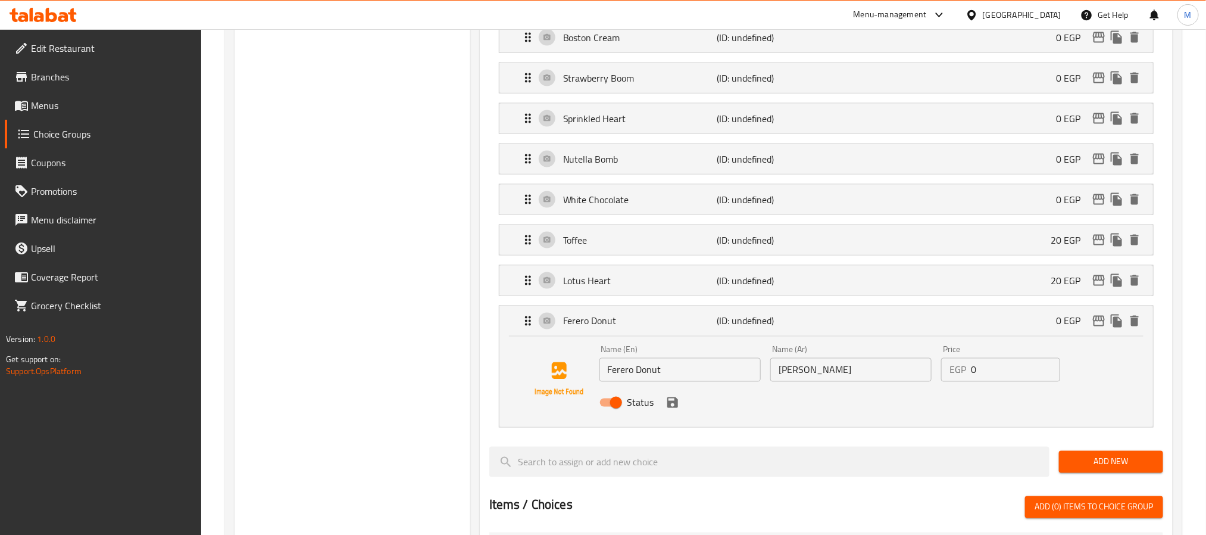
drag, startPoint x: 983, startPoint y: 386, endPoint x: 863, endPoint y: 392, distance: 120.4
click at [891, 386] on div "Name (En) Ferero Donut Name (En) Name (Ar) دونات فيريرو Name (Ar) Price EGP 0 P…" at bounding box center [851, 379] width 513 height 78
click at [677, 408] on icon "save" at bounding box center [672, 402] width 11 height 11
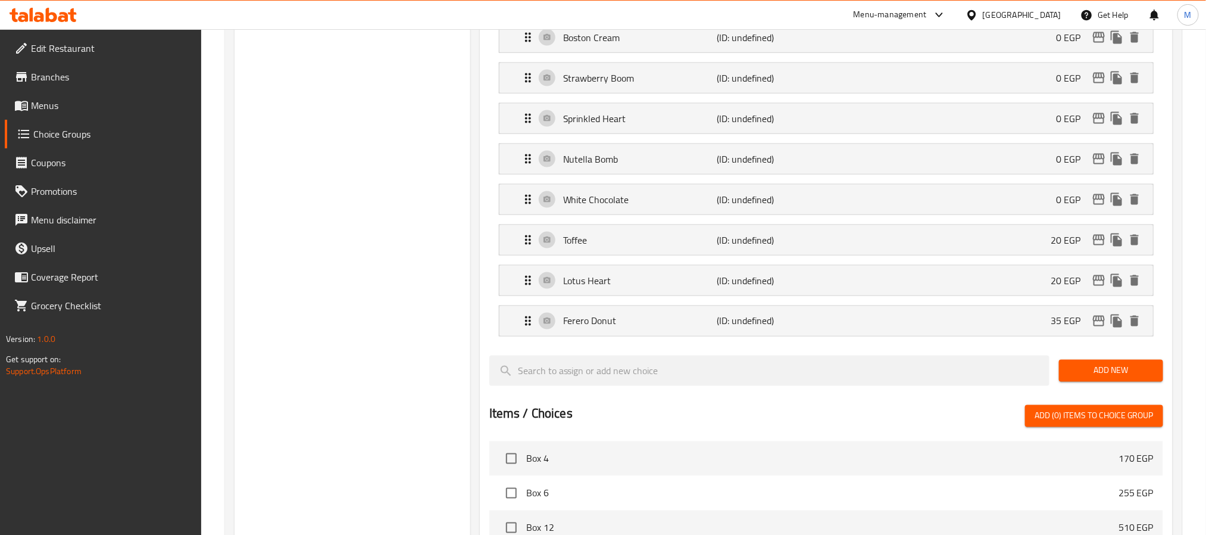
type input "35"
click at [1086, 378] on span "Add New" at bounding box center [1110, 370] width 85 height 15
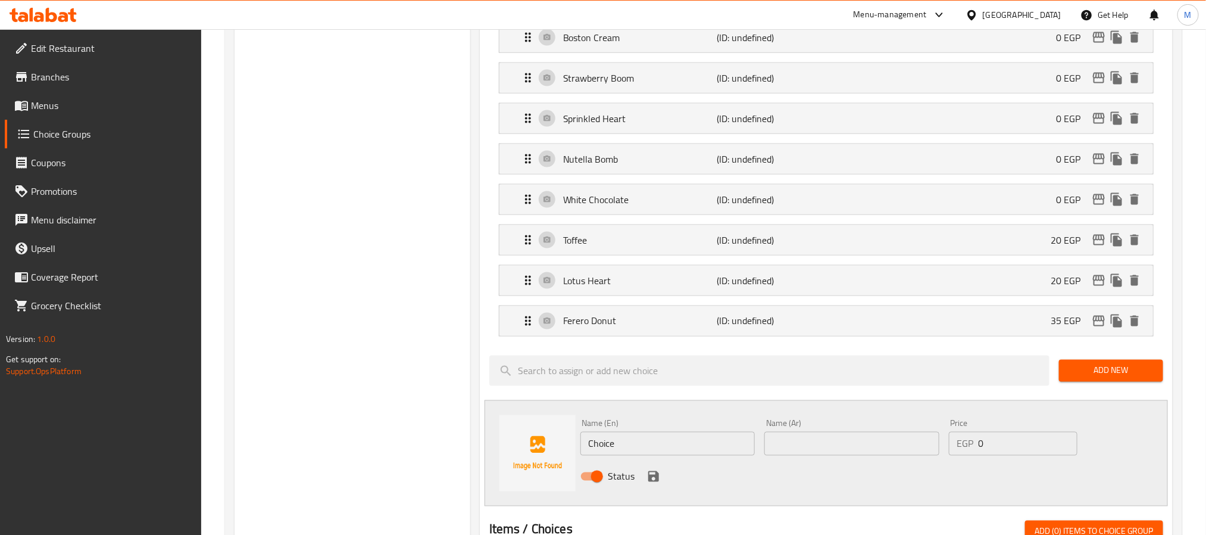
drag, startPoint x: 601, startPoint y: 449, endPoint x: 389, endPoint y: 454, distance: 211.4
click at [432, 448] on div "Choice Groups Your Choice Of 1st Donut: 0 Choose 2 Sauces For Free 7 1st Donut …" at bounding box center [706, 106] width 943 height 1728
paste input "Pistachio Bomb"
type input "Pistachio Bomb"
click at [838, 455] on input "text" at bounding box center [851, 444] width 175 height 24
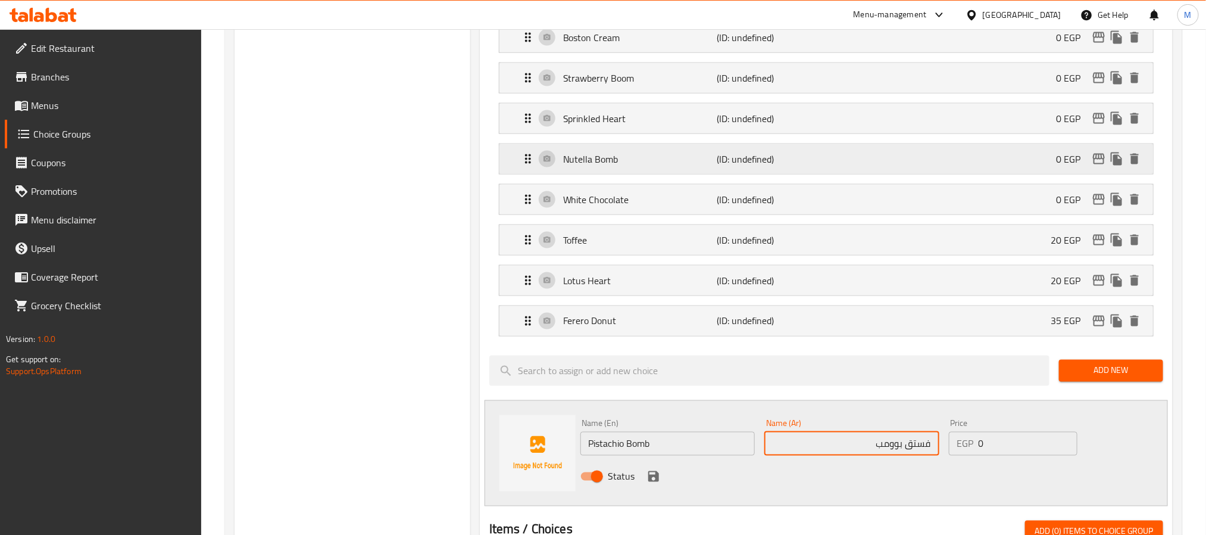
click at [795, 166] on p "(ID: undefined)" at bounding box center [768, 159] width 102 height 14
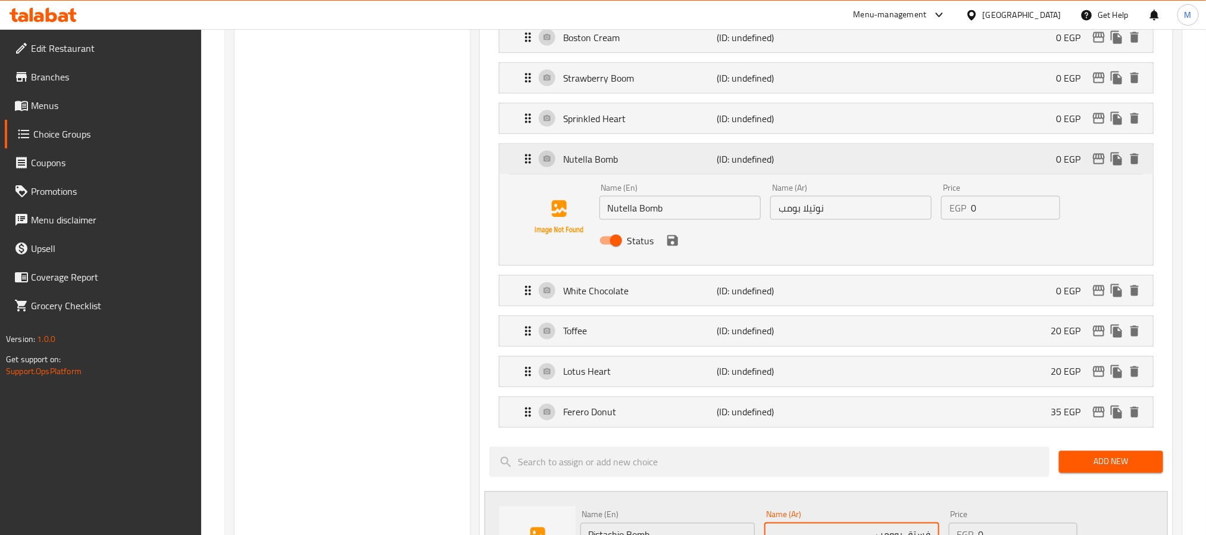
click at [795, 166] on p "(ID: undefined)" at bounding box center [768, 159] width 102 height 14
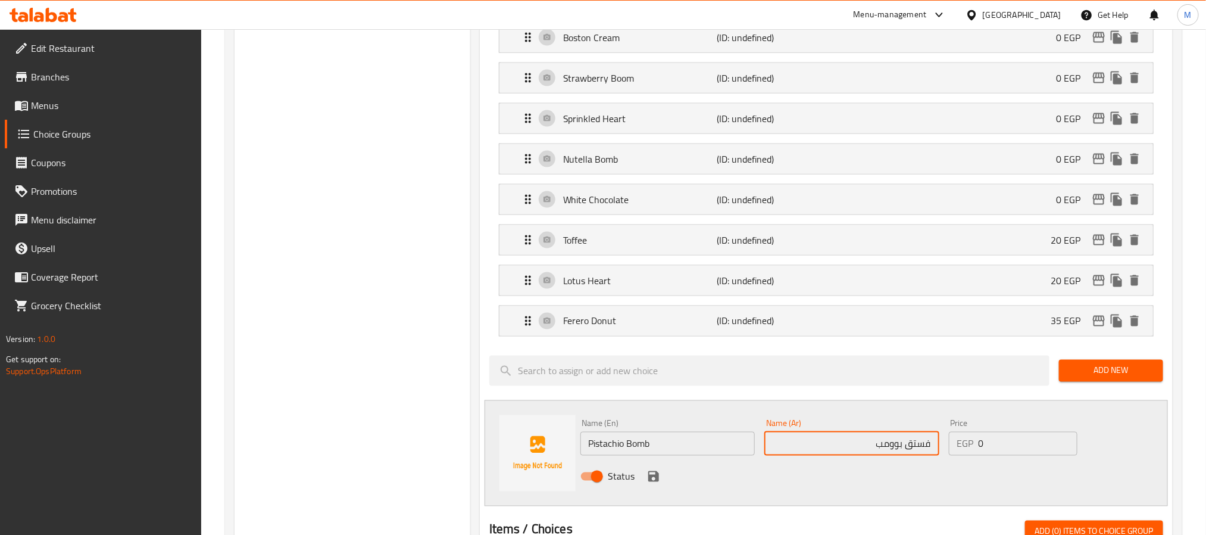
click at [889, 455] on input "فستق بوومب" at bounding box center [851, 444] width 175 height 24
click at [720, 166] on p "(ID: undefined)" at bounding box center [768, 159] width 102 height 14
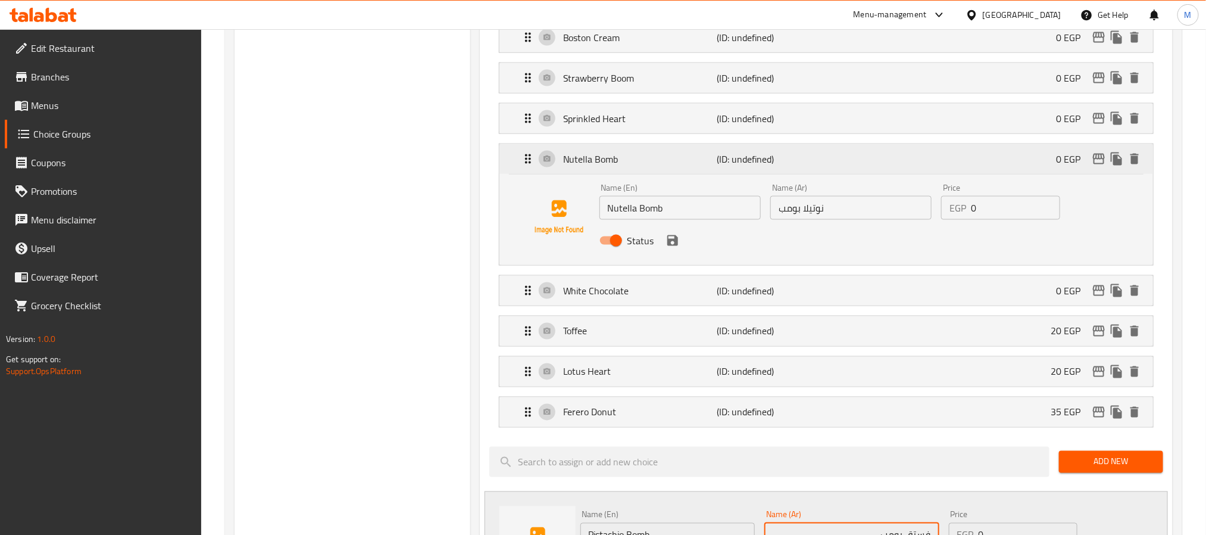
click at [720, 166] on p "(ID: undefined)" at bounding box center [768, 159] width 102 height 14
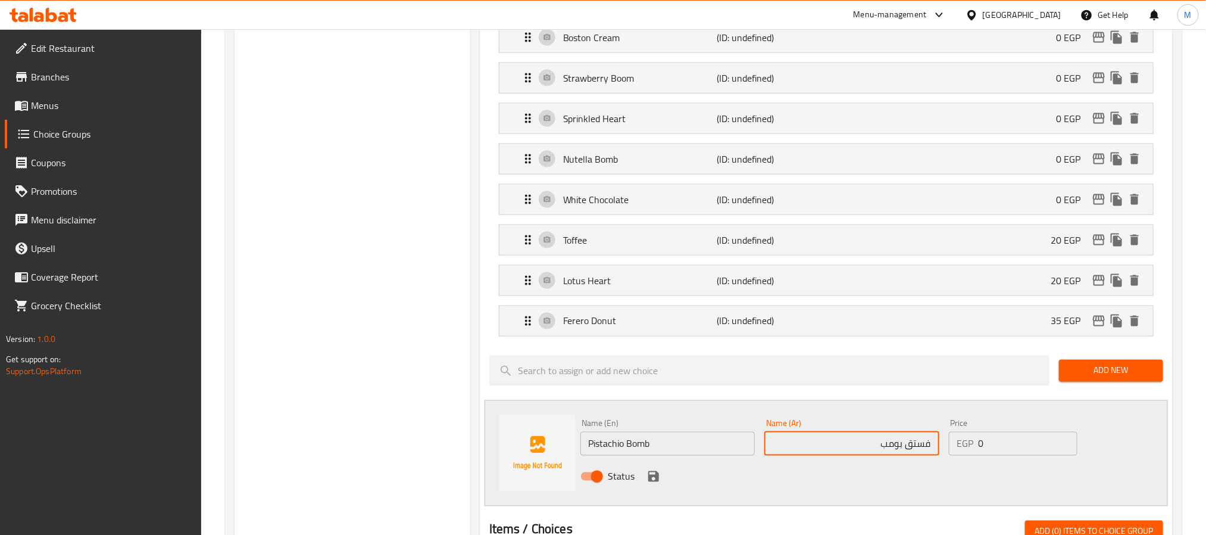
type input "فستق بومب"
drag, startPoint x: 996, startPoint y: 449, endPoint x: 742, endPoint y: 471, distance: 255.8
click at [836, 466] on div "Name (En) Pistachio Bomb Name (En) Name (Ar) فستق بومب Name (Ar) Price EGP 0 Pr…" at bounding box center [852, 453] width 553 height 78
type input "35"
click at [651, 483] on icon "save" at bounding box center [653, 476] width 14 height 14
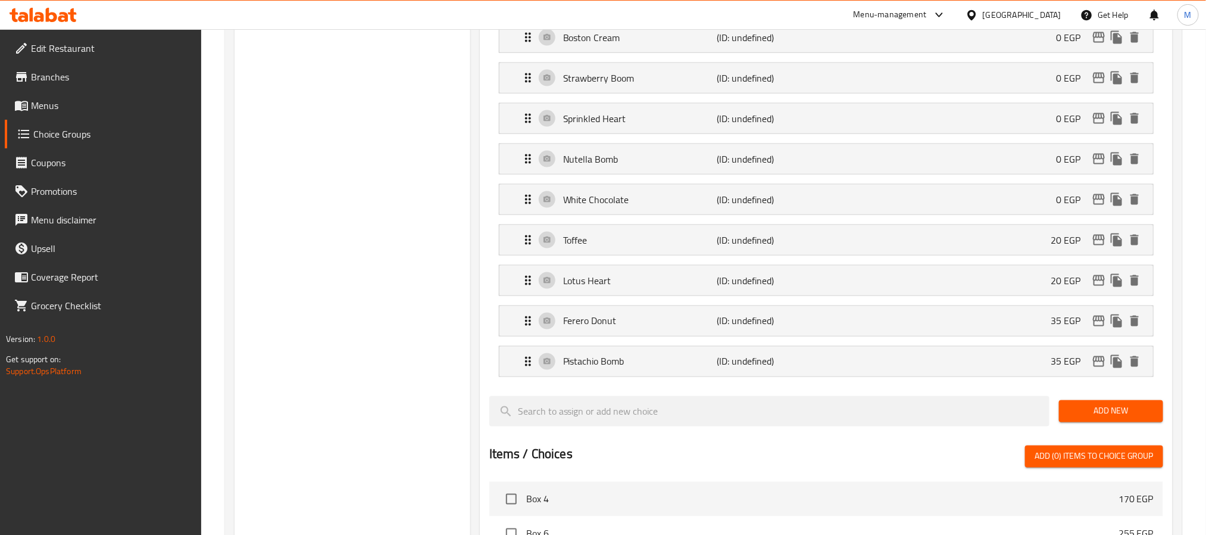
click at [1116, 418] on span "Add New" at bounding box center [1110, 411] width 85 height 15
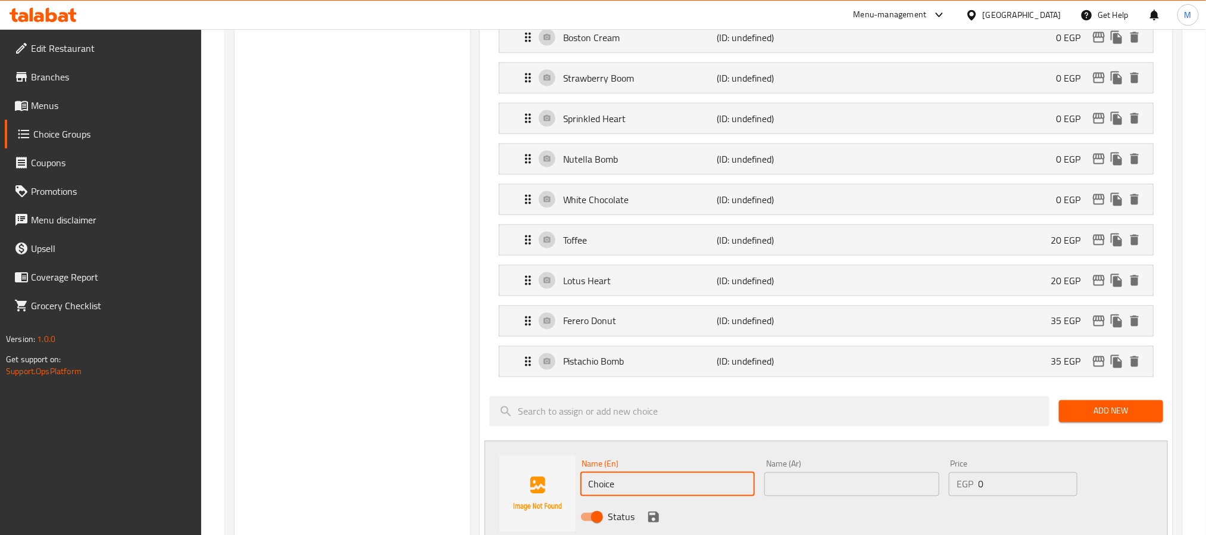
drag, startPoint x: 625, startPoint y: 493, endPoint x: 480, endPoint y: 501, distance: 144.9
click at [491, 497] on div "Name (En) Choice Name (En) Name (Ar) Name (Ar) Price EGP 0 Price Status" at bounding box center [826, 493] width 683 height 106
paste input "Pistachio Konafa Dubai"
type input "Pistachio Konafa Dubai"
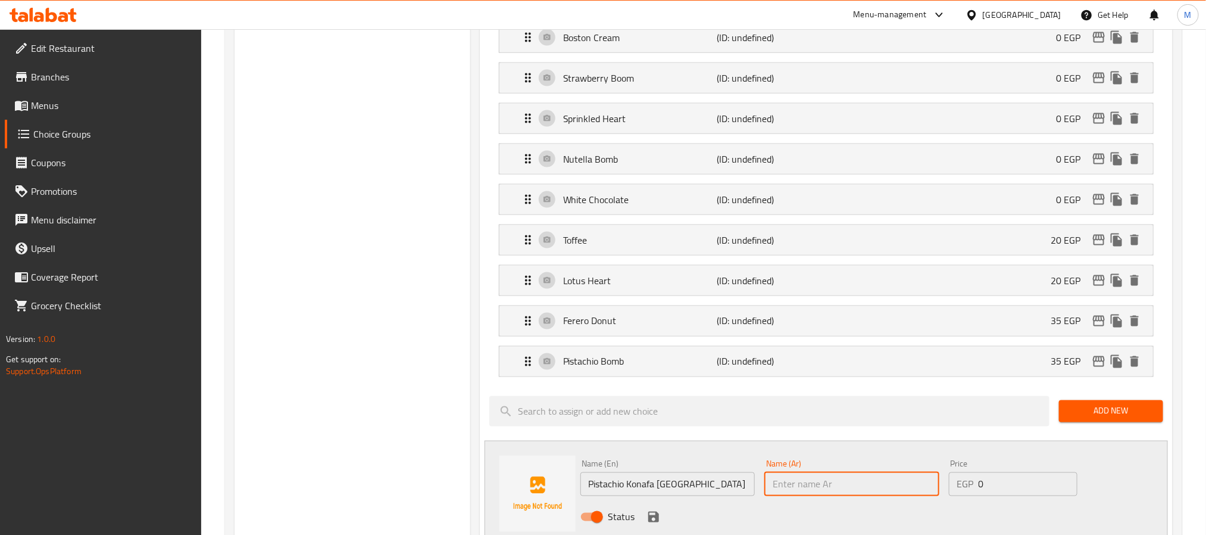
click at [830, 496] on input "text" at bounding box center [851, 484] width 175 height 24
click at [843, 496] on input "text" at bounding box center [851, 484] width 175 height 24
paste input "فستق كنافة دبي"
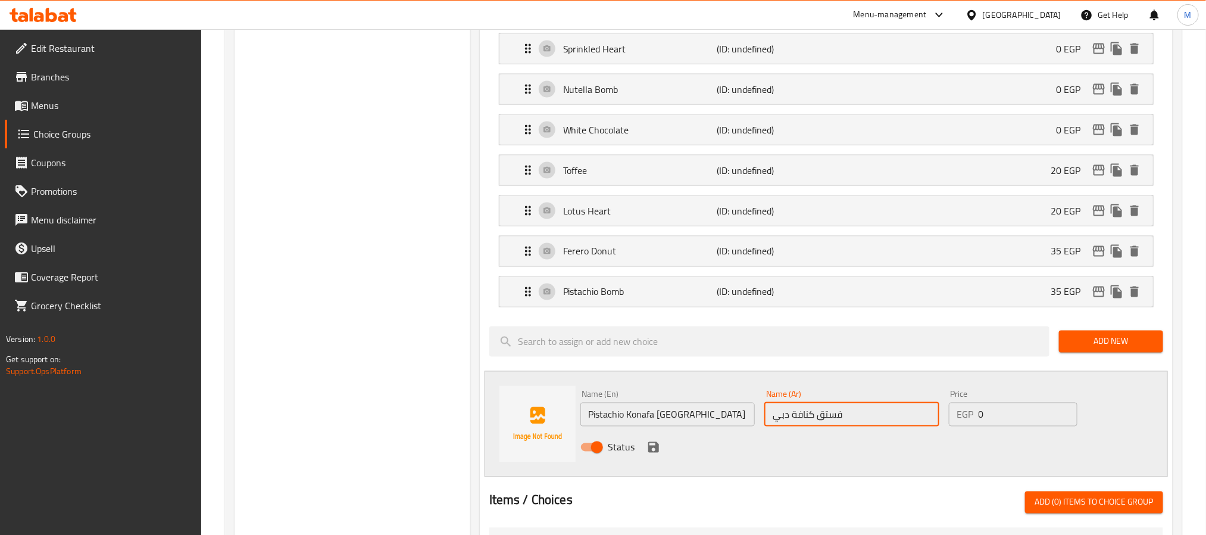
scroll to position [982, 0]
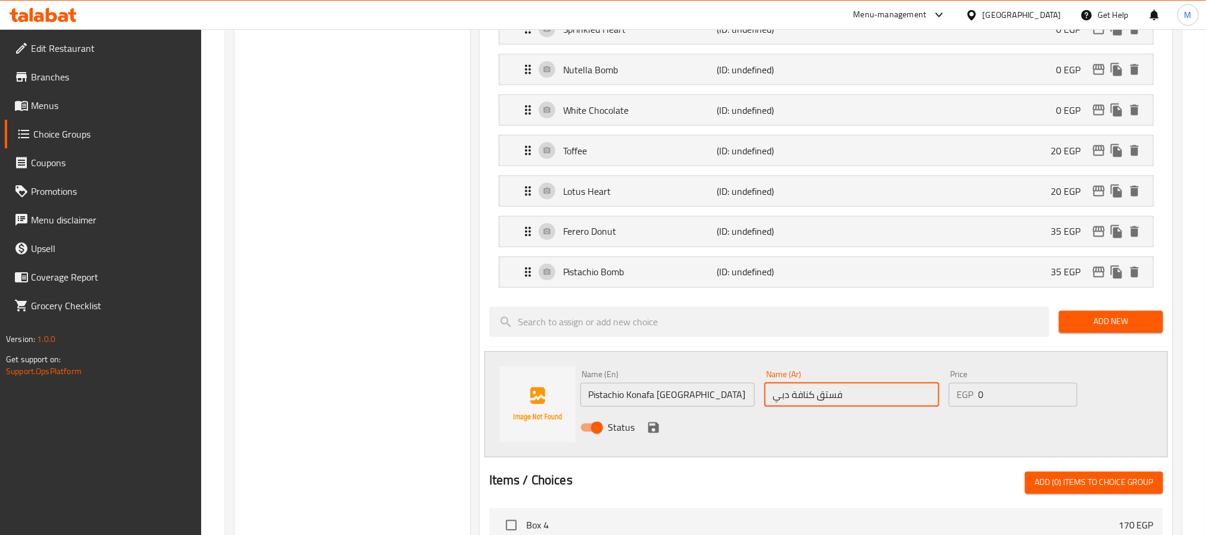
type input "فستق كنافة دبي"
drag, startPoint x: 863, startPoint y: 393, endPoint x: 763, endPoint y: 409, distance: 100.7
click at [786, 401] on div "Name (En) Pistachio Konafa Dubai Name (En) Name (Ar) فستق كنافة دبي Name (Ar) P…" at bounding box center [852, 404] width 553 height 78
type input "35"
click at [652, 435] on icon "save" at bounding box center [653, 427] width 14 height 14
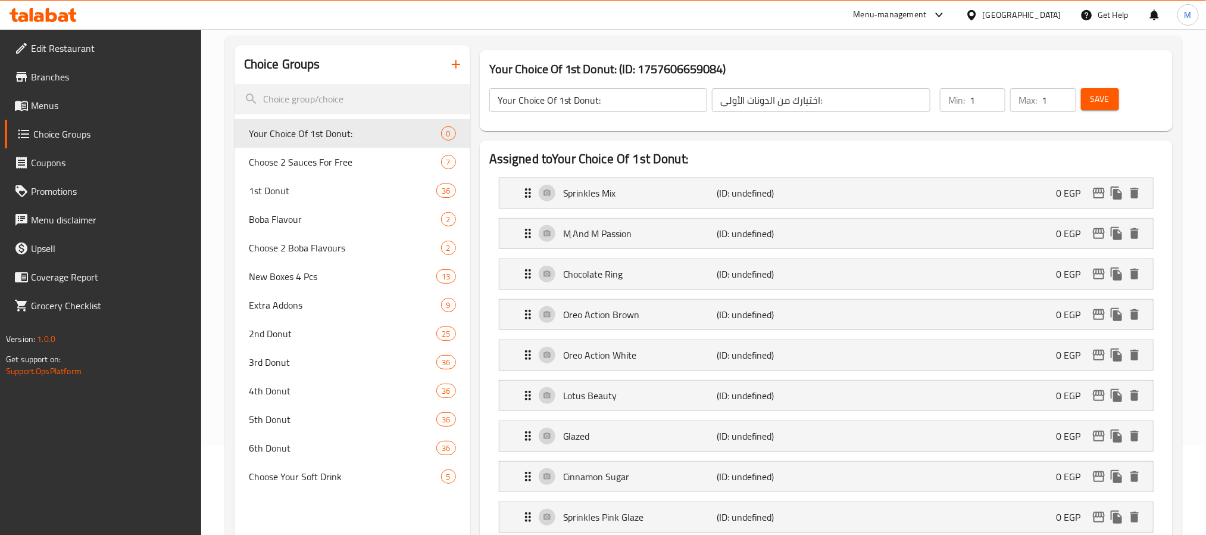
scroll to position [89, 0]
click at [815, 188] on p "(ID: undefined)" at bounding box center [768, 193] width 102 height 14
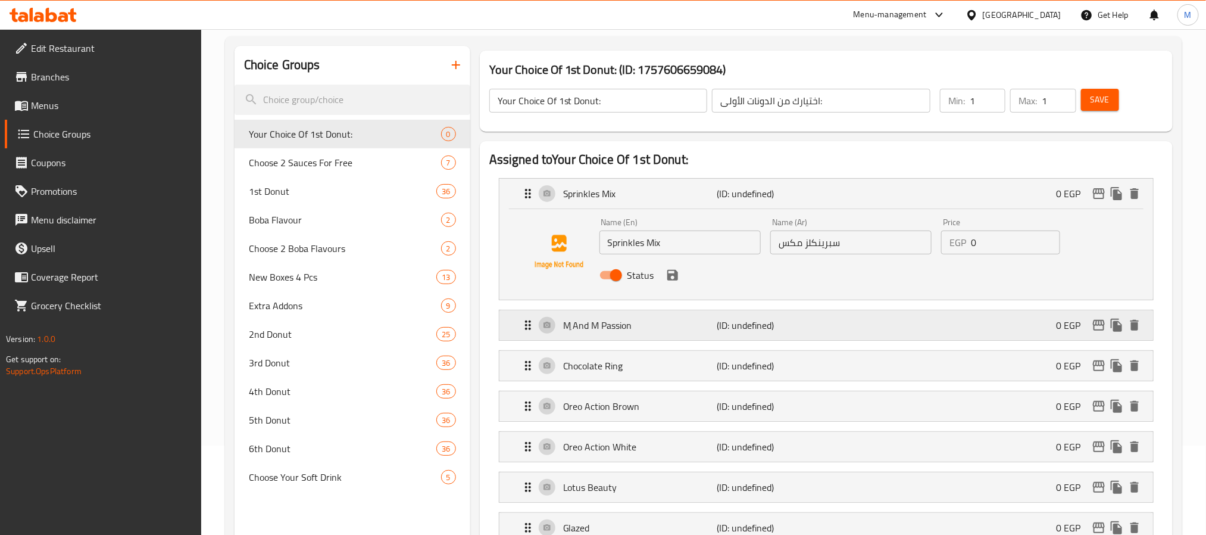
click at [808, 324] on p "(ID: undefined)" at bounding box center [768, 325] width 102 height 14
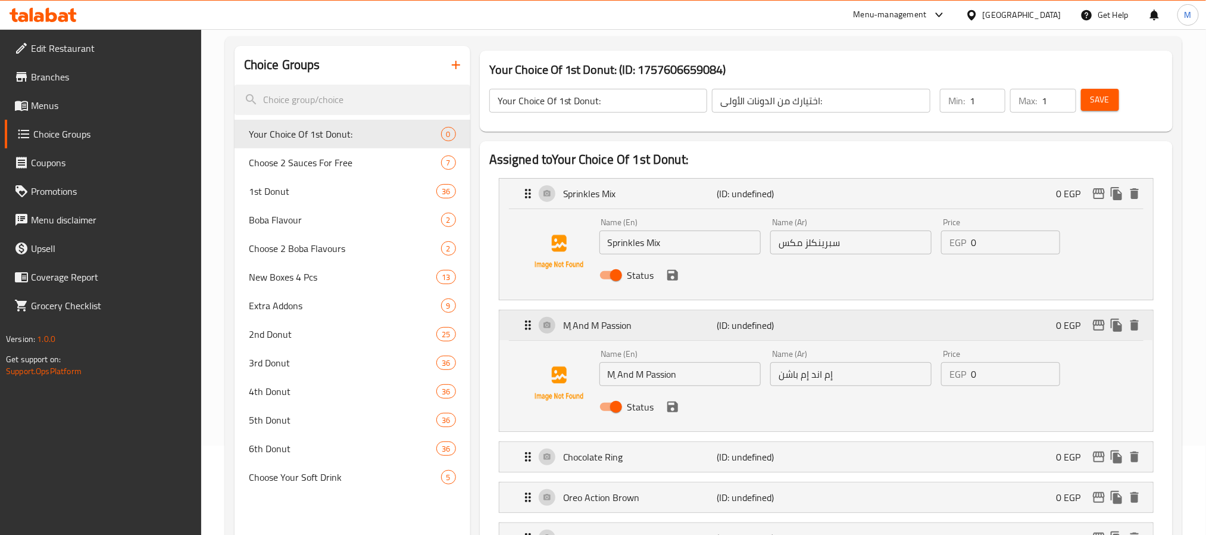
scroll to position [268, 0]
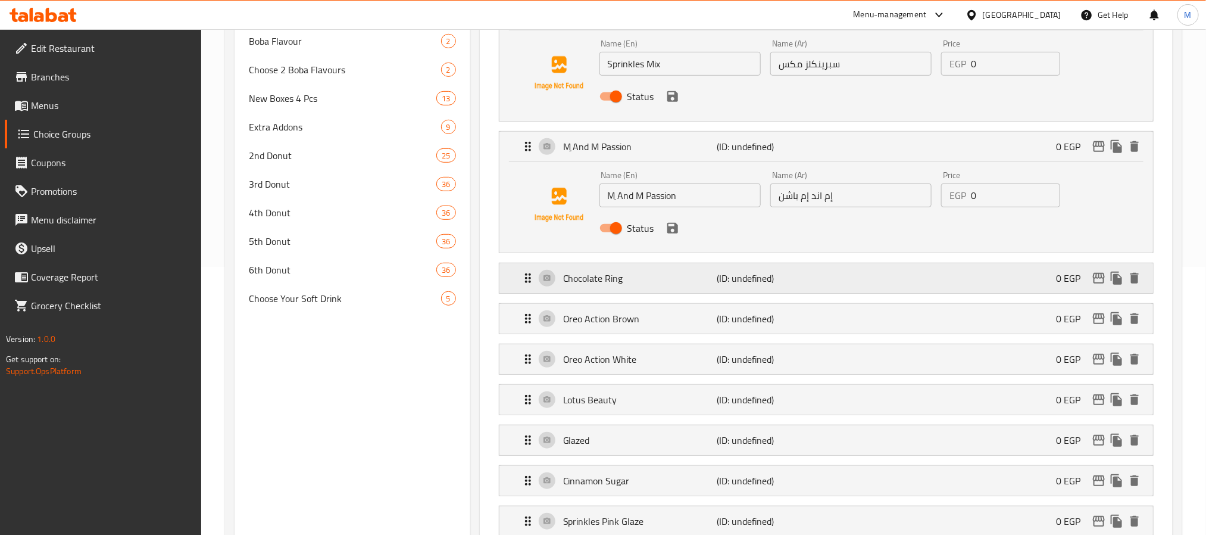
click at [763, 279] on p "(ID: undefined)" at bounding box center [768, 278] width 102 height 14
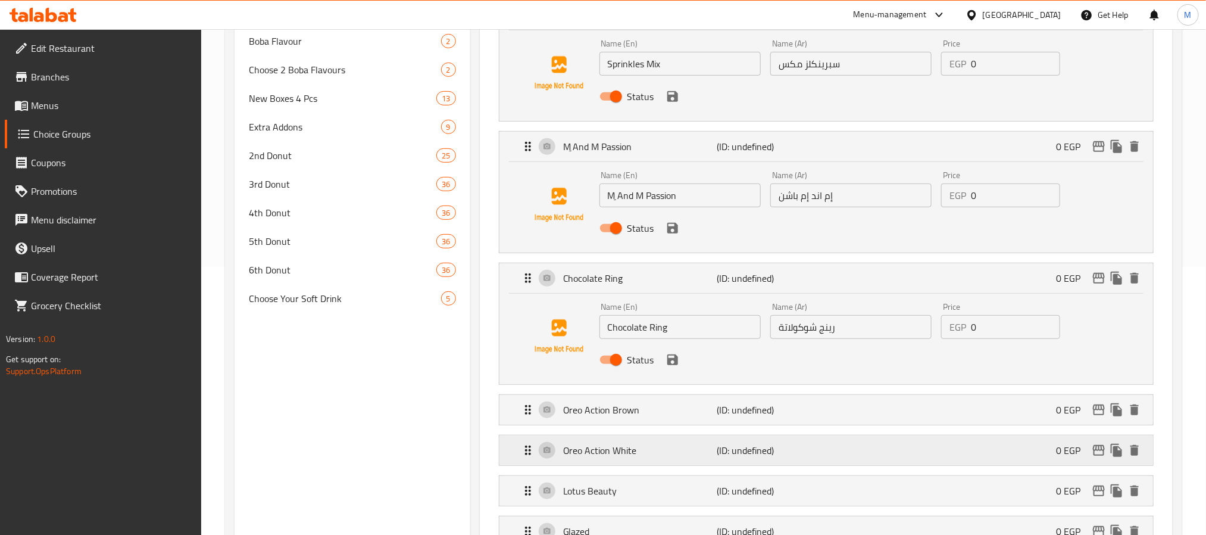
scroll to position [446, 0]
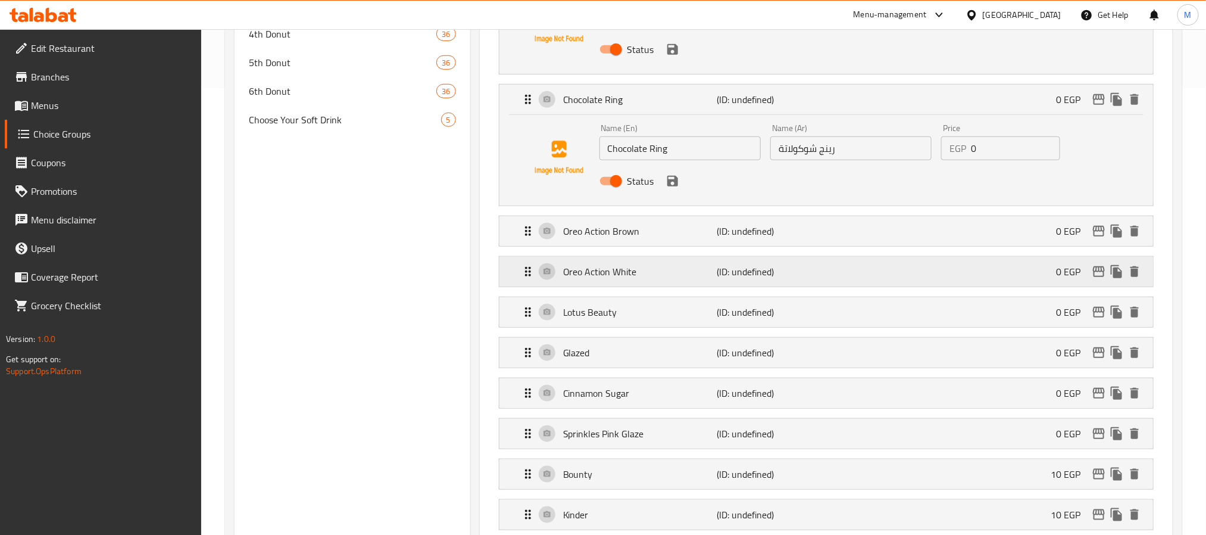
click at [813, 276] on p "(ID: undefined)" at bounding box center [768, 271] width 102 height 14
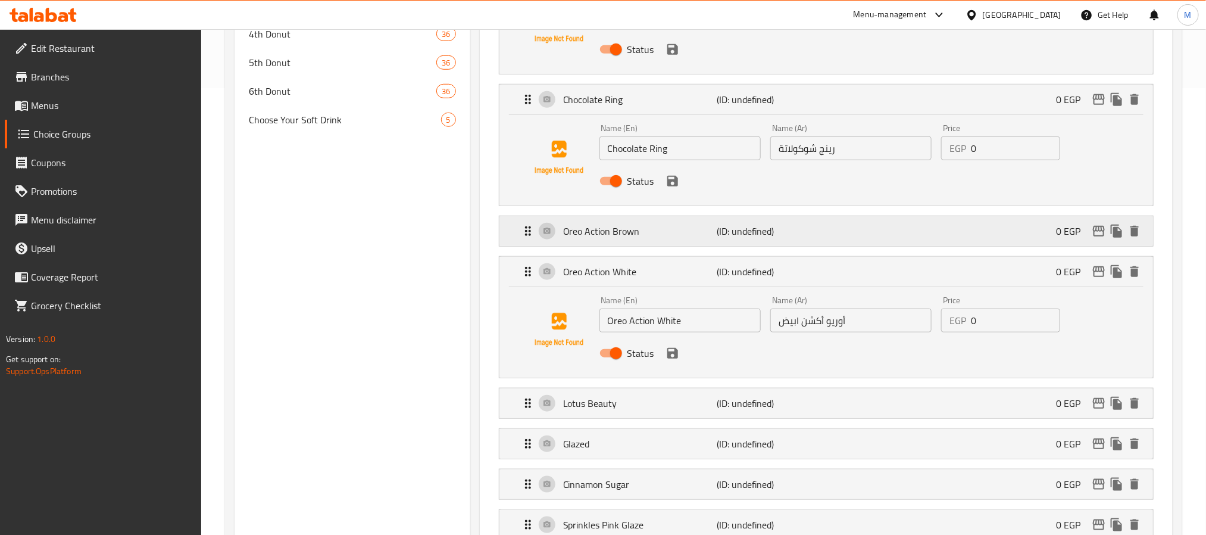
click at [785, 227] on p "(ID: undefined)" at bounding box center [768, 231] width 102 height 14
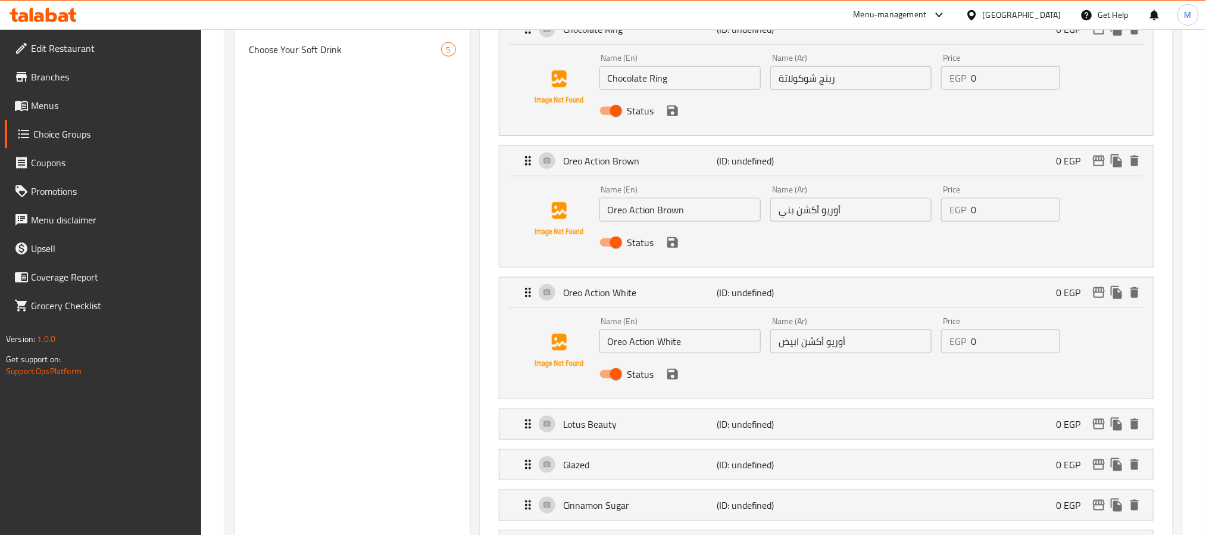
scroll to position [625, 0]
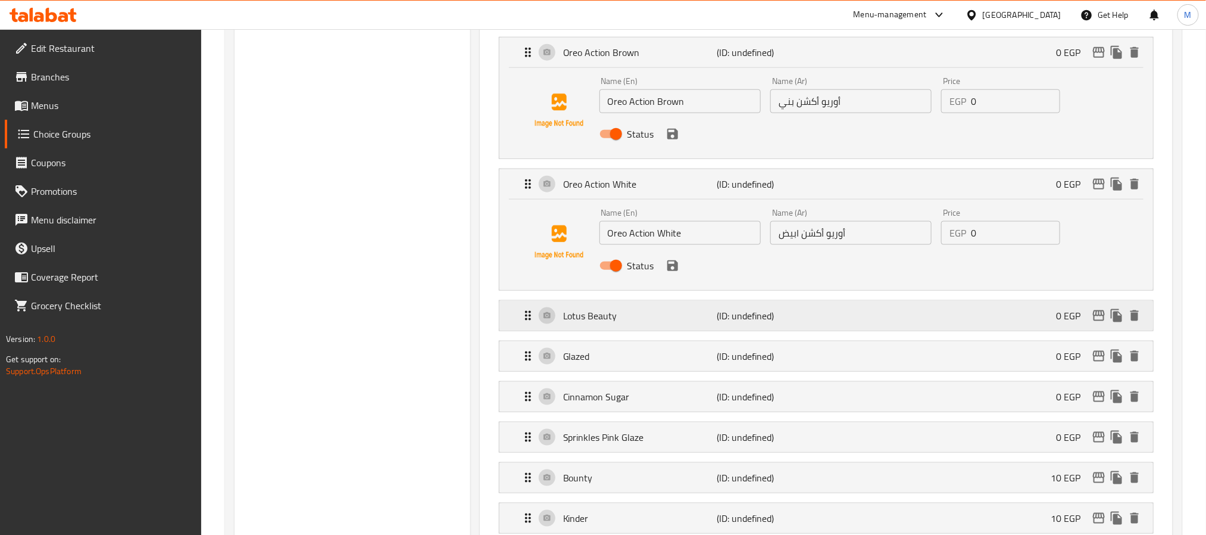
click at [730, 330] on div "Lotus Beauty (ID: undefined) 0 EGP" at bounding box center [830, 316] width 618 height 30
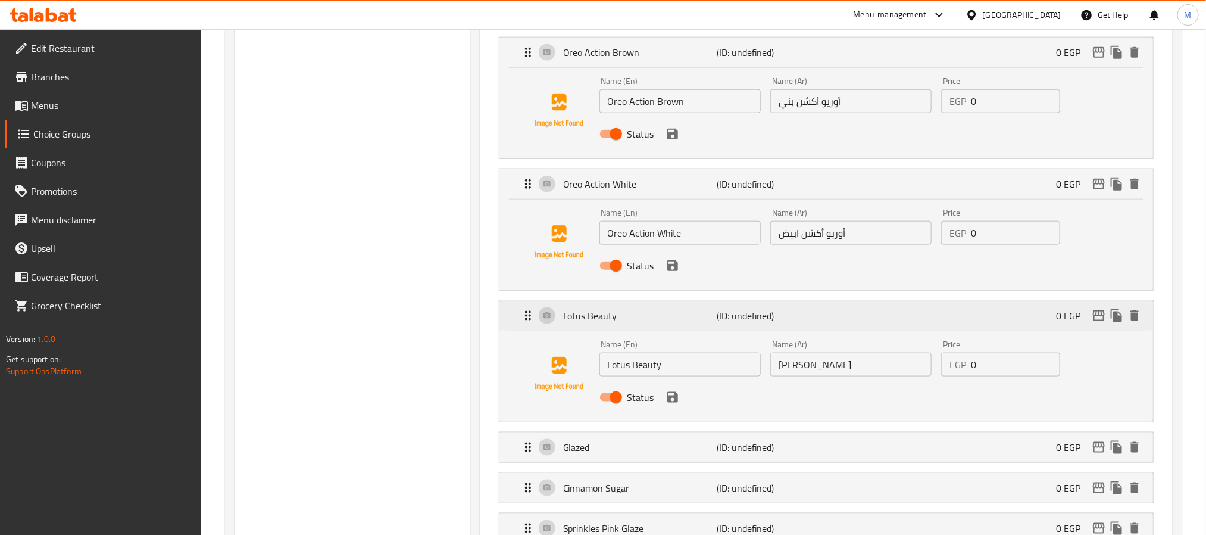
scroll to position [714, 0]
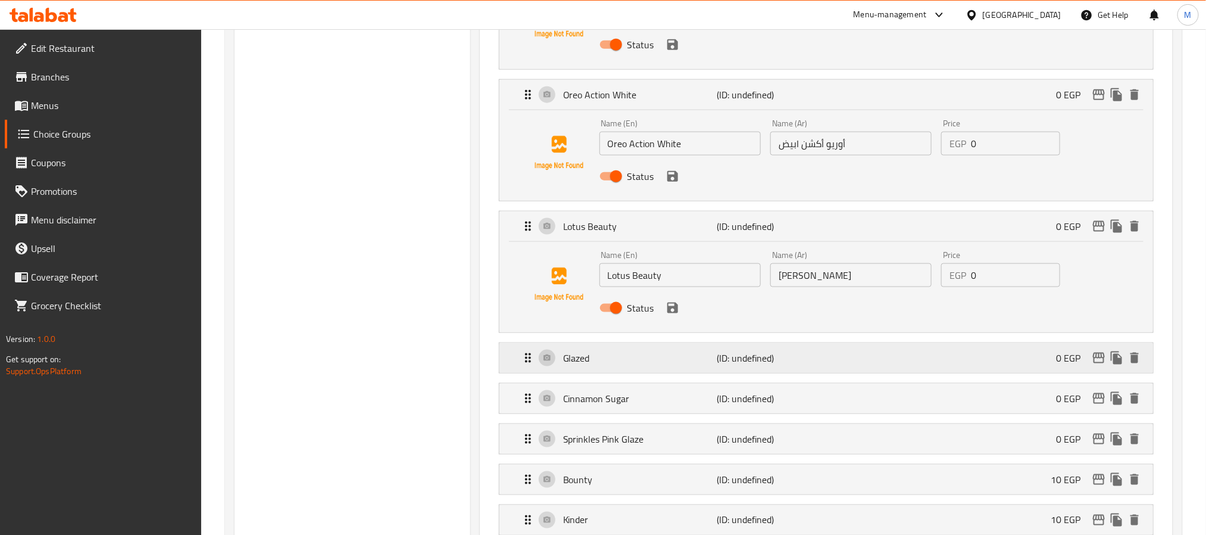
click at [754, 359] on p "(ID: undefined)" at bounding box center [768, 358] width 102 height 14
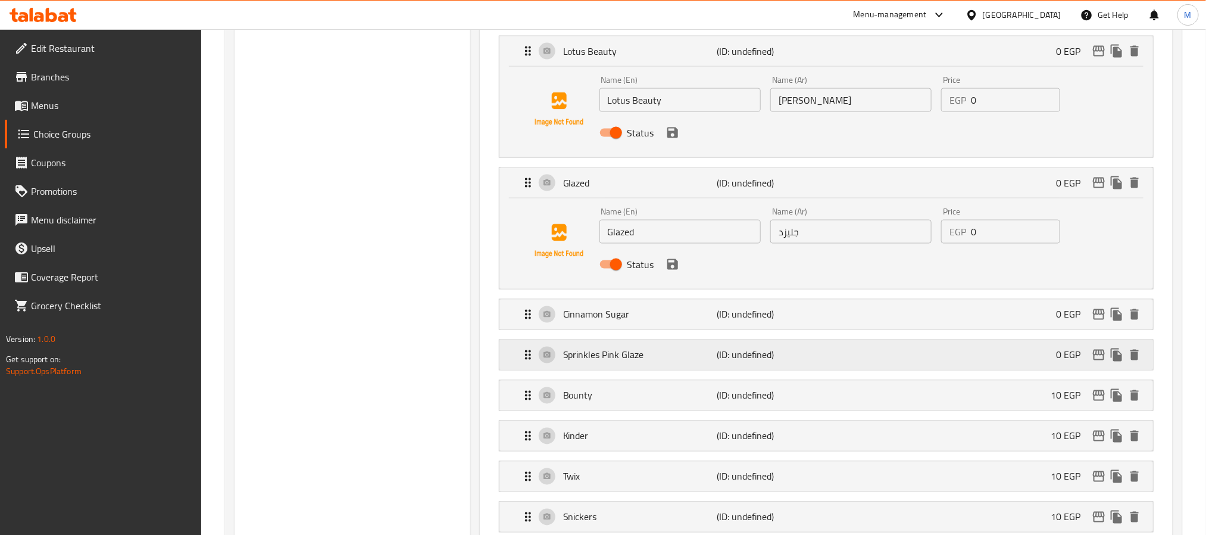
scroll to position [893, 0]
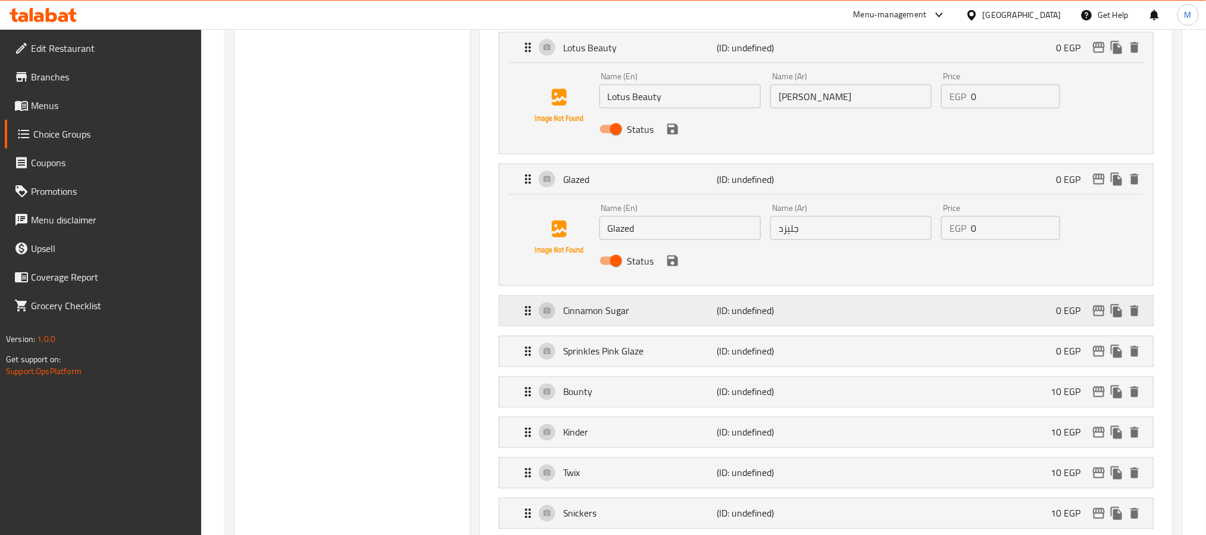
click at [777, 315] on p "(ID: undefined)" at bounding box center [768, 311] width 102 height 14
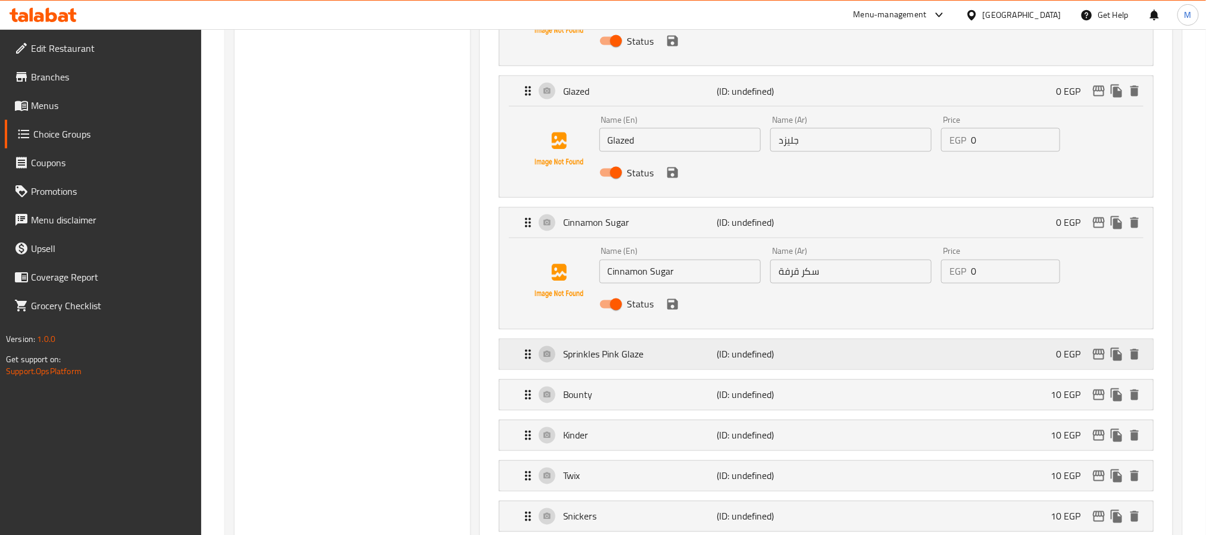
scroll to position [982, 0]
click at [725, 359] on p "(ID: undefined)" at bounding box center [768, 353] width 102 height 14
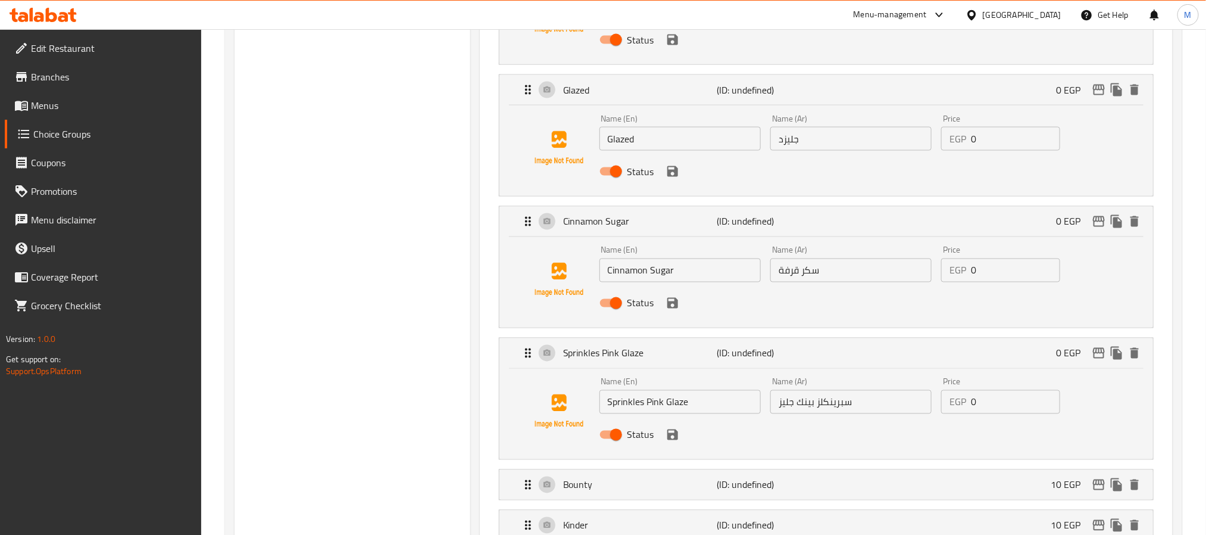
scroll to position [1161, 0]
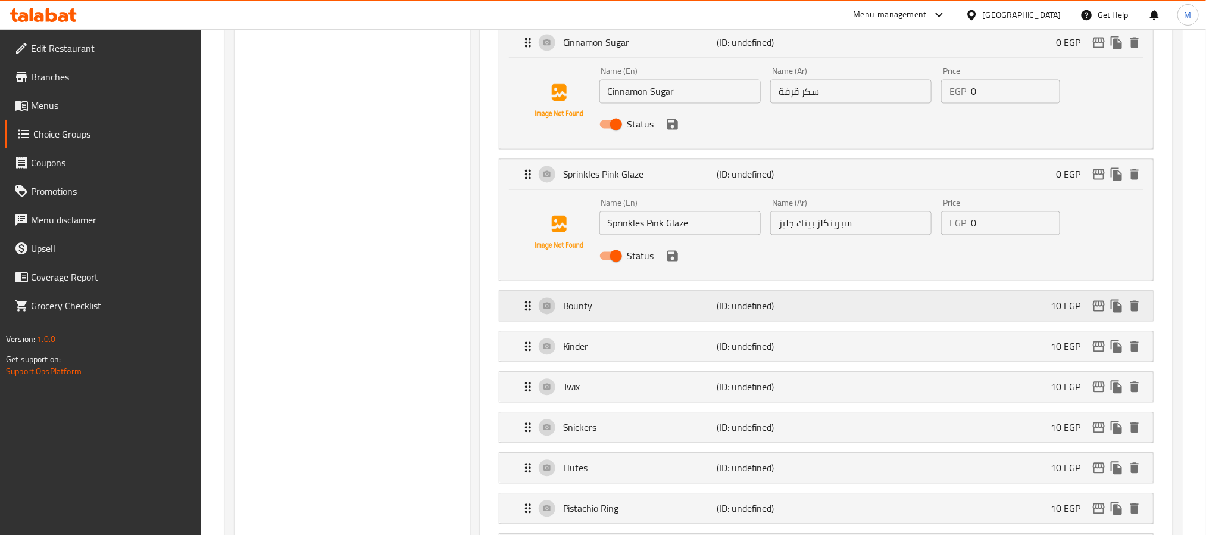
click at [760, 311] on p "(ID: undefined)" at bounding box center [768, 306] width 102 height 14
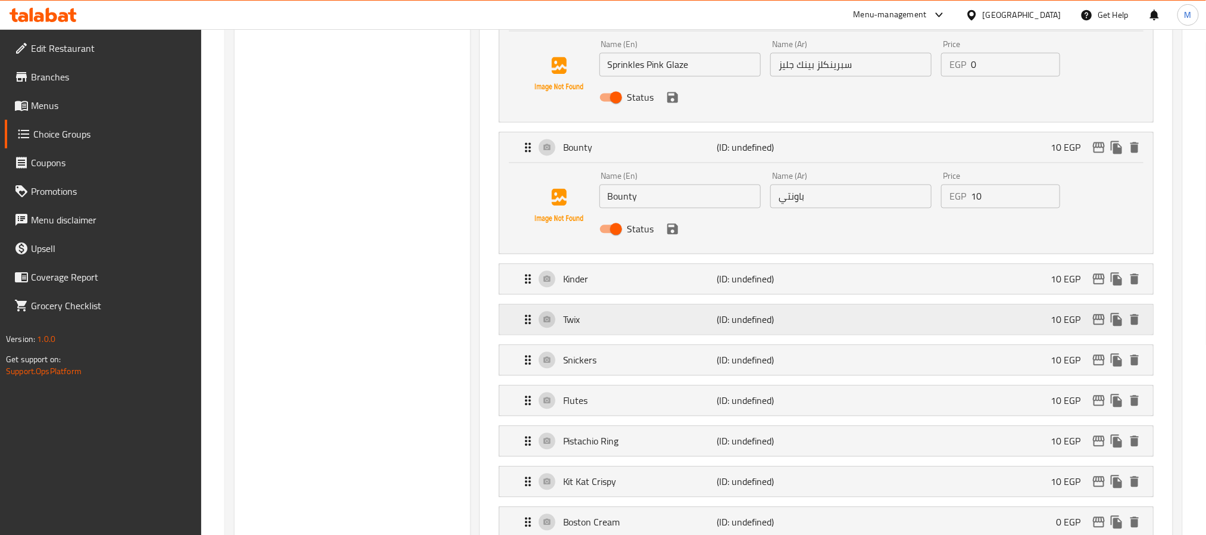
scroll to position [1339, 0]
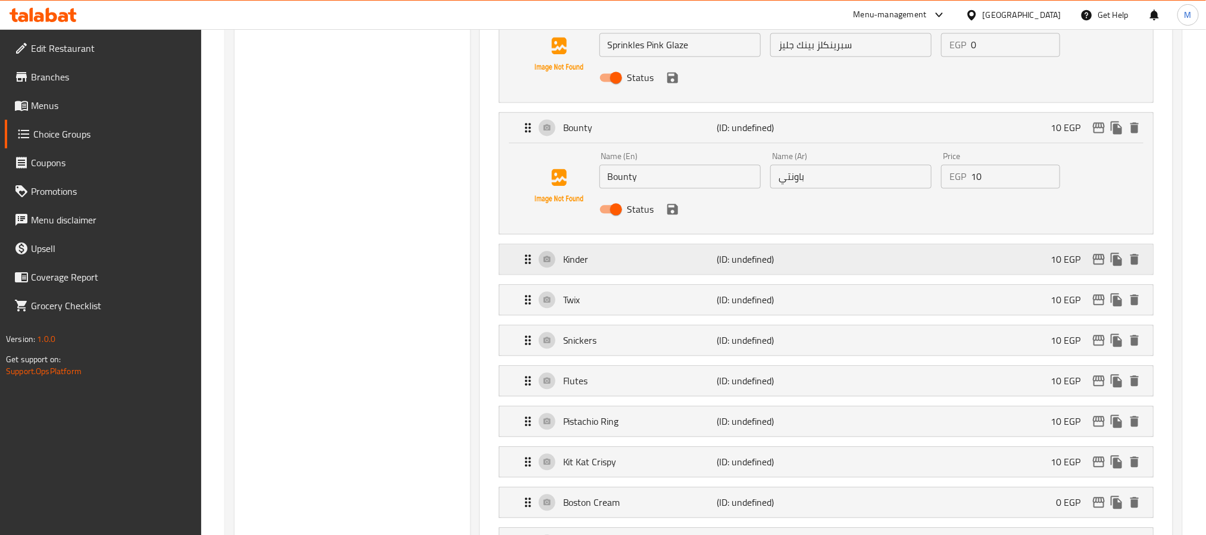
click at [795, 261] on p "(ID: undefined)" at bounding box center [768, 259] width 102 height 14
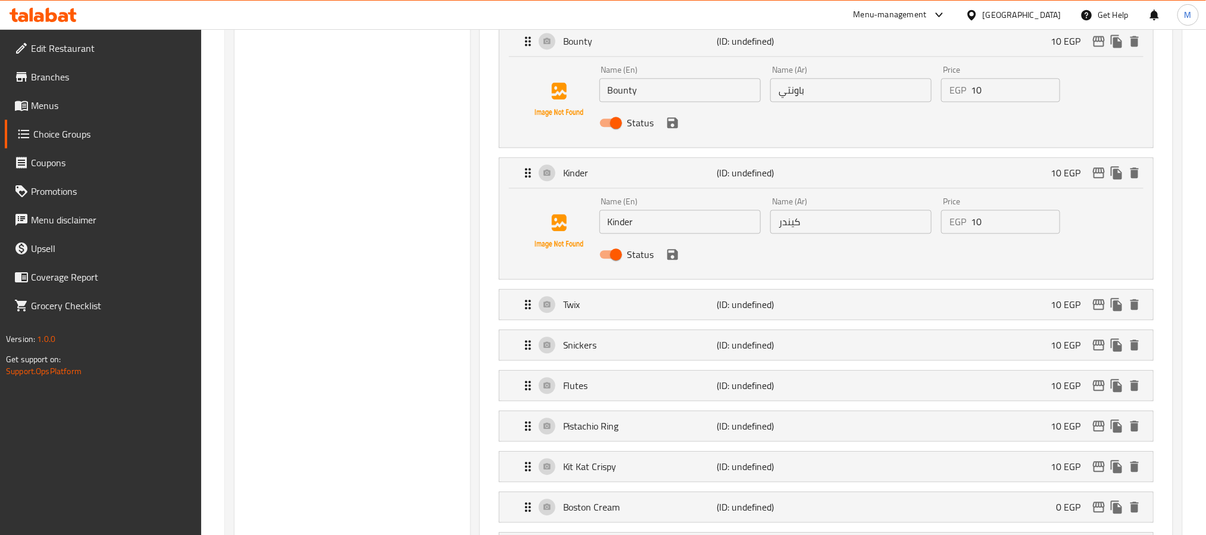
scroll to position [1429, 0]
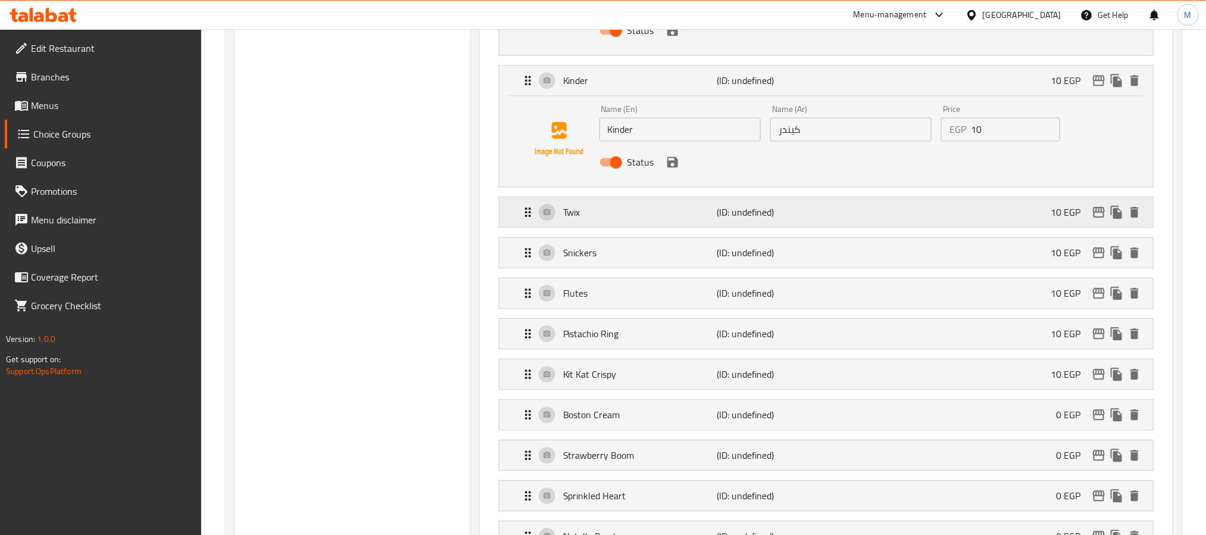
click at [767, 219] on p "(ID: undefined)" at bounding box center [768, 212] width 102 height 14
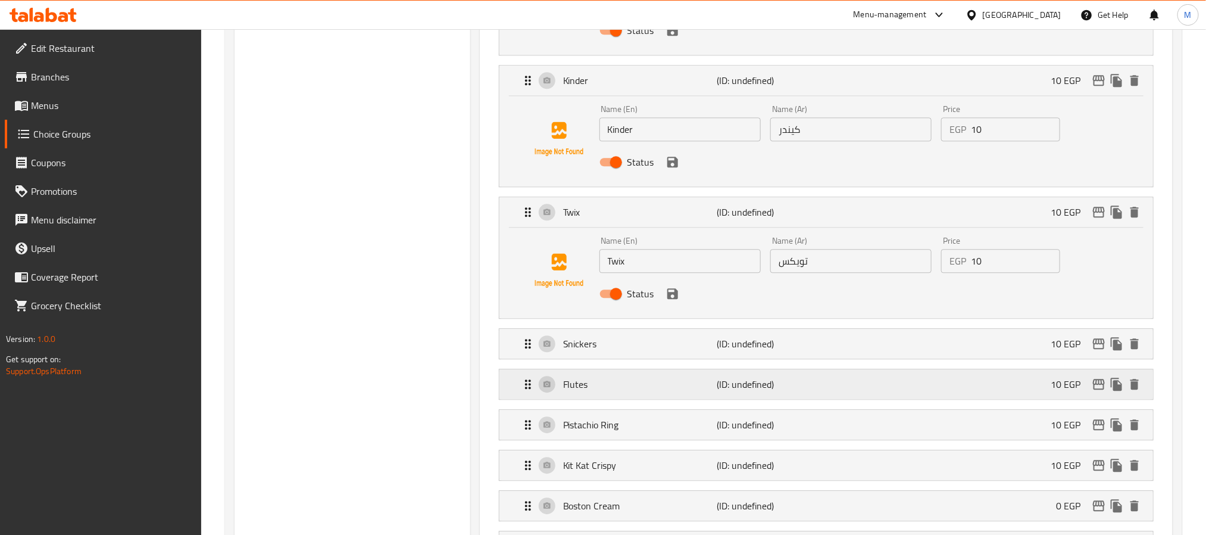
scroll to position [1696, 0]
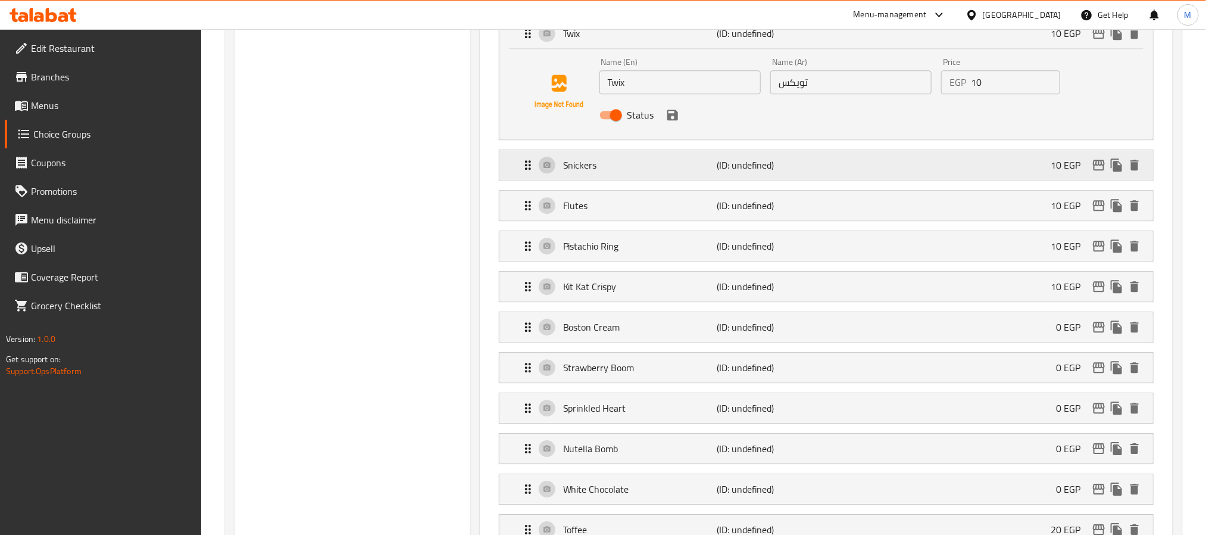
click at [746, 180] on div "Snickers (ID: undefined) 10 EGP" at bounding box center [830, 165] width 618 height 30
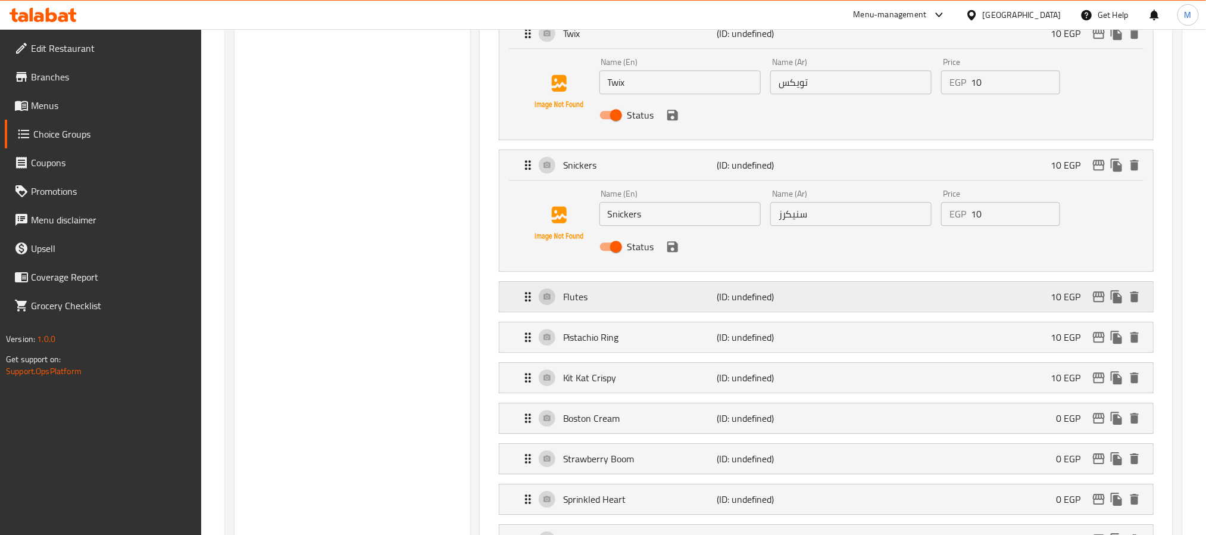
click at [793, 304] on p "(ID: undefined)" at bounding box center [768, 296] width 102 height 14
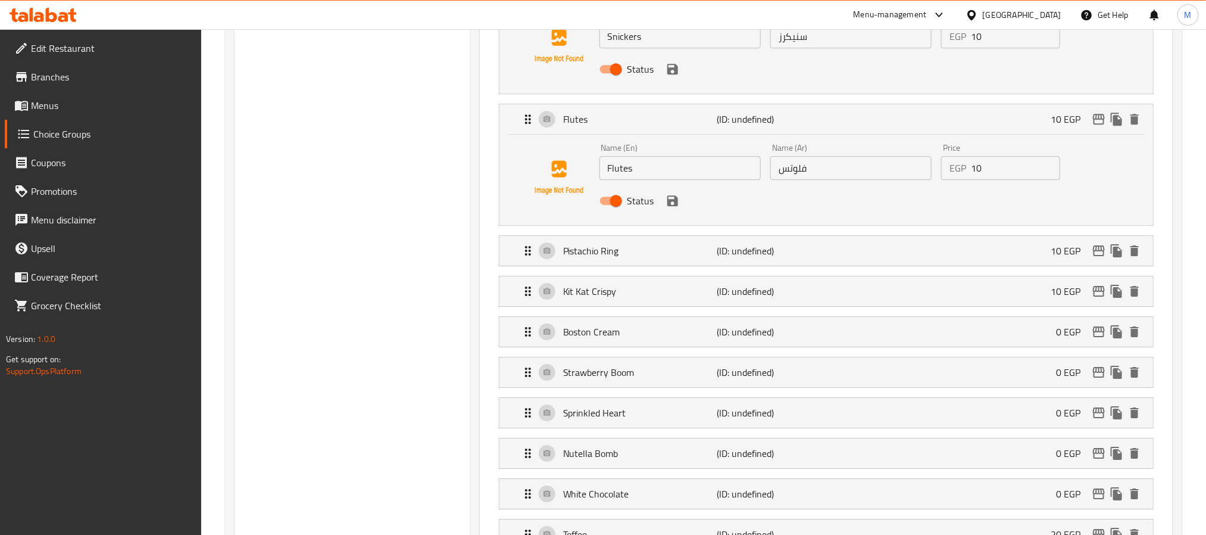
scroll to position [1875, 0]
click at [705, 254] on p "Pistachio Ring" at bounding box center [640, 249] width 154 height 14
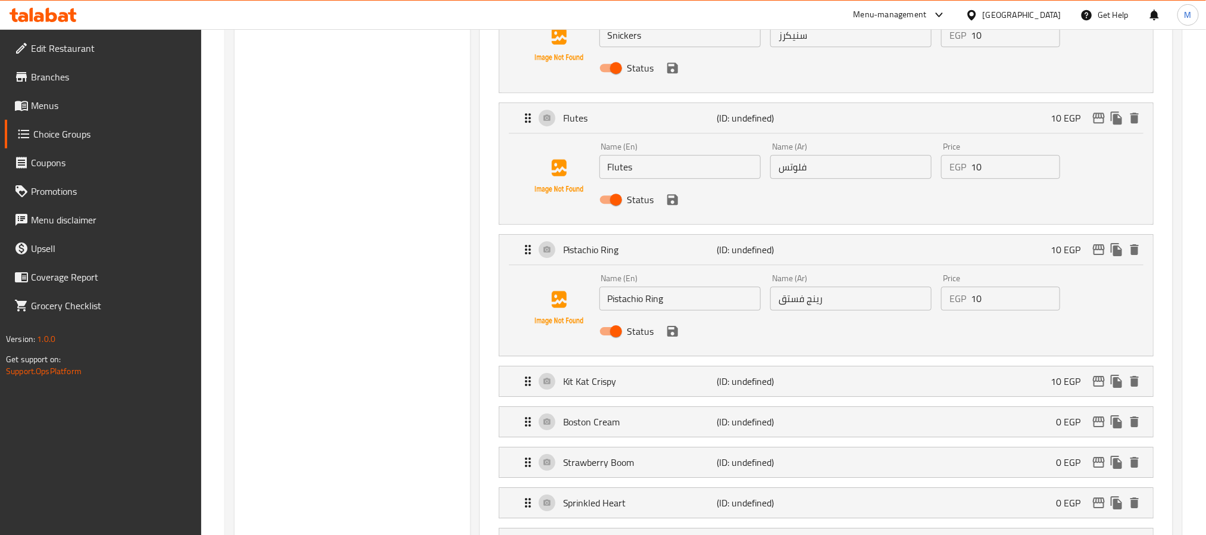
scroll to position [1964, 0]
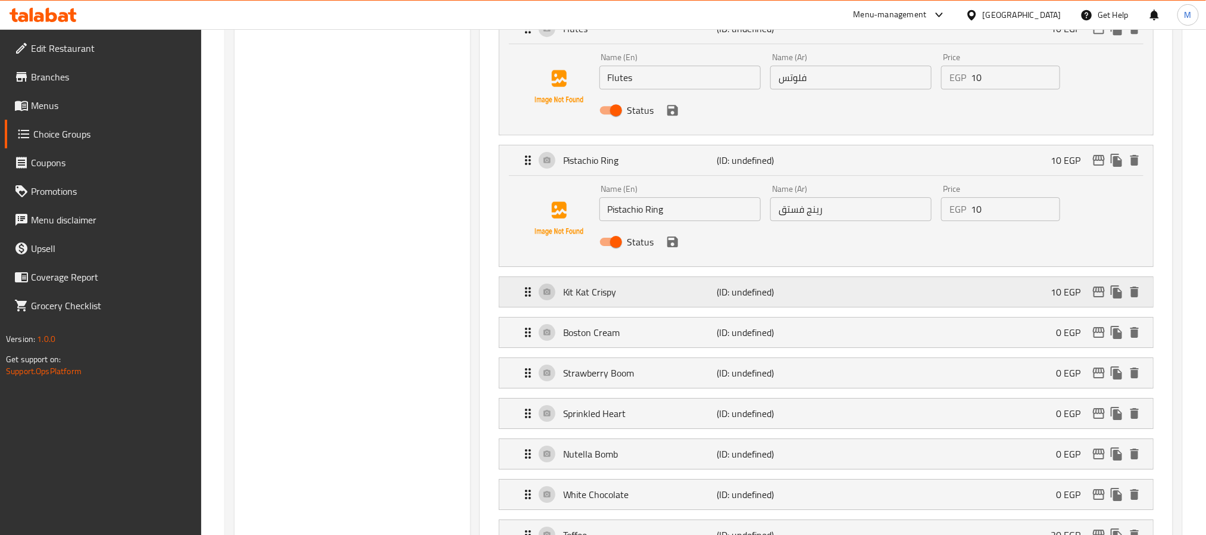
click at [727, 299] on p "(ID: undefined)" at bounding box center [768, 292] width 102 height 14
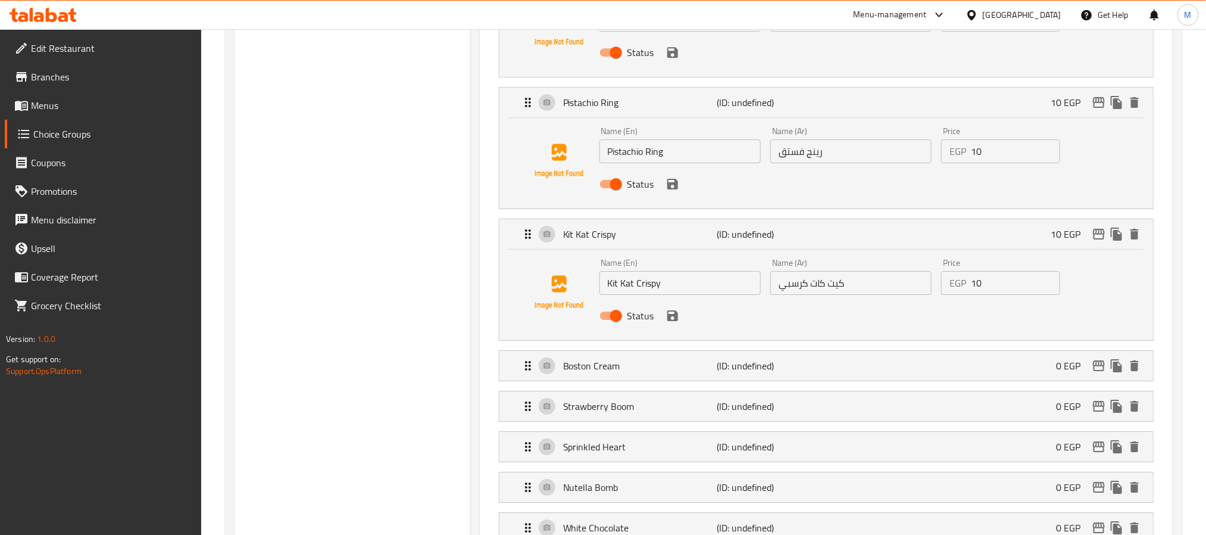
scroll to position [2054, 0]
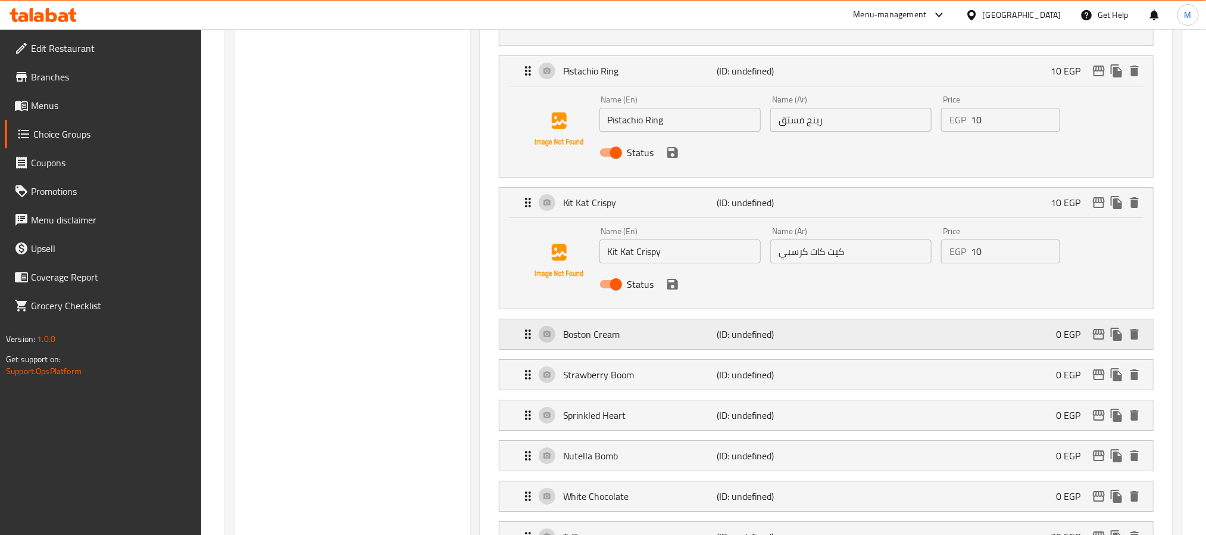
click at [832, 331] on div "Boston Cream (ID: undefined) 0 EGP" at bounding box center [830, 334] width 618 height 30
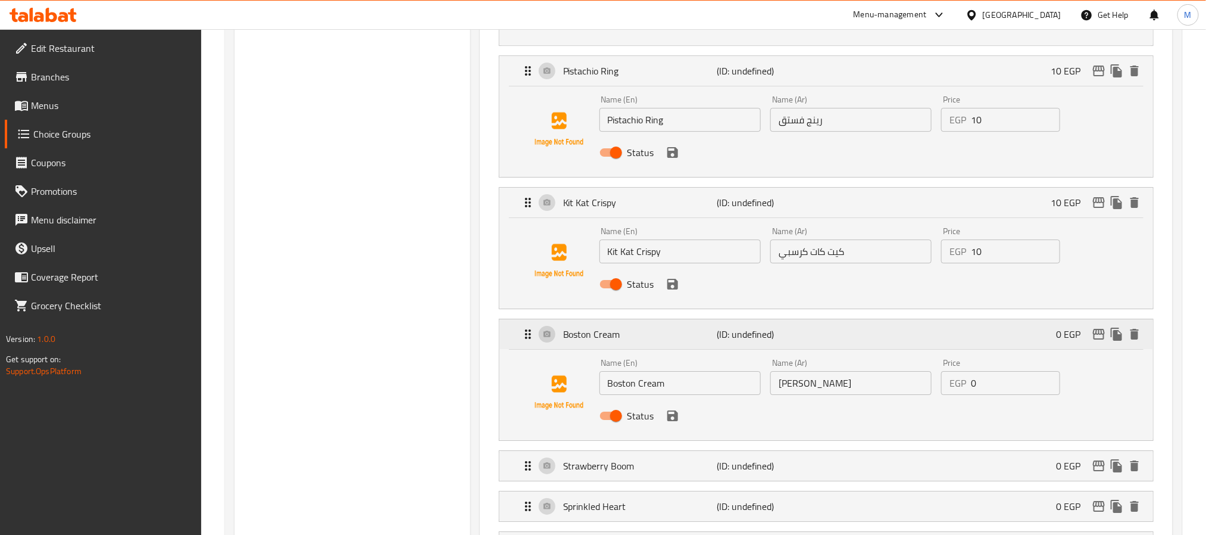
scroll to position [2143, 0]
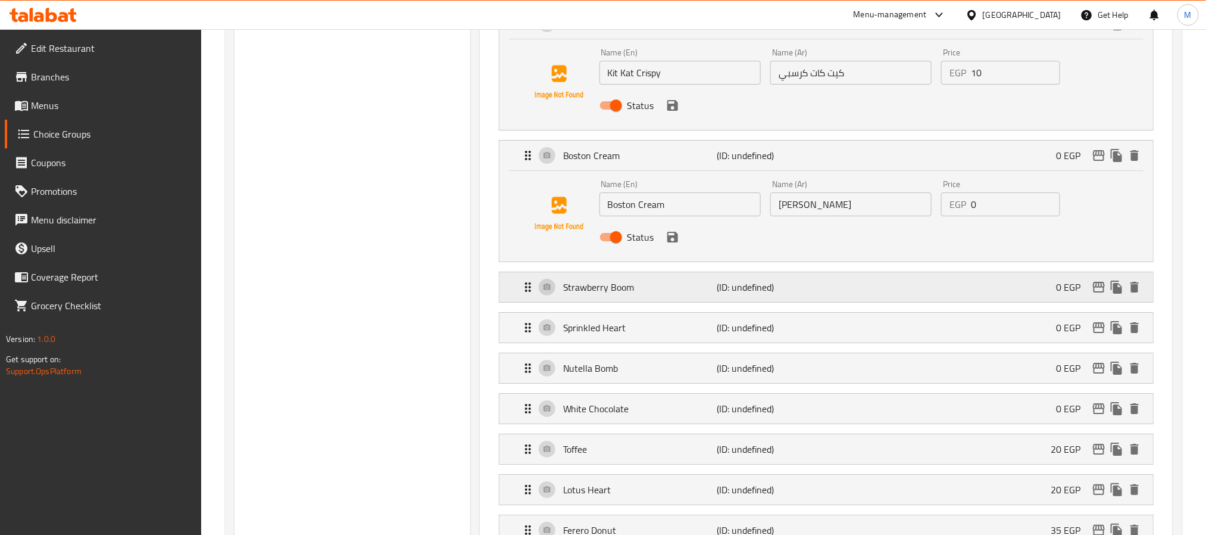
click at [746, 294] on p "(ID: undefined)" at bounding box center [768, 287] width 102 height 14
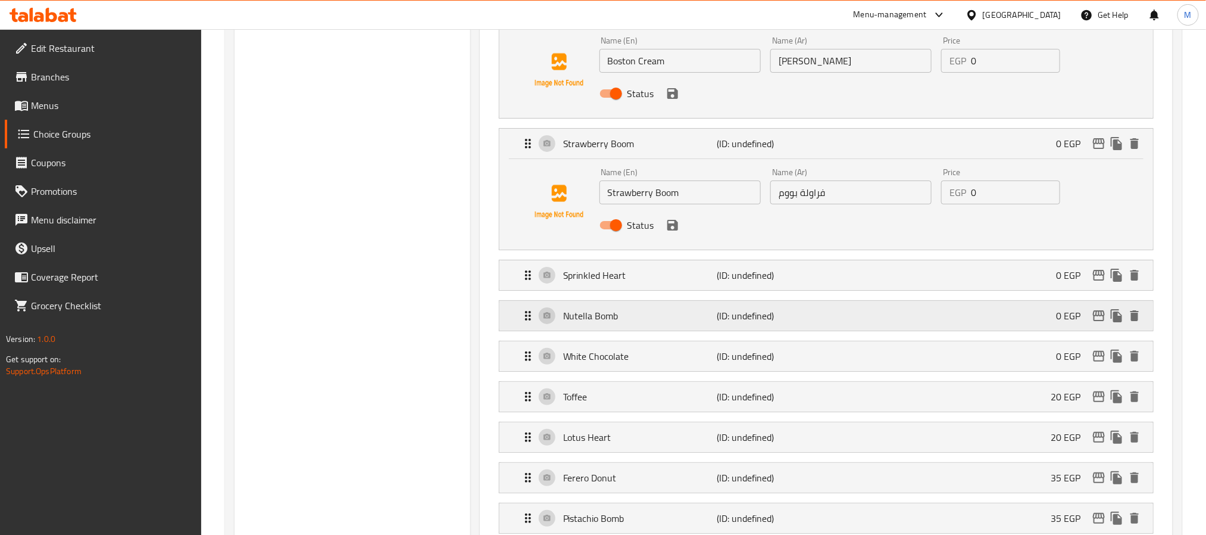
scroll to position [2411, 0]
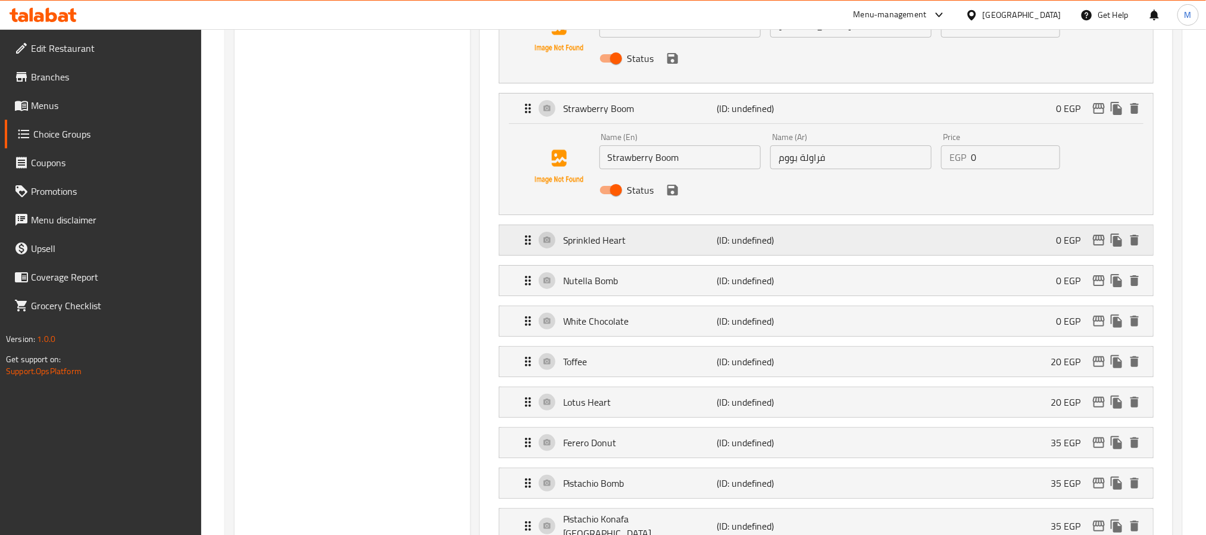
click at [795, 239] on div "Sprinkled Heart (ID: undefined) 0 EGP" at bounding box center [830, 240] width 618 height 30
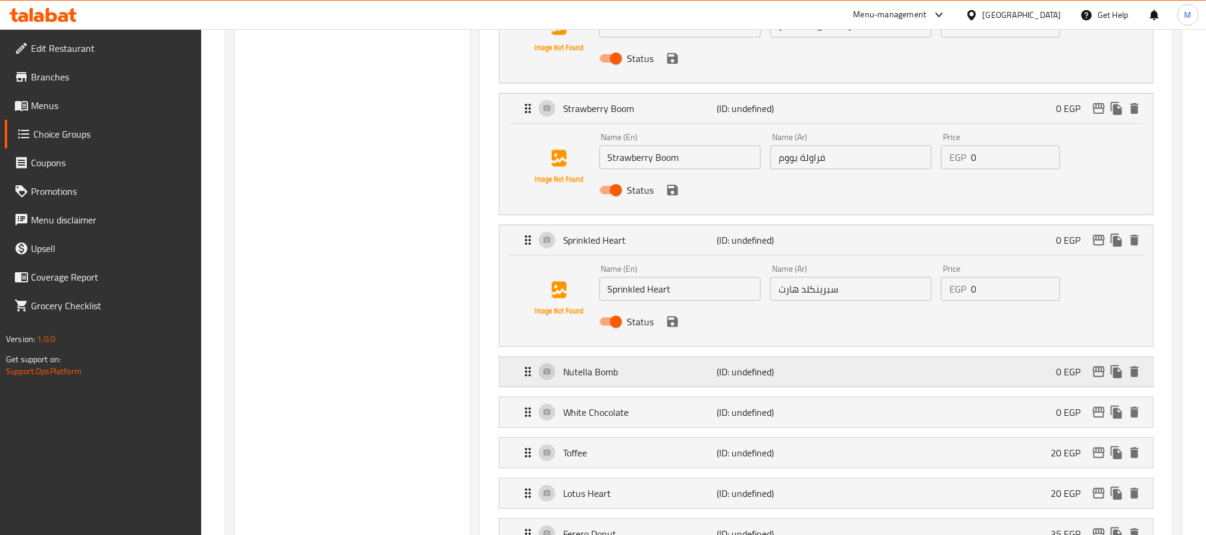
click at [710, 371] on div "Nutella Bomb (ID: undefined) 0 EGP" at bounding box center [830, 372] width 618 height 30
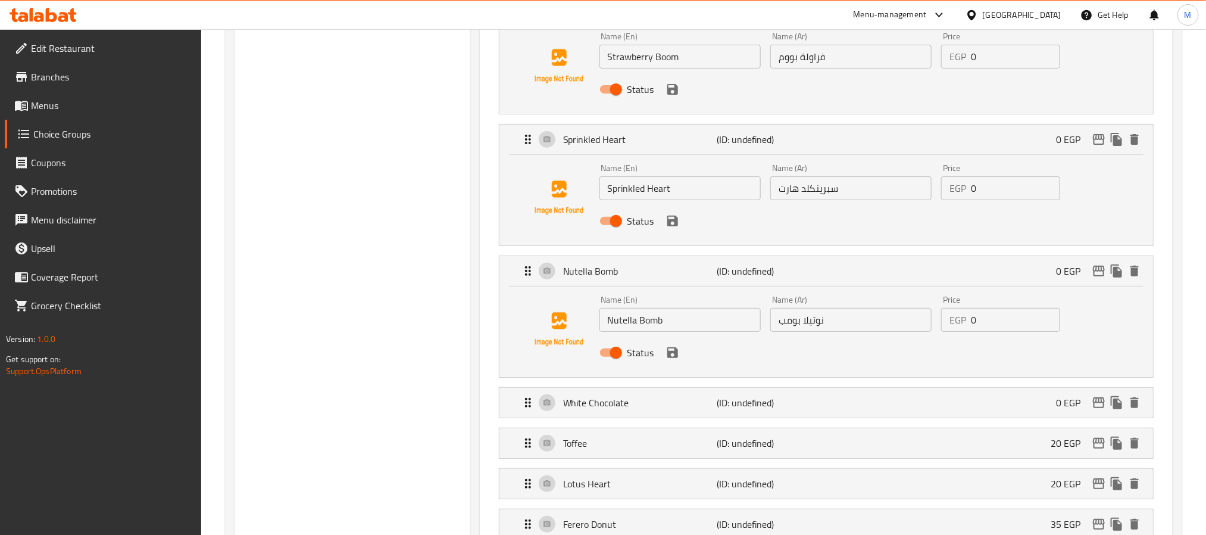
scroll to position [2589, 0]
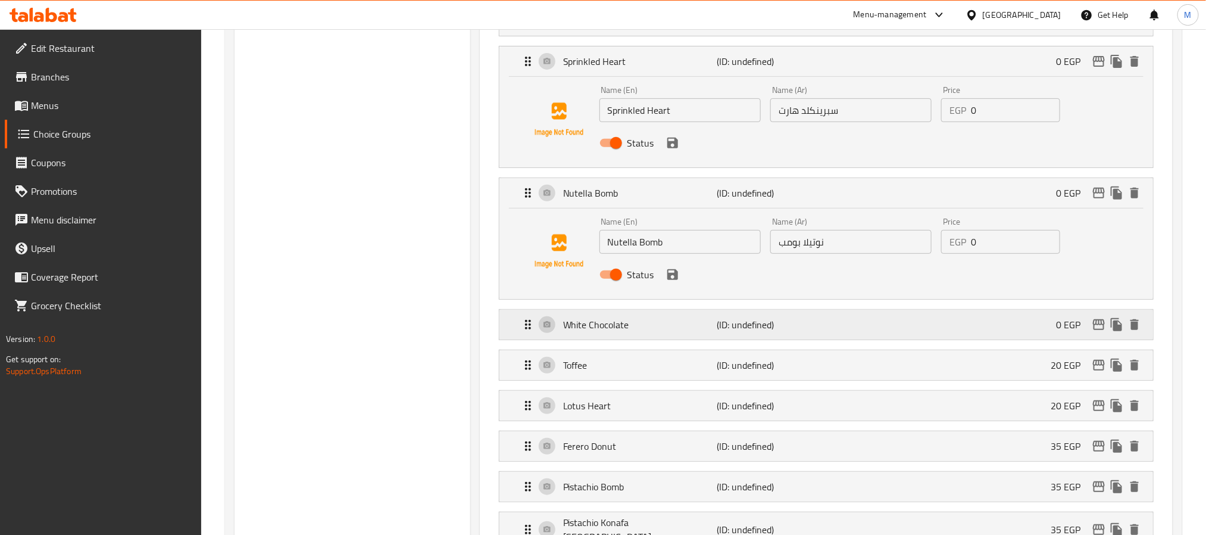
click at [651, 332] on p "White Chocolate" at bounding box center [640, 324] width 154 height 14
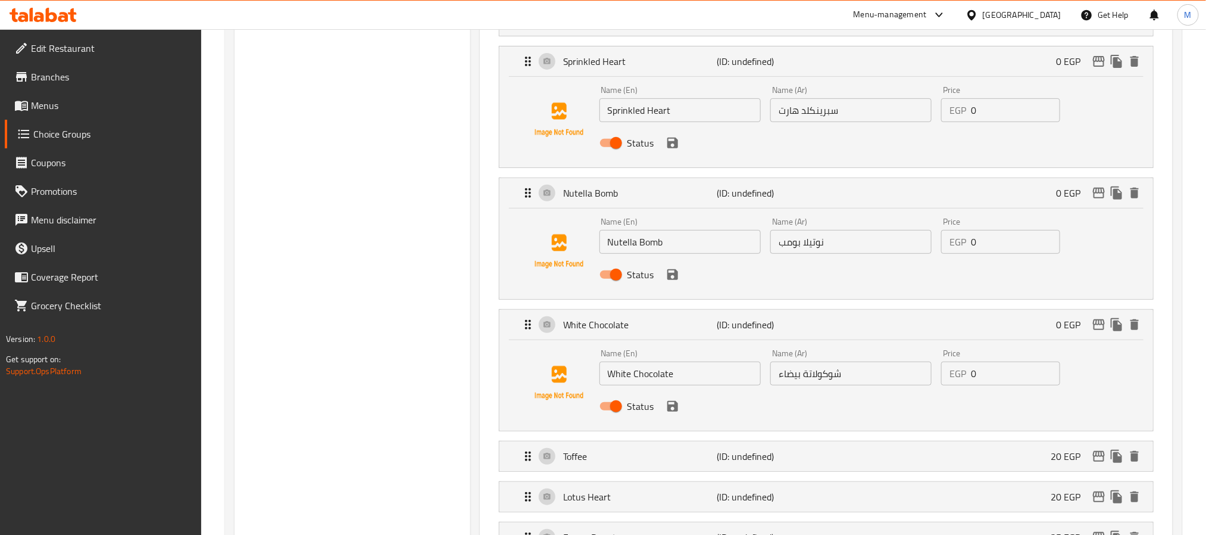
scroll to position [2768, 0]
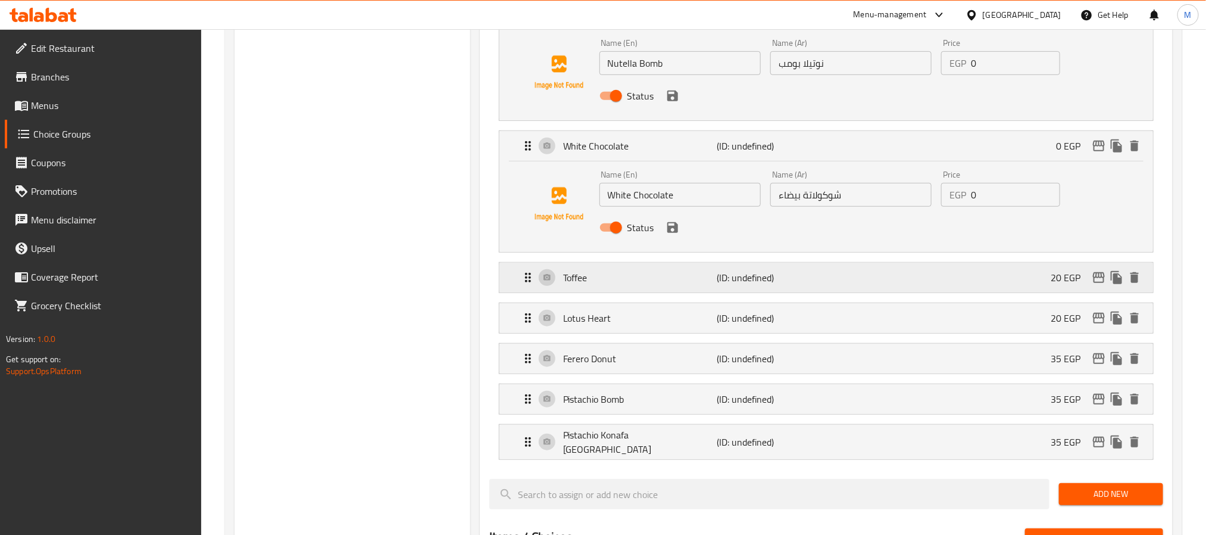
click at [855, 292] on div "Toffee (ID: undefined) 20 EGP" at bounding box center [830, 278] width 618 height 30
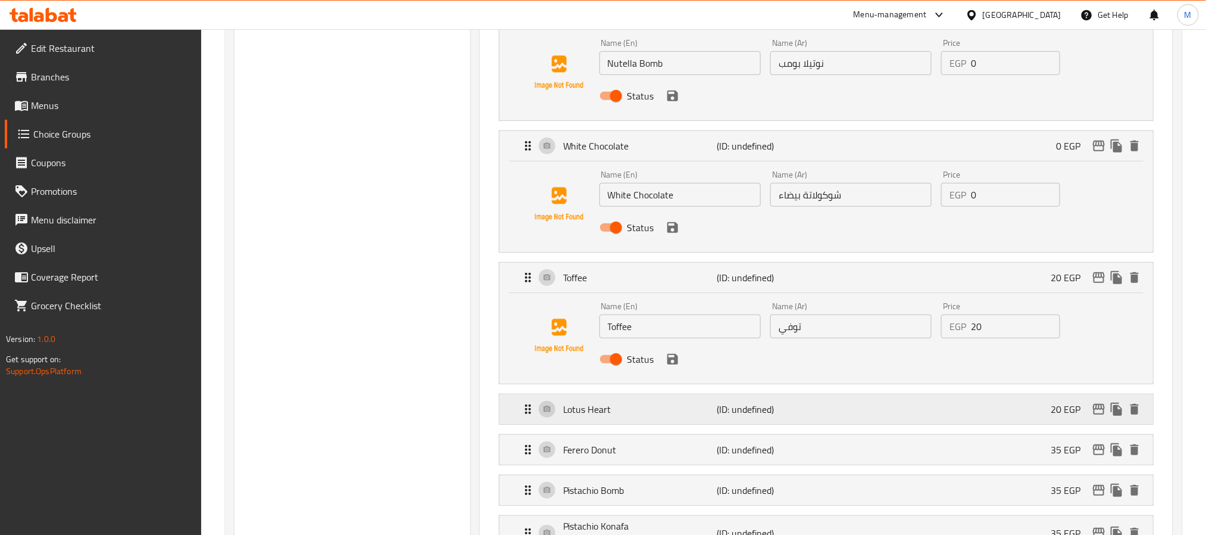
click at [743, 411] on div "Lotus Heart (ID: undefined) 20 EGP" at bounding box center [830, 409] width 618 height 30
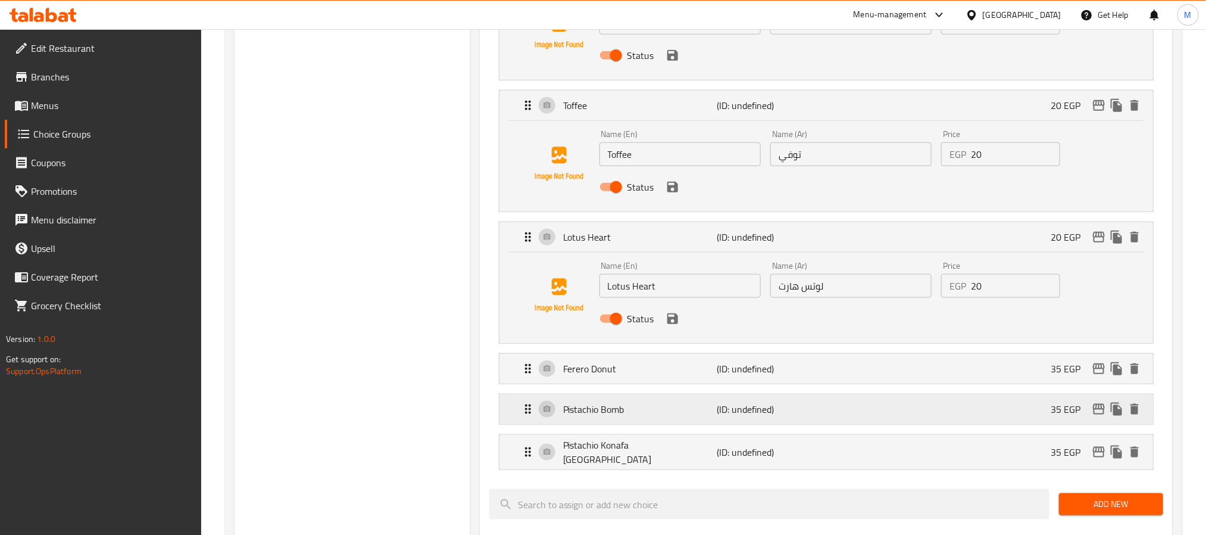
scroll to position [2946, 0]
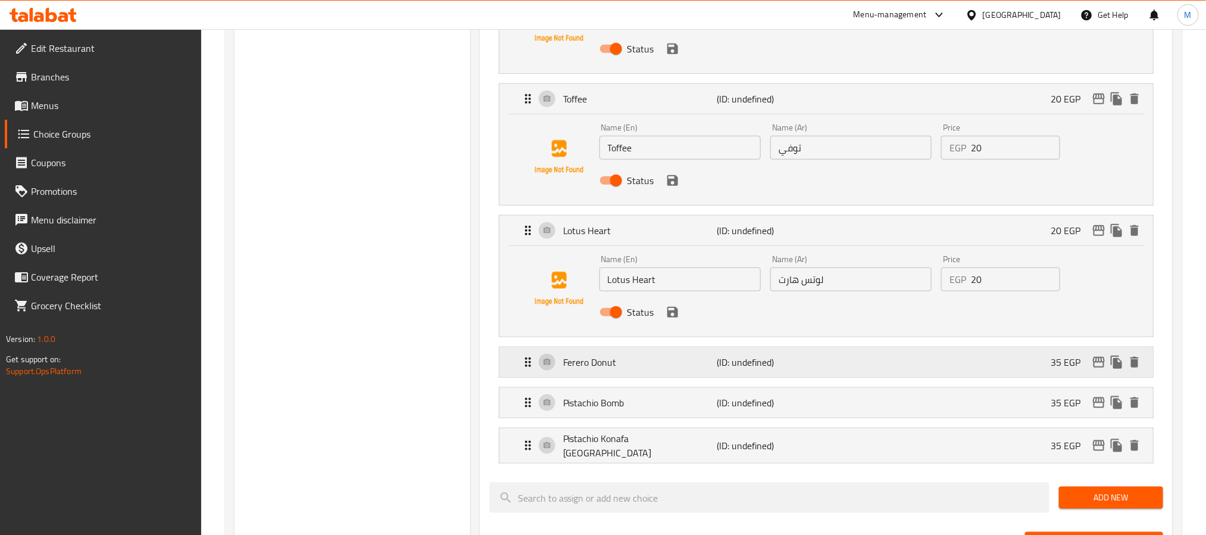
click at [772, 369] on p "(ID: undefined)" at bounding box center [768, 362] width 102 height 14
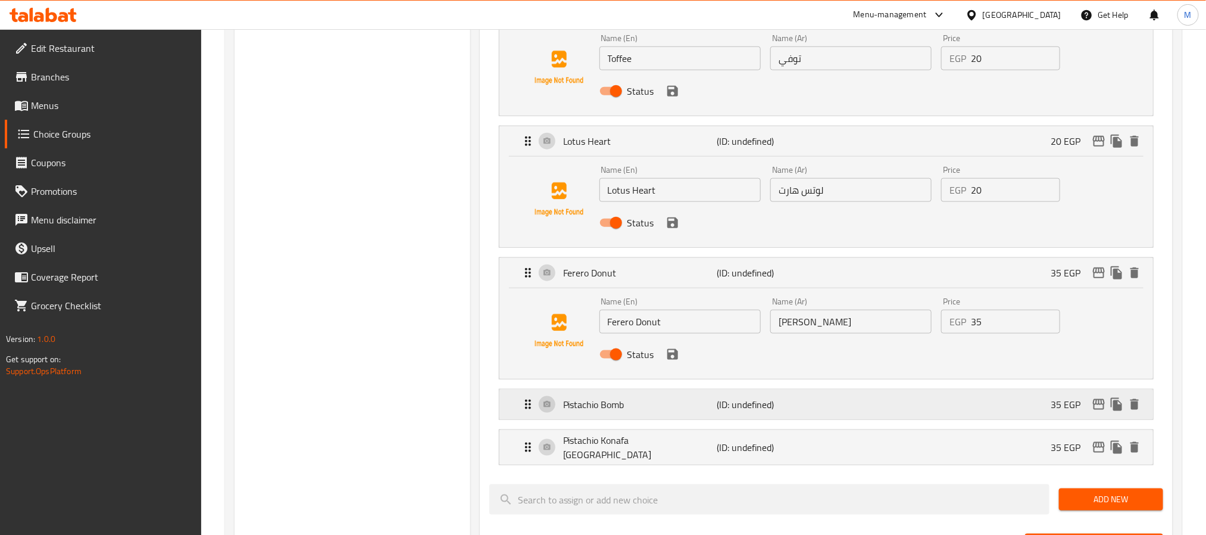
click at [758, 411] on p "(ID: undefined)" at bounding box center [768, 404] width 102 height 14
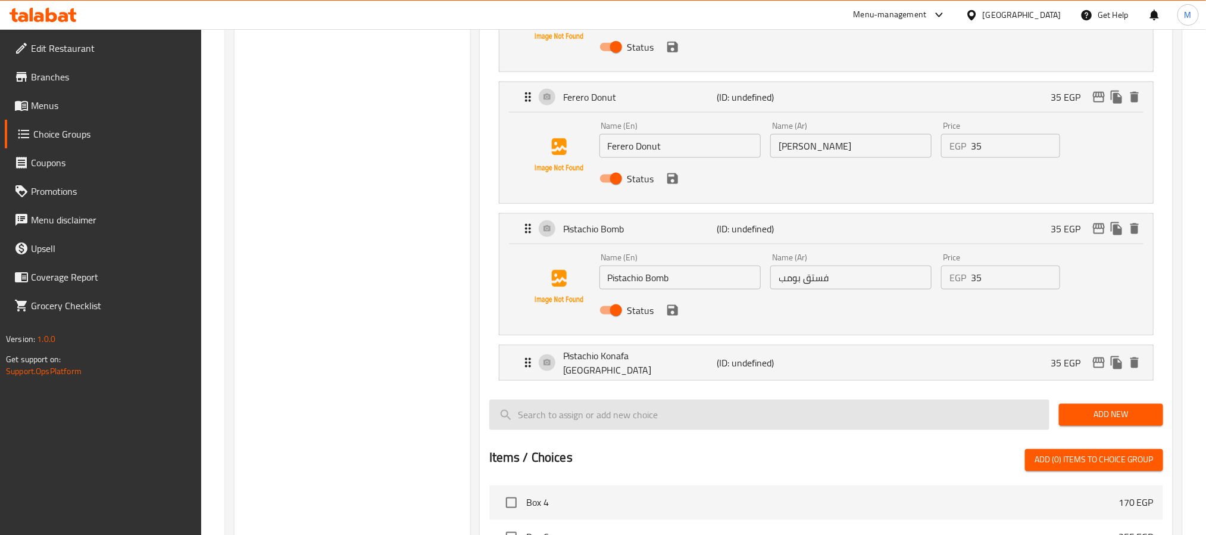
scroll to position [3214, 0]
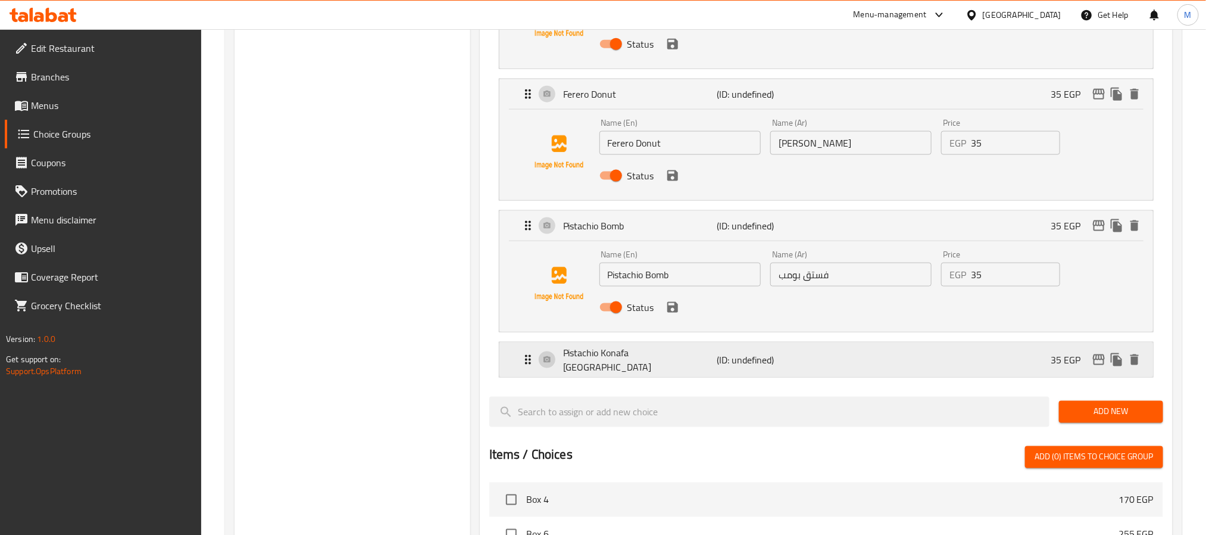
click at [805, 367] on p "(ID: undefined)" at bounding box center [768, 359] width 102 height 14
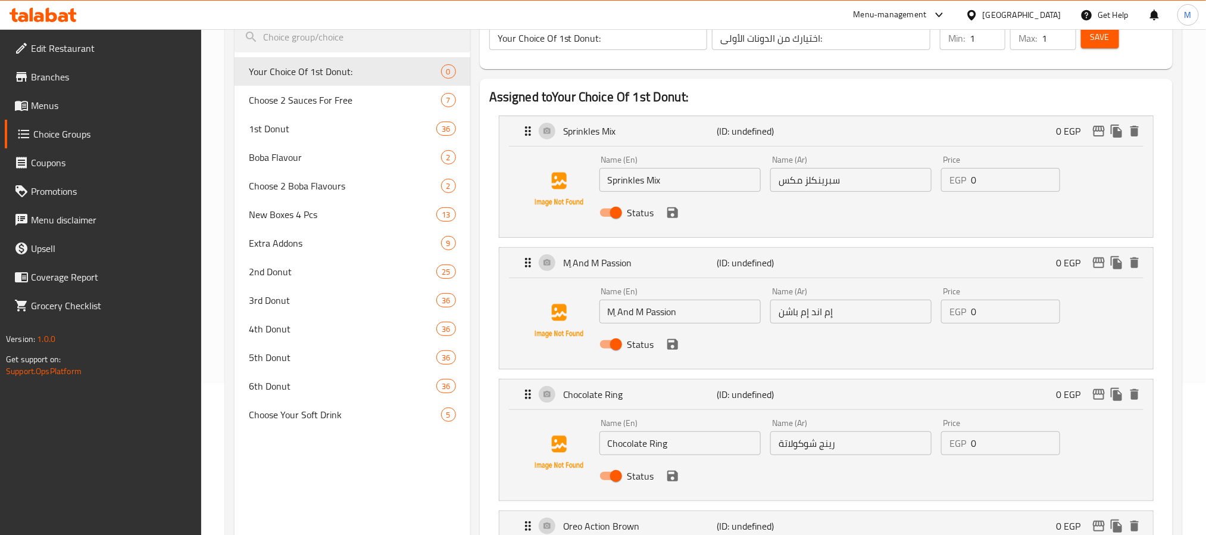
scroll to position [0, 0]
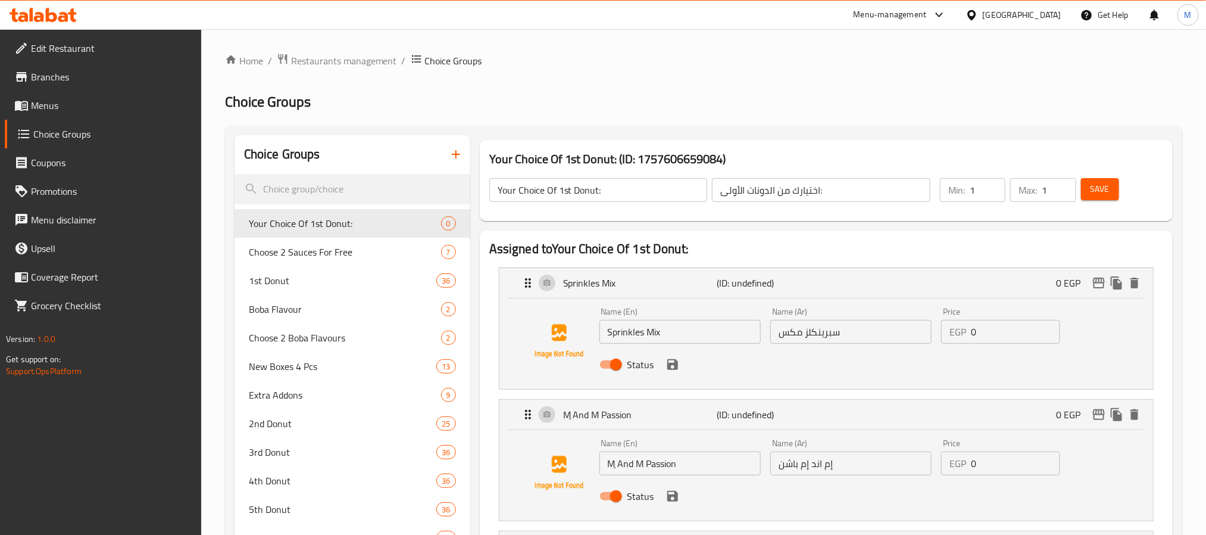
click at [1109, 185] on span "Save" at bounding box center [1099, 189] width 19 height 15
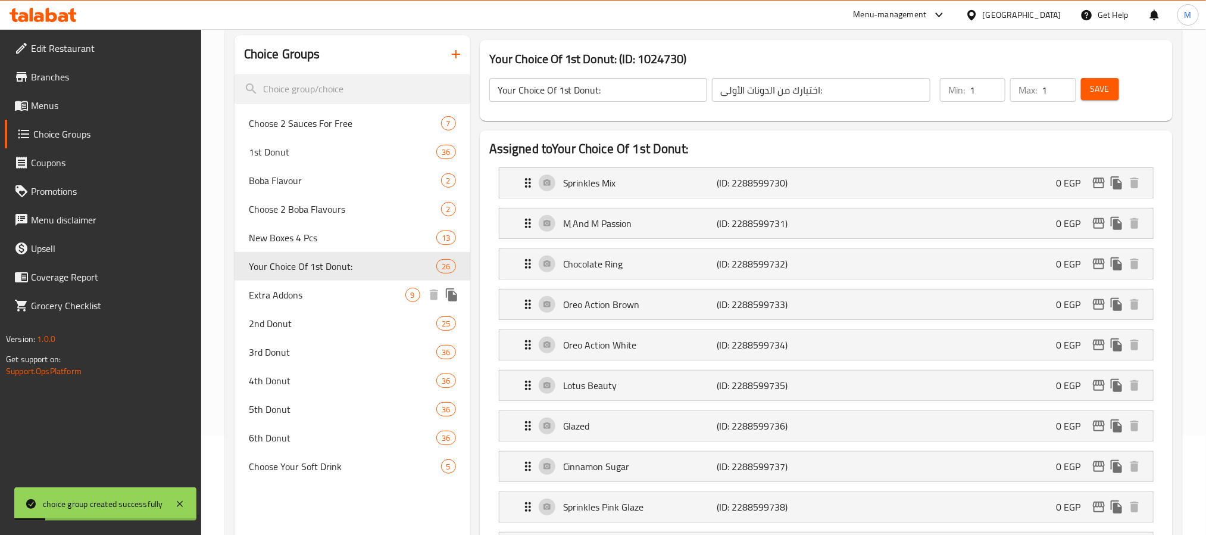
scroll to position [89, 0]
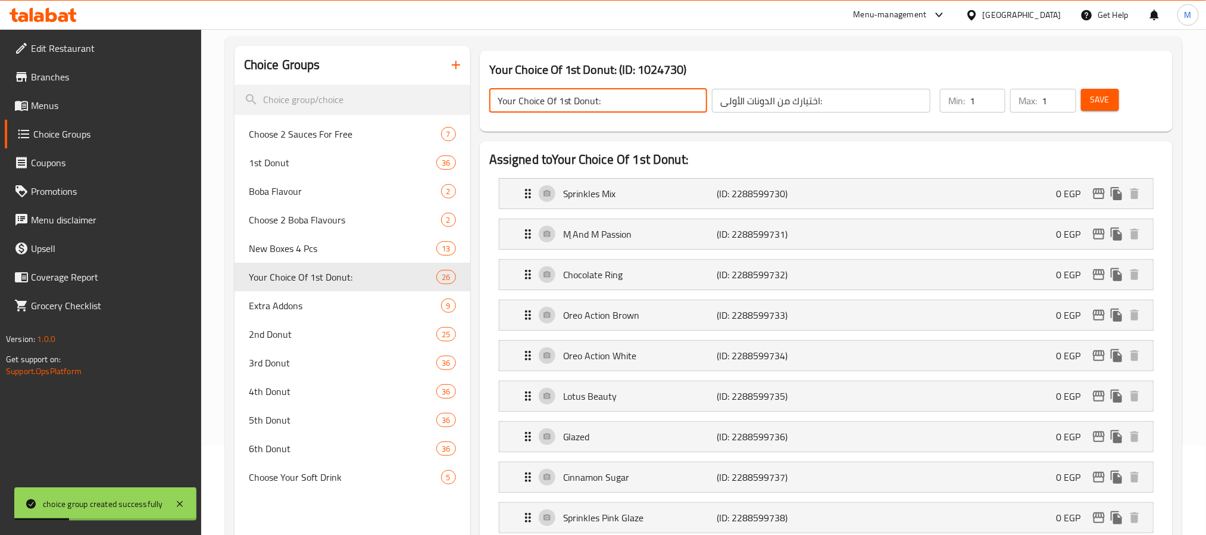
click at [648, 89] on input "Your Choice Of 1st Donut:" at bounding box center [598, 101] width 218 height 24
click at [454, 282] on icon "duplicate" at bounding box center [451, 276] width 11 height 13
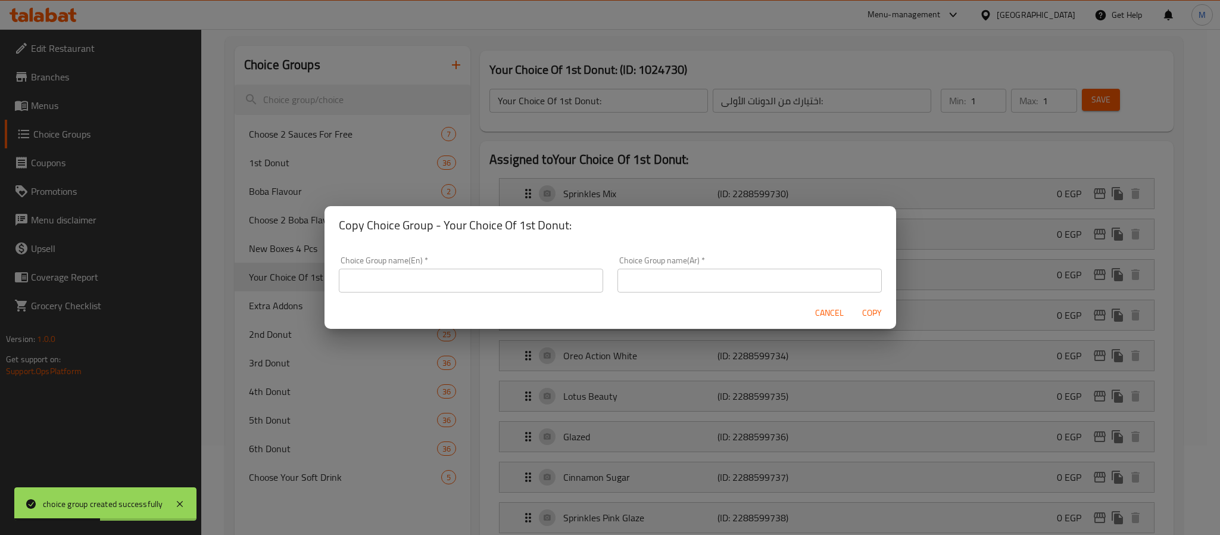
click at [485, 283] on input "text" at bounding box center [471, 280] width 264 height 24
paste input "Your Choice Of 1st Donut:"
click at [413, 280] on input "Your Choice Of 1st Donut:" at bounding box center [471, 280] width 264 height 24
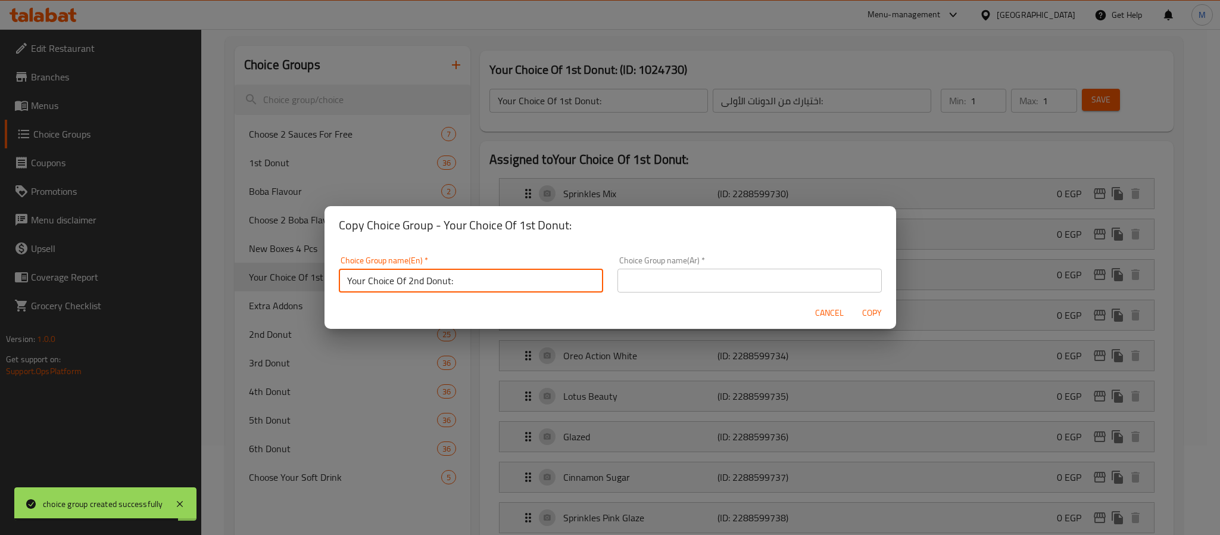
type input "Your Choice Of 2nd Donut:"
click at [765, 261] on div "Choice Group name(Ar)   * Choice Group name(Ar) *" at bounding box center [749, 274] width 264 height 36
click at [767, 277] on input "text" at bounding box center [749, 280] width 264 height 24
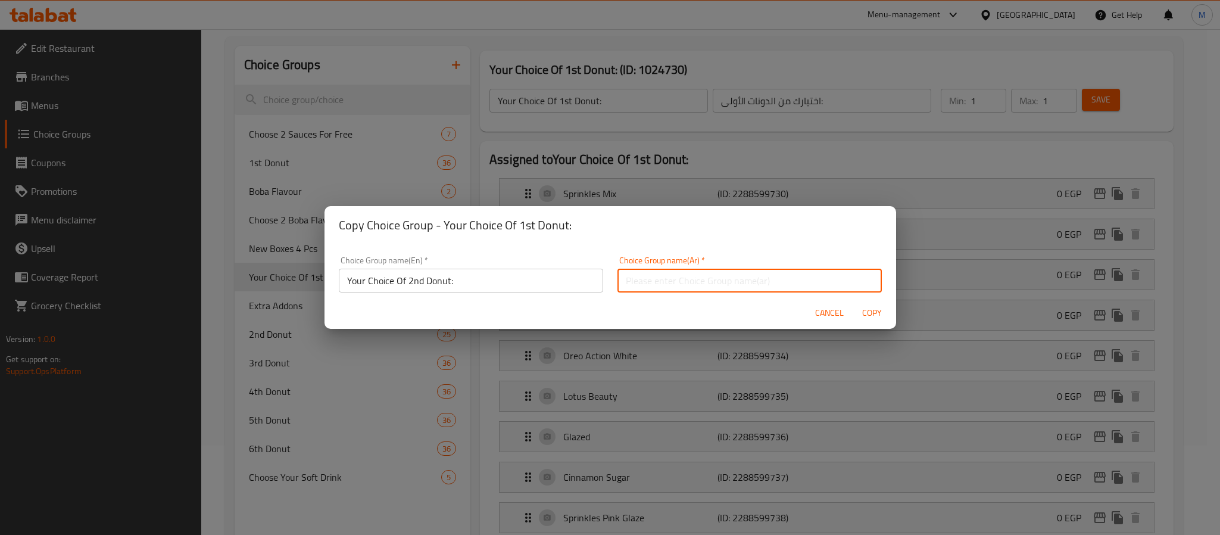
paste input "اختيارك من الدونات الثانية:"
type input "اختيارك من الدونات الثانية:"
click at [880, 310] on span "Copy" at bounding box center [872, 312] width 29 height 15
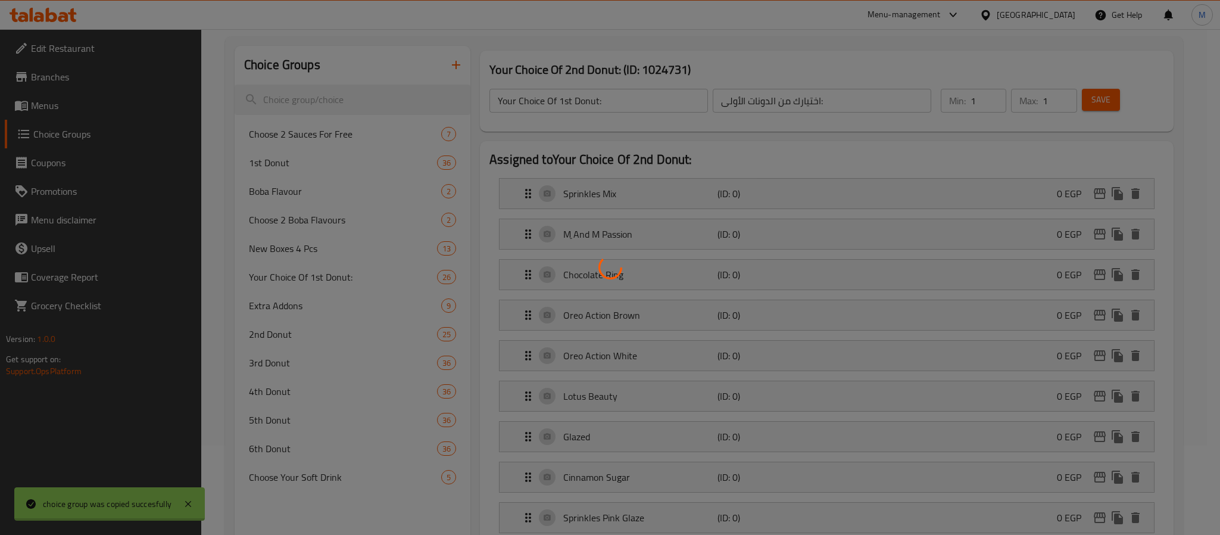
type input "Your Choice Of 2nd Donut:"
type input "اختيارك من الدونات الثانية:"
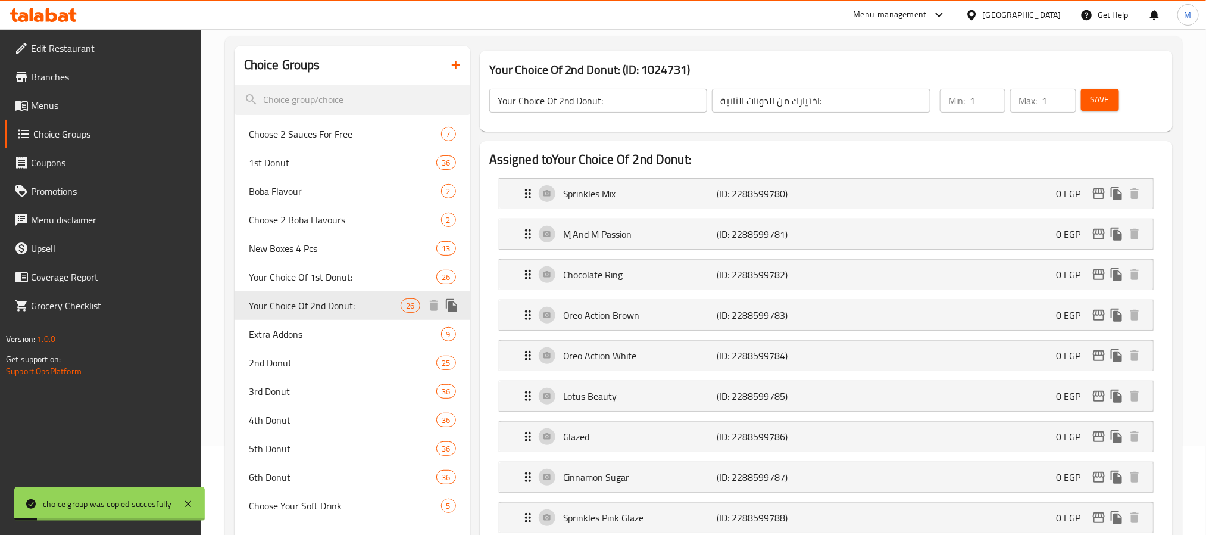
click at [451, 311] on icon "duplicate" at bounding box center [452, 305] width 14 height 14
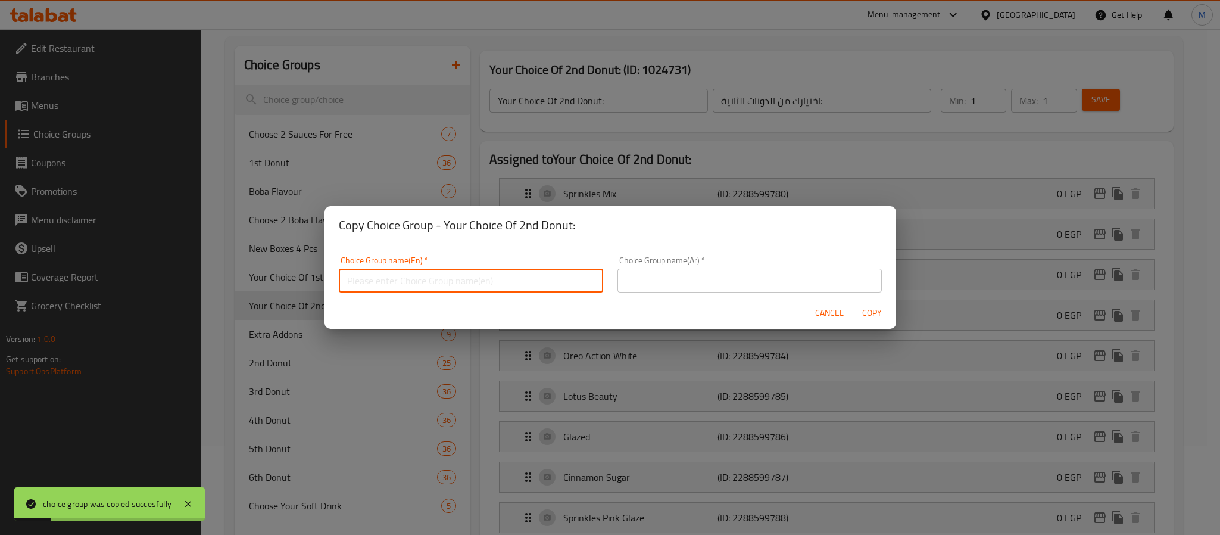
click at [434, 288] on input "text" at bounding box center [471, 280] width 264 height 24
paste input "اختيارك من الدونات الثانية:"
type input "اختيارك من الدونات الثانية:"
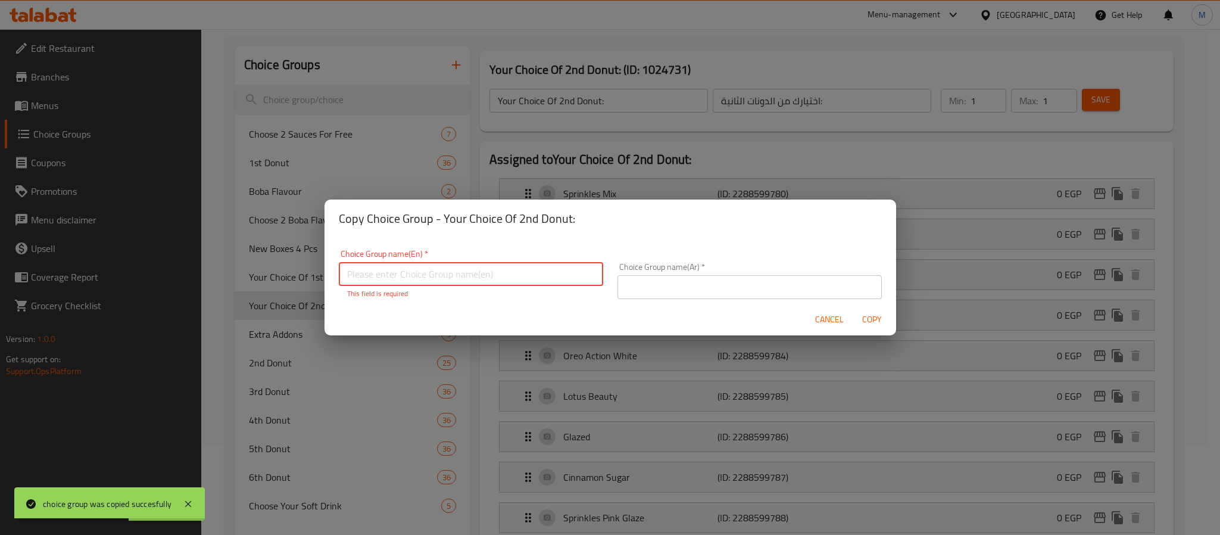
paste input "Your Choice Of 3rd Donut:"
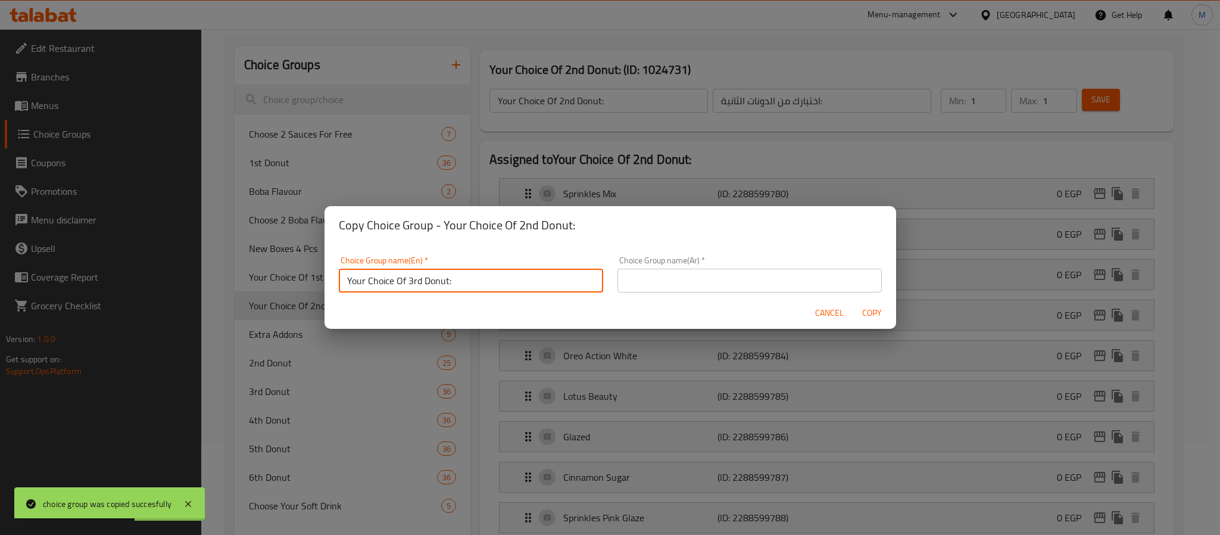
type input "Your Choice Of 3rd Donut:"
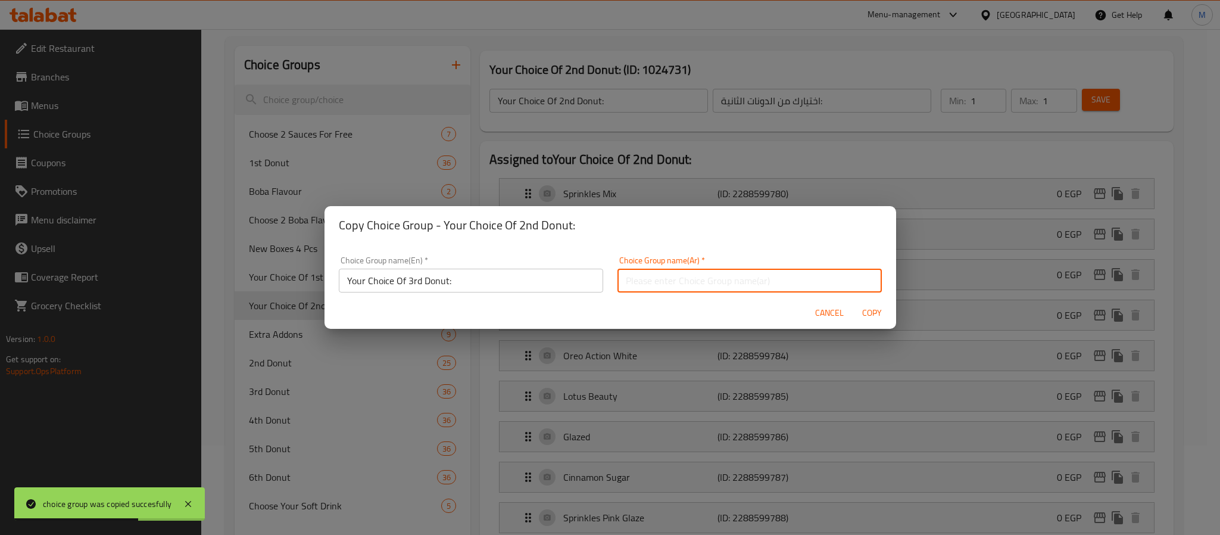
click at [643, 276] on input "text" at bounding box center [749, 280] width 264 height 24
paste input "اختيارك للدونات الثالثة:"
type input "اختيارك للدونات الثالثة:"
click at [867, 315] on span "Copy" at bounding box center [872, 312] width 29 height 15
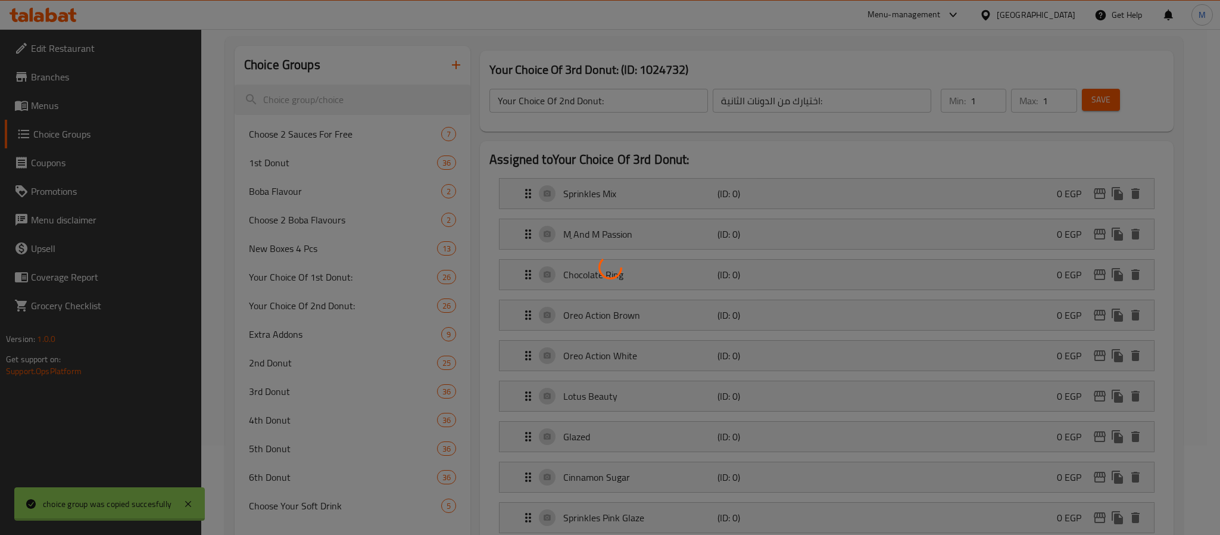
type input "Your Choice Of 3rd Donut:"
type input "اختيارك للدونات الثالثة:"
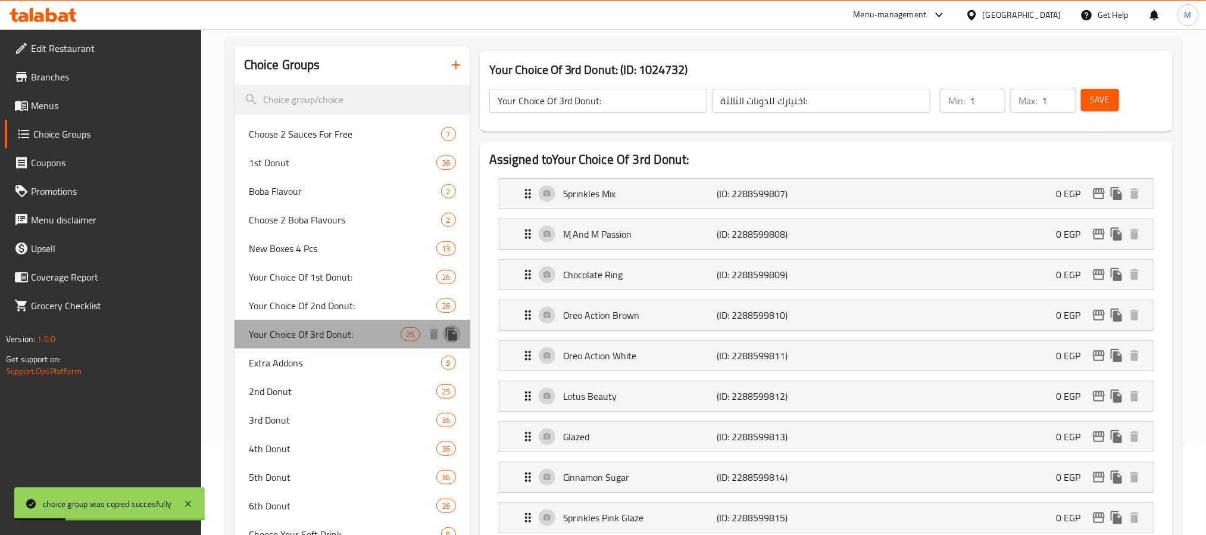
click at [448, 336] on icon "duplicate" at bounding box center [451, 333] width 11 height 13
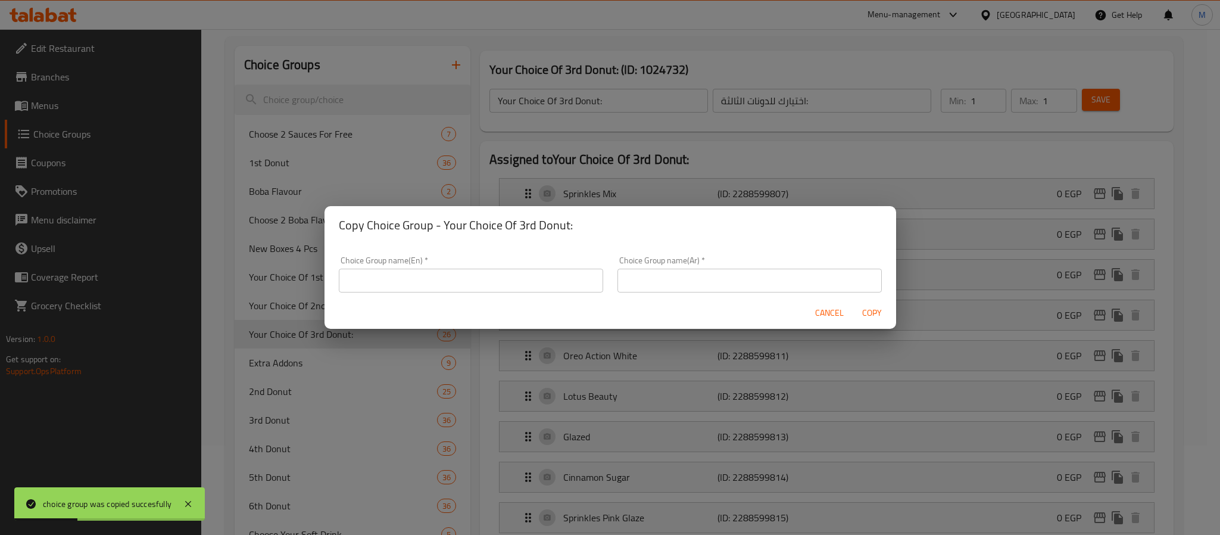
click at [476, 288] on input "text" at bounding box center [471, 280] width 264 height 24
paste input "Your Choice Of 4th Donut:"
type input "Your Choice Of 4th Donut:"
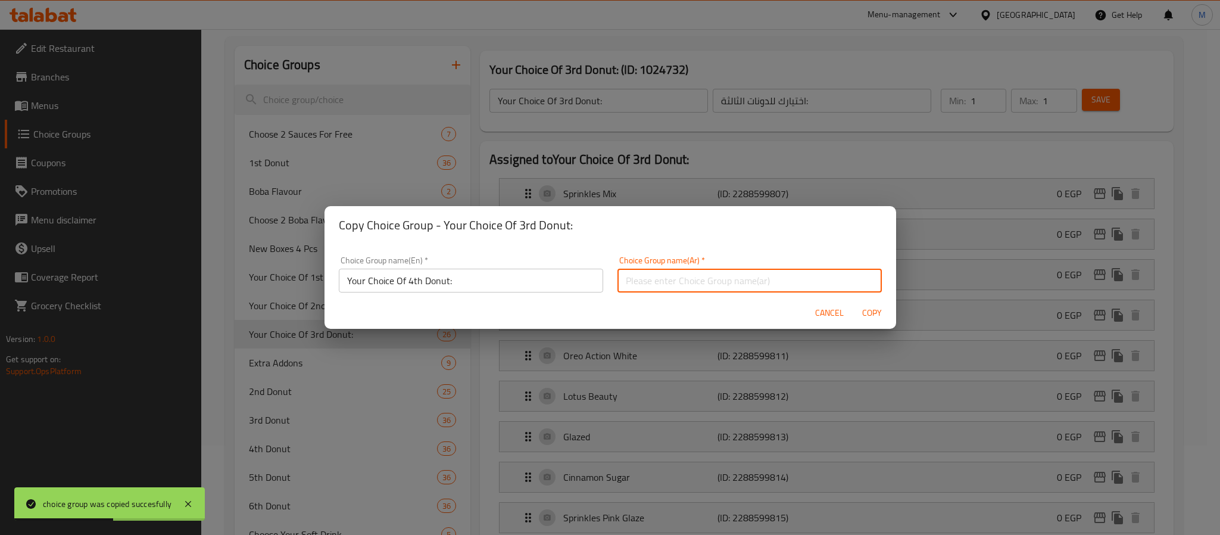
paste input "اختيارك للدونات الرابعة:"
type input "اختيارك للدونات الرابعة:"
click at [736, 241] on div "Copy Choice Group - Your Choice Of 3rd Donut:" at bounding box center [609, 225] width 571 height 38
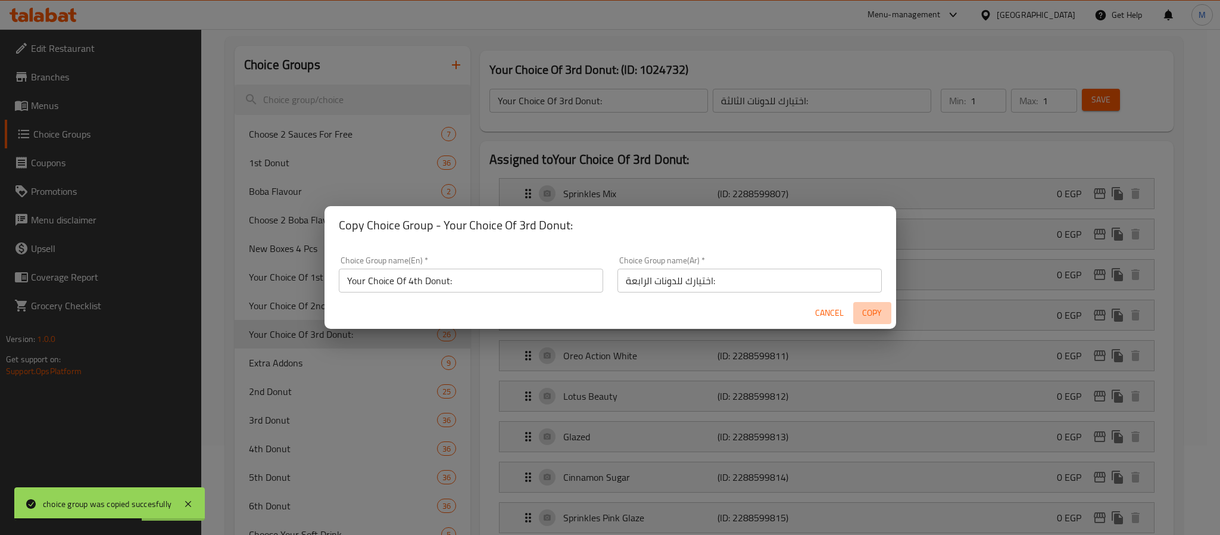
click at [865, 318] on span "Copy" at bounding box center [872, 312] width 29 height 15
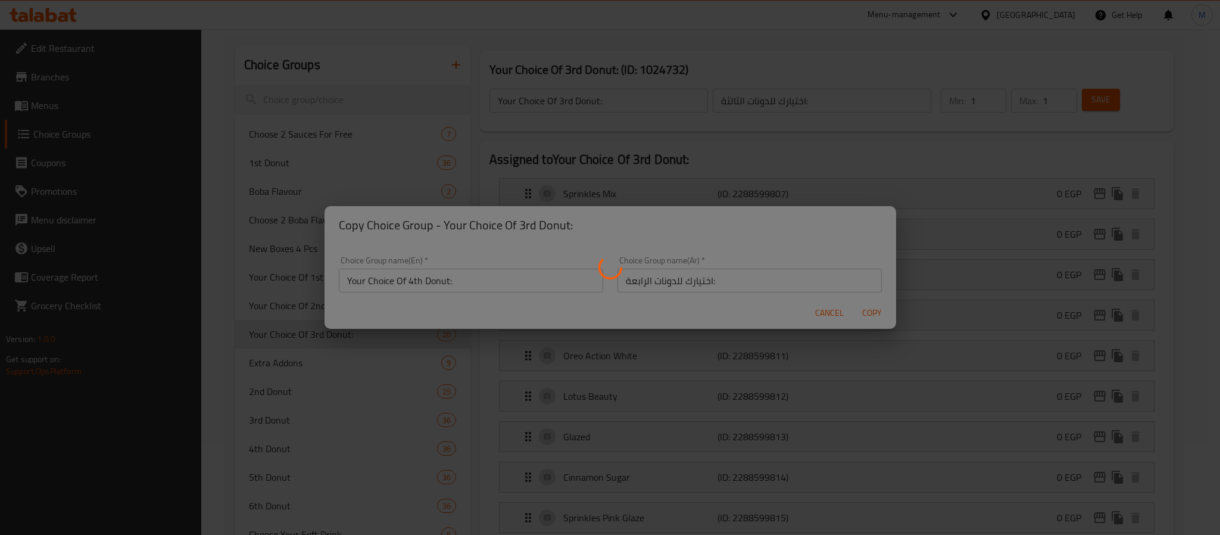
type input "Your Choice Of 4th Donut:"
type input "اختيارك للدونات الرابعة:"
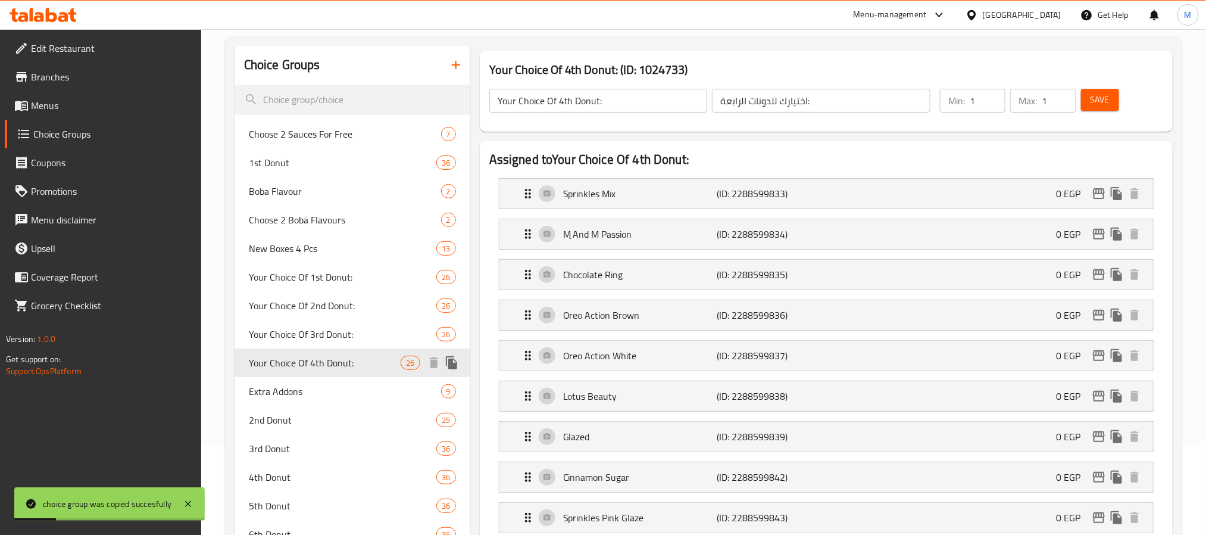
click at [449, 365] on icon "duplicate" at bounding box center [451, 362] width 11 height 13
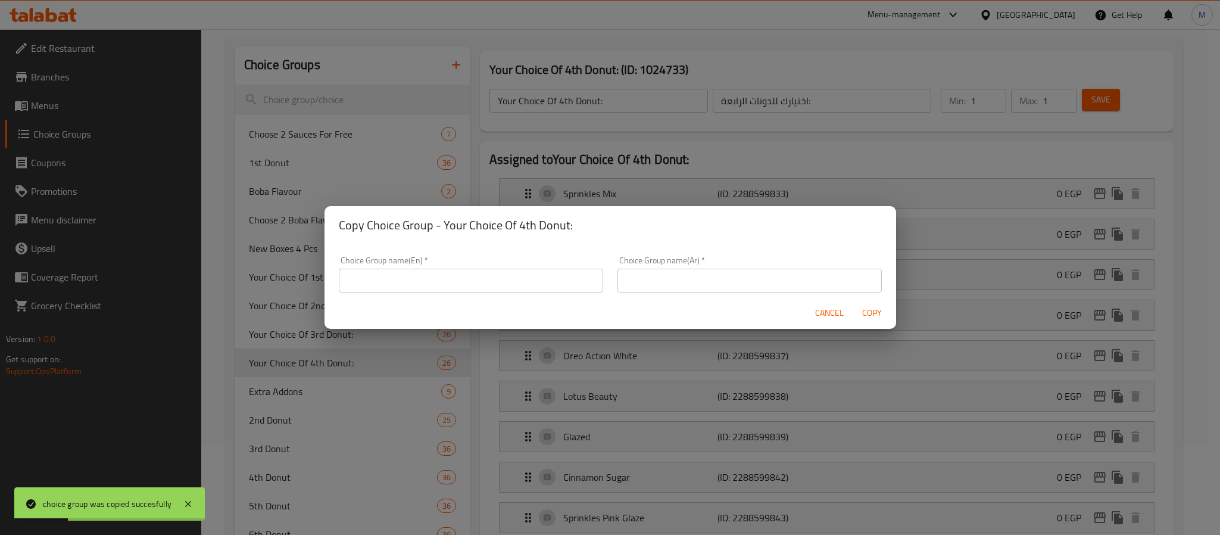
click at [395, 286] on input "text" at bounding box center [471, 280] width 264 height 24
paste input "Your Choice Of 5th Donut:"
type input "Your Choice Of 5th Donut:"
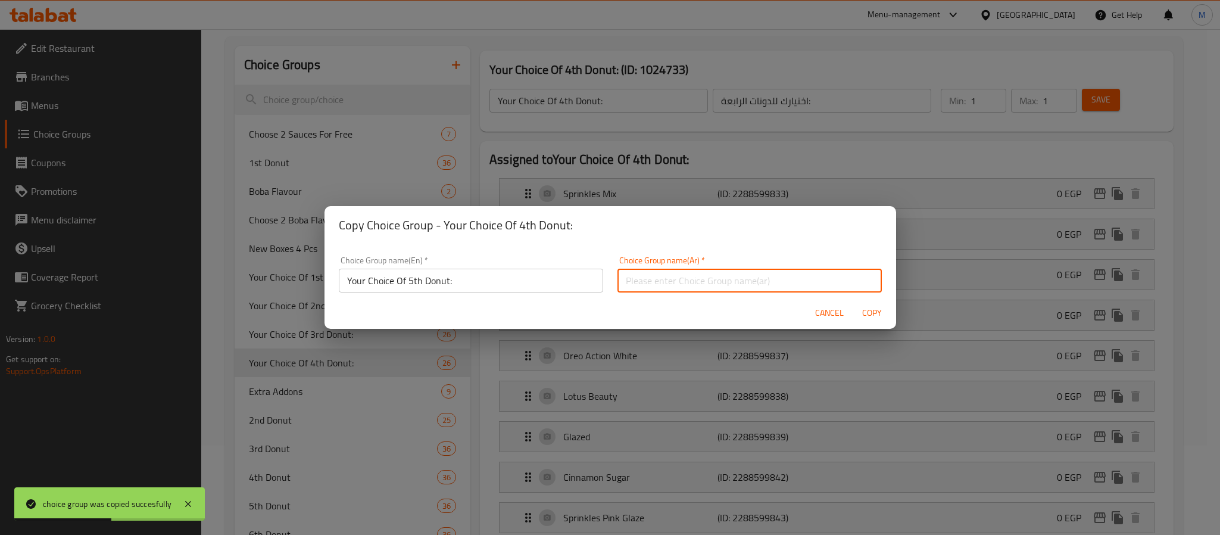
paste input "اختيارك للدونات الخامسة:"
type input "اختيارك للدونات الخامسة:"
click at [866, 311] on span "Copy" at bounding box center [872, 312] width 29 height 15
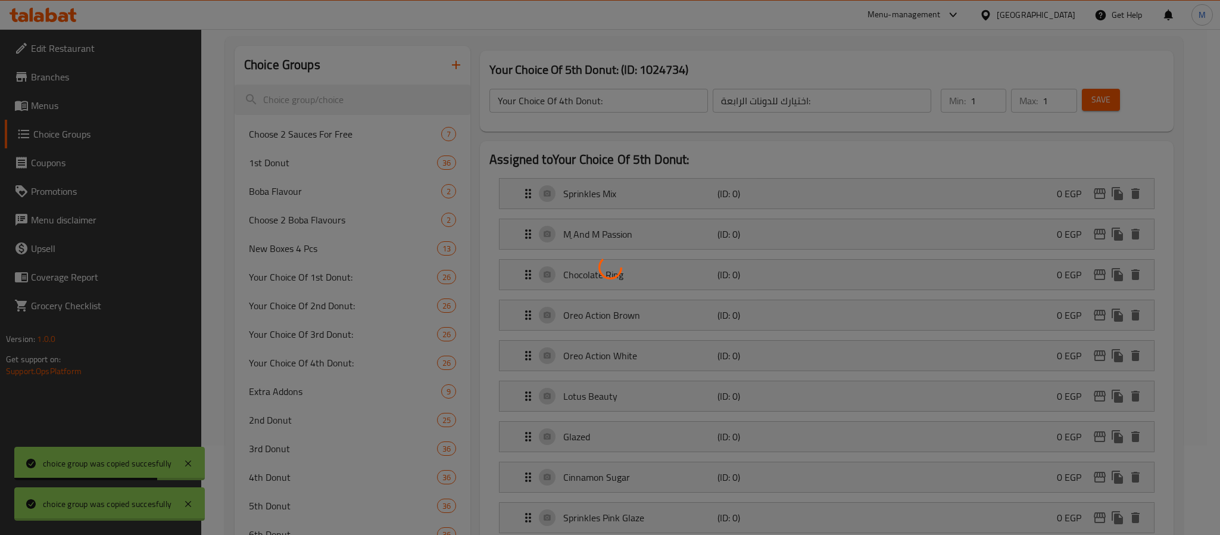
type input "Your Choice Of 5th Donut:"
type input "اختيارك للدونات الخامسة:"
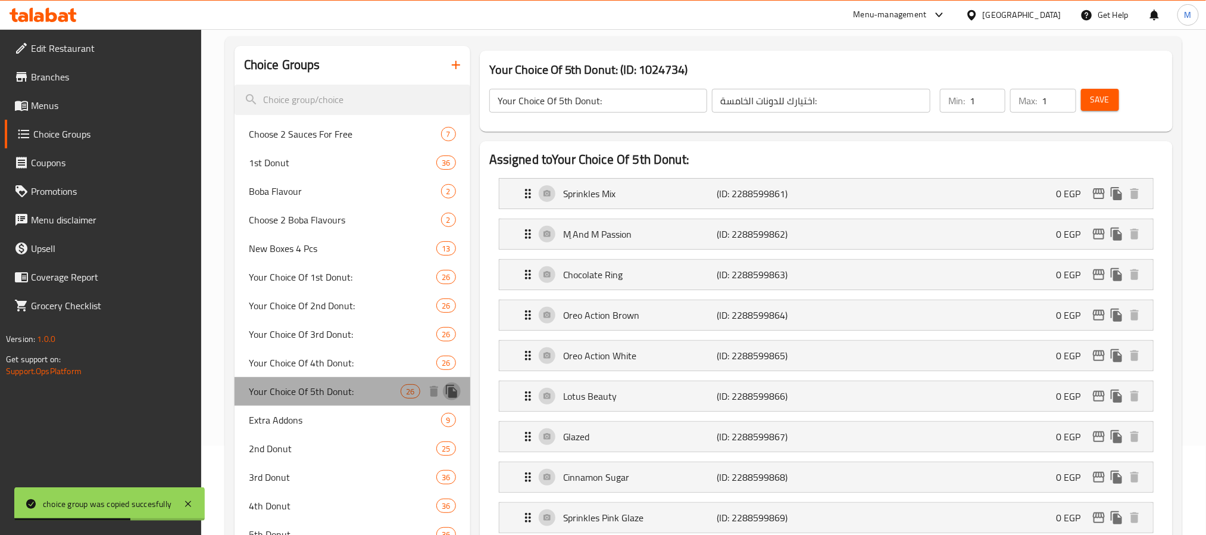
click at [455, 395] on icon "duplicate" at bounding box center [451, 391] width 11 height 13
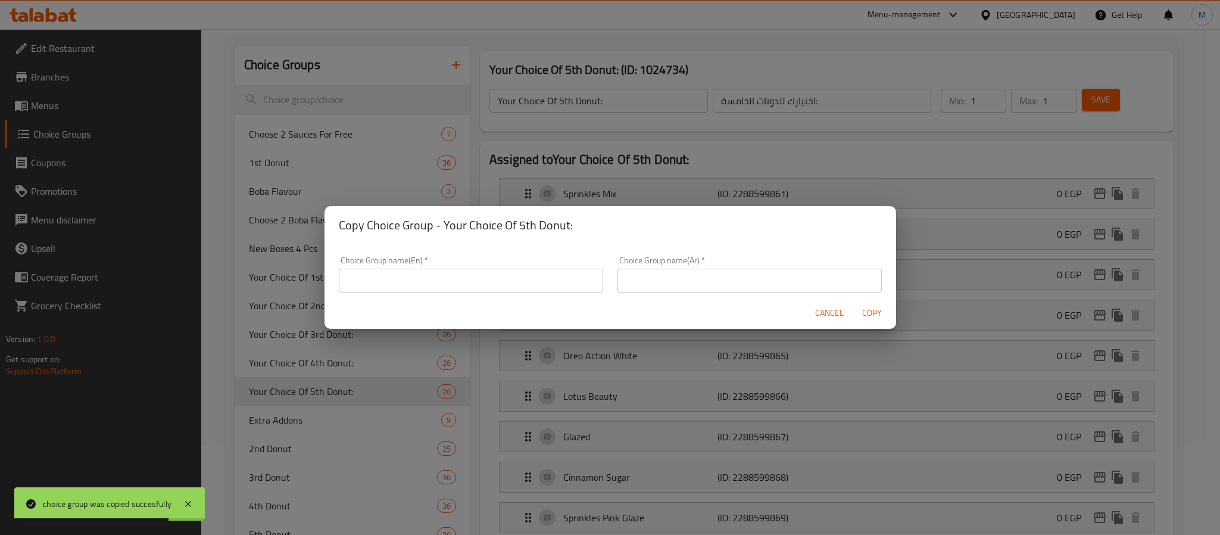
click at [427, 274] on input "text" at bounding box center [471, 280] width 264 height 24
paste input "Your Choice Of 6th Donut:"
type input "Your Choice Of 6th Donut:"
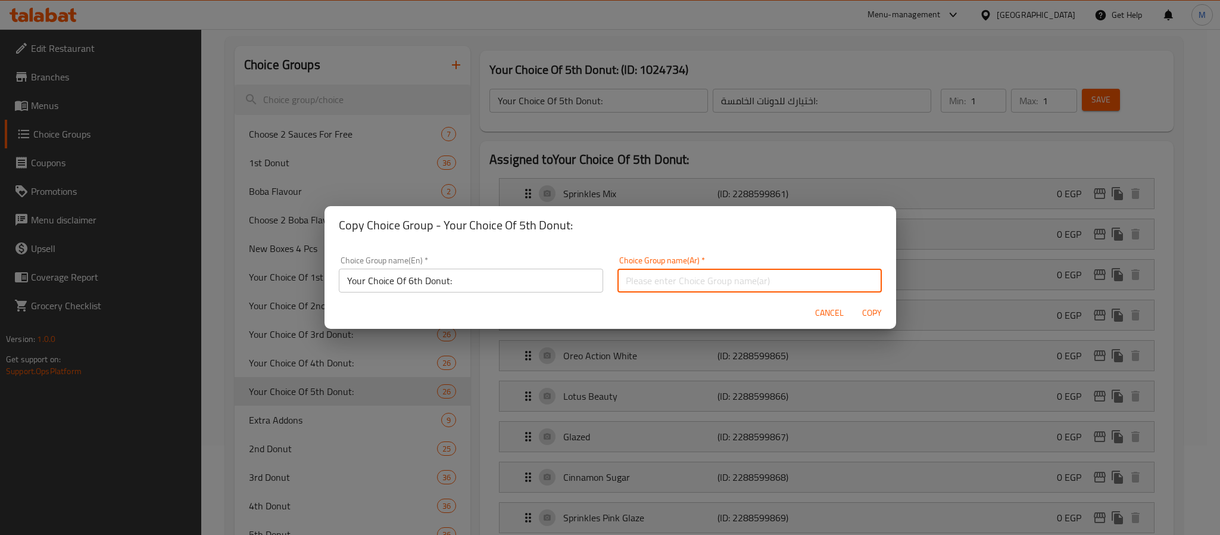
paste input "اختيارك للدونات السادسة:"
type input "اختيارك للدونات السادسة:"
click at [649, 304] on div "Cancel Copy" at bounding box center [609, 313] width 571 height 32
click at [872, 313] on span "Copy" at bounding box center [872, 312] width 29 height 15
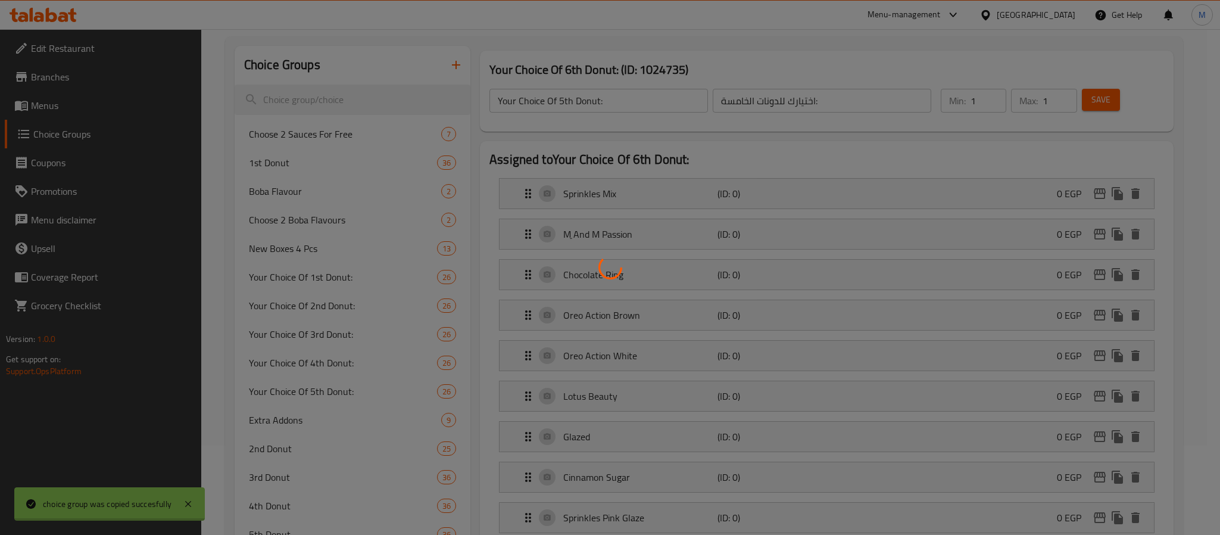
type input "Your Choice Of 6th Donut:"
type input "اختيارك للدونات السادسة:"
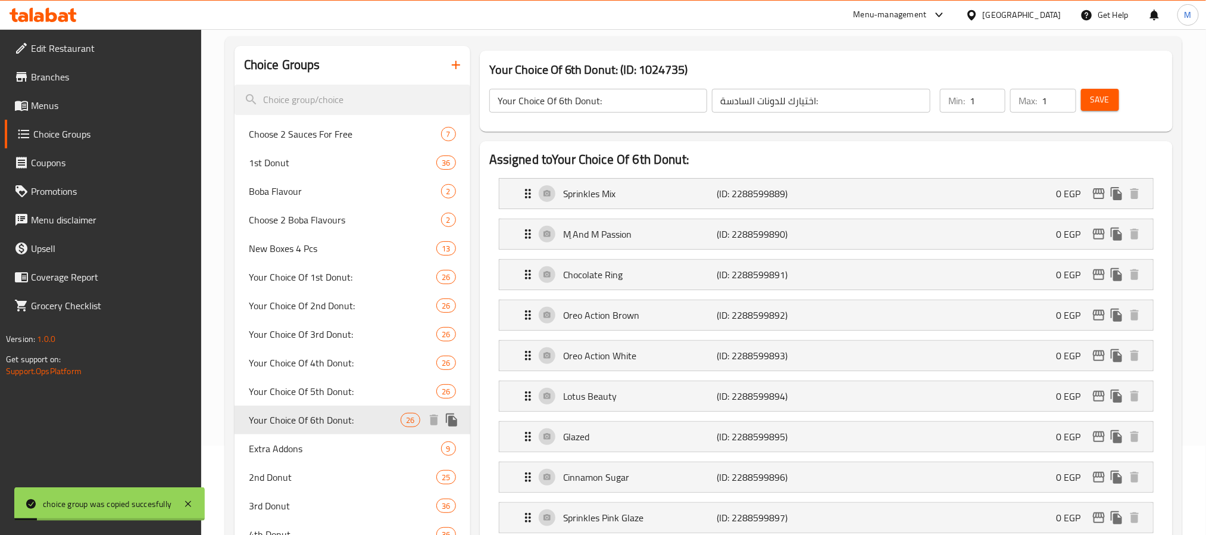
click at [456, 418] on icon "duplicate" at bounding box center [451, 419] width 11 height 13
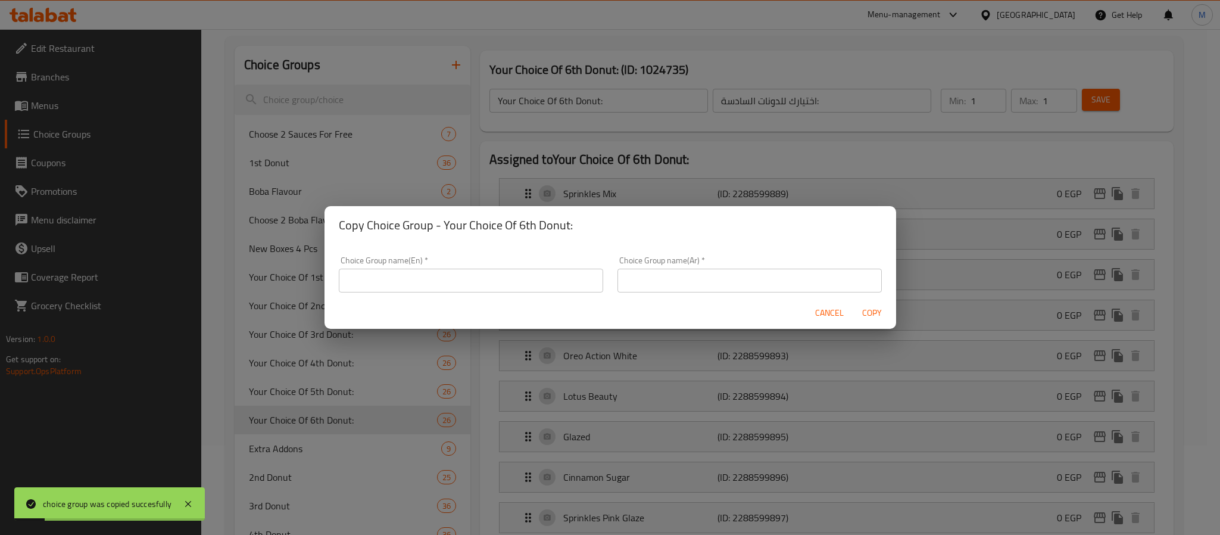
click at [436, 281] on input "text" at bounding box center [471, 280] width 264 height 24
paste input "Your Choice Of 7th Donut:"
type input "Your Choice Of 7th Donut:"
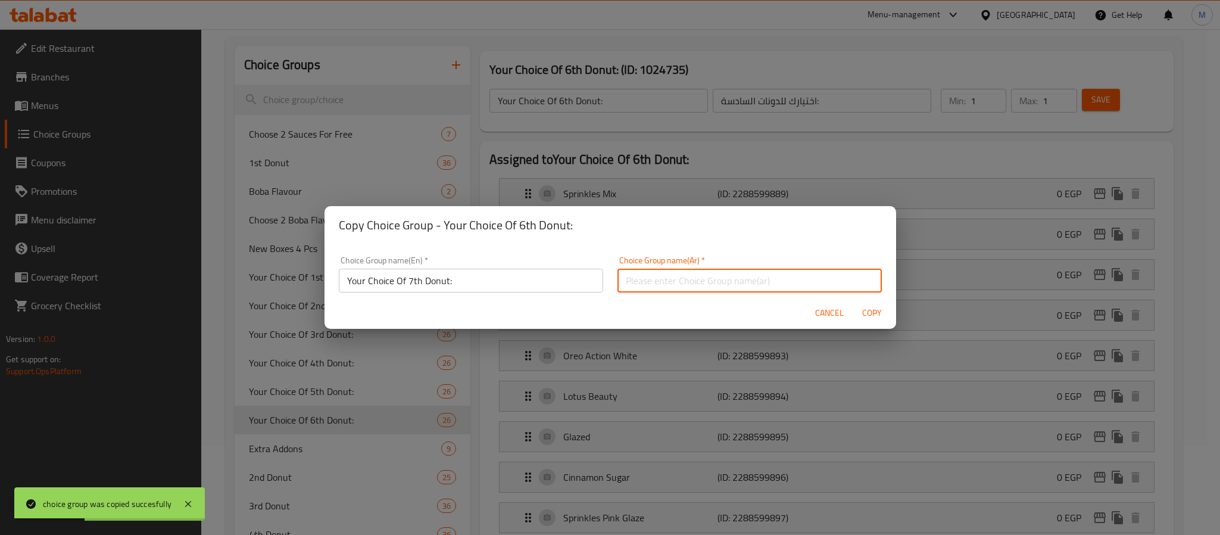
paste input "اختيارك من الدونات السابعة:"
type input "اختيارك من الدونات السابعة:"
click at [670, 304] on div "Cancel Copy" at bounding box center [609, 313] width 571 height 32
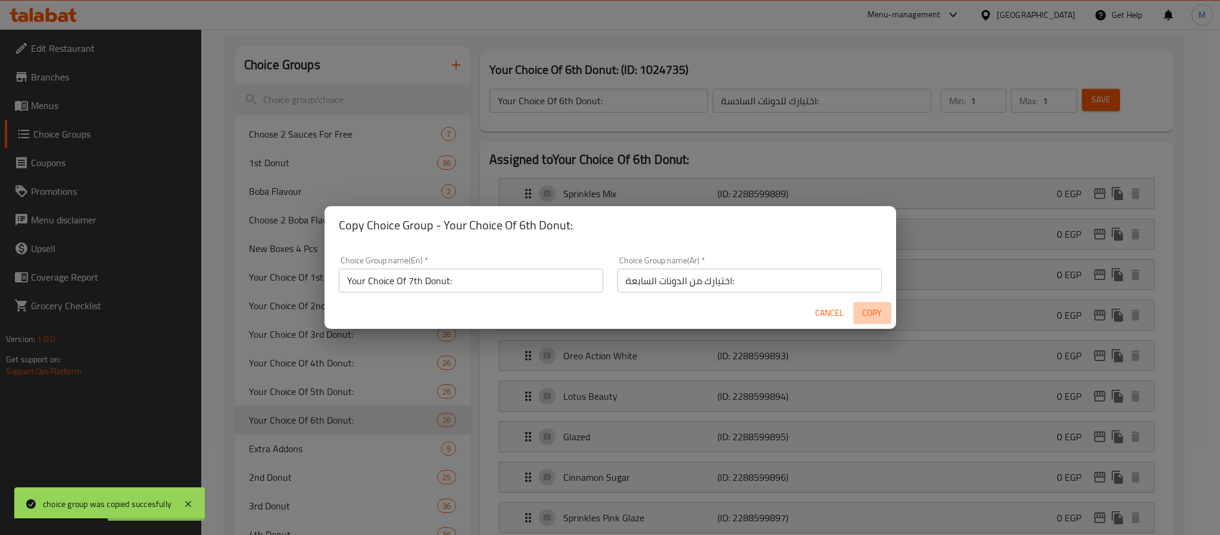
click at [864, 314] on span "Copy" at bounding box center [872, 312] width 29 height 15
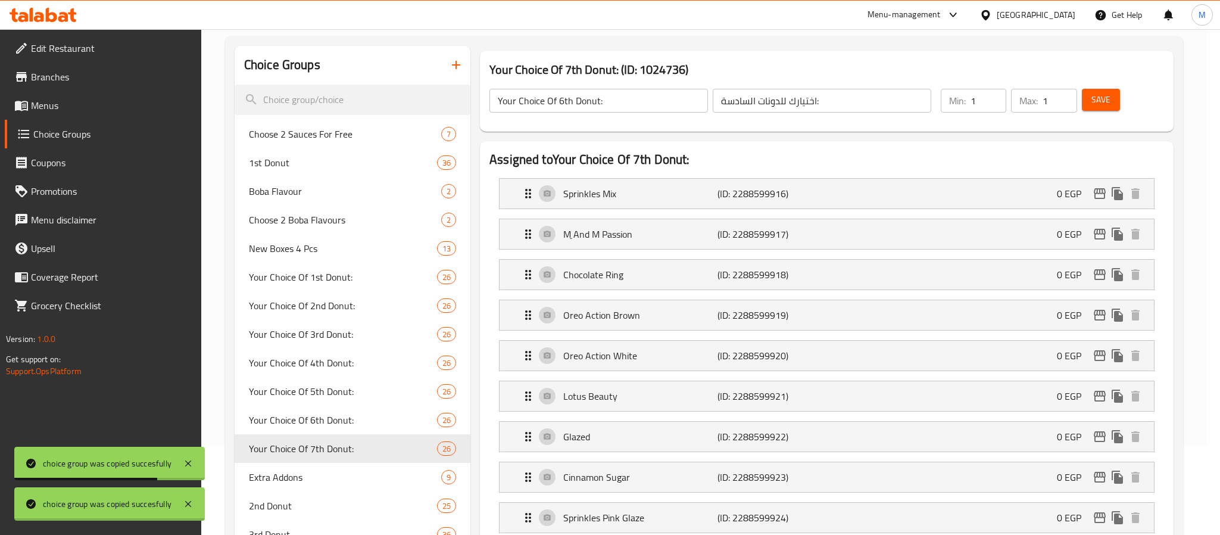
type input "Your Choice Of 7th Donut:"
type input "اختيارك من الدونات السابعة:"
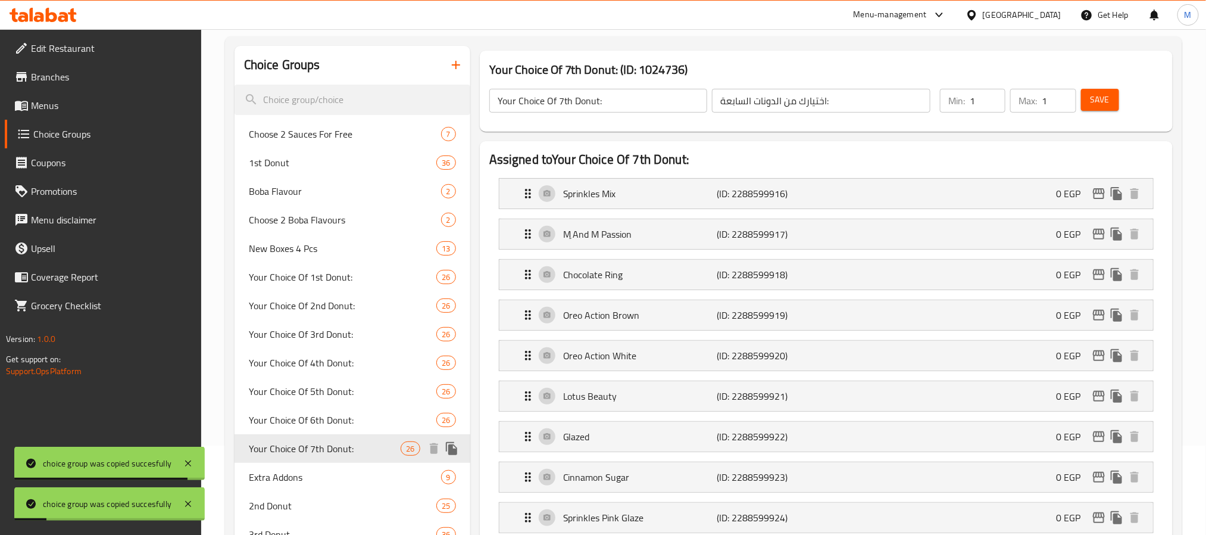
click at [457, 443] on icon "duplicate" at bounding box center [452, 448] width 14 height 14
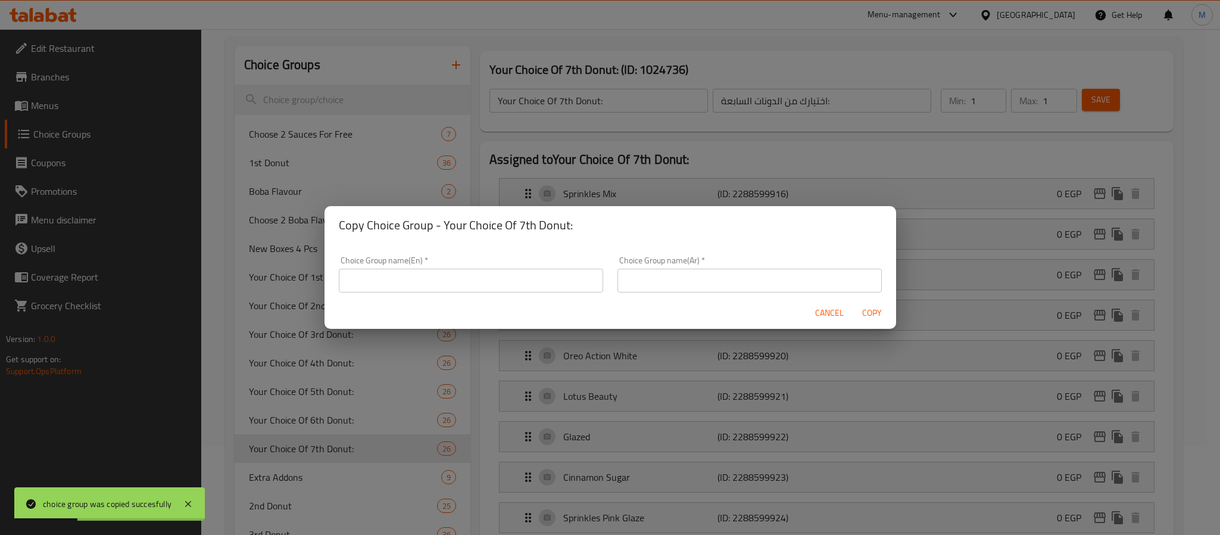
click at [479, 285] on input "text" at bounding box center [471, 280] width 264 height 24
paste input "Your Choice Of 8th Donut:"
type input "Your Choice Of 8th Donut:"
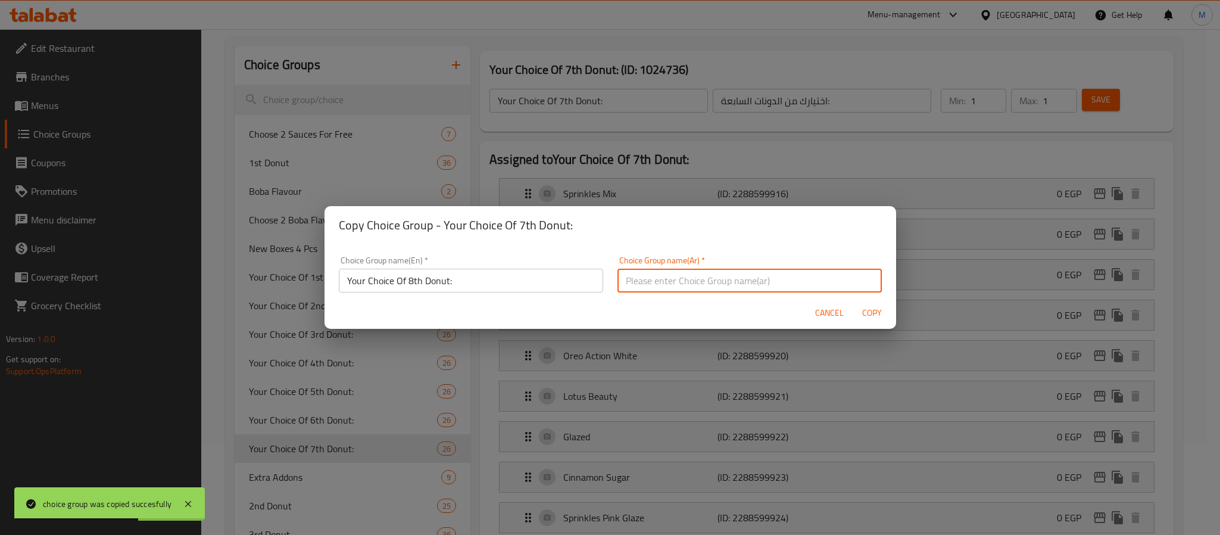
click at [767, 282] on input "text" at bounding box center [749, 280] width 264 height 24
paste input "اختيارك للدونات الثامنة:"
type input "اختيارك للدونات الثامنة:"
click at [868, 310] on span "Copy" at bounding box center [872, 312] width 29 height 15
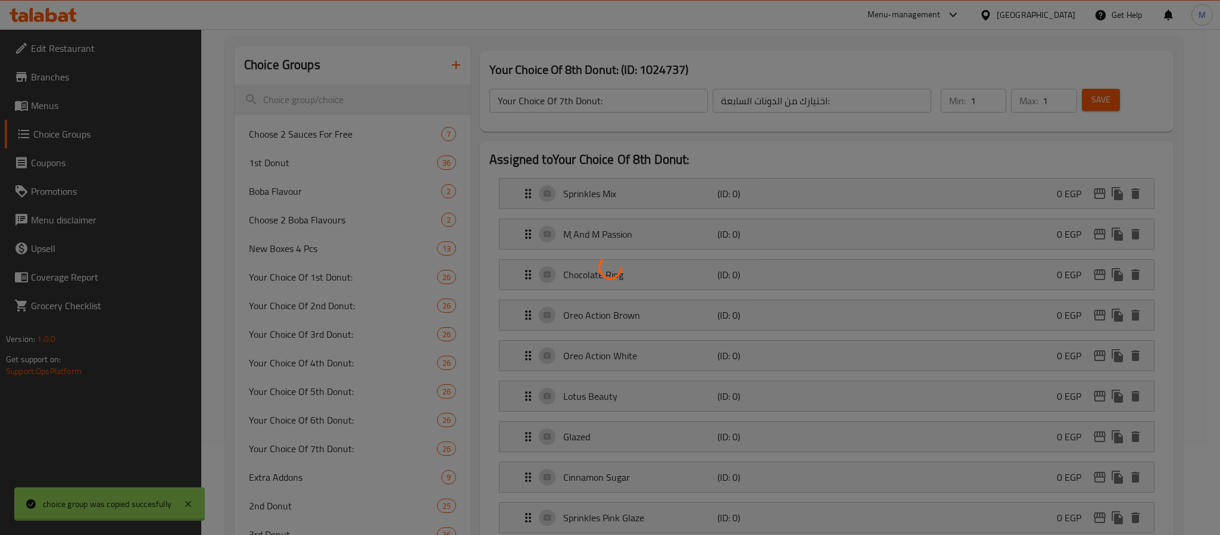
type input "Your Choice Of 8th Donut:"
type input "اختيارك للدونات الثامنة:"
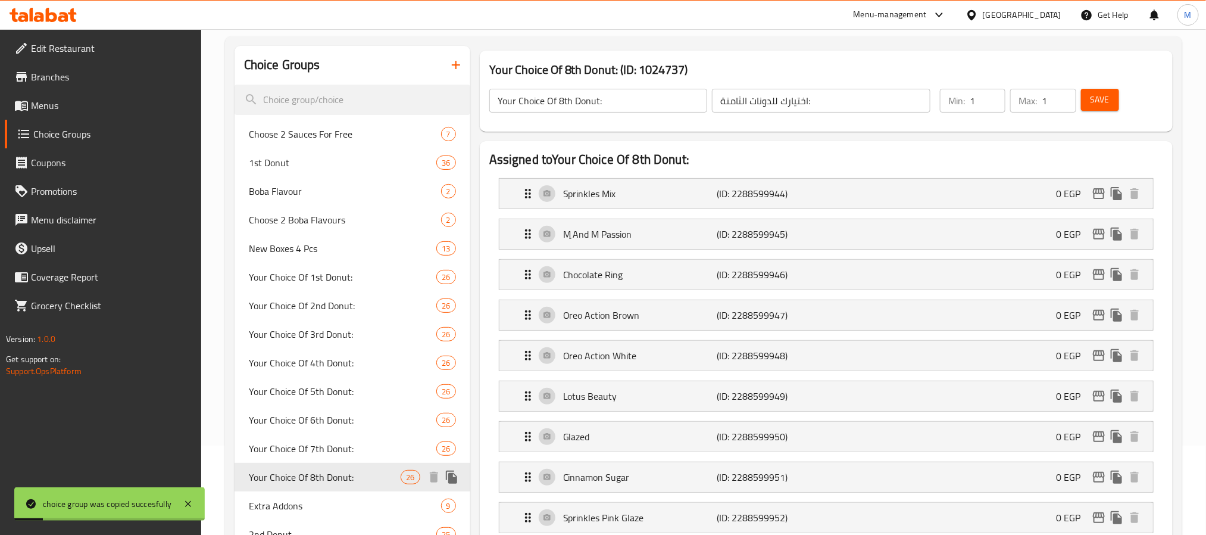
scroll to position [268, 0]
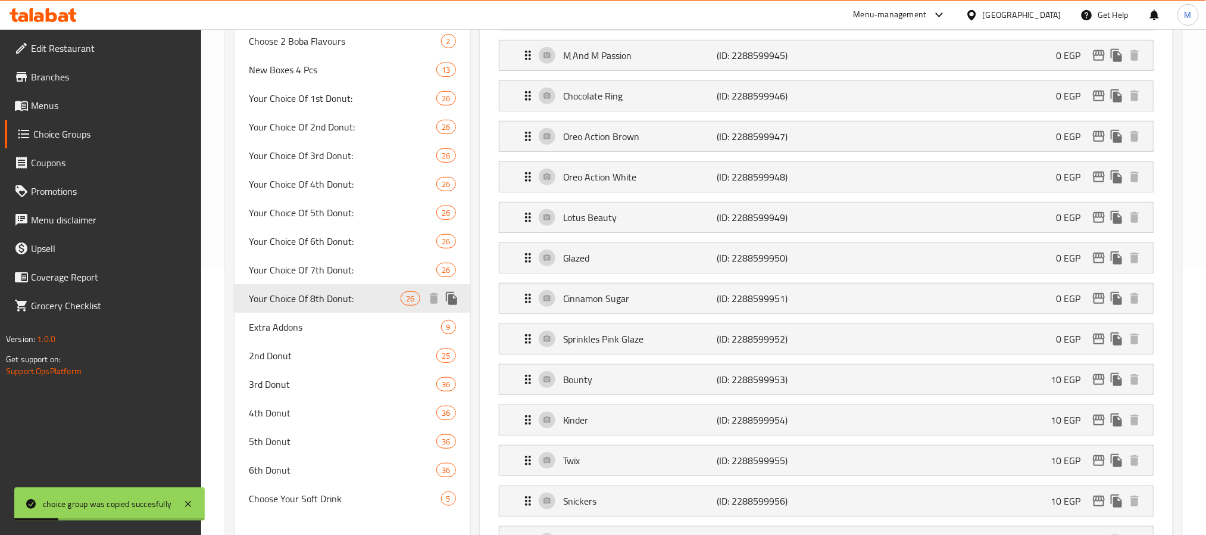
click at [452, 293] on icon "duplicate" at bounding box center [451, 298] width 11 height 13
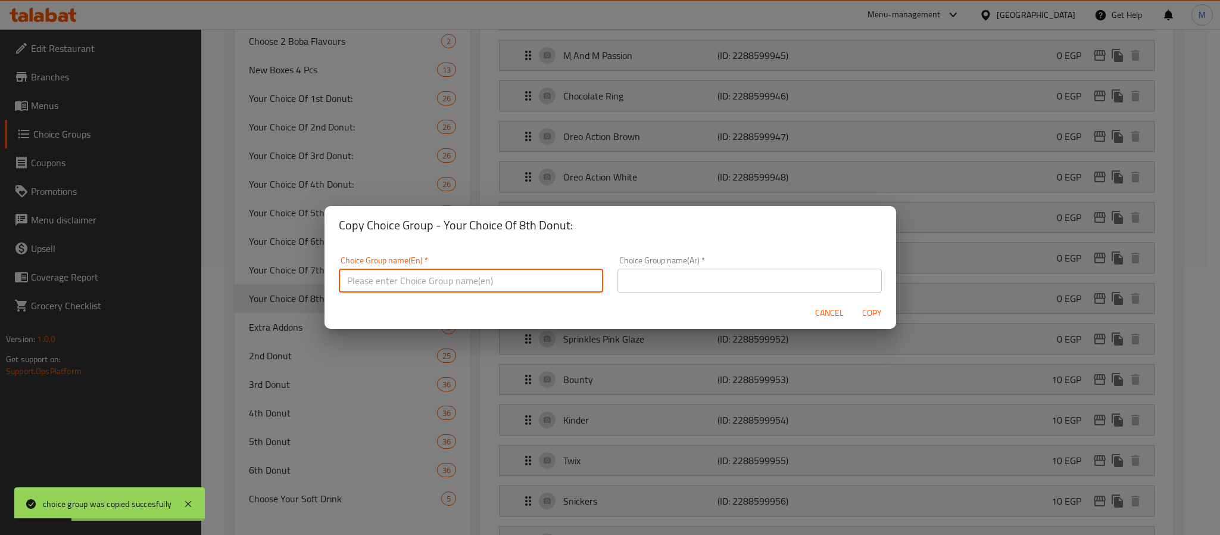
click at [454, 281] on input "text" at bounding box center [471, 280] width 264 height 24
paste input "Your Choice Of 9th Donut:"
type input "Your Choice Of 9th Donut:"
click at [679, 267] on div "Choice Group name(Ar)   * Choice Group name(Ar) *" at bounding box center [749, 274] width 264 height 36
click at [671, 279] on input "text" at bounding box center [749, 280] width 264 height 24
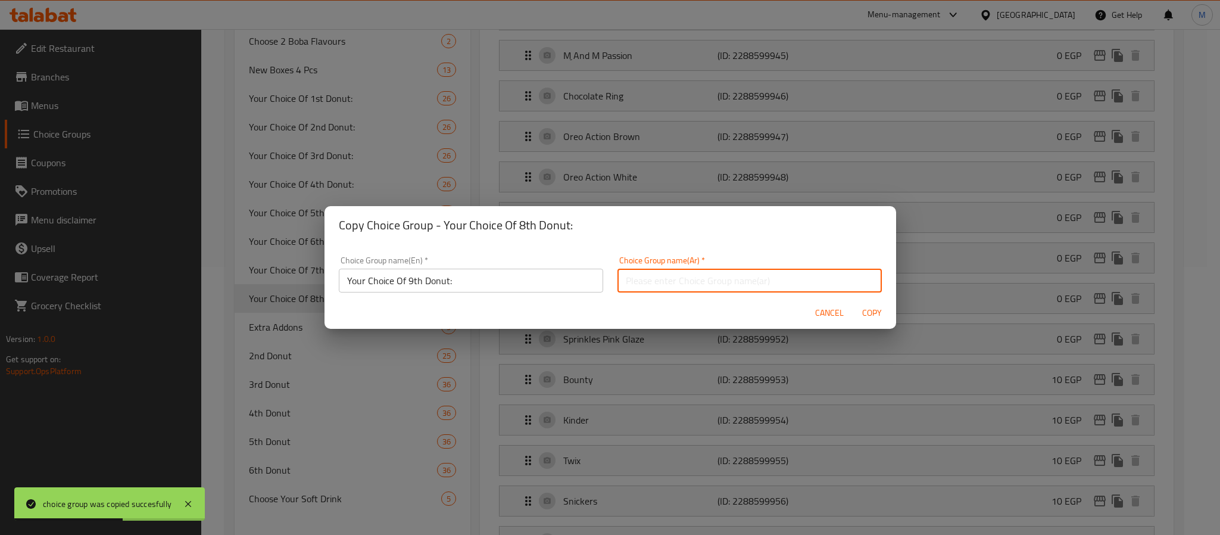
paste input "اختيارك من الدونات التاسعة:"
type input "اختيارك من الدونات التاسعة:"
click at [616, 241] on div "Copy Choice Group - Your Choice Of 8th Donut:" at bounding box center [609, 225] width 571 height 38
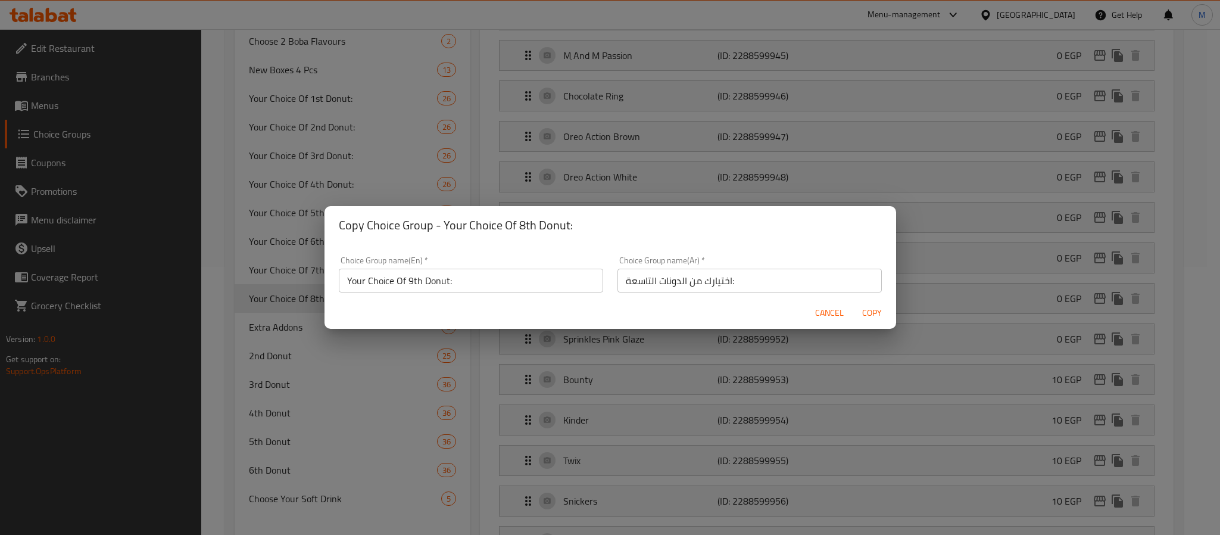
click at [861, 308] on span "Copy" at bounding box center [872, 312] width 29 height 15
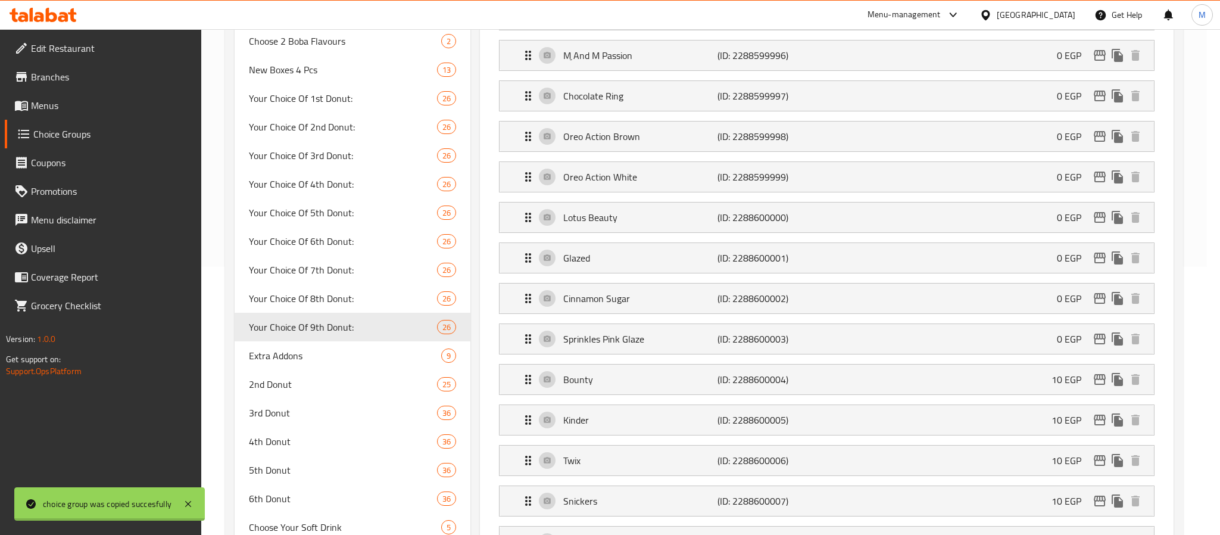
type input "Your Choice Of 9th Donut:"
type input "اختيارك من الدونات التاسعة:"
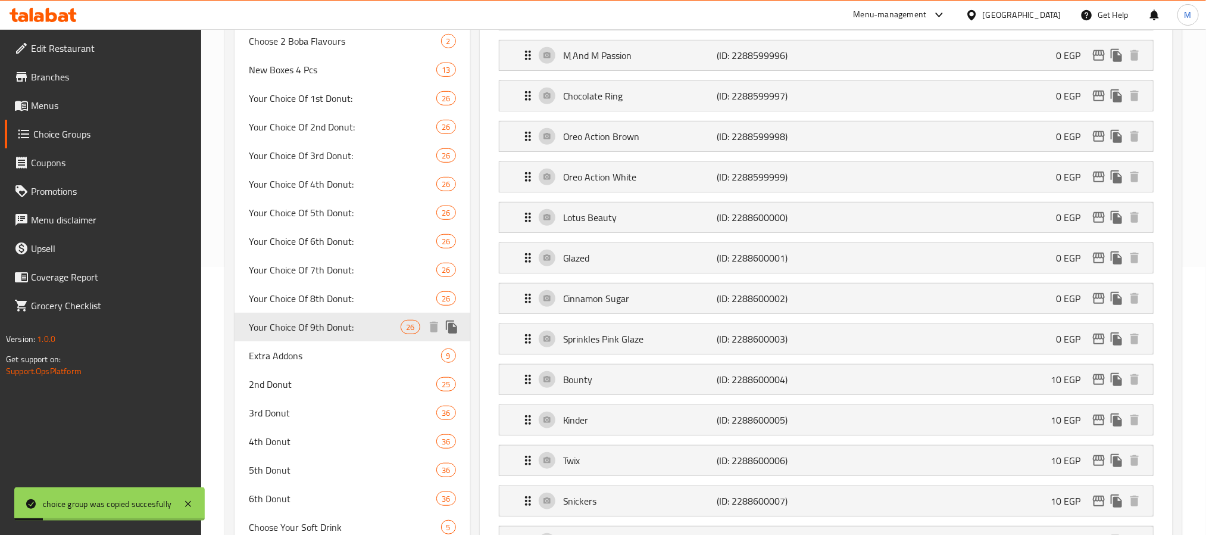
click at [457, 325] on icon "duplicate" at bounding box center [452, 327] width 14 height 14
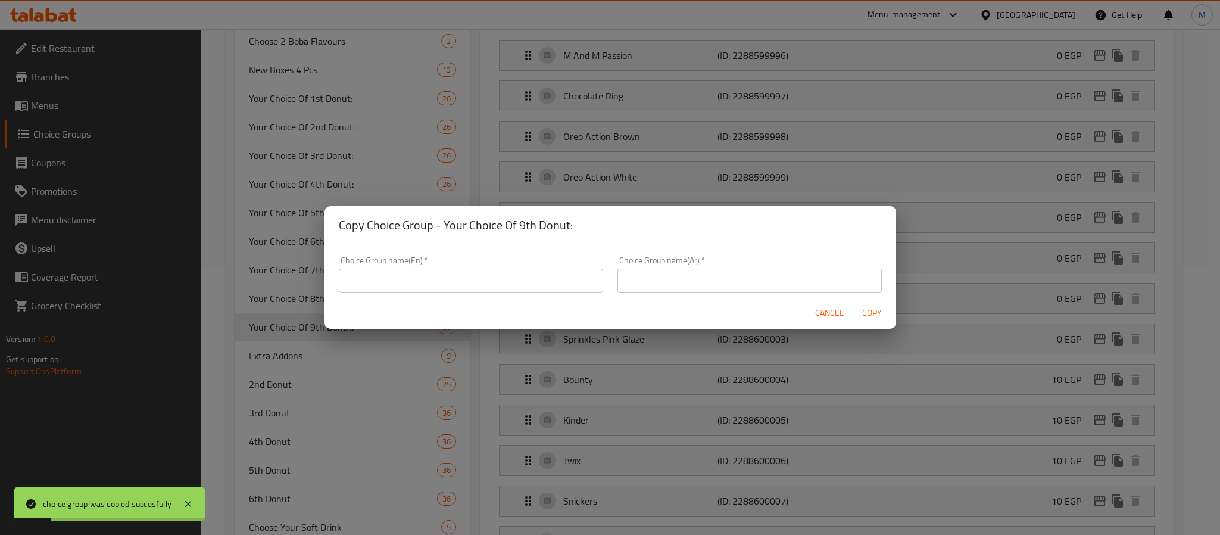
click at [377, 286] on input "text" at bounding box center [471, 280] width 264 height 24
paste input "Your Choice Of 10th Donut:"
type input "Your Choice Of 10th Donut:"
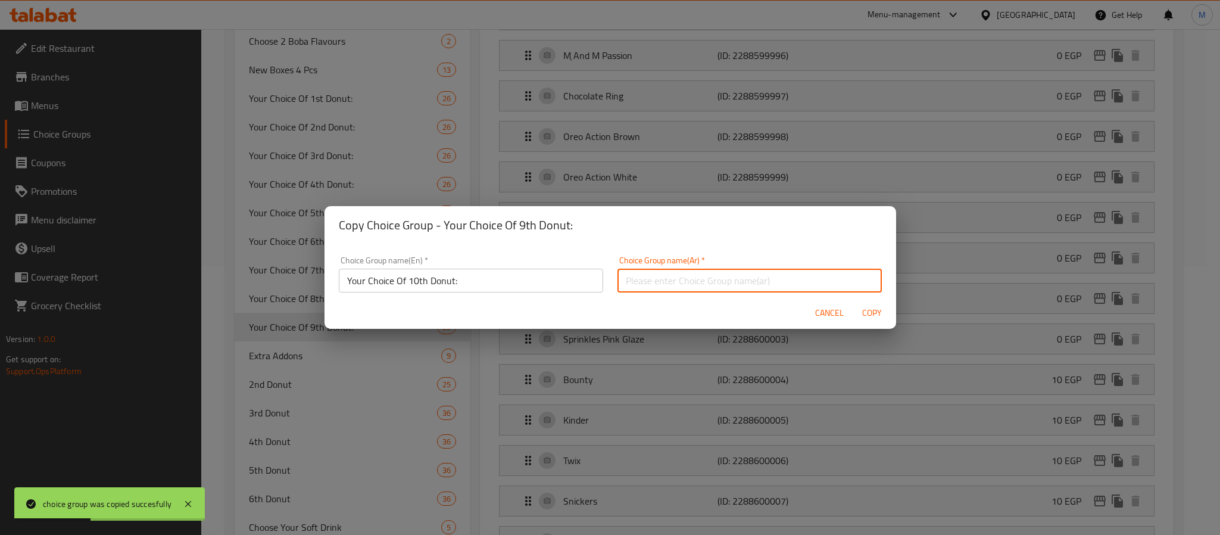
paste input "اختيارك للدونات العاشرة:"
type input "اختيارك للدونات العاشرة:"
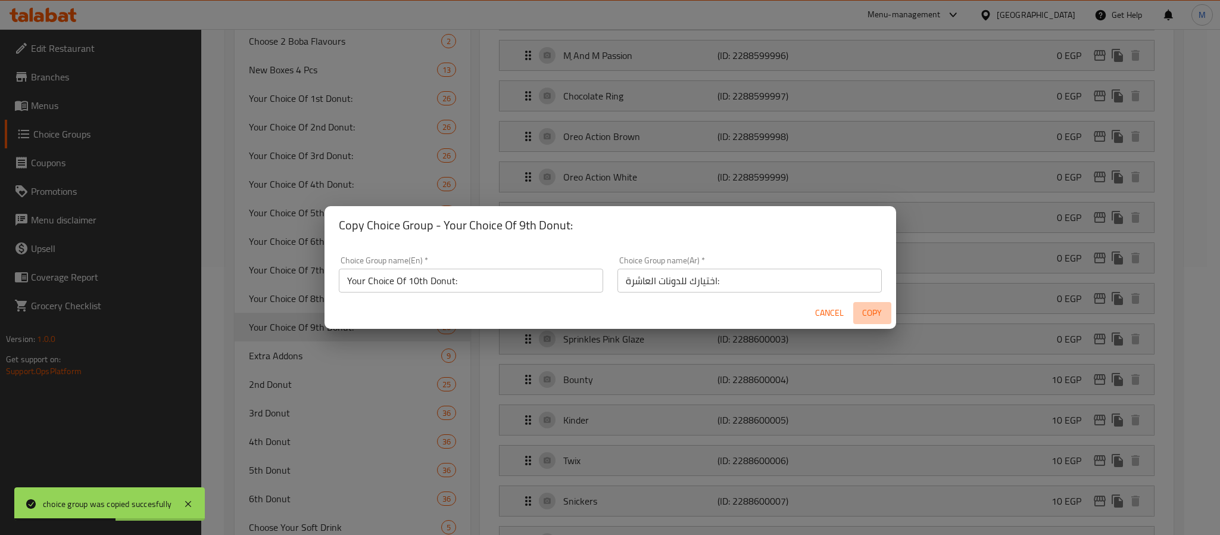
click at [875, 309] on span "Copy" at bounding box center [872, 312] width 29 height 15
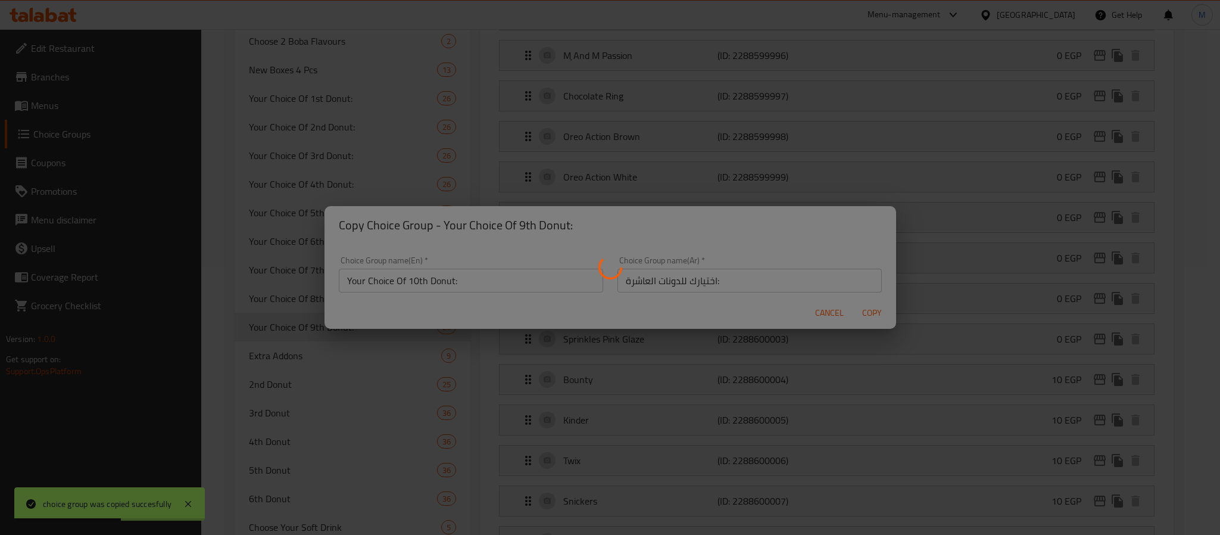
type input "Your Choice Of 10th Donut:"
type input "اختيارك للدونات العاشرة:"
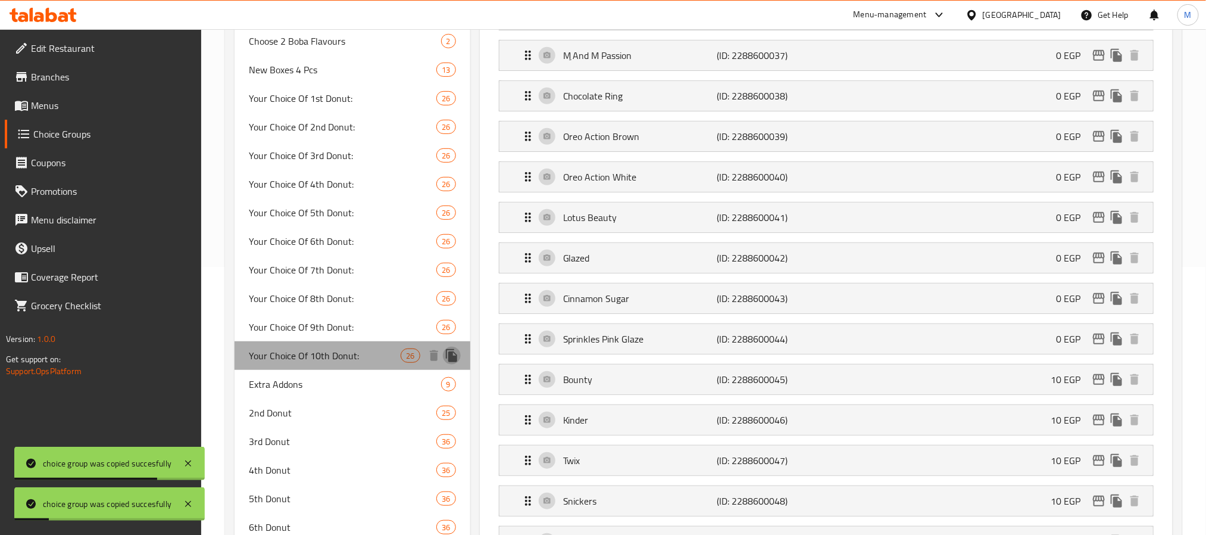
click at [456, 355] on icon "duplicate" at bounding box center [451, 355] width 11 height 13
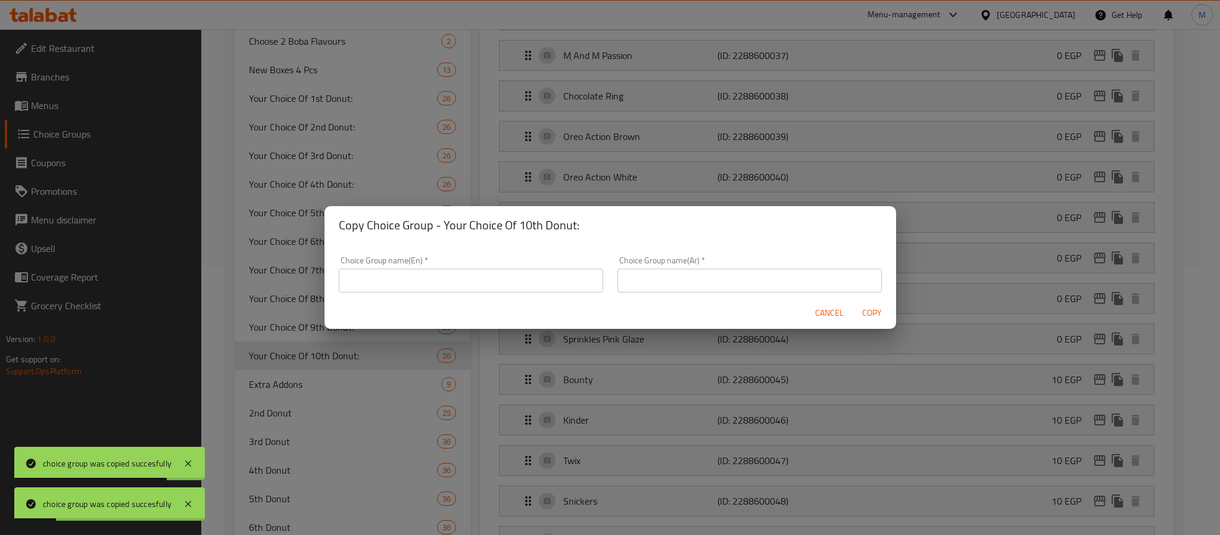
click at [392, 290] on input "text" at bounding box center [471, 280] width 264 height 24
paste input "Your Choice Of 11th Donut:"
type input "Your Choice Of 11th Donut:"
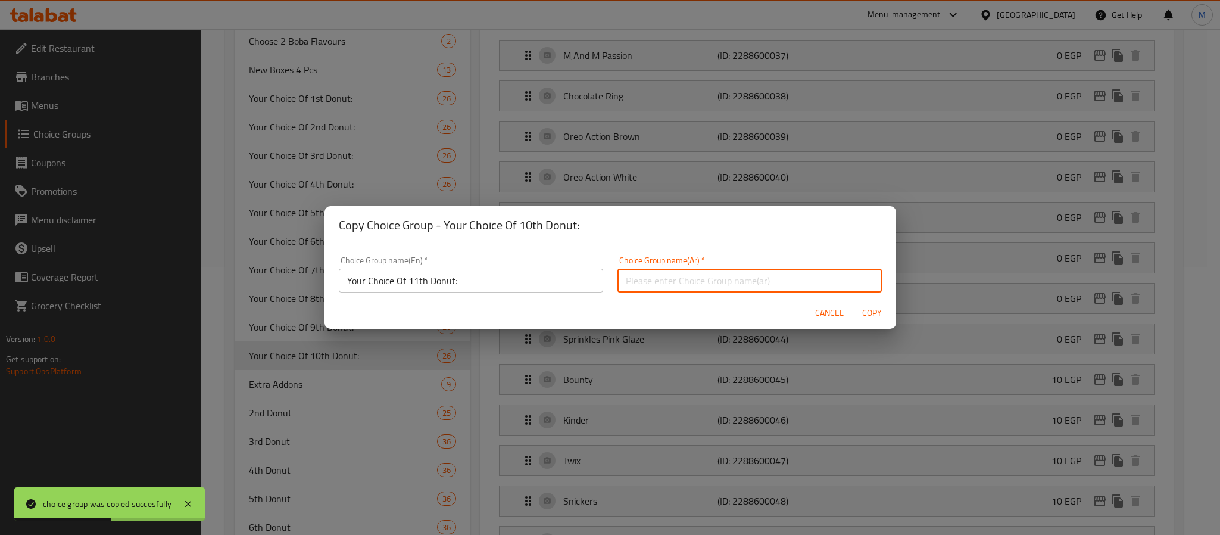
paste input "اختيارك من الدونات الحادي عشر:"
click at [759, 286] on input "اختيارك من الدونات الحادي عشر:" at bounding box center [749, 280] width 264 height 24
click at [740, 286] on input "اختيارك من الدونات الحادية عشر:" at bounding box center [749, 280] width 264 height 24
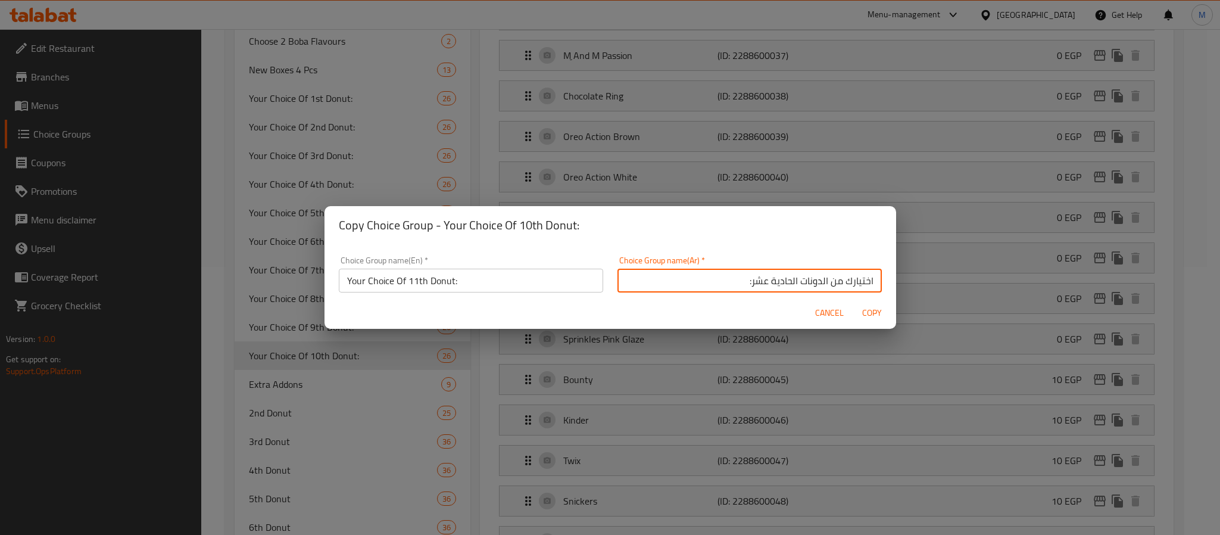
type input "اختيارك من الدونات الحادية عشر:"
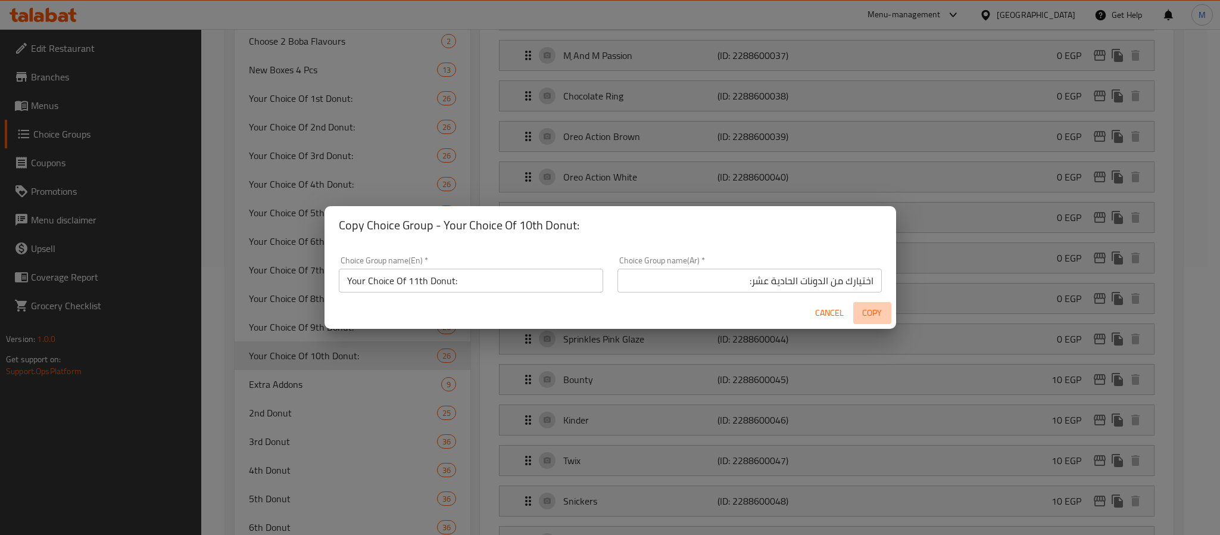
click at [879, 310] on span "Copy" at bounding box center [872, 312] width 29 height 15
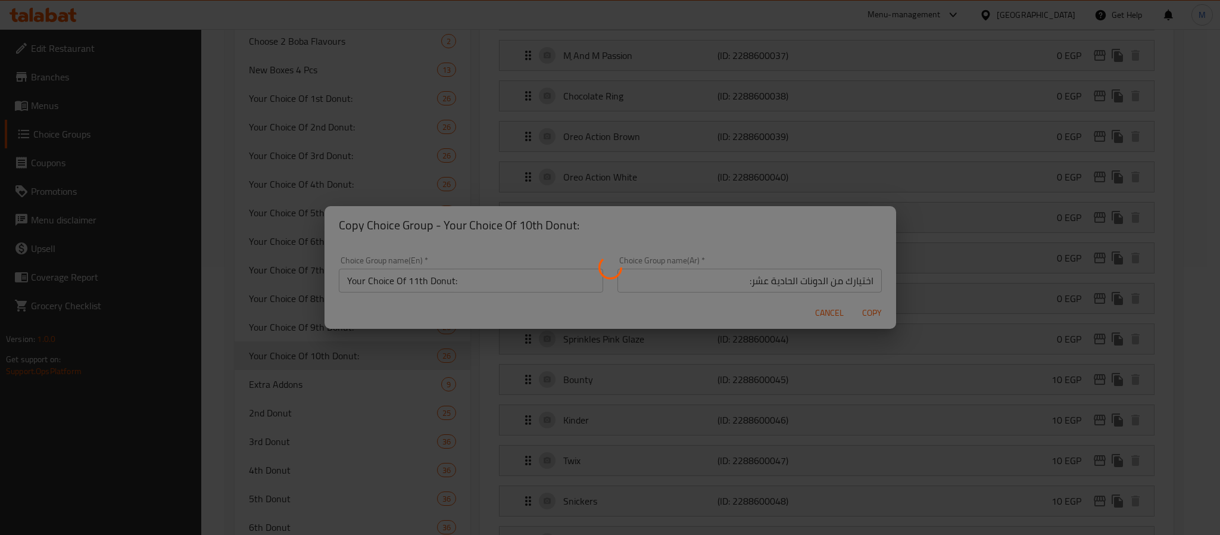
type input "Your Choice Of 11th Donut:"
type input "اختيارك من الدونات الحادية عشر:"
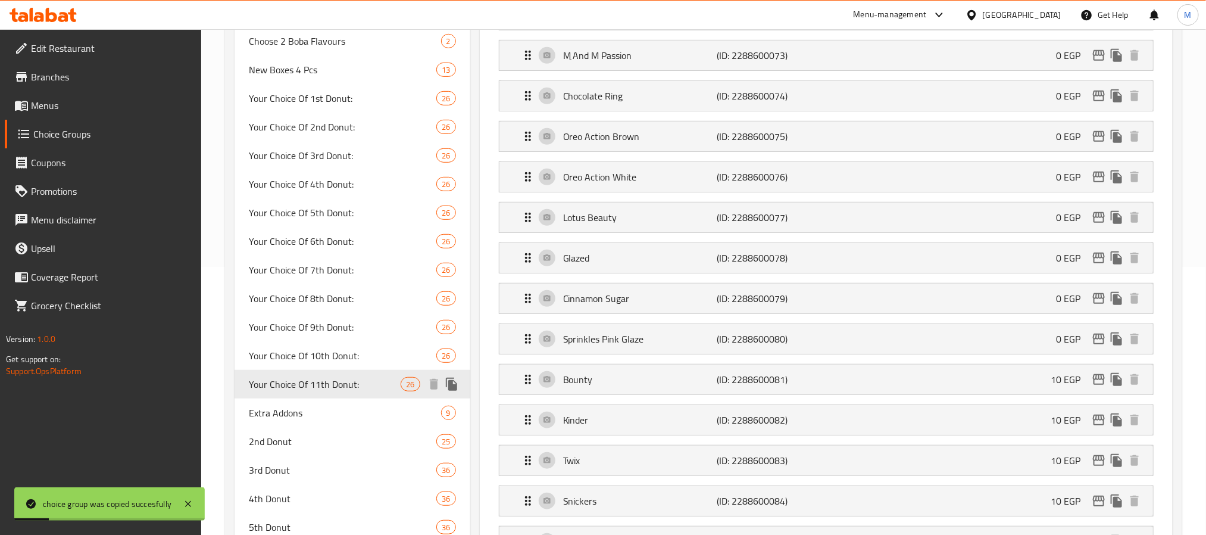
click at [460, 383] on button "duplicate" at bounding box center [452, 384] width 18 height 18
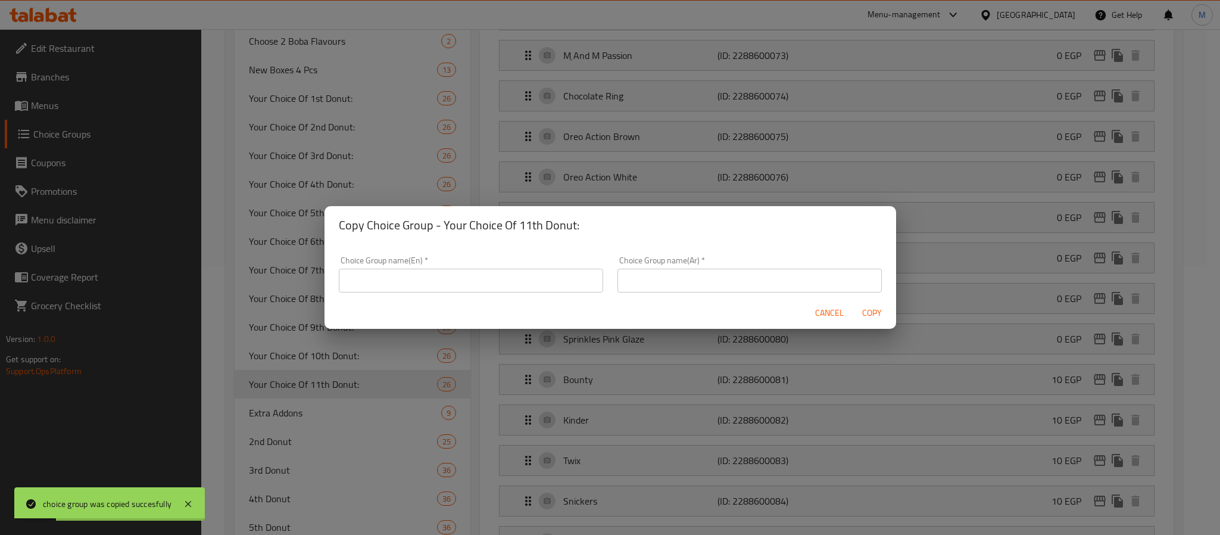
click at [433, 298] on div "Cancel Copy" at bounding box center [609, 313] width 571 height 32
click at [438, 286] on input "text" at bounding box center [471, 280] width 264 height 24
paste input "Your Choice Of 12th Donut:"
type input "Your Choice Of 12th Donut:"
click at [661, 288] on input "text" at bounding box center [749, 280] width 264 height 24
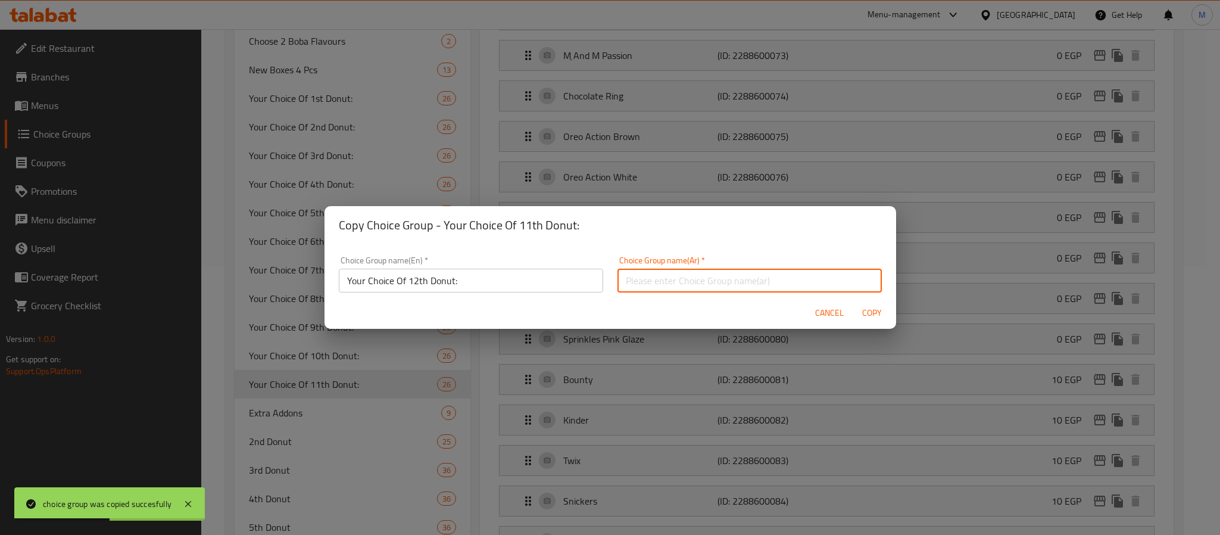
paste input "اختيارك من الدونات الحادي عشر:"
click at [779, 284] on input "اختيارك من الدونات الحادي عشر:" at bounding box center [749, 280] width 264 height 24
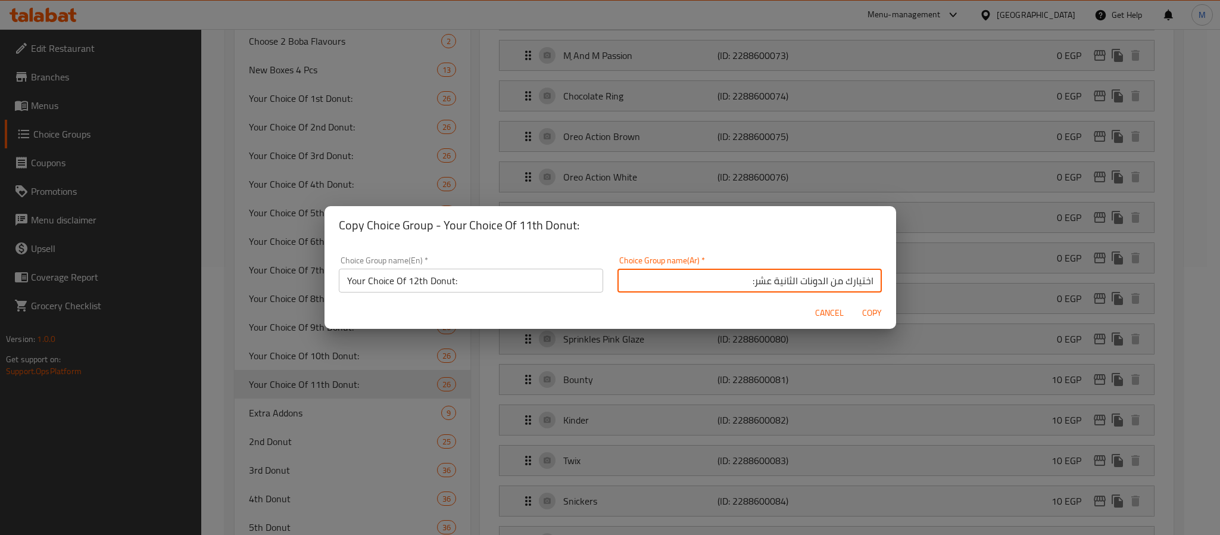
type input "اختيارك من الدونات الثانية عشر:"
click at [870, 304] on button "Copy" at bounding box center [872, 313] width 38 height 22
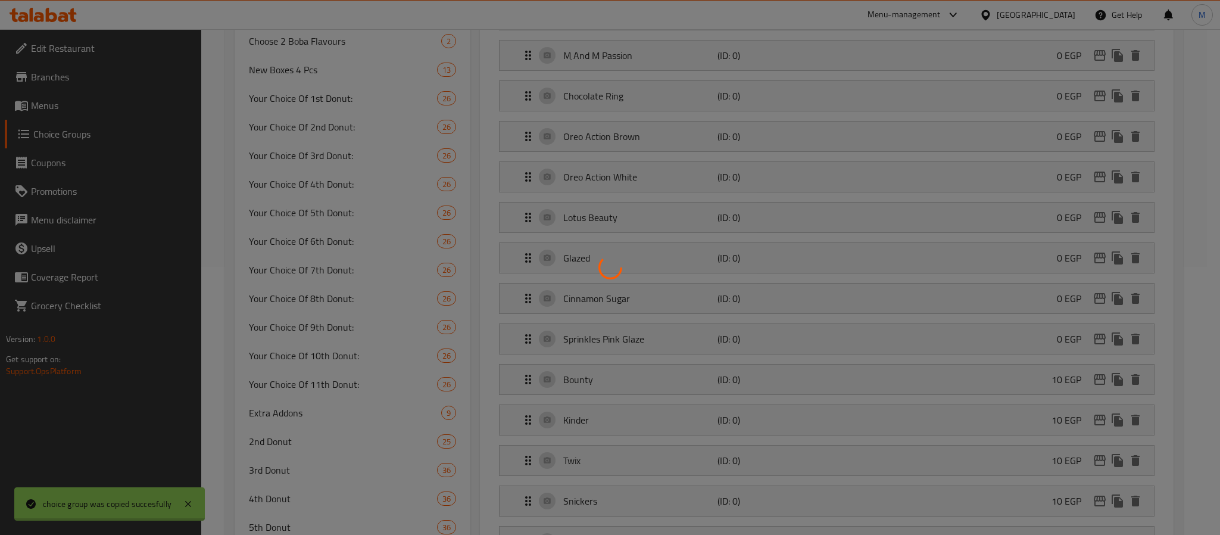
type input "Your Choice Of 12th Donut:"
type input "اختيارك من الدونات الثانية عشر:"
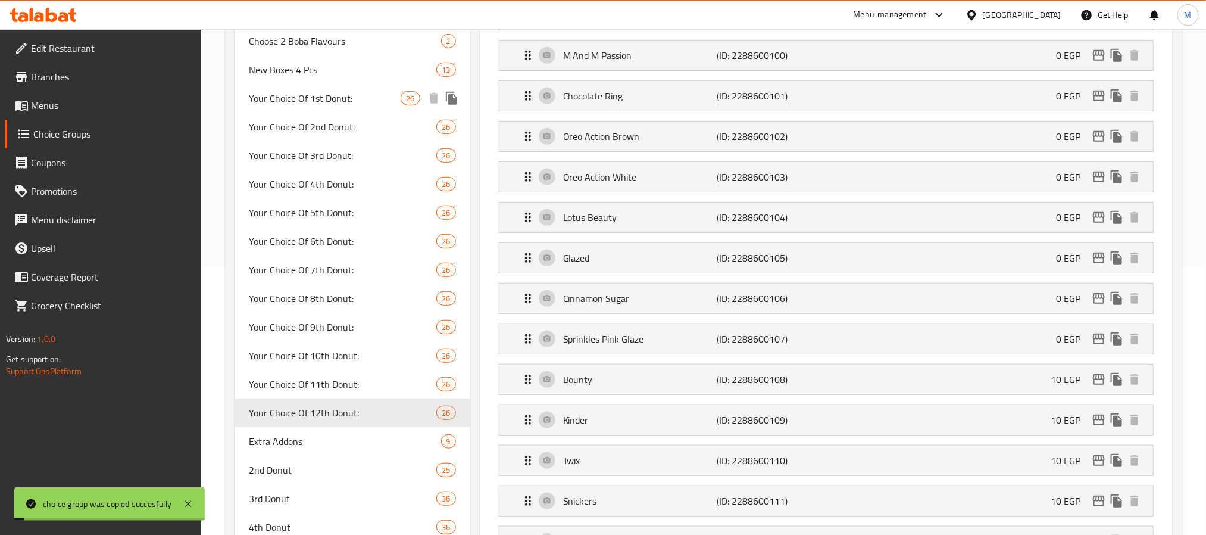
click at [368, 91] on span "Your Choice Of 1st Donut:" at bounding box center [325, 98] width 152 height 14
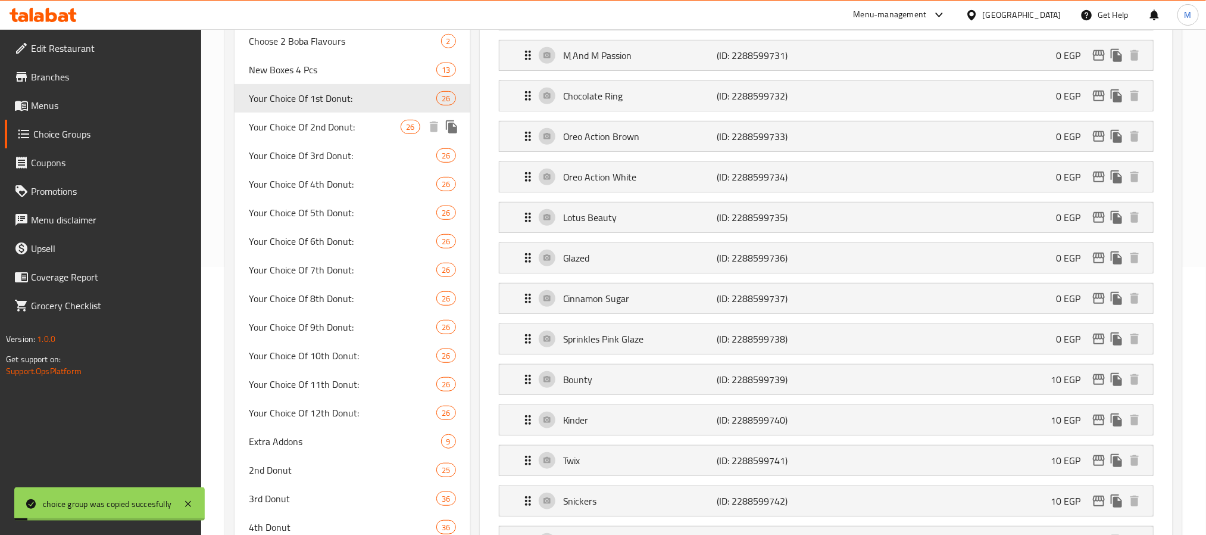
type input "Your Choice Of 1st Donut:"
type input "اختيارك من الدونات الأولى:"
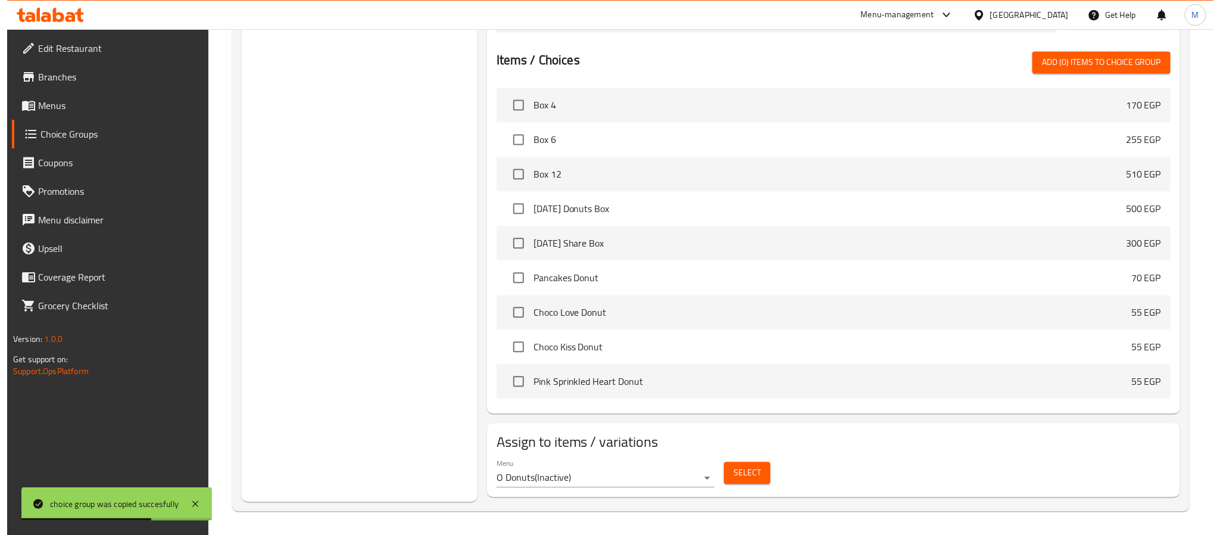
scroll to position [1342, 0]
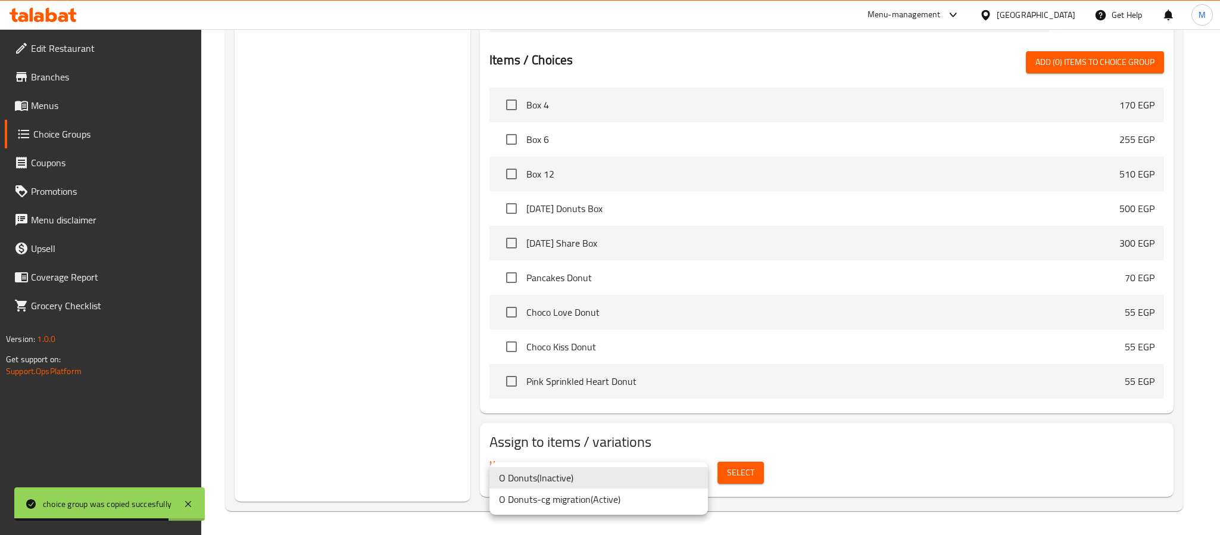
click at [638, 501] on li "O Donuts-cg migration ( Active )" at bounding box center [598, 498] width 218 height 21
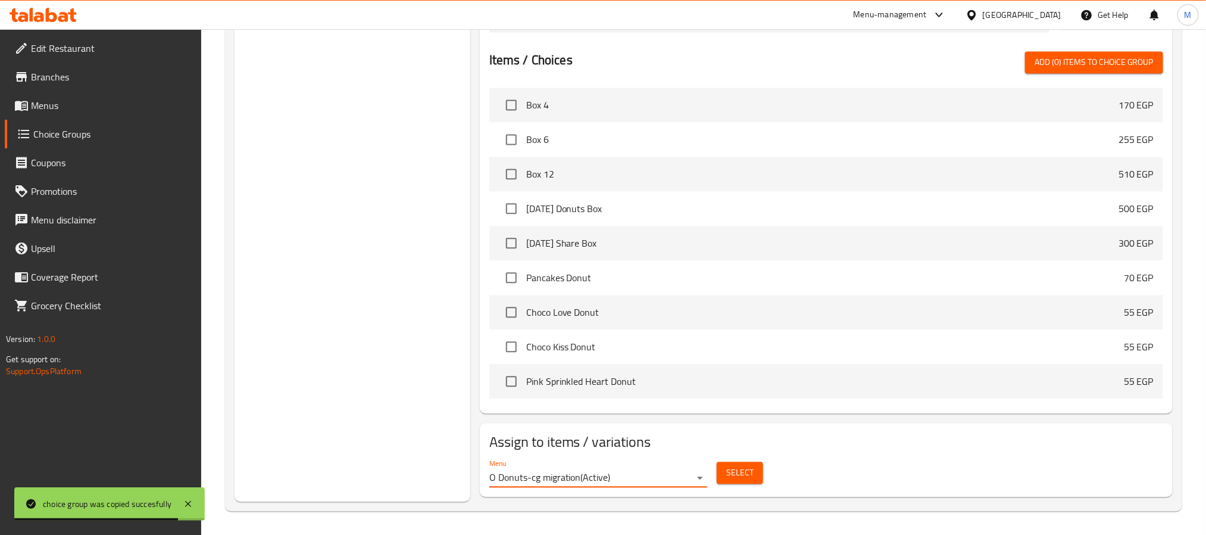
click at [759, 476] on button "Select" at bounding box center [740, 472] width 46 height 22
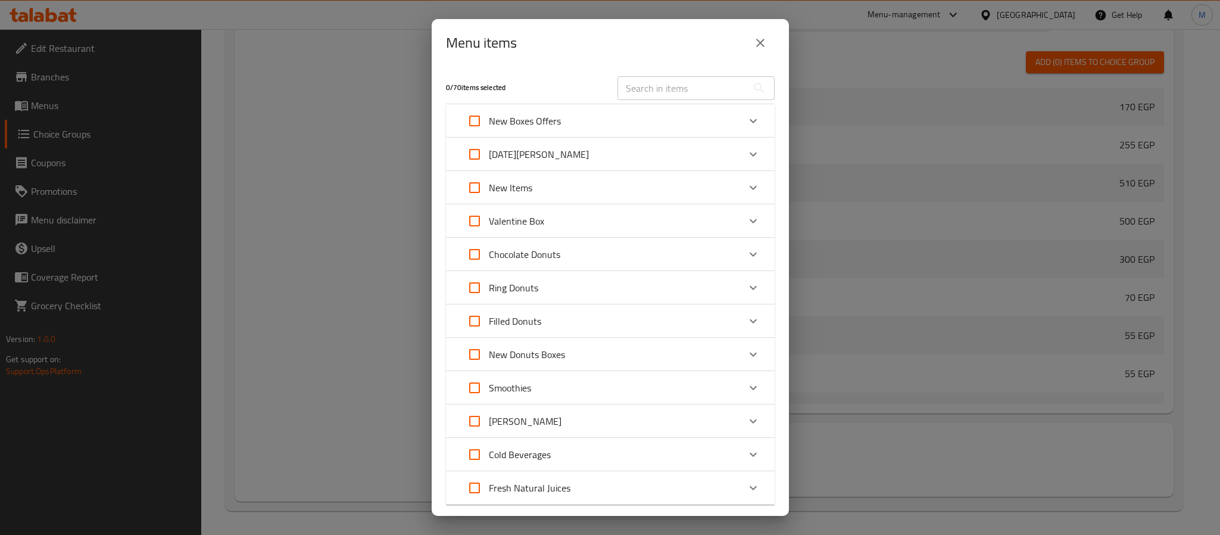
click at [746, 117] on icon "Expand" at bounding box center [753, 121] width 14 height 14
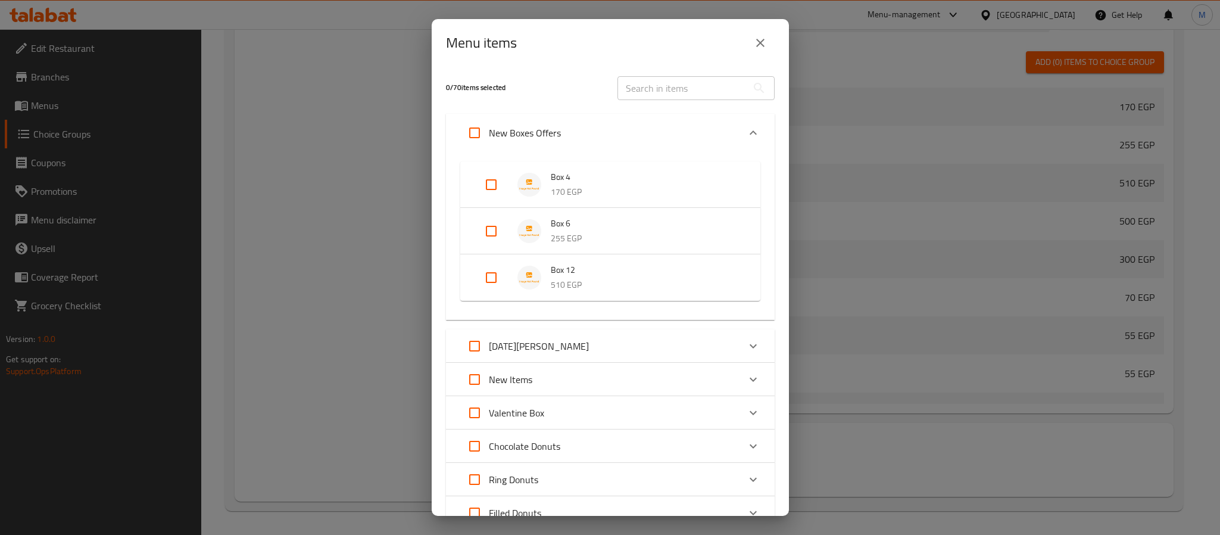
drag, startPoint x: 479, startPoint y: 191, endPoint x: 482, endPoint y: 222, distance: 31.1
click at [481, 191] on input "Expand" at bounding box center [491, 184] width 29 height 29
checkbox input "true"
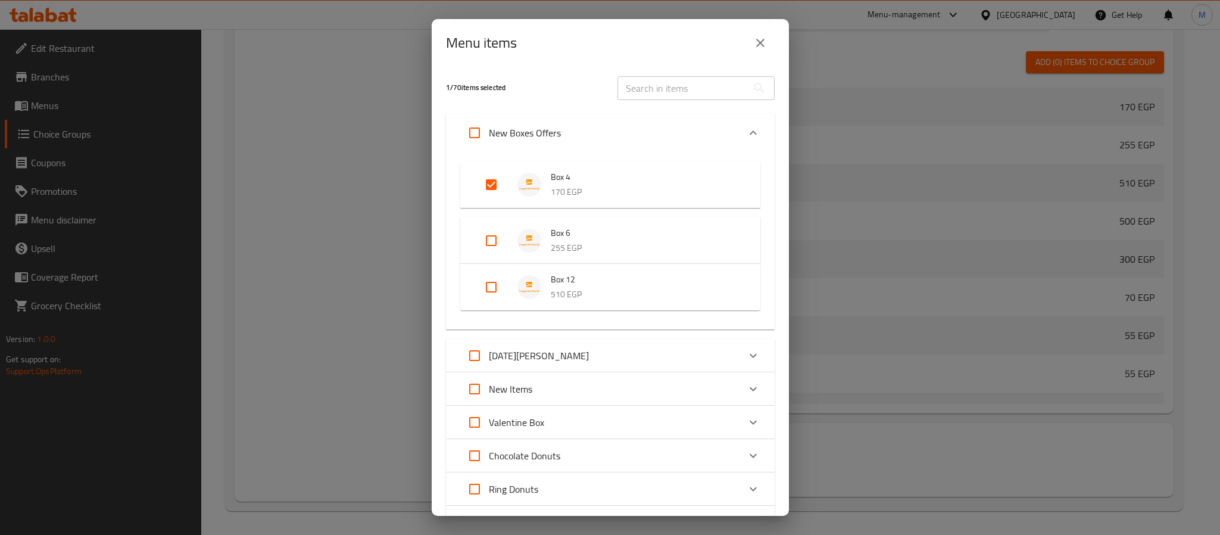
click at [483, 225] on li "Box 6 255 EGP" at bounding box center [609, 241] width 271 height 42
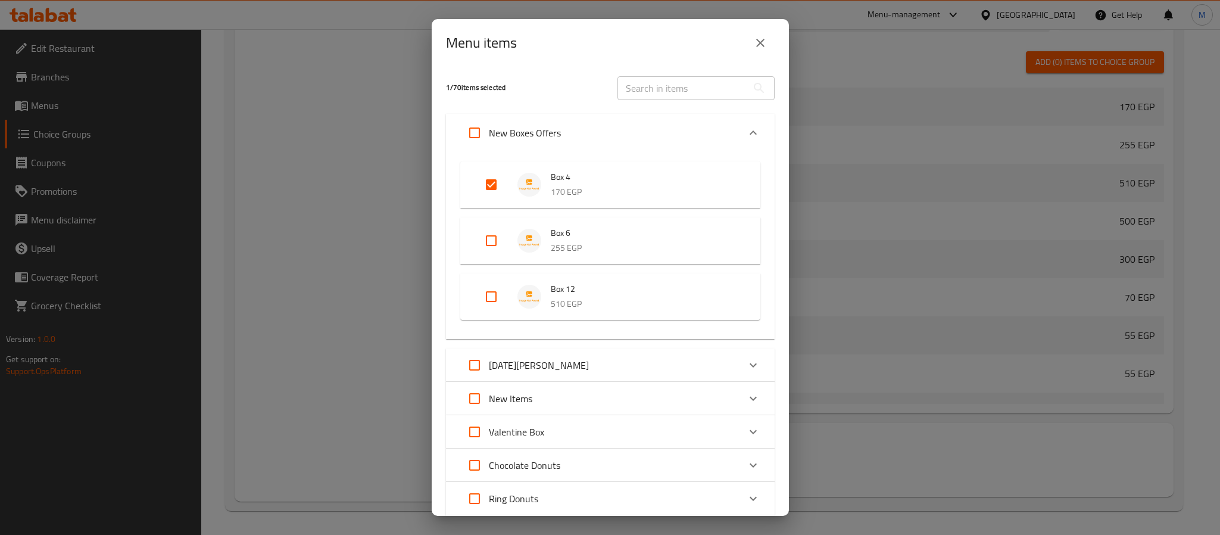
click at [483, 277] on li "Box 12 510 EGP" at bounding box center [609, 297] width 271 height 42
click at [488, 241] on input "Expand" at bounding box center [491, 240] width 29 height 29
checkbox input "true"
click at [488, 302] on input "Expand" at bounding box center [491, 296] width 29 height 29
checkbox input "true"
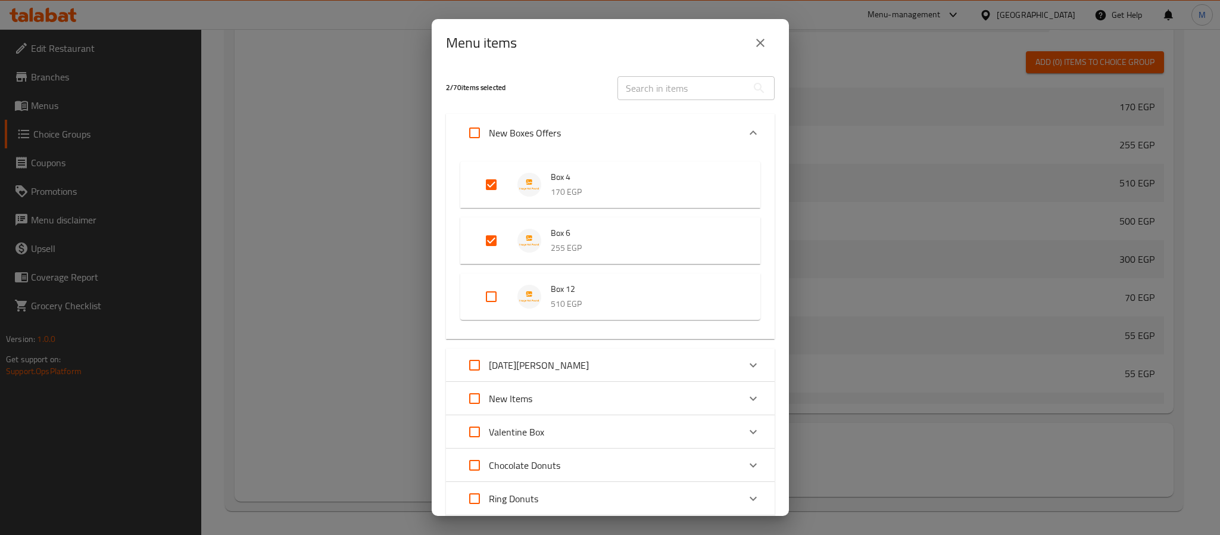
checkbox input "true"
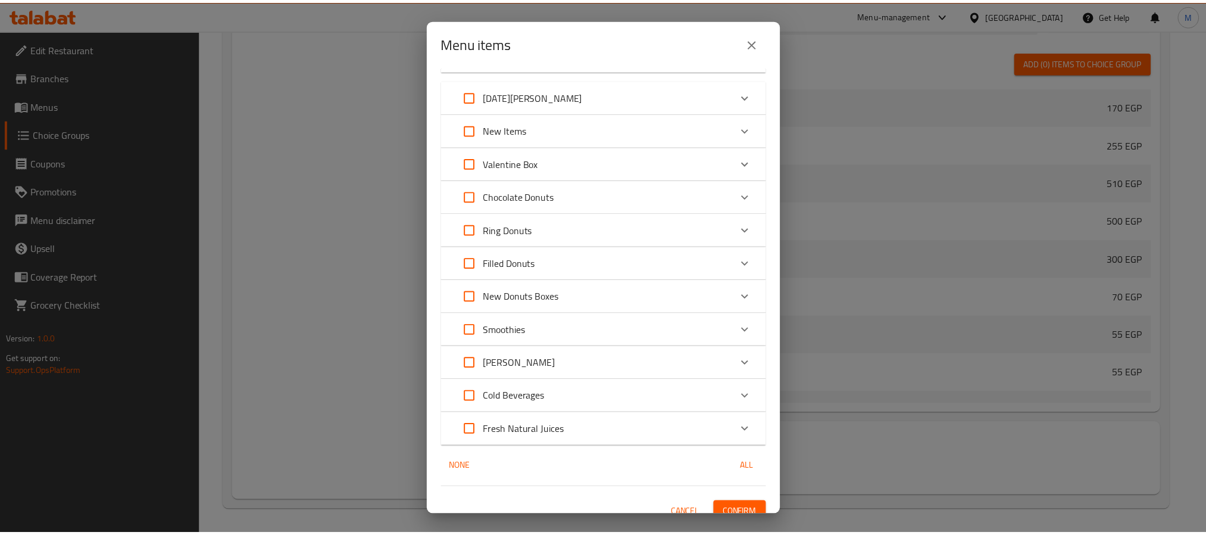
scroll to position [271, 0]
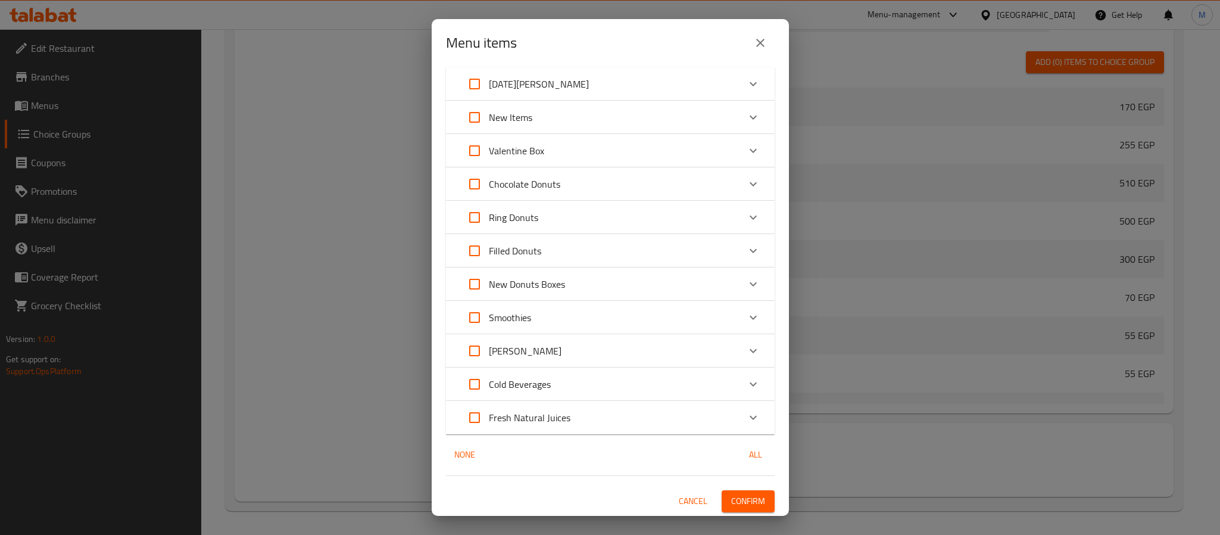
click at [746, 493] on span "Confirm" at bounding box center [748, 500] width 34 height 15
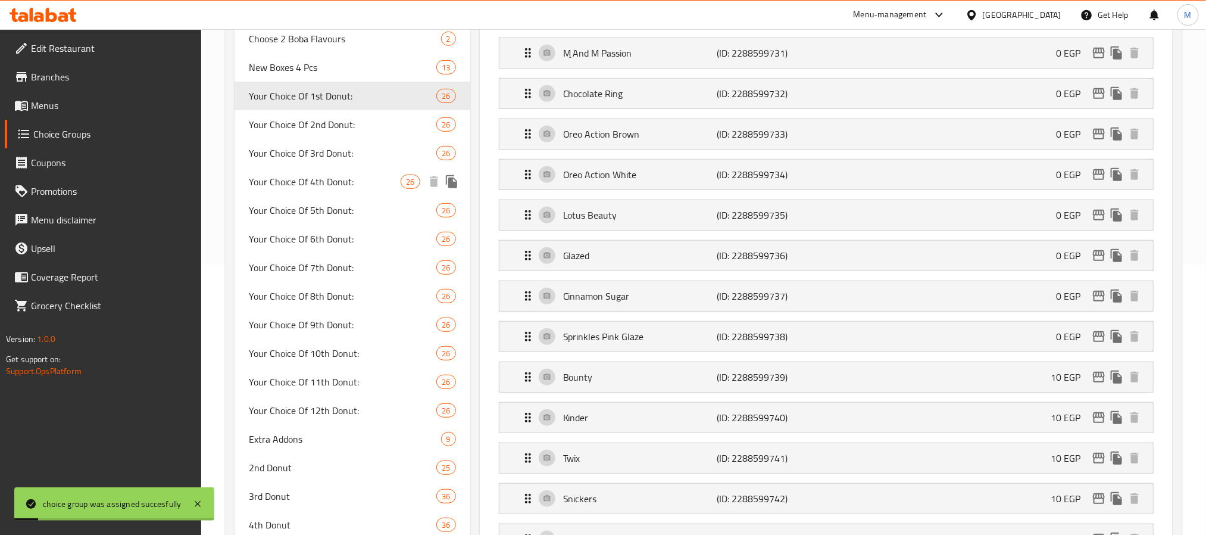
scroll to position [2, 0]
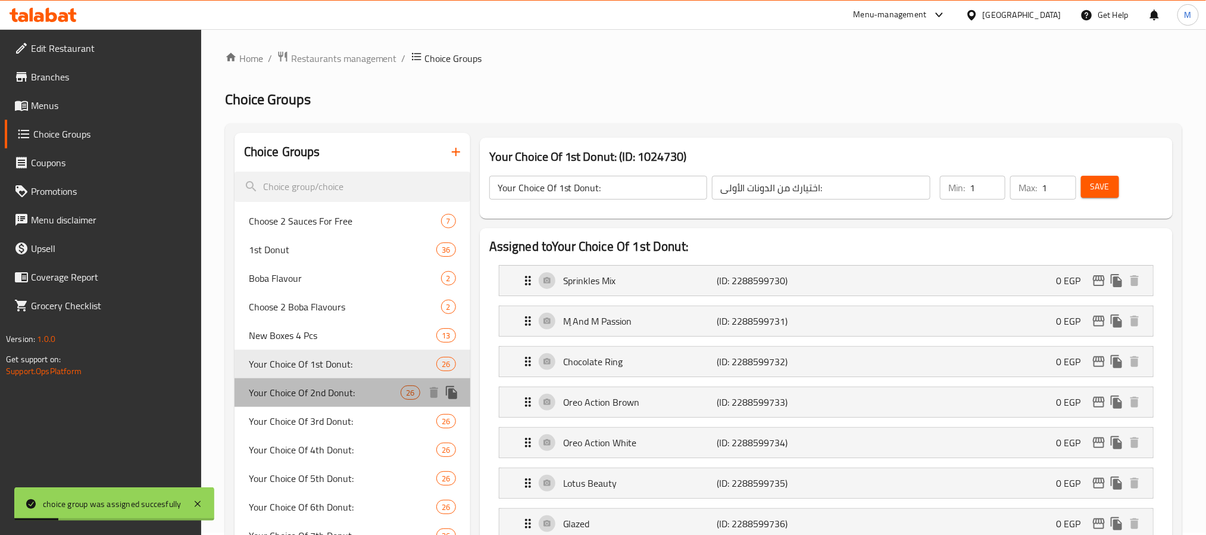
click at [336, 391] on span "Your Choice Of 2nd Donut:" at bounding box center [325, 392] width 152 height 14
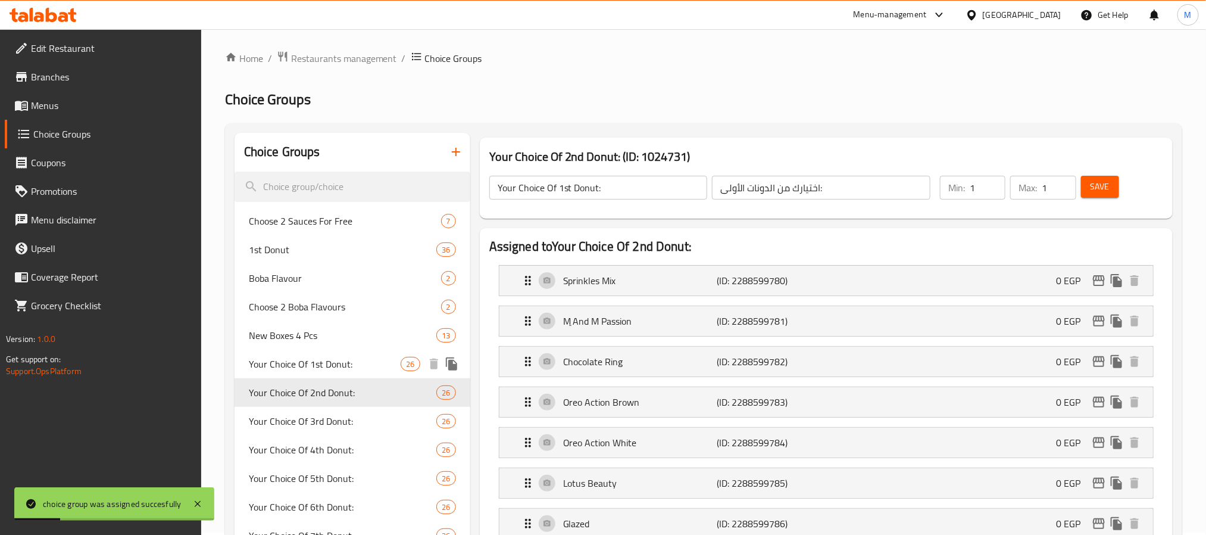
type input "Your Choice Of 2nd Donut:"
type input "اختيارك من الدونات الثانية:"
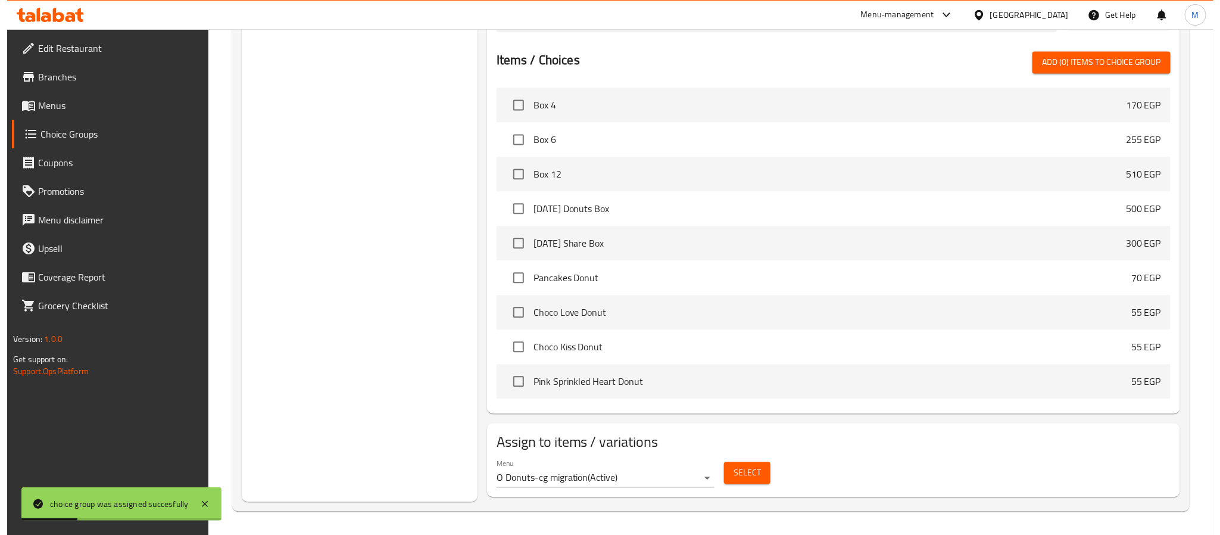
scroll to position [268, 0]
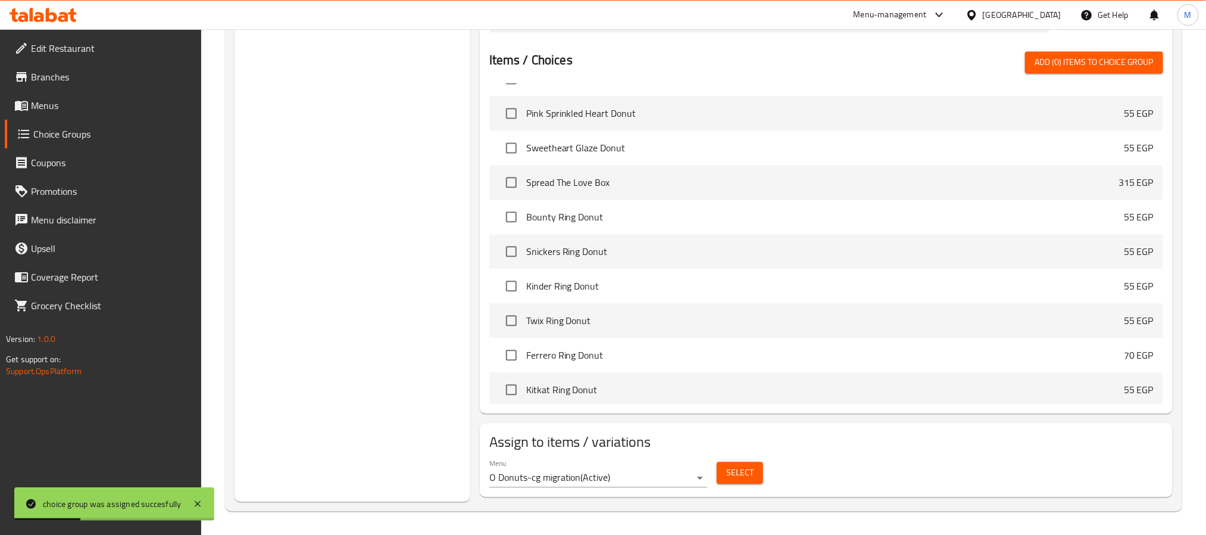
click at [733, 482] on button "Select" at bounding box center [740, 472] width 46 height 22
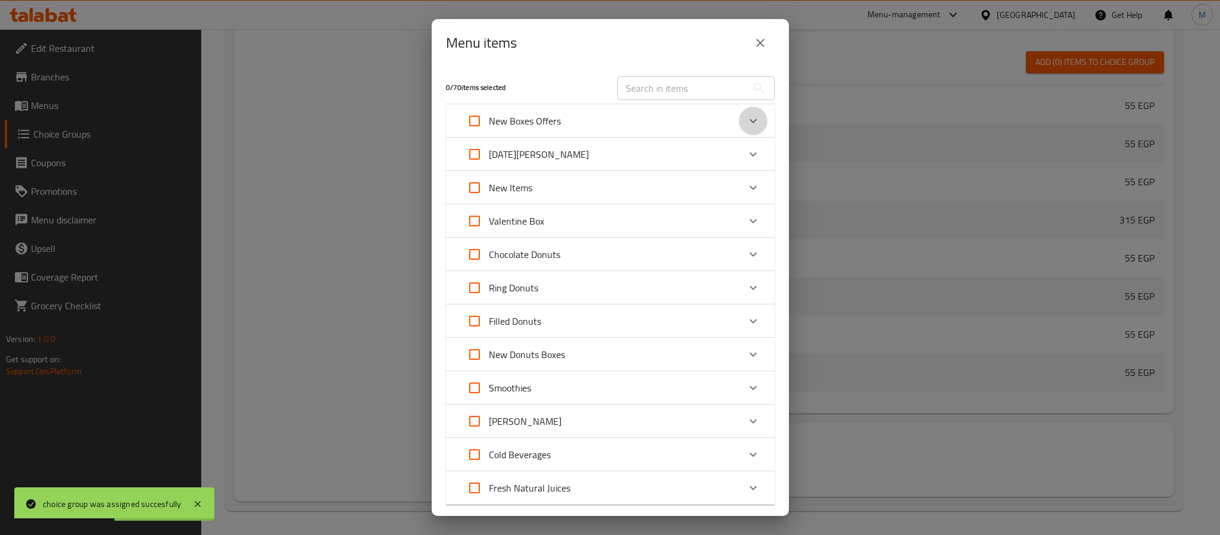
click at [746, 124] on icon "Expand" at bounding box center [753, 121] width 14 height 14
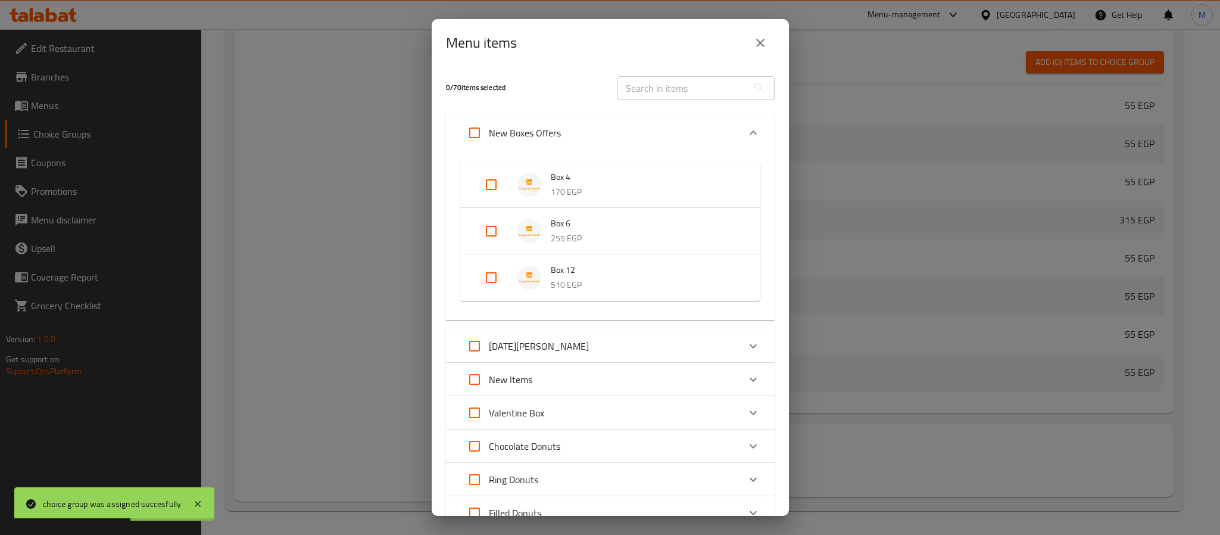
click at [496, 186] on input "Expand" at bounding box center [491, 184] width 29 height 29
checkbox input "true"
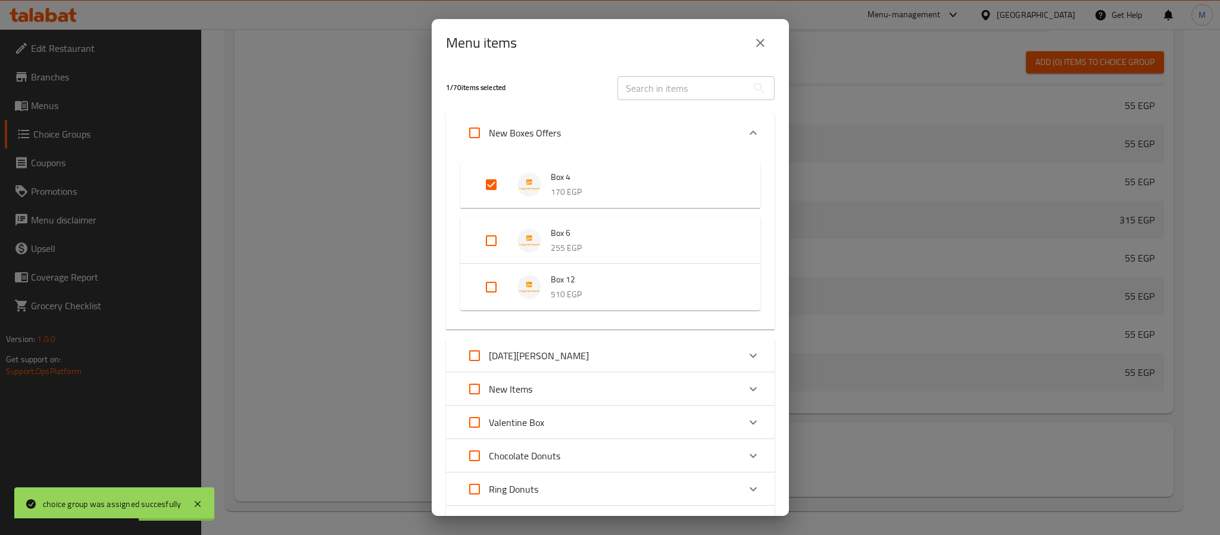
drag, startPoint x: 479, startPoint y: 233, endPoint x: 490, endPoint y: 270, distance: 38.4
click at [480, 234] on input "Expand" at bounding box center [491, 240] width 29 height 29
checkbox input "true"
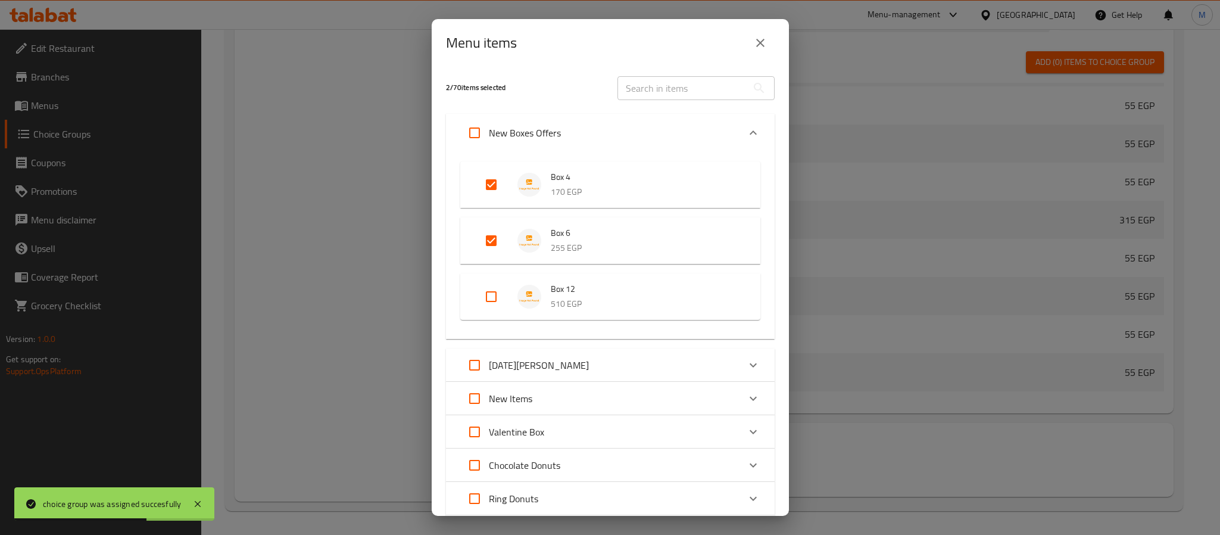
click at [493, 276] on li "Box 12 510 EGP" at bounding box center [609, 297] width 271 height 42
click at [482, 139] on input "Expand" at bounding box center [474, 132] width 29 height 29
checkbox input "true"
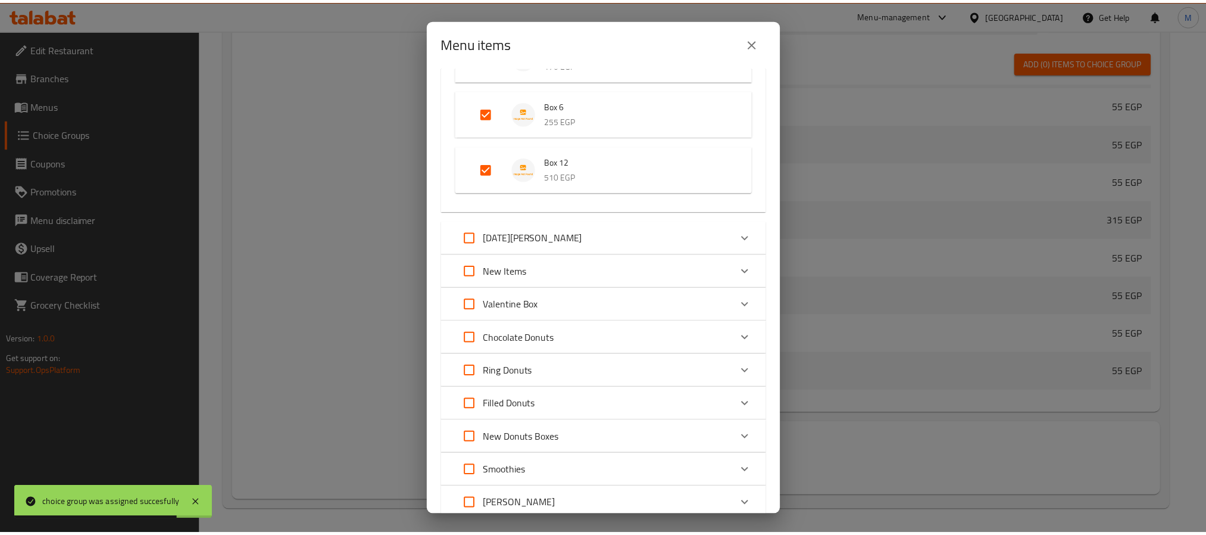
scroll to position [281, 0]
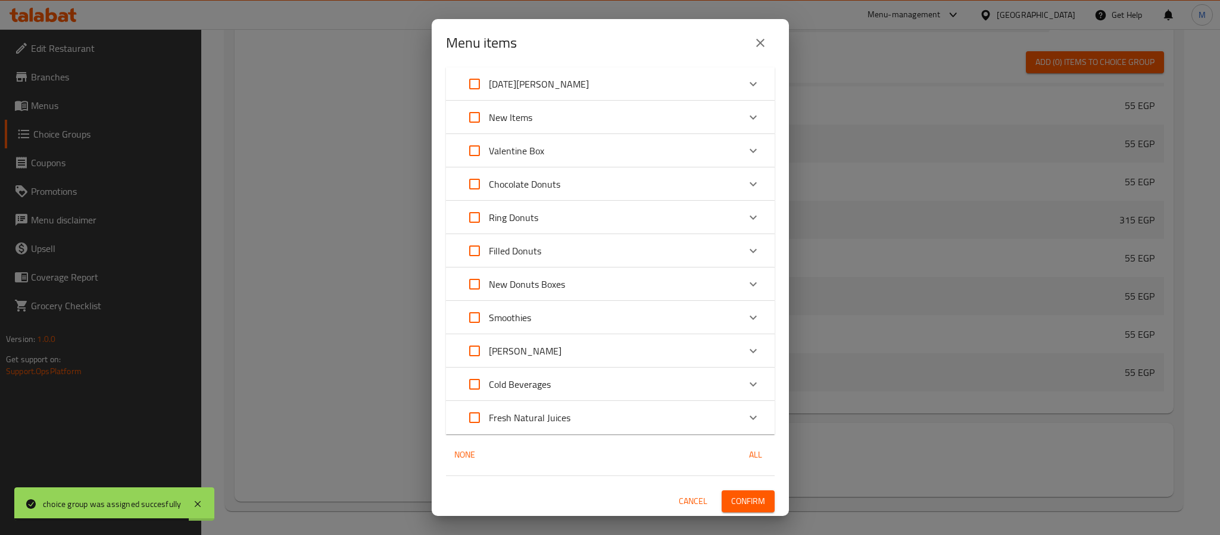
click at [755, 500] on button "Confirm" at bounding box center [747, 501] width 53 height 22
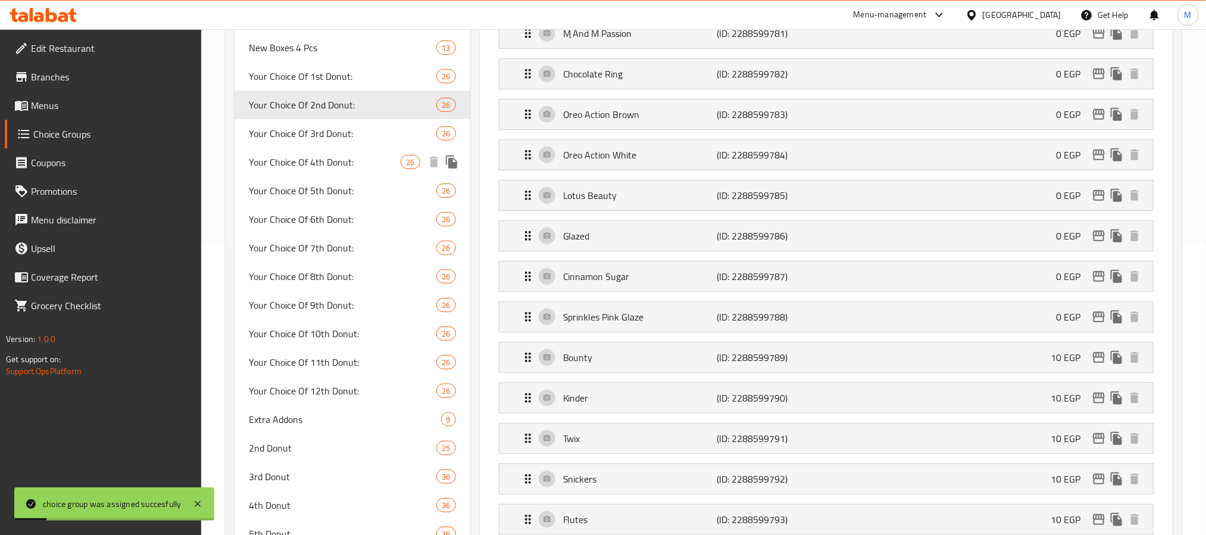
scroll to position [270, 0]
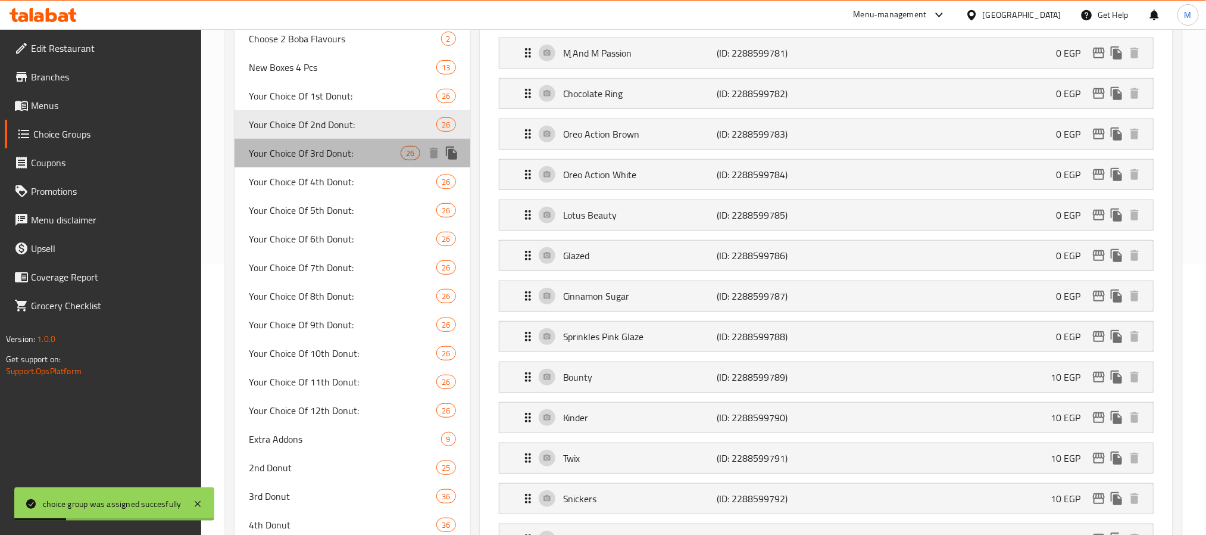
click at [373, 146] on span "Your Choice Of 3rd Donut:" at bounding box center [325, 153] width 152 height 14
type input "Your Choice Of 3rd Donut:"
type input "اختيارك للدونات الثالثة:"
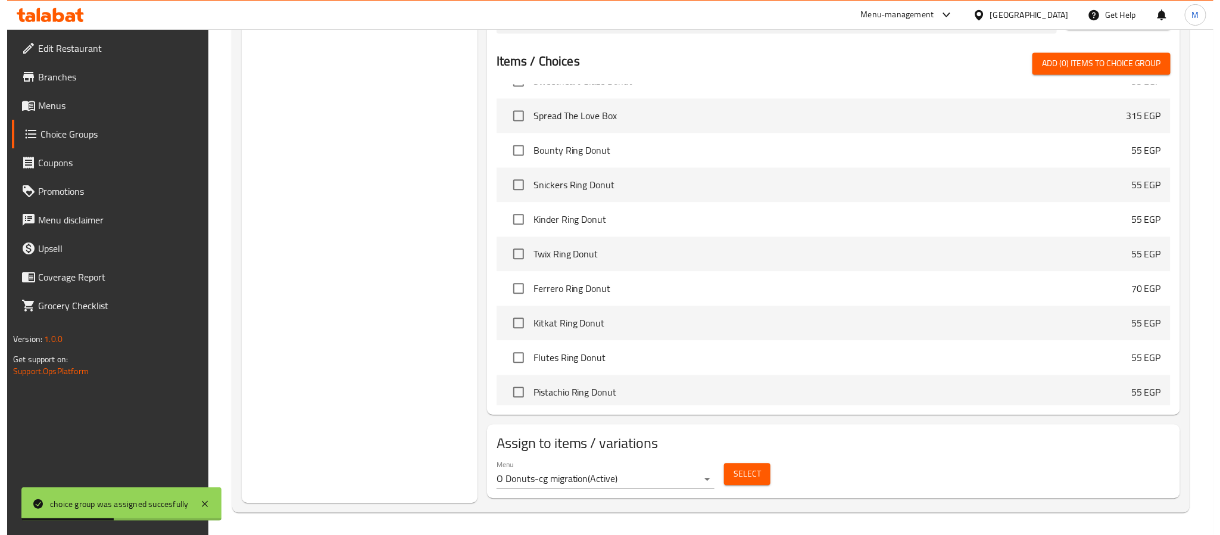
scroll to position [1342, 0]
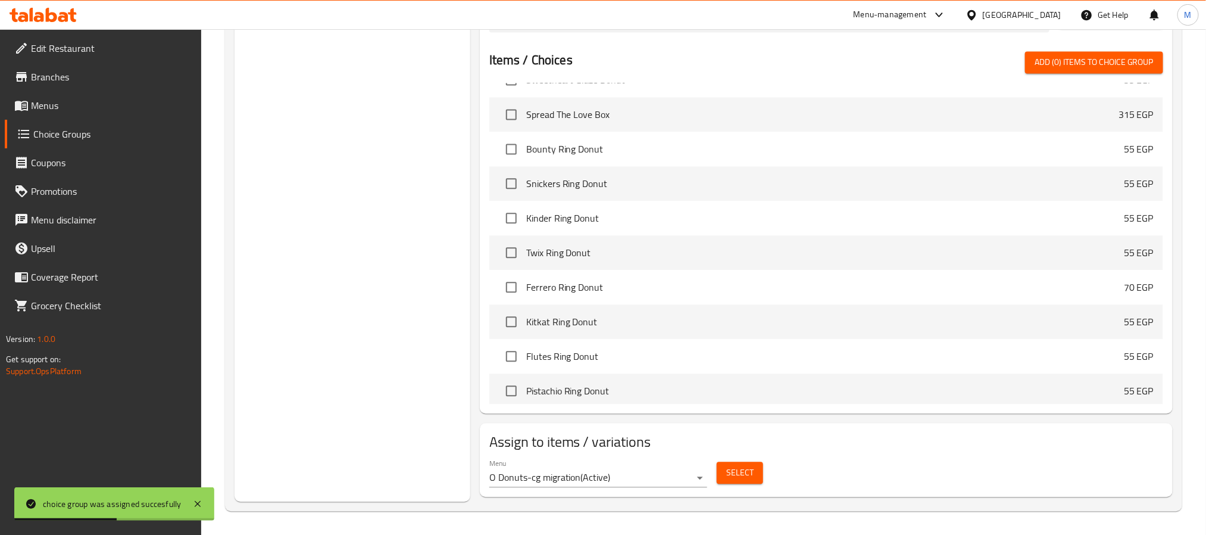
click at [752, 473] on span "Select" at bounding box center [739, 472] width 27 height 15
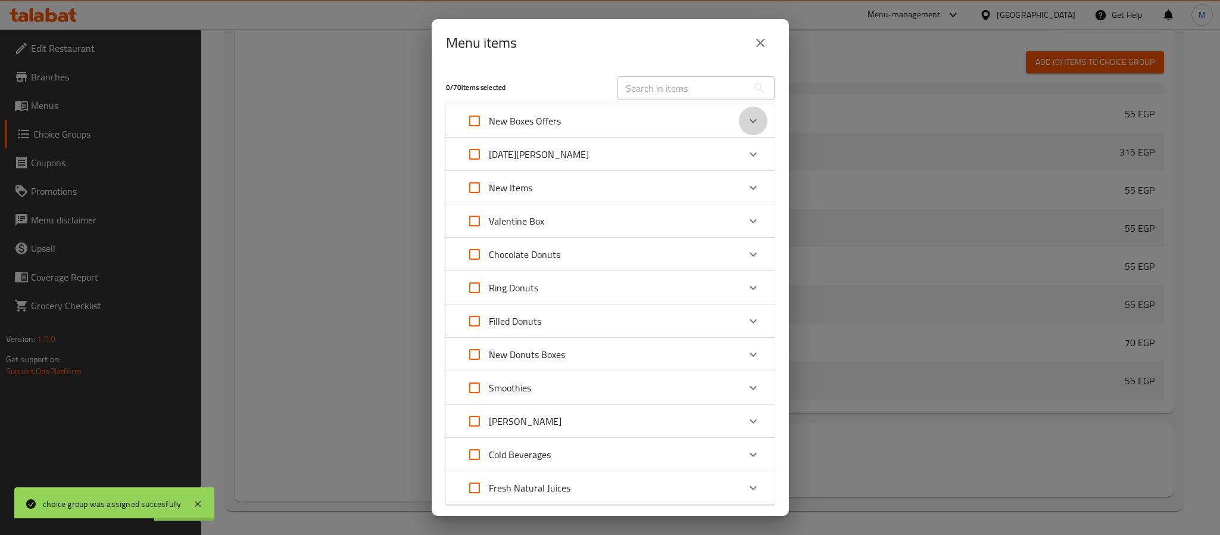
click at [746, 118] on icon "Expand" at bounding box center [753, 121] width 14 height 14
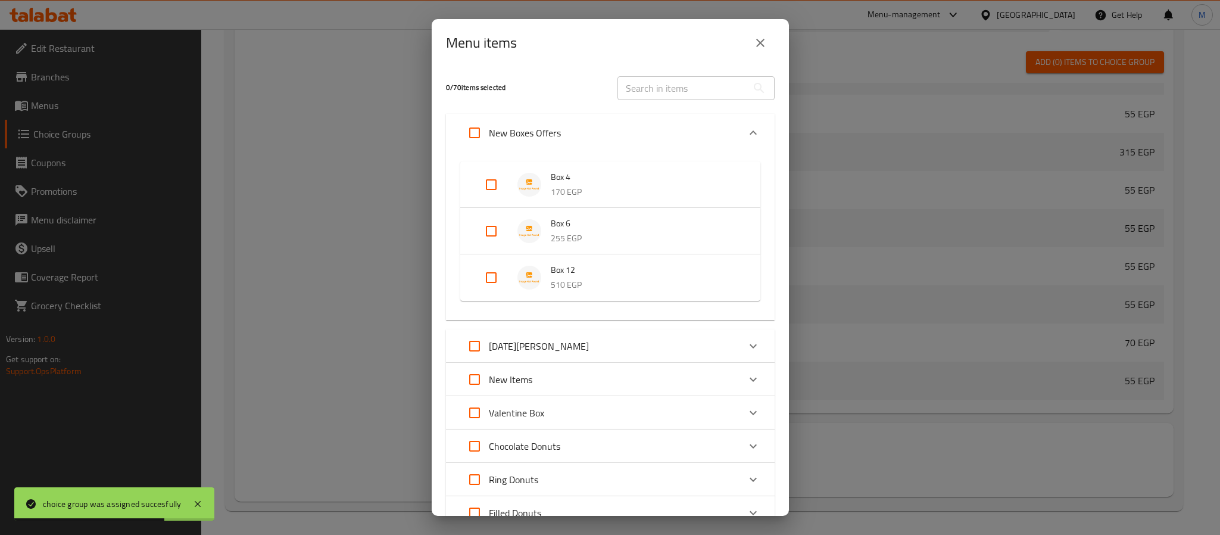
click at [482, 135] on input "Expand" at bounding box center [474, 132] width 29 height 29
checkbox input "true"
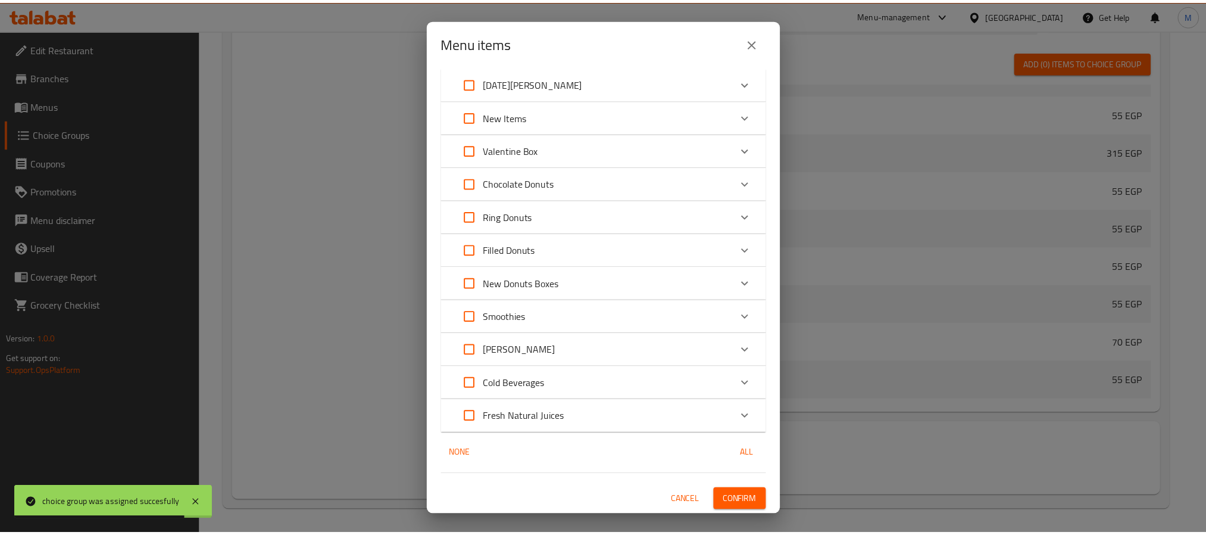
scroll to position [263, 0]
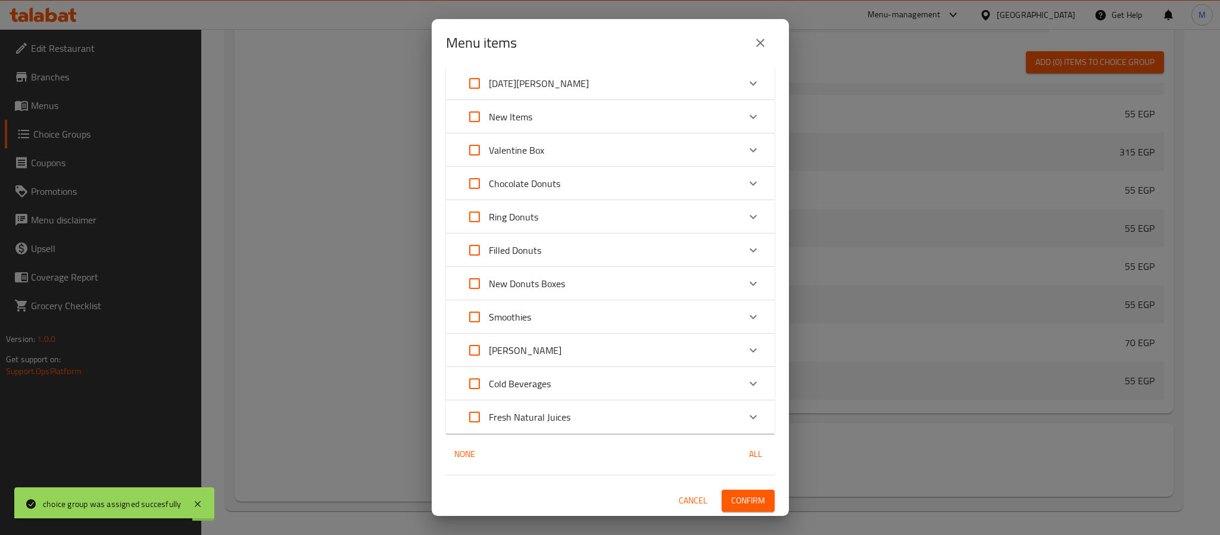
click at [752, 502] on button "Confirm" at bounding box center [747, 500] width 53 height 22
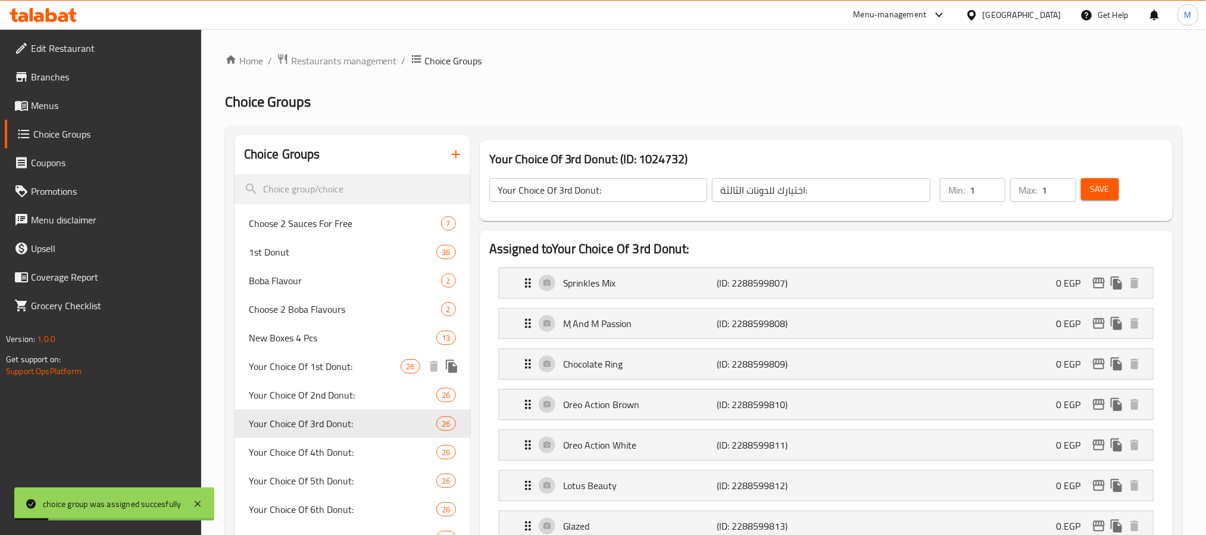
scroll to position [89, 0]
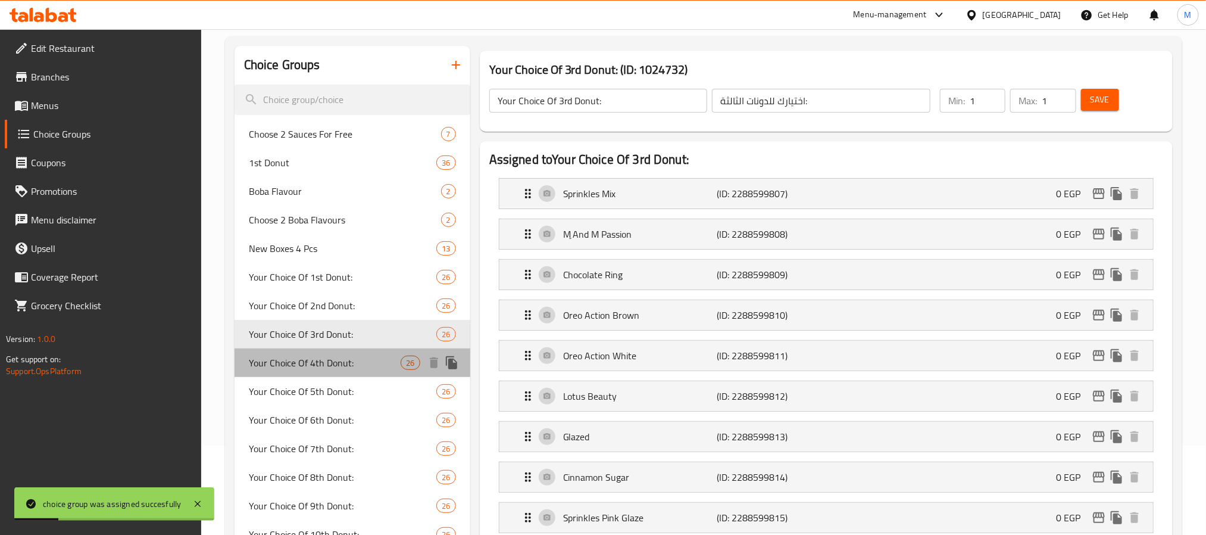
click at [351, 361] on span "Your Choice Of 4th Donut:" at bounding box center [325, 362] width 152 height 14
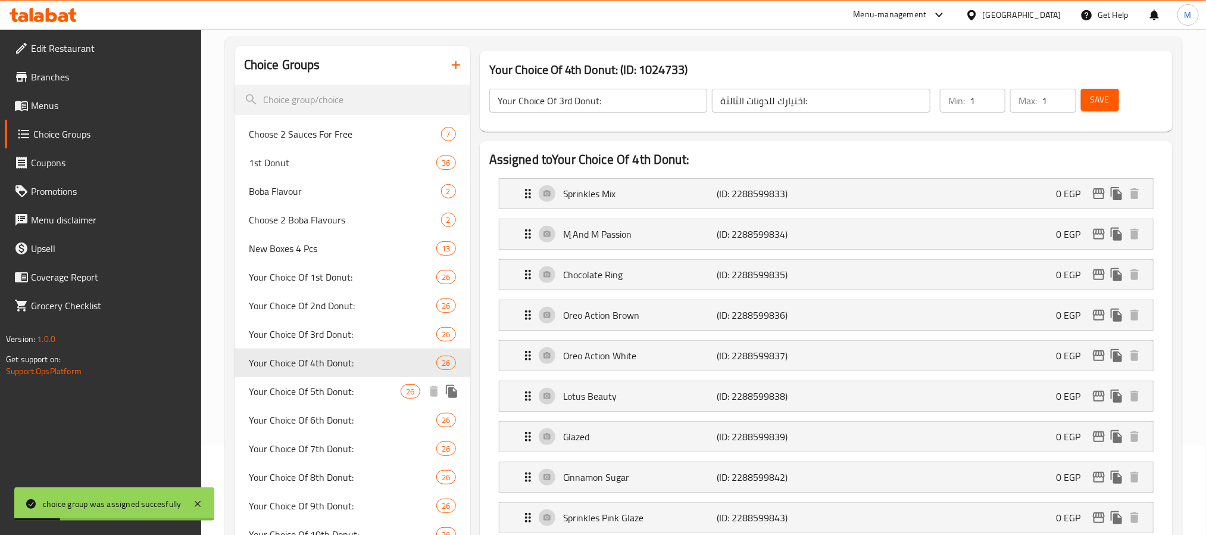
type input "Your Choice Of 4th Donut:"
type input "اختيارك للدونات الرابعة:"
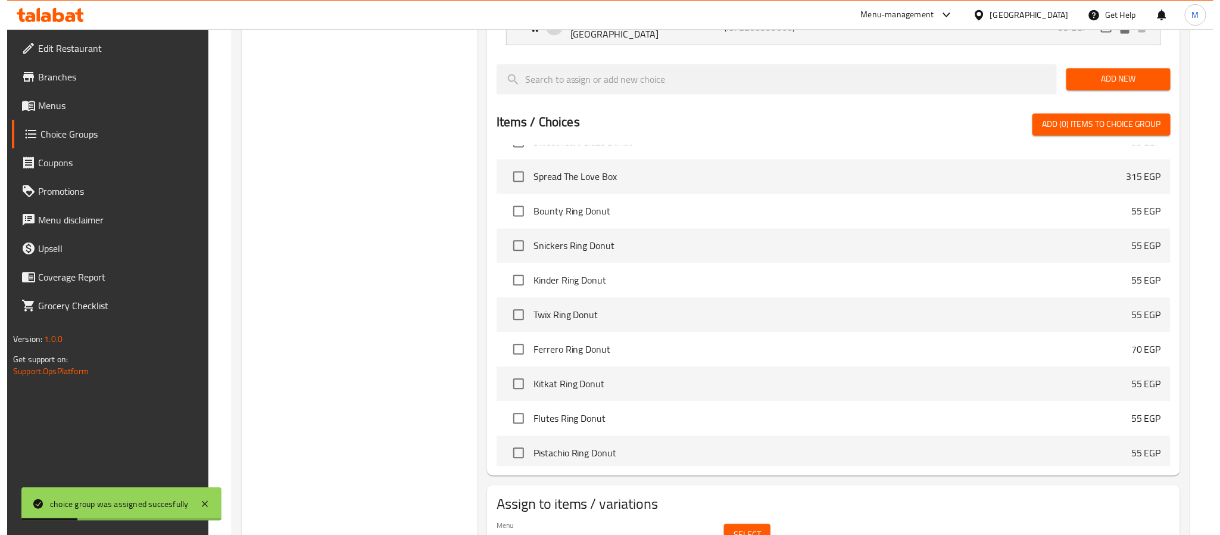
scroll to position [1342, 0]
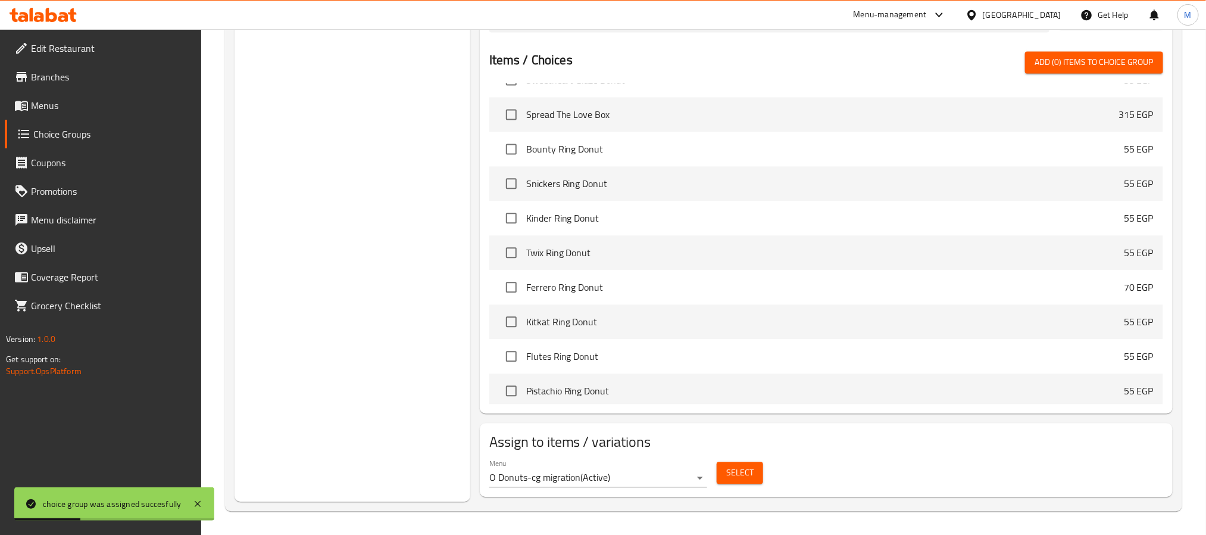
click at [736, 474] on span "Select" at bounding box center [739, 472] width 27 height 15
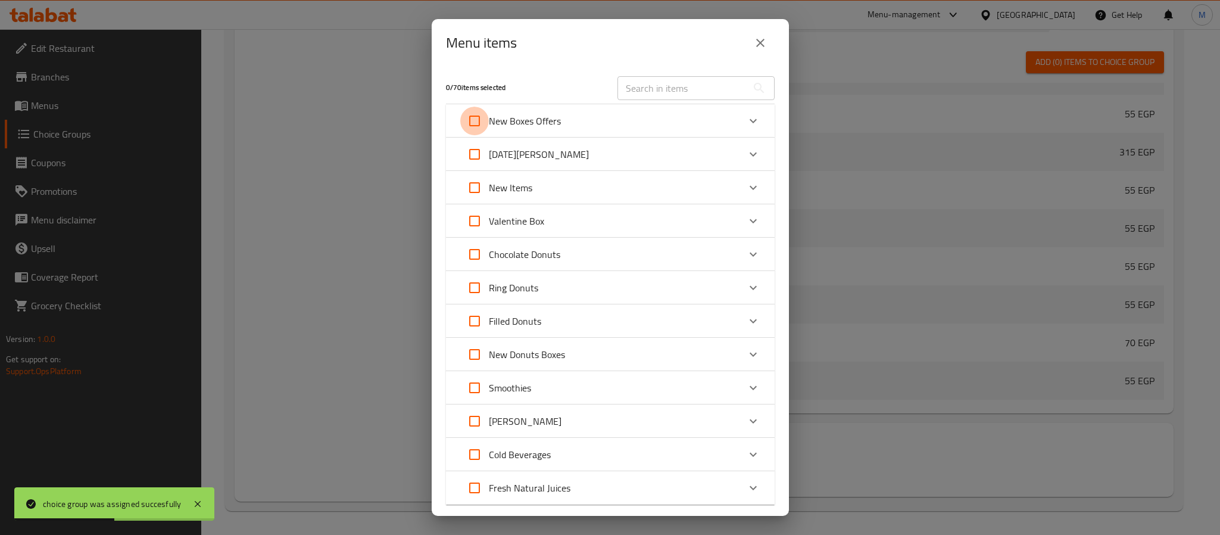
click at [474, 120] on input "Expand" at bounding box center [474, 121] width 29 height 29
checkbox input "true"
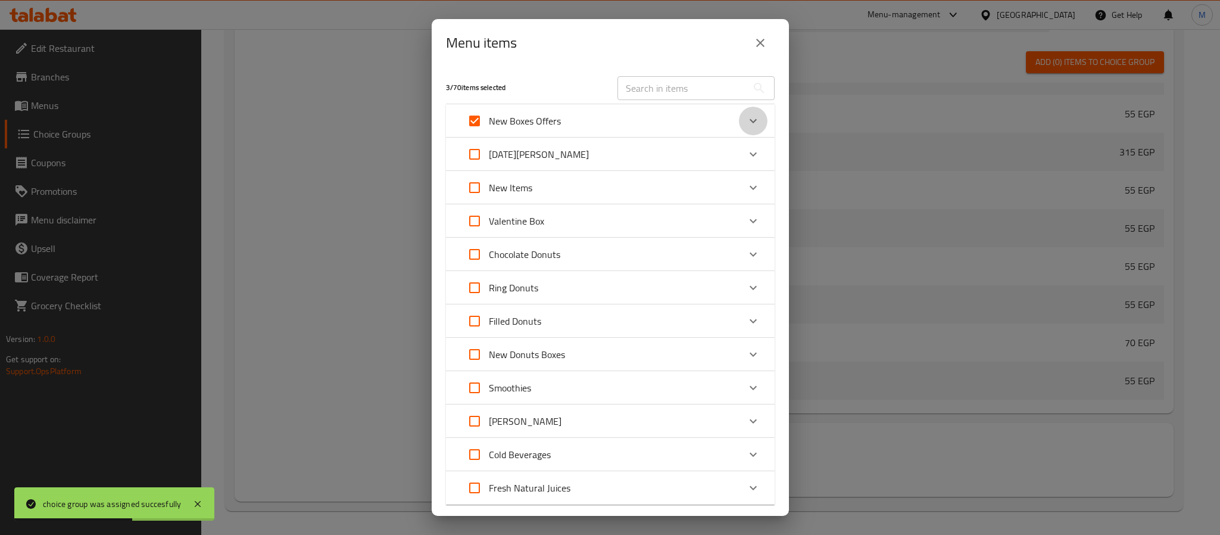
click at [746, 127] on icon "Expand" at bounding box center [753, 121] width 14 height 14
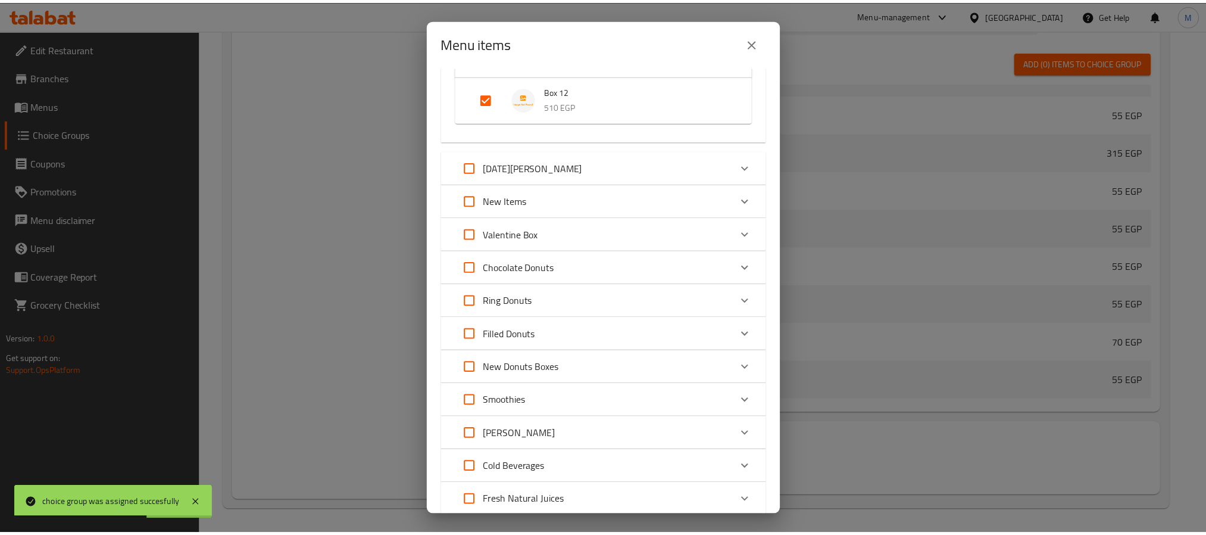
scroll to position [263, 0]
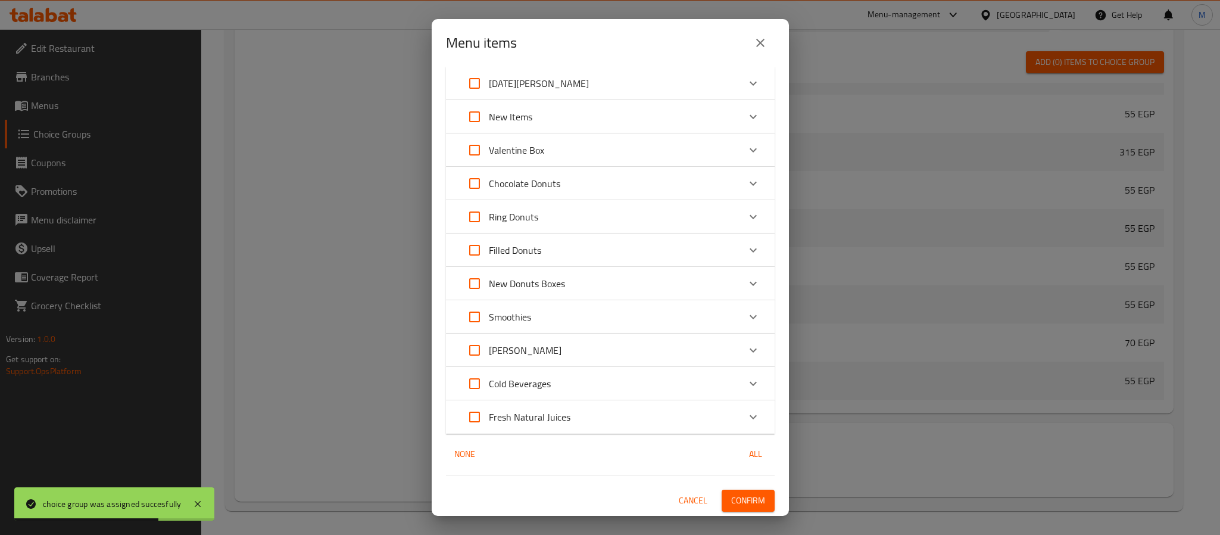
click at [761, 490] on div "3 / 70 items selected ​ New Boxes Offers Box 4 170 EGP Box 6 255 EGP Box 12 510…" at bounding box center [610, 291] width 357 height 449
click at [743, 496] on span "Confirm" at bounding box center [748, 500] width 34 height 15
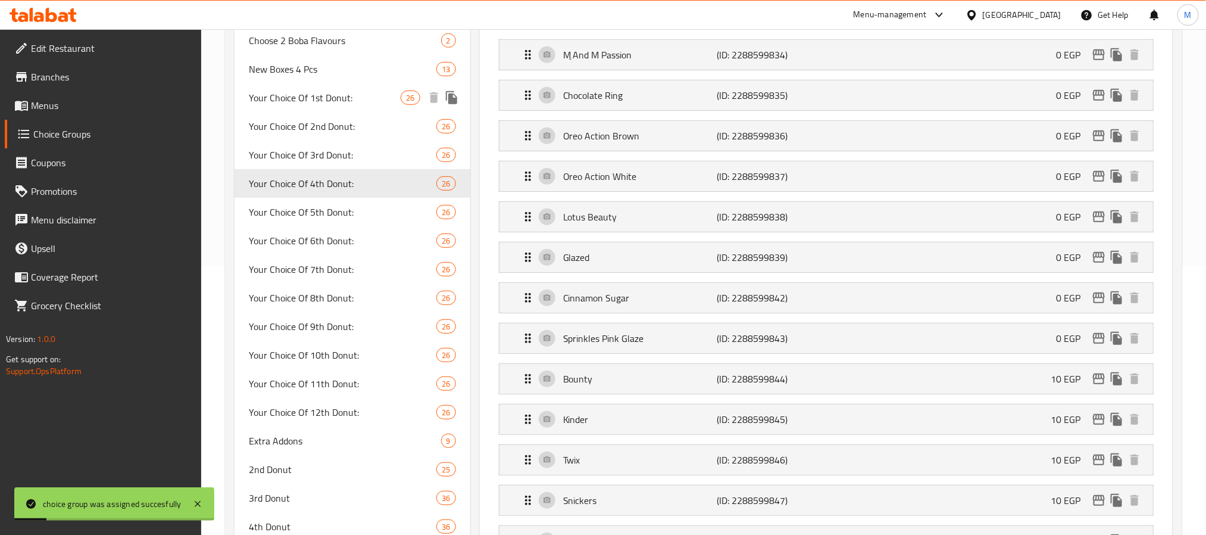
scroll to position [181, 0]
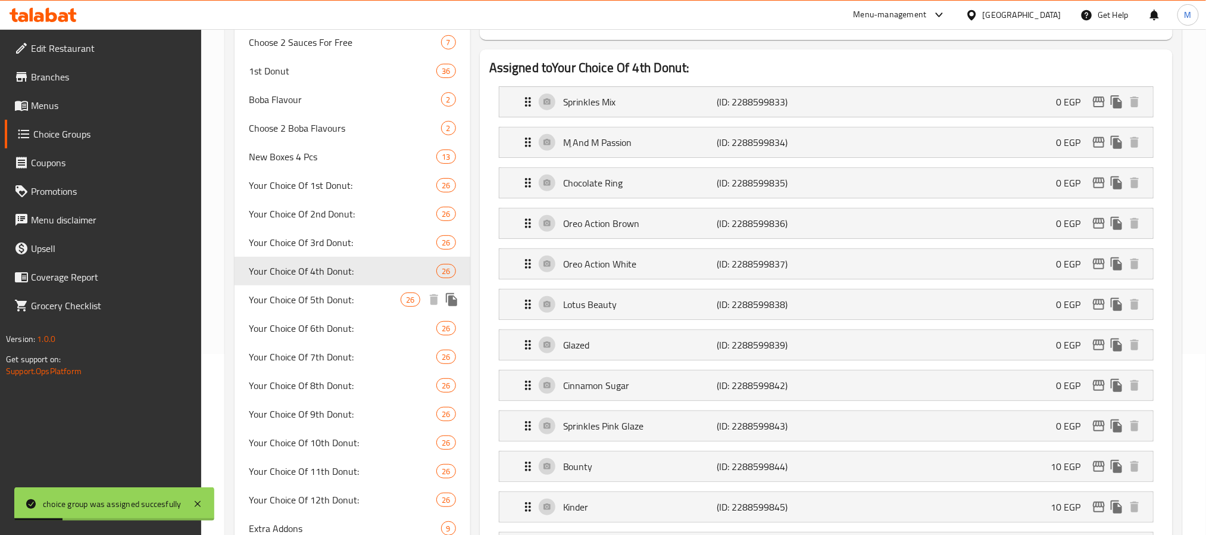
click at [354, 297] on span "Your Choice Of 5th Donut:" at bounding box center [325, 299] width 152 height 14
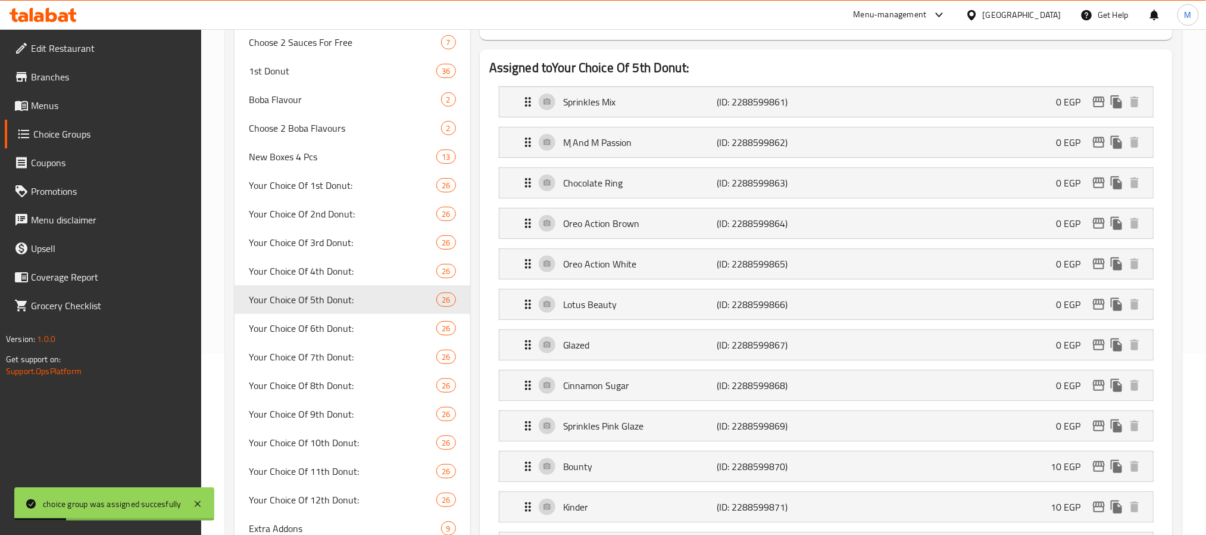
type input "Your Choice Of 5th Donut:"
type input "اختيارك للدونات الخامسة:"
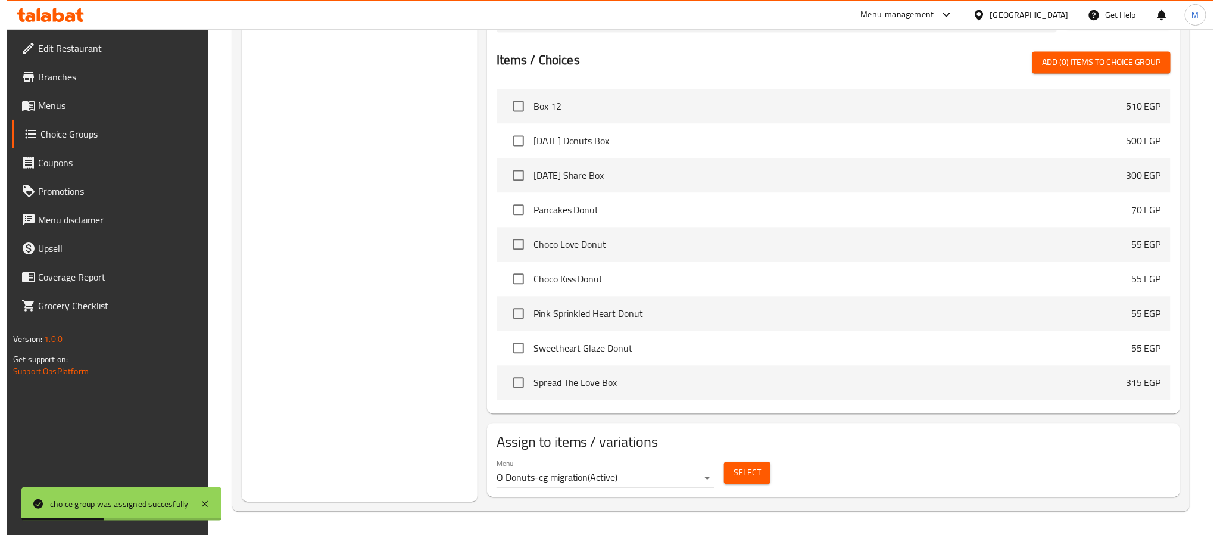
scroll to position [1342, 0]
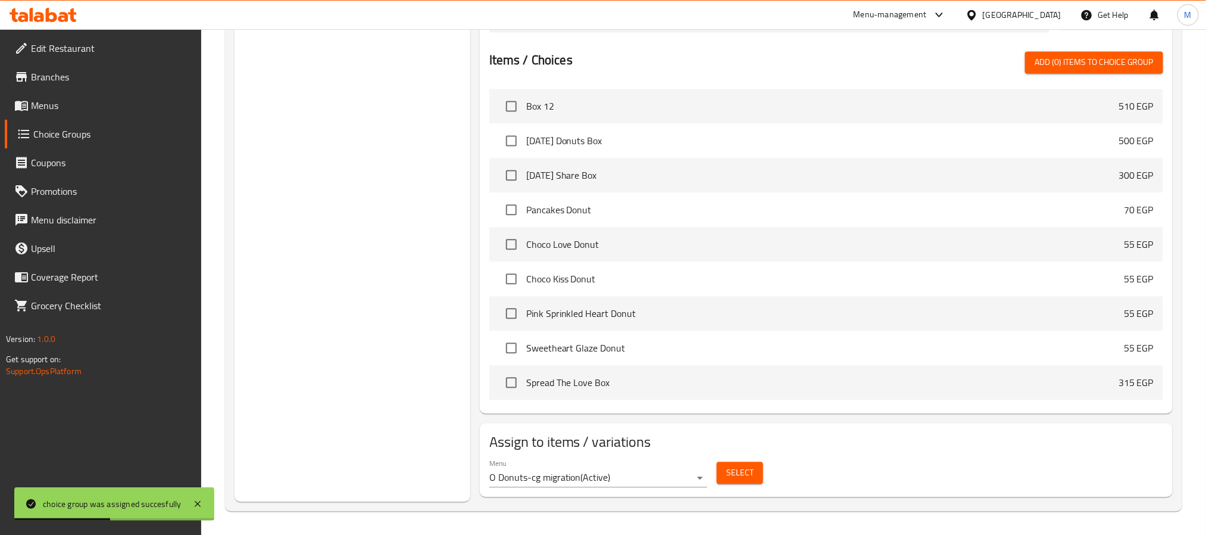
click at [723, 480] on button "Select" at bounding box center [740, 472] width 46 height 22
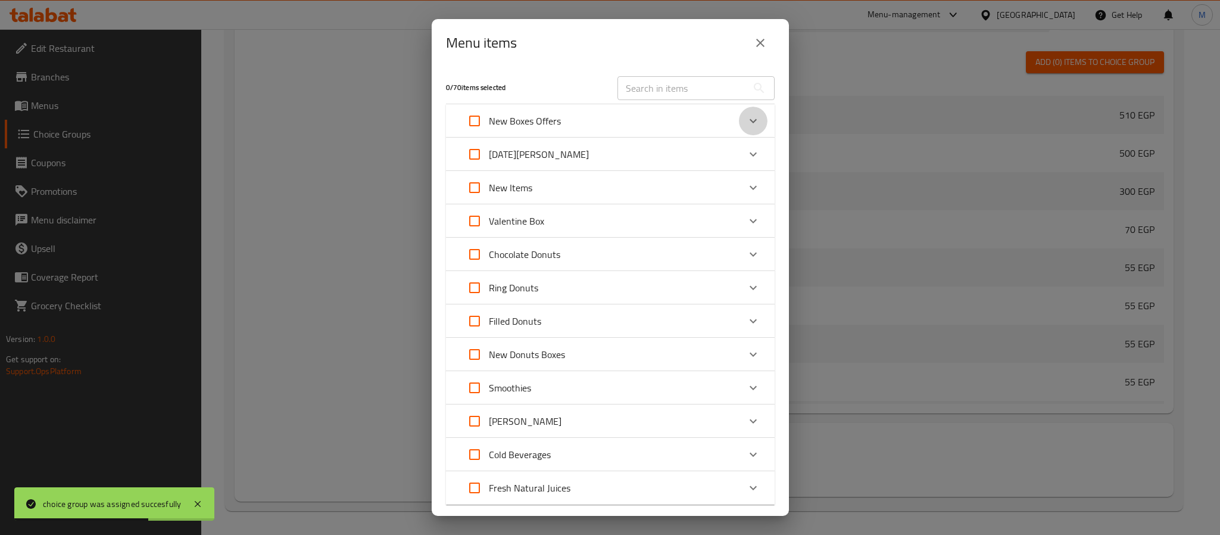
click at [749, 122] on div "Expand" at bounding box center [753, 121] width 29 height 29
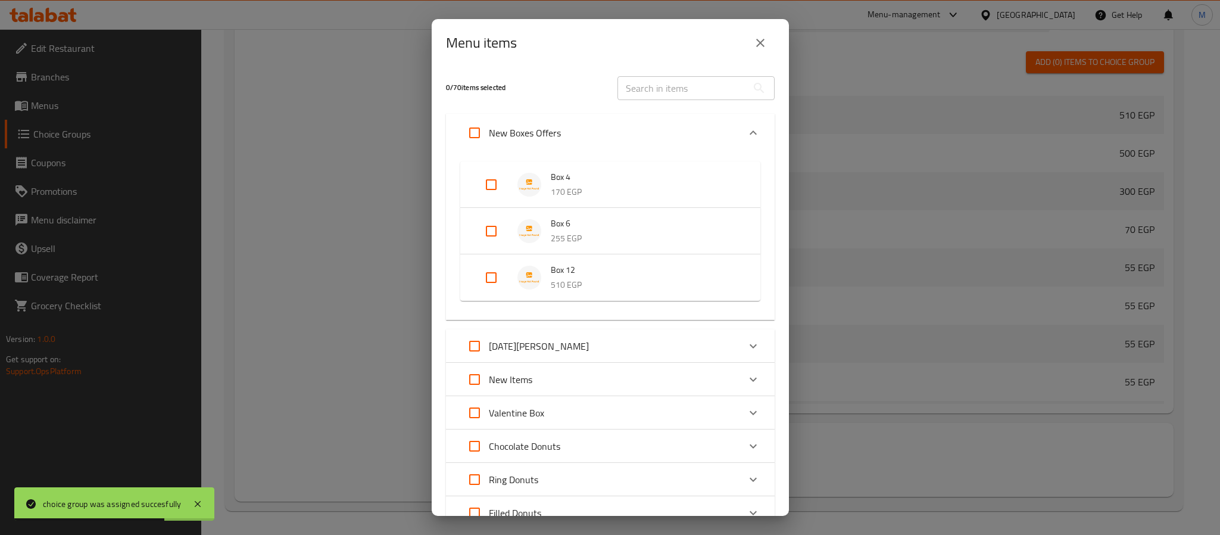
click at [495, 223] on input "Expand" at bounding box center [491, 231] width 29 height 29
checkbox input "true"
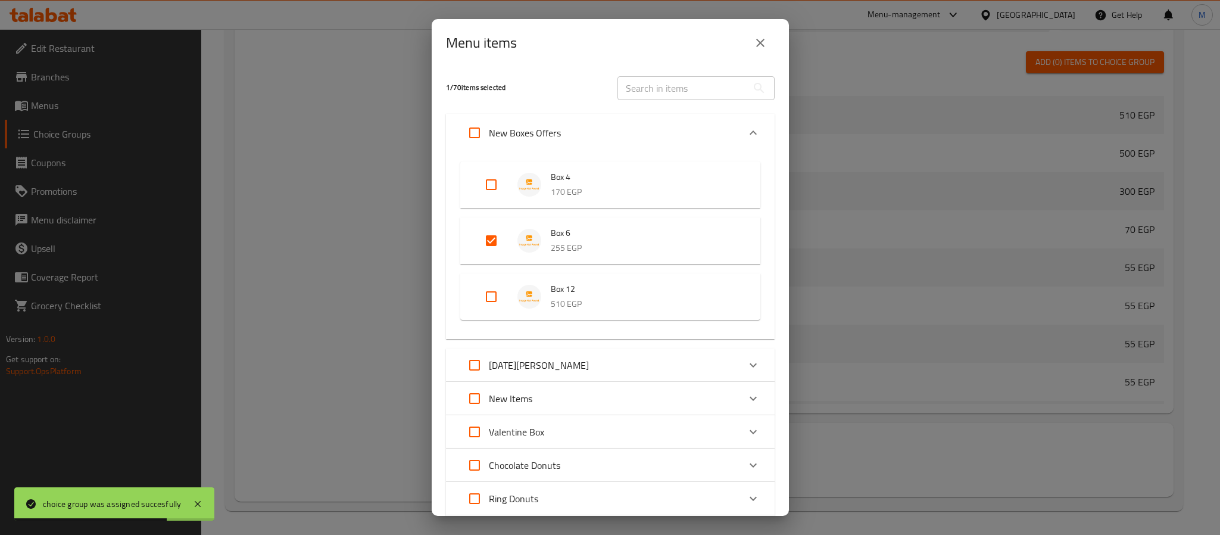
click at [486, 273] on div "Box 12 510 EGP" at bounding box center [610, 296] width 300 height 46
click at [488, 295] on input "Expand" at bounding box center [491, 296] width 29 height 29
checkbox input "true"
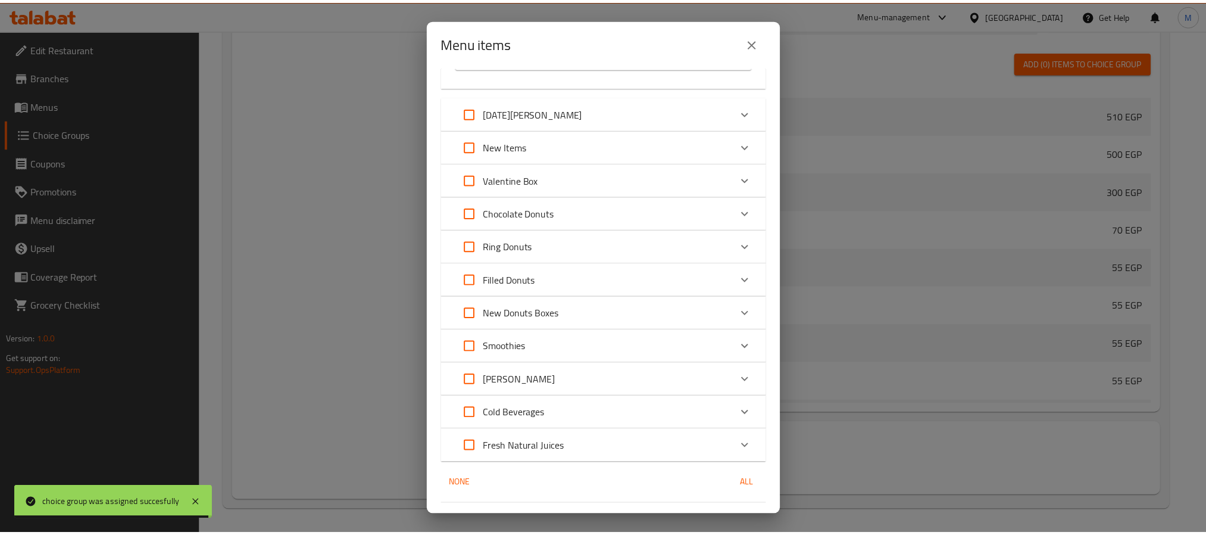
scroll to position [281, 0]
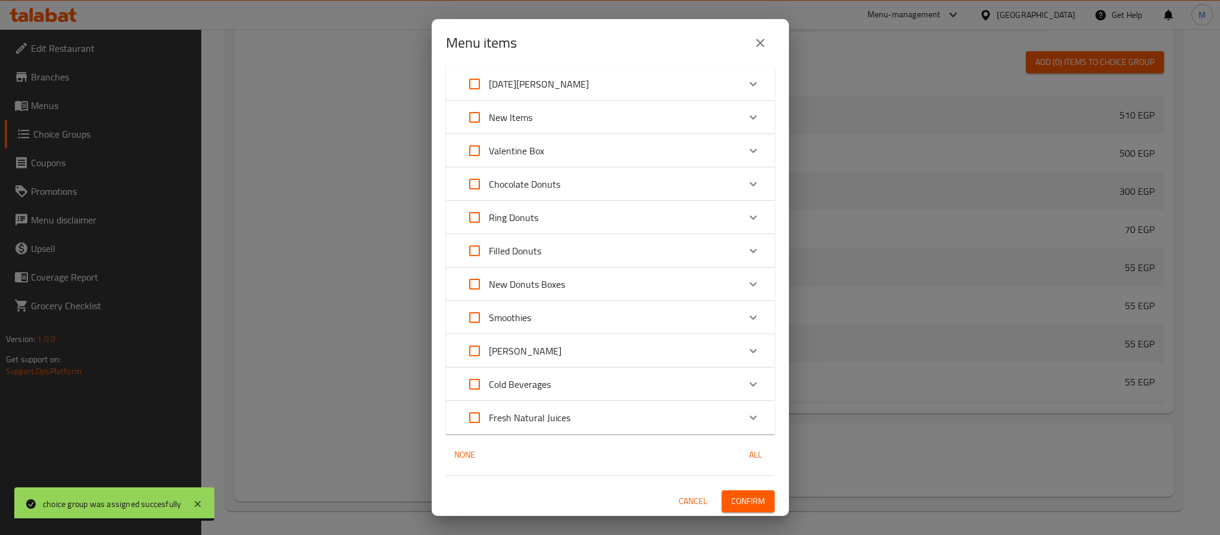
click at [742, 499] on span "Confirm" at bounding box center [748, 500] width 34 height 15
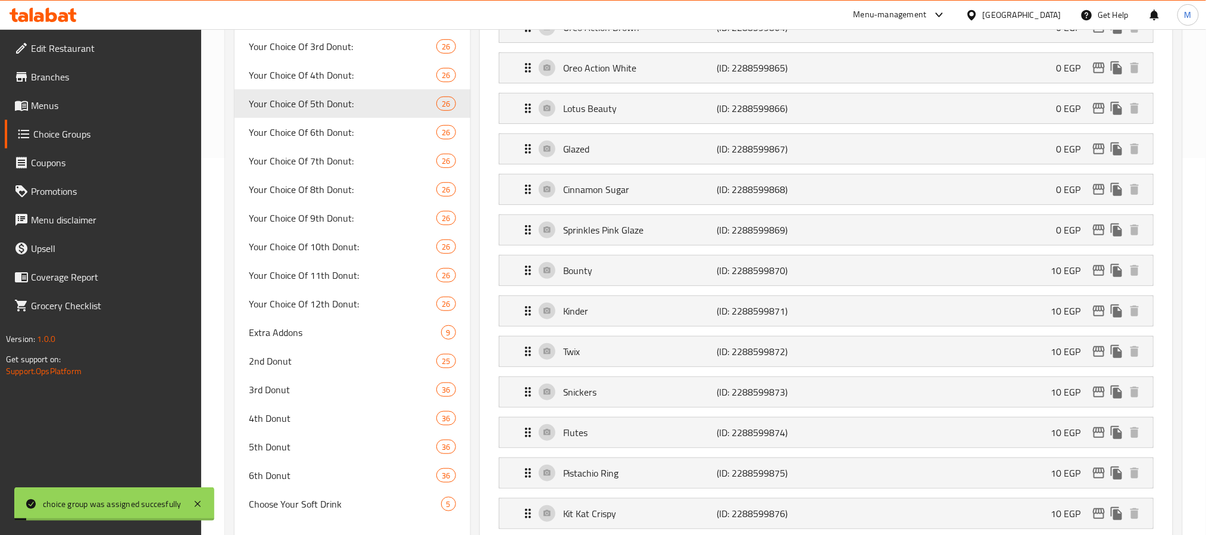
scroll to position [181, 0]
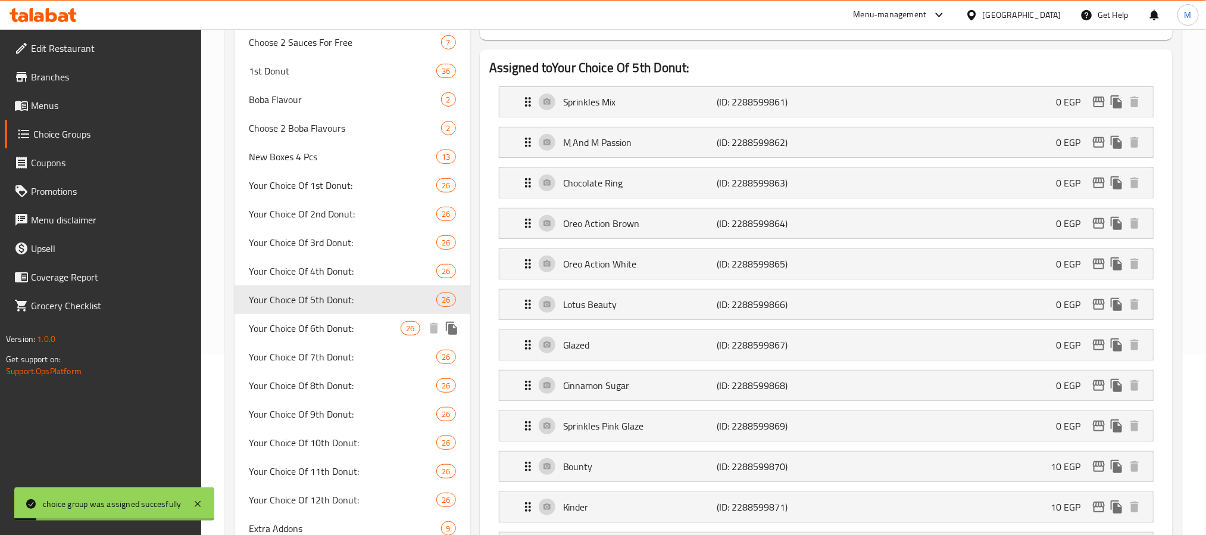
click at [359, 327] on span "Your Choice Of 6th Donut:" at bounding box center [325, 328] width 152 height 14
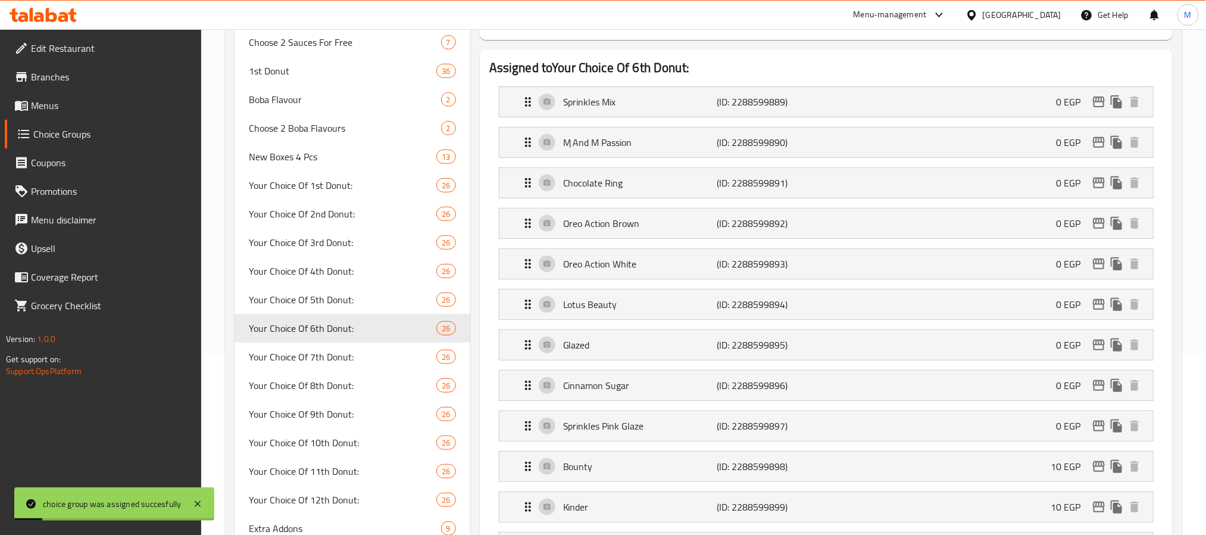
type input "Your Choice Of 6th Donut:"
type input "اختيارك للدونات السادسة:"
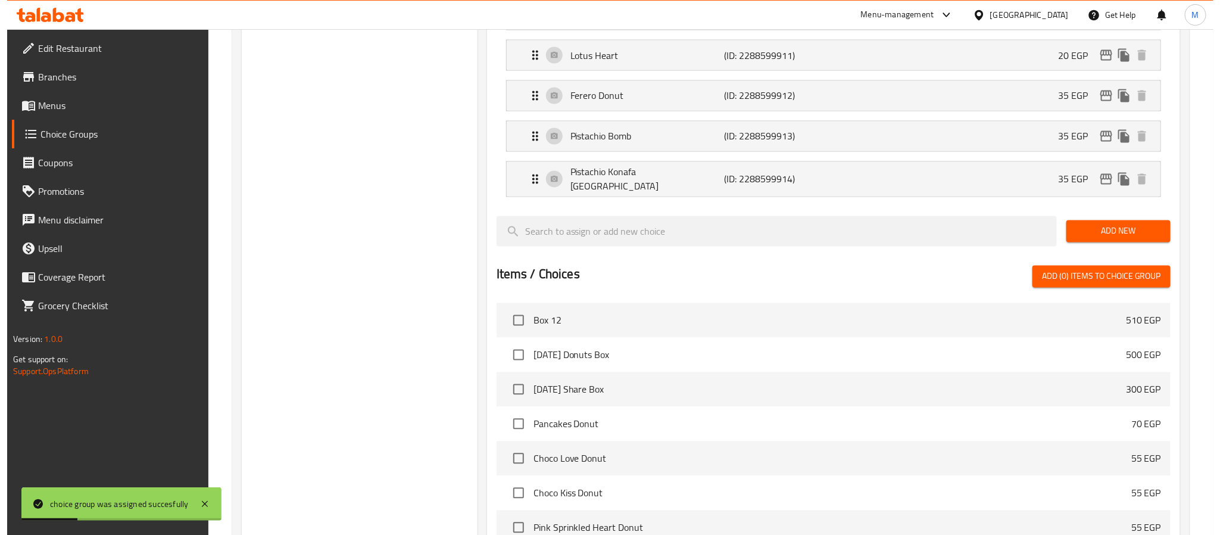
scroll to position [1342, 0]
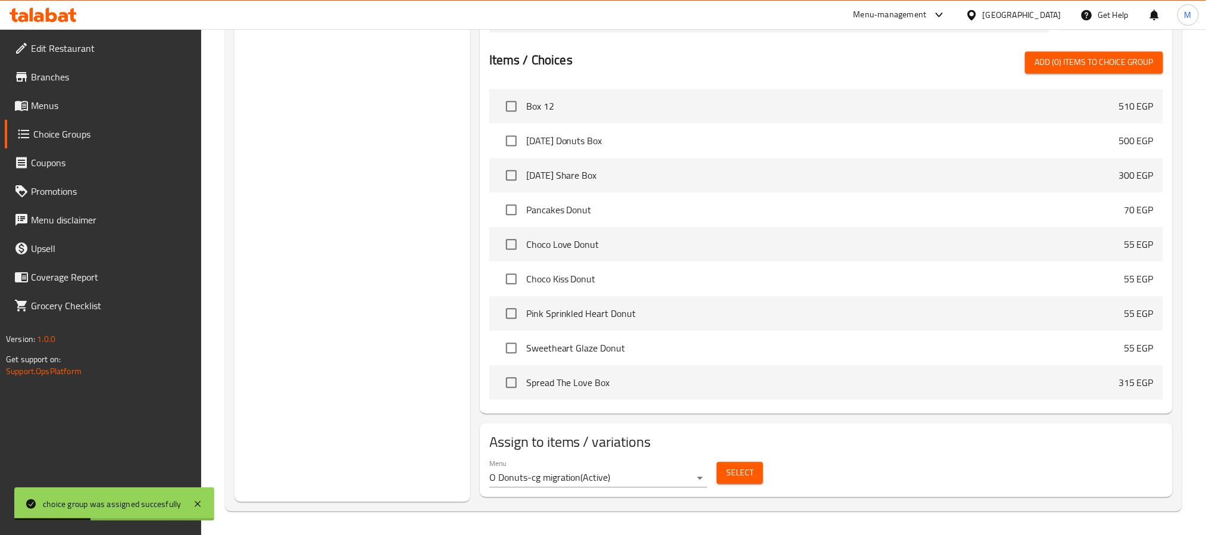
click at [730, 482] on button "Select" at bounding box center [740, 472] width 46 height 22
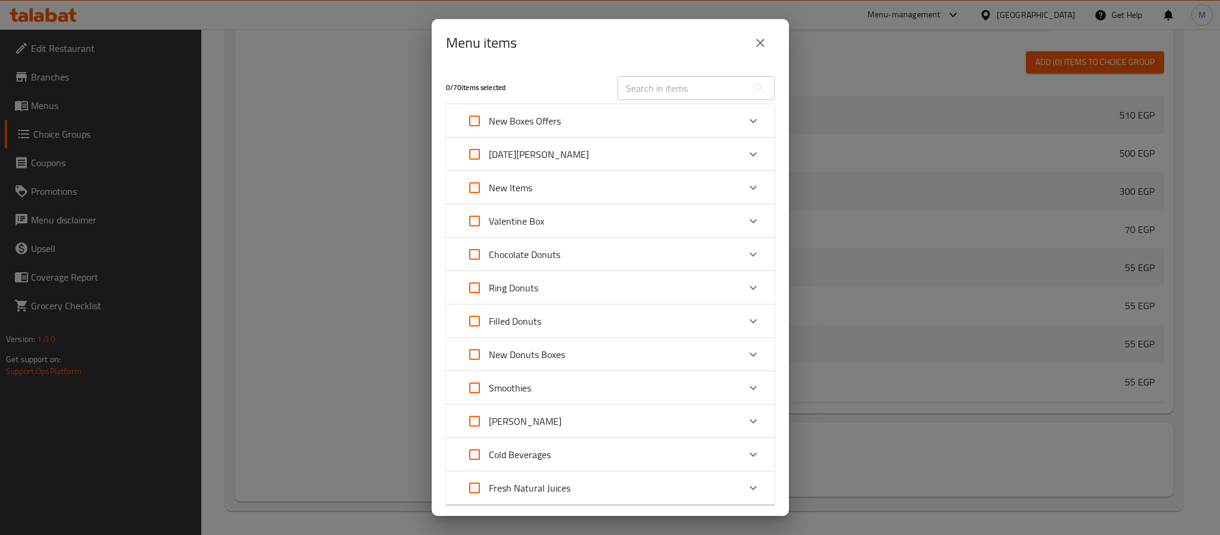
click at [746, 118] on icon "Expand" at bounding box center [753, 121] width 14 height 14
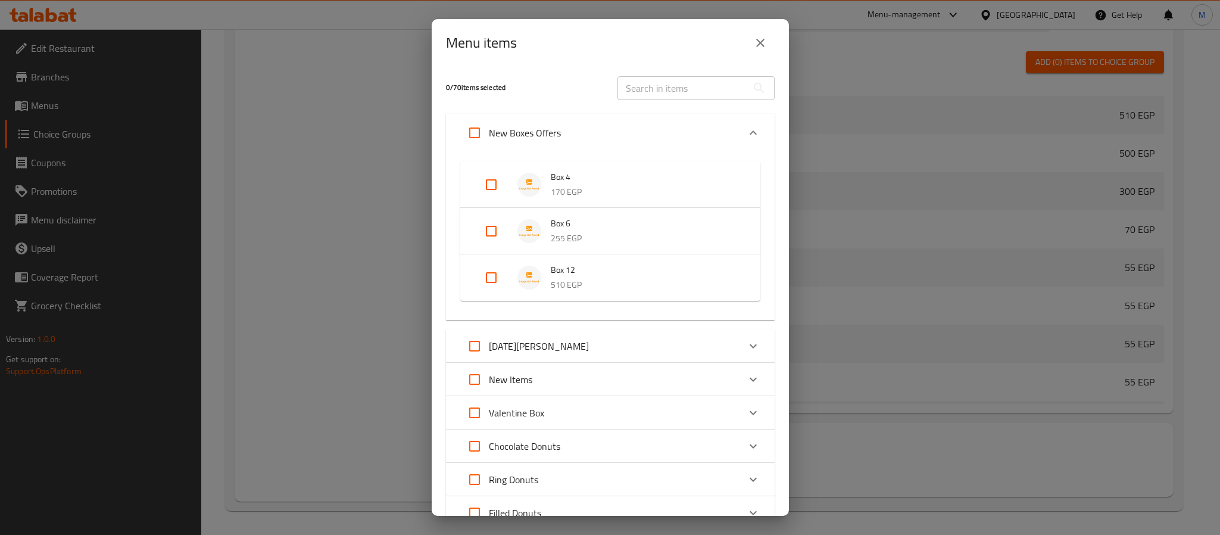
click at [488, 235] on input "Expand" at bounding box center [491, 231] width 29 height 29
checkbox input "true"
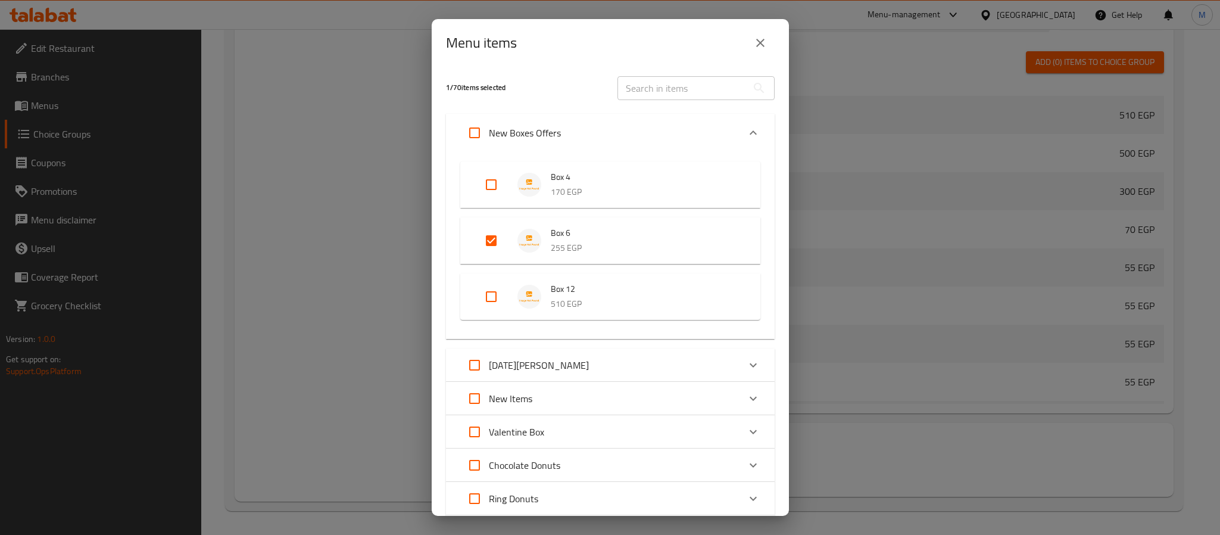
click at [490, 273] on div "Box 12 510 EGP" at bounding box center [610, 296] width 300 height 46
click at [486, 293] on input "Expand" at bounding box center [491, 296] width 29 height 29
checkbox input "true"
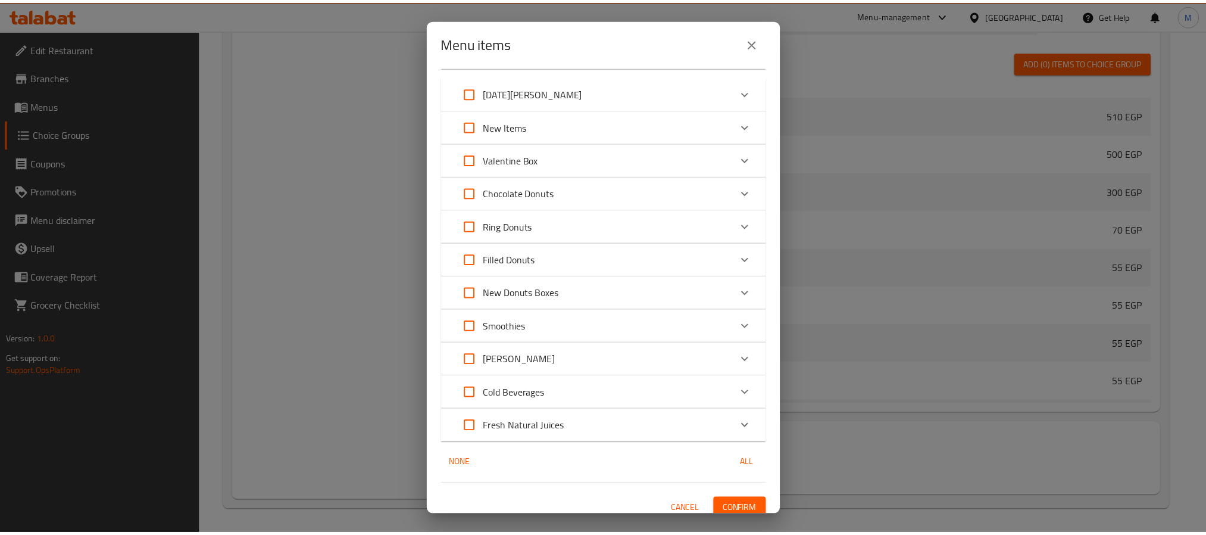
scroll to position [281, 0]
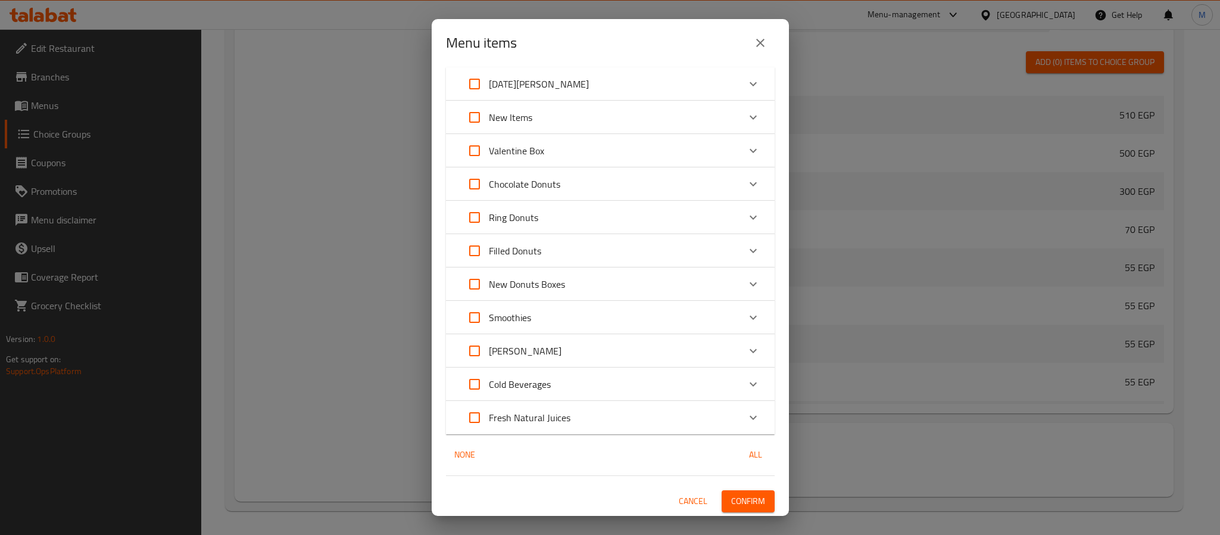
click at [757, 498] on button "Confirm" at bounding box center [747, 501] width 53 height 22
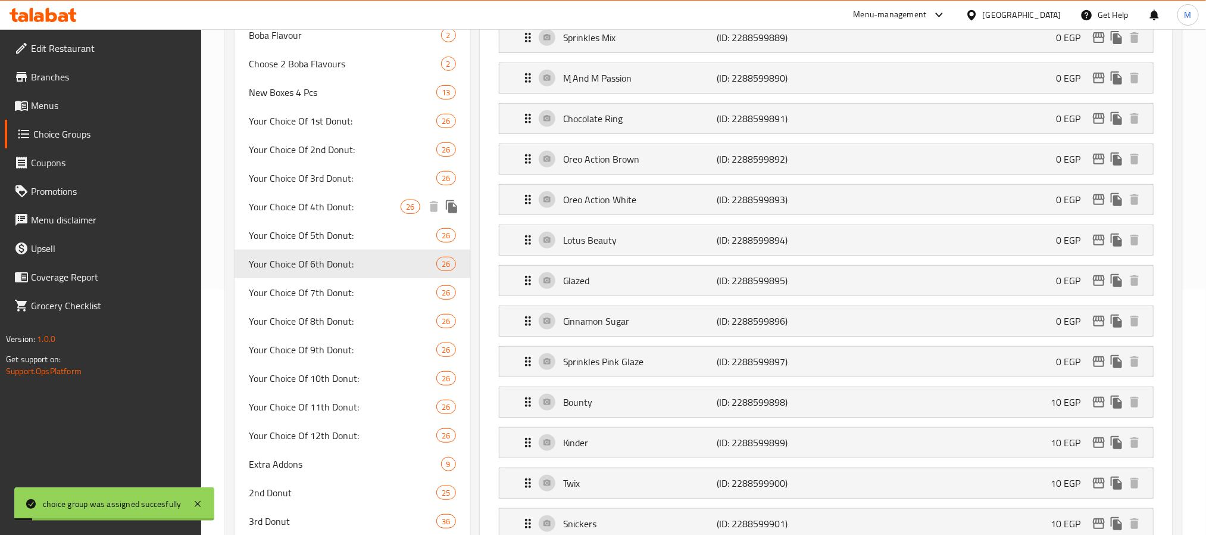
scroll to position [181, 0]
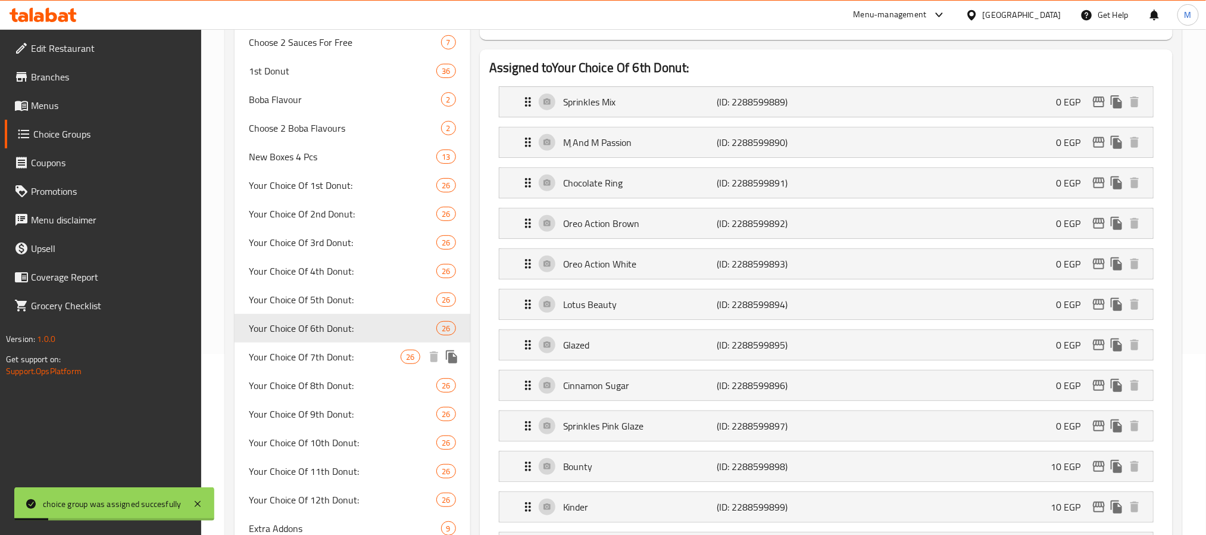
click at [336, 358] on span "Your Choice Of 7th Donut:" at bounding box center [325, 356] width 152 height 14
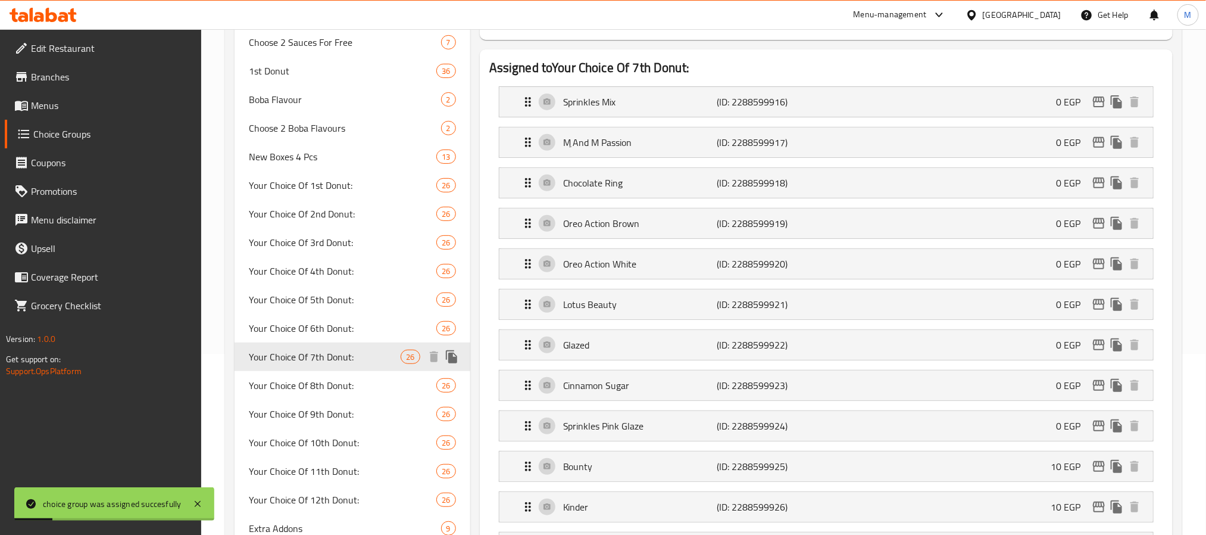
type input "Your Choice Of 7th Donut:"
type input "اختيارك من الدونات السابعة:"
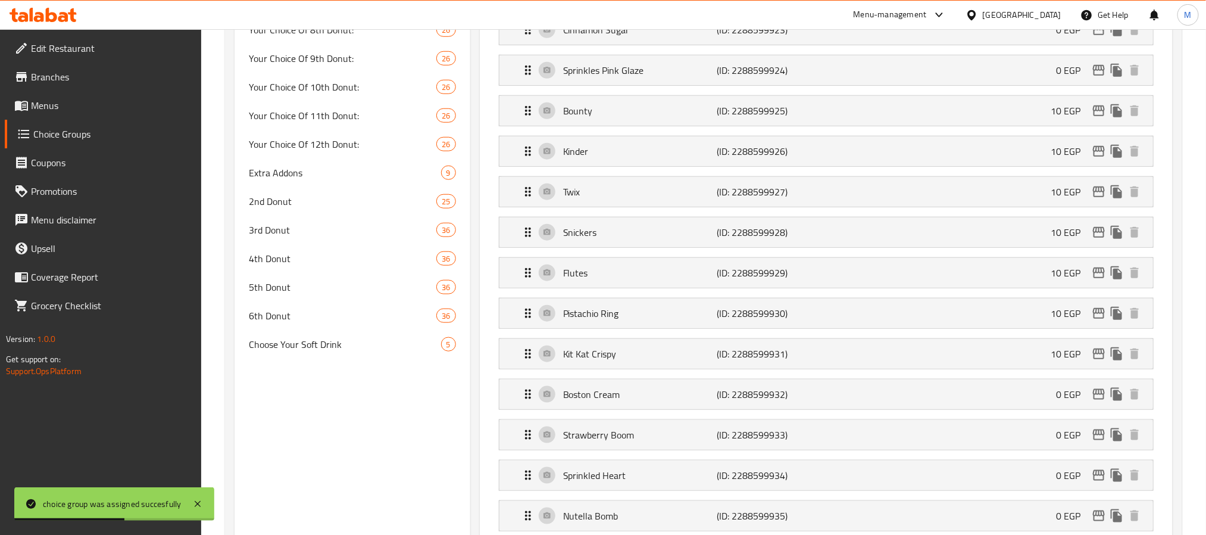
scroll to position [536, 0]
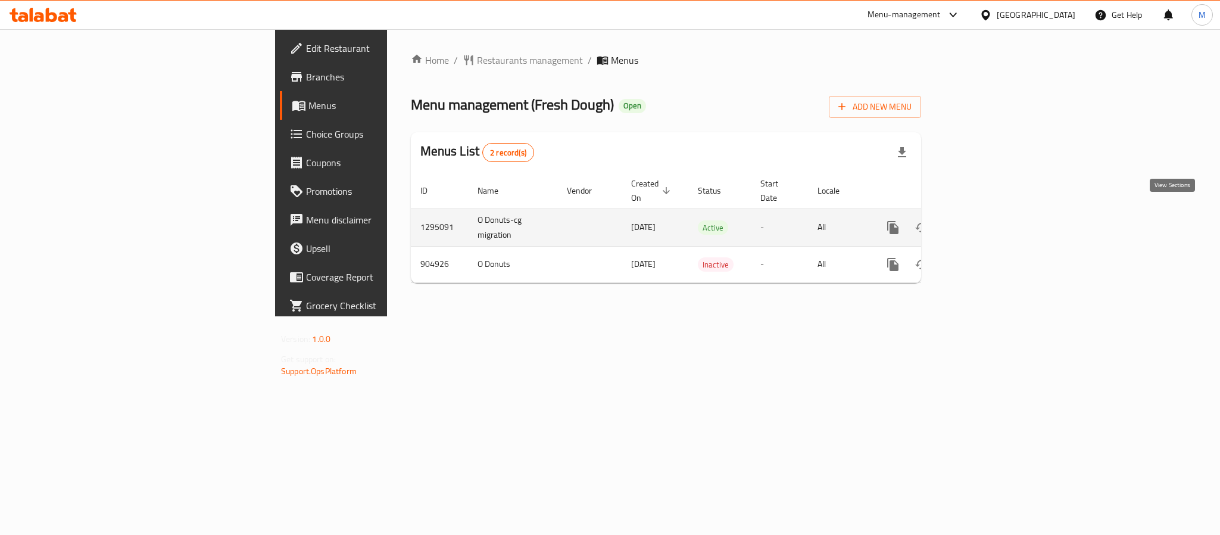
click at [986, 220] on icon "enhanced table" at bounding box center [978, 227] width 14 height 14
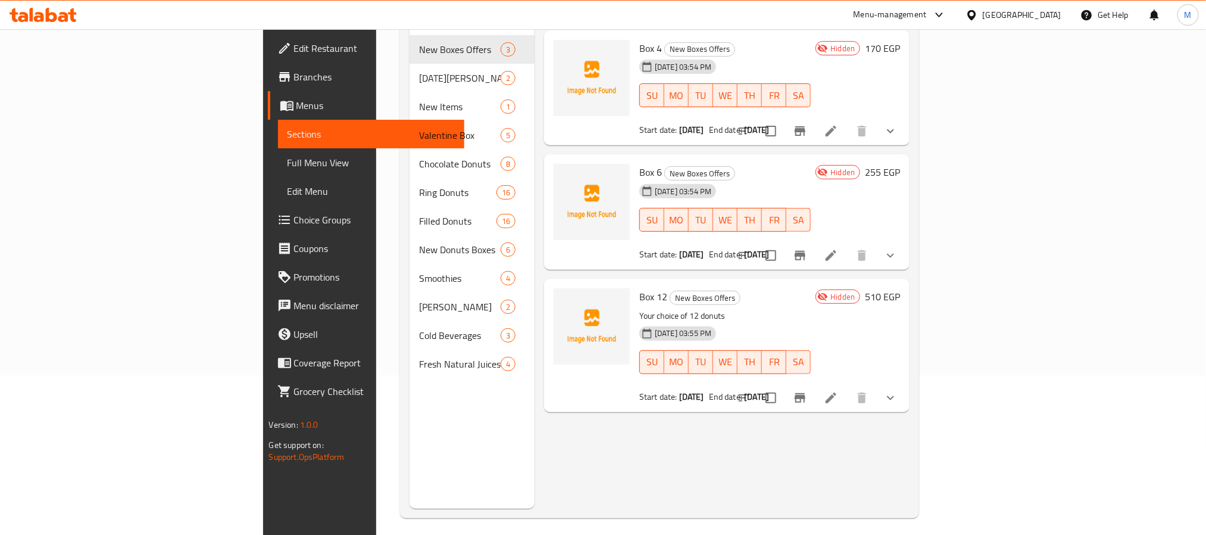
scroll to position [167, 0]
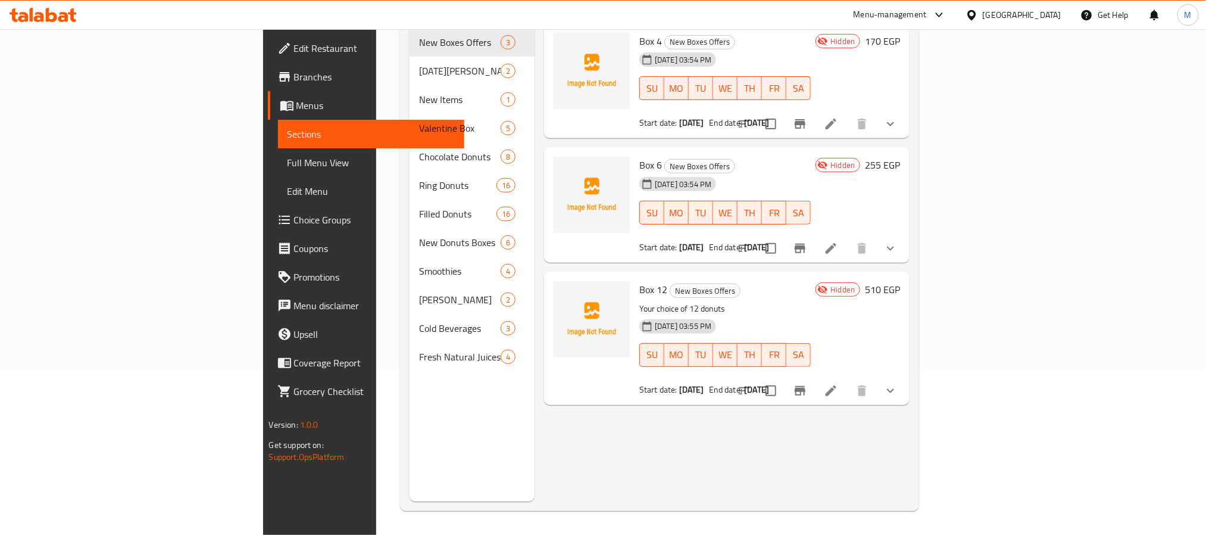
click at [838, 383] on icon at bounding box center [831, 390] width 14 height 14
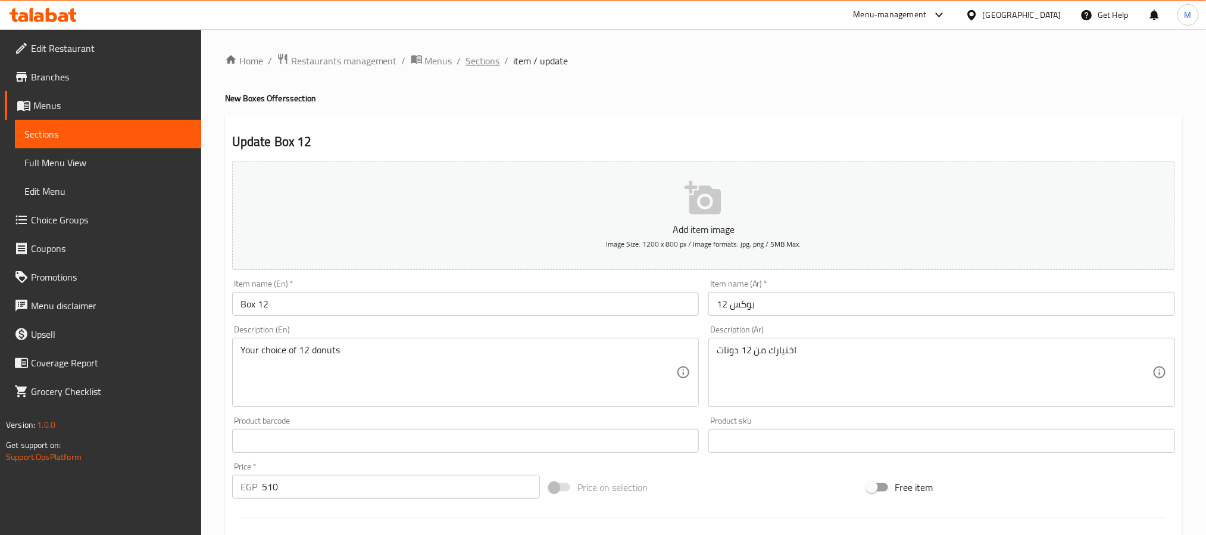
click at [479, 59] on span "Sections" at bounding box center [483, 61] width 34 height 14
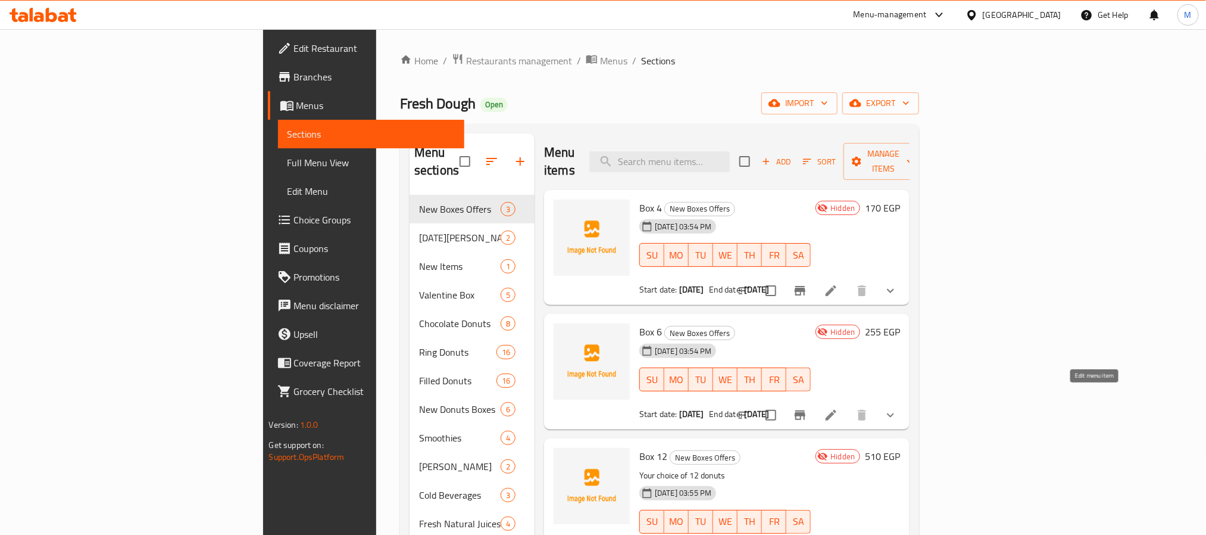
click at [838, 408] on icon at bounding box center [831, 415] width 14 height 14
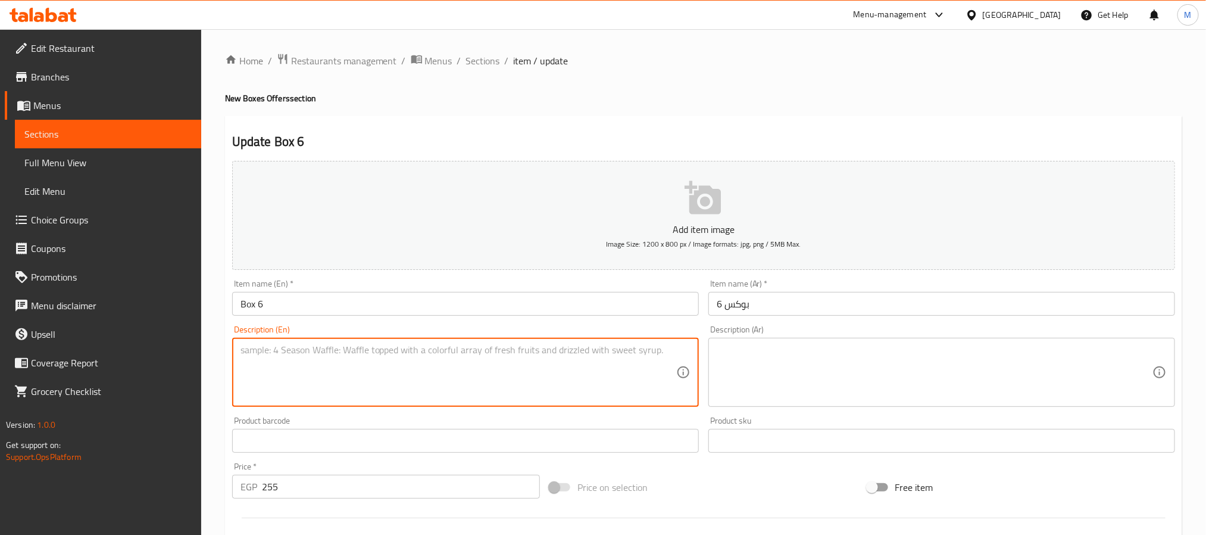
click at [446, 368] on textarea at bounding box center [458, 372] width 436 height 57
paste textarea "Your choice of 6 donuts"
type textarea "Your choice of 6 donuts"
click at [313, 344] on textarea "Your choice of 6 donuts" at bounding box center [458, 372] width 436 height 57
click at [330, 358] on textarea "Your choice of 6 donuts" at bounding box center [458, 372] width 436 height 57
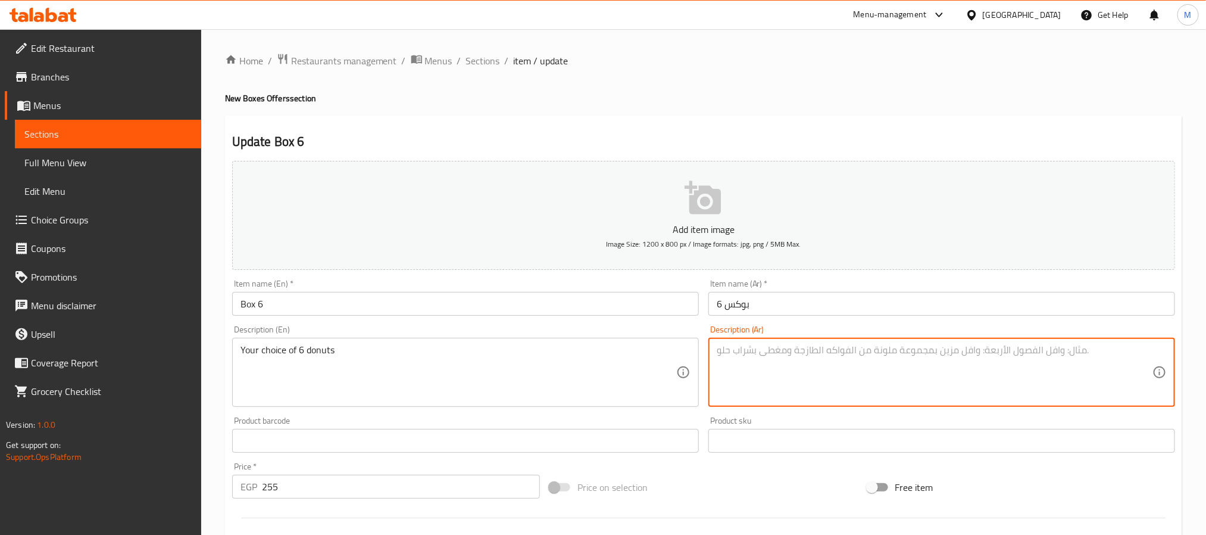
click at [806, 363] on textarea at bounding box center [935, 372] width 436 height 57
paste textarea "اختيارك من 6 دونات"
type textarea "اختيارك من 6 دونات"
click at [693, 327] on div "Description (En) Your choice of 6 donuts Description (En)" at bounding box center [465, 366] width 467 height 82
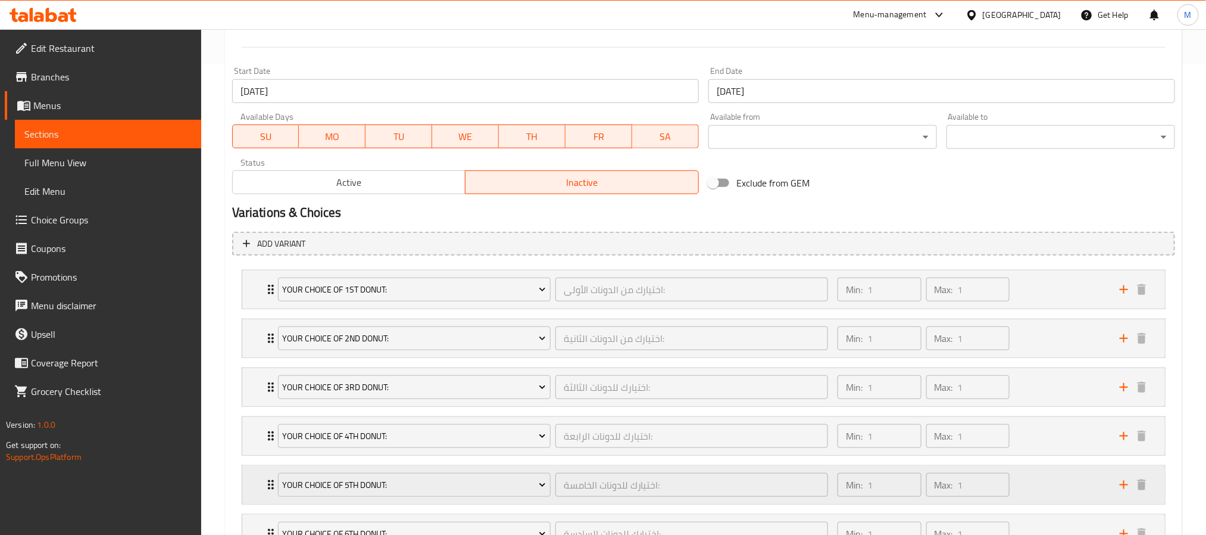
scroll to position [576, 0]
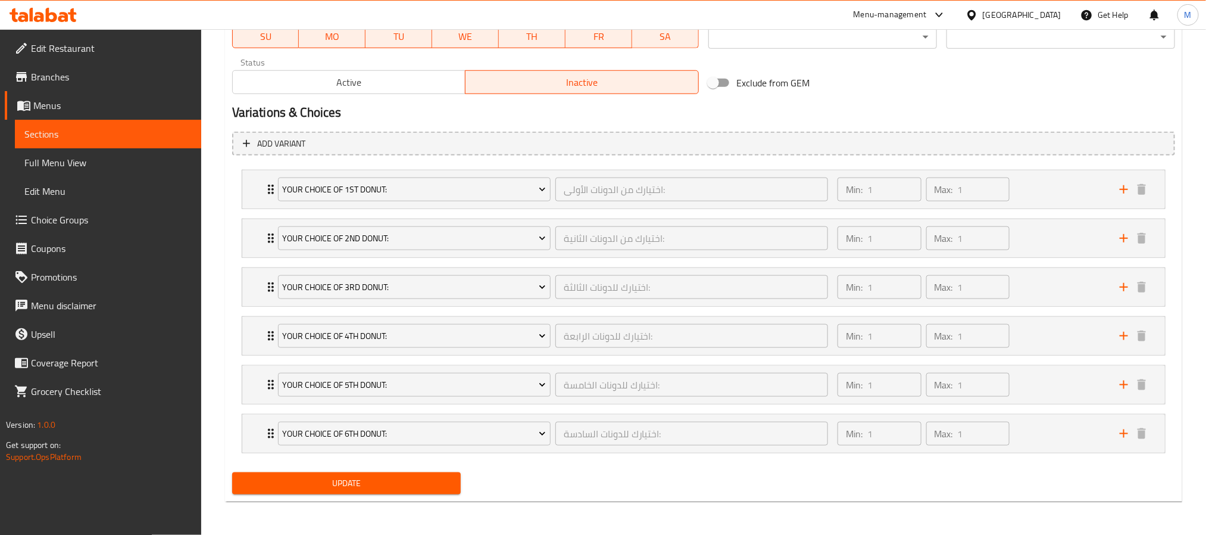
click at [438, 490] on span "Update" at bounding box center [347, 483] width 210 height 15
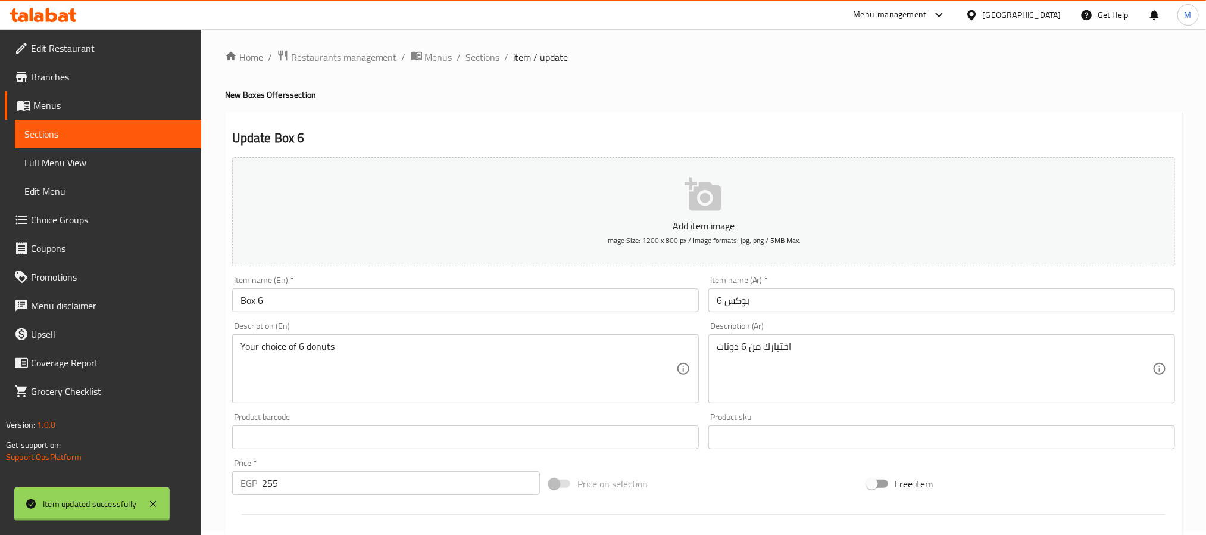
scroll to position [0, 0]
click at [481, 64] on span "Sections" at bounding box center [483, 61] width 34 height 14
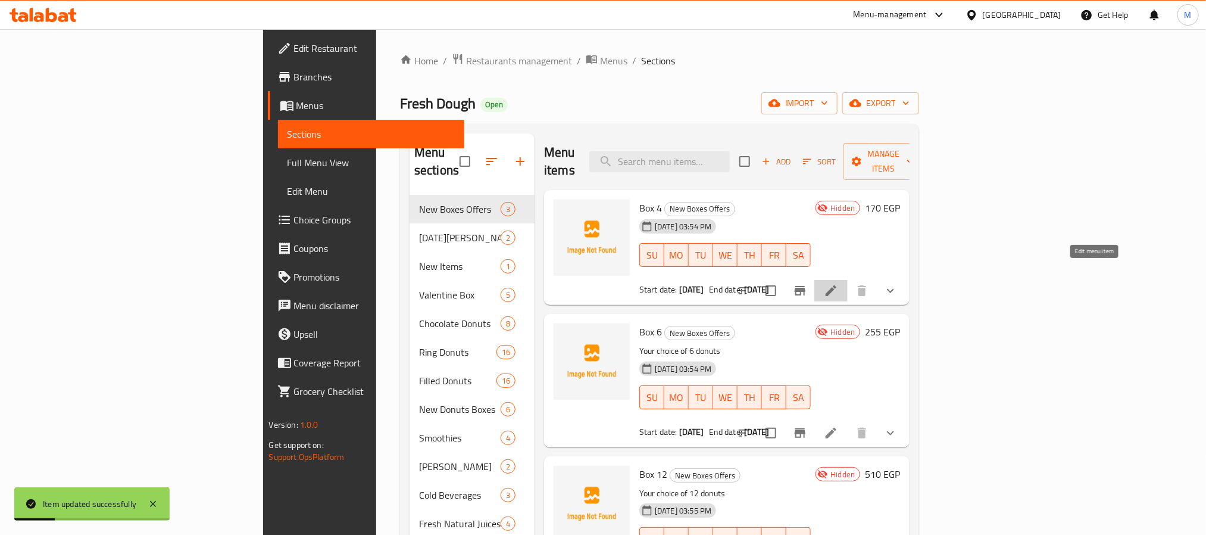
click at [838, 283] on icon at bounding box center [831, 290] width 14 height 14
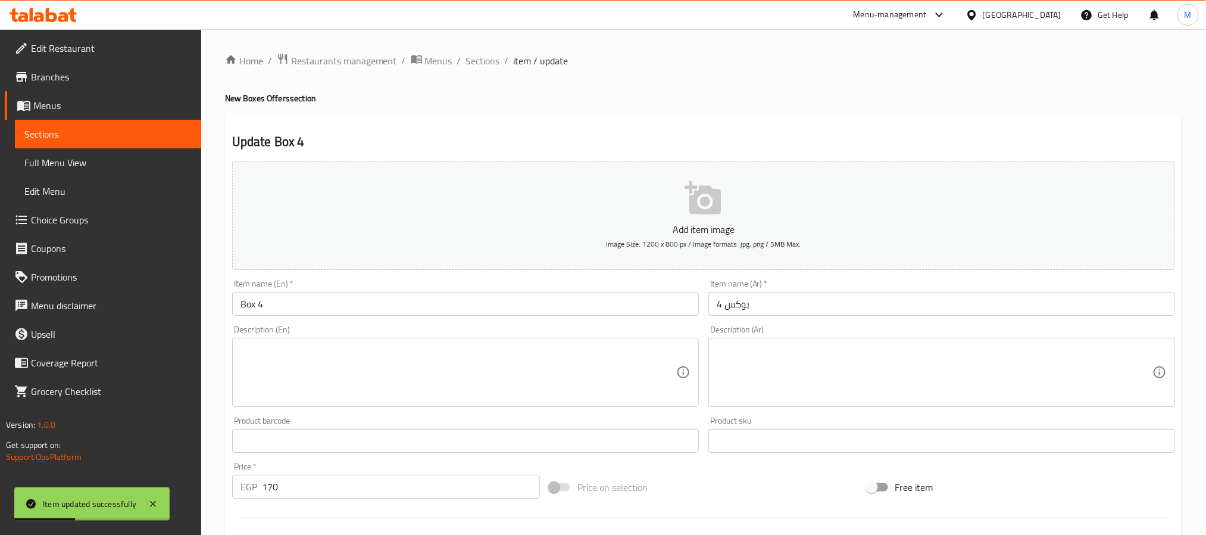
click at [345, 351] on textarea at bounding box center [458, 372] width 436 height 57
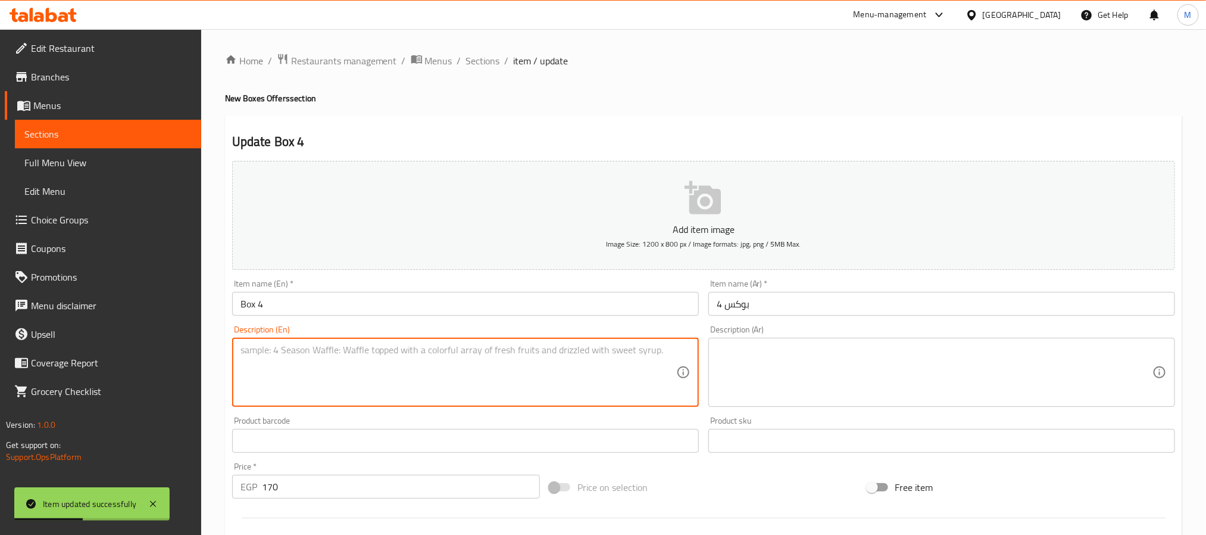
paste textarea "Your choice of 4 donuts"
type textarea "Your choice of 4 donuts"
click at [846, 363] on textarea at bounding box center [935, 372] width 436 height 57
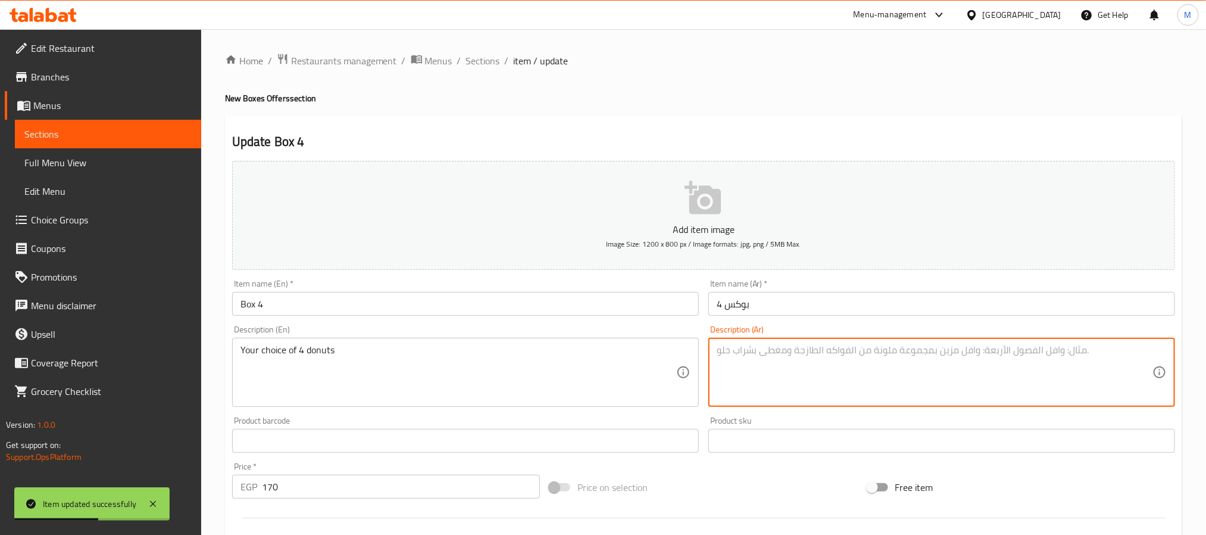
click at [861, 368] on textarea at bounding box center [935, 372] width 436 height 57
paste textarea "اختيارك من 4 دونات"
type textarea "اختيارك من 4 دونات"
click at [682, 332] on div "Description (En) Your choice of 4 donuts Description (En)" at bounding box center [465, 366] width 467 height 82
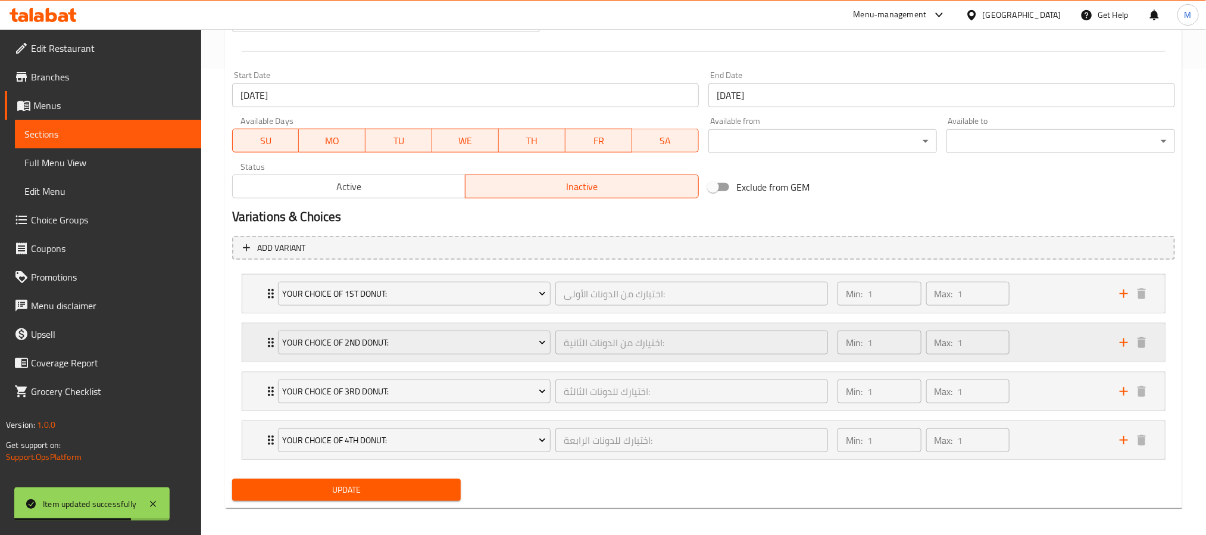
scroll to position [476, 0]
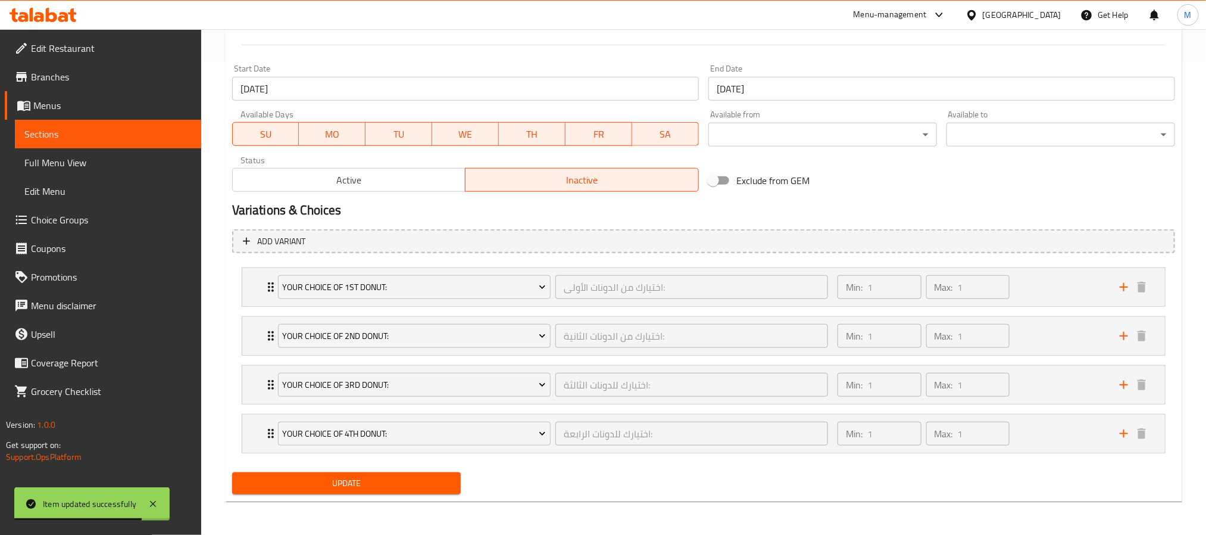
click at [431, 498] on div "Update" at bounding box center [346, 483] width 238 height 32
click at [432, 490] on span "Update" at bounding box center [347, 483] width 210 height 15
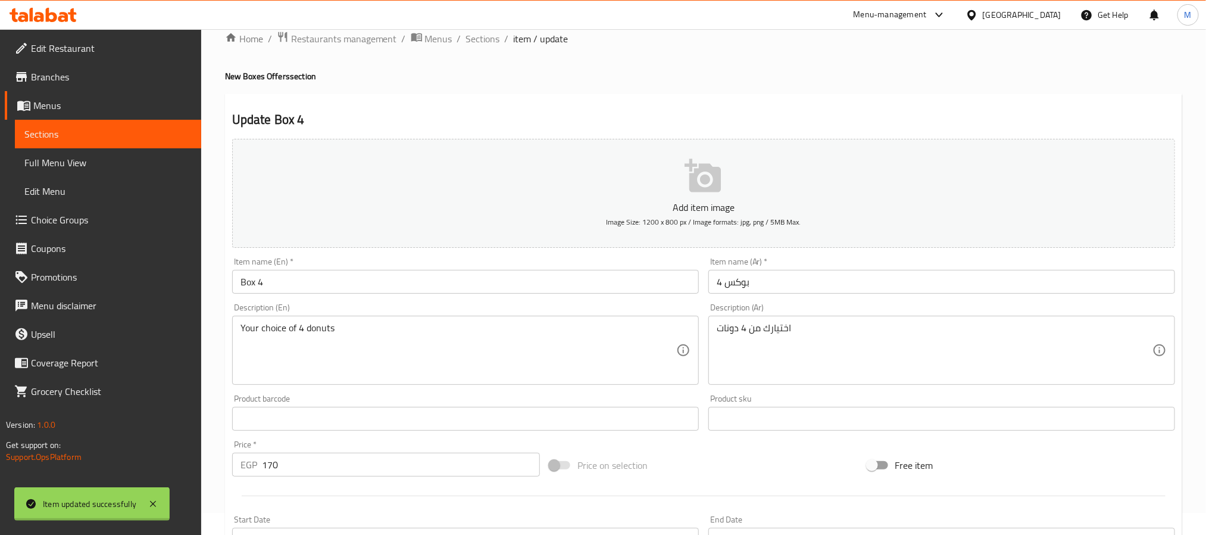
scroll to position [0, 0]
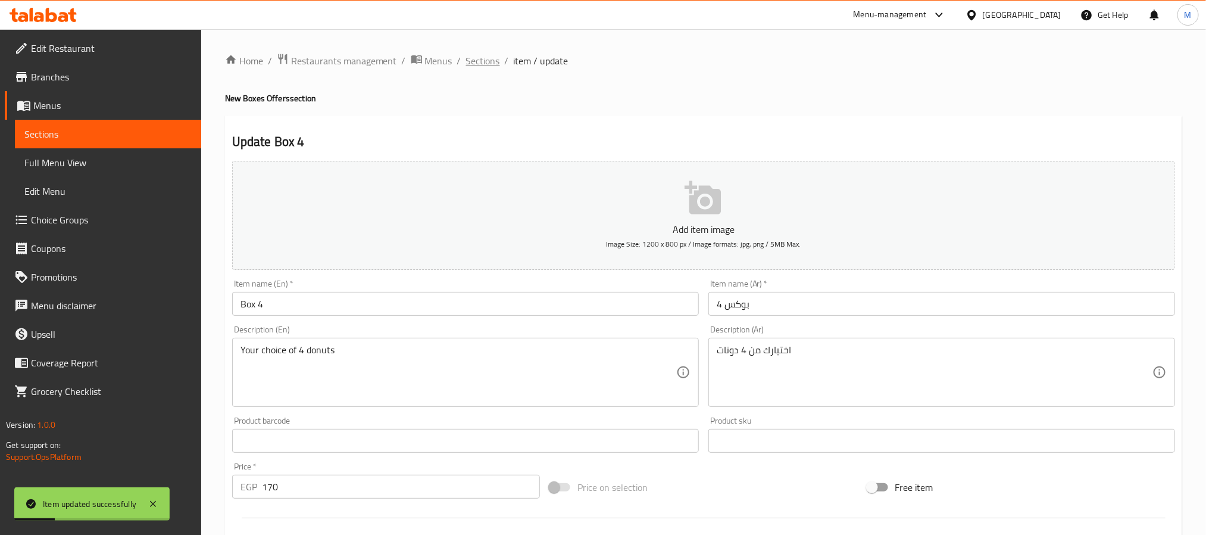
click at [470, 63] on span "Sections" at bounding box center [483, 61] width 34 height 14
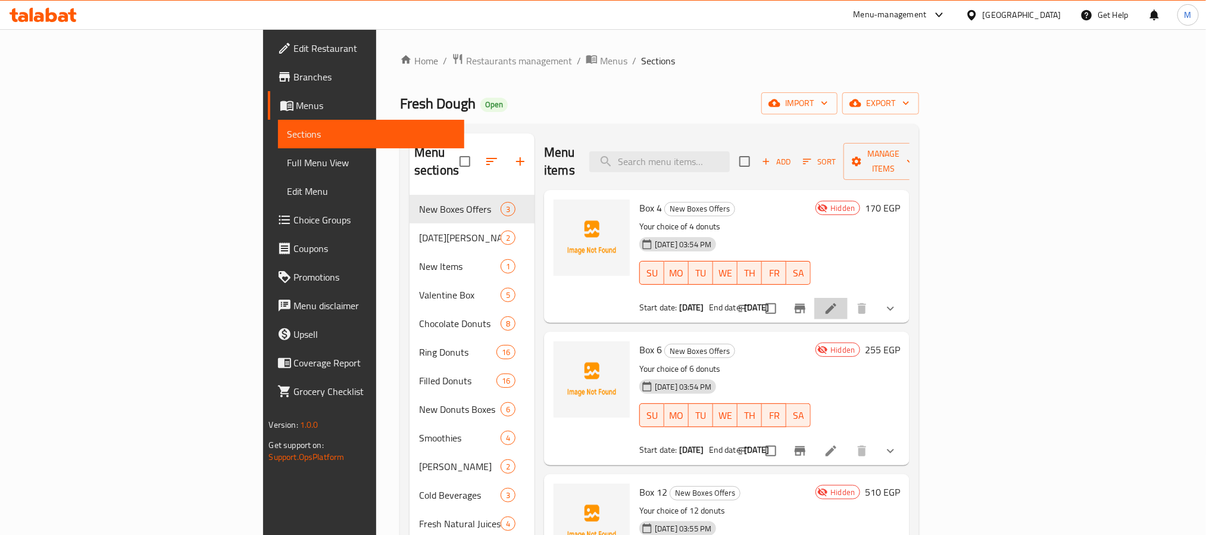
click at [848, 298] on li at bounding box center [830, 308] width 33 height 21
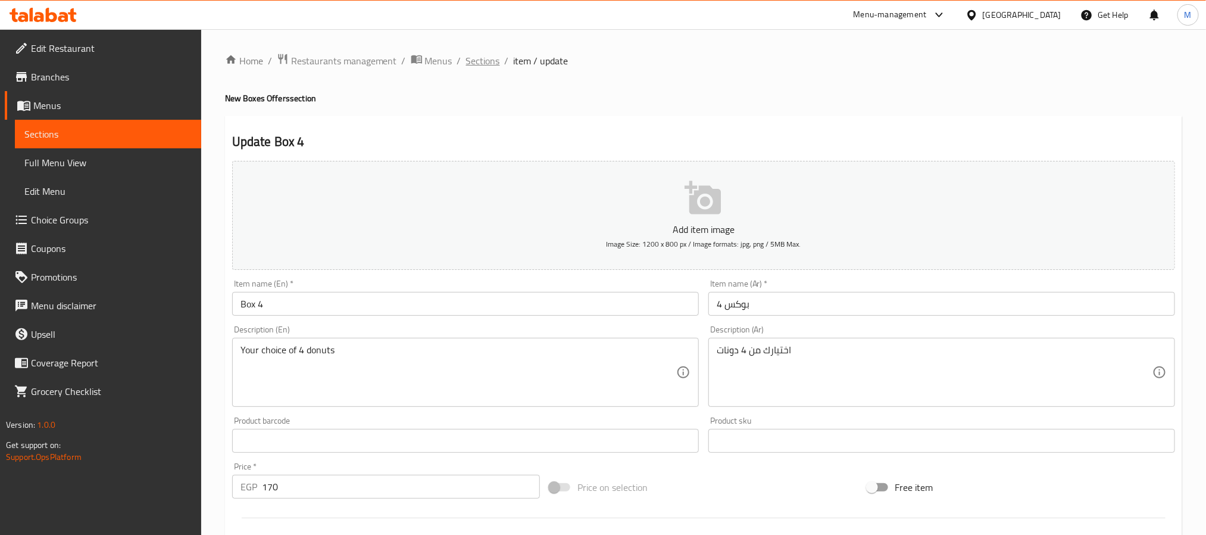
click at [491, 60] on span "Sections" at bounding box center [483, 61] width 34 height 14
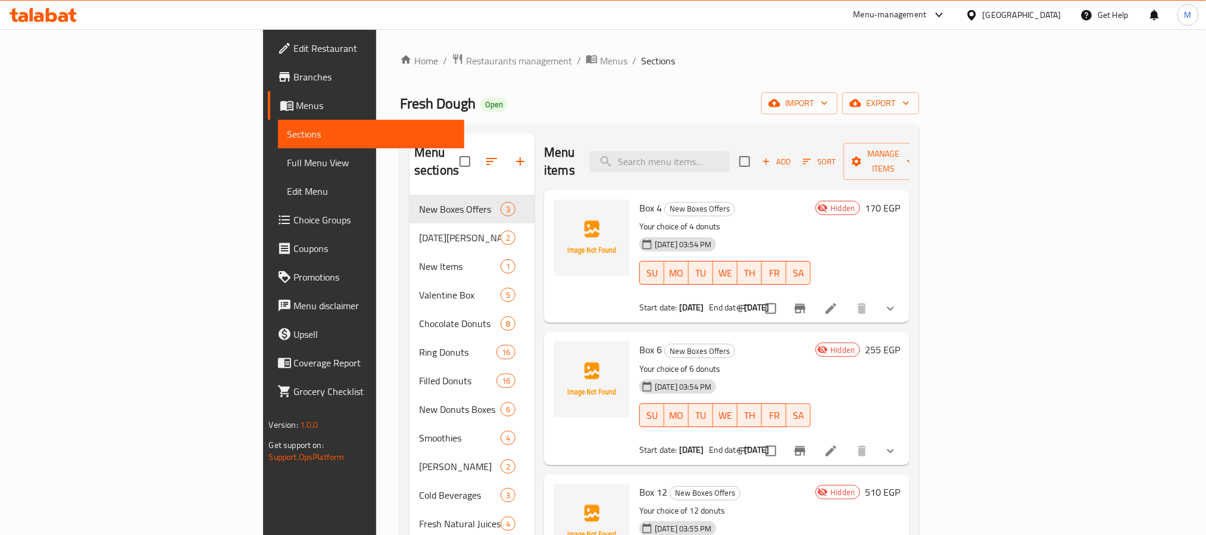
click at [838, 443] on icon at bounding box center [831, 450] width 14 height 14
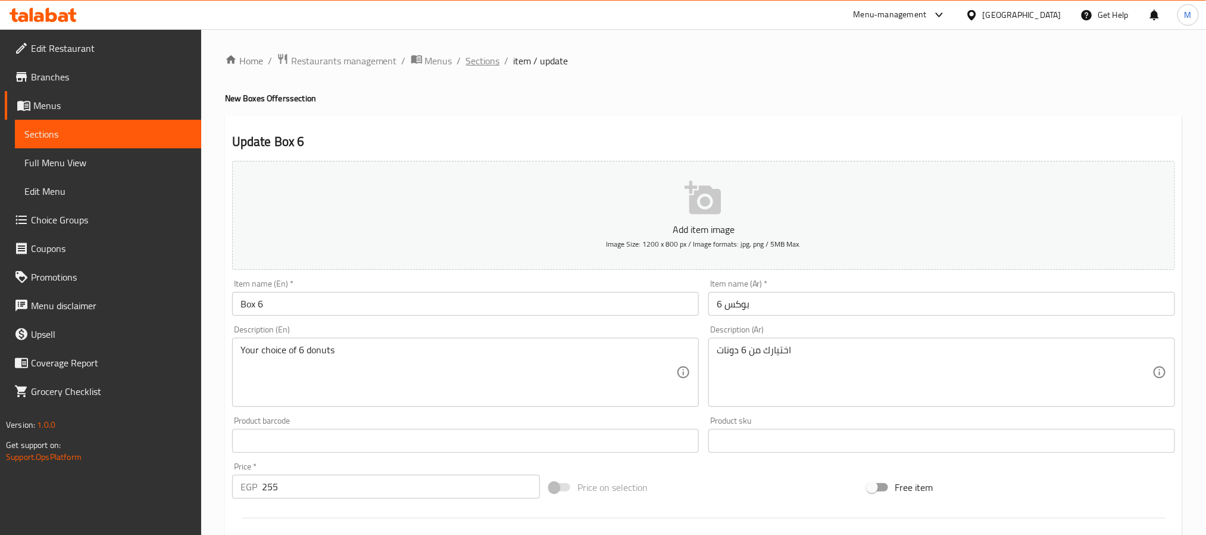
click at [492, 55] on span "Sections" at bounding box center [483, 61] width 34 height 14
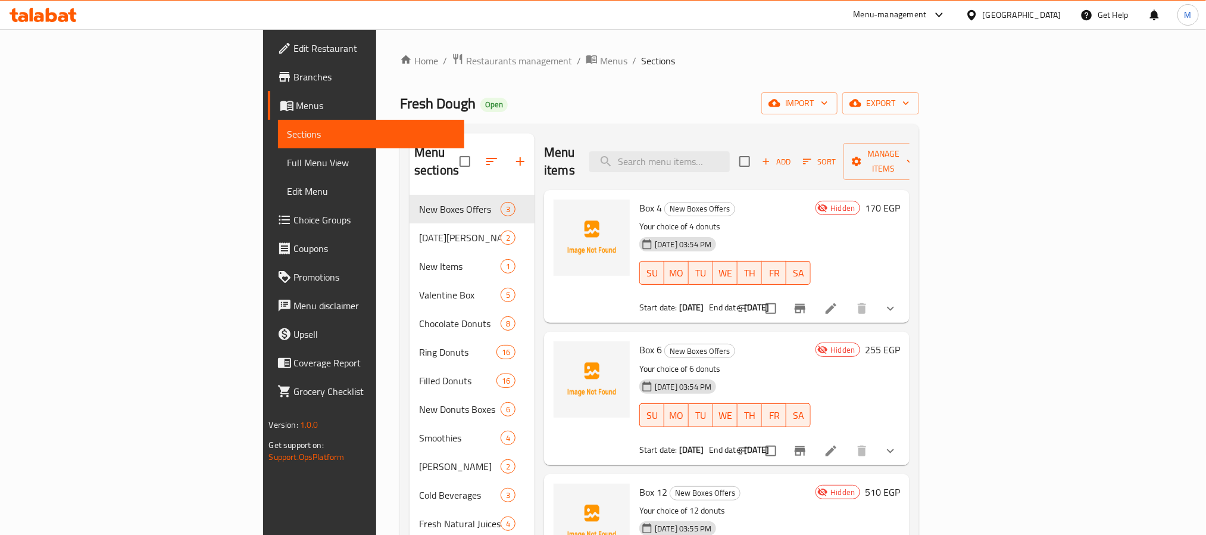
scroll to position [167, 0]
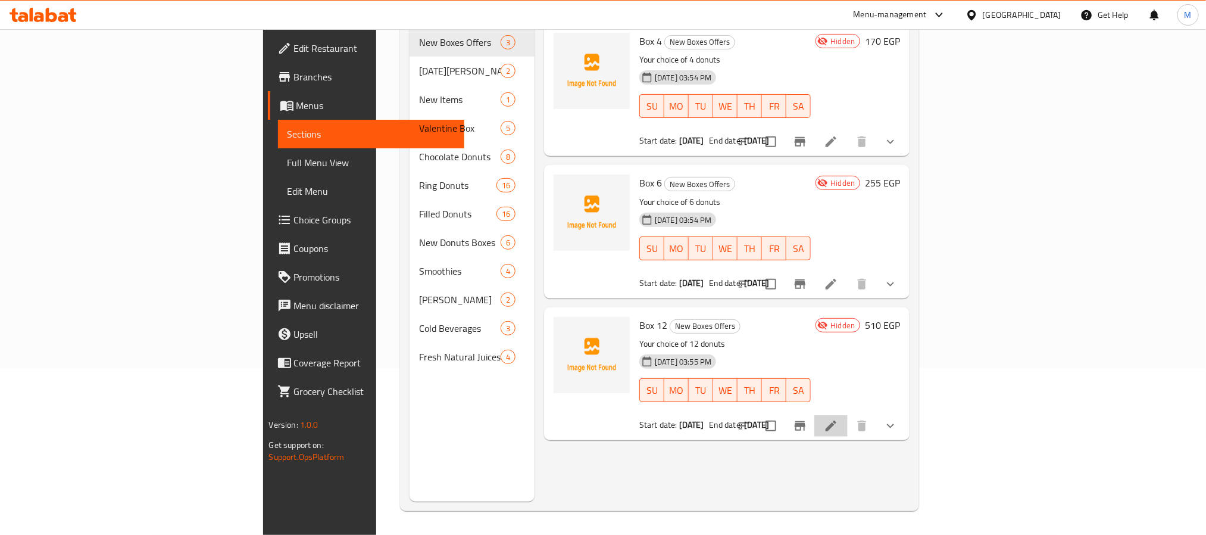
click at [848, 415] on li at bounding box center [830, 425] width 33 height 21
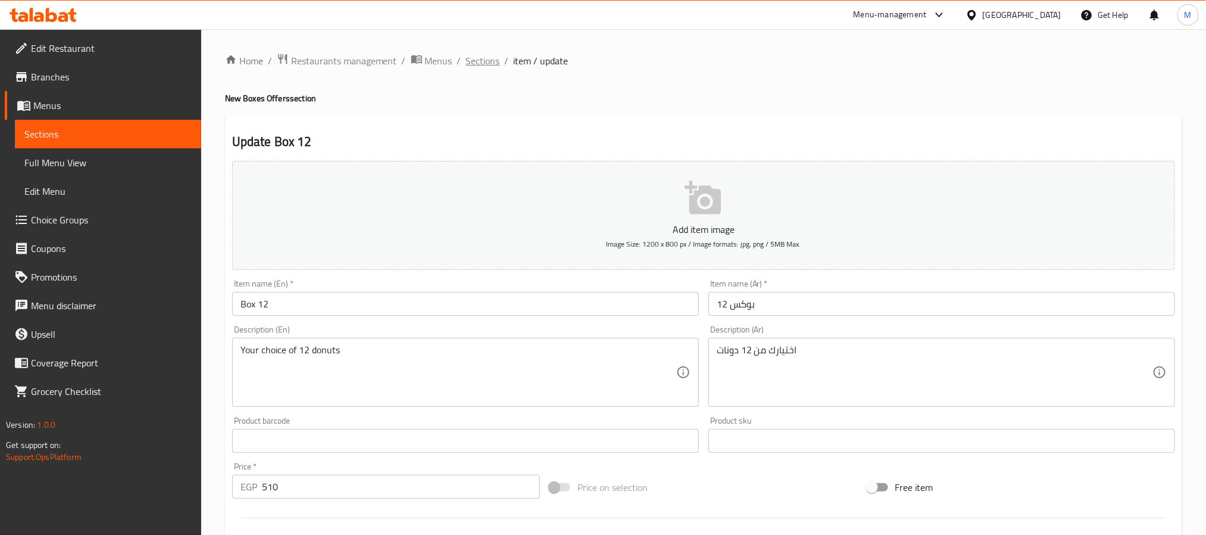
click at [477, 59] on span "Sections" at bounding box center [483, 61] width 34 height 14
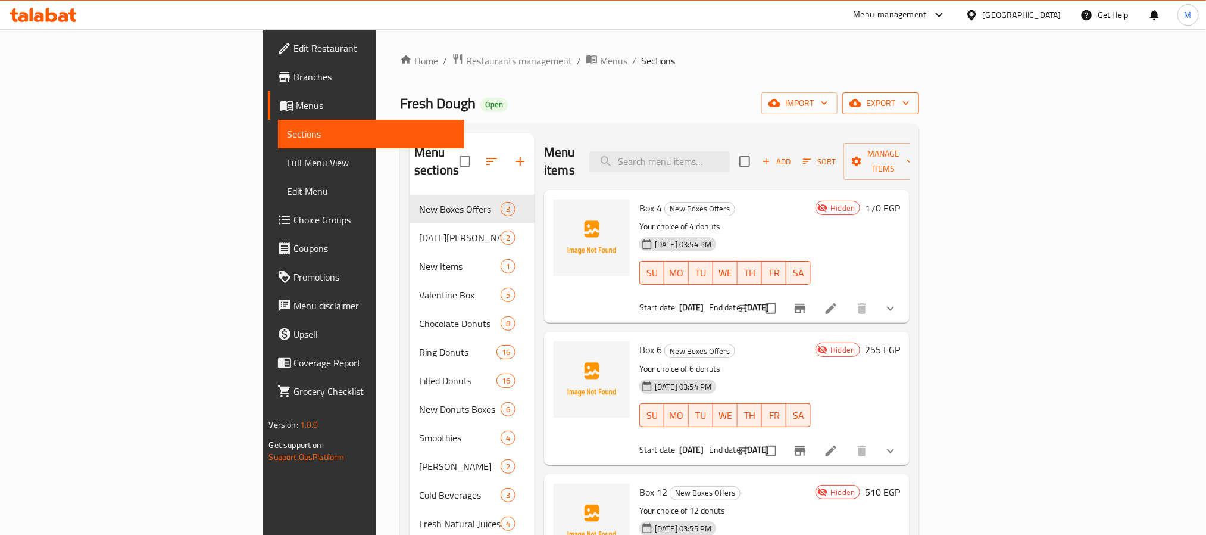
click at [919, 96] on button "export" at bounding box center [880, 103] width 77 height 22
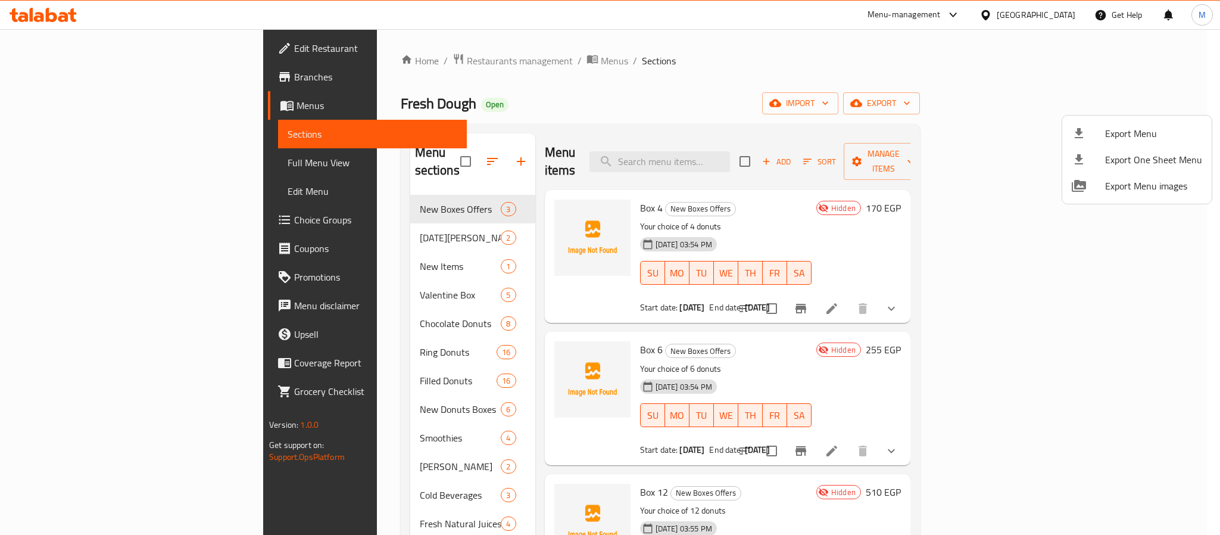
click at [1158, 125] on li "Export Menu" at bounding box center [1136, 133] width 149 height 26
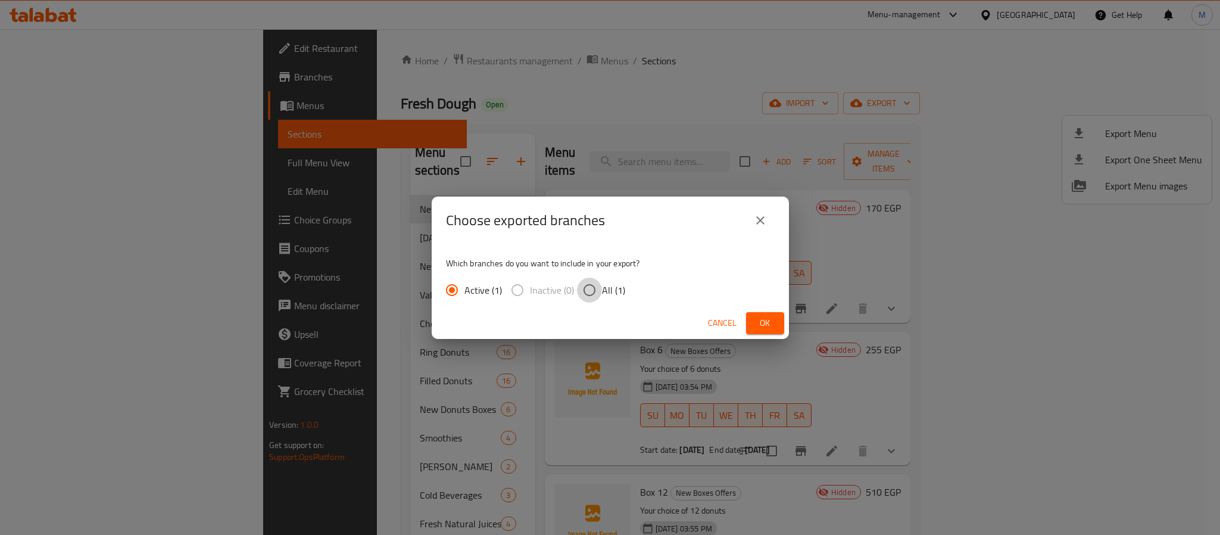
click at [579, 297] on input "All (1)" at bounding box center [589, 289] width 25 height 25
radio input "true"
click at [754, 325] on button "Ok" at bounding box center [765, 323] width 38 height 22
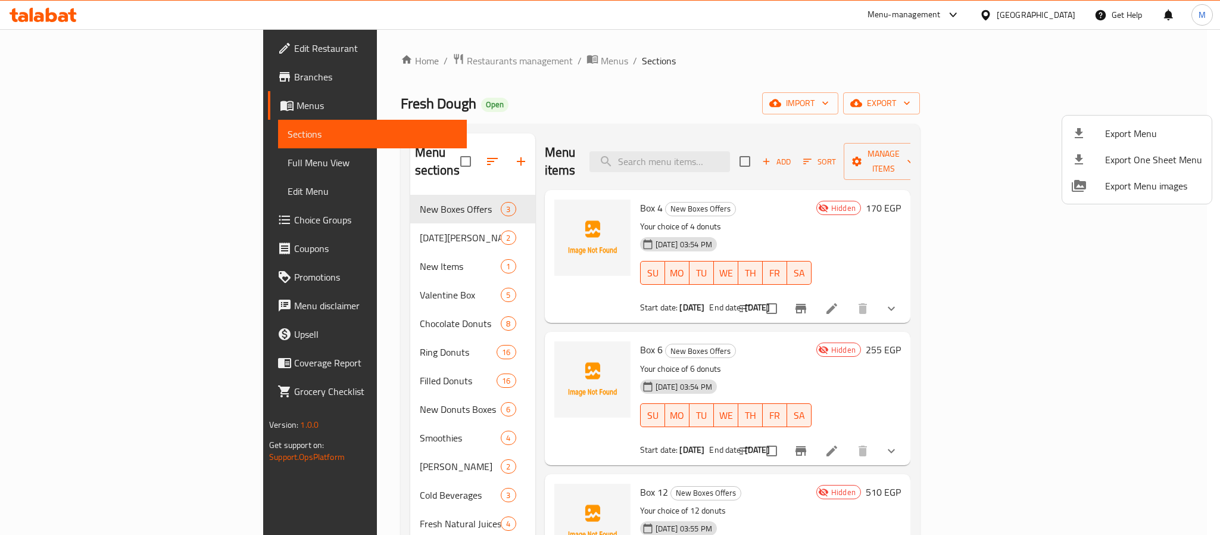
click at [361, 59] on div at bounding box center [610, 267] width 1220 height 535
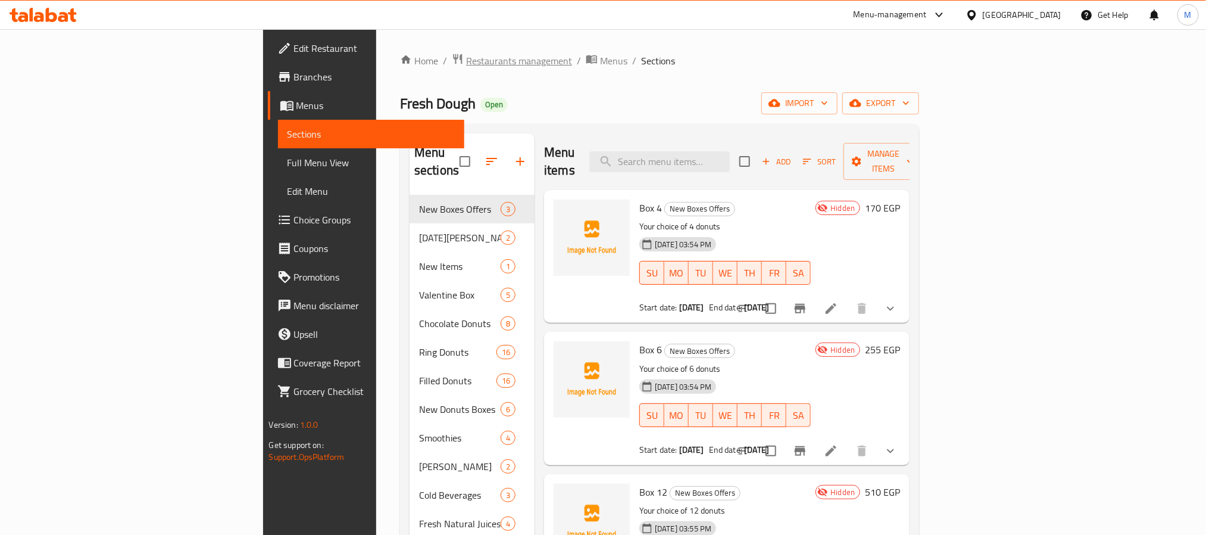
click at [466, 54] on span "Restaurants management" at bounding box center [519, 61] width 106 height 14
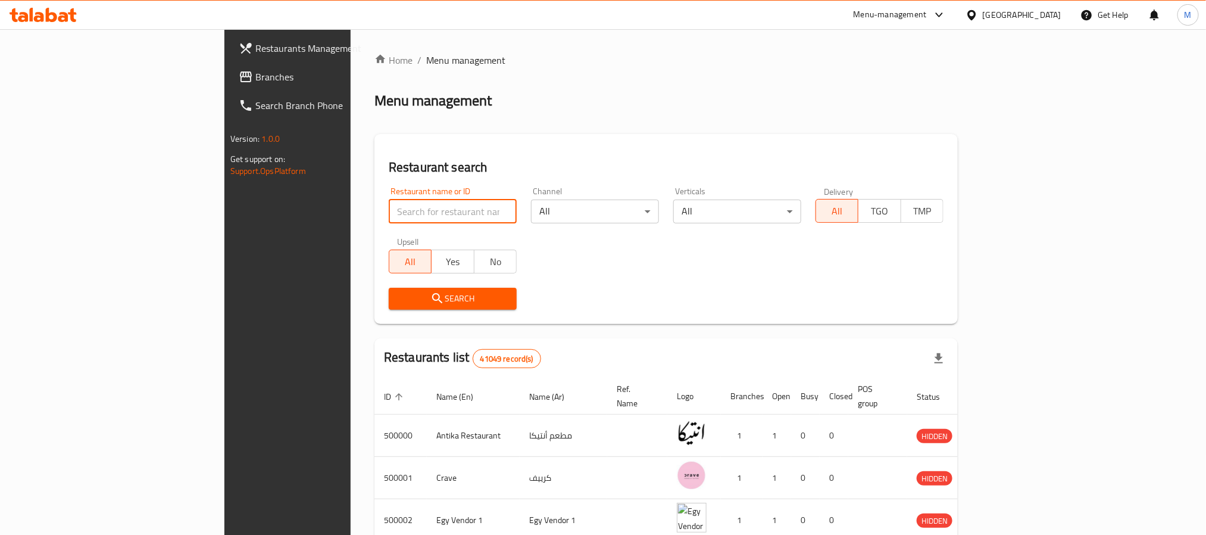
click at [389, 210] on input "search" at bounding box center [453, 211] width 128 height 24
paste input "683502"
type input "683502"
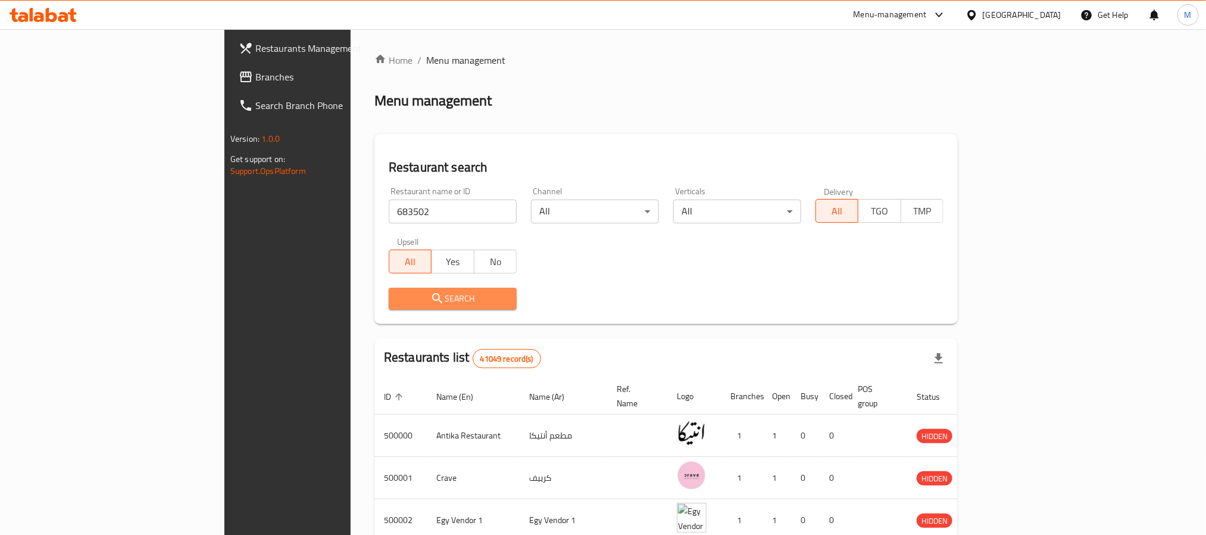
click at [398, 295] on span "Search" at bounding box center [452, 298] width 109 height 15
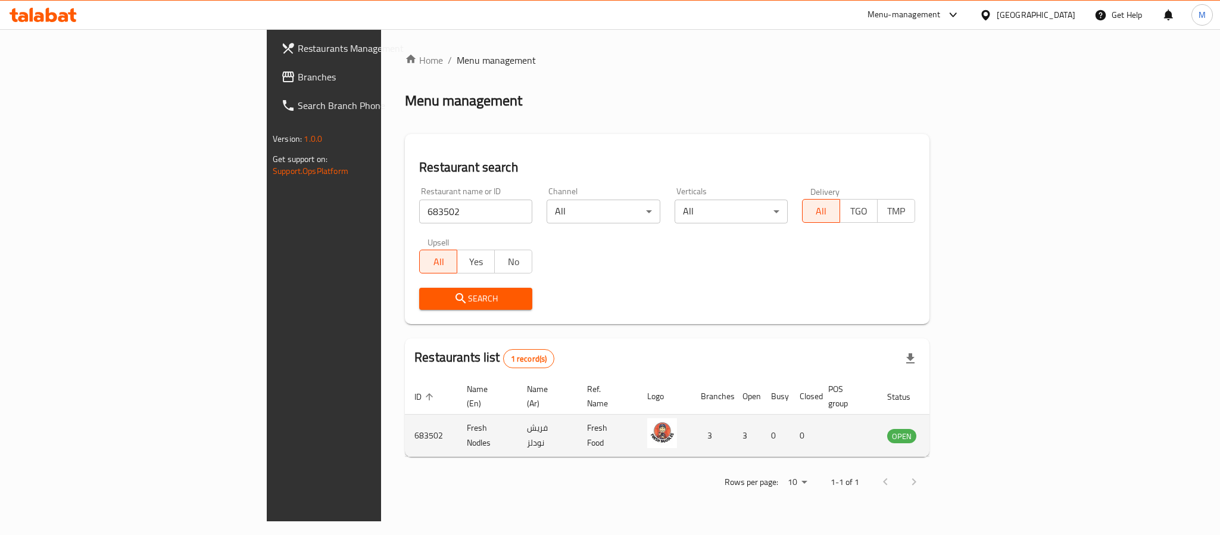
click at [961, 433] on icon "enhanced table" at bounding box center [959, 435] width 4 height 5
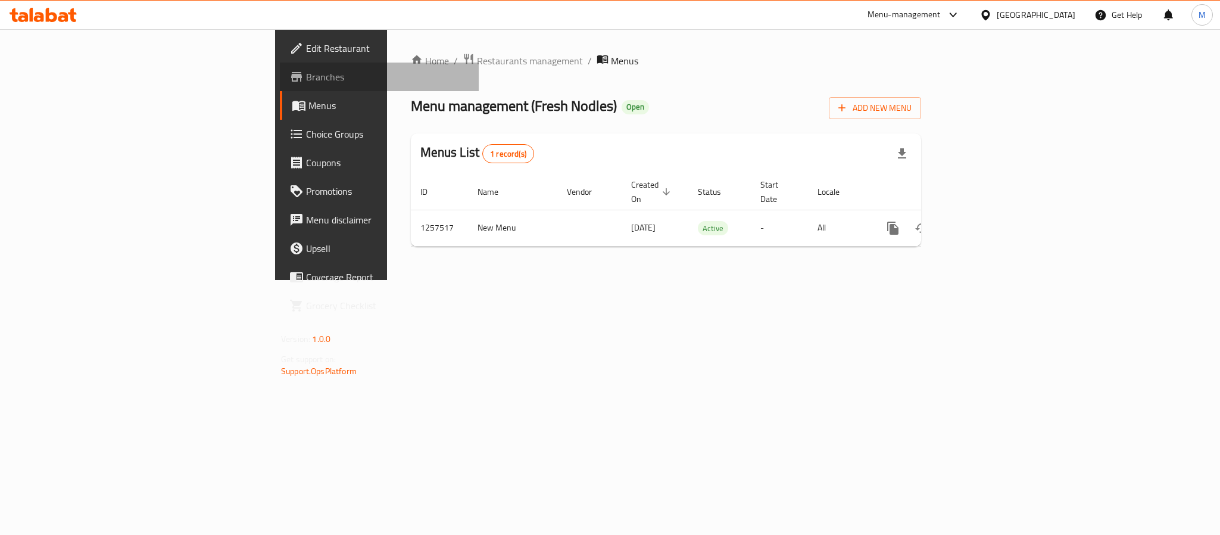
click at [280, 68] on link "Branches" at bounding box center [379, 77] width 199 height 29
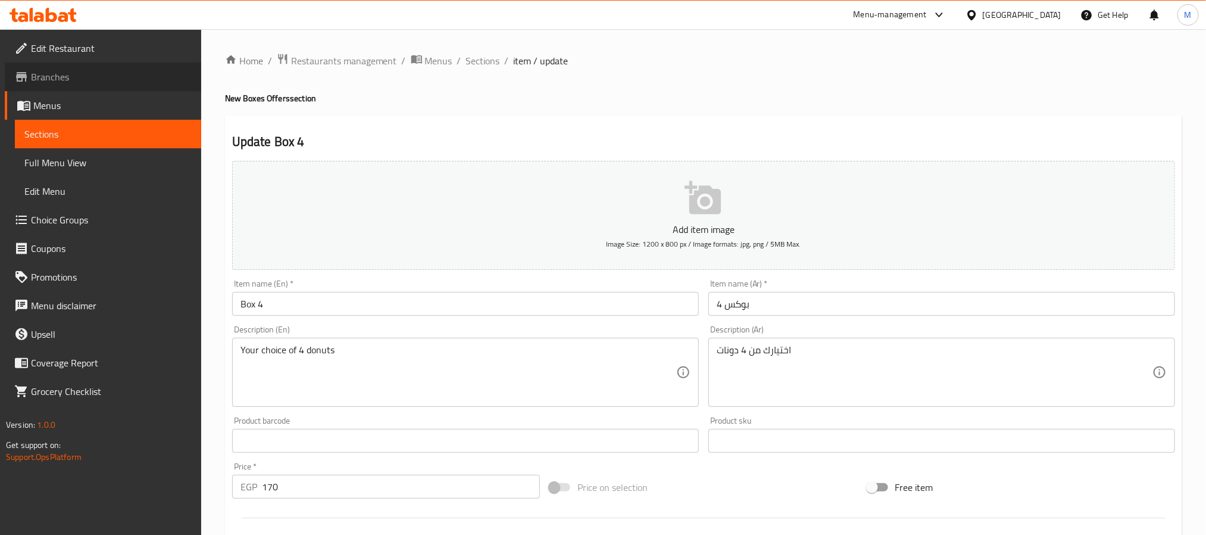
click at [108, 83] on span "Branches" at bounding box center [111, 77] width 161 height 14
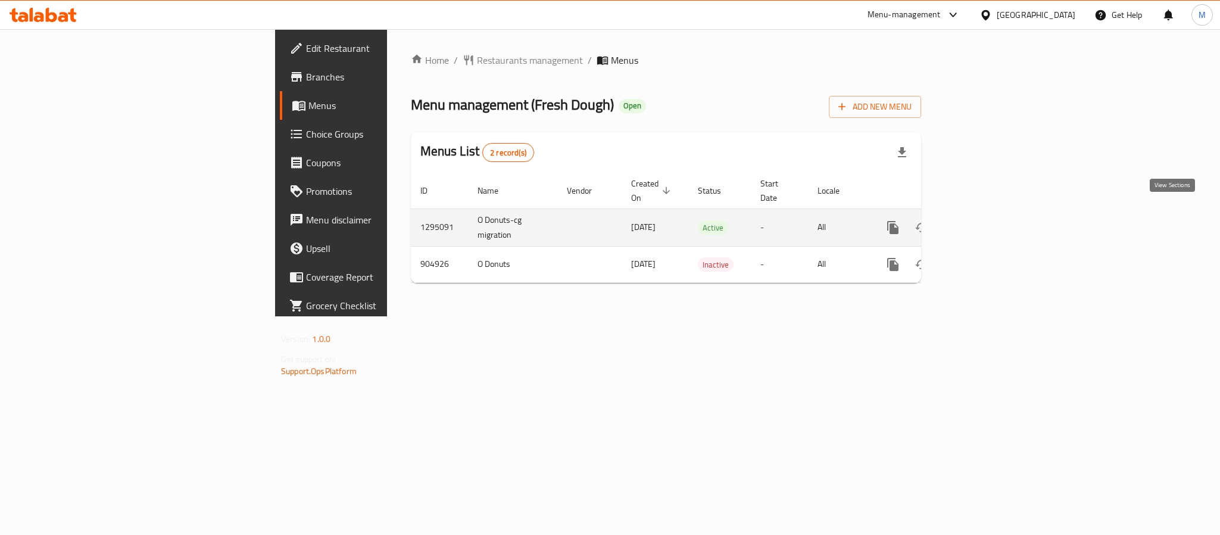
click at [986, 220] on icon "enhanced table" at bounding box center [978, 227] width 14 height 14
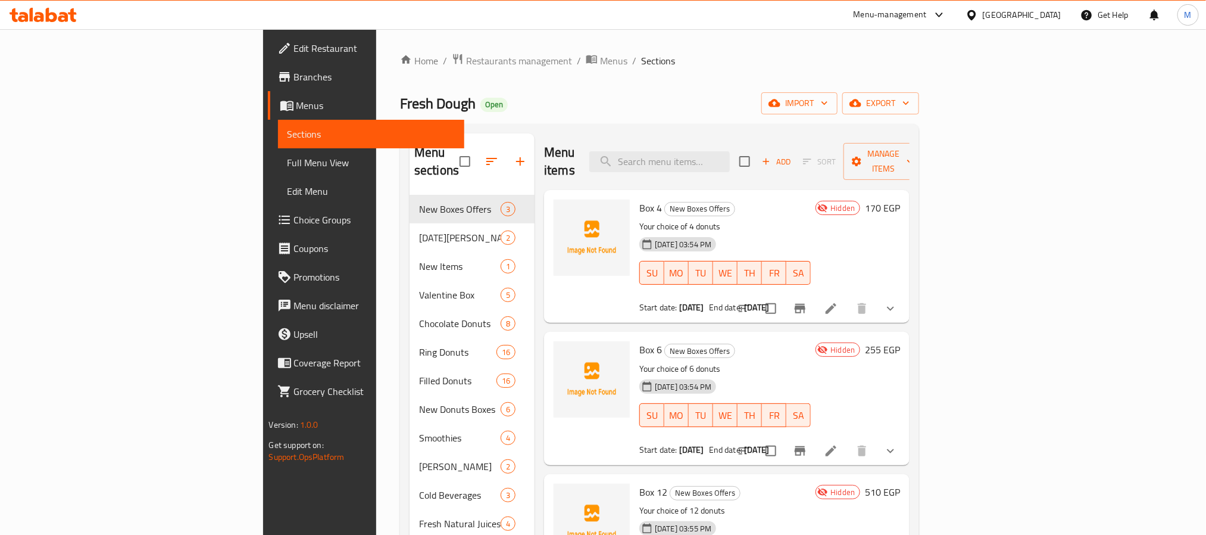
click at [288, 163] on span "Full Menu View" at bounding box center [371, 162] width 167 height 14
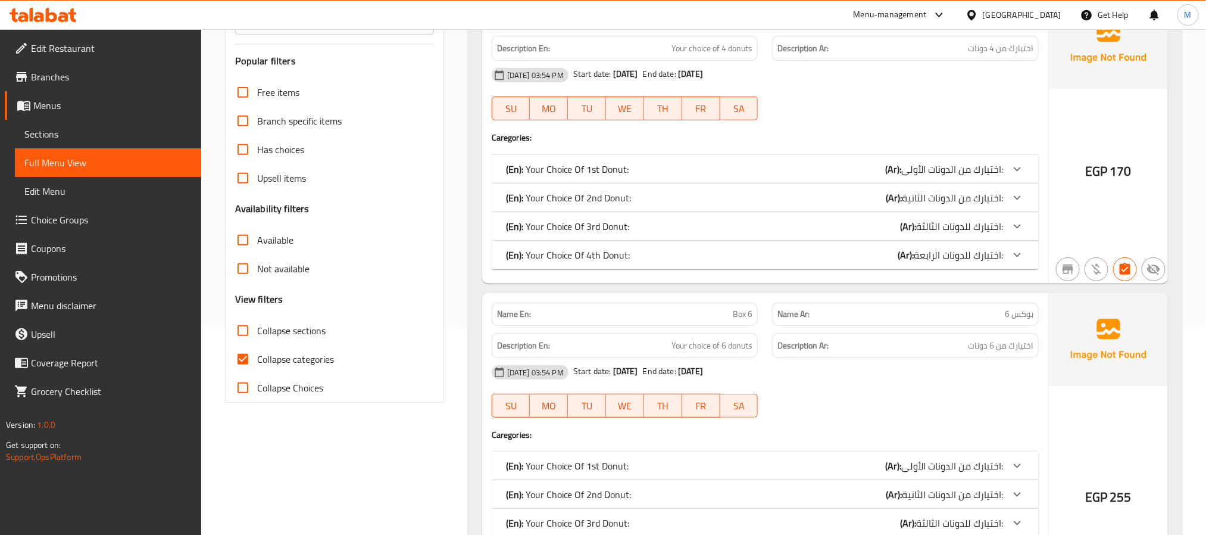
scroll to position [268, 0]
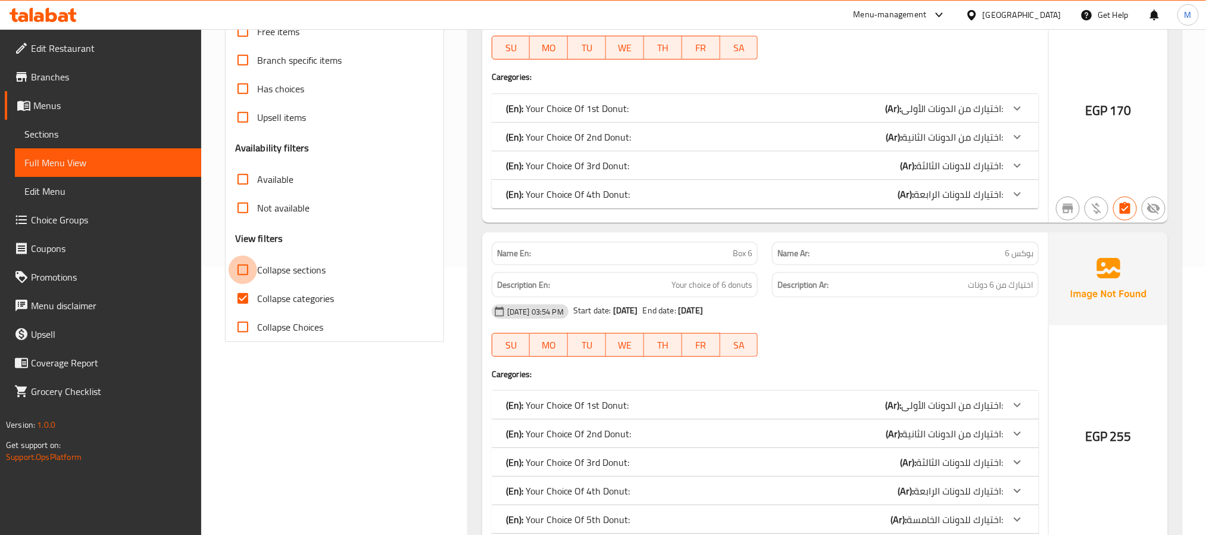
click at [241, 275] on input "Collapse sections" at bounding box center [243, 269] width 29 height 29
checkbox input "true"
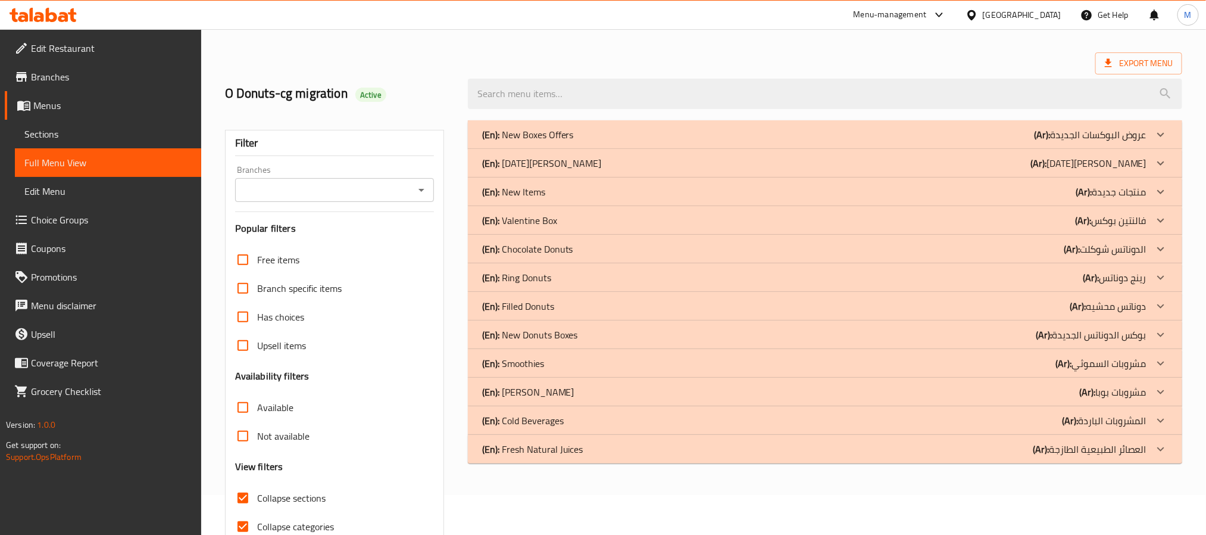
scroll to position [10, 0]
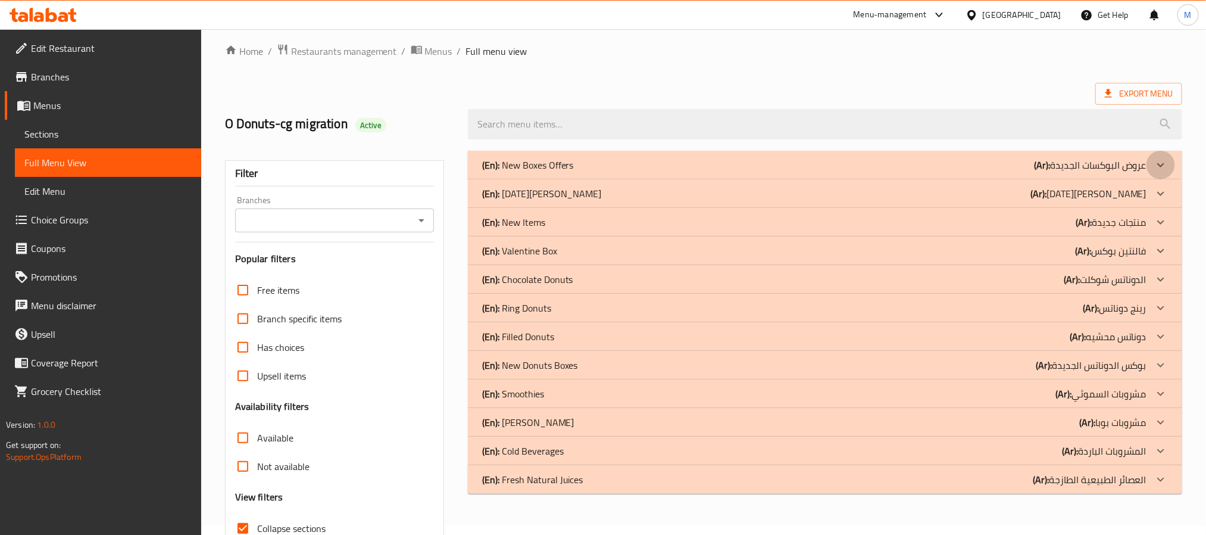
click at [1160, 170] on icon at bounding box center [1161, 165] width 14 height 14
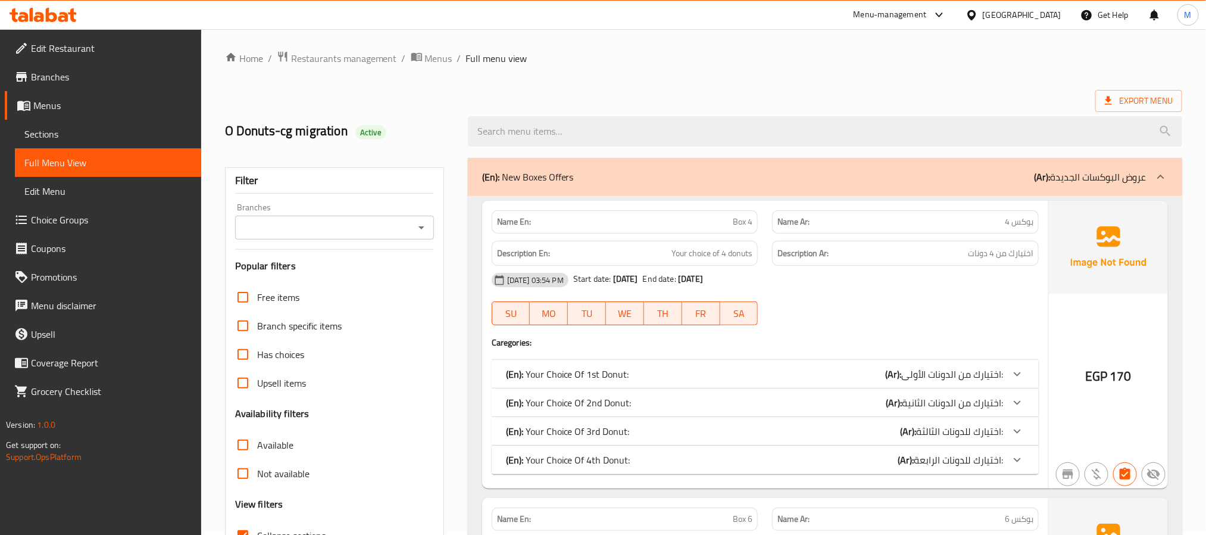
scroll to position [0, 0]
drag, startPoint x: 730, startPoint y: 227, endPoint x: 755, endPoint y: 227, distance: 25.0
click at [755, 227] on div "Name En: Box 4" at bounding box center [625, 224] width 267 height 23
copy span "Box 4"
drag, startPoint x: 670, startPoint y: 254, endPoint x: 761, endPoint y: 259, distance: 91.2
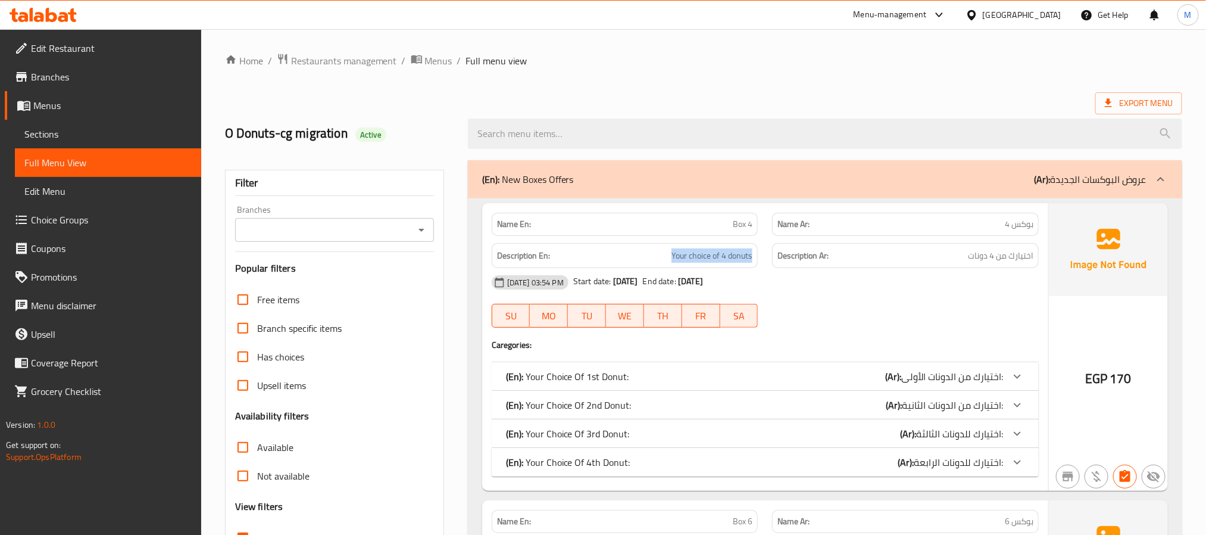
click at [761, 259] on div "Description En: Your choice of 4 donuts" at bounding box center [625, 256] width 281 height 40
copy span "Your choice of 4 donuts"
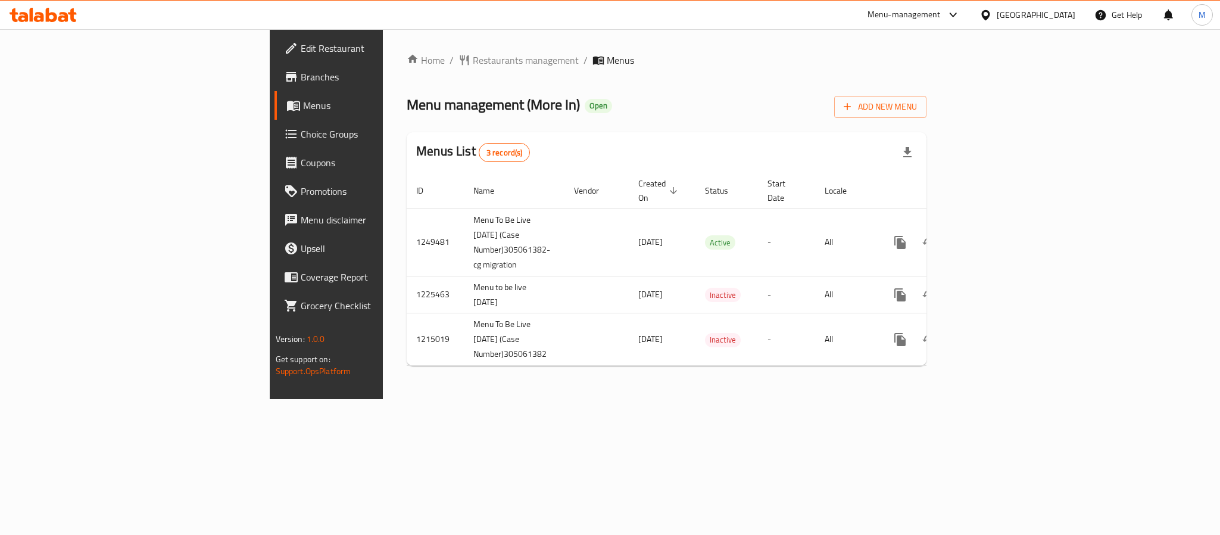
click at [301, 79] on span "Branches" at bounding box center [382, 77] width 163 height 14
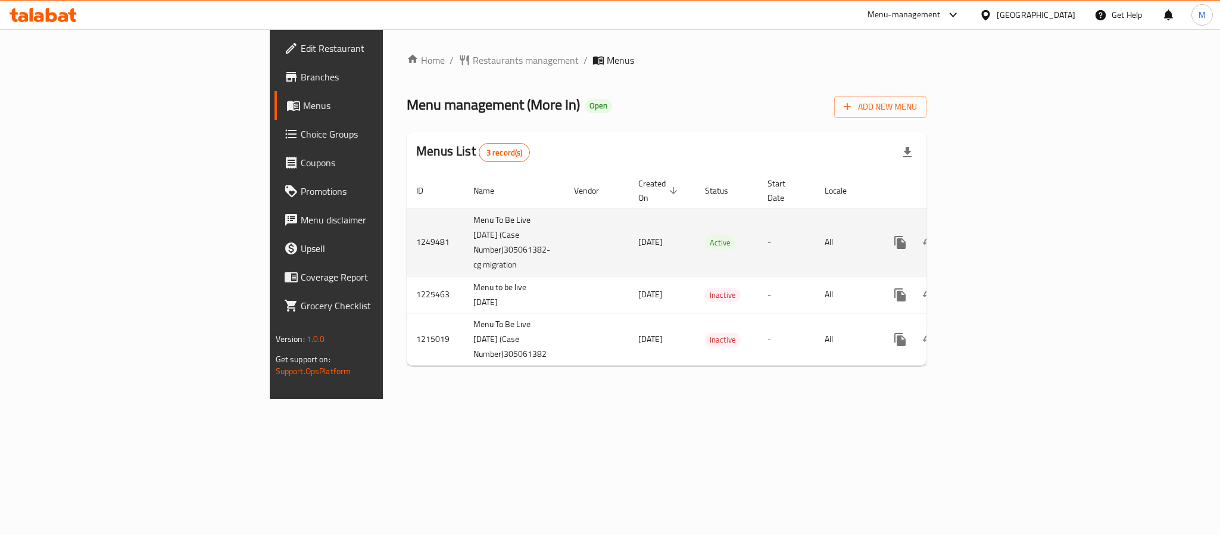
click at [993, 235] on icon "enhanced table" at bounding box center [986, 242] width 14 height 14
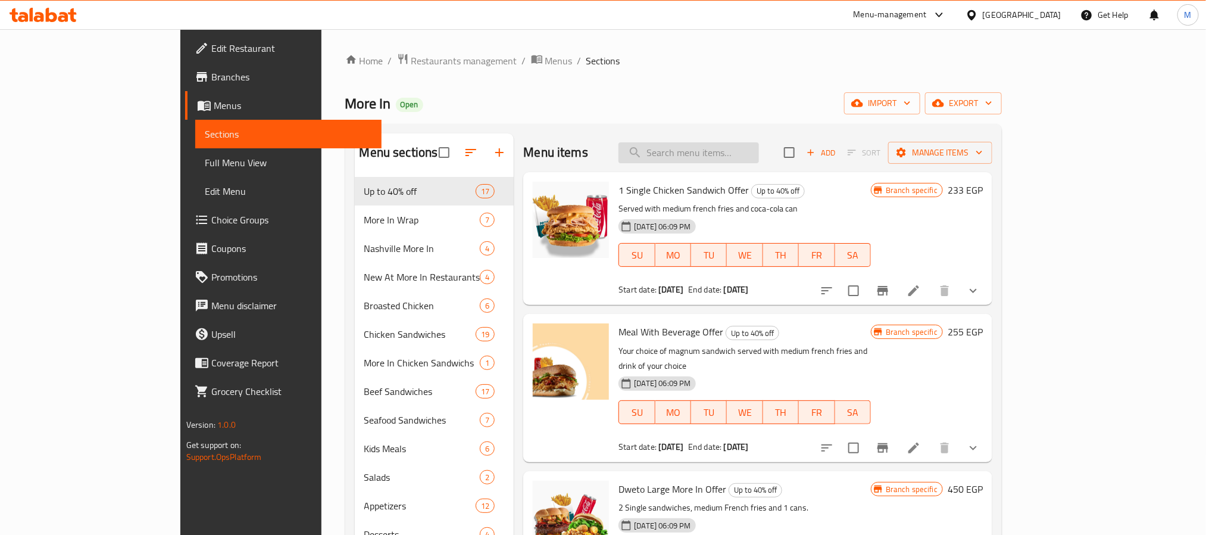
click at [702, 145] on input "search" at bounding box center [688, 152] width 140 height 21
paste input "Albaron Beef Burger Sandwich"
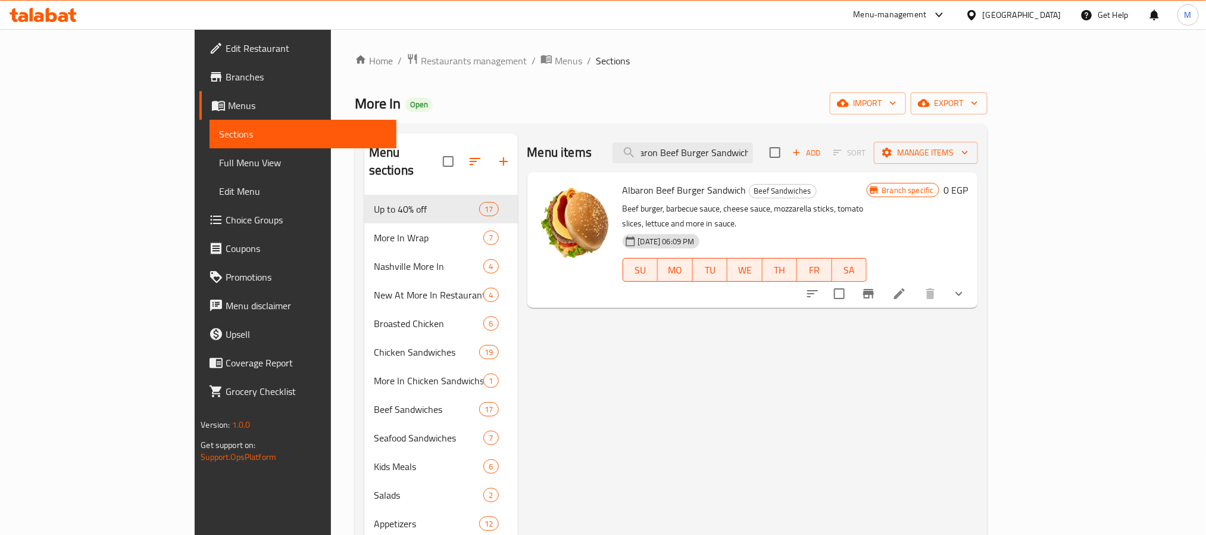
type input "Albaron Beef Burger Sandwich"
click at [966, 286] on icon "show more" at bounding box center [959, 293] width 14 height 14
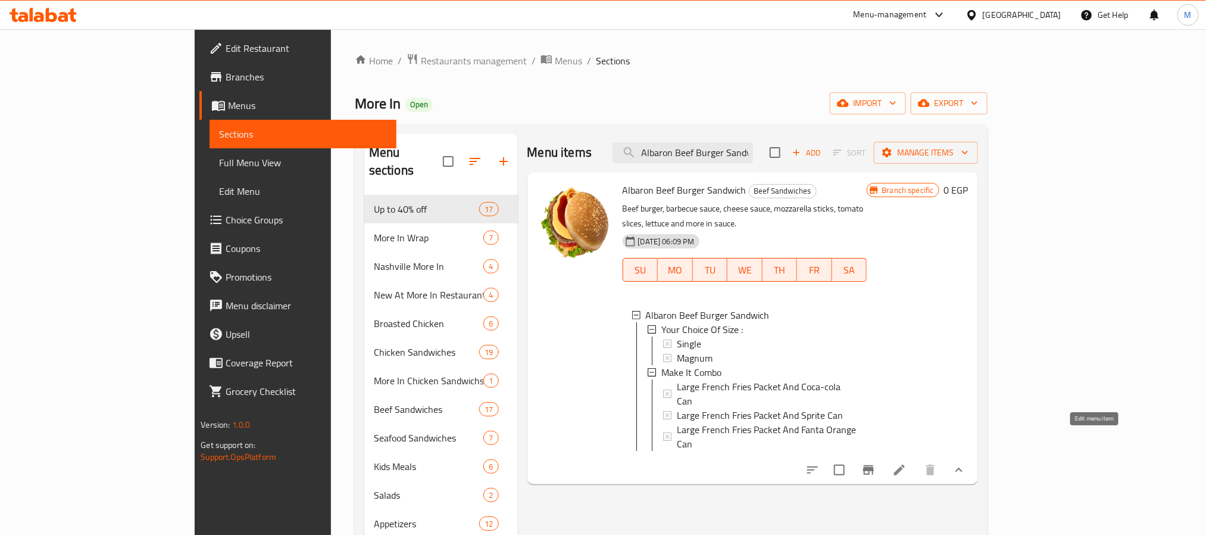
click at [907, 463] on icon at bounding box center [899, 470] width 14 height 14
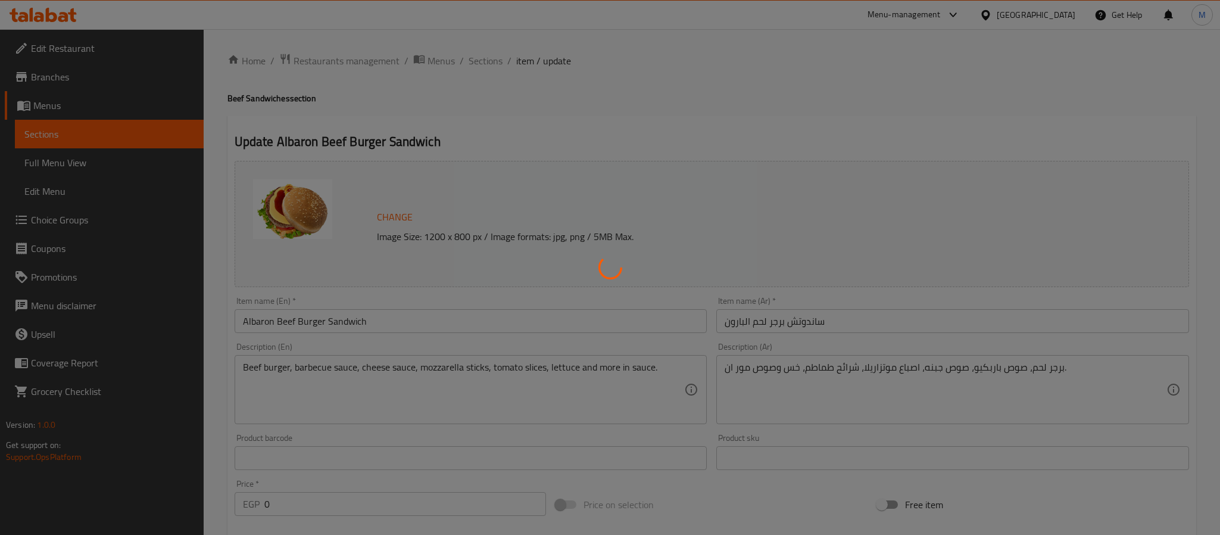
type input "إختيارك من الحجم :"
type input "1"
type input "إجعله كومبو"
type input "0"
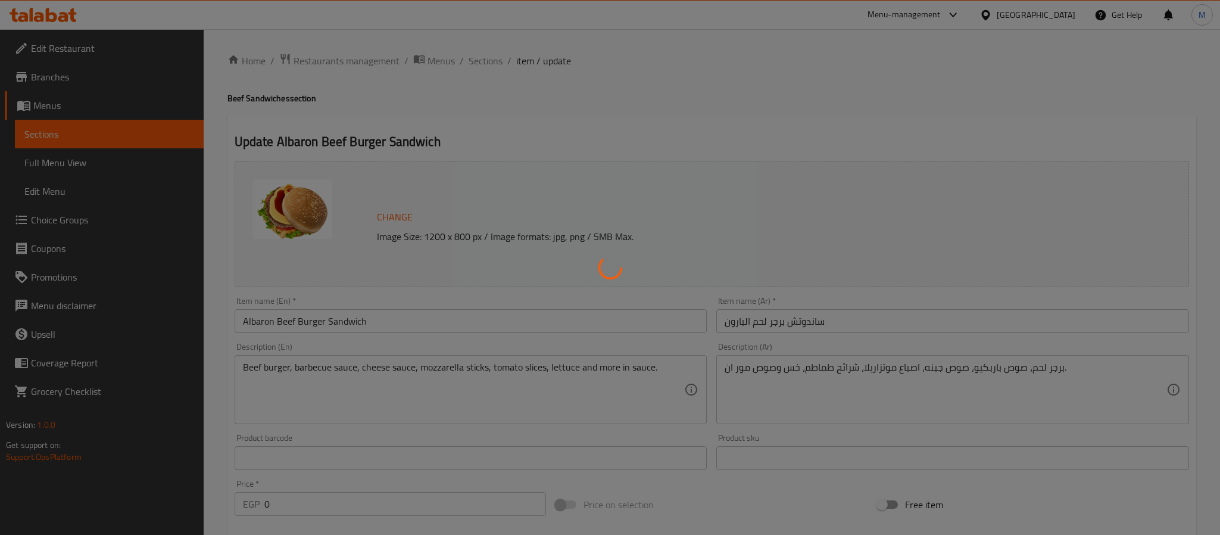
type input "1"
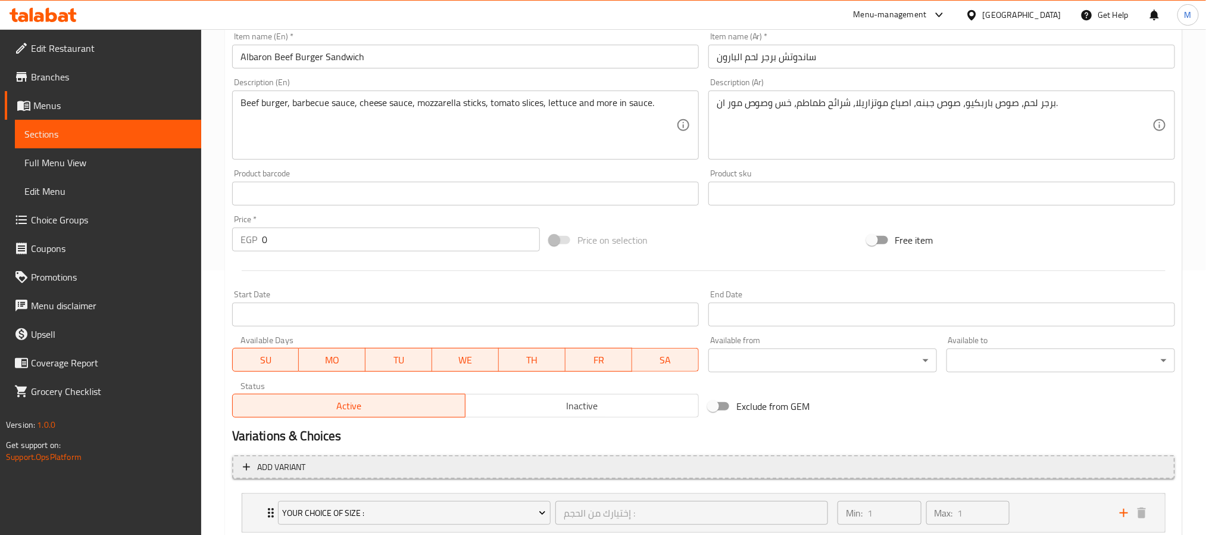
scroll to position [357, 0]
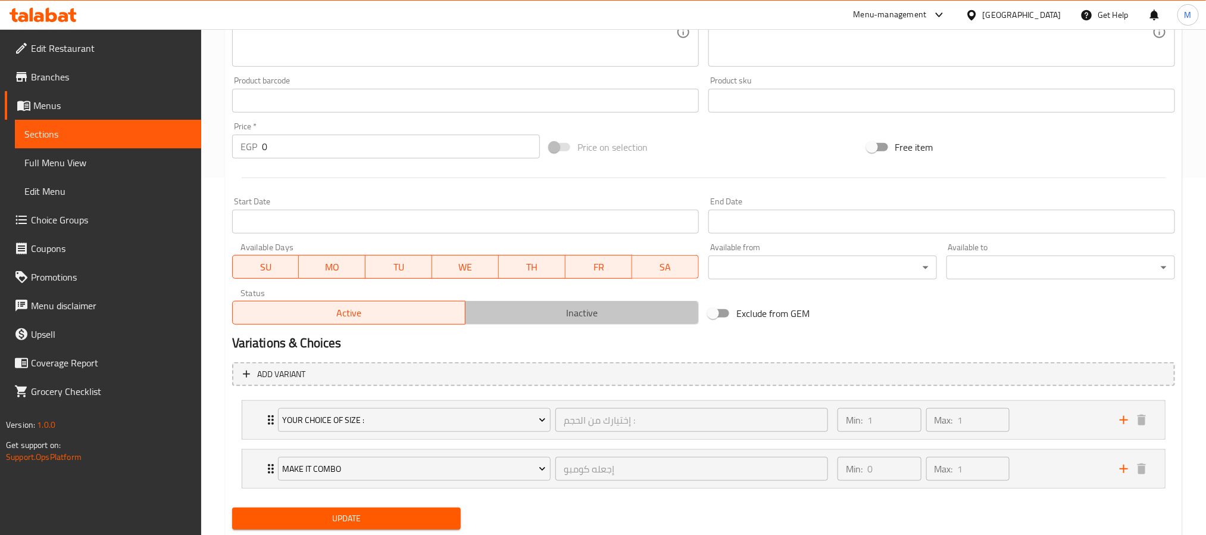
click at [579, 314] on span "Inactive" at bounding box center [582, 312] width 224 height 17
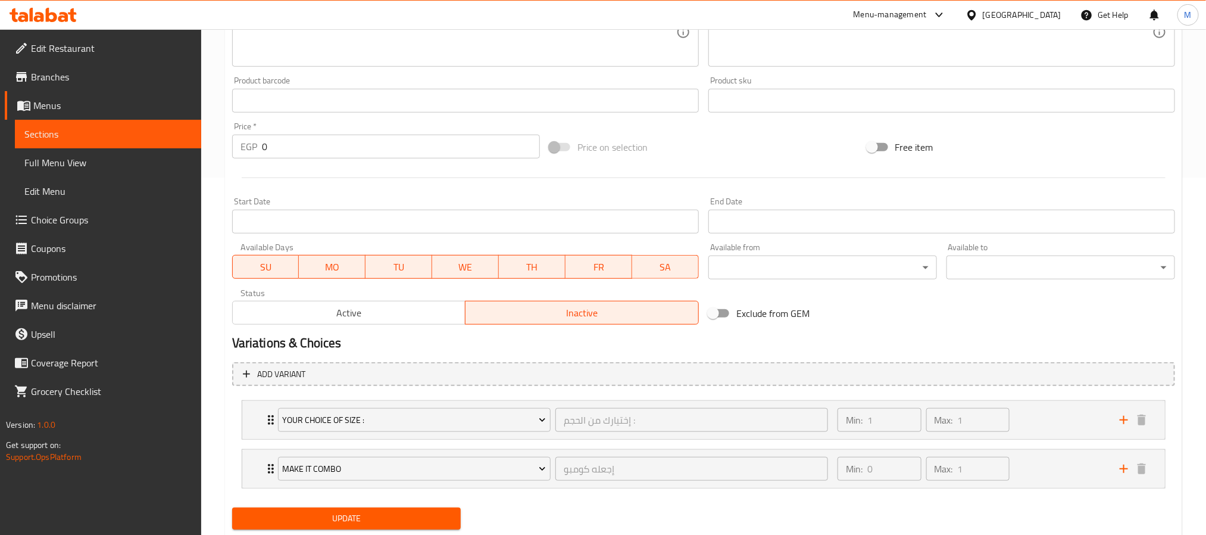
click at [408, 515] on span "Update" at bounding box center [347, 518] width 210 height 15
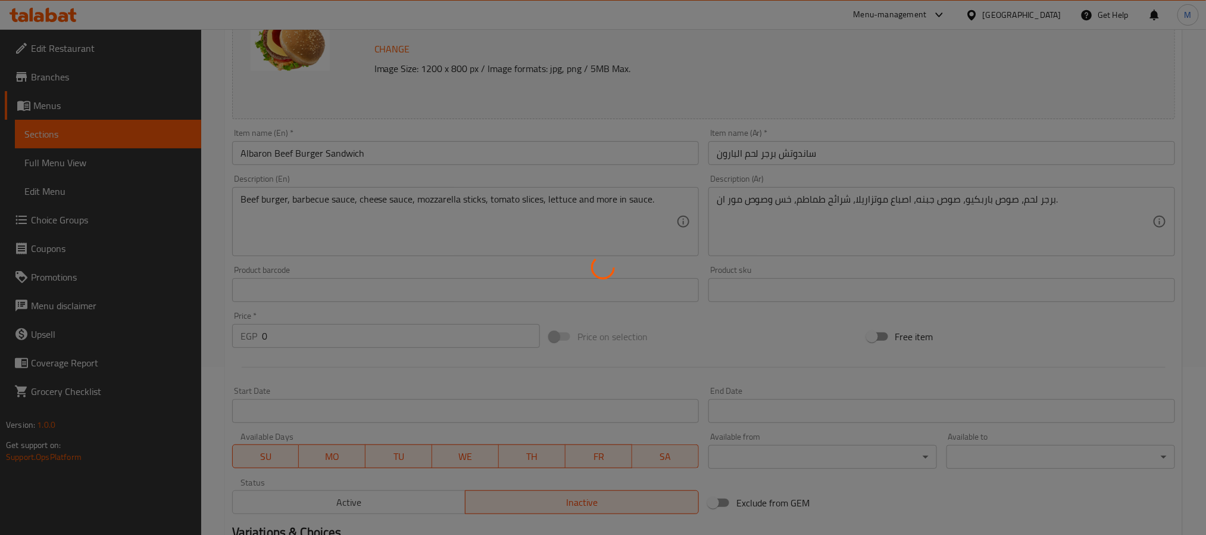
scroll to position [0, 0]
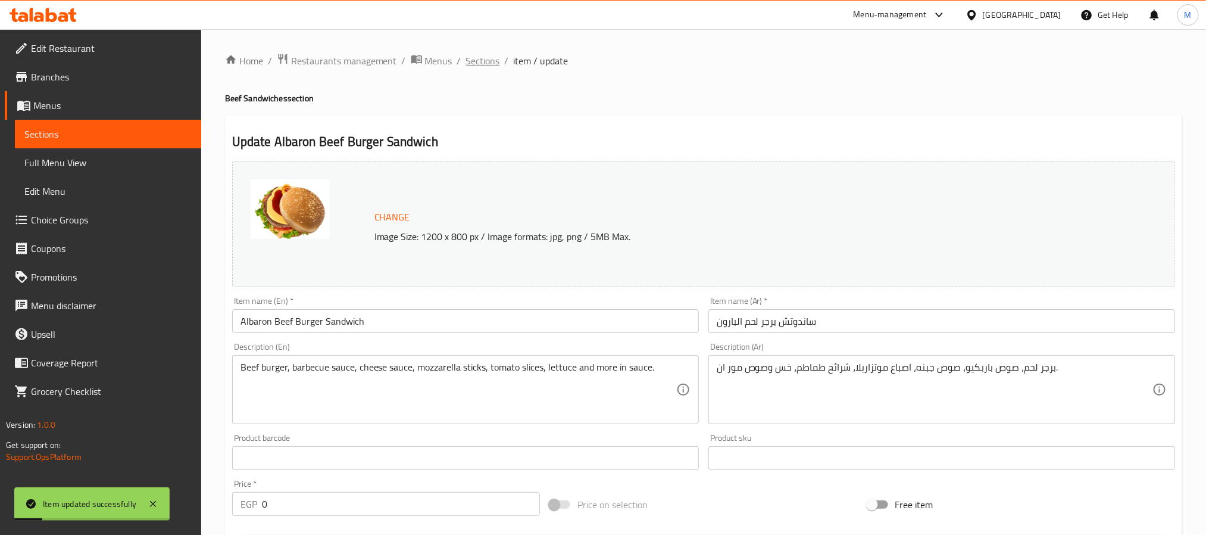
click at [483, 58] on span "Sections" at bounding box center [483, 61] width 34 height 14
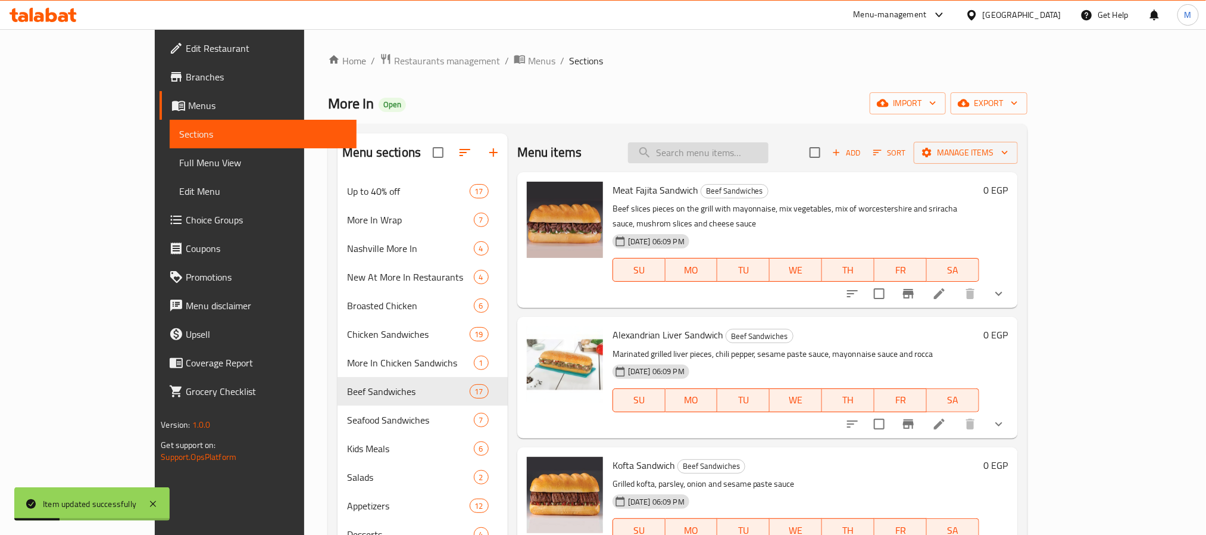
click at [756, 157] on input "search" at bounding box center [698, 152] width 140 height 21
paste input "El Baron Chicken Sandwich"
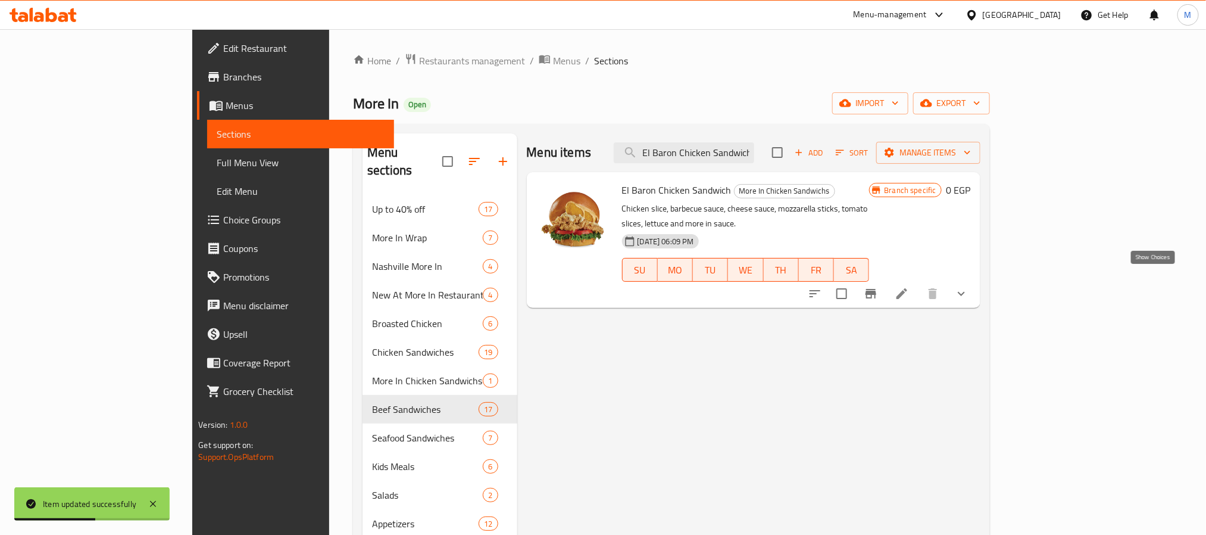
type input "El Baron Chicken Sandwich"
click at [968, 286] on icon "show more" at bounding box center [961, 293] width 14 height 14
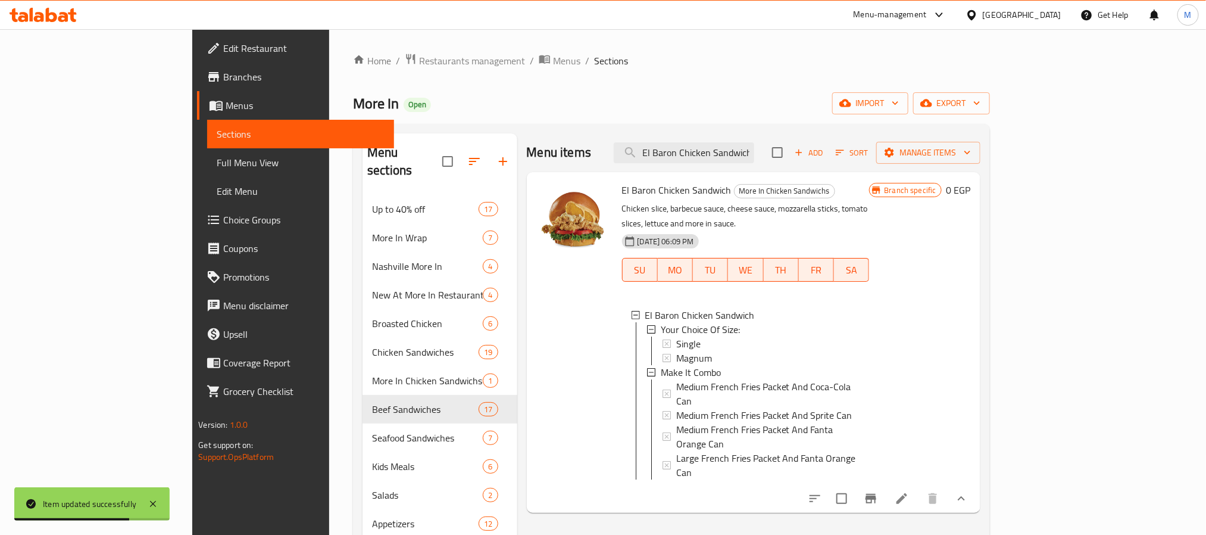
click at [918, 488] on li at bounding box center [901, 498] width 33 height 21
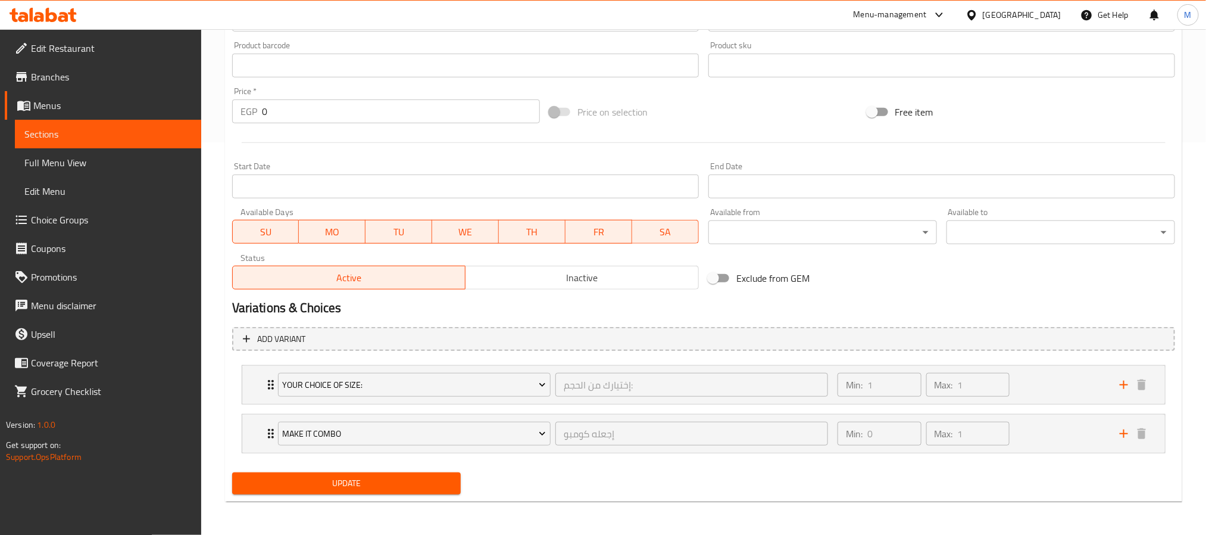
scroll to position [393, 0]
click at [539, 281] on span "Inactive" at bounding box center [582, 277] width 224 height 17
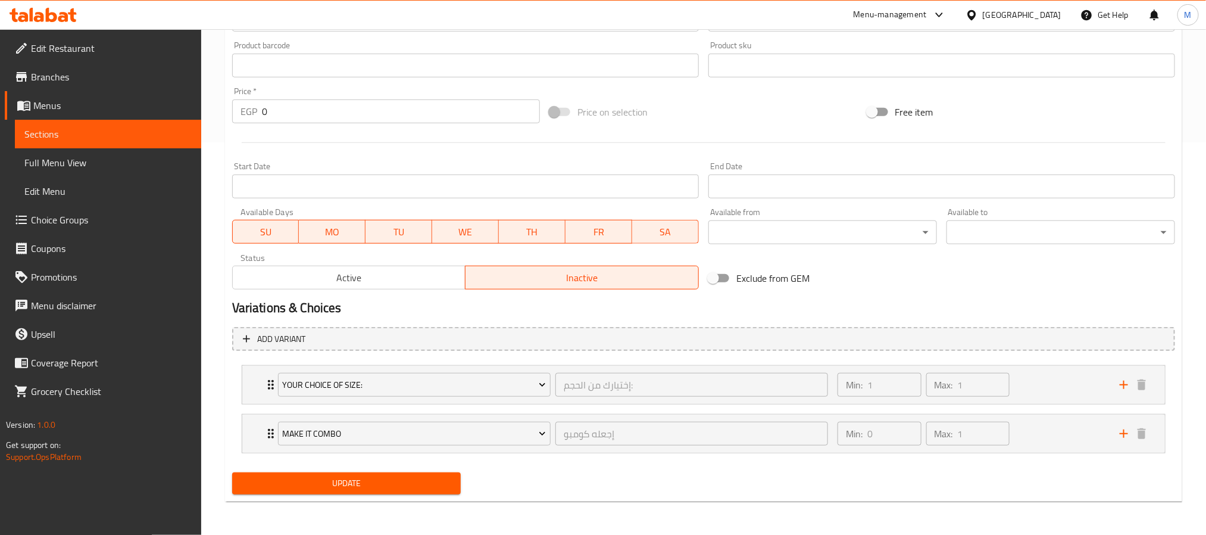
drag, startPoint x: 413, startPoint y: 472, endPoint x: 415, endPoint y: 486, distance: 13.8
click at [414, 473] on button "Update" at bounding box center [346, 483] width 229 height 22
click at [415, 485] on div at bounding box center [603, 267] width 1206 height 535
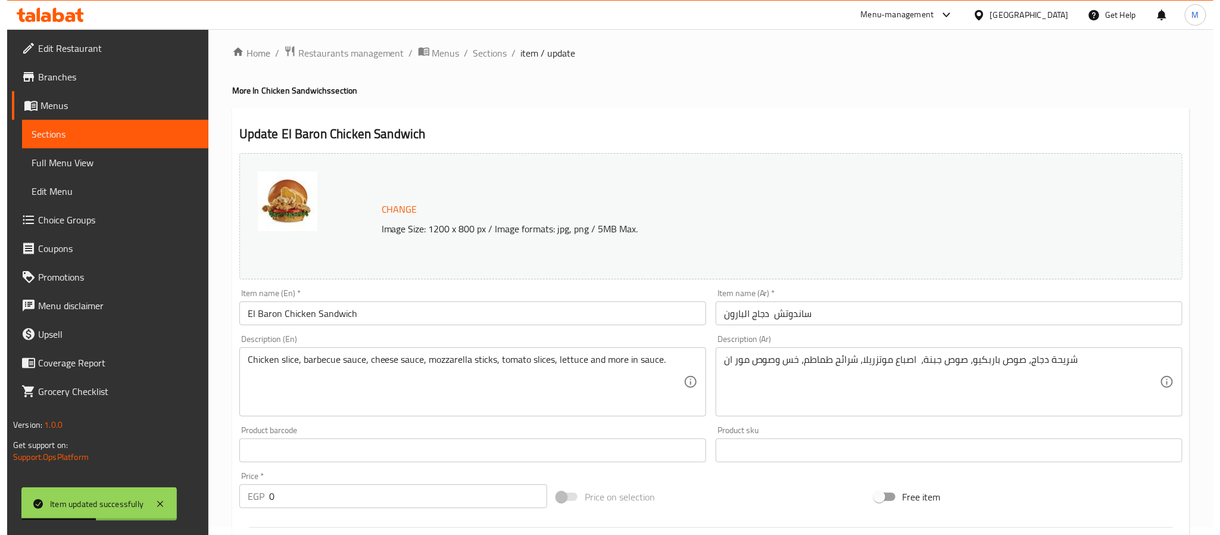
scroll to position [0, 0]
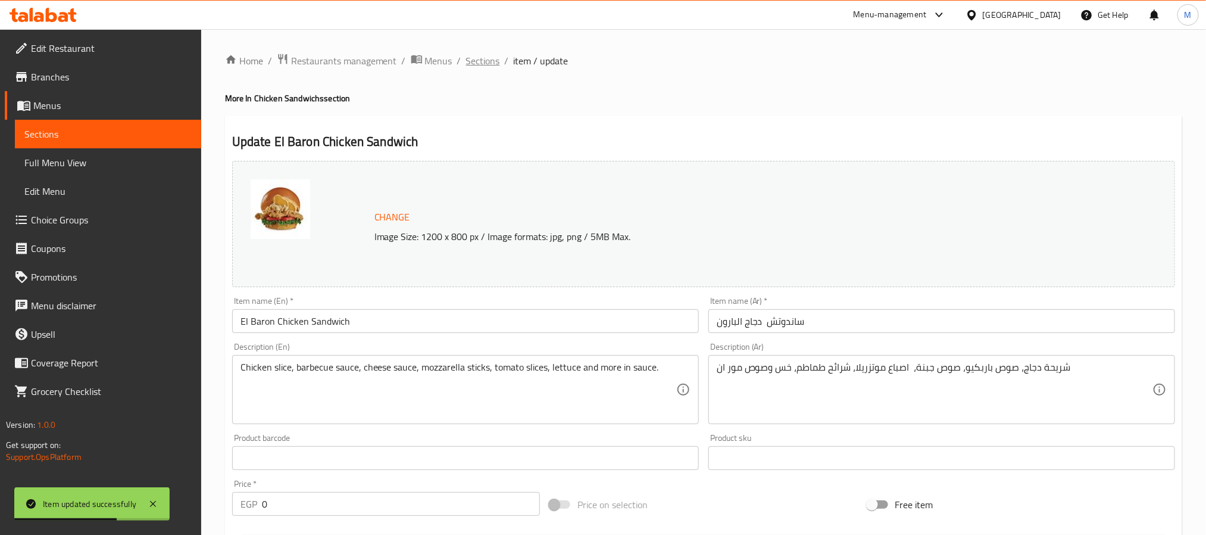
click at [496, 63] on span "Sections" at bounding box center [483, 61] width 34 height 14
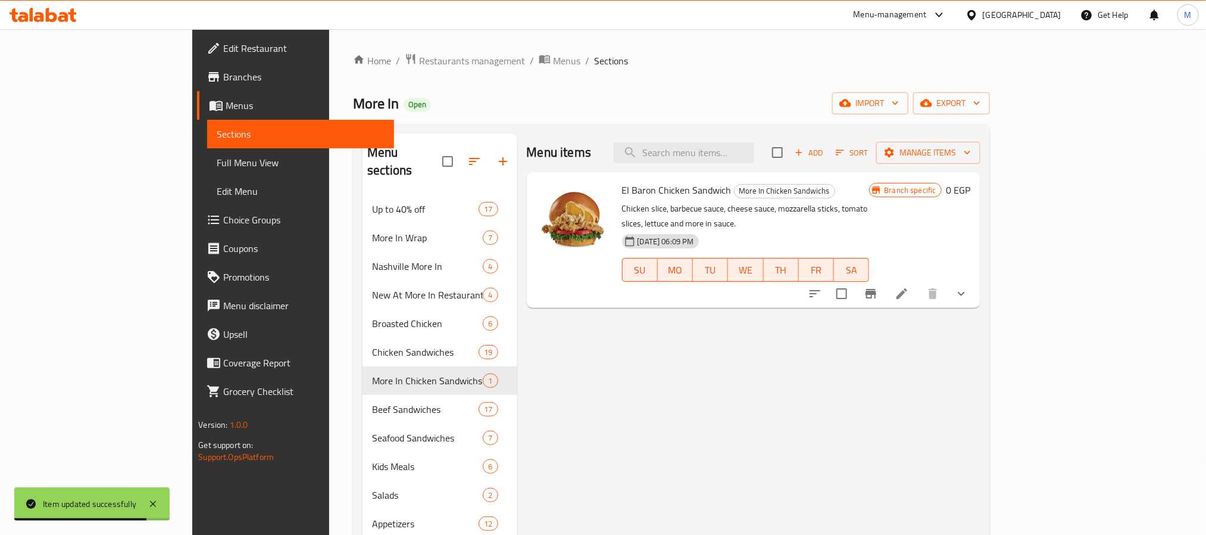
click at [918, 283] on li at bounding box center [901, 293] width 33 height 21
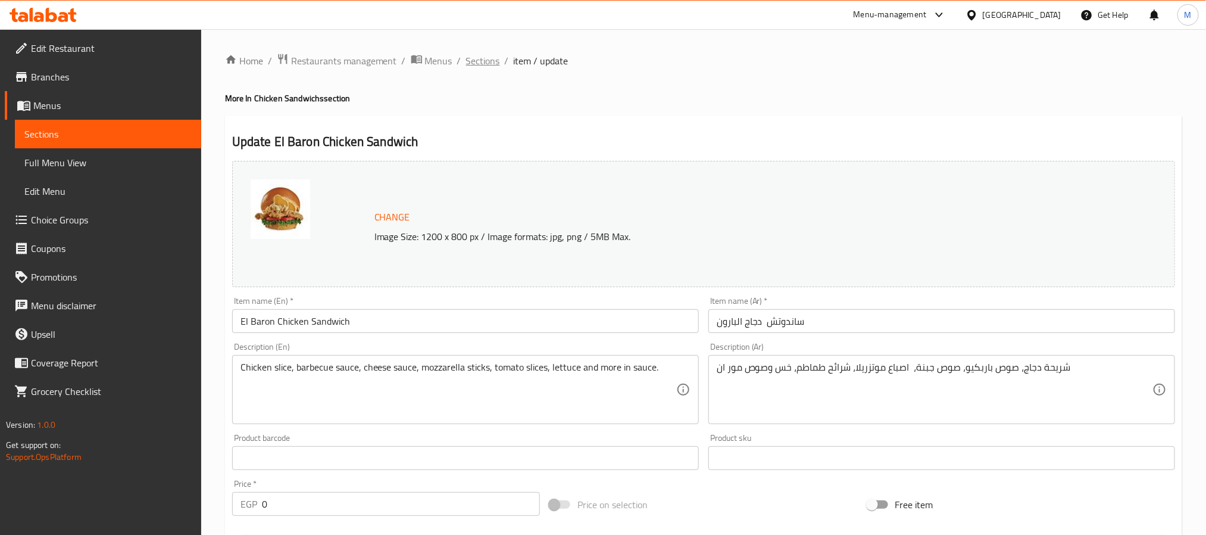
click at [472, 61] on span "Sections" at bounding box center [483, 61] width 34 height 14
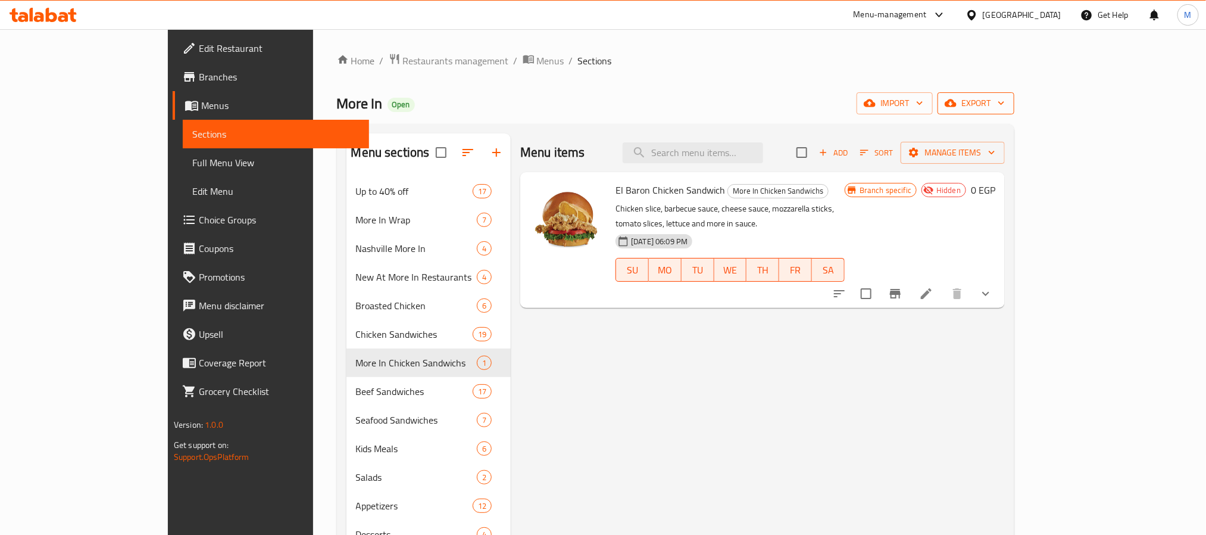
click at [1005, 104] on span "export" at bounding box center [976, 103] width 58 height 15
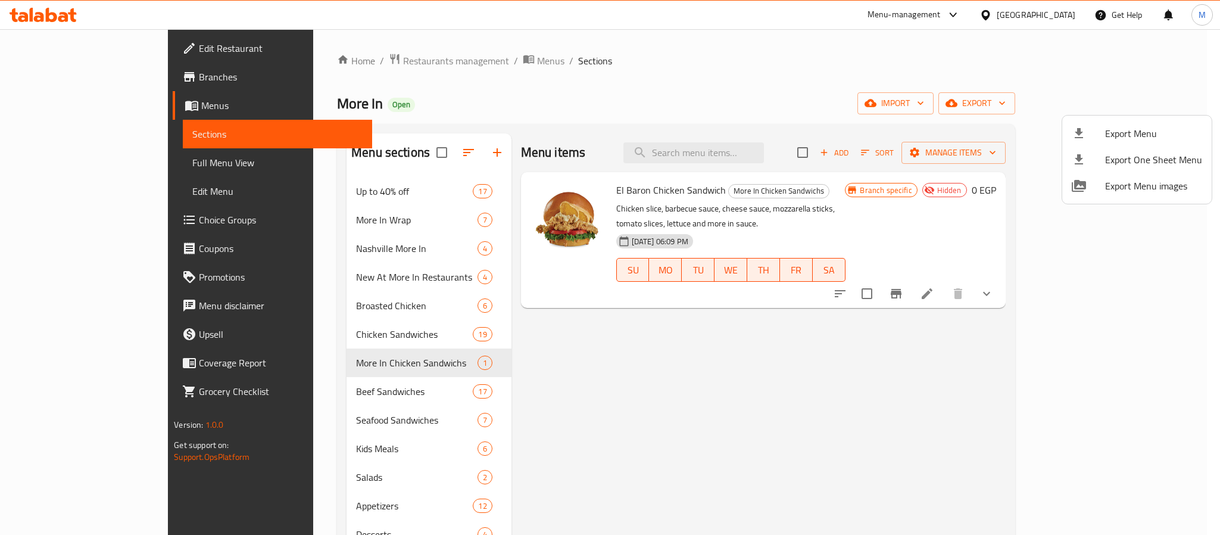
drag, startPoint x: 1035, startPoint y: 417, endPoint x: 1090, endPoint y: 347, distance: 89.0
click at [1036, 417] on div at bounding box center [610, 267] width 1220 height 535
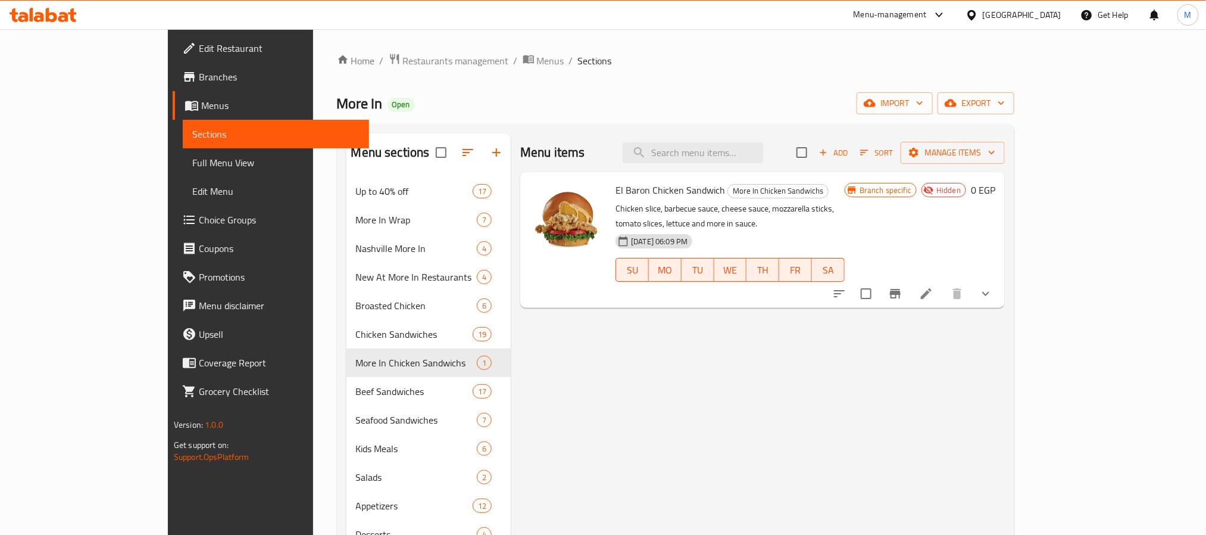
click at [933, 286] on icon at bounding box center [926, 293] width 14 height 14
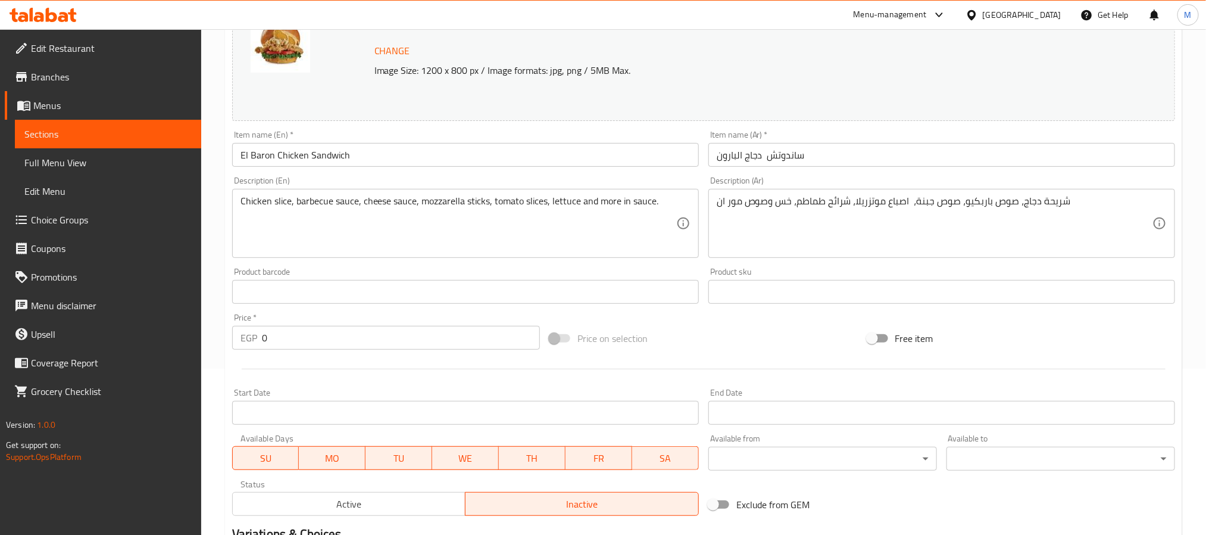
scroll to position [357, 0]
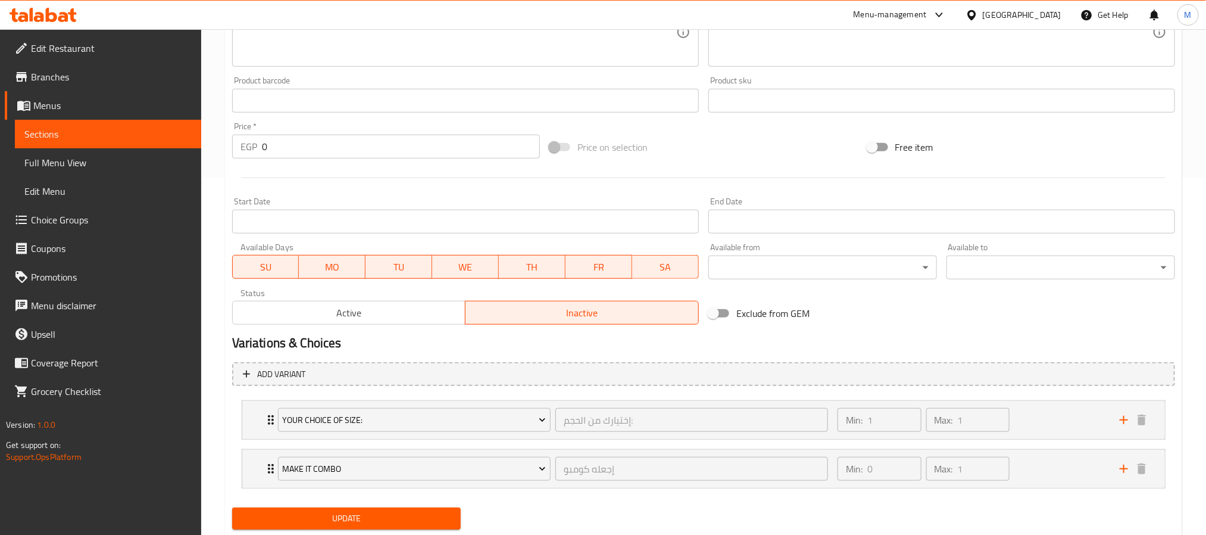
click at [413, 295] on div "Active Inactive" at bounding box center [465, 307] width 467 height 36
click at [418, 304] on button "Active" at bounding box center [349, 313] width 234 height 24
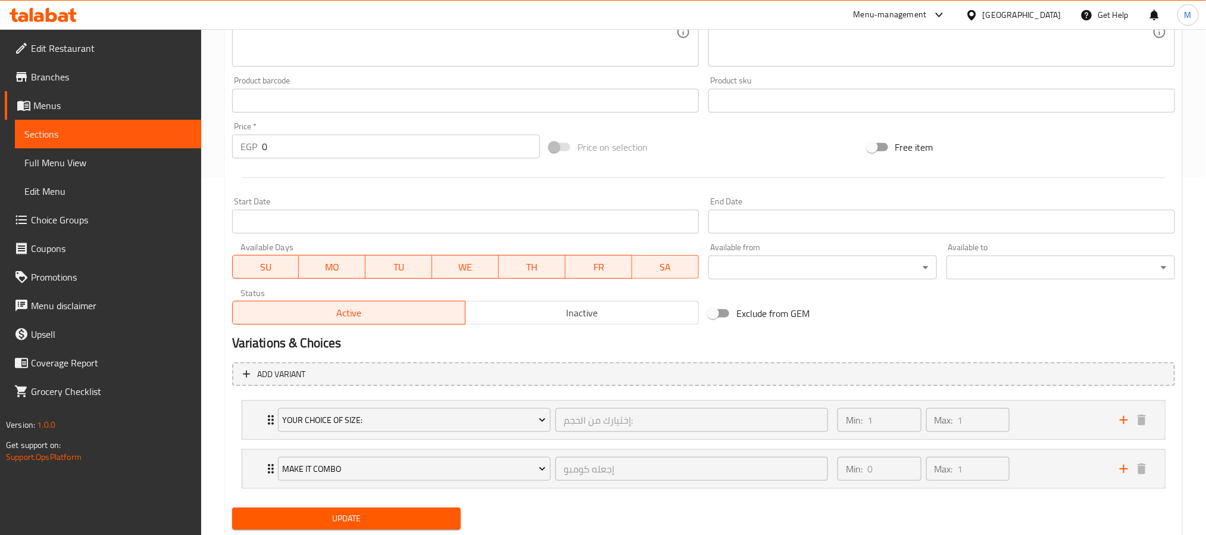
scroll to position [393, 0]
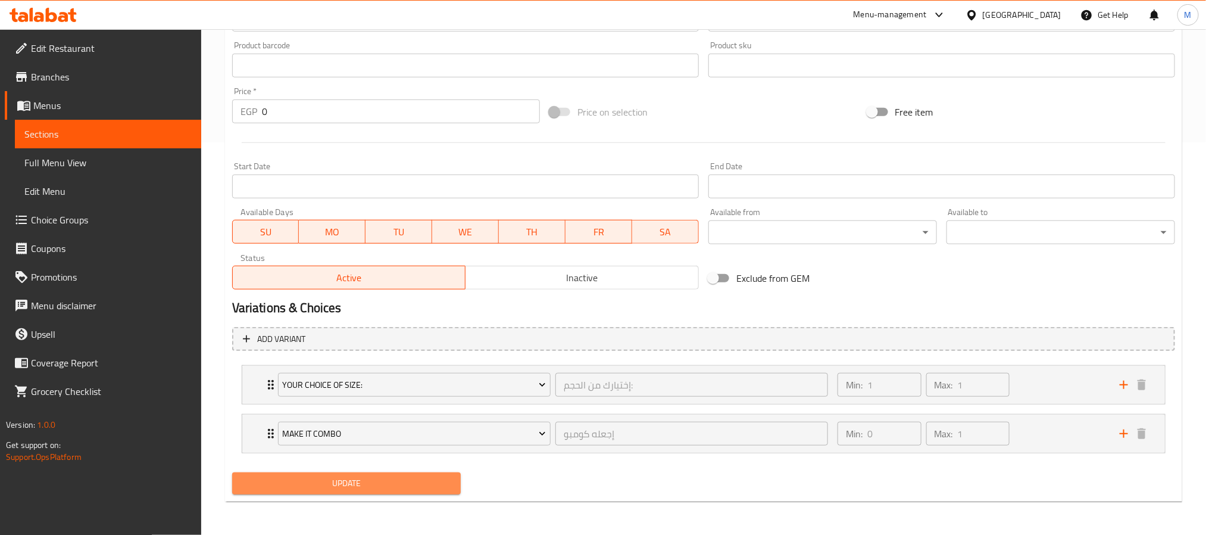
click at [404, 486] on span "Update" at bounding box center [347, 483] width 210 height 15
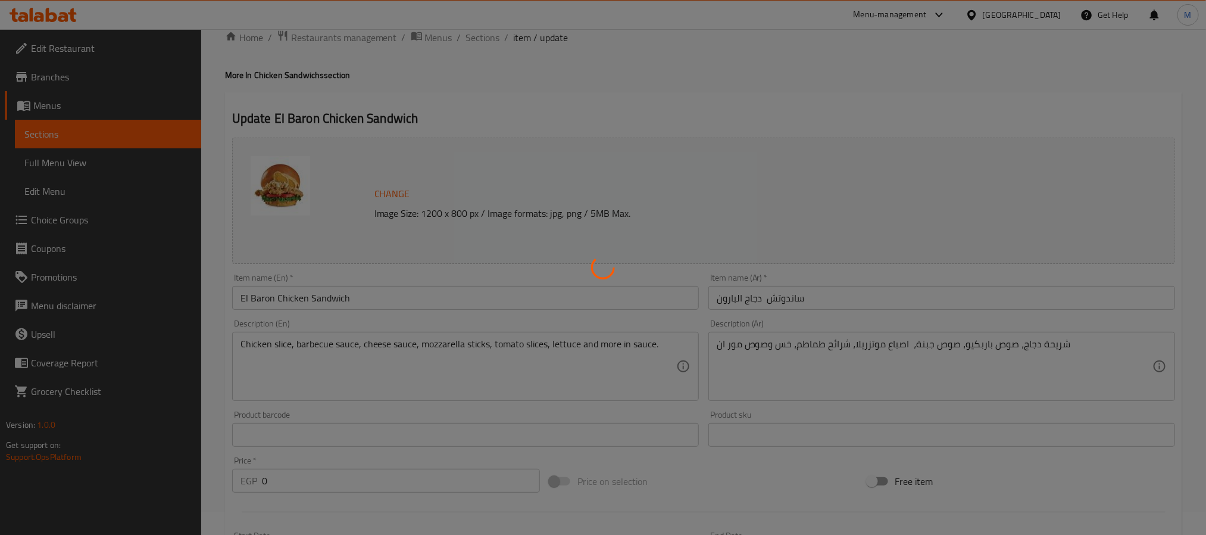
scroll to position [0, 0]
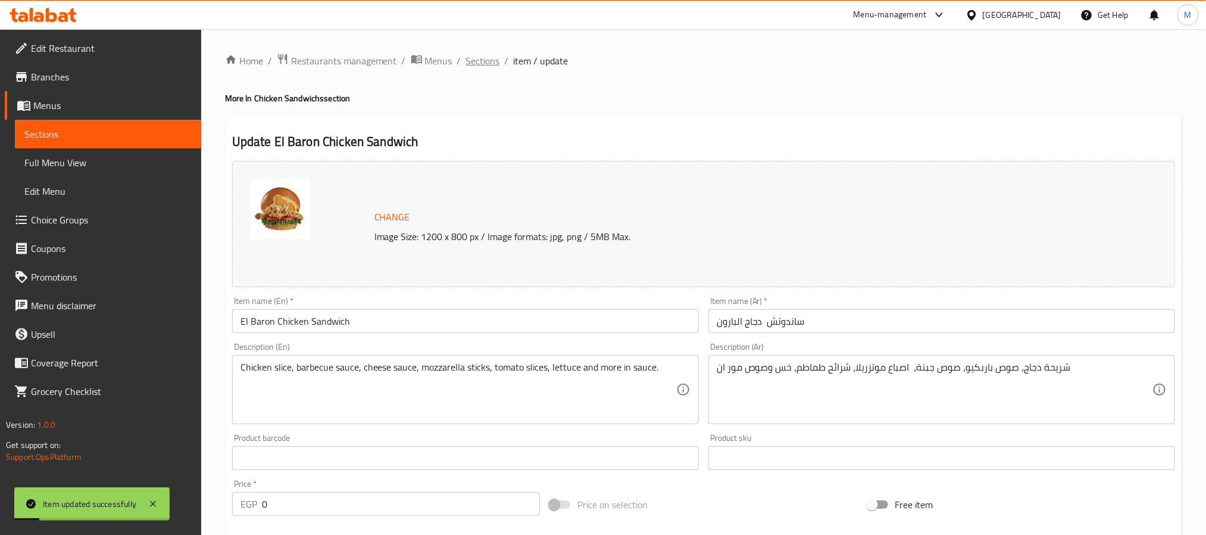
click at [490, 58] on span "Sections" at bounding box center [483, 61] width 34 height 14
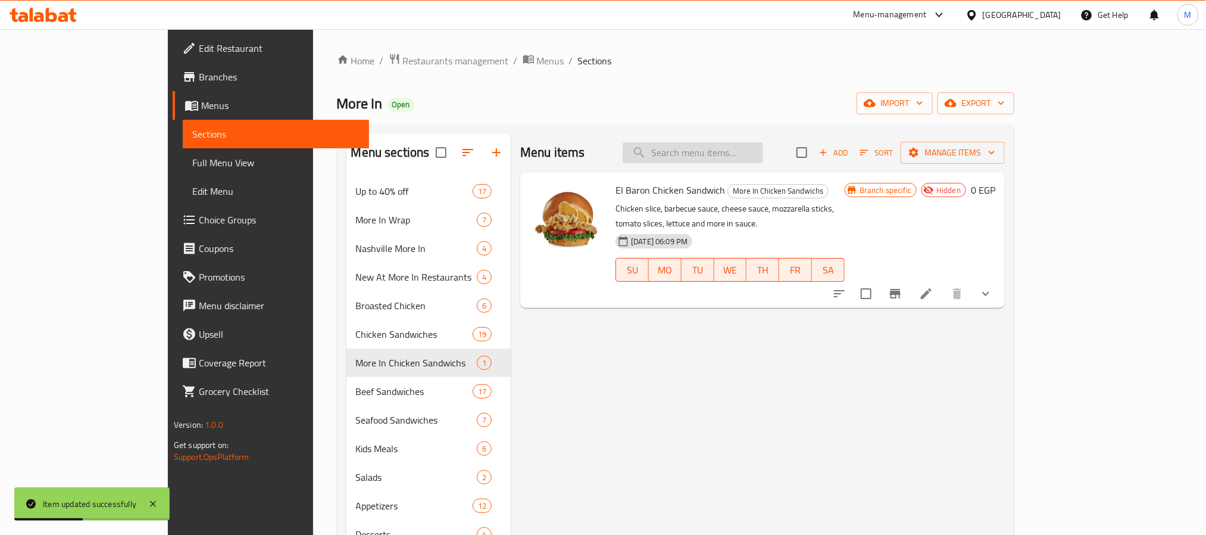
click at [702, 145] on input "search" at bounding box center [693, 152] width 140 height 21
paste input "Albaron Beef Burger Sandwich"
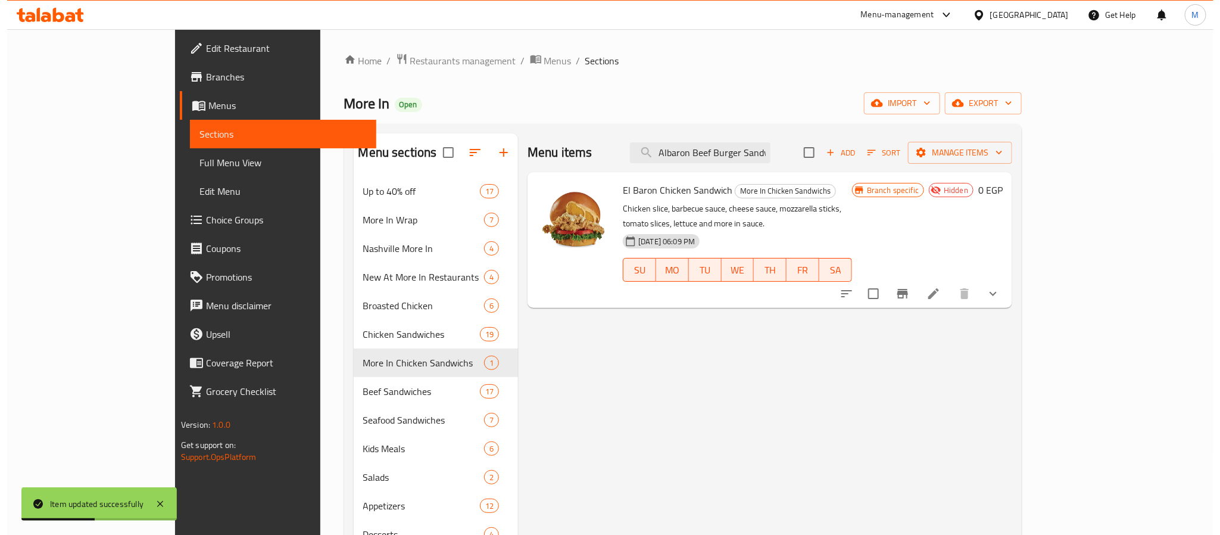
scroll to position [0, 15]
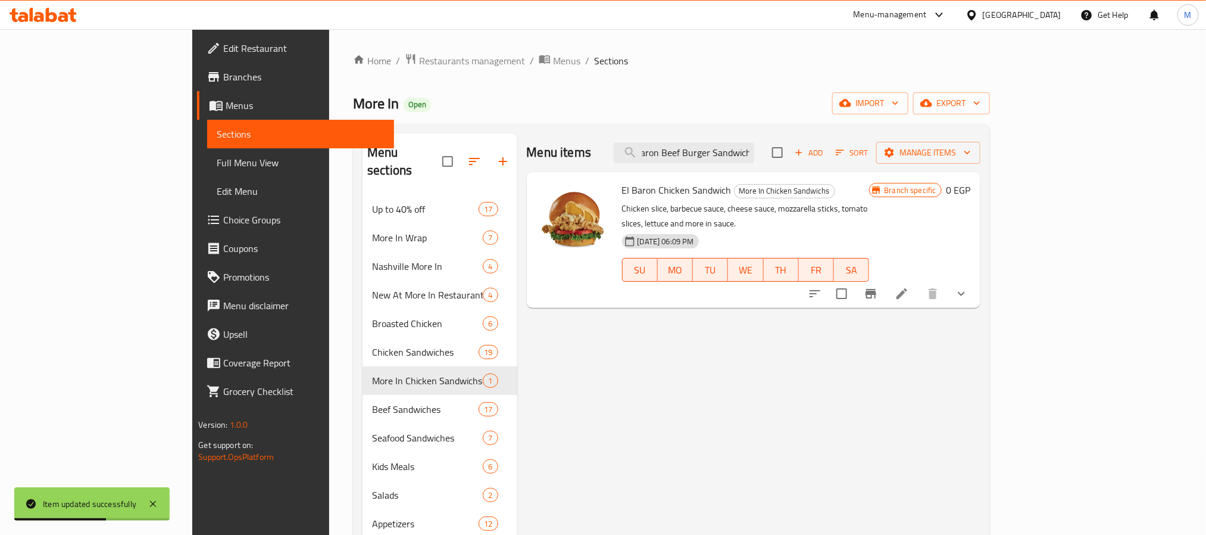
type input "Albaron Beef Burger Sandwich"
click at [918, 288] on li at bounding box center [901, 293] width 33 height 21
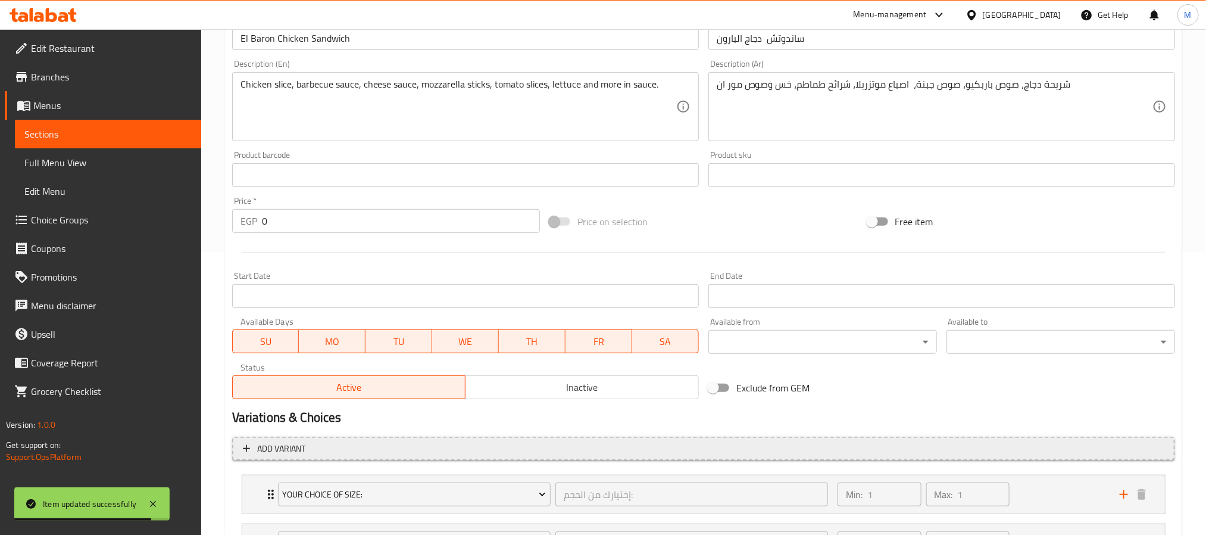
scroll to position [304, 0]
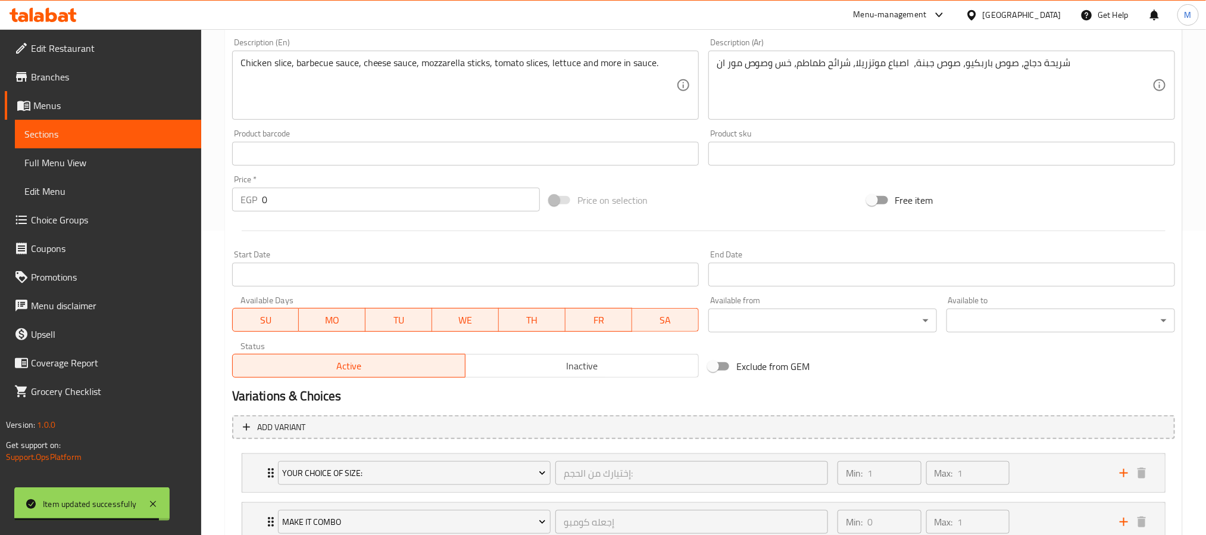
click at [516, 379] on div "Status Active Inactive" at bounding box center [465, 359] width 476 height 45
click at [482, 372] on span "Inactive" at bounding box center [582, 365] width 224 height 17
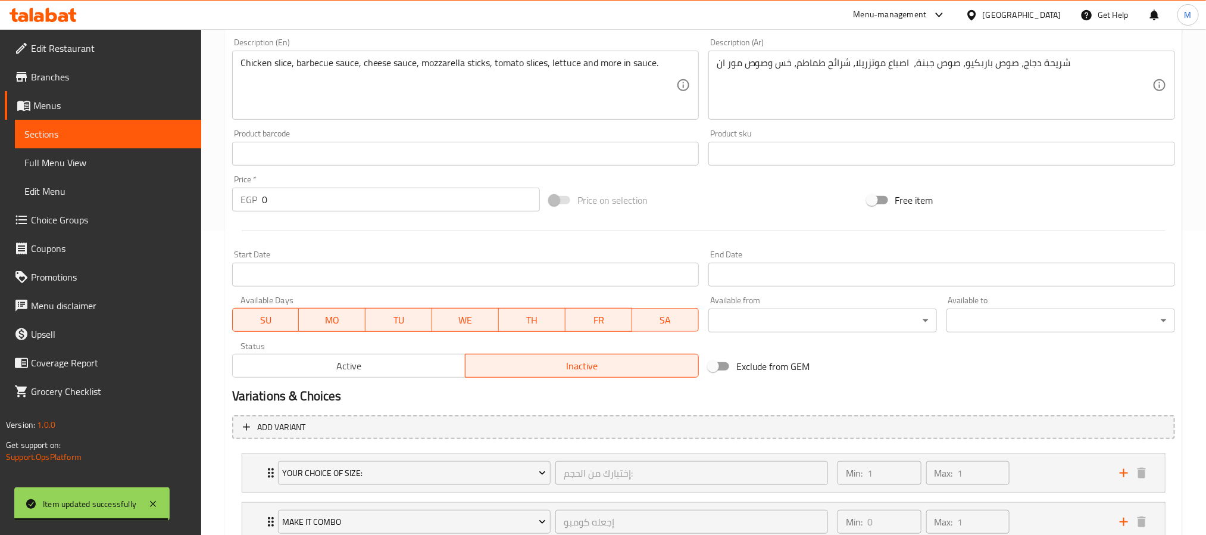
click at [440, 368] on span "Active" at bounding box center [350, 365] width 224 height 17
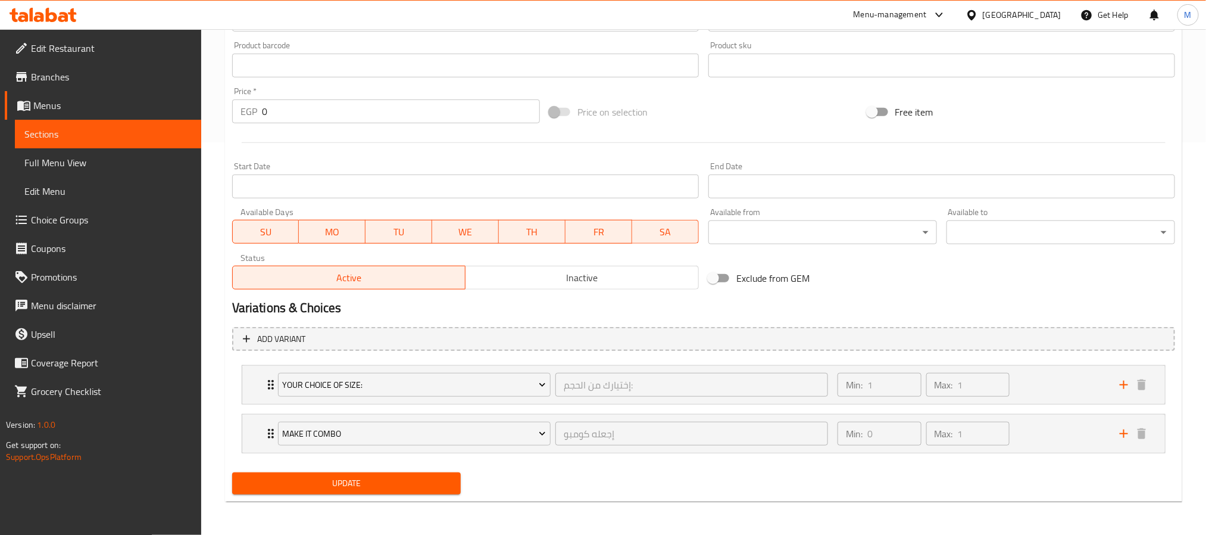
click at [413, 488] on span "Update" at bounding box center [347, 483] width 210 height 15
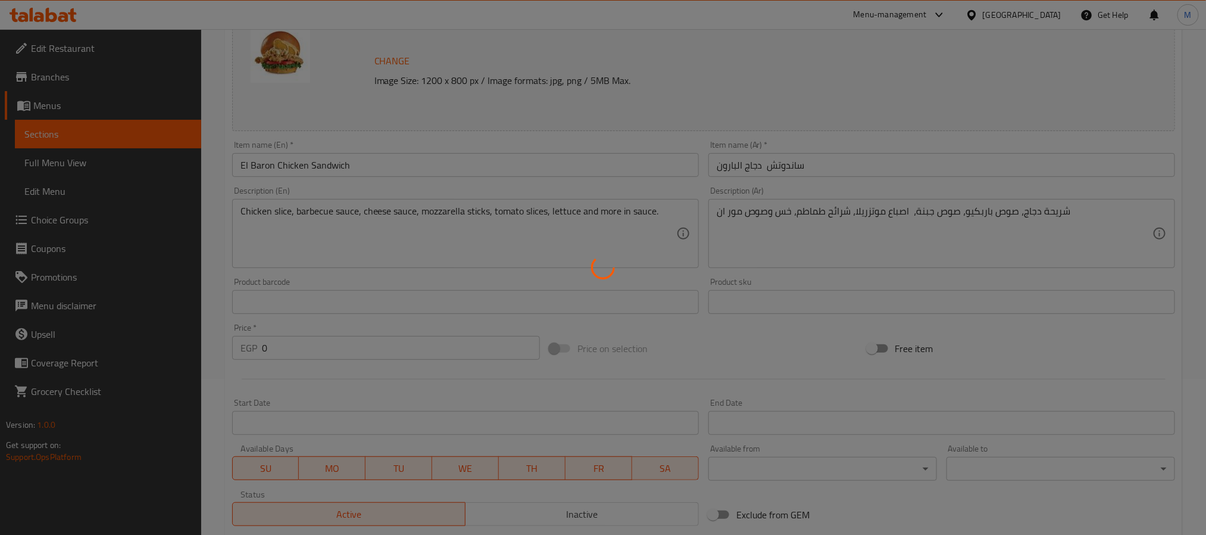
scroll to position [0, 0]
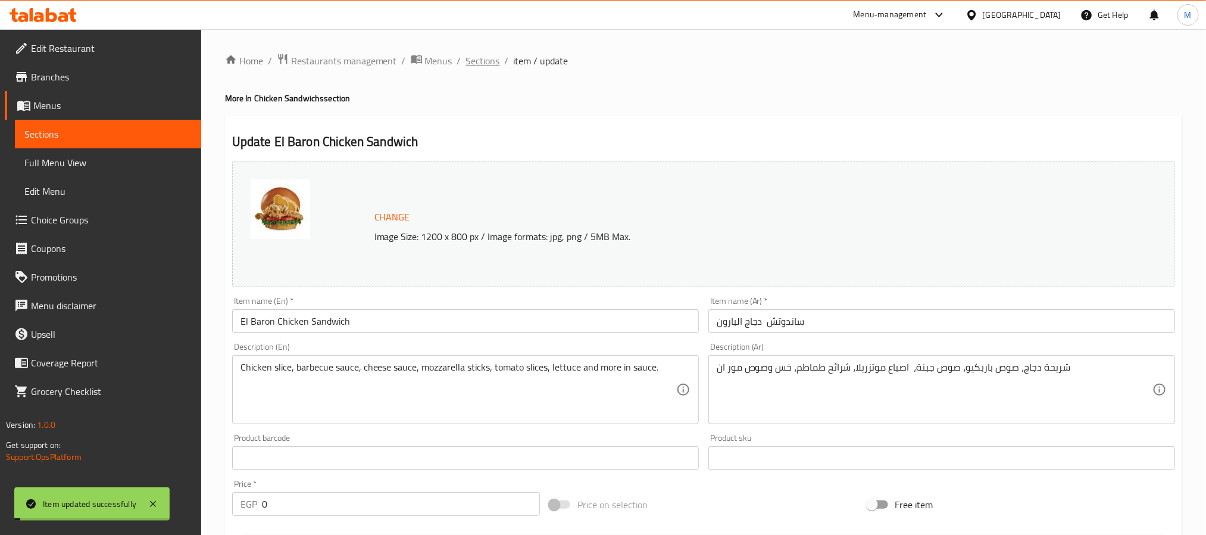
click at [488, 61] on span "Sections" at bounding box center [483, 61] width 34 height 14
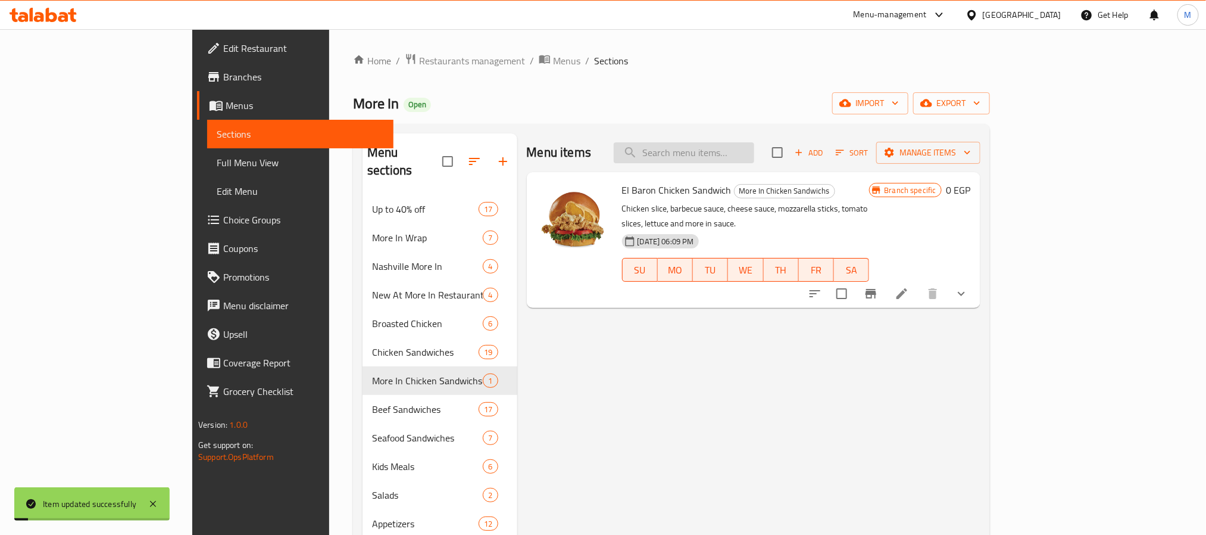
click at [743, 155] on input "search" at bounding box center [684, 152] width 140 height 21
paste input "Albaron Beef Burger Sandwich"
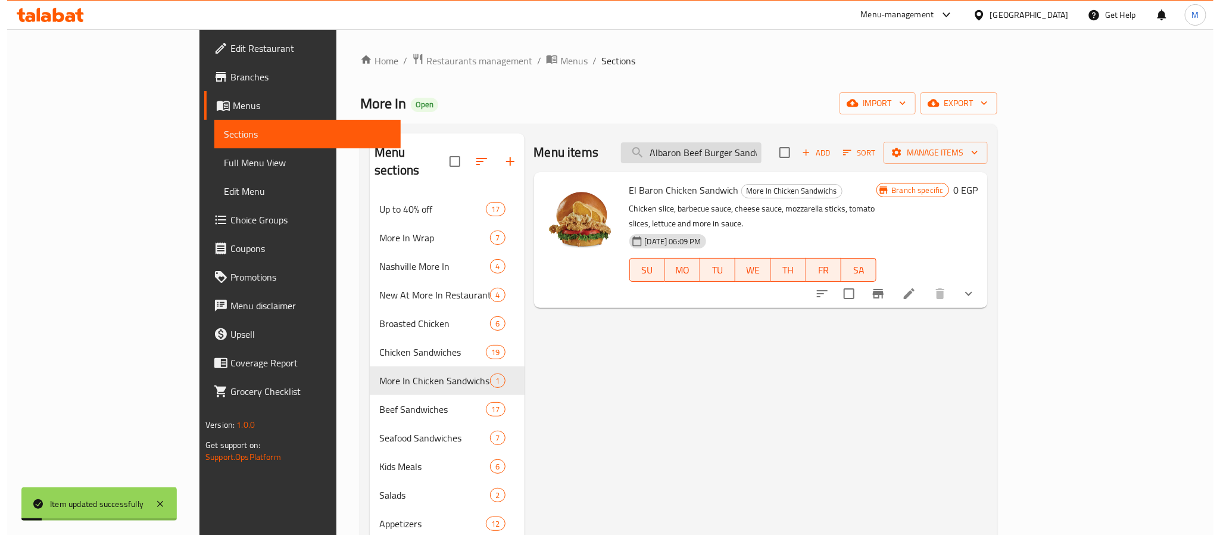
scroll to position [0, 15]
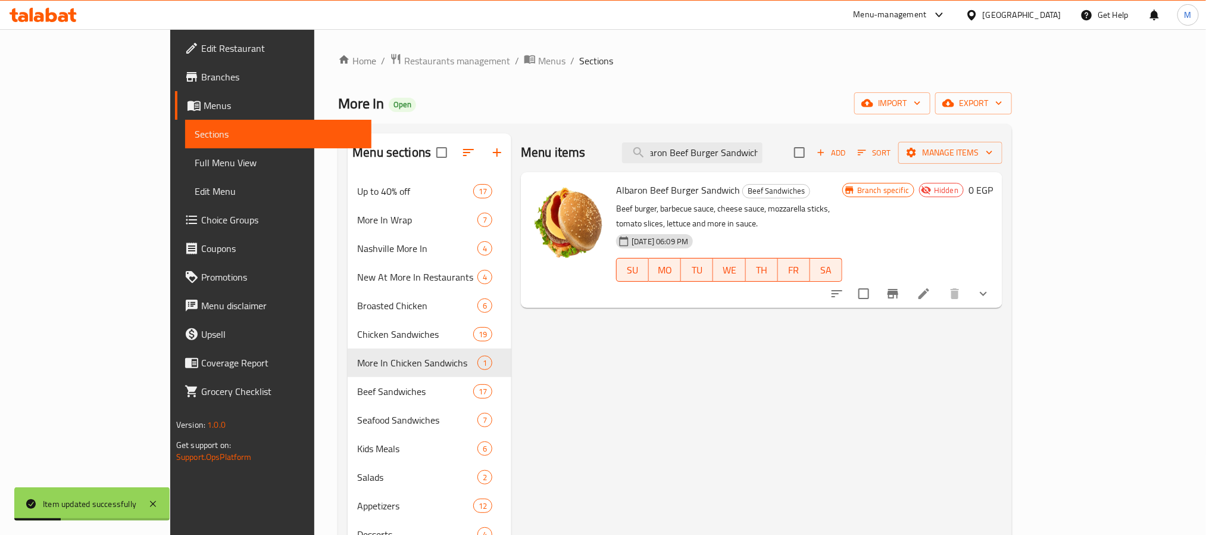
type input "Albaron Beef Burger Sandwich"
click at [931, 286] on icon at bounding box center [924, 293] width 14 height 14
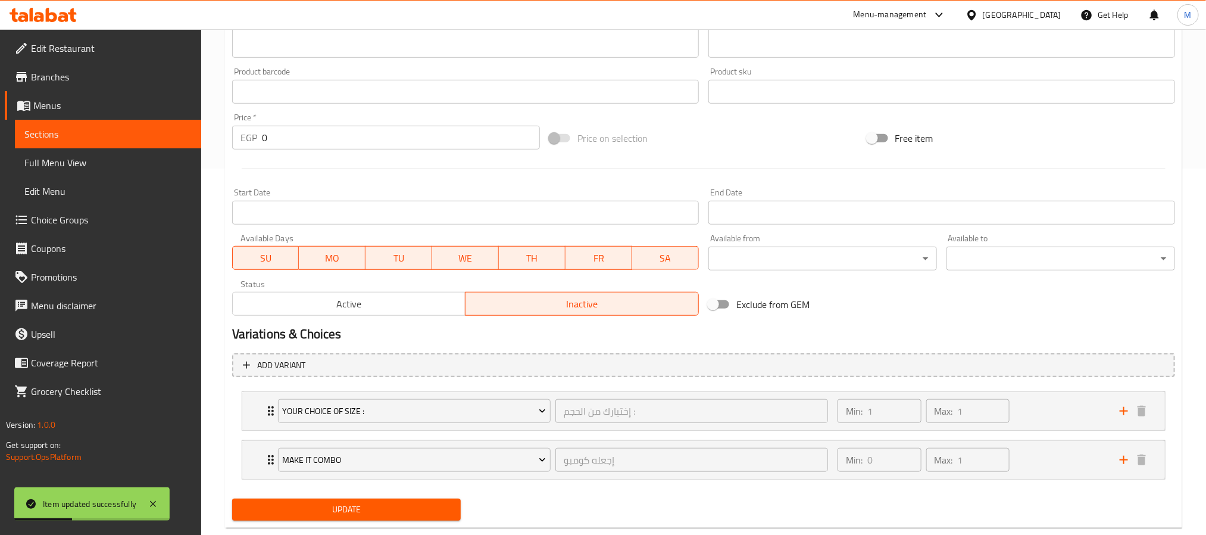
scroll to position [393, 0]
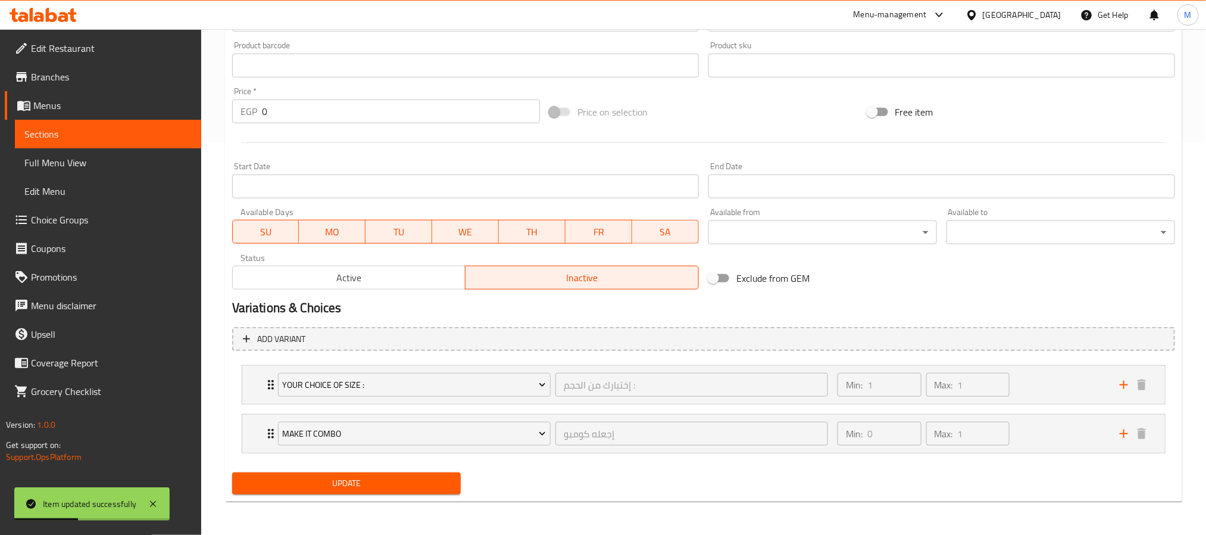
click at [414, 279] on span "Active" at bounding box center [350, 277] width 224 height 17
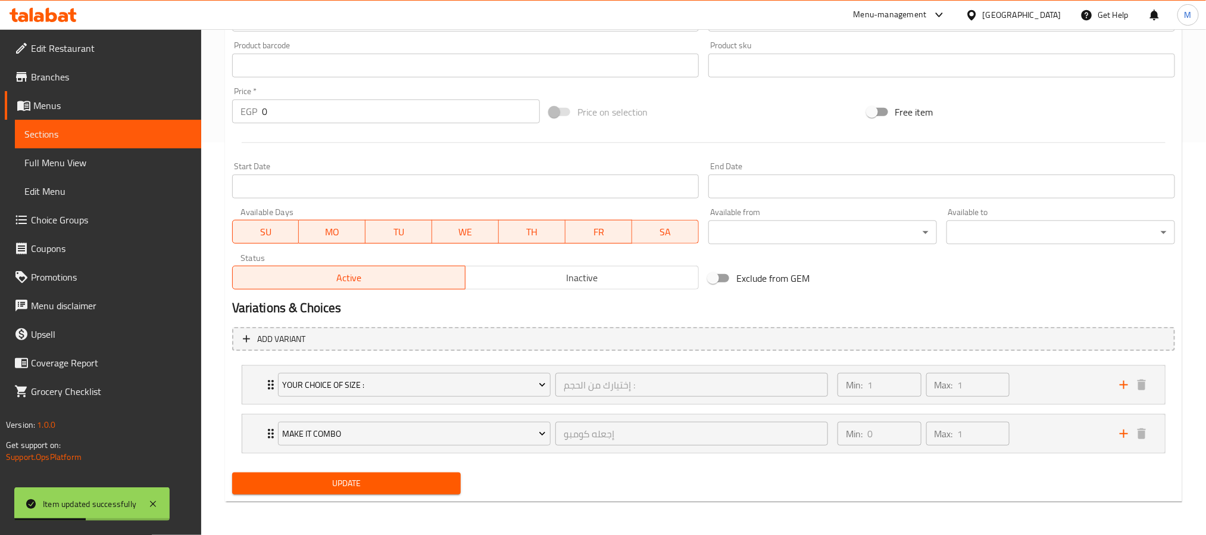
click at [374, 488] on span "Update" at bounding box center [347, 483] width 210 height 15
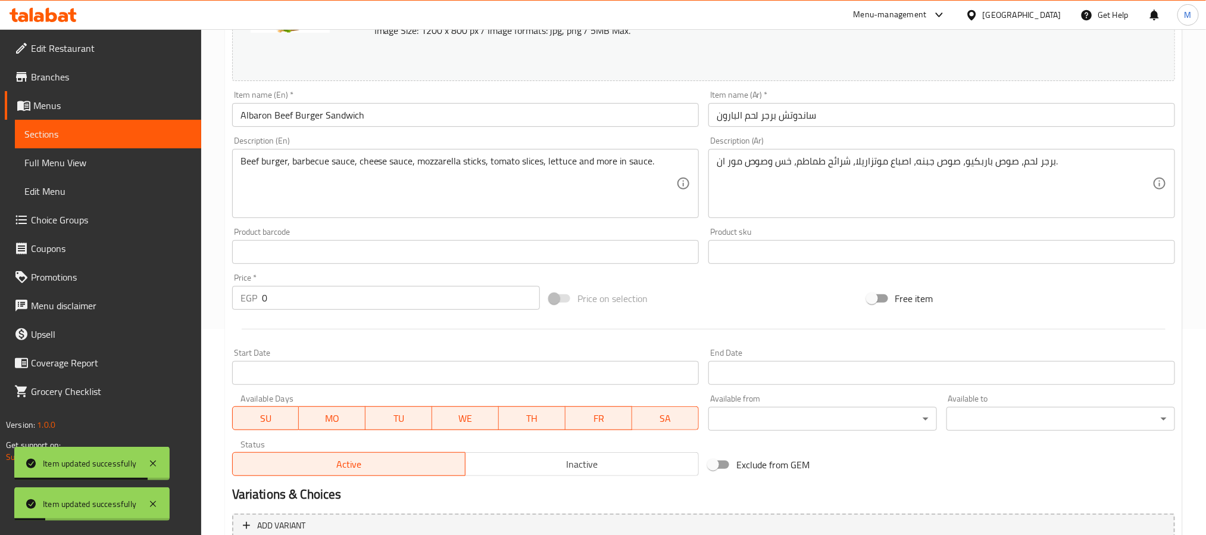
scroll to position [0, 0]
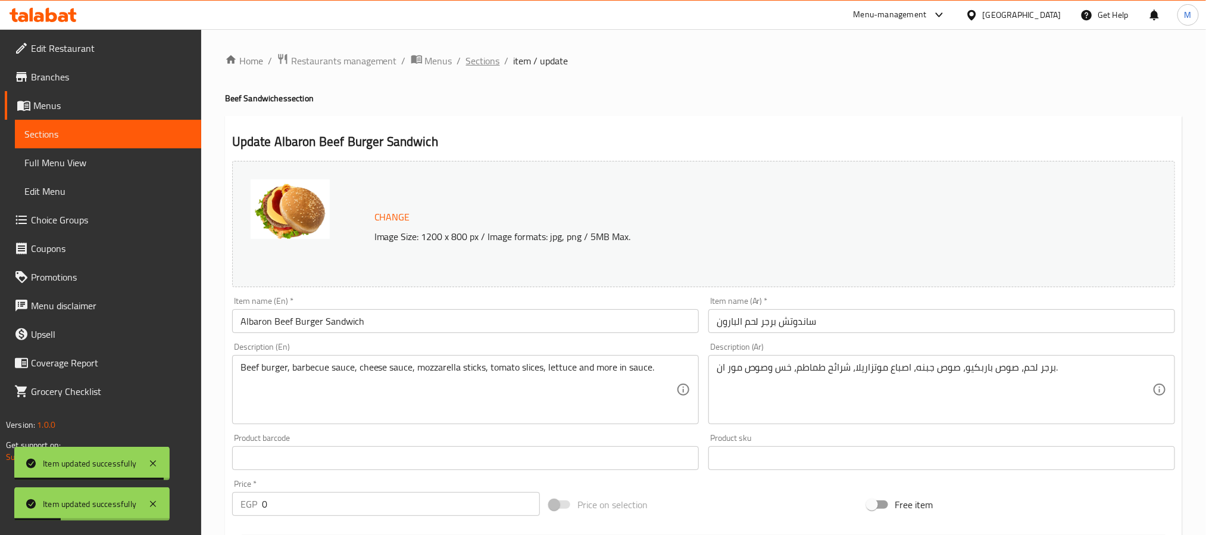
click at [488, 66] on span "Sections" at bounding box center [483, 61] width 34 height 14
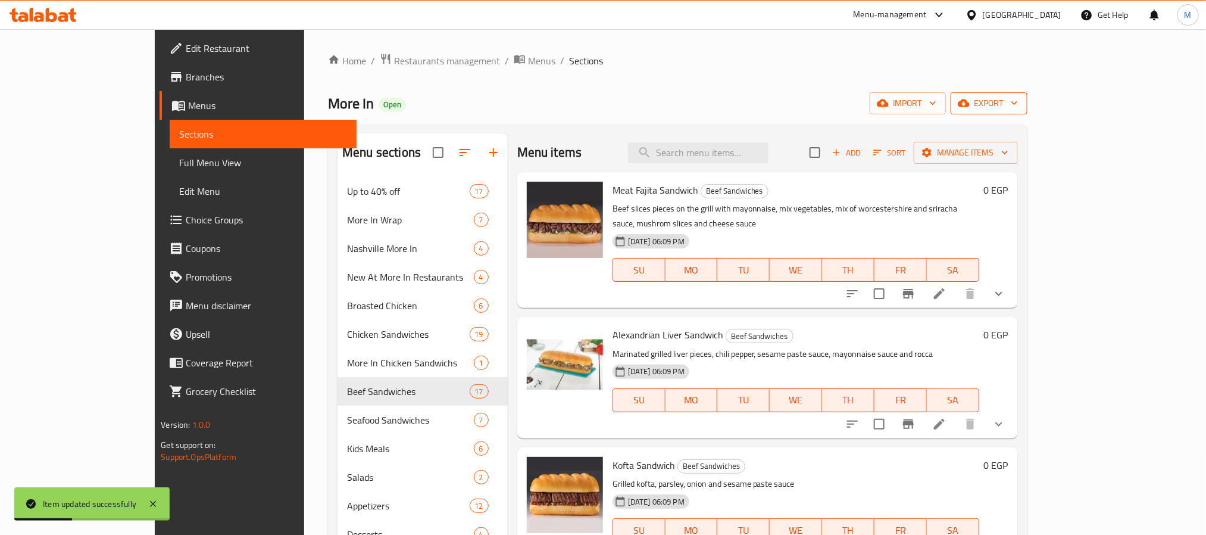
click at [1018, 104] on span "export" at bounding box center [989, 103] width 58 height 15
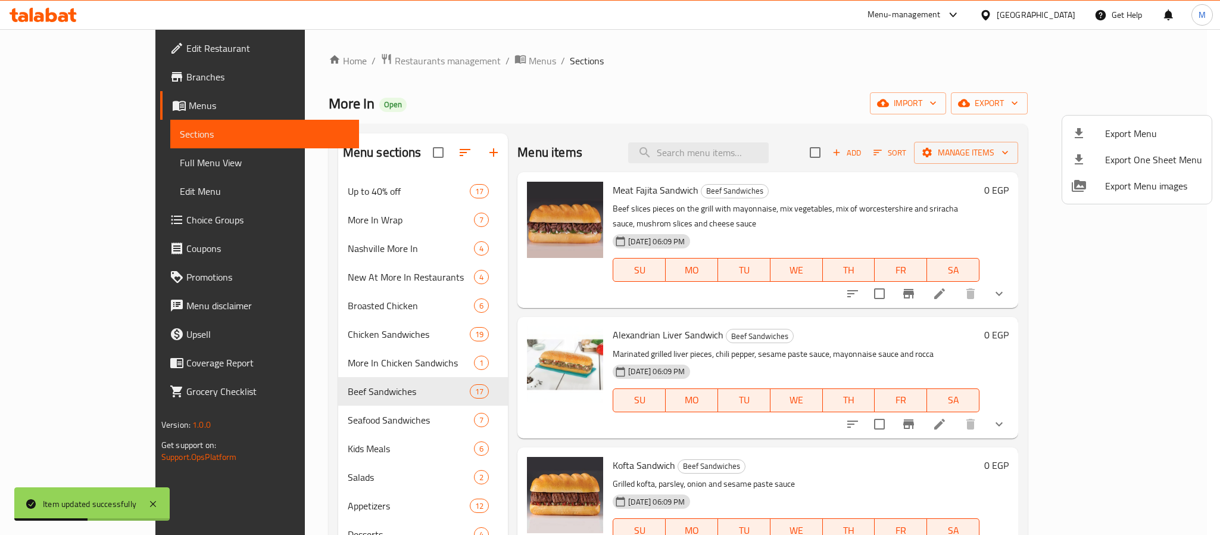
click at [799, 156] on div at bounding box center [610, 267] width 1220 height 535
click at [768, 152] on input "search" at bounding box center [698, 152] width 140 height 21
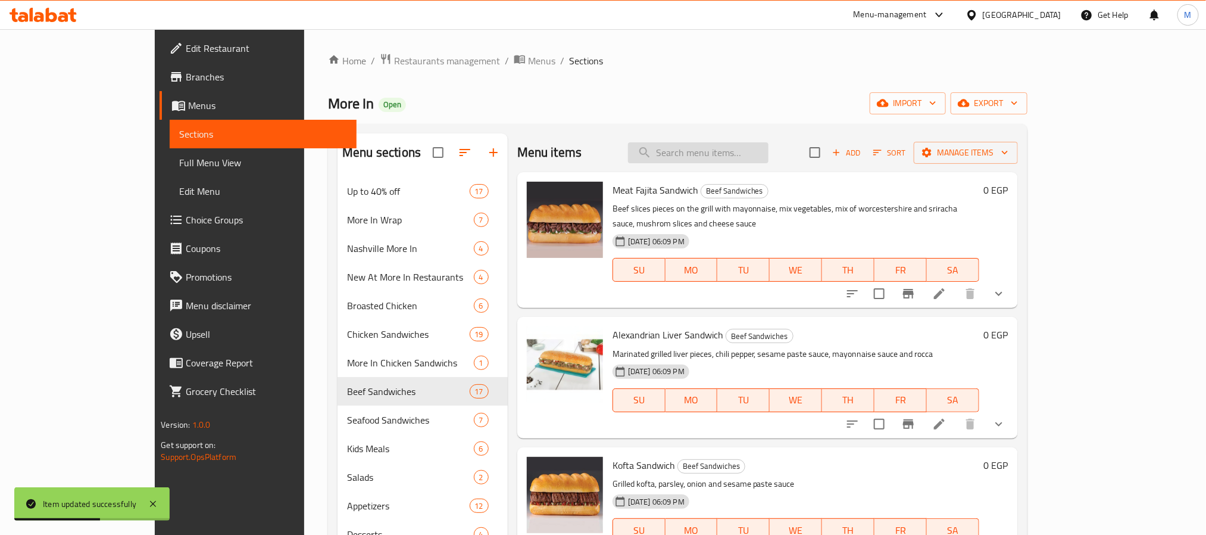
paste input "Albaron Beef Burger Sandwich"
click at [768, 154] on input "Albaron Beef Burger Sandwich" at bounding box center [698, 152] width 140 height 21
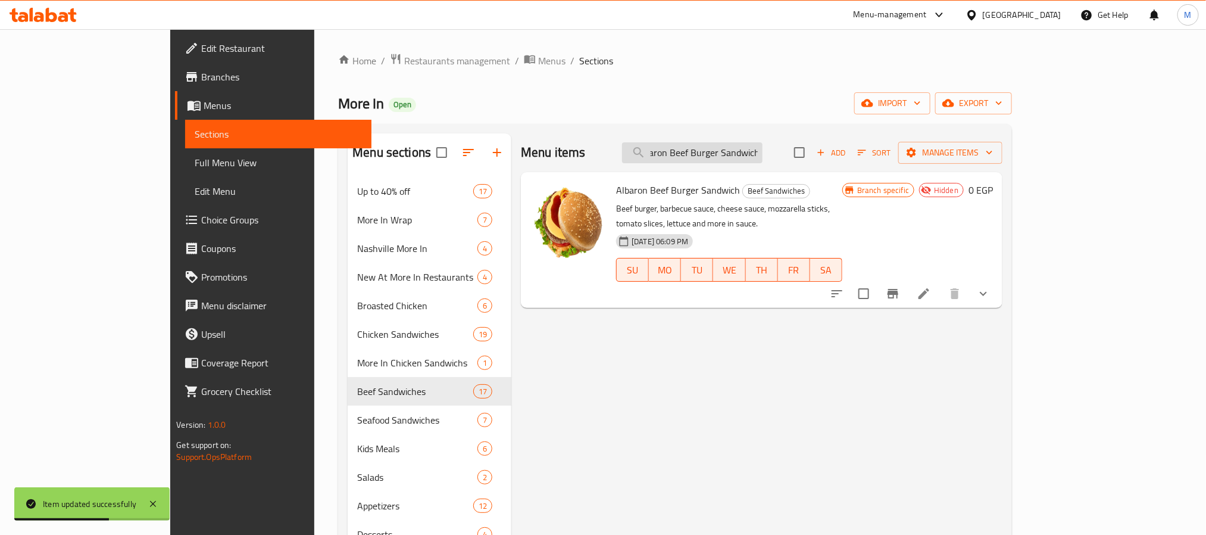
click at [763, 154] on input "Albaron Beef Burger Sandwich" at bounding box center [692, 152] width 140 height 21
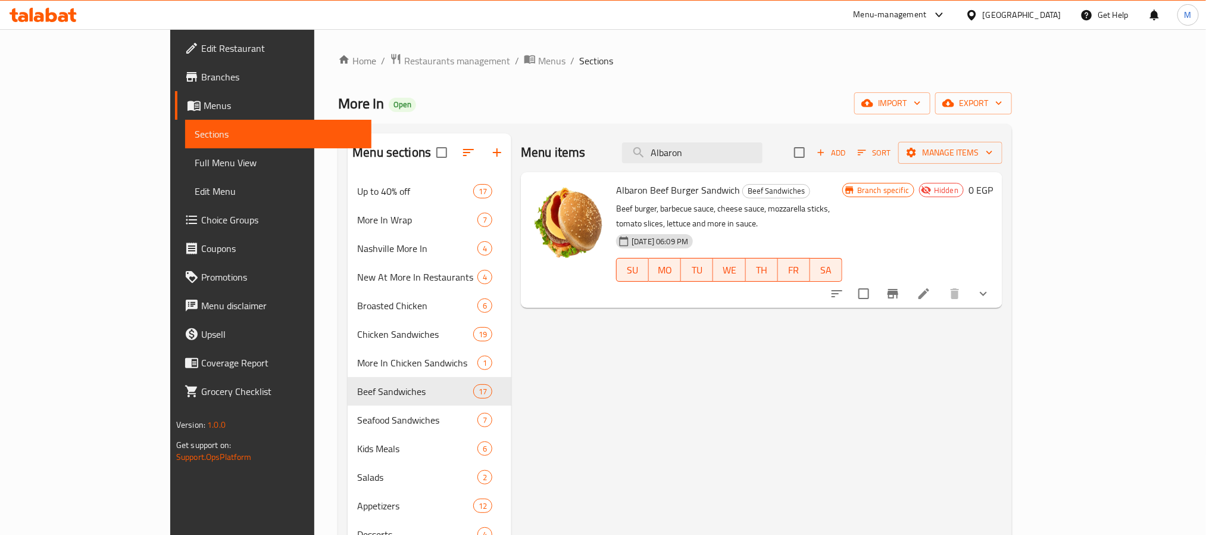
type input "Albaron"
click at [745, 415] on div "Menu items Albaron Add Sort Manage items Albaron Beef Burger Sandwich Beef Sand…" at bounding box center [756, 400] width 491 height 535
click at [579, 154] on div "Menu items Albaron Add Sort Manage items" at bounding box center [762, 152] width 482 height 39
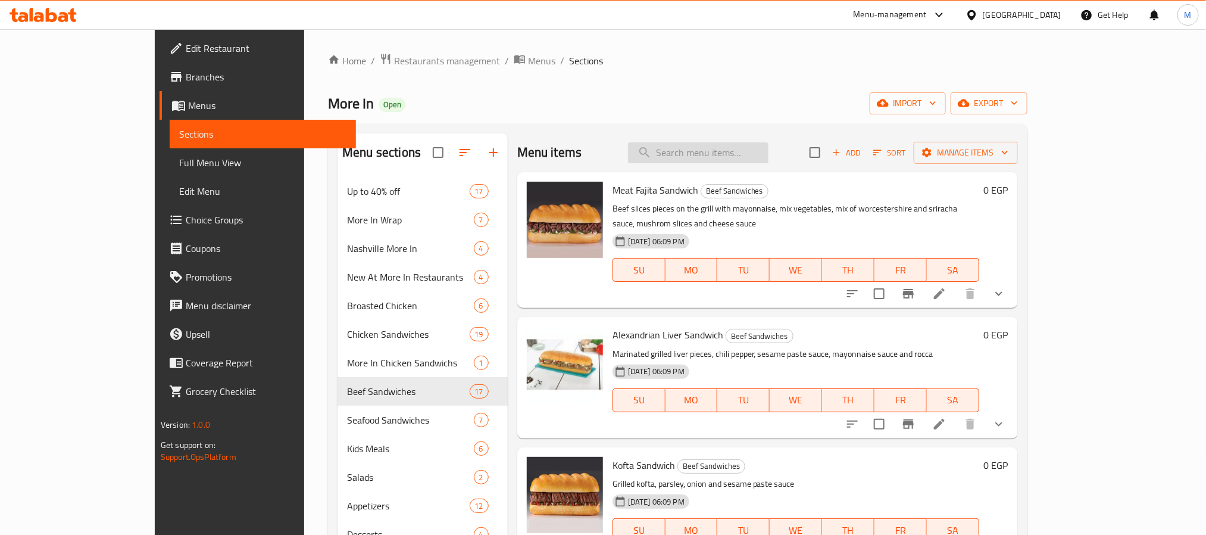
paste input "El Baron Chicken Sandwich"
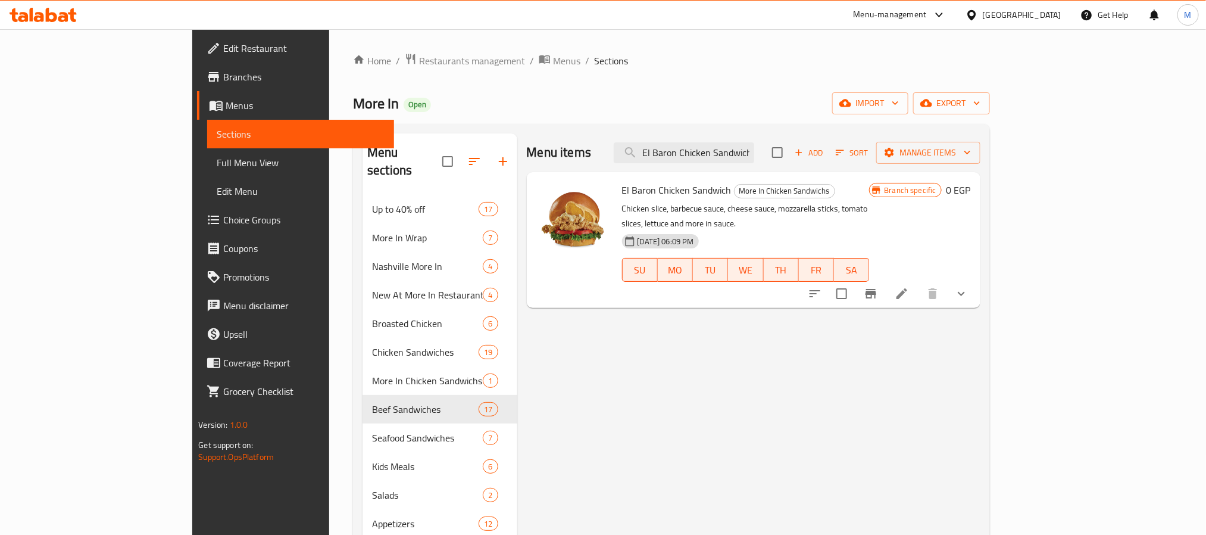
click at [976, 279] on button "show more" at bounding box center [961, 293] width 29 height 29
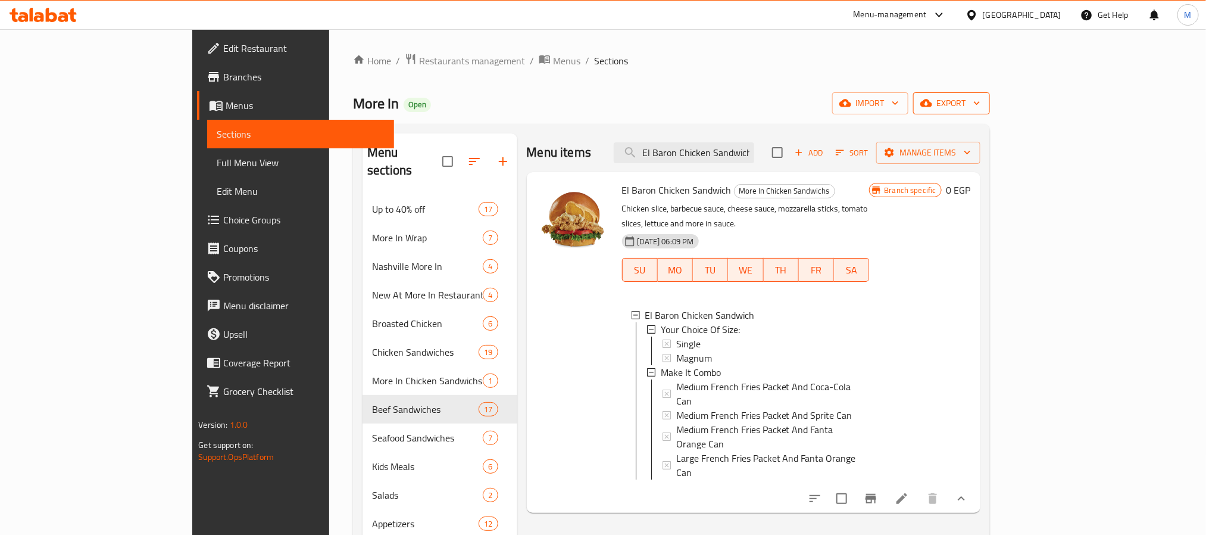
click at [980, 104] on span "export" at bounding box center [952, 103] width 58 height 15
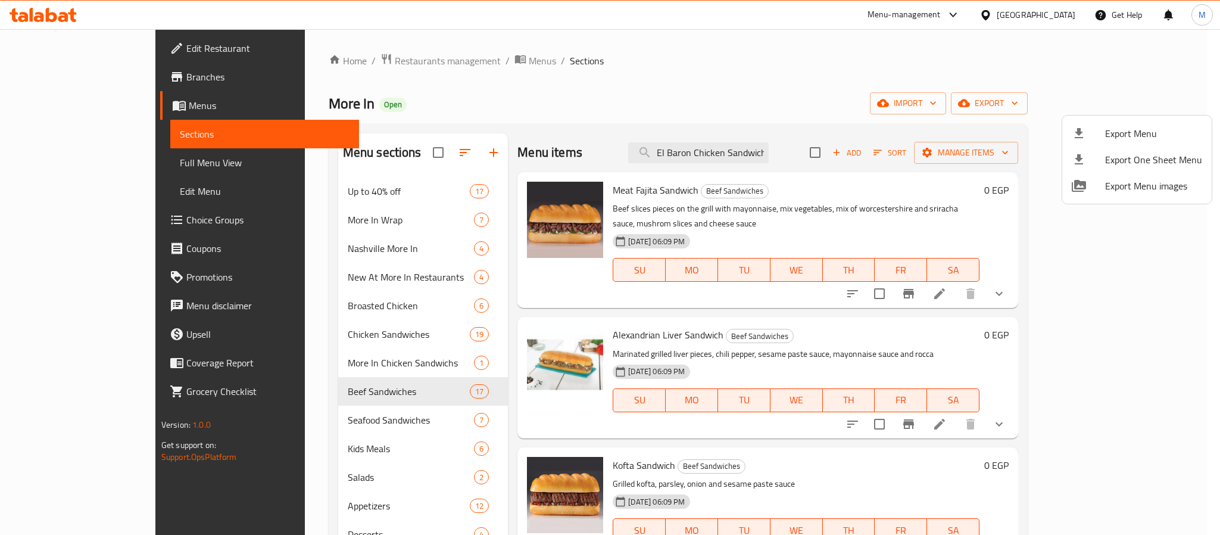
click at [943, 145] on div at bounding box center [610, 267] width 1220 height 535
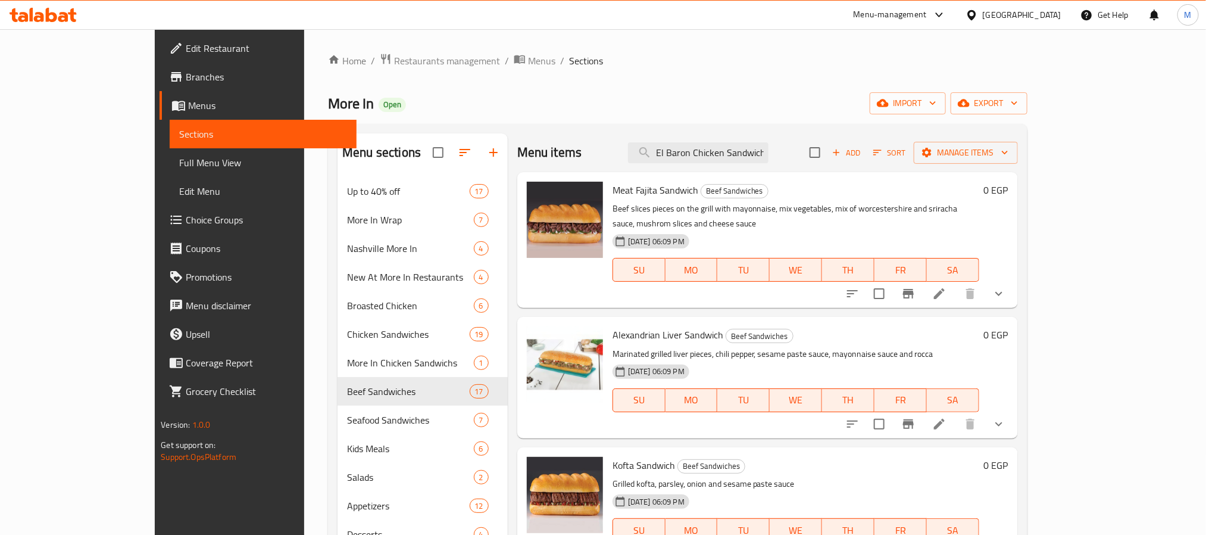
scroll to position [0, 1]
drag, startPoint x: 777, startPoint y: 154, endPoint x: 849, endPoint y: 190, distance: 80.1
click at [849, 190] on div "Menu items El Baron Chicken Sandwich Add Sort Manage items Meat Fajita Sandwich…" at bounding box center [763, 400] width 510 height 535
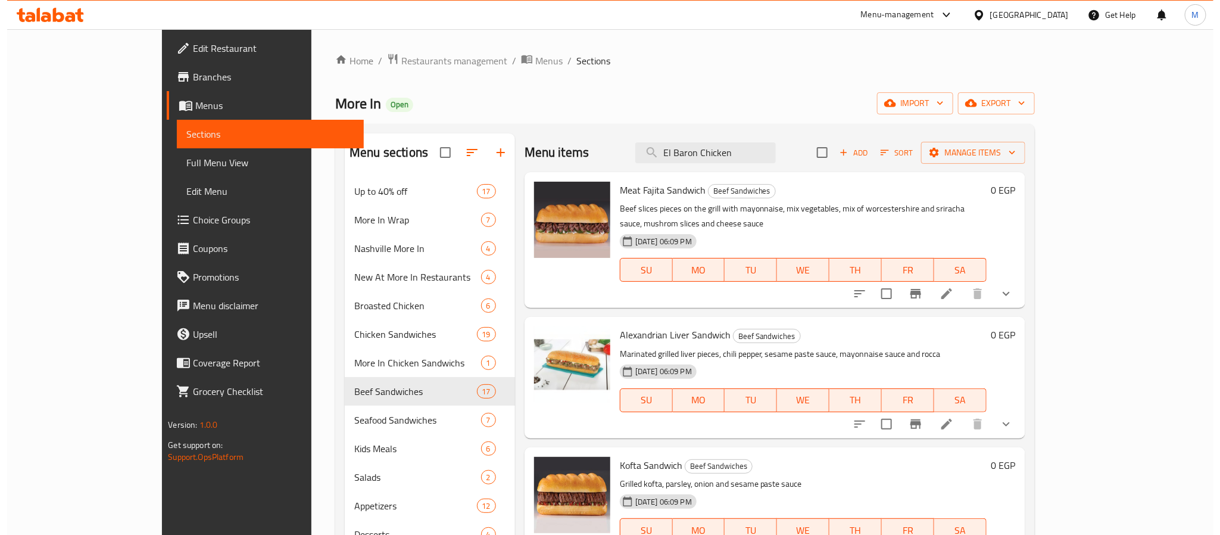
scroll to position [0, 0]
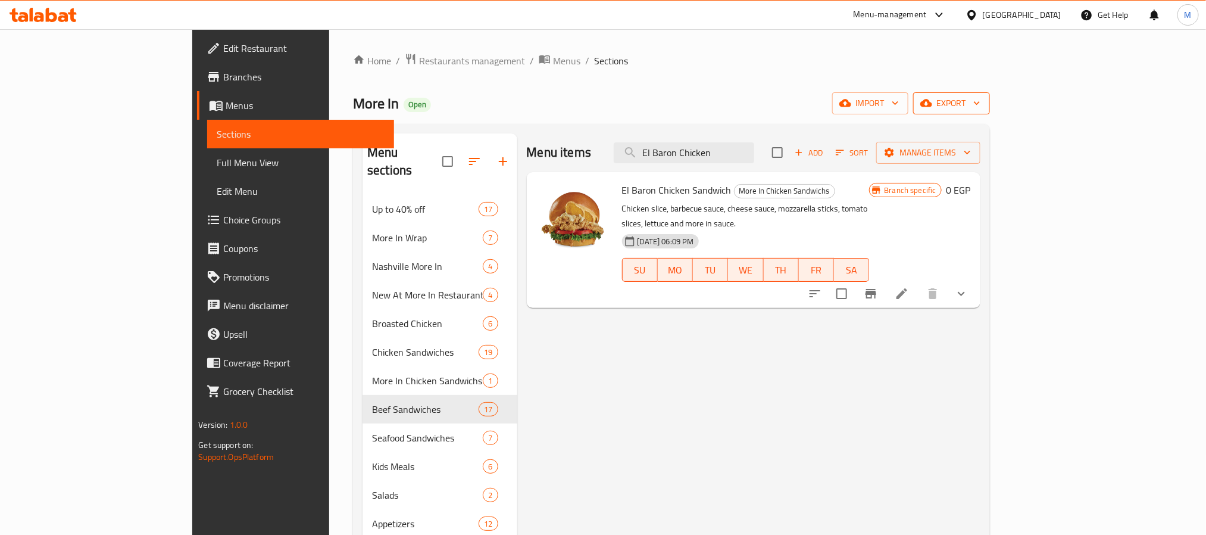
type input "El Baron Chicken"
click at [980, 111] on span "export" at bounding box center [952, 103] width 58 height 15
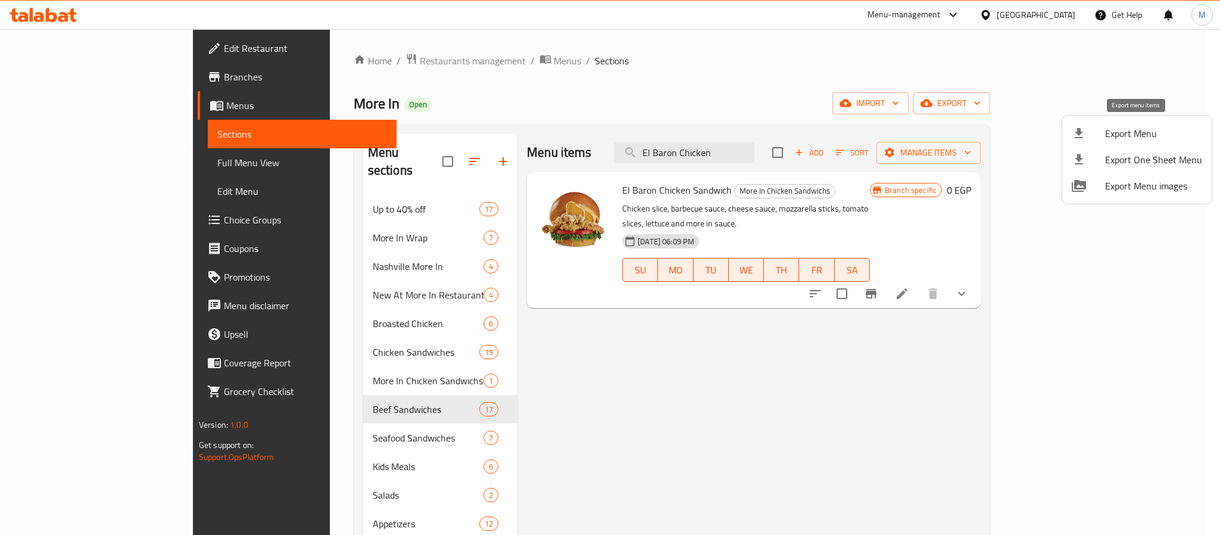
click at [1105, 129] on span "Export Menu" at bounding box center [1153, 133] width 97 height 14
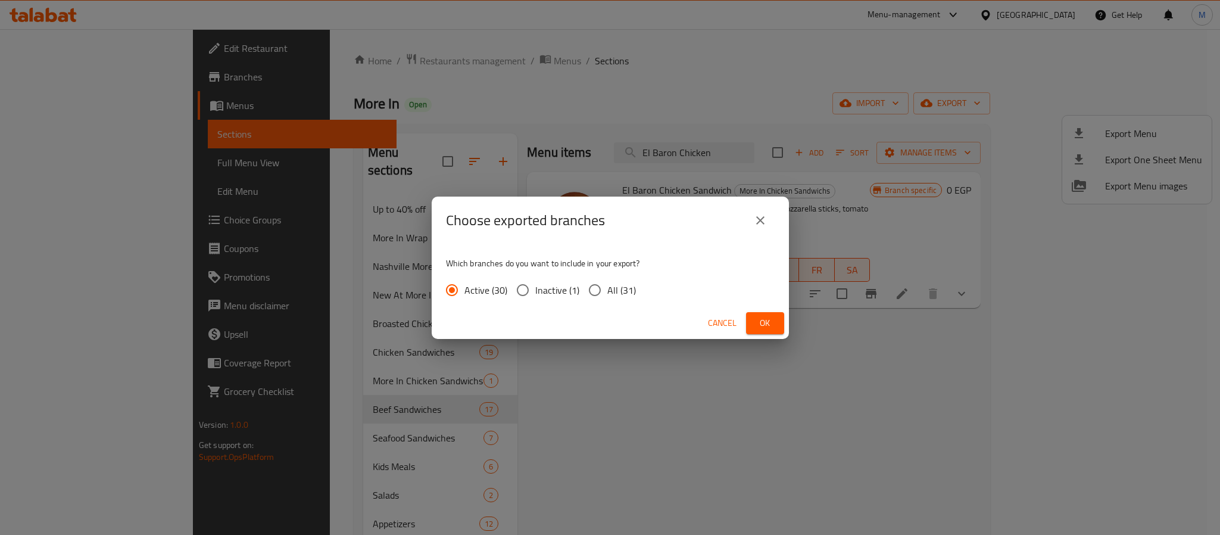
click at [593, 283] on input "All (31)" at bounding box center [594, 289] width 25 height 25
radio input "true"
click at [761, 323] on span "Ok" at bounding box center [764, 322] width 19 height 15
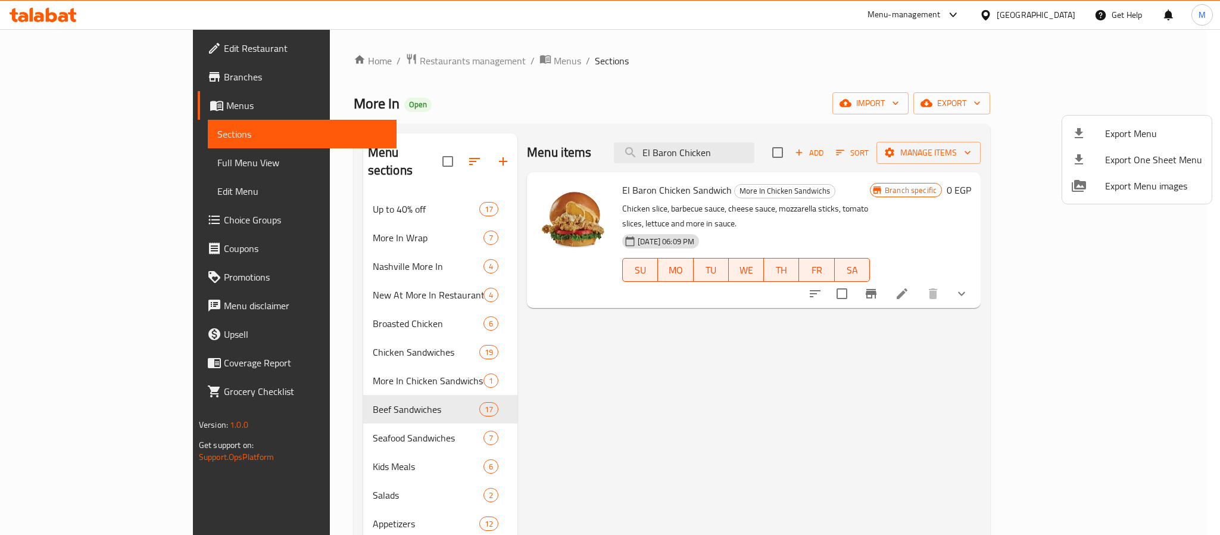
click at [1086, 286] on div at bounding box center [610, 267] width 1220 height 535
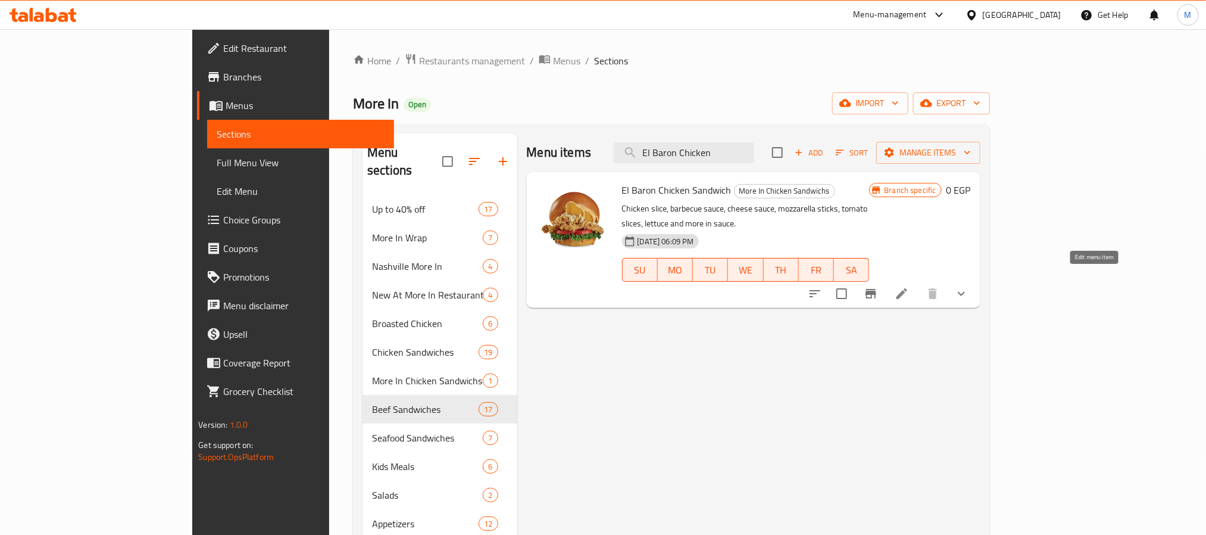
click at [909, 286] on icon at bounding box center [902, 293] width 14 height 14
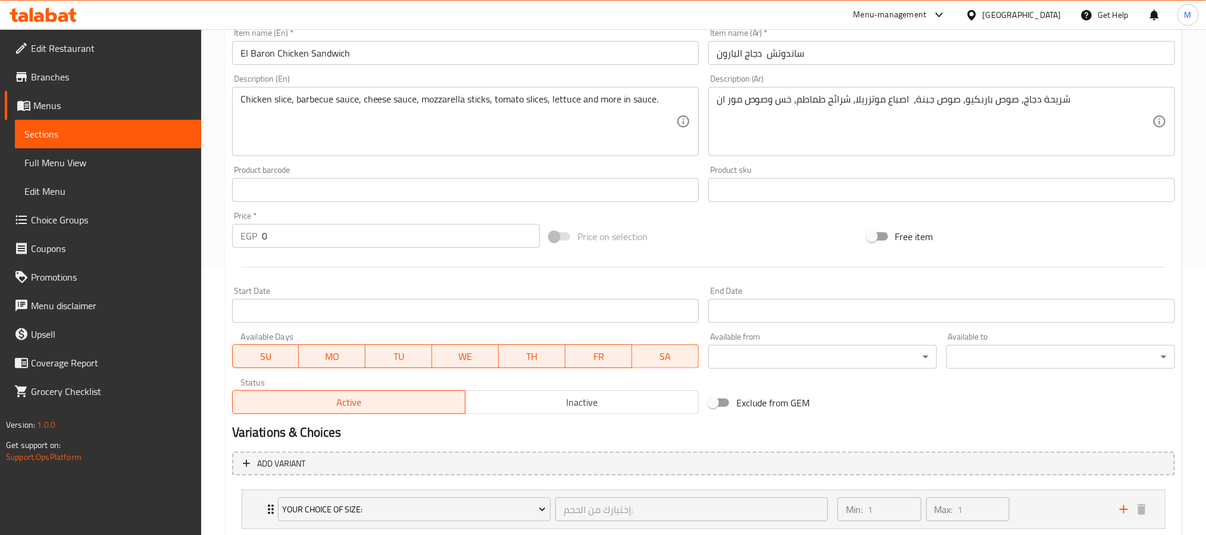
click at [502, 393] on span "Inactive" at bounding box center [582, 401] width 224 height 17
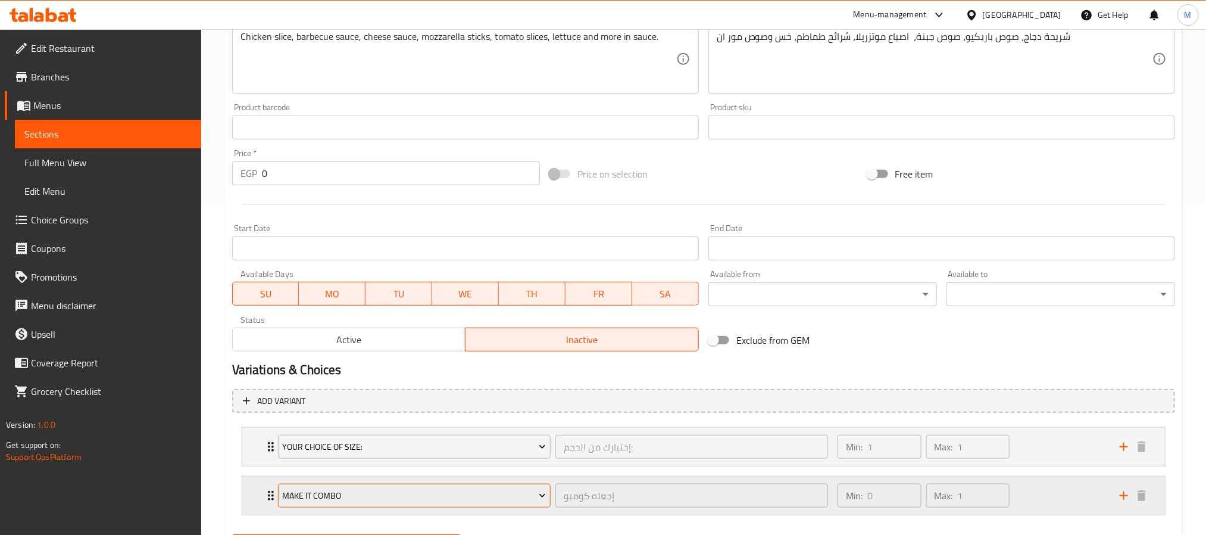
scroll to position [393, 0]
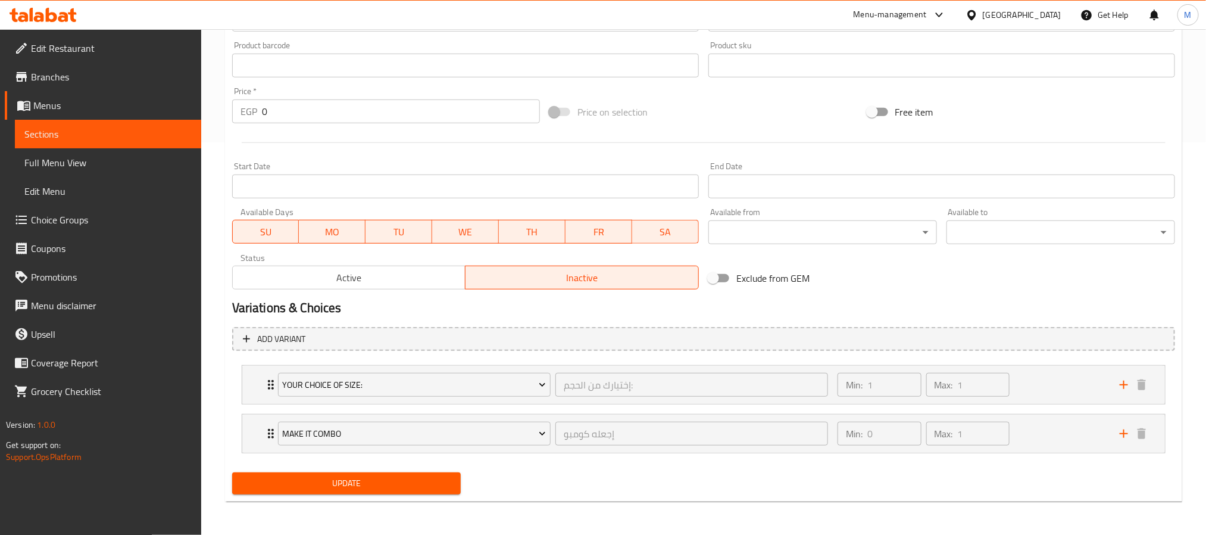
click at [377, 492] on button "Update" at bounding box center [346, 483] width 229 height 22
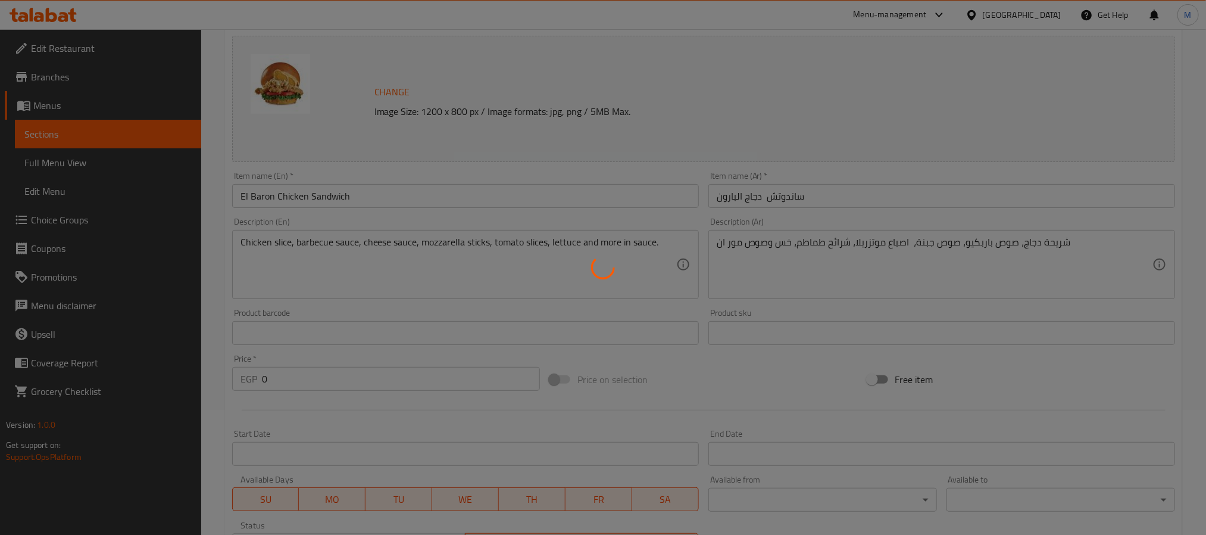
scroll to position [0, 0]
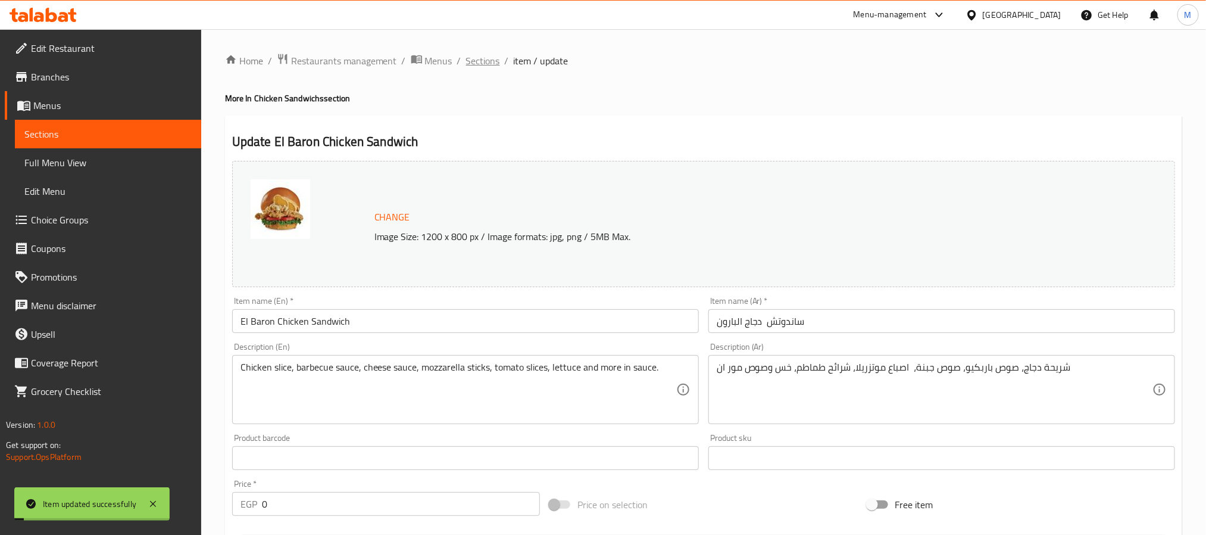
click at [483, 63] on span "Sections" at bounding box center [483, 61] width 34 height 14
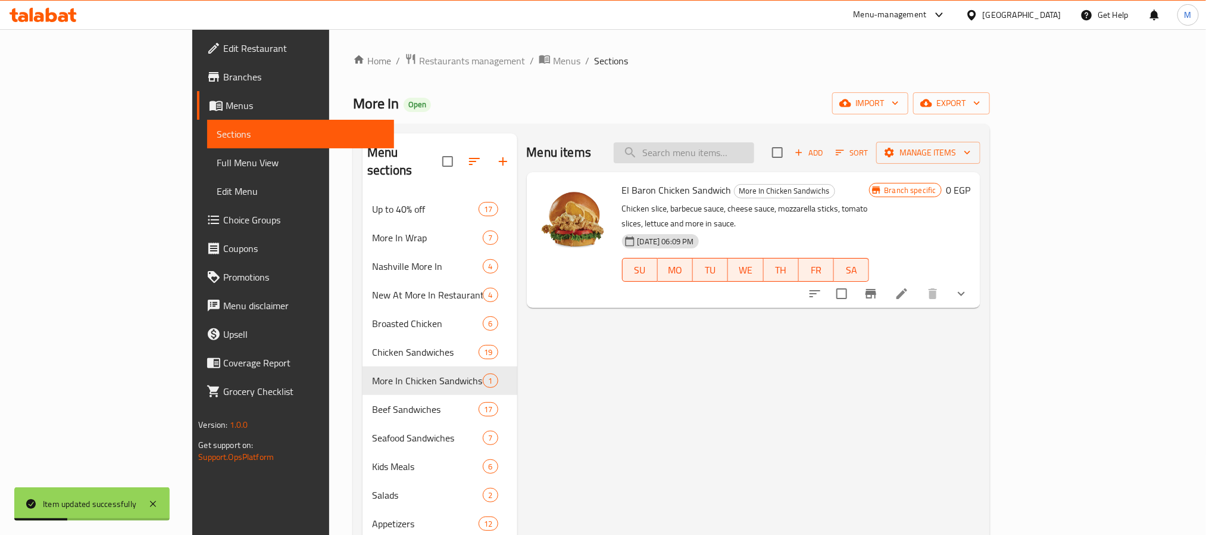
click at [729, 139] on div "Menu items Add Sort Manage items" at bounding box center [754, 152] width 454 height 39
click at [741, 149] on input "search" at bounding box center [684, 152] width 140 height 21
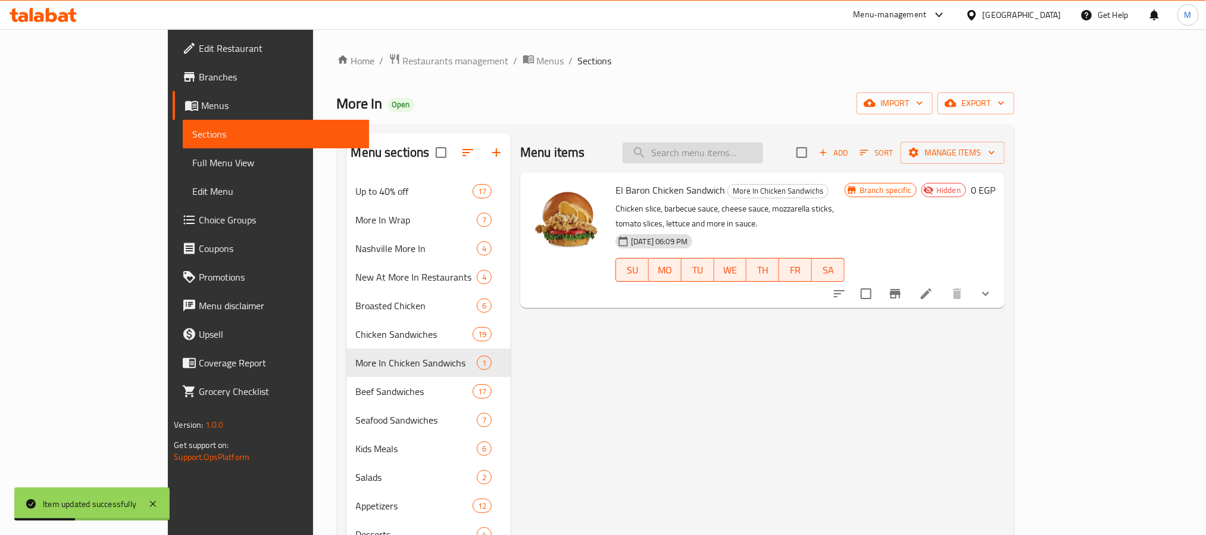
paste input "Albaron Beef Burger Sandwich"
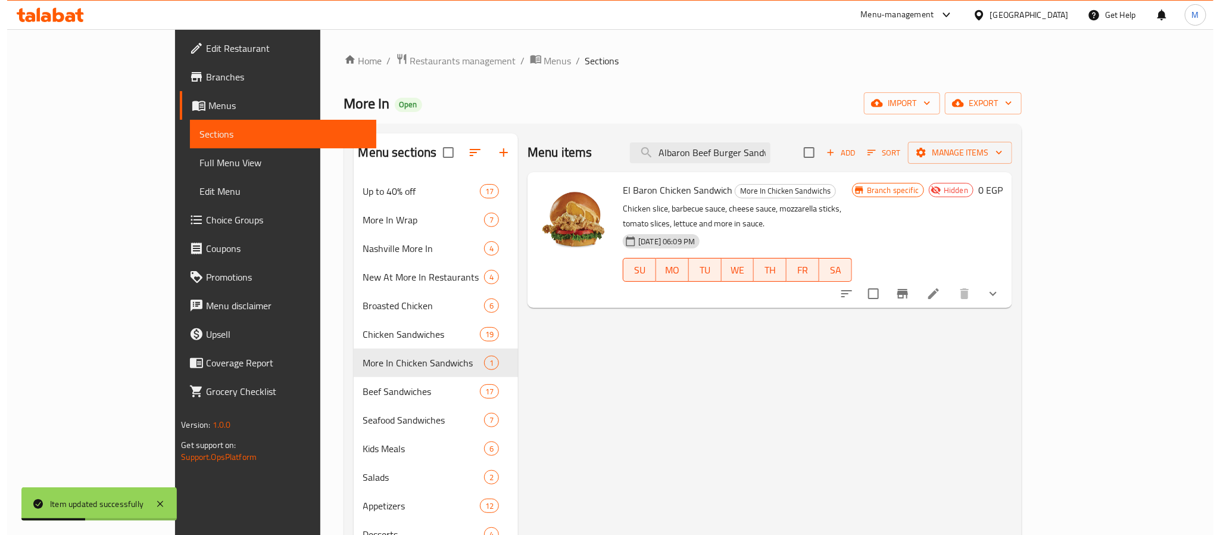
scroll to position [0, 15]
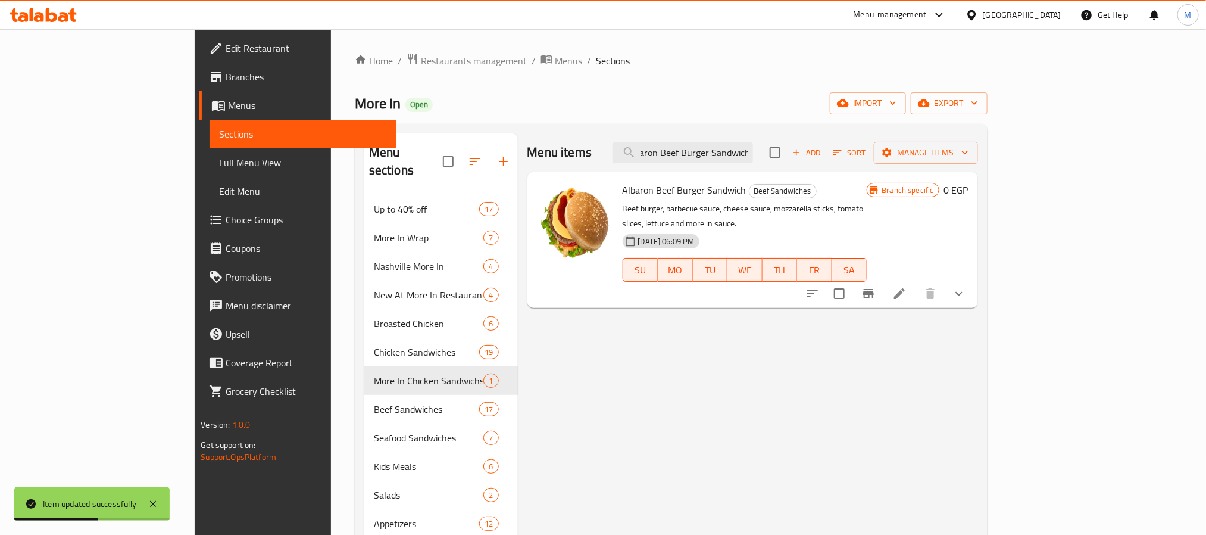
type input "Albaron Beef Burger Sandwich"
click at [905, 288] on icon at bounding box center [899, 293] width 11 height 11
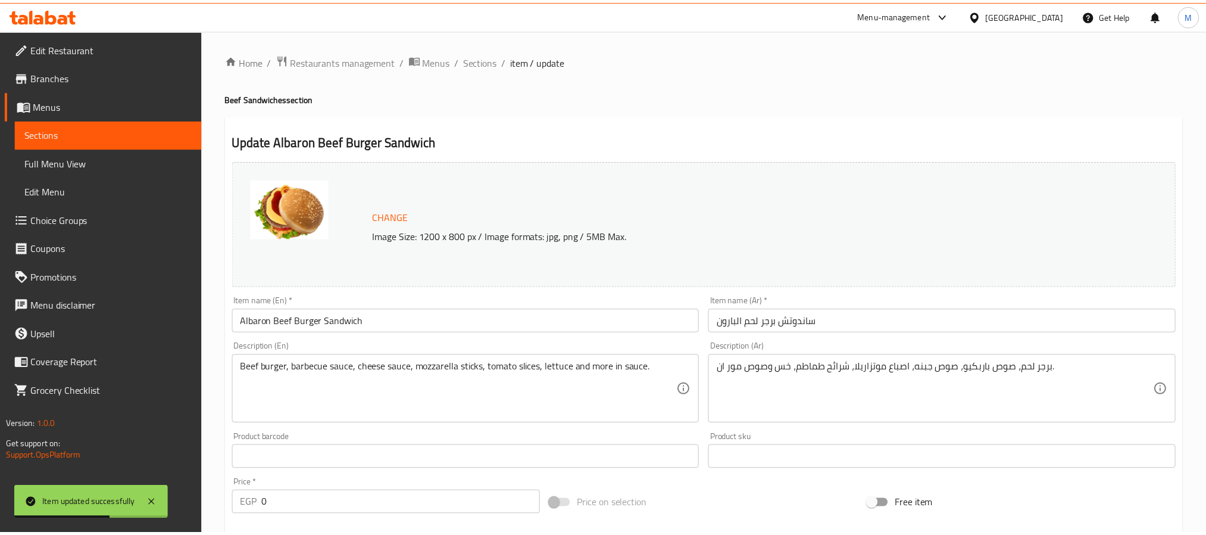
scroll to position [357, 0]
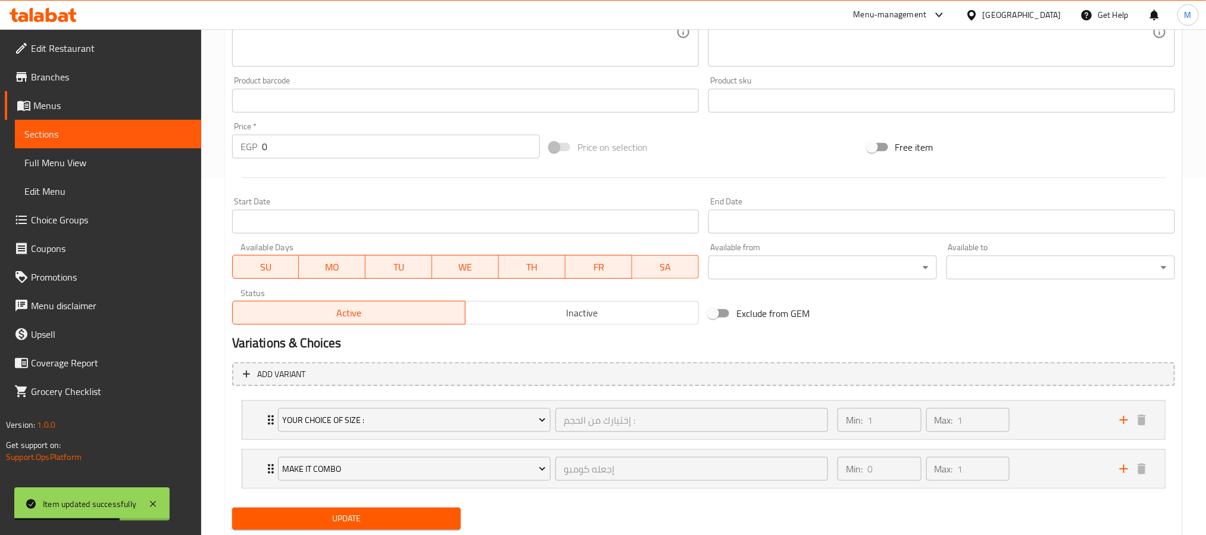
click at [561, 325] on div "Status Active Inactive" at bounding box center [465, 306] width 476 height 45
click at [561, 317] on span "Inactive" at bounding box center [582, 312] width 224 height 17
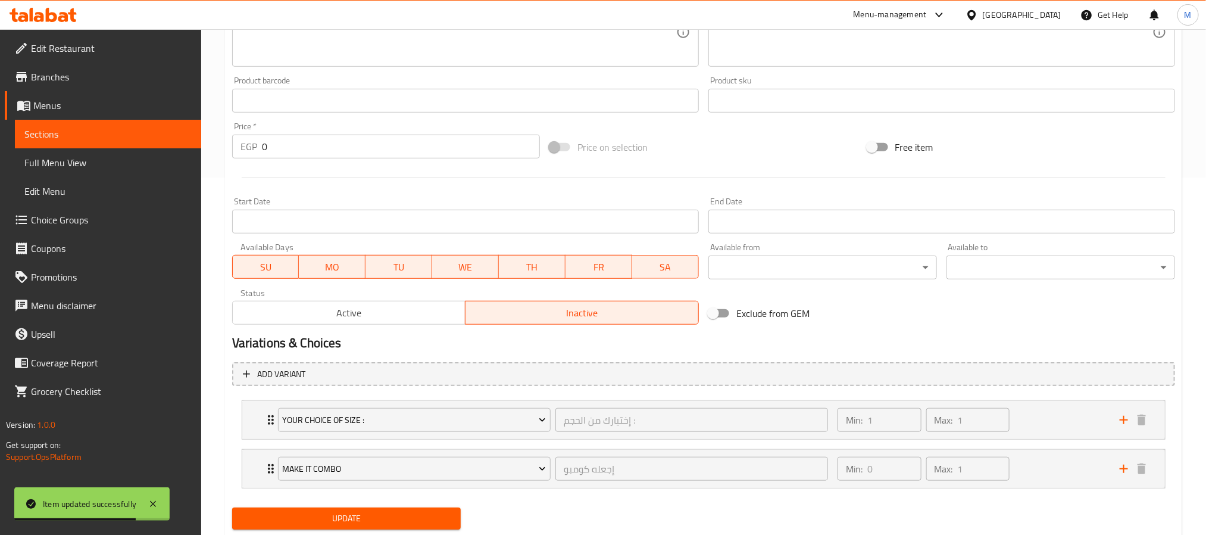
click at [427, 517] on span "Update" at bounding box center [347, 518] width 210 height 15
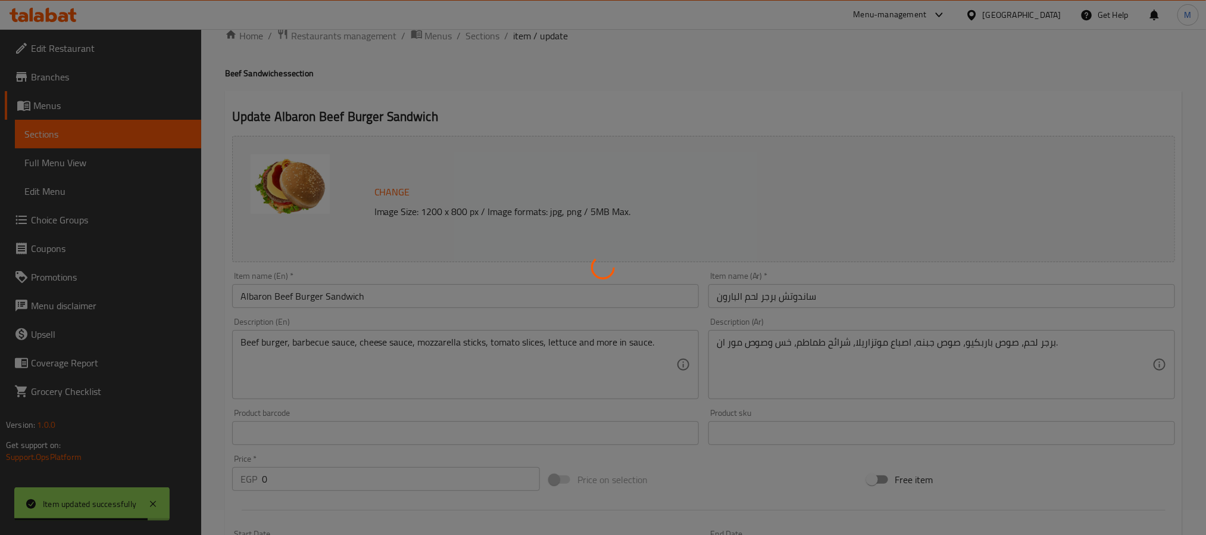
scroll to position [0, 0]
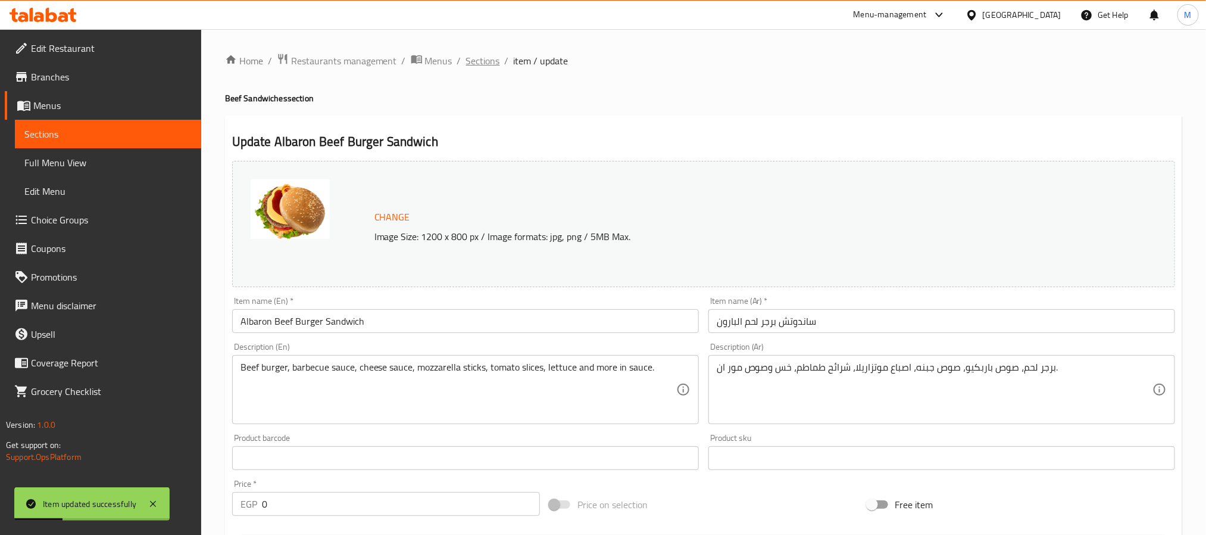
click at [489, 63] on span "Sections" at bounding box center [483, 61] width 34 height 14
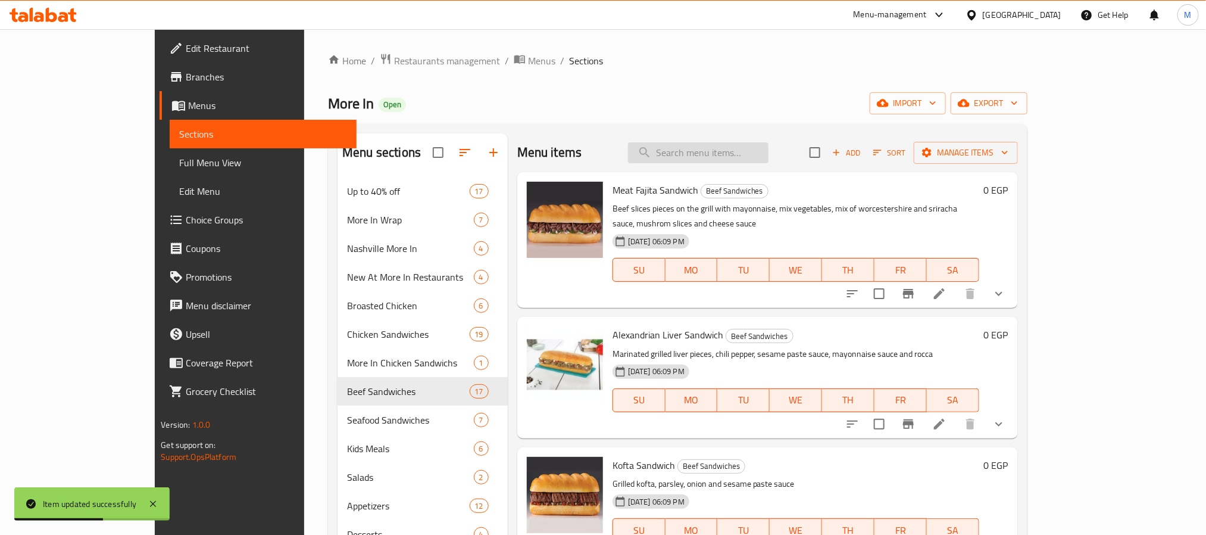
click at [734, 155] on input "search" at bounding box center [698, 152] width 140 height 21
paste input "Albaron Beef Burger Sandwich"
type input "Albaron Beef Burger Sandwich"
paste input "El Baron Chicken Sandwic"
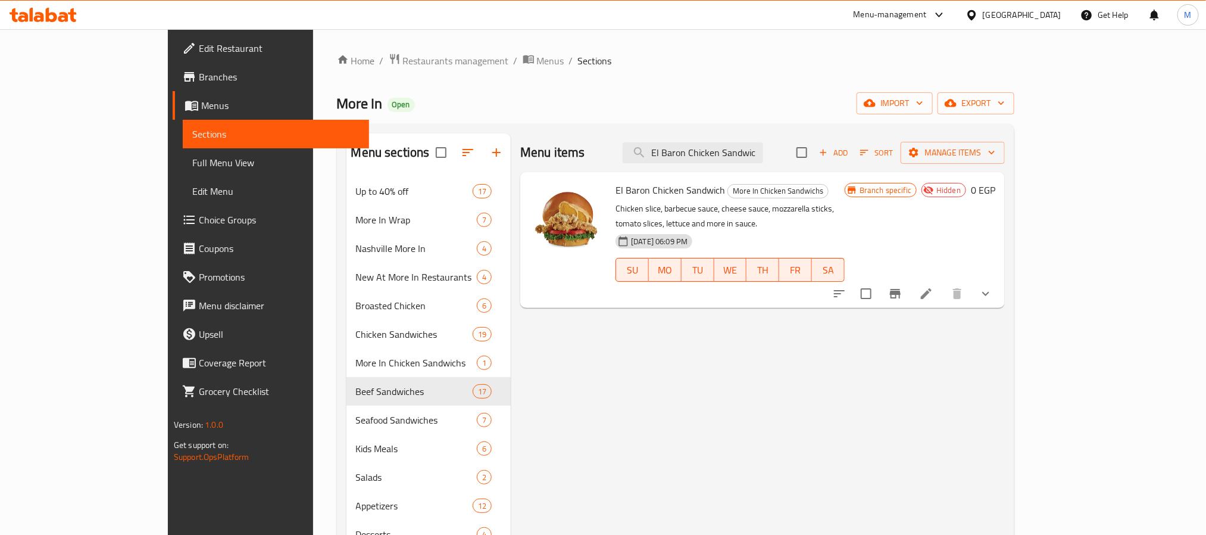
type input "El Baron Chicken Sandwic"
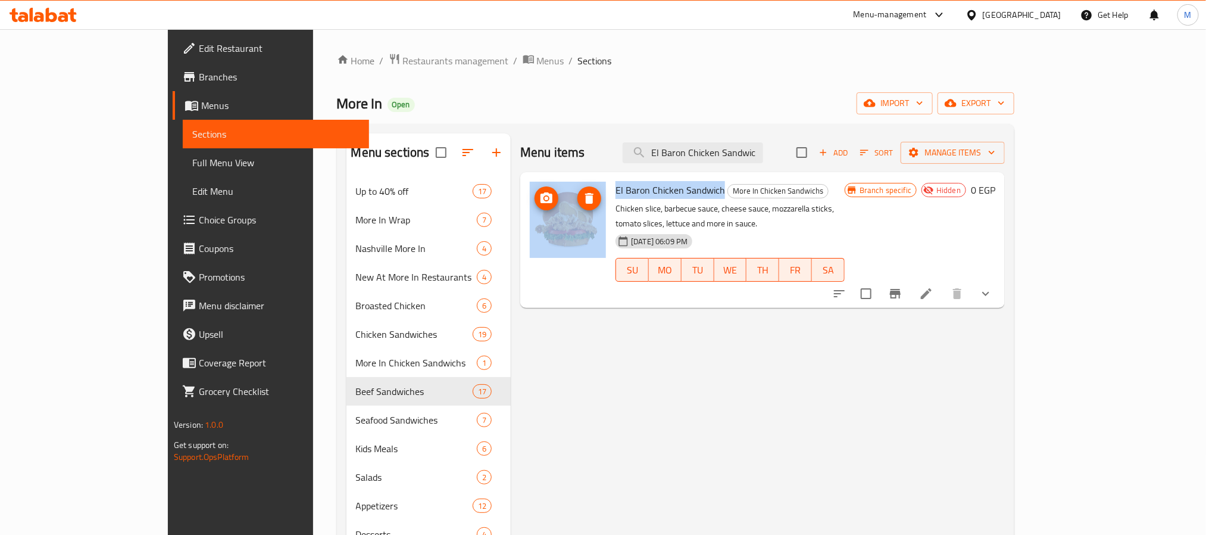
drag, startPoint x: 679, startPoint y: 193, endPoint x: 557, endPoint y: 193, distance: 122.0
click at [557, 193] on div "El Baron Chicken Sandwich More In Chicken Sandwichs Chicken slice, barbecue sau…" at bounding box center [762, 240] width 475 height 126
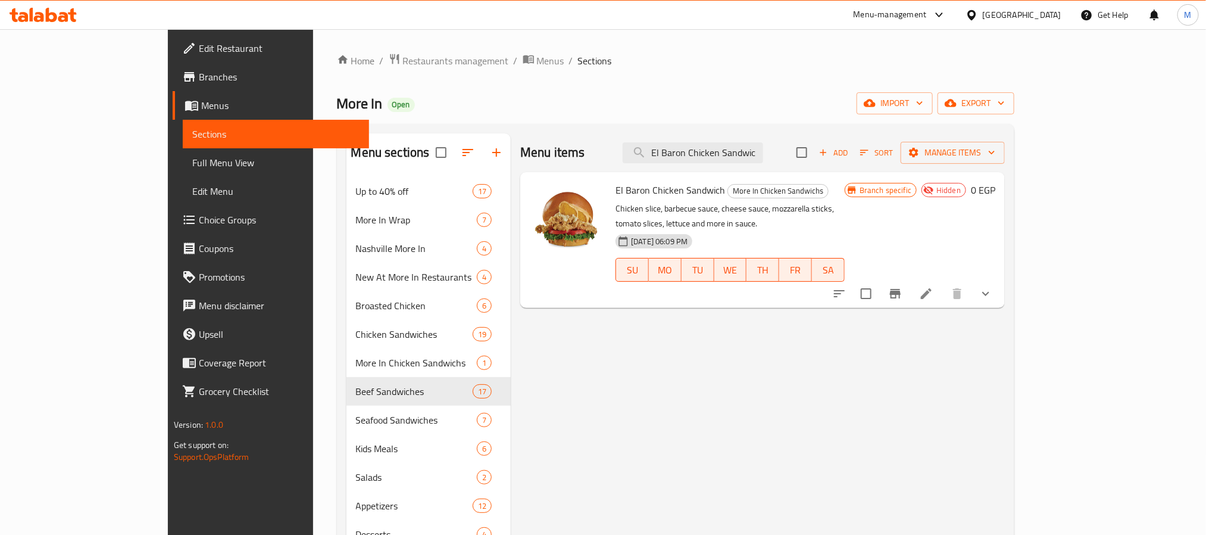
click at [659, 200] on div "El Baron Chicken Sandwich More In Chicken Sandwichs Chicken slice, barbecue sau…" at bounding box center [730, 240] width 239 height 126
drag, startPoint x: 680, startPoint y: 195, endPoint x: 574, endPoint y: 192, distance: 106.6
click at [615, 192] on h6 "El Baron Chicken Sandwich More In Chicken Sandwichs" at bounding box center [729, 190] width 229 height 17
copy span "El Baron Chicken Sandwich"
click at [627, 331] on div "Menu items El Baron Chicken Sandwic Add Sort Manage items El Baron Chicken Sand…" at bounding box center [758, 400] width 494 height 535
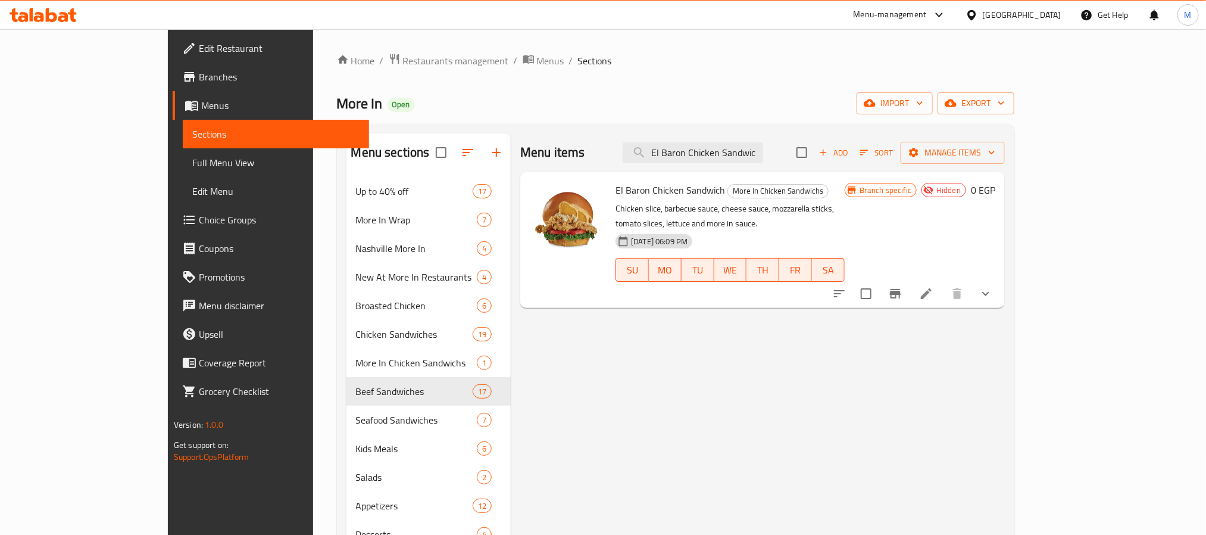
click at [754, 349] on div "Menu items El Baron Chicken Sandwic Add Sort Manage items El Baron Chicken Sand…" at bounding box center [758, 400] width 494 height 535
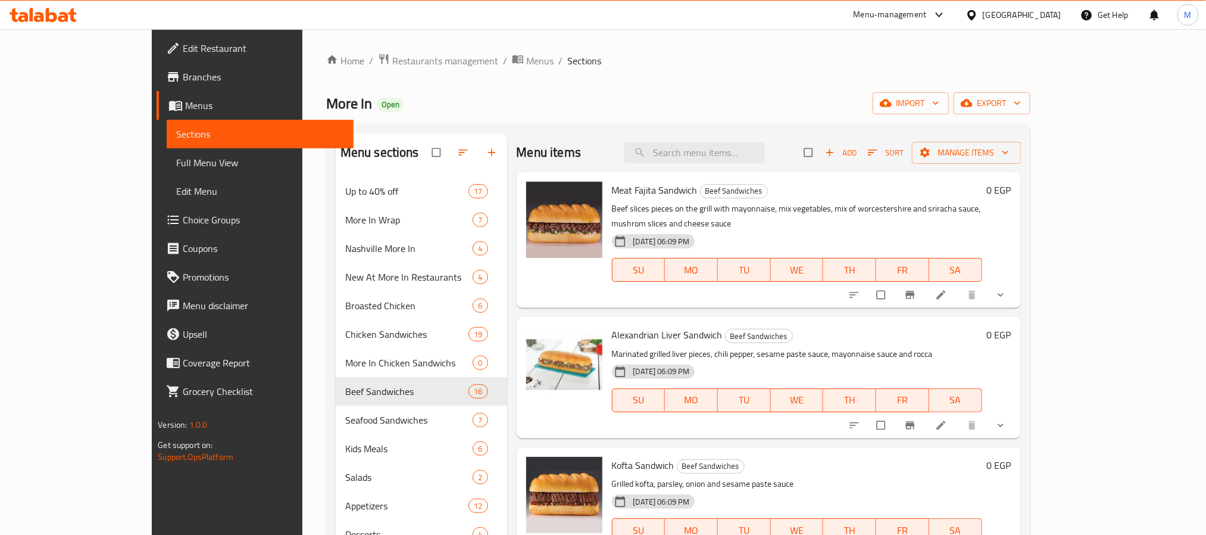
click at [770, 134] on div "Menu items Add Sort Manage items" at bounding box center [769, 152] width 504 height 39
click at [765, 155] on input "search" at bounding box center [694, 152] width 140 height 21
click at [752, 155] on input "search" at bounding box center [694, 152] width 140 height 21
paste input "Albaron Beef Burger Sandwich"
type input "Albaron Beef Burger Sandwich"
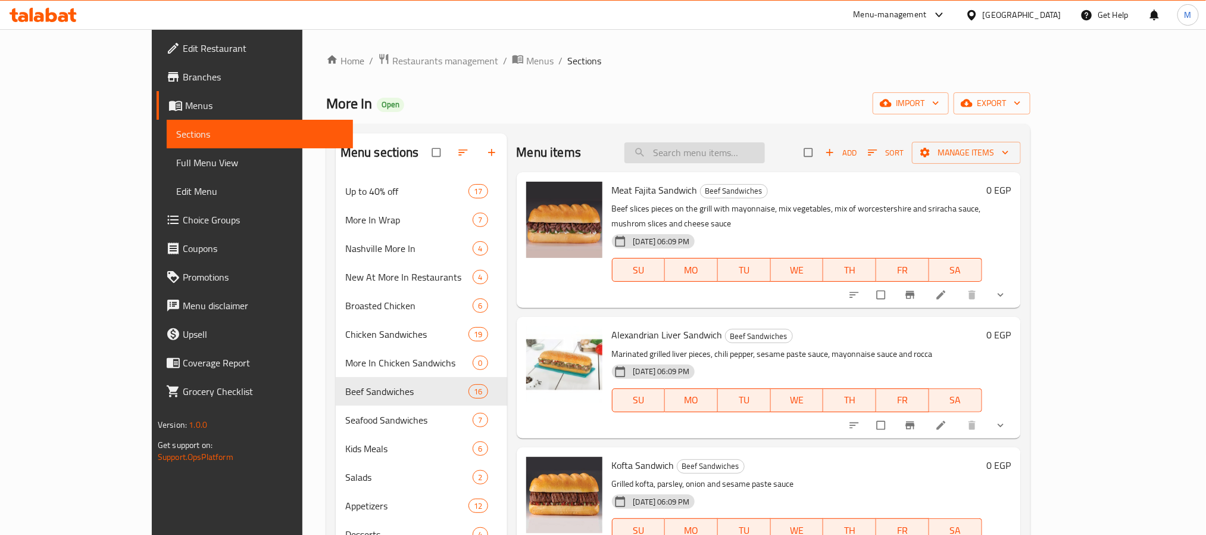
paste input "Albaron Beef Burger Sandwich"
type input "Albaron Beef Burger Sandwich"
paste input "El Baron Chicken Sandwich"
type input "El Baron Chicken Sandwich"
click at [1021, 96] on span "export" at bounding box center [992, 103] width 58 height 15
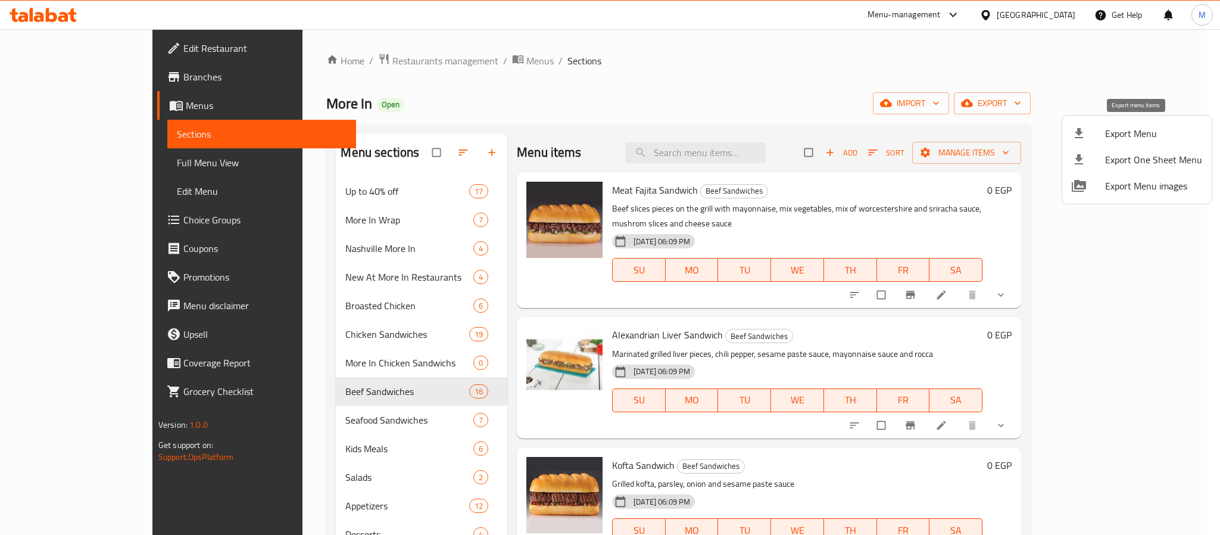
click at [1104, 145] on li "Export Menu" at bounding box center [1136, 133] width 149 height 26
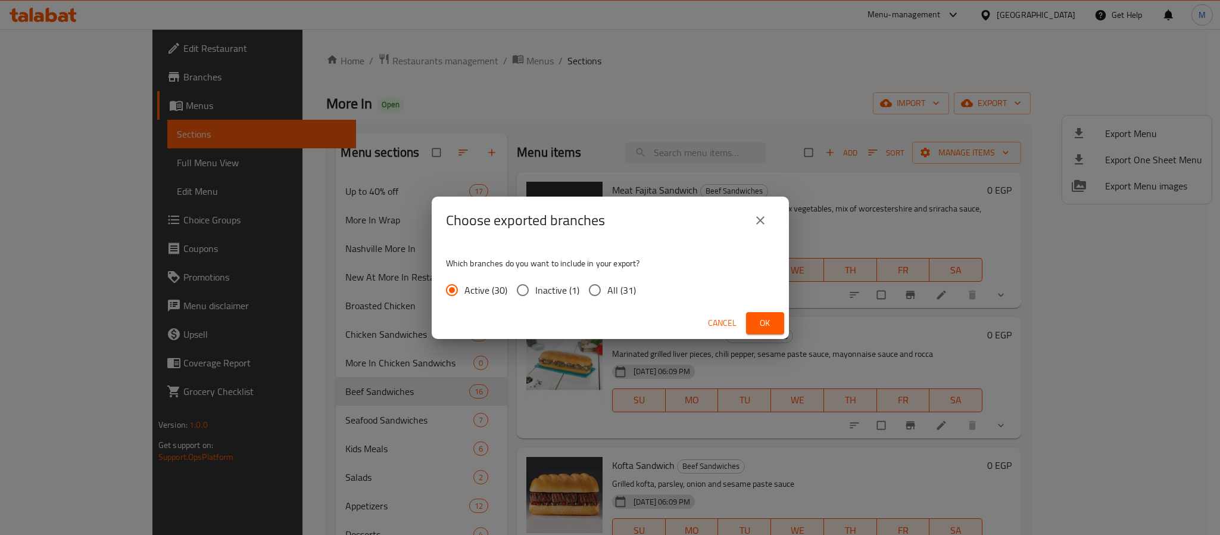
click at [600, 284] on input "All (31)" at bounding box center [594, 289] width 25 height 25
radio input "true"
click at [752, 320] on button "Ok" at bounding box center [765, 323] width 38 height 22
